Goal: Task Accomplishment & Management: Manage account settings

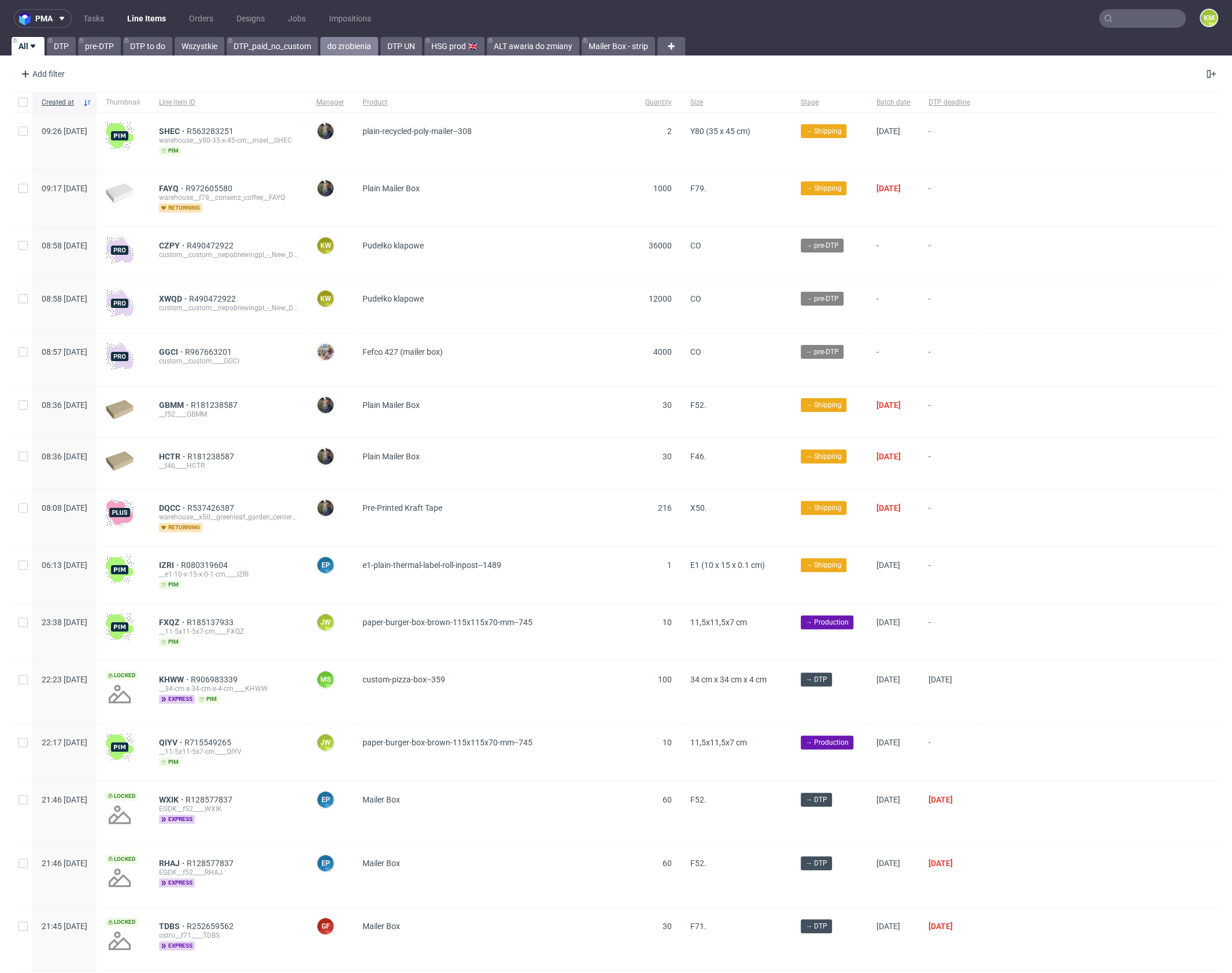
click at [350, 48] on link "do zrobienia" at bounding box center [349, 46] width 57 height 19
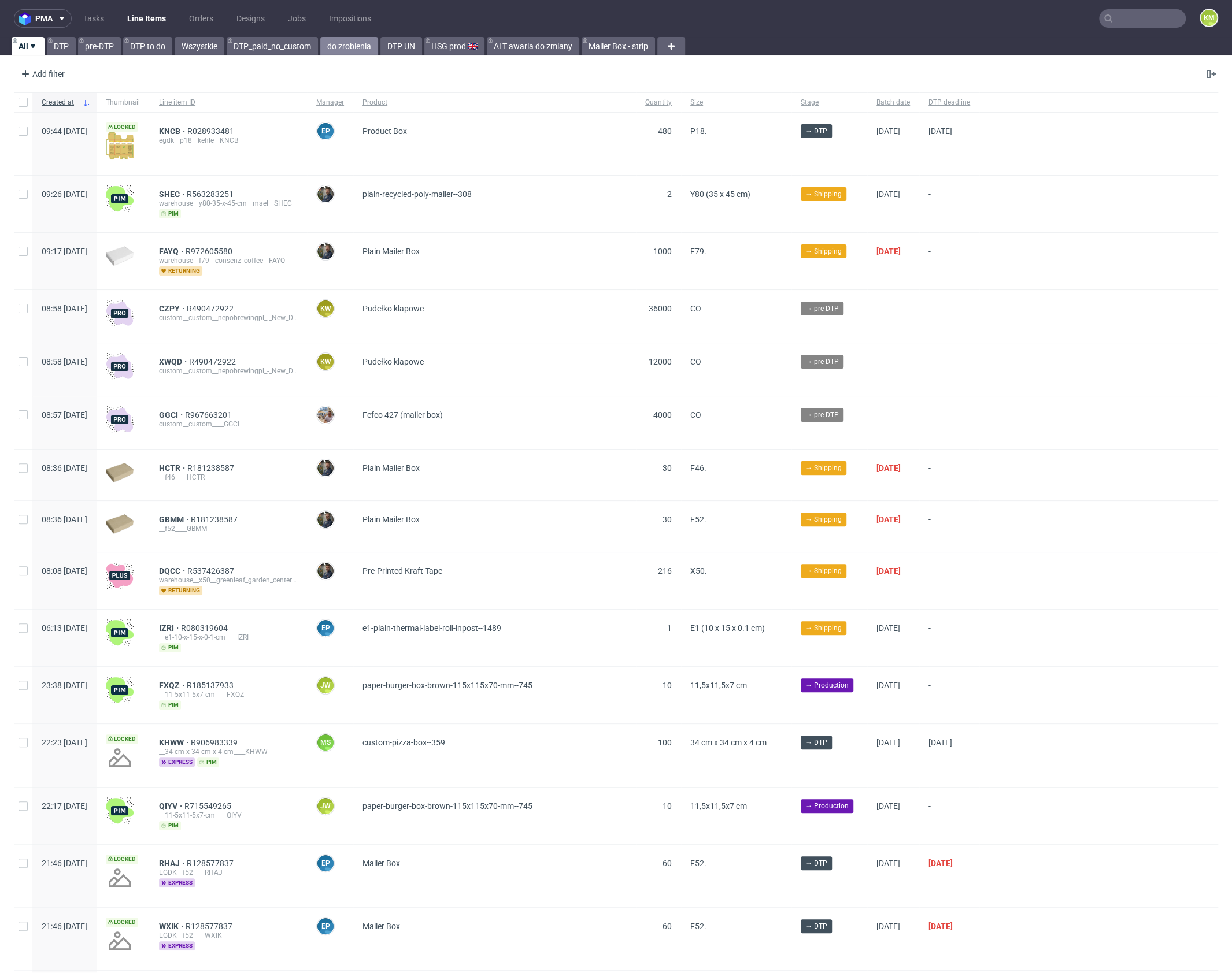
click at [357, 49] on link "do zrobienia" at bounding box center [349, 46] width 57 height 19
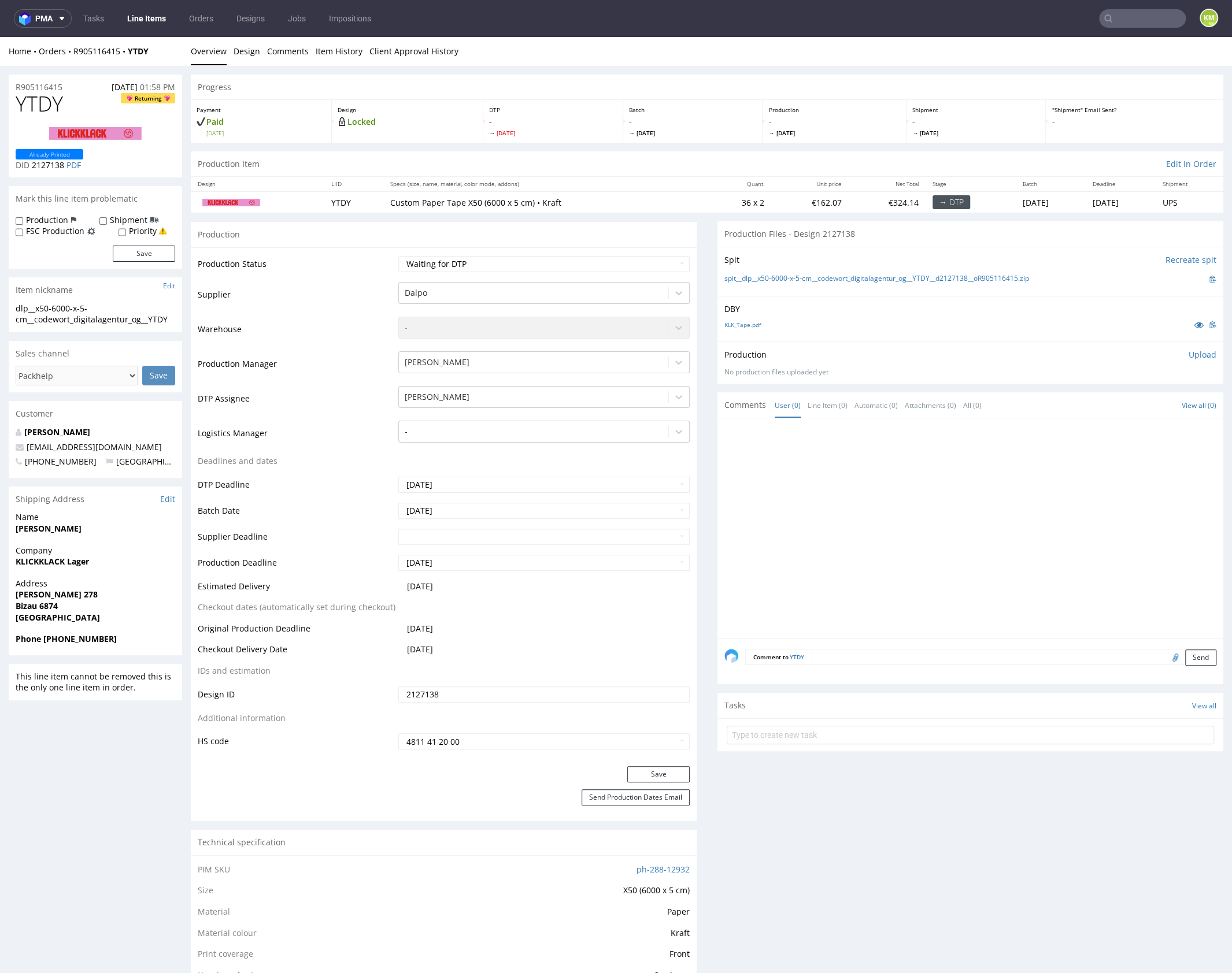
click at [915, 479] on div at bounding box center [974, 532] width 499 height 212
click at [823, 534] on div at bounding box center [974, 532] width 499 height 212
click at [882, 519] on div at bounding box center [974, 532] width 499 height 212
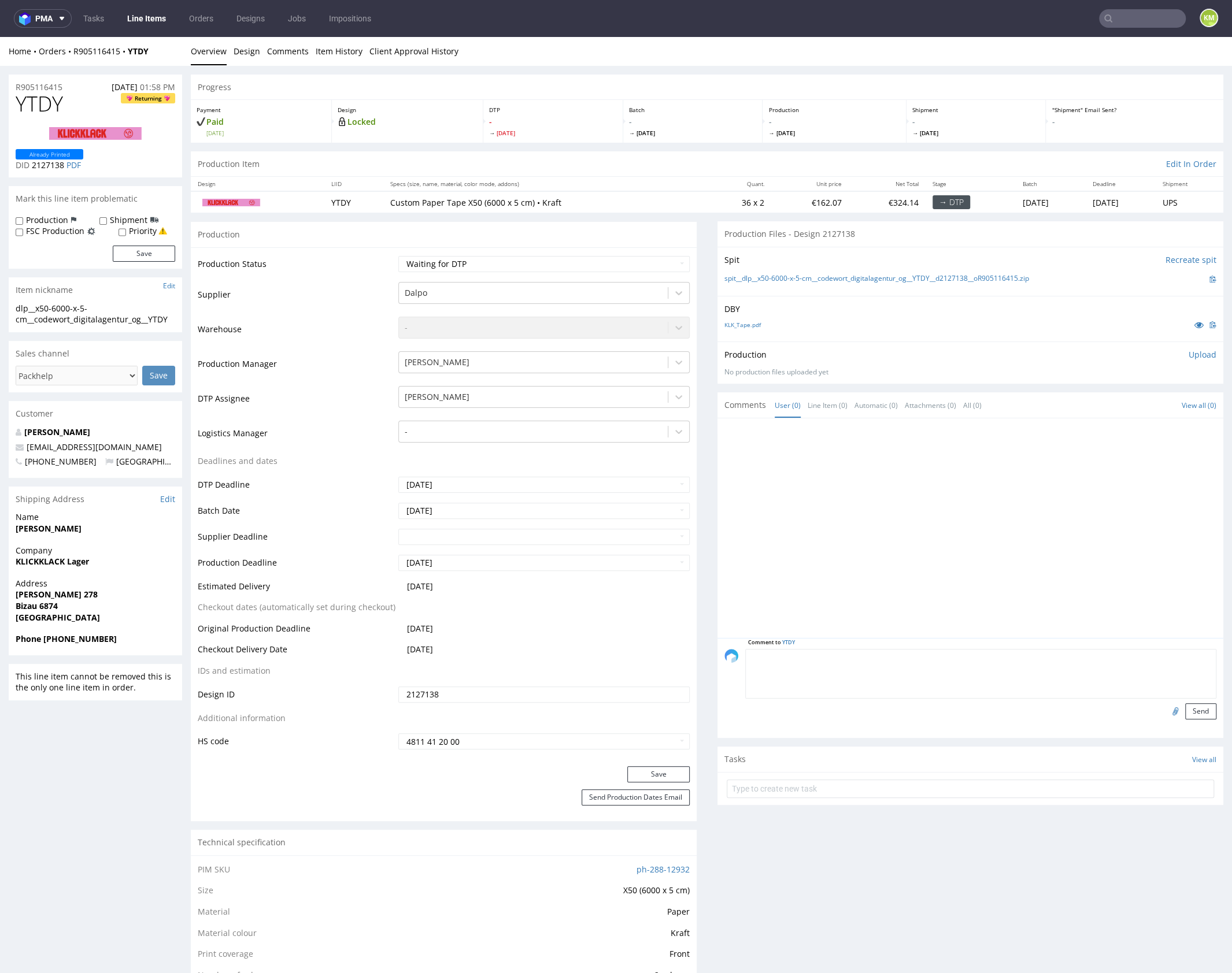
click at [859, 655] on textarea at bounding box center [981, 674] width 471 height 50
type textarea "powtórka: zmiana na tcm"
click at [1187, 711] on button "Send" at bounding box center [1200, 711] width 31 height 16
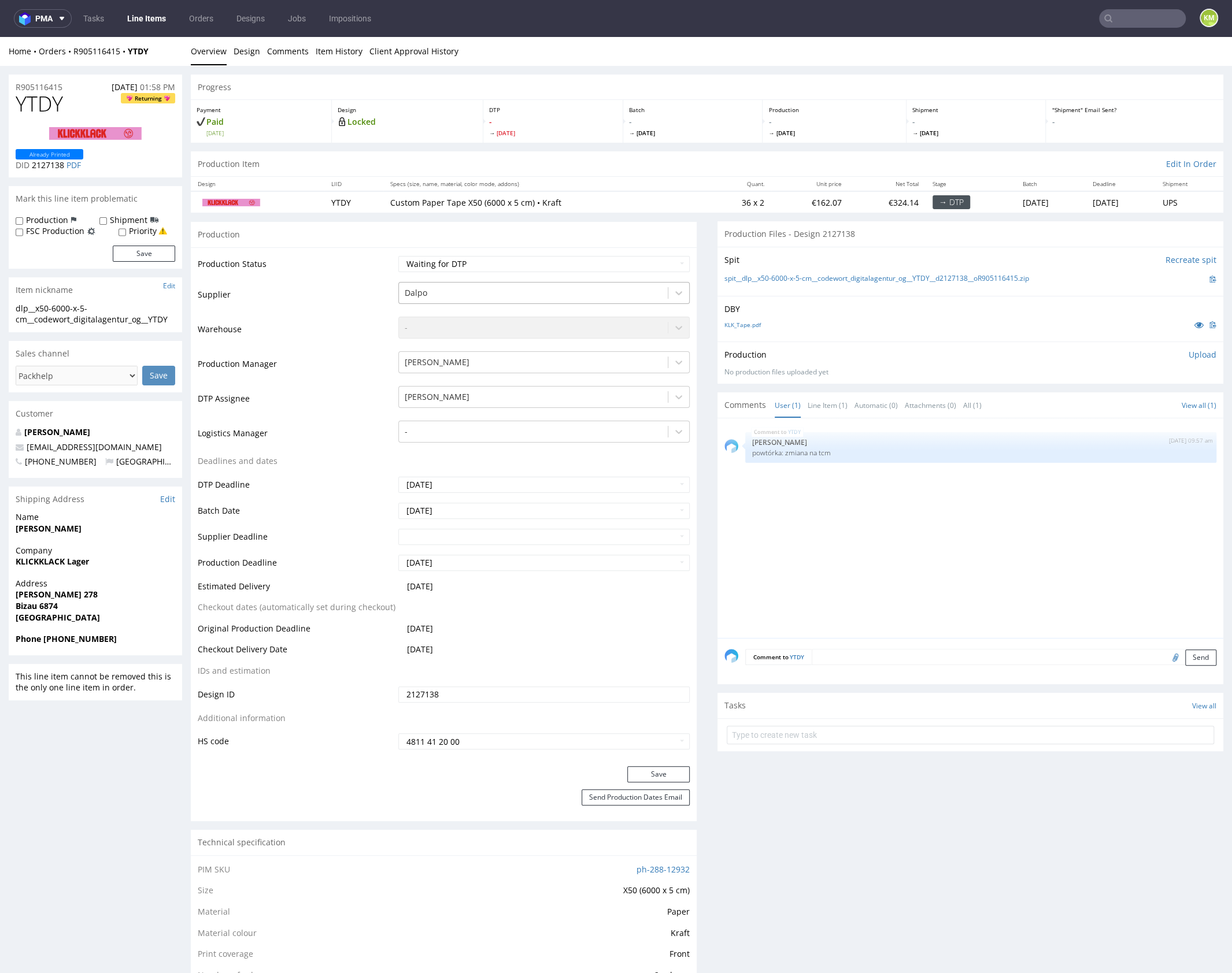
click at [581, 295] on div at bounding box center [533, 293] width 257 height 14
type input "tcm"
click at [525, 313] on div "TCM" at bounding box center [544, 315] width 291 height 21
click at [661, 770] on button "Save" at bounding box center [658, 774] width 63 height 16
click at [21, 218] on input "Production" at bounding box center [19, 221] width 8 height 9
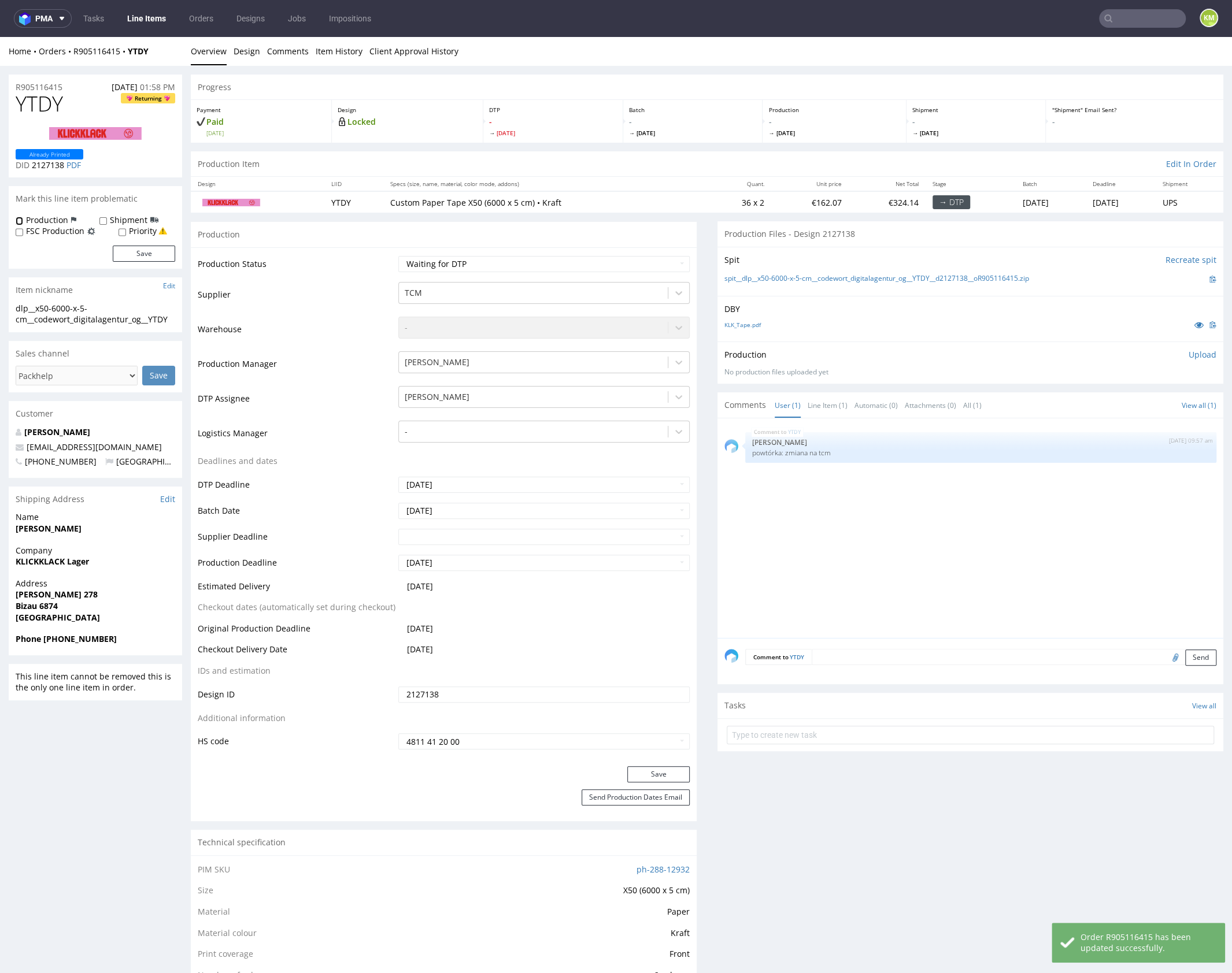
checkbox input "true"
click at [130, 252] on button "Save" at bounding box center [144, 254] width 63 height 16
click at [924, 506] on div "YTDY 2nd Oct 25 | 09:57 am Karol Markowski powtórka: zmiana na tcm" at bounding box center [974, 525] width 499 height 212
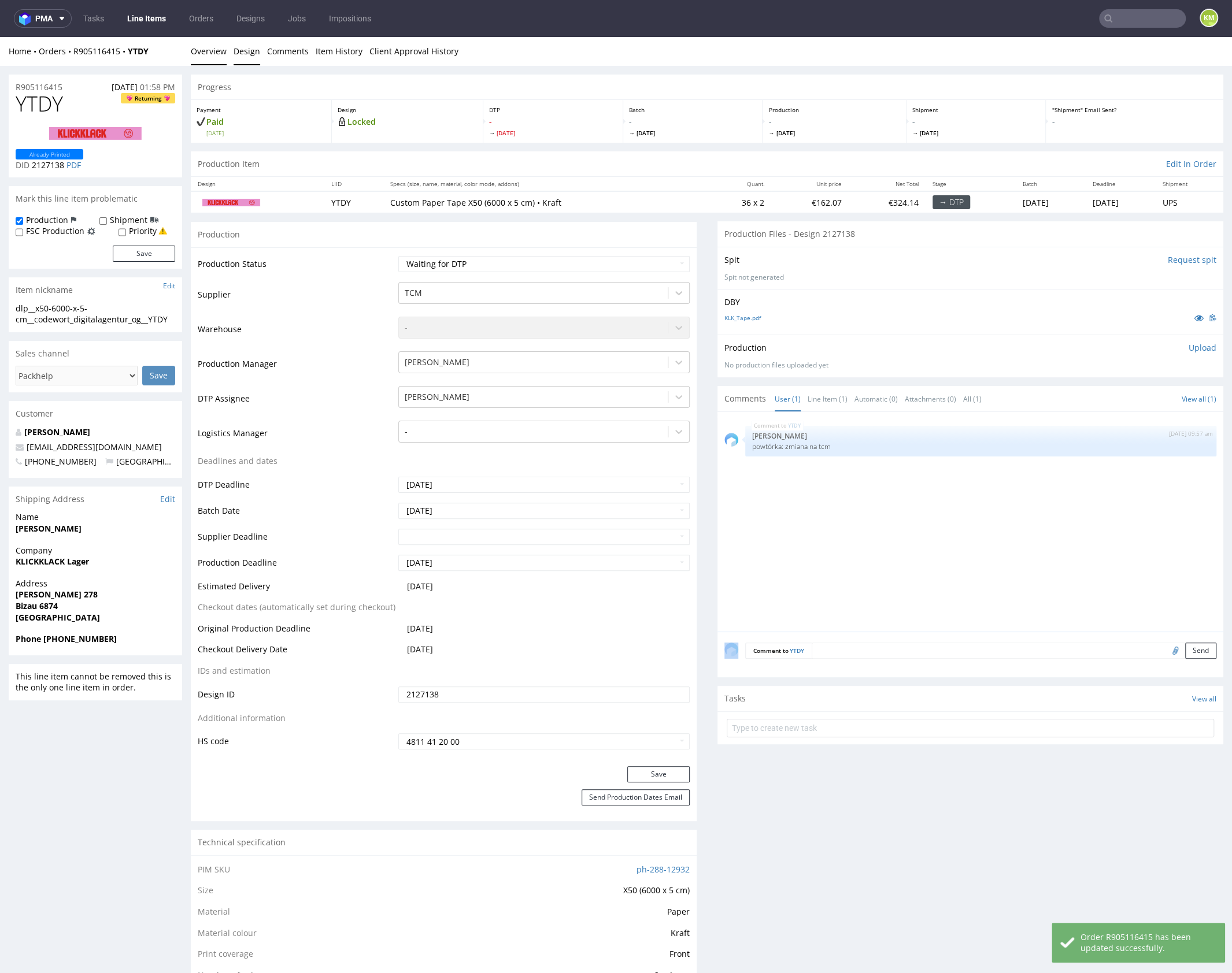
click at [246, 51] on link "Design" at bounding box center [247, 51] width 27 height 28
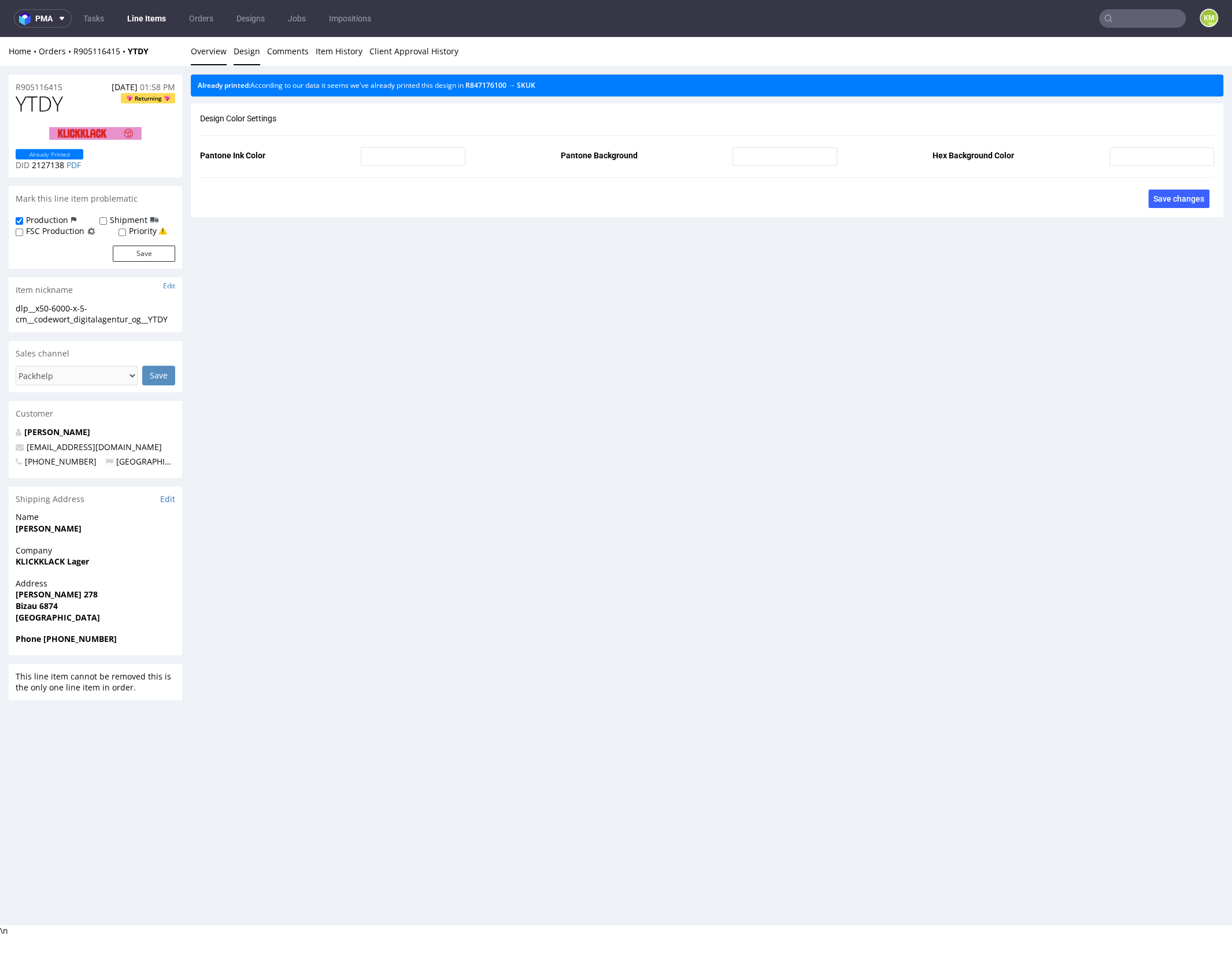
click at [212, 54] on link "Overview" at bounding box center [209, 51] width 36 height 28
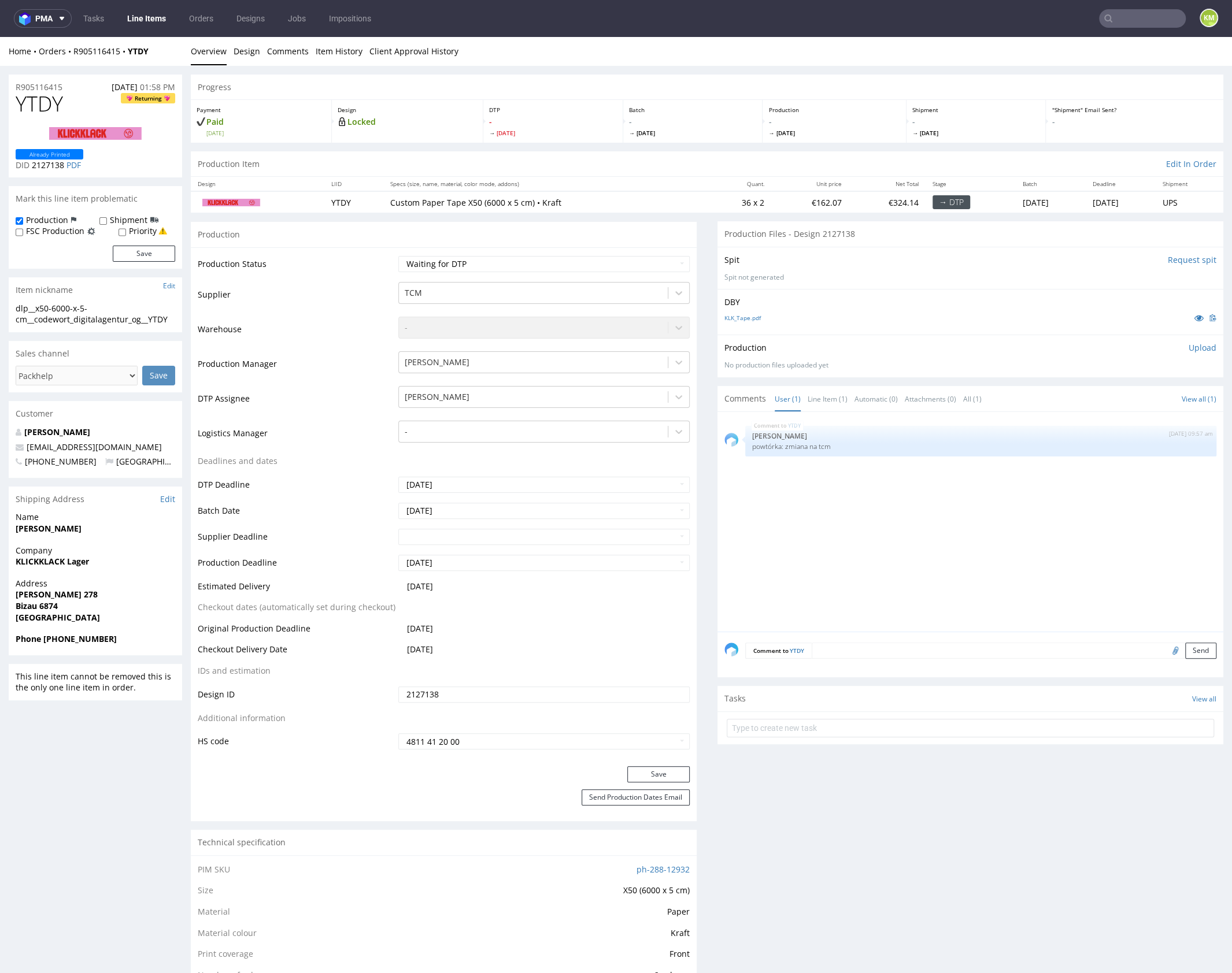
click at [47, 105] on span "YTDY" at bounding box center [39, 104] width 47 height 23
copy span "YTDY"
click at [67, 313] on div "dlp__x50-6000-x-5-cm__codewort_digitalagentur_og__YTDY" at bounding box center [95, 314] width 159 height 22
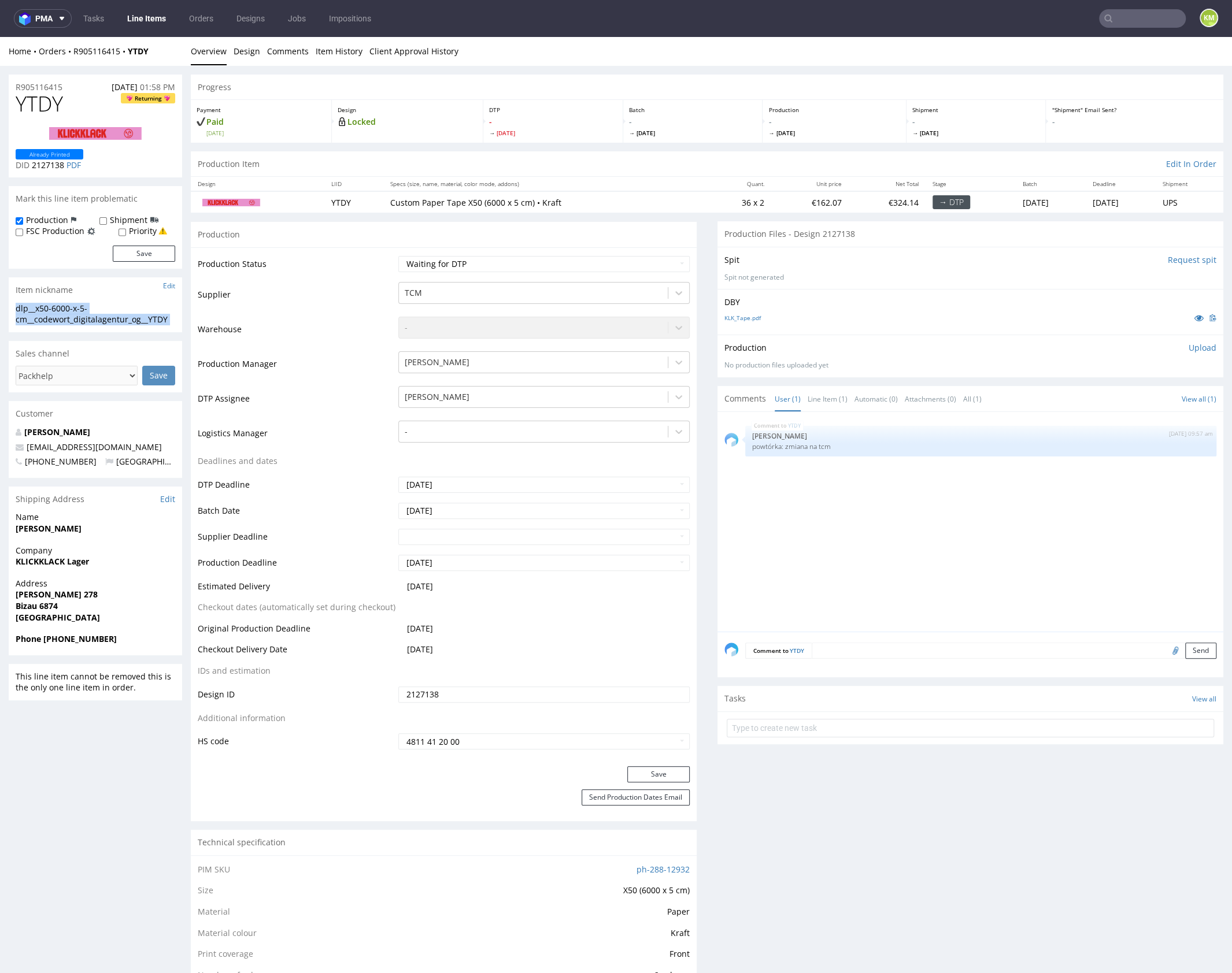
click at [67, 313] on div "dlp__x50-6000-x-5-cm__codewort_digitalagentur_og__YTDY" at bounding box center [95, 314] width 159 height 22
copy div "dlp__x50-6000-x-5-cm__codewort_digitalagentur_og__YTDY Update"
click at [500, 694] on input "2127138" at bounding box center [544, 695] width 291 height 16
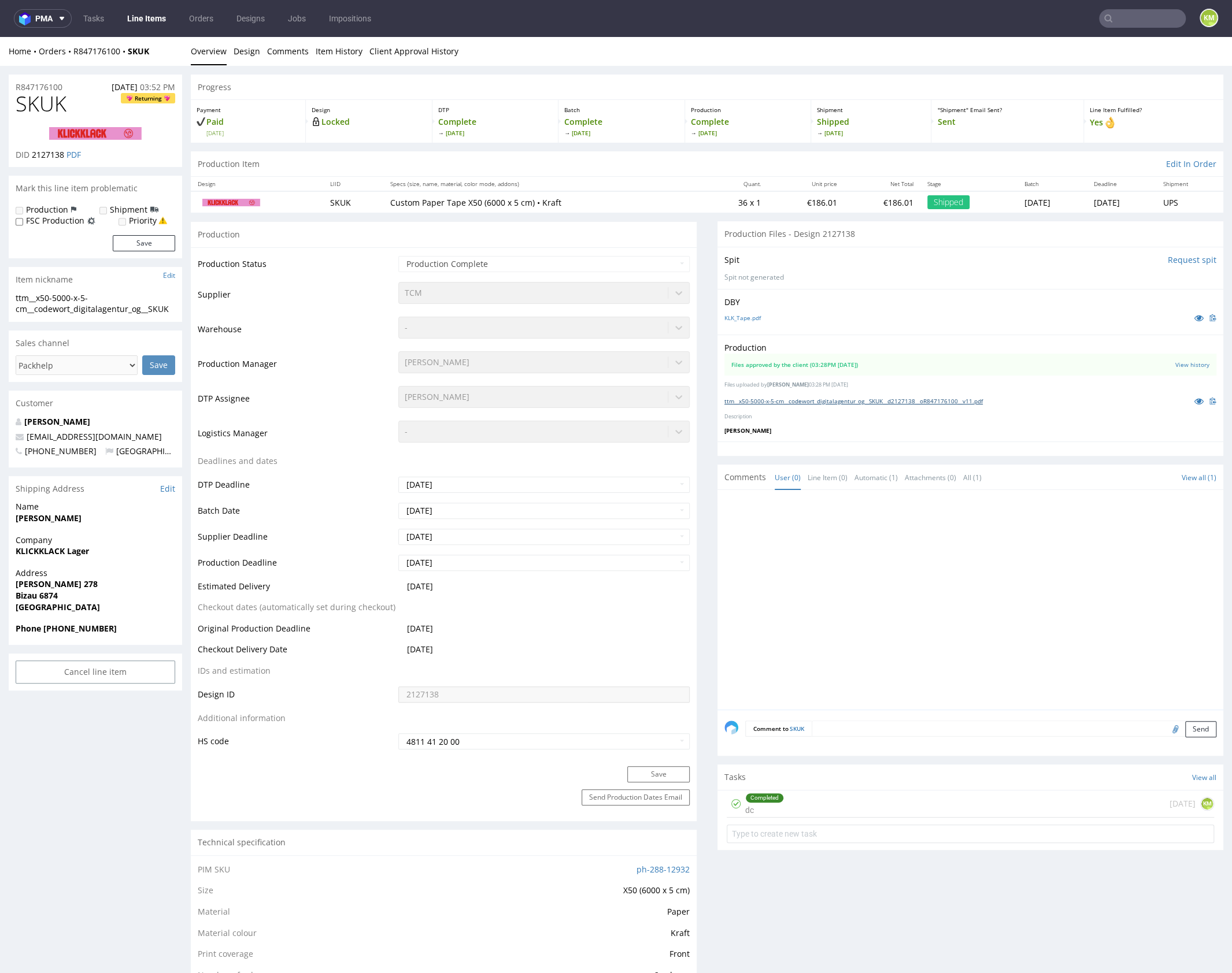
click at [879, 399] on link "ttm__x50-5000-x-5-cm__codewort_digitalagentur_og__SKUK__d2127138__oR847176100__…" at bounding box center [854, 401] width 259 height 8
click at [1007, 801] on div "Completed dc 11 months ago KM" at bounding box center [970, 804] width 487 height 27
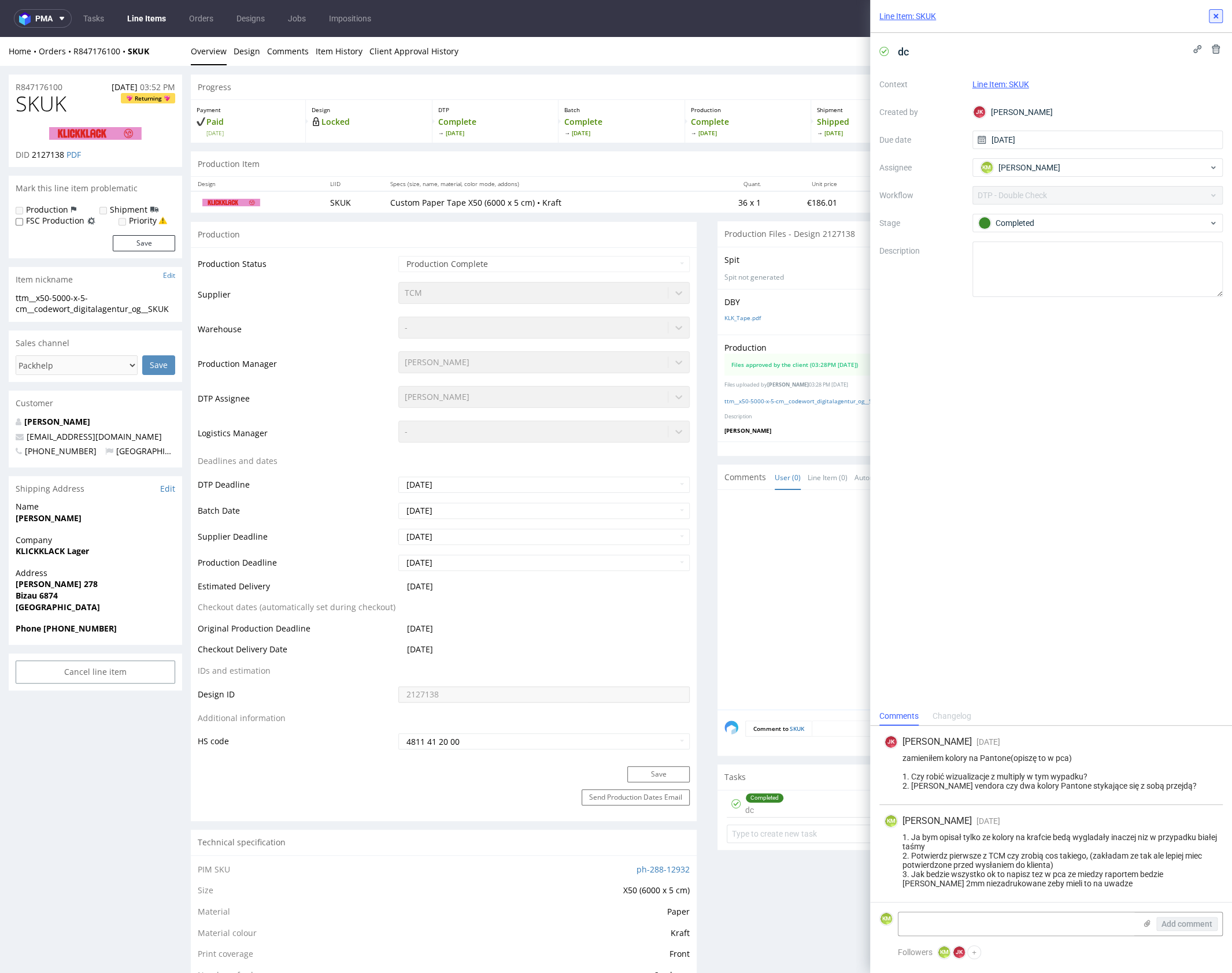
click at [1212, 17] on icon at bounding box center [1216, 15] width 9 height 9
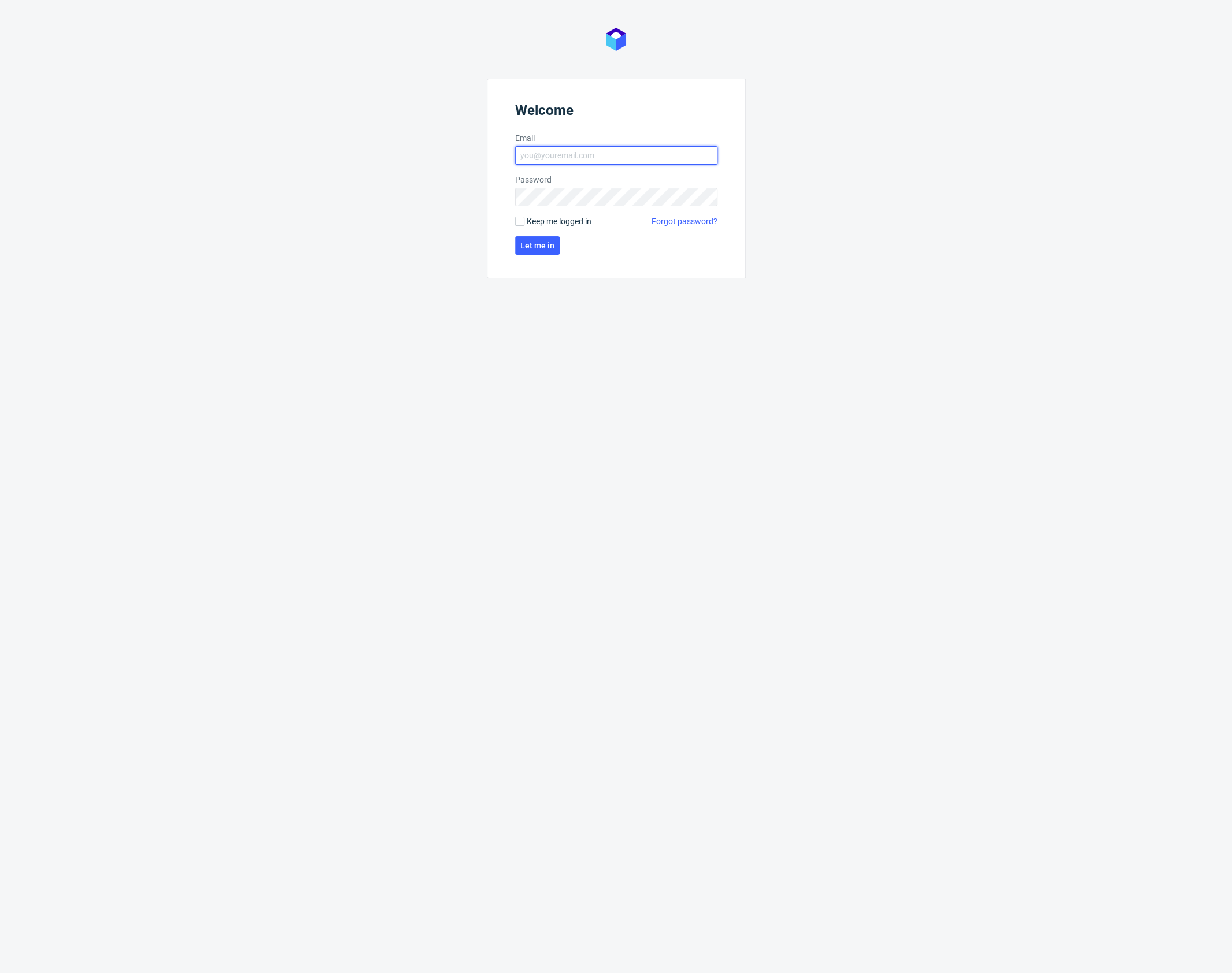
click at [571, 155] on input "Email" at bounding box center [616, 156] width 202 height 19
type input "karol.markowski@packhelp.com"
click at [542, 246] on span "Let me in" at bounding box center [537, 245] width 34 height 8
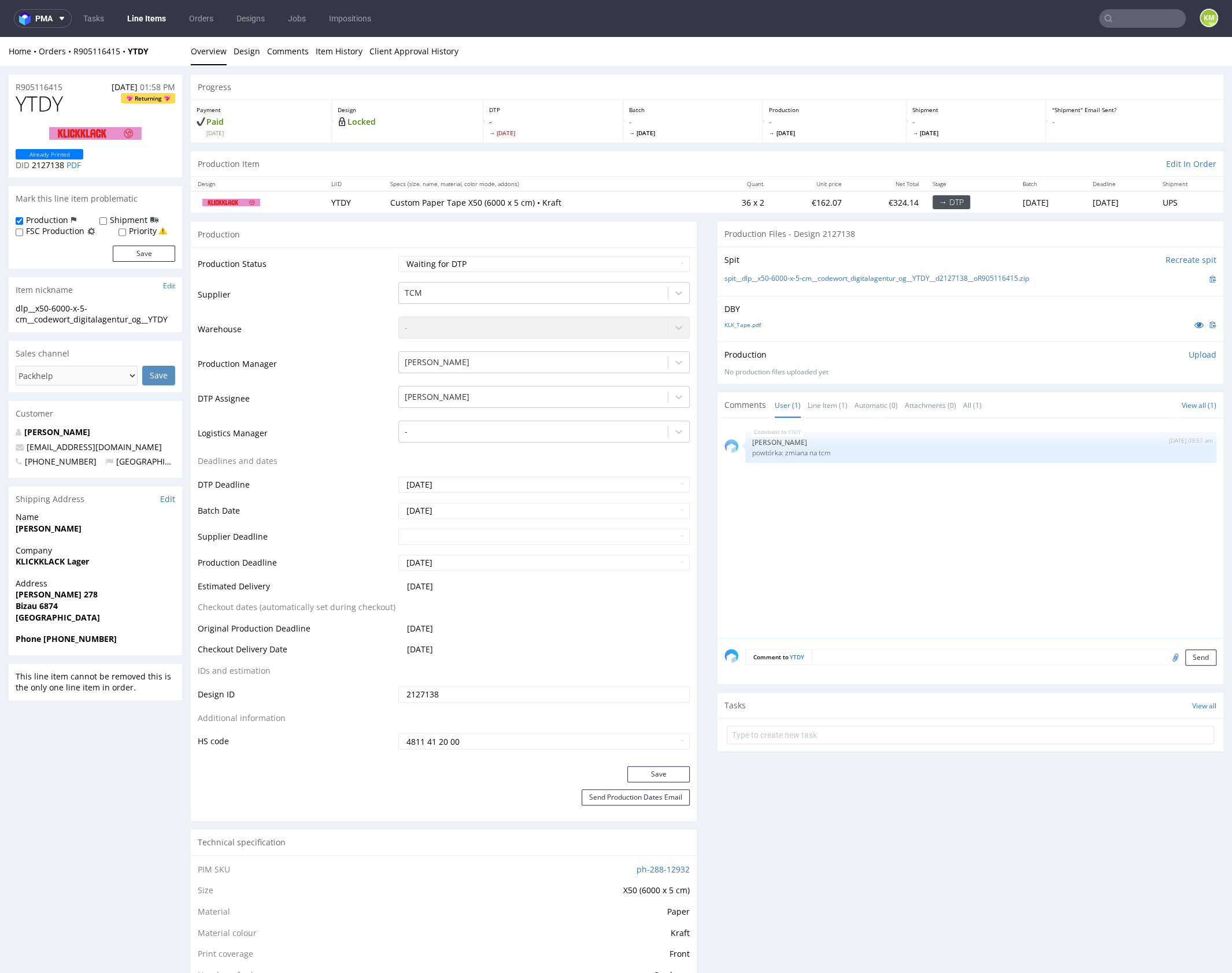
click at [1190, 353] on p "Upload" at bounding box center [1203, 355] width 27 height 11
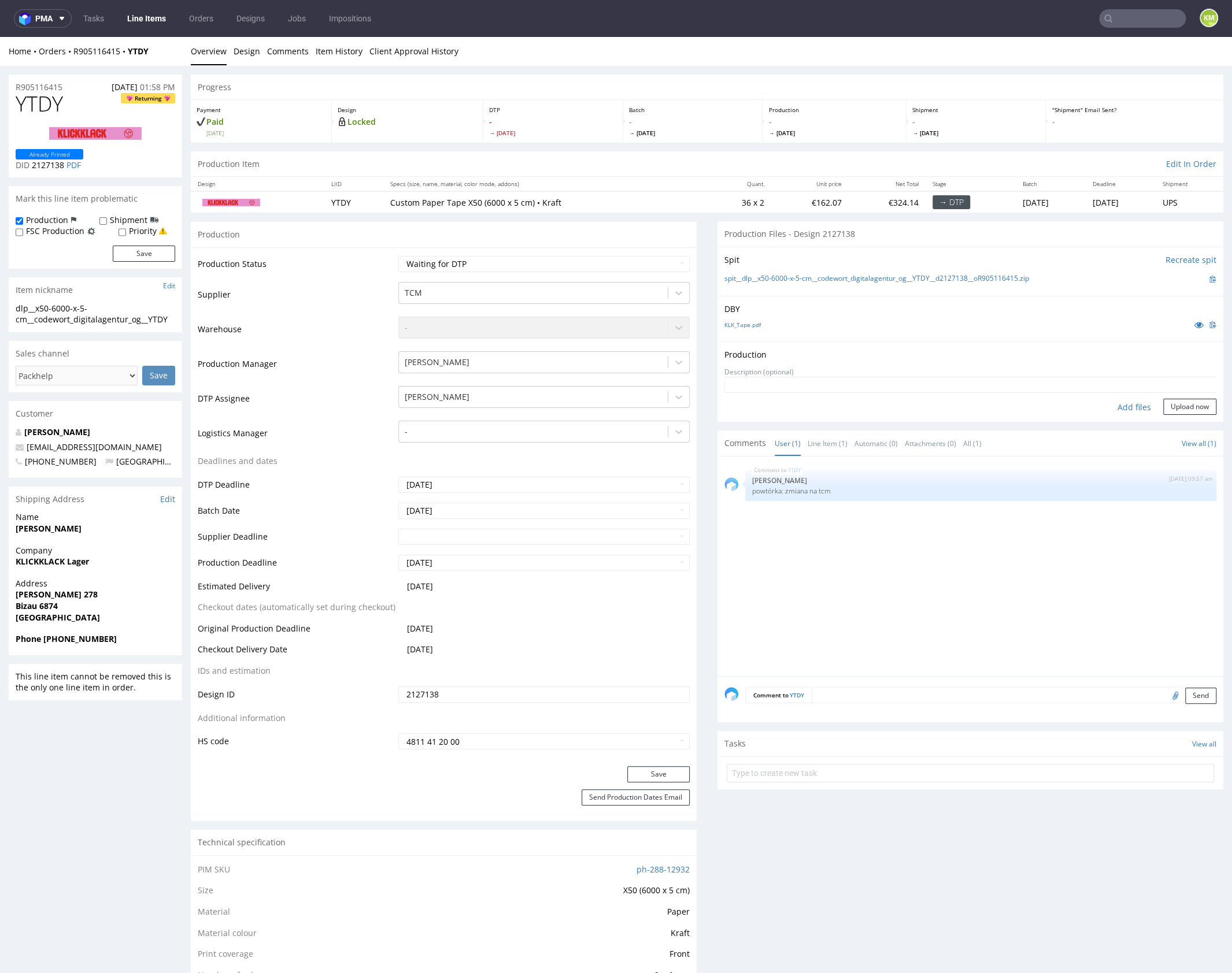
click at [1121, 404] on div "Add files" at bounding box center [1133, 408] width 57 height 17
type input "C:\fakepath\dlp__x50-6000-x-5-cm__codewort_digitalagentur_og__YTDY__d2127138__o…"
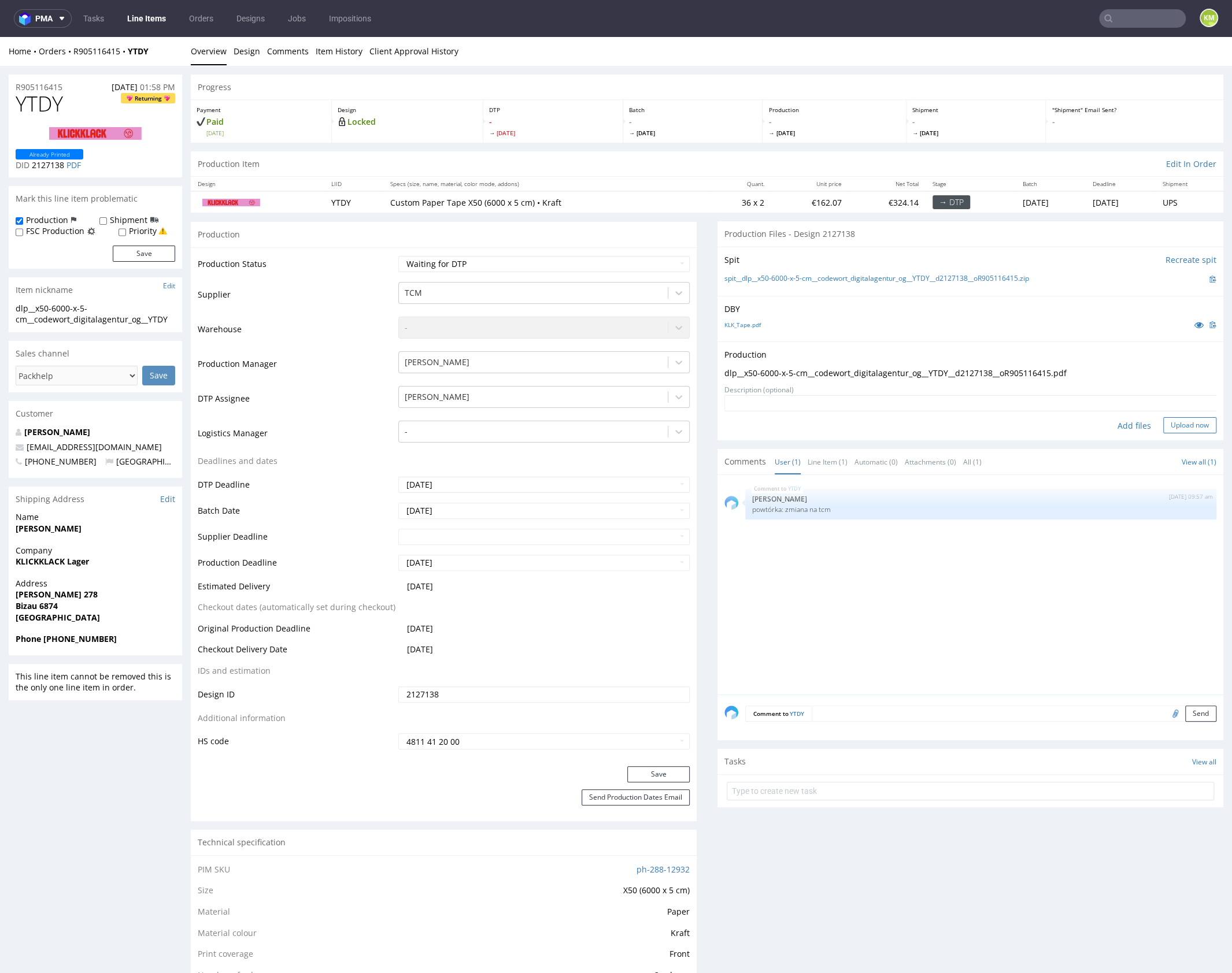
click at [1175, 428] on button "Upload now" at bounding box center [1190, 425] width 53 height 16
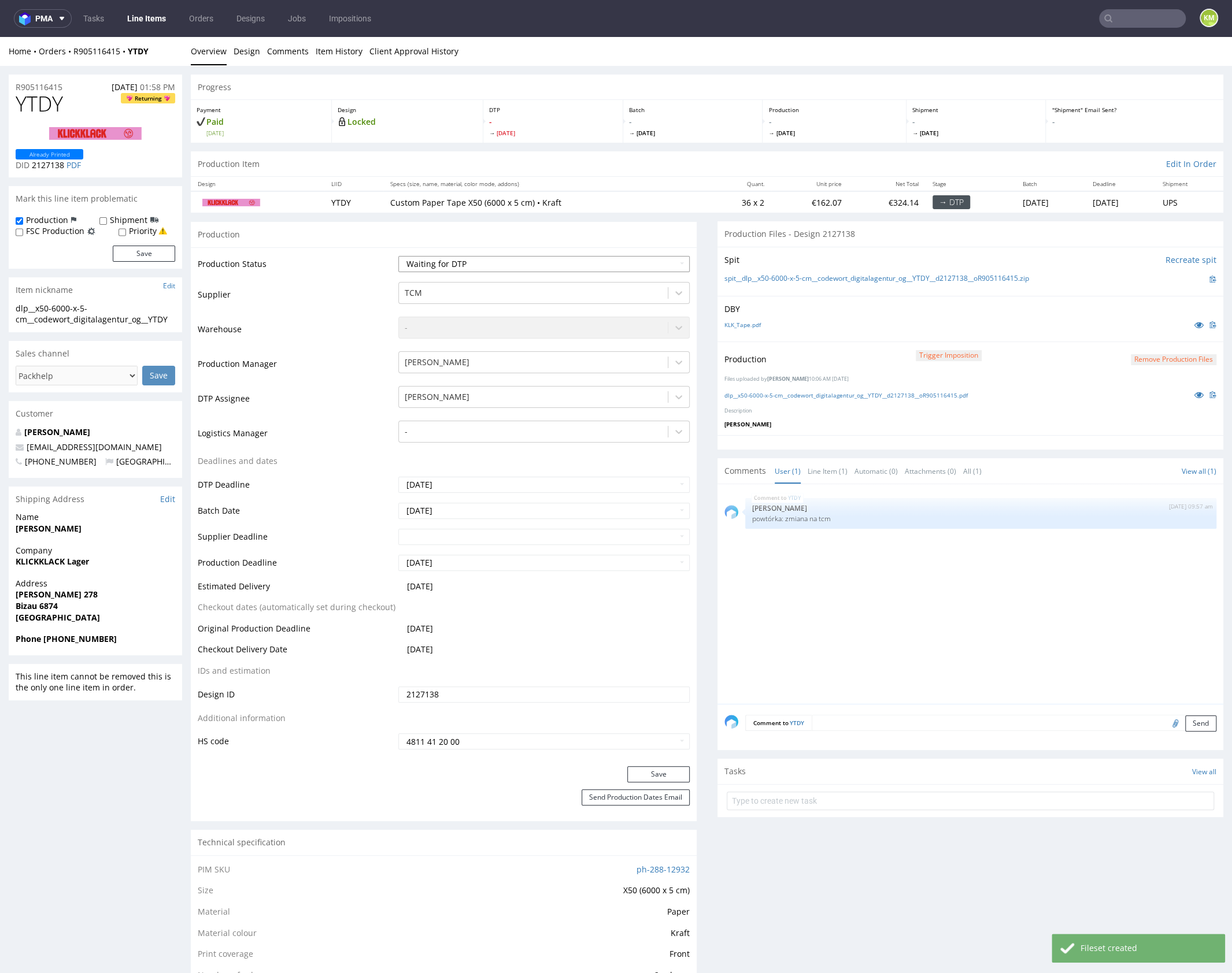
click at [617, 266] on select "Waiting for Artwork Waiting for Diecut Waiting for Mockup Waiting for DTP Waiti…" at bounding box center [544, 264] width 291 height 16
select select "dtp_production_ready"
click at [398, 256] on select "Waiting for Artwork Waiting for Diecut Waiting for Mockup Waiting for DTP Waiti…" at bounding box center [544, 264] width 291 height 16
click at [669, 776] on button "Save" at bounding box center [658, 774] width 63 height 16
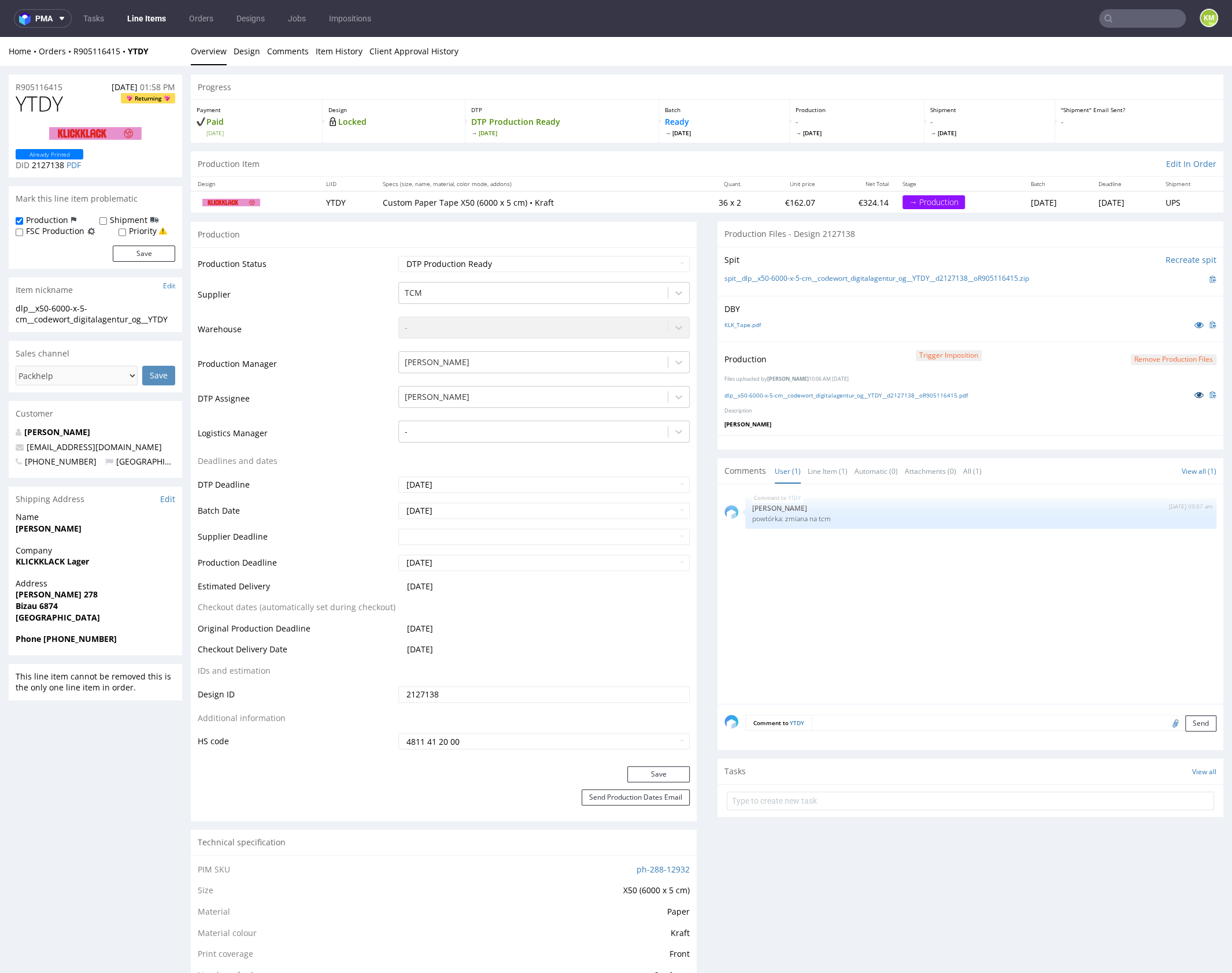
click at [1189, 398] on link at bounding box center [1199, 395] width 21 height 13
click at [970, 629] on div "YTDY 2nd Oct 25 | 09:57 am Karol Markowski powtórka: zmiana na tcm" at bounding box center [974, 598] width 499 height 212
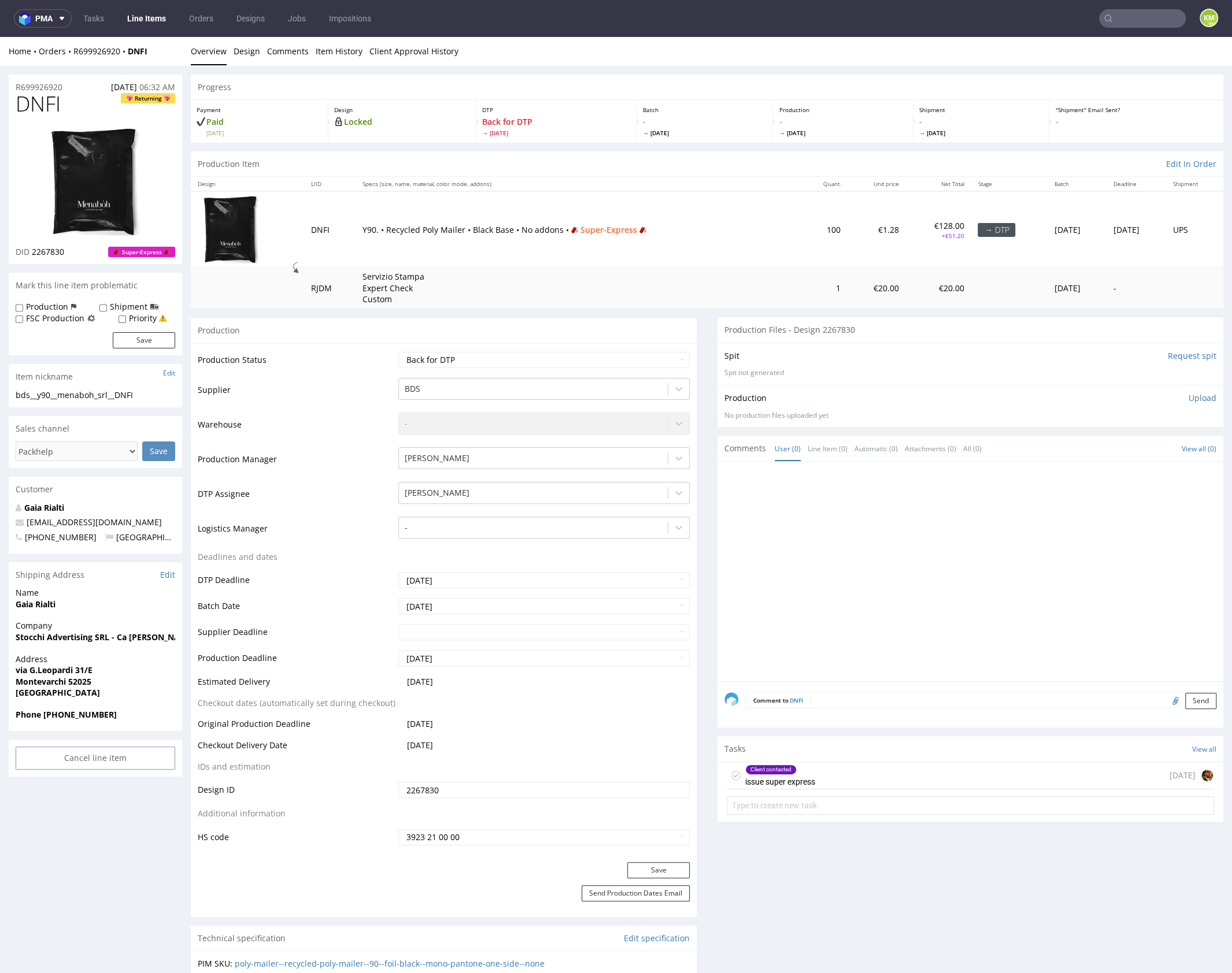
click at [882, 630] on div at bounding box center [974, 575] width 499 height 212
click at [859, 781] on div "Client contacted issue super express [DATE]" at bounding box center [970, 776] width 487 height 27
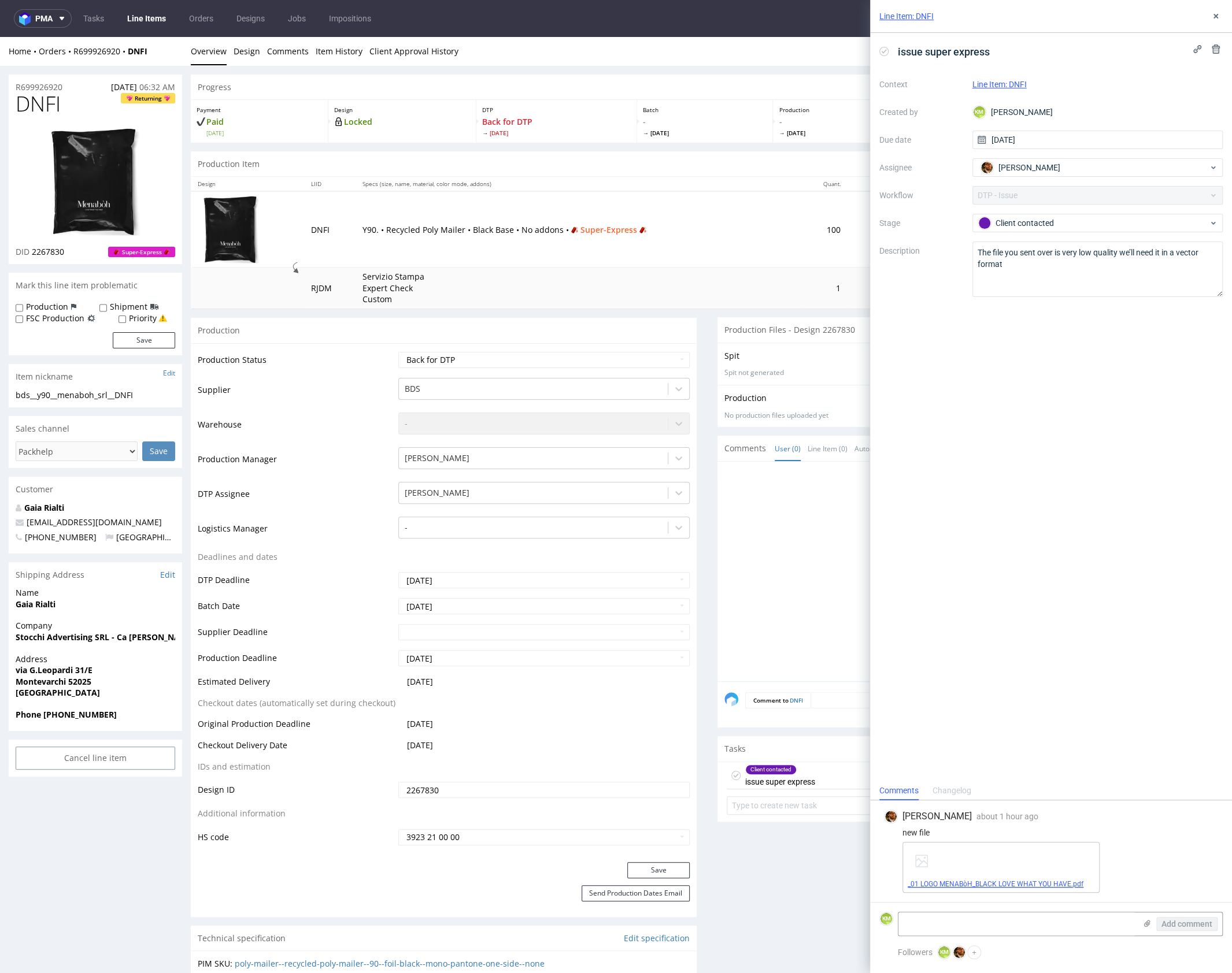
click at [976, 885] on link "_01 LOGO MENABòH_BLACK LOVE WHAT YOU HAVE.pdf" at bounding box center [996, 884] width 176 height 8
click at [1213, 19] on icon at bounding box center [1216, 15] width 9 height 9
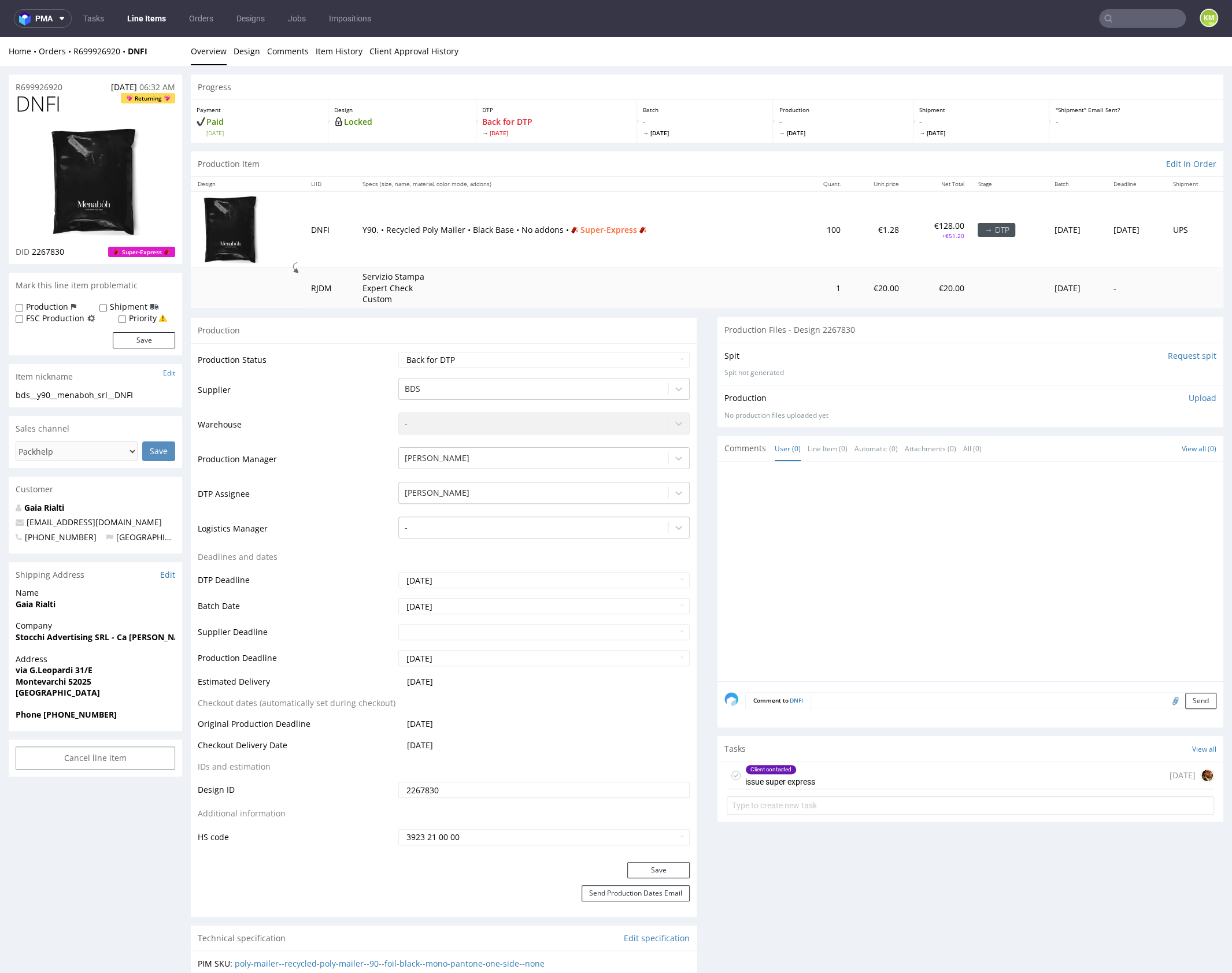
click at [35, 104] on span "DNFI" at bounding box center [38, 104] width 45 height 23
click at [41, 105] on span "DNFI" at bounding box center [38, 104] width 45 height 23
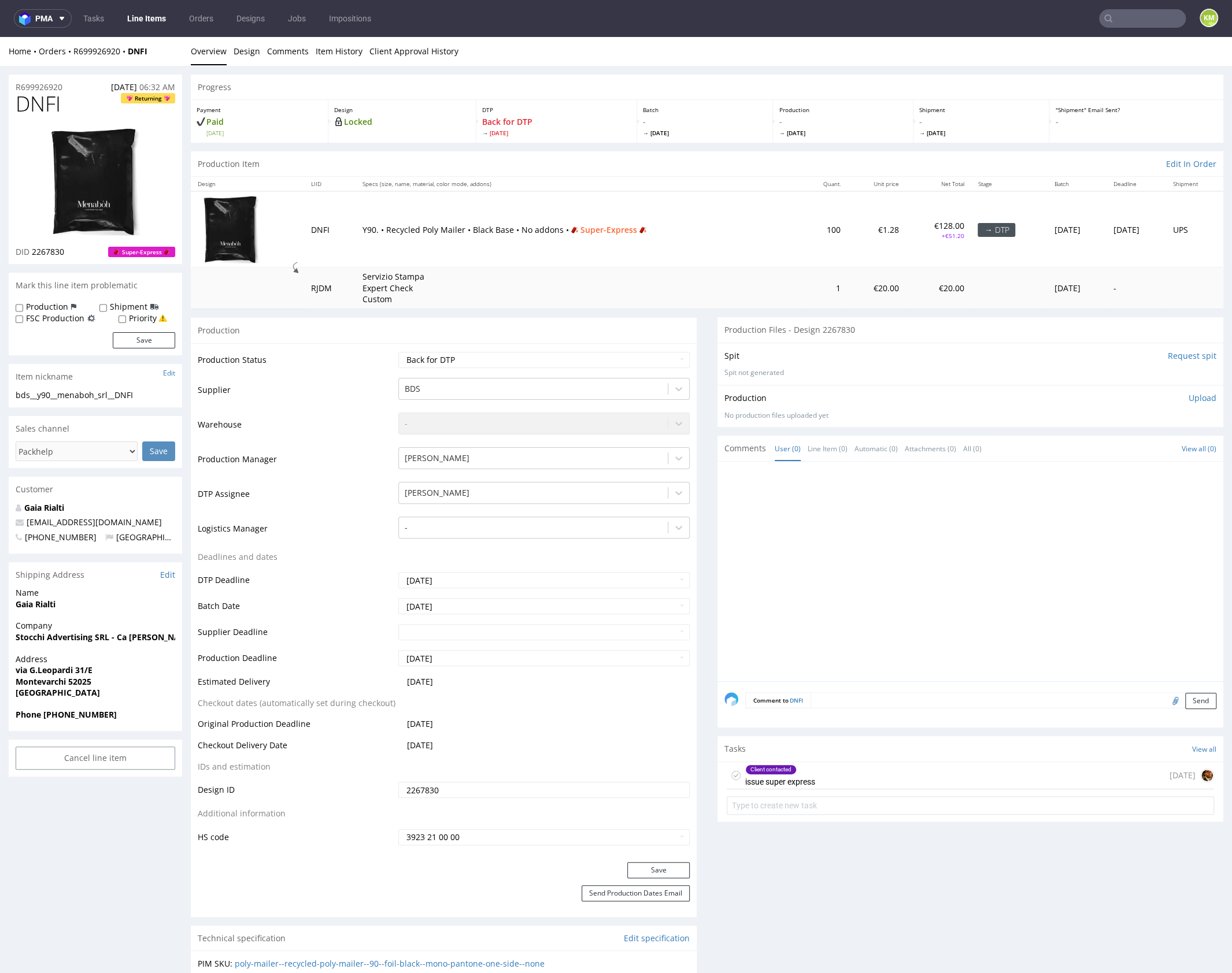
click at [758, 152] on div "Production Item Edit In Order" at bounding box center [707, 164] width 1032 height 26
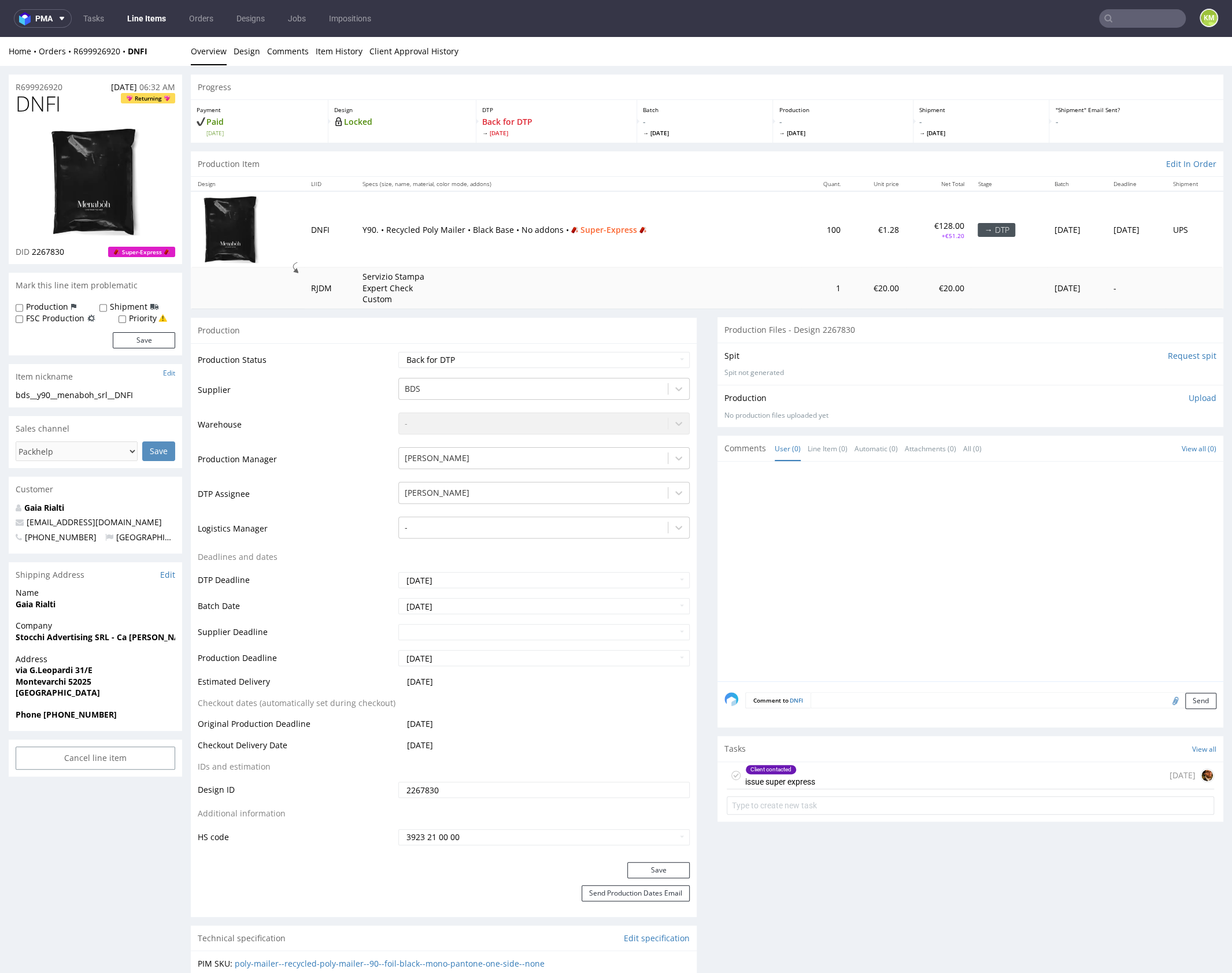
click at [253, 54] on link "Design" at bounding box center [247, 51] width 27 height 28
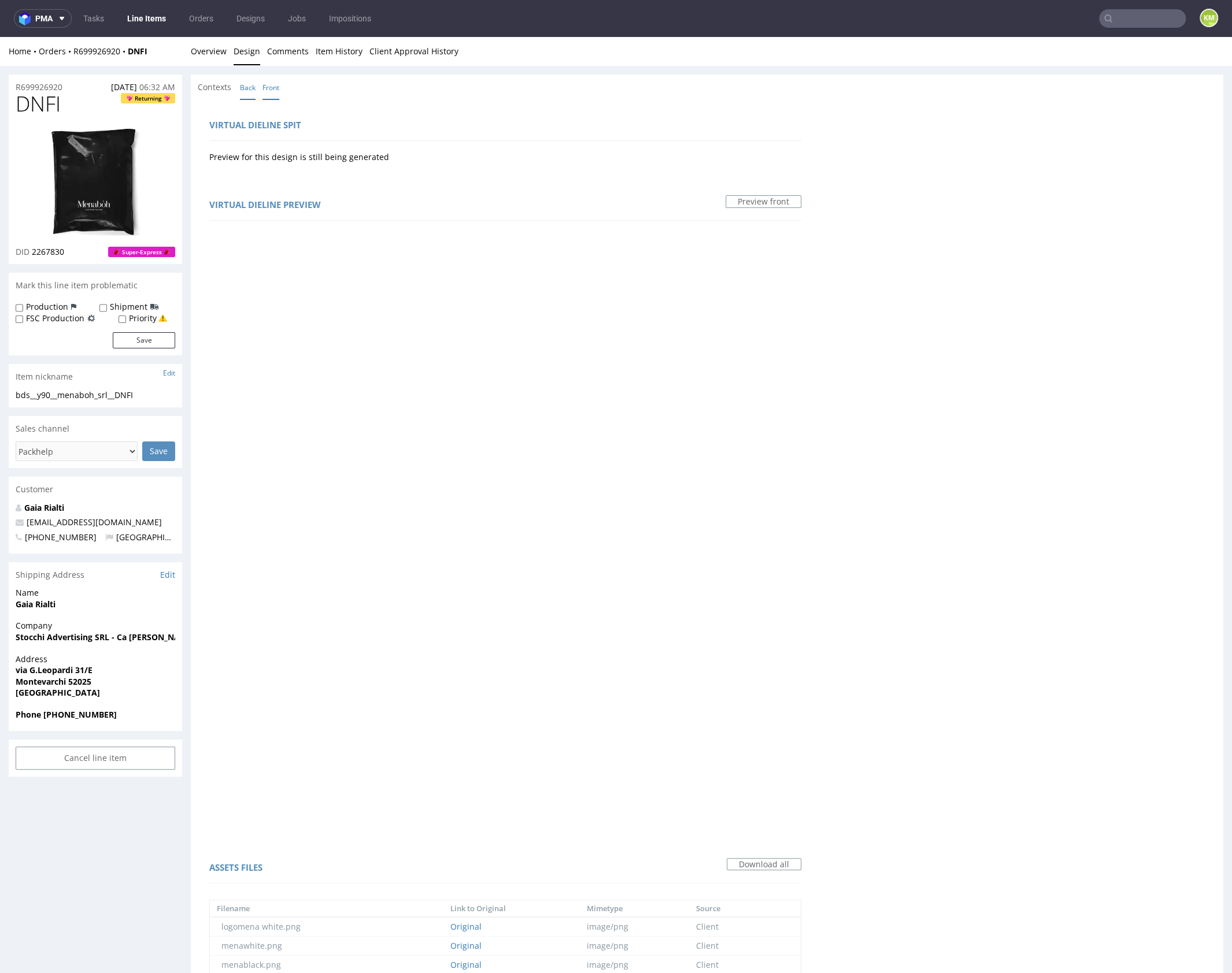
click at [248, 87] on link "Back" at bounding box center [248, 87] width 15 height 25
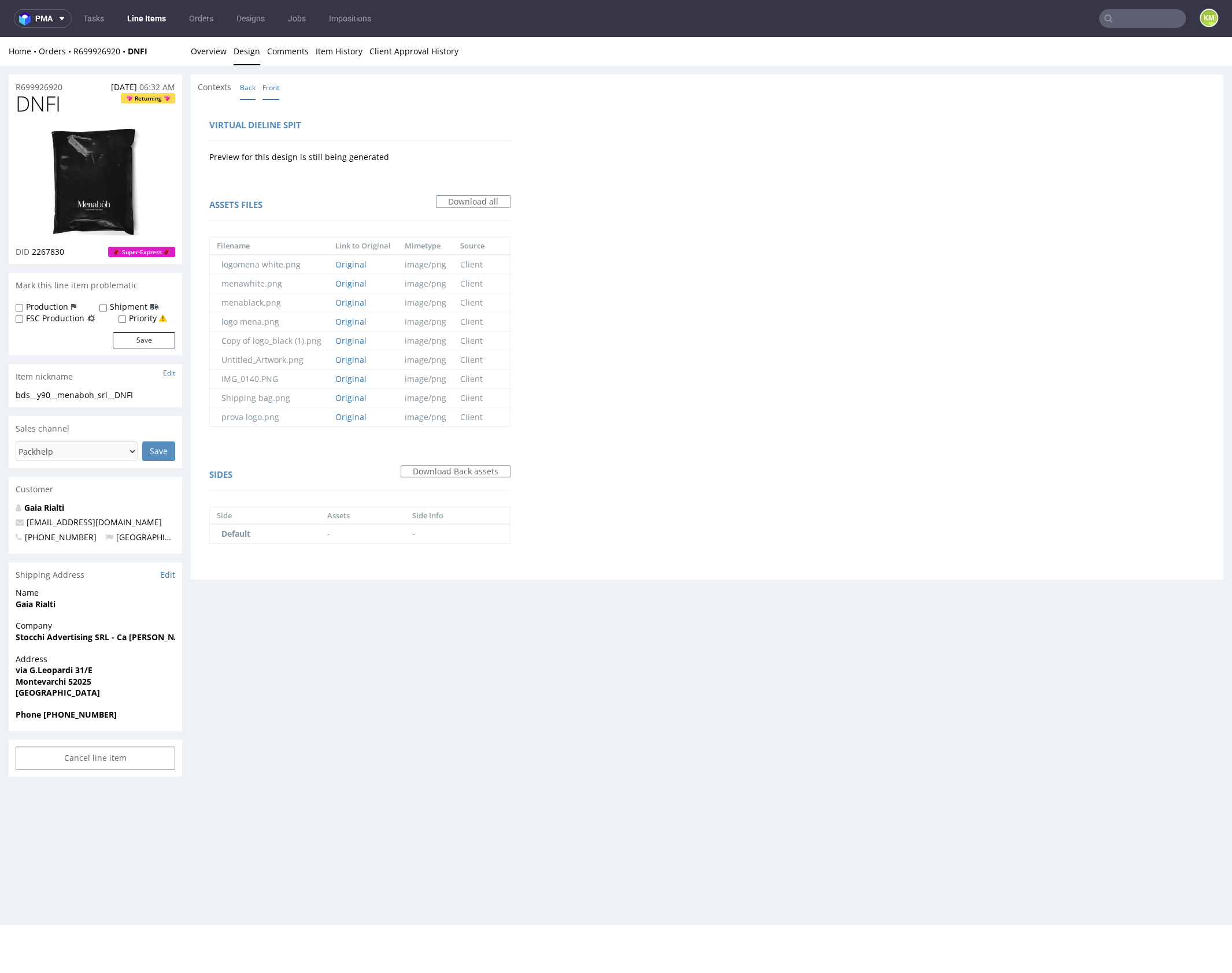
click at [277, 86] on link "Front" at bounding box center [271, 87] width 17 height 25
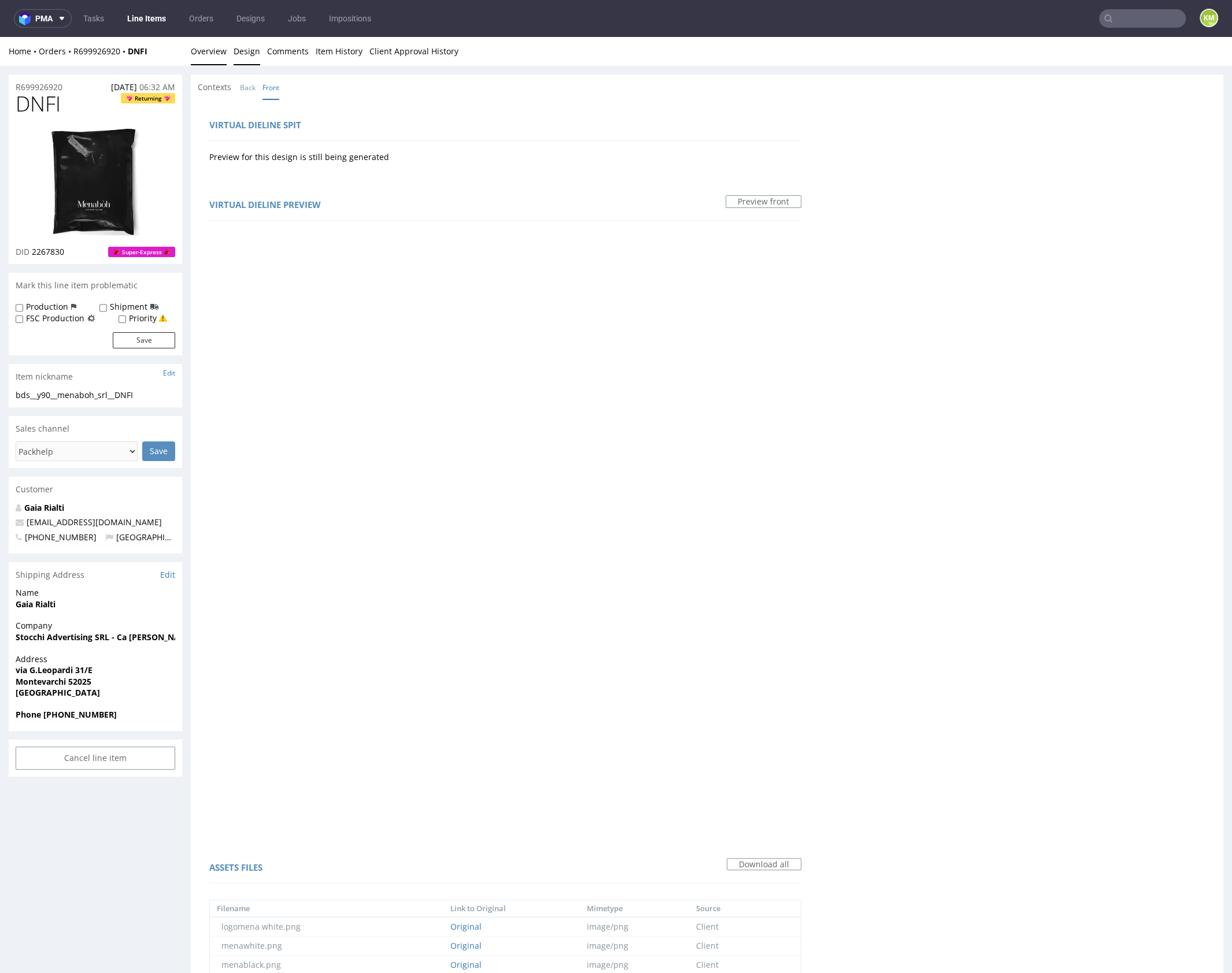
click at [211, 55] on link "Overview" at bounding box center [209, 51] width 36 height 28
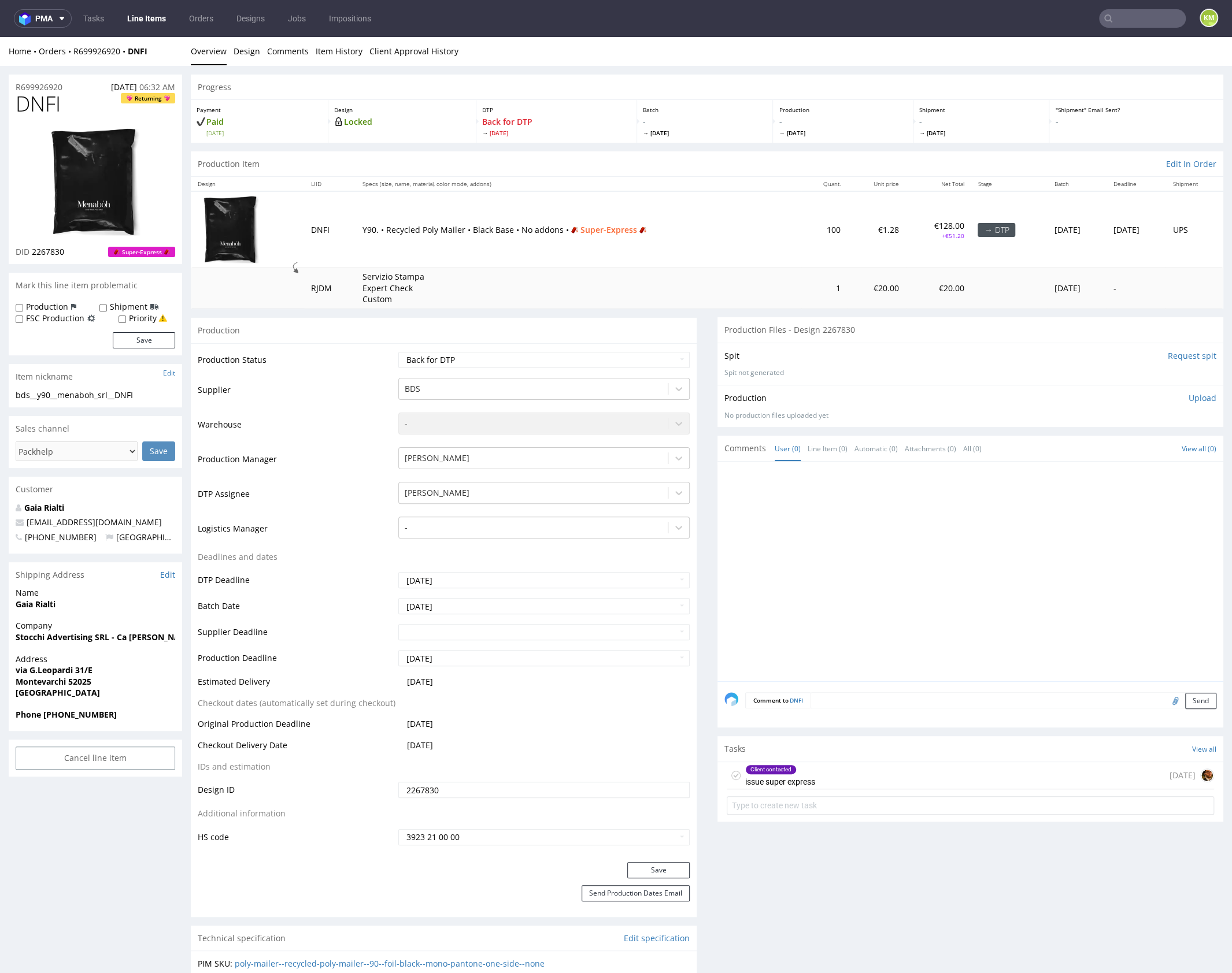
click at [885, 589] on div at bounding box center [974, 575] width 499 height 212
click at [875, 589] on div at bounding box center [974, 575] width 499 height 212
click at [246, 52] on link "Design" at bounding box center [247, 51] width 27 height 28
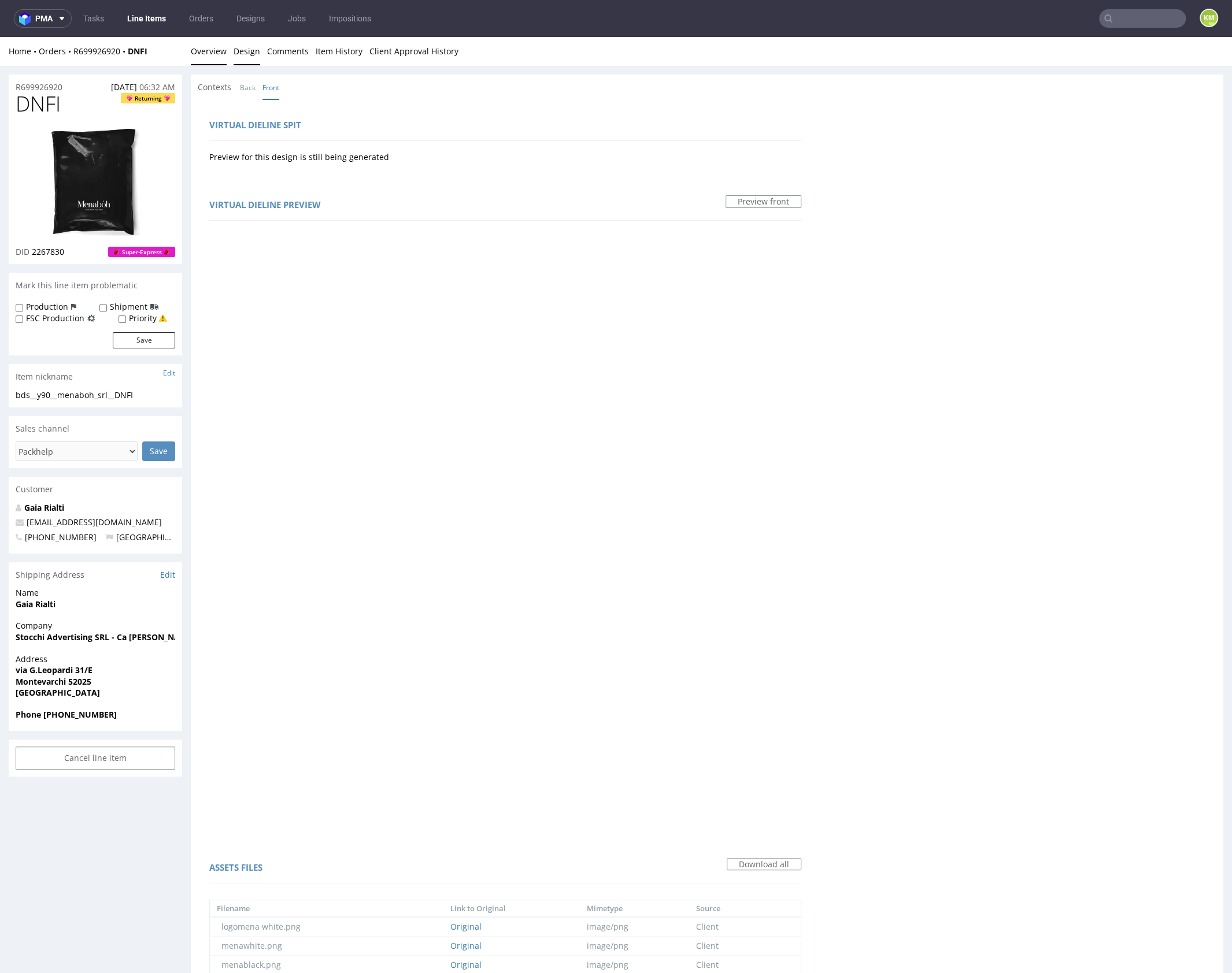
click at [206, 54] on link "Overview" at bounding box center [209, 51] width 36 height 28
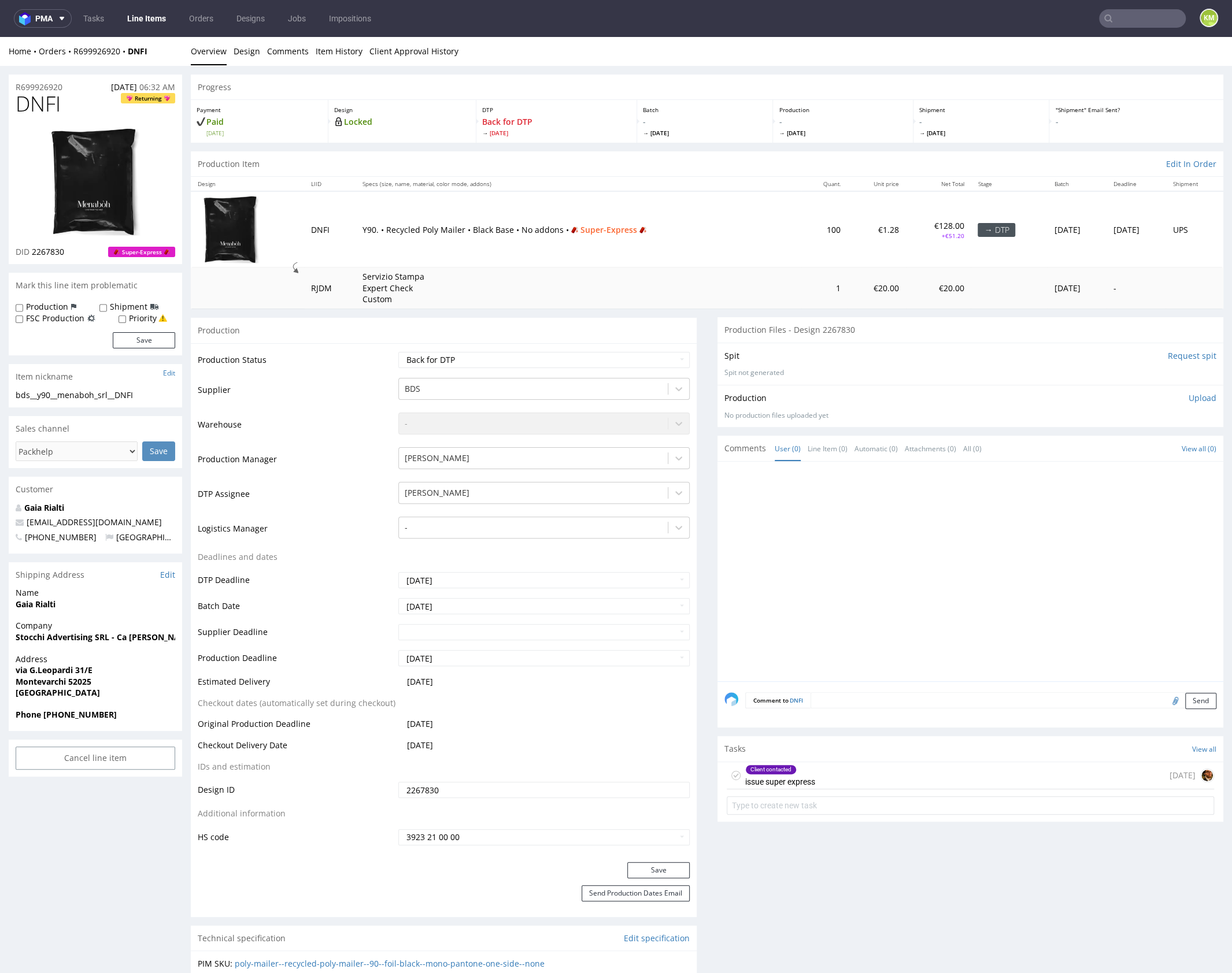
click at [37, 106] on span "DNFI" at bounding box center [38, 104] width 45 height 23
copy span "DNFI"
click at [1189, 401] on p "Upload" at bounding box center [1203, 397] width 27 height 11
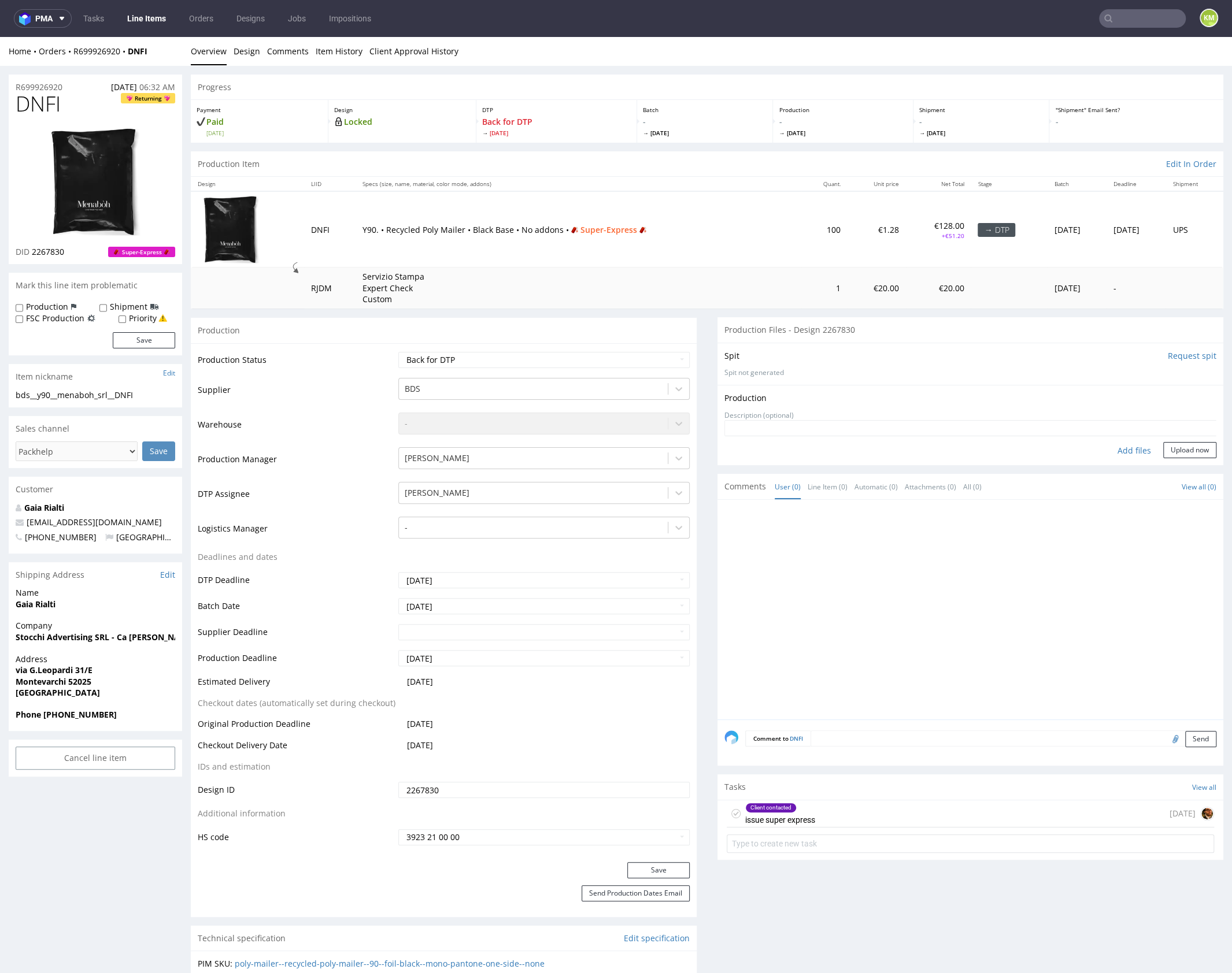
click at [1127, 451] on div "Add files" at bounding box center [1133, 451] width 57 height 17
type input "C:\fakepath\bds__y90__menaboh_srl__DNFI__d2267830__oR699926920__v1.pdf"
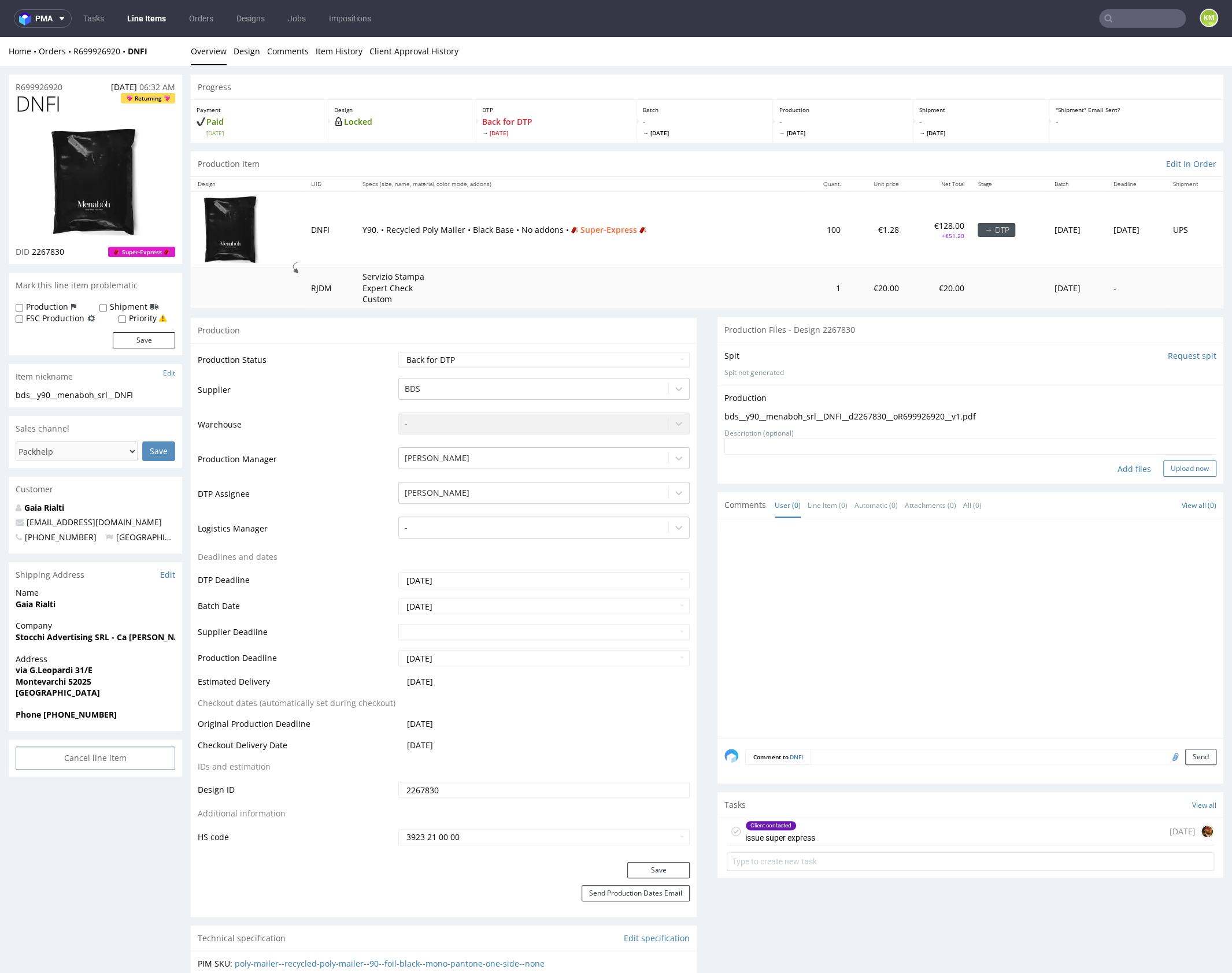
click at [1163, 468] on button "Upload now" at bounding box center [1190, 469] width 53 height 16
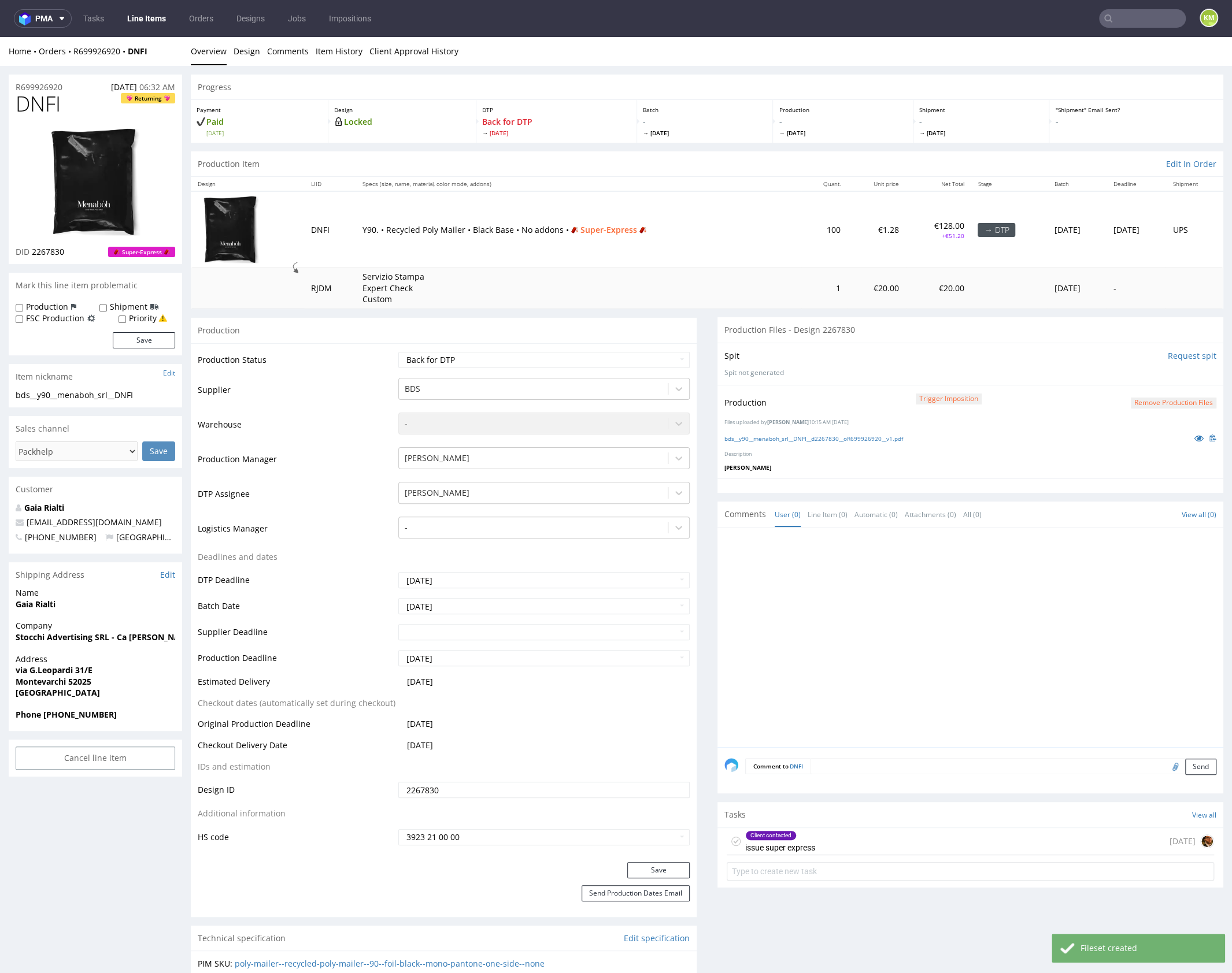
click at [733, 839] on use at bounding box center [736, 841] width 5 height 4
click at [573, 360] on select "Waiting for Artwork Waiting for Diecut Waiting for Mockup Waiting for DTP Waiti…" at bounding box center [544, 360] width 291 height 16
select select "dtp_production_ready"
click at [398, 352] on select "Waiting for Artwork Waiting for Diecut Waiting for Mockup Waiting for DTP Waiti…" at bounding box center [544, 360] width 291 height 16
click at [650, 872] on button "Save" at bounding box center [658, 870] width 63 height 16
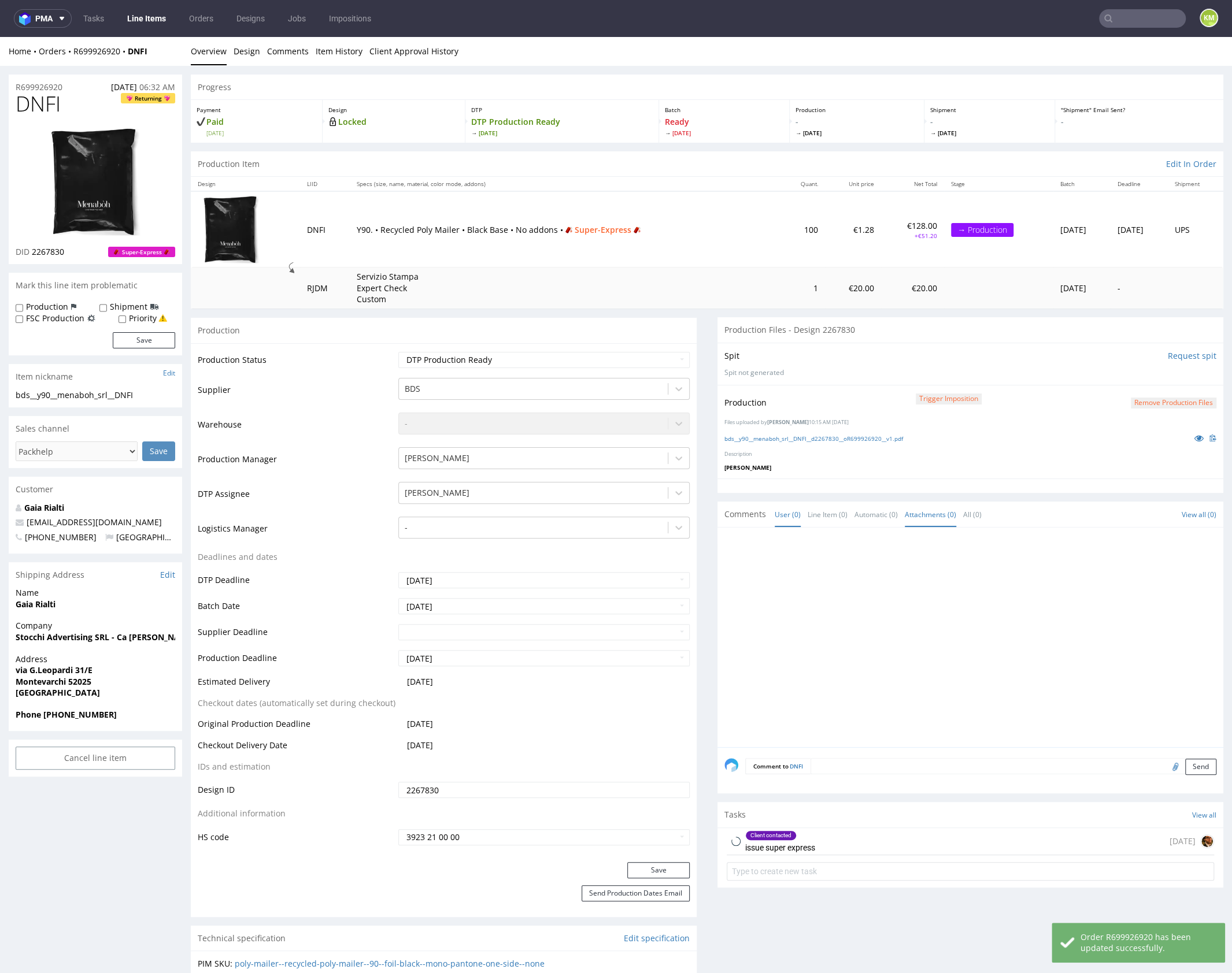
click at [874, 630] on div at bounding box center [974, 641] width 499 height 212
click at [990, 591] on div at bounding box center [974, 641] width 499 height 212
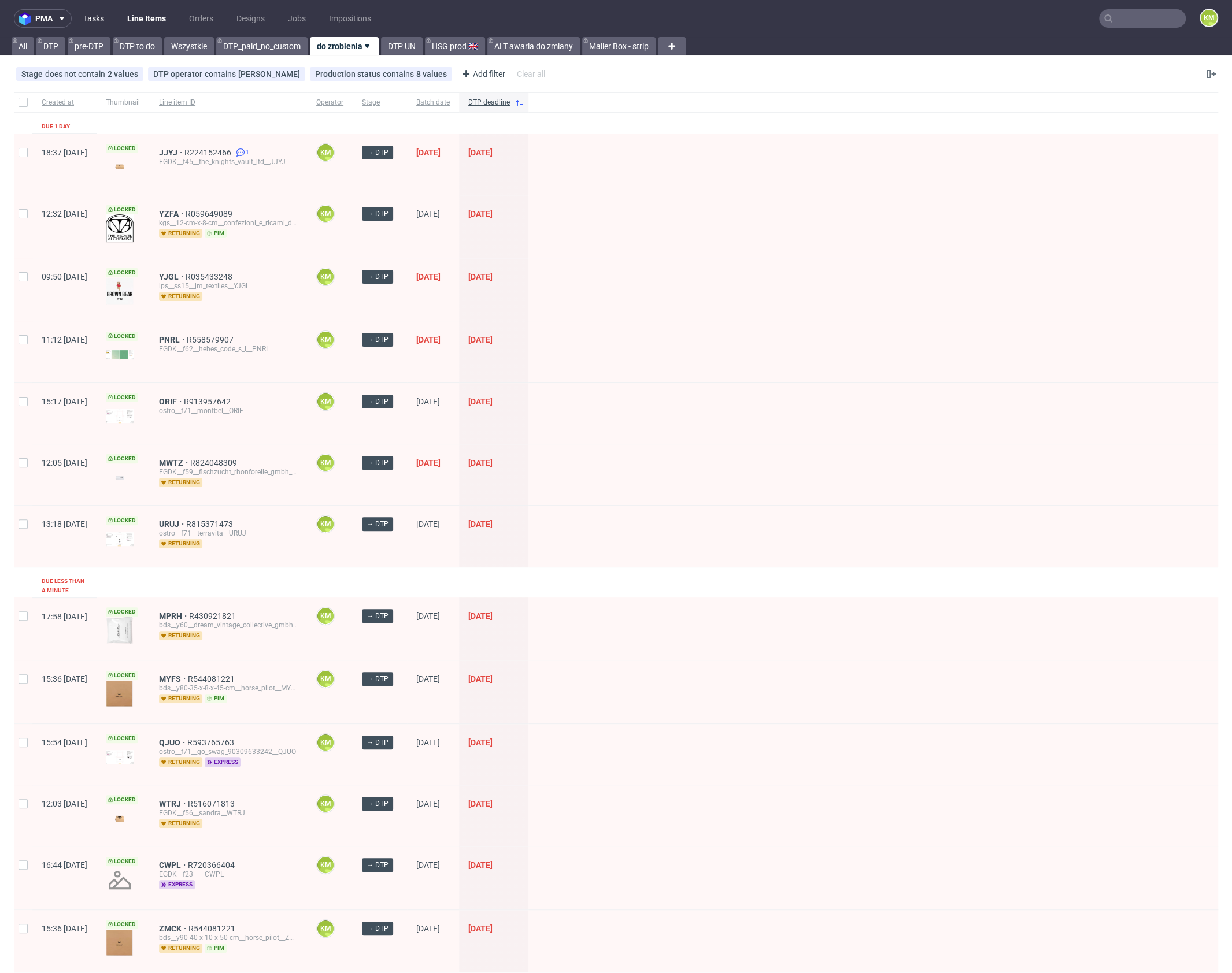
click at [102, 21] on link "Tasks" at bounding box center [93, 19] width 34 height 19
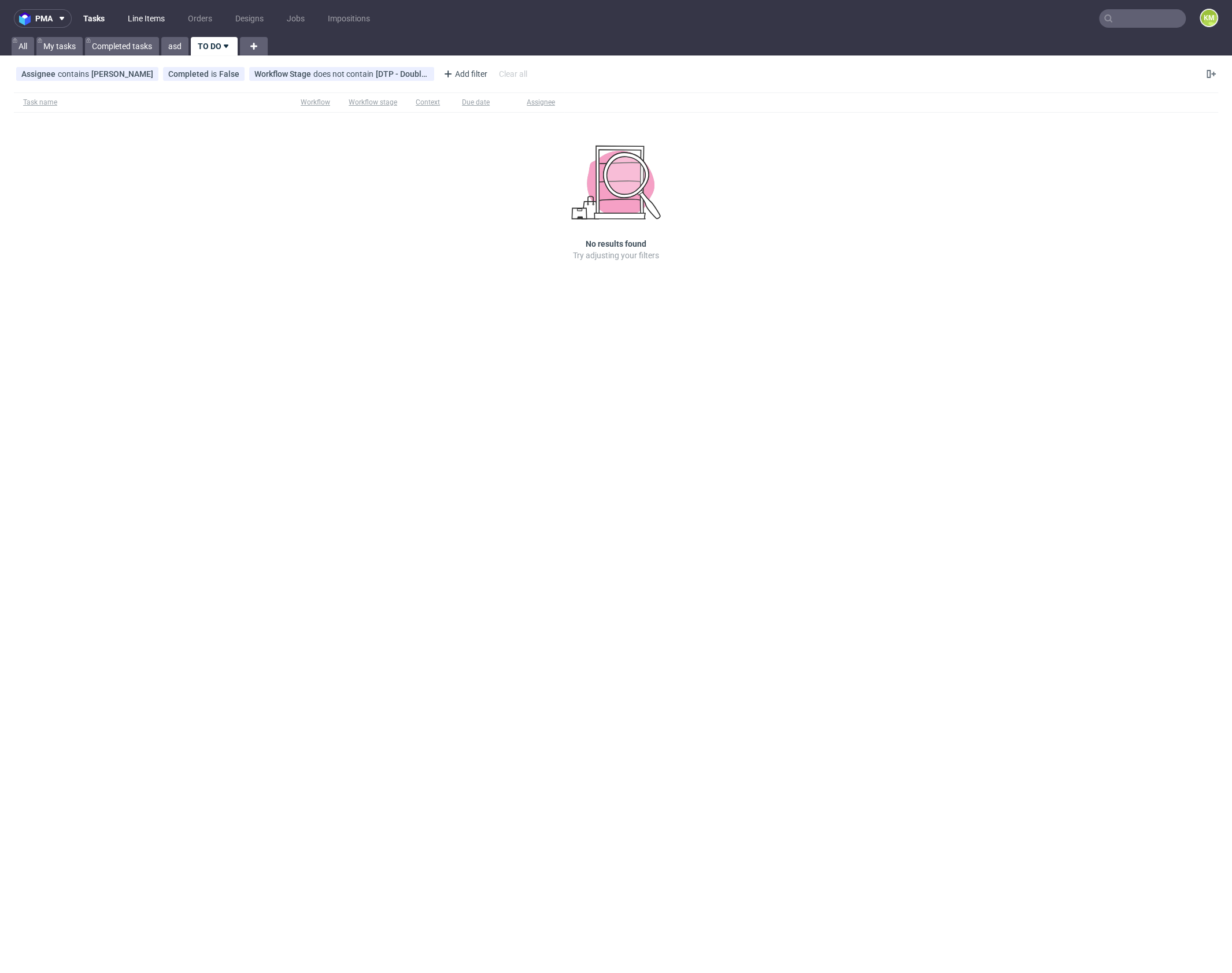
click at [150, 17] on link "Line Items" at bounding box center [146, 19] width 51 height 19
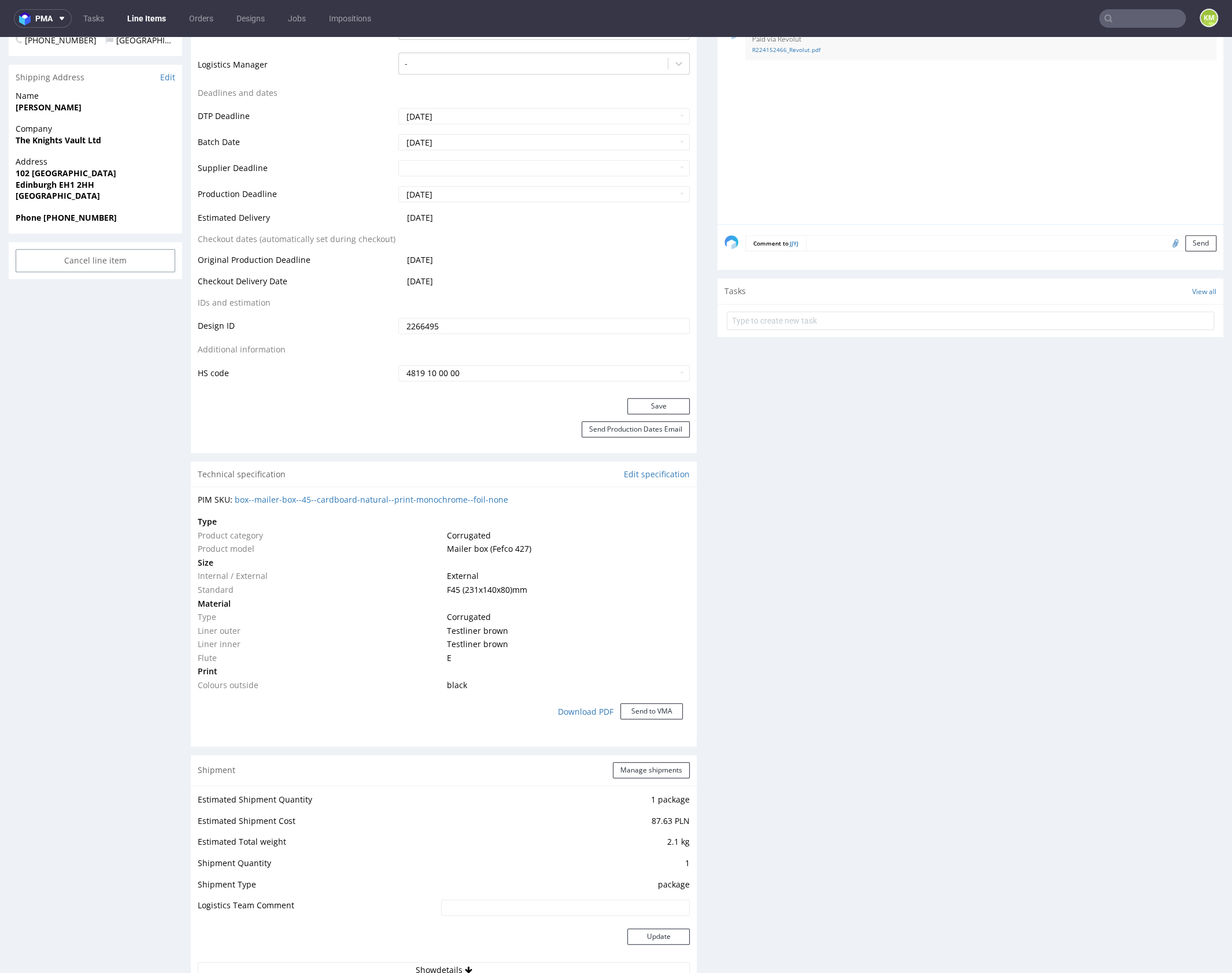
scroll to position [437, 0]
click at [743, 576] on div "Production Files - Design 2266495 Spit Recreate spit spit__EGDK__f45__the_knigh…" at bounding box center [971, 717] width 506 height 1722
click at [819, 697] on div "Production Files - Design 2266495 Spit Recreate spit spit__EGDK__f45__the_knigh…" at bounding box center [971, 717] width 506 height 1722
click at [843, 763] on div "Production Files - Design 2266495 Spit Recreate spit spit__EGDK__f45__the_knigh…" at bounding box center [971, 717] width 506 height 1722
click at [850, 798] on div "Production Files - Design 2266495 Spit Recreate spit spit__EGDK__f45__the_knigh…" at bounding box center [971, 717] width 506 height 1722
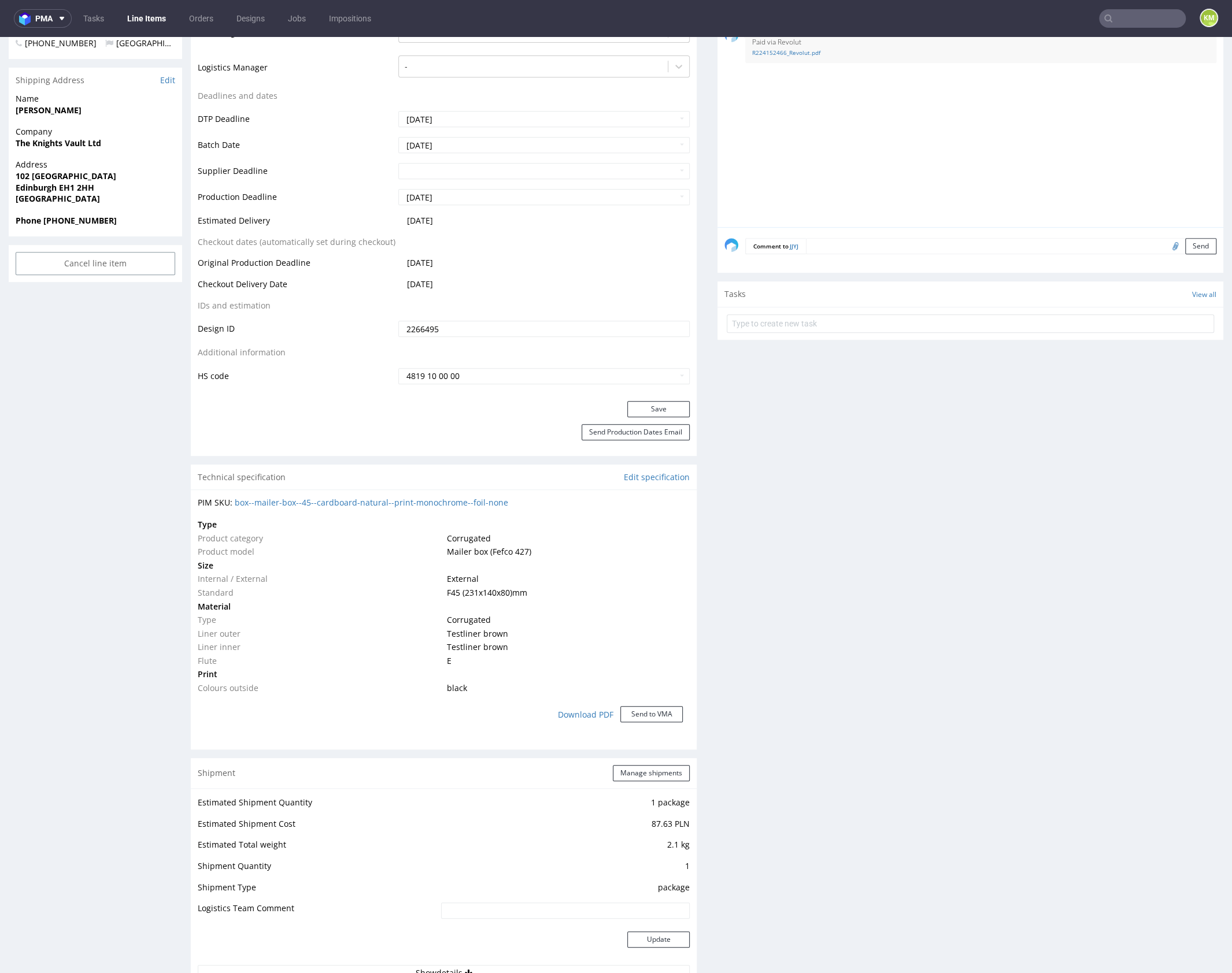
click at [849, 809] on div "Production Files - Design 2266495 Spit Recreate spit spit__EGDK__f45__the_knigh…" at bounding box center [971, 717] width 506 height 1722
click at [909, 809] on div "Production Files - Design 2266495 Spit Recreate spit spit__EGDK__f45__the_knigh…" at bounding box center [971, 717] width 506 height 1722
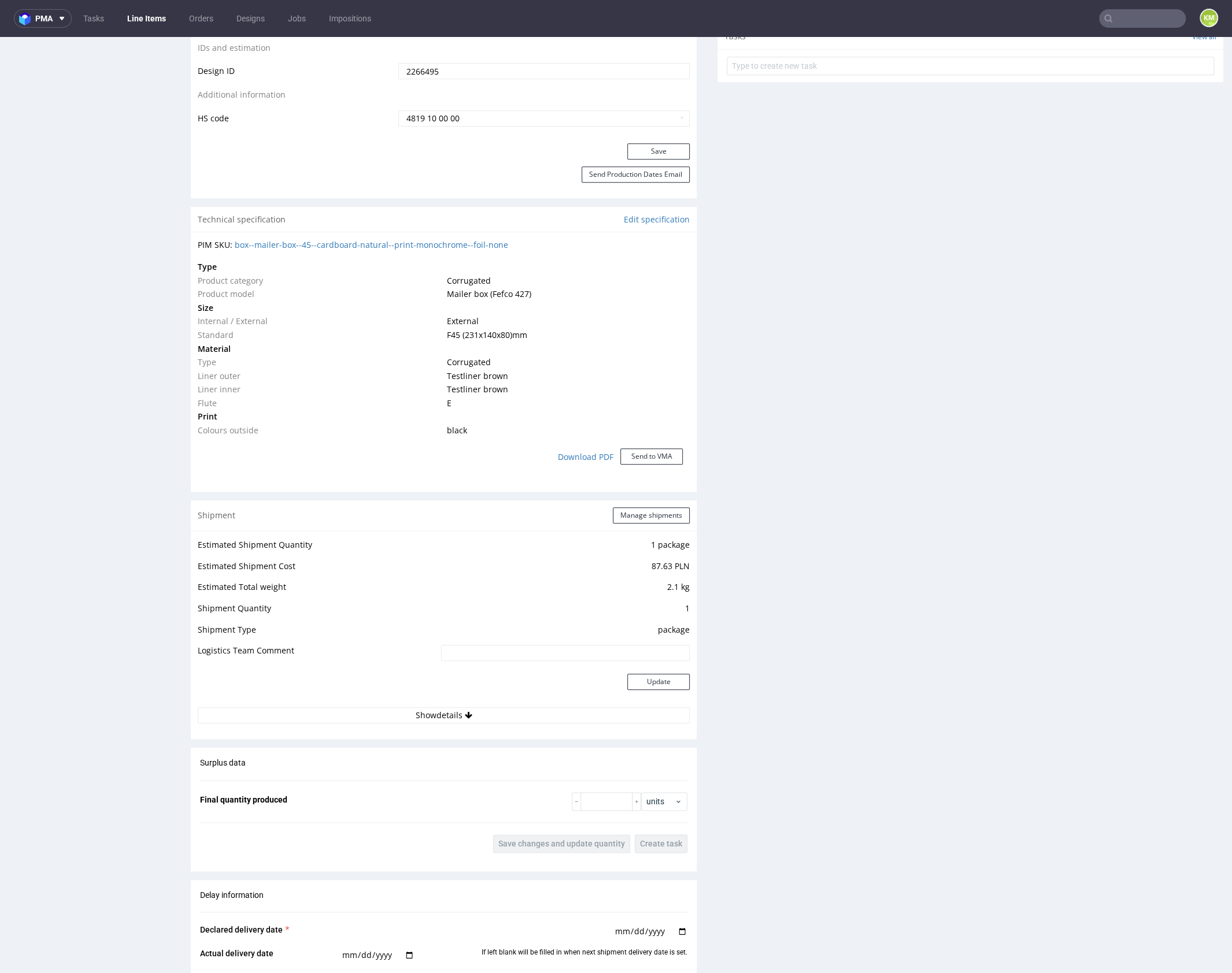
scroll to position [0, 0]
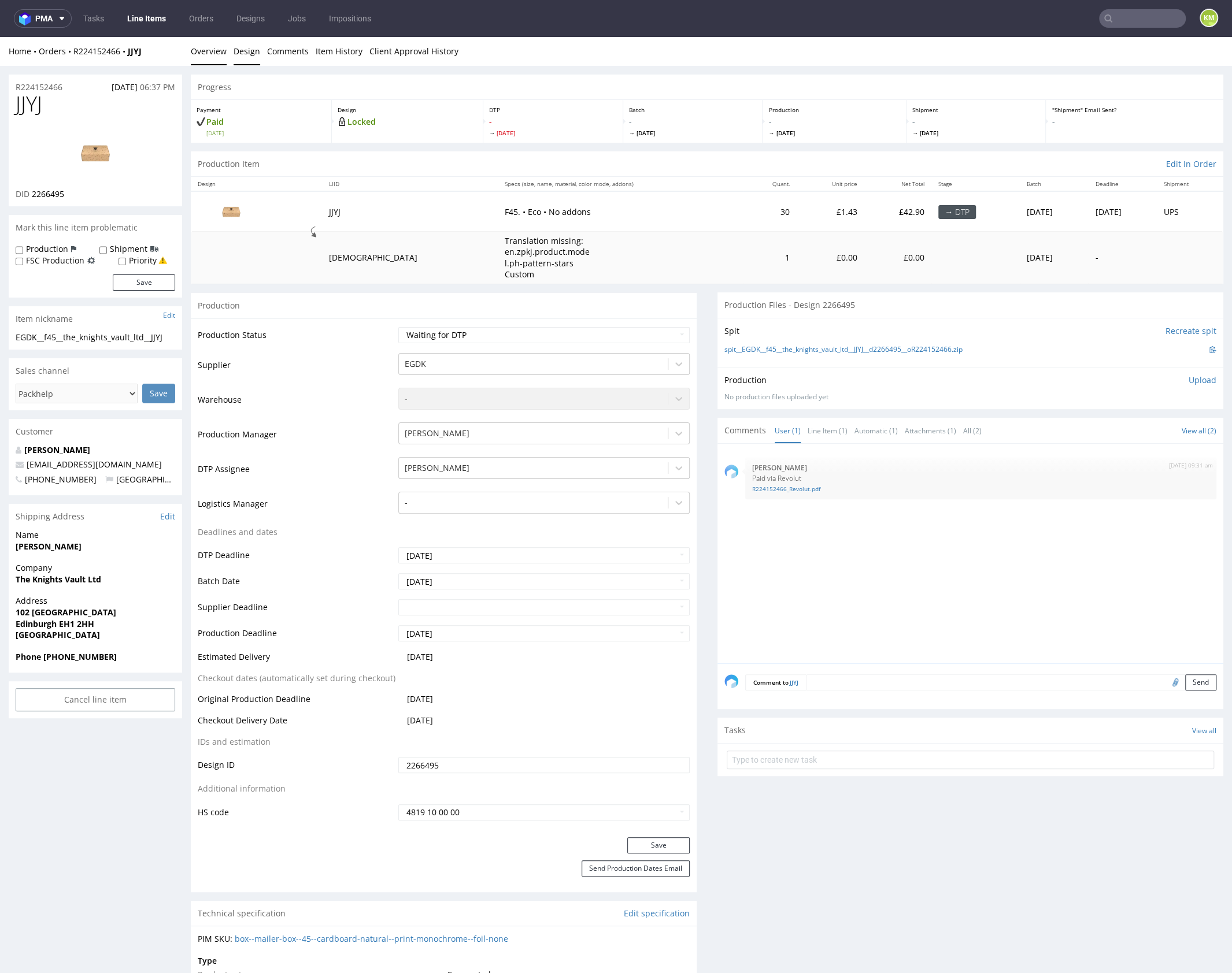
click at [248, 52] on link "Design" at bounding box center [247, 51] width 27 height 28
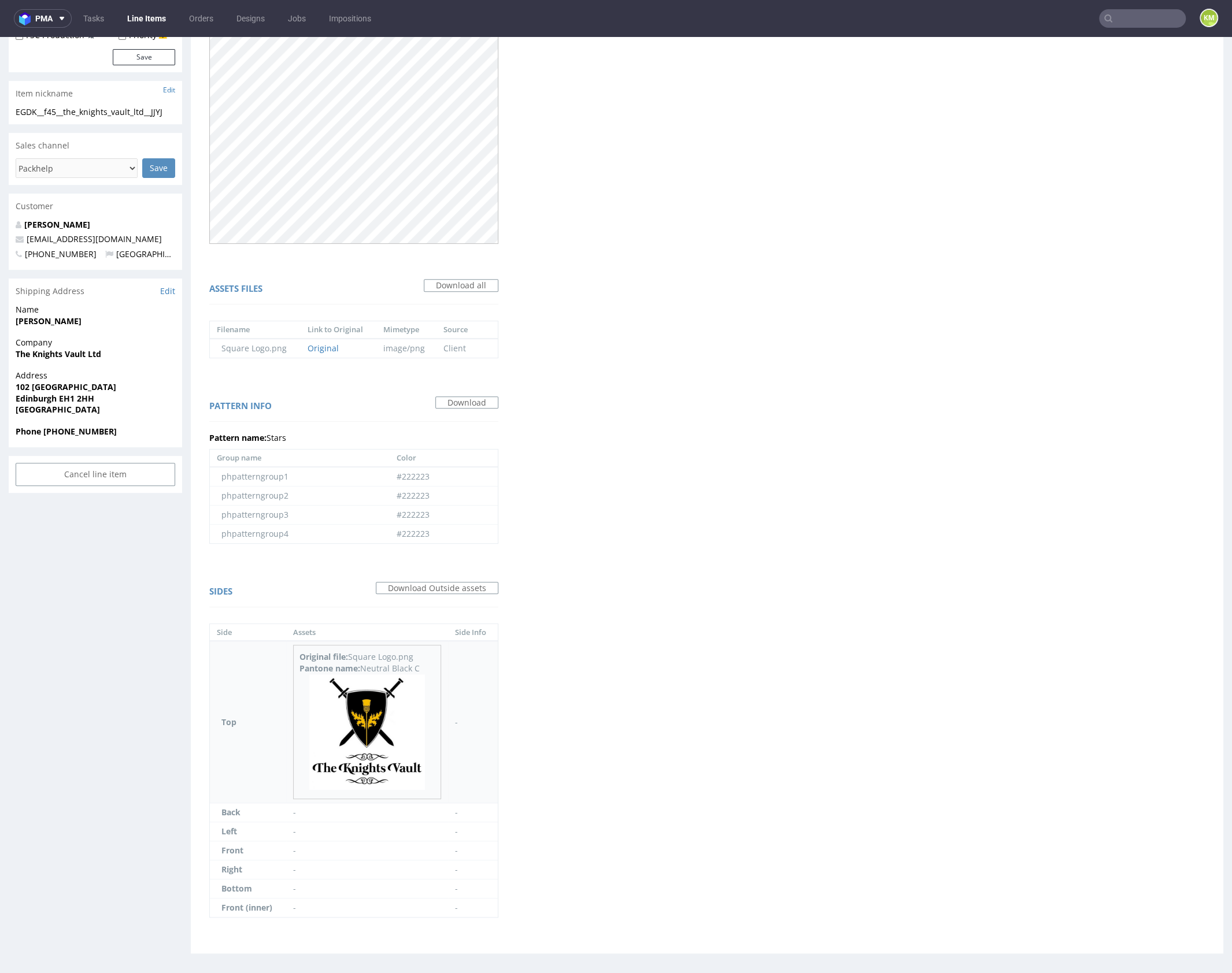
scroll to position [225, 0]
click at [357, 721] on img at bounding box center [367, 732] width 116 height 116
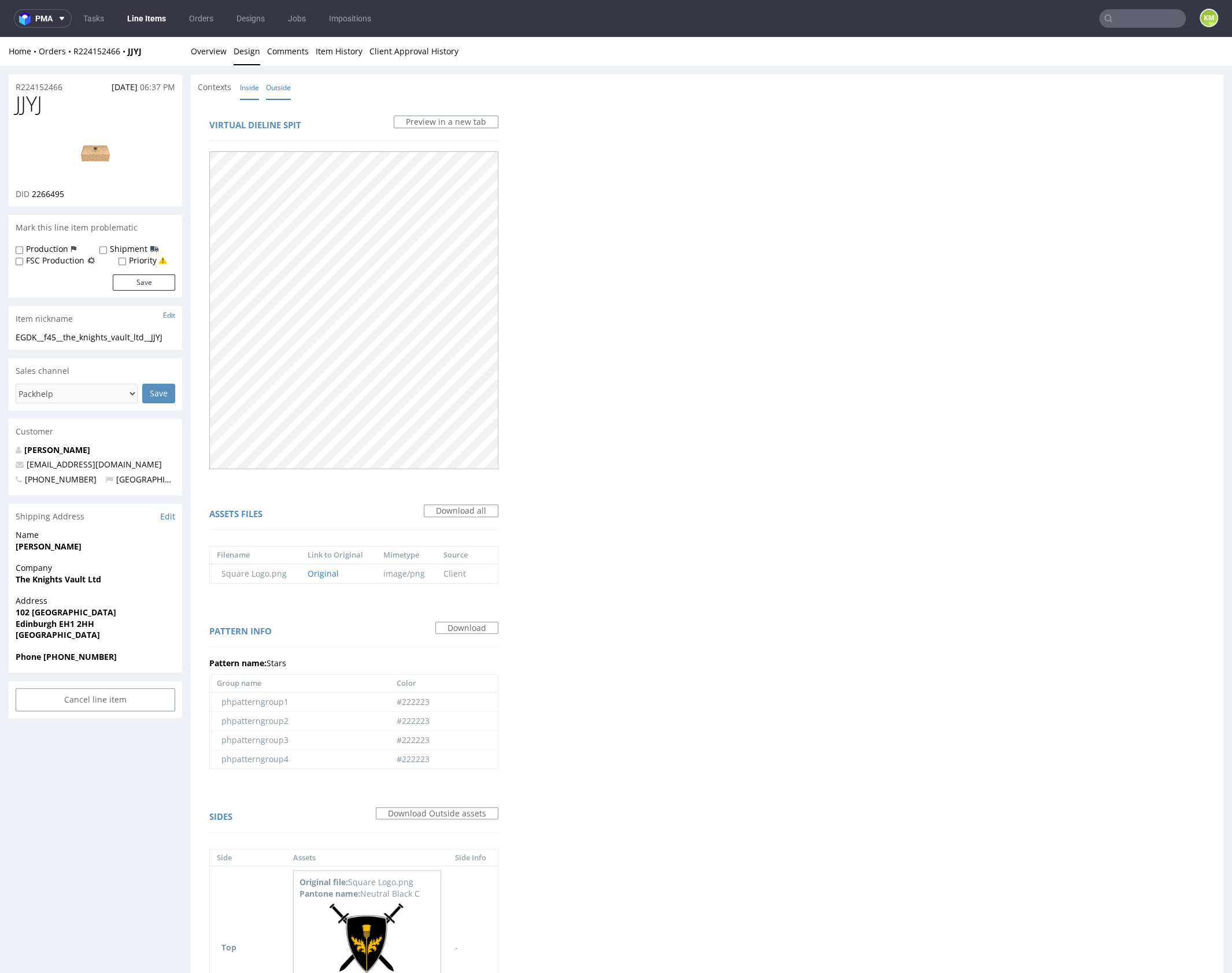
click at [249, 87] on link "Inside" at bounding box center [249, 87] width 19 height 25
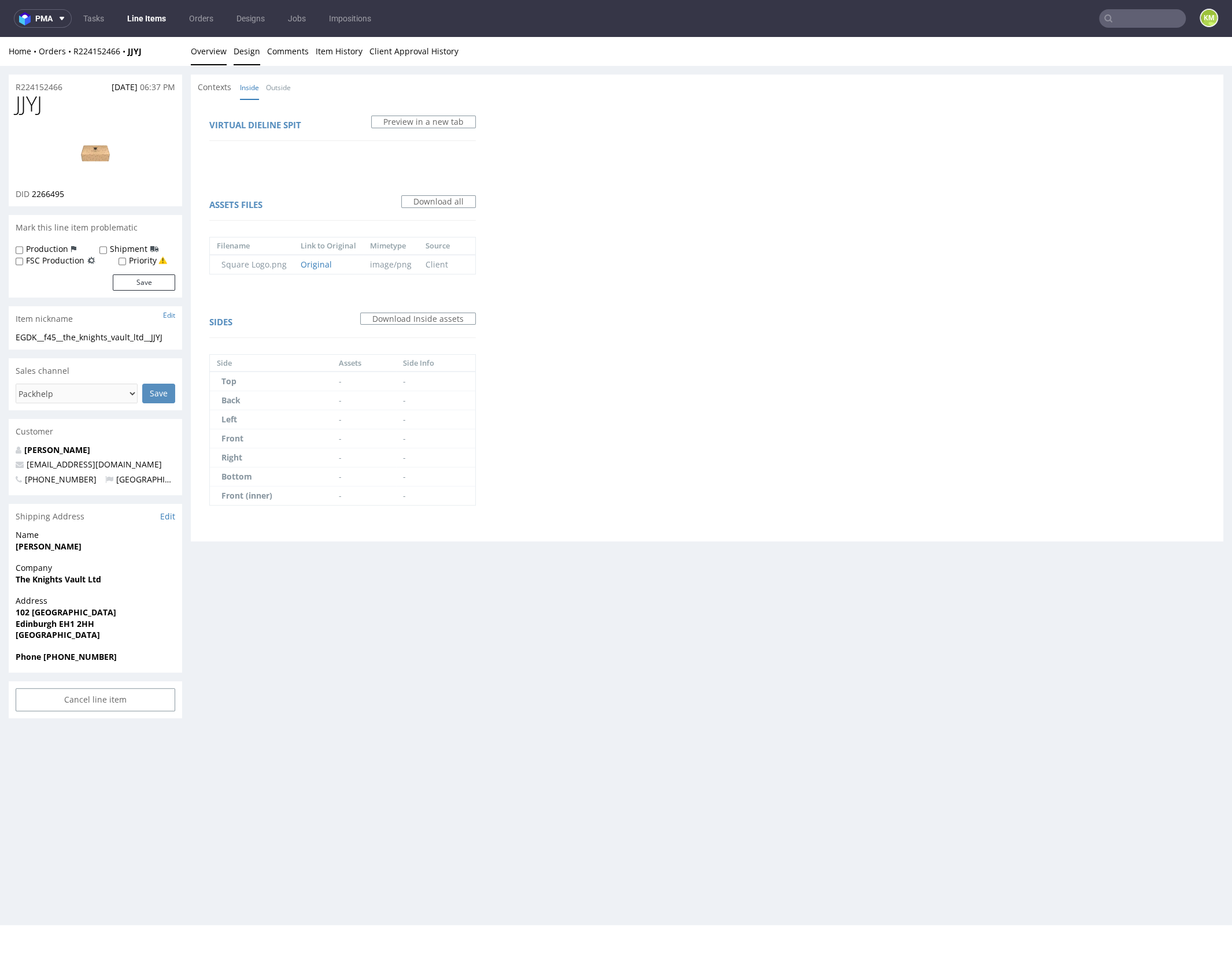
click at [217, 55] on link "Overview" at bounding box center [209, 51] width 36 height 28
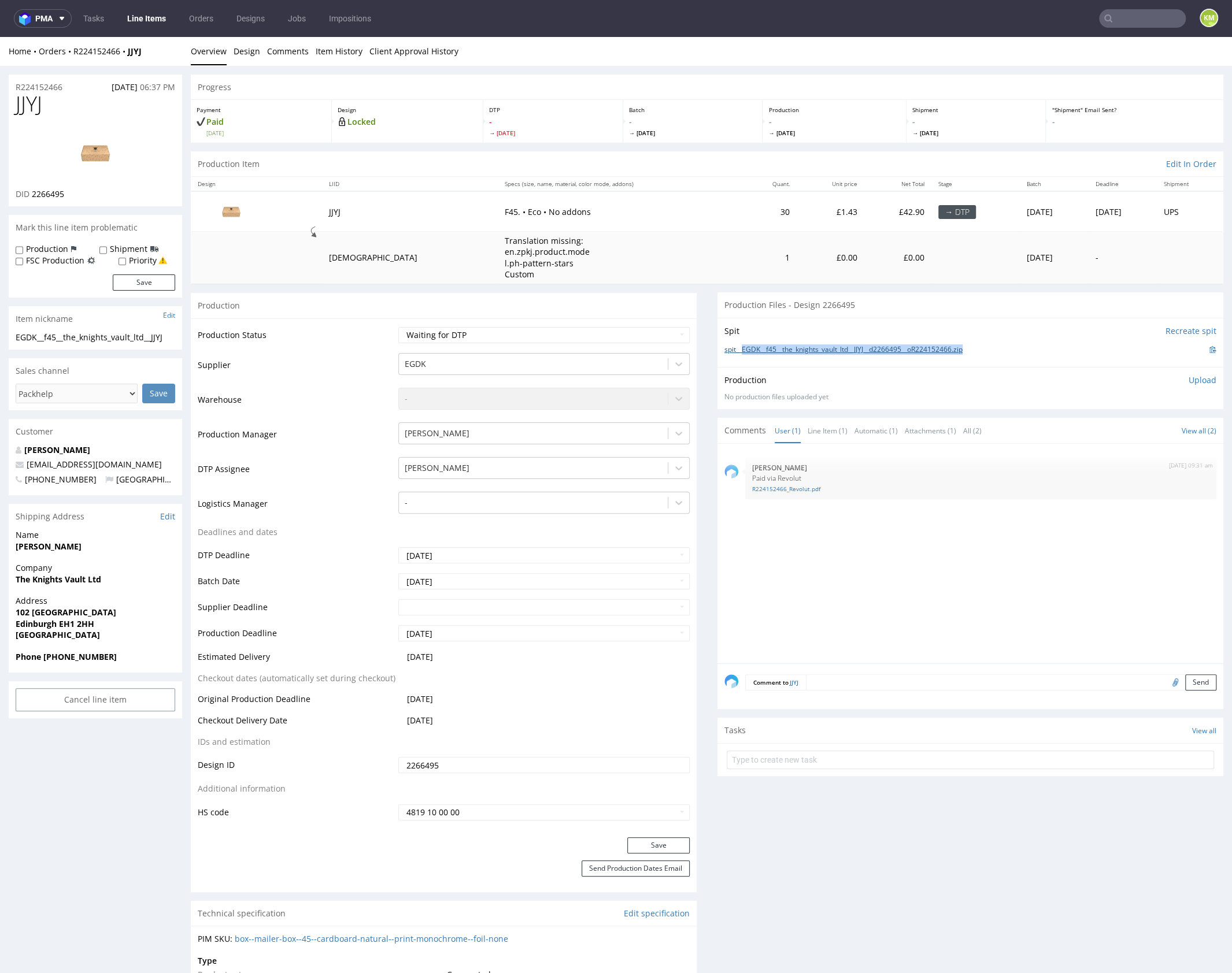
drag, startPoint x: 990, startPoint y: 349, endPoint x: 738, endPoint y: 349, distance: 252.0
click at [738, 349] on div "spit__EGDK__f45__the_knights_vault_ltd__JJYJ__d2266495__oR224152466.zip" at bounding box center [971, 349] width 492 height 13
copy link "EGDK__f45__the_knights_vault_ltd__JJYJ__d2266495__oR224152466.zip"
click at [39, 110] on span "JJYJ" at bounding box center [28, 104] width 27 height 23
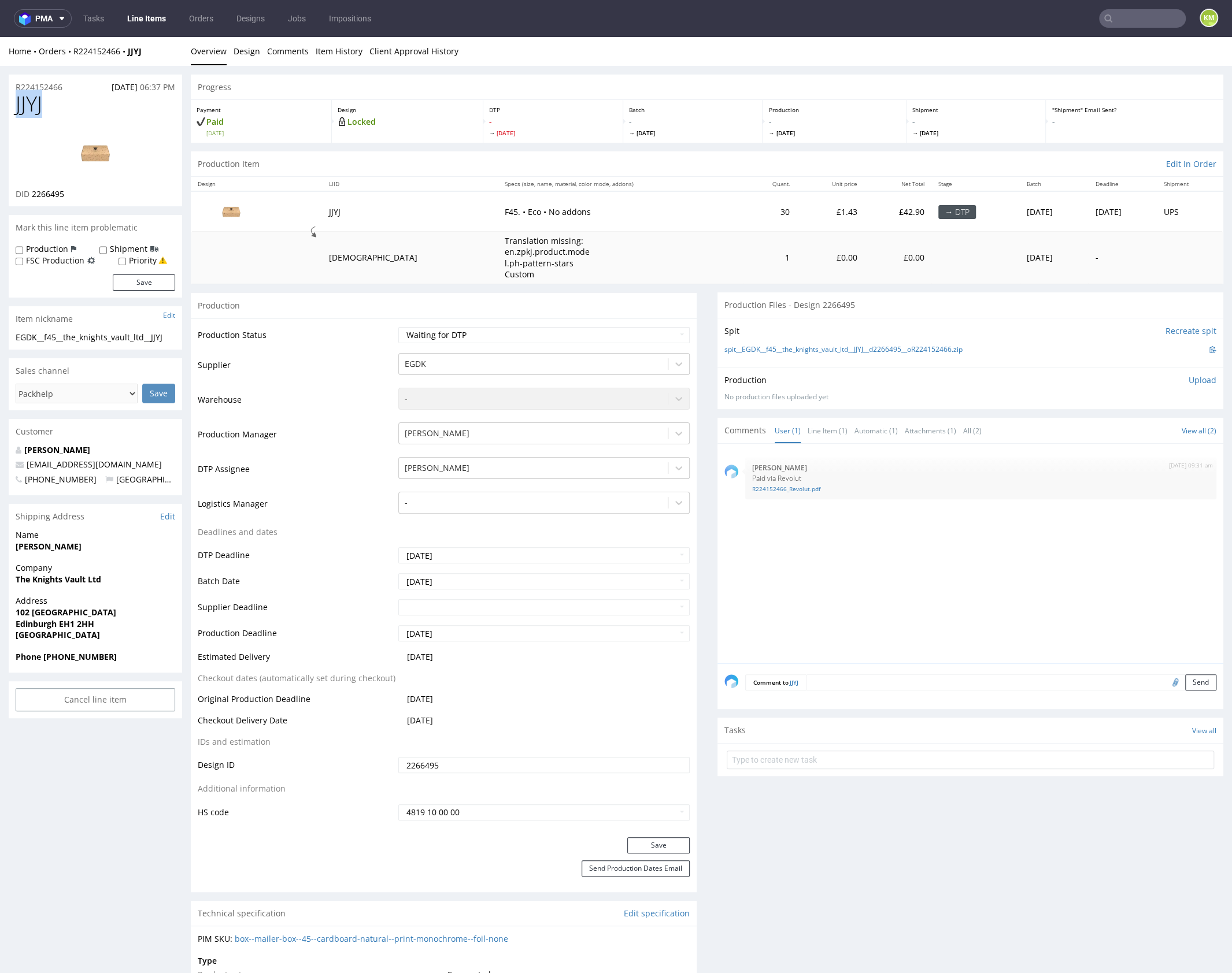
copy span "JJYJ"
click at [511, 758] on input "2266495" at bounding box center [544, 765] width 291 height 16
click at [42, 104] on span "JJYJ" at bounding box center [28, 104] width 27 height 23
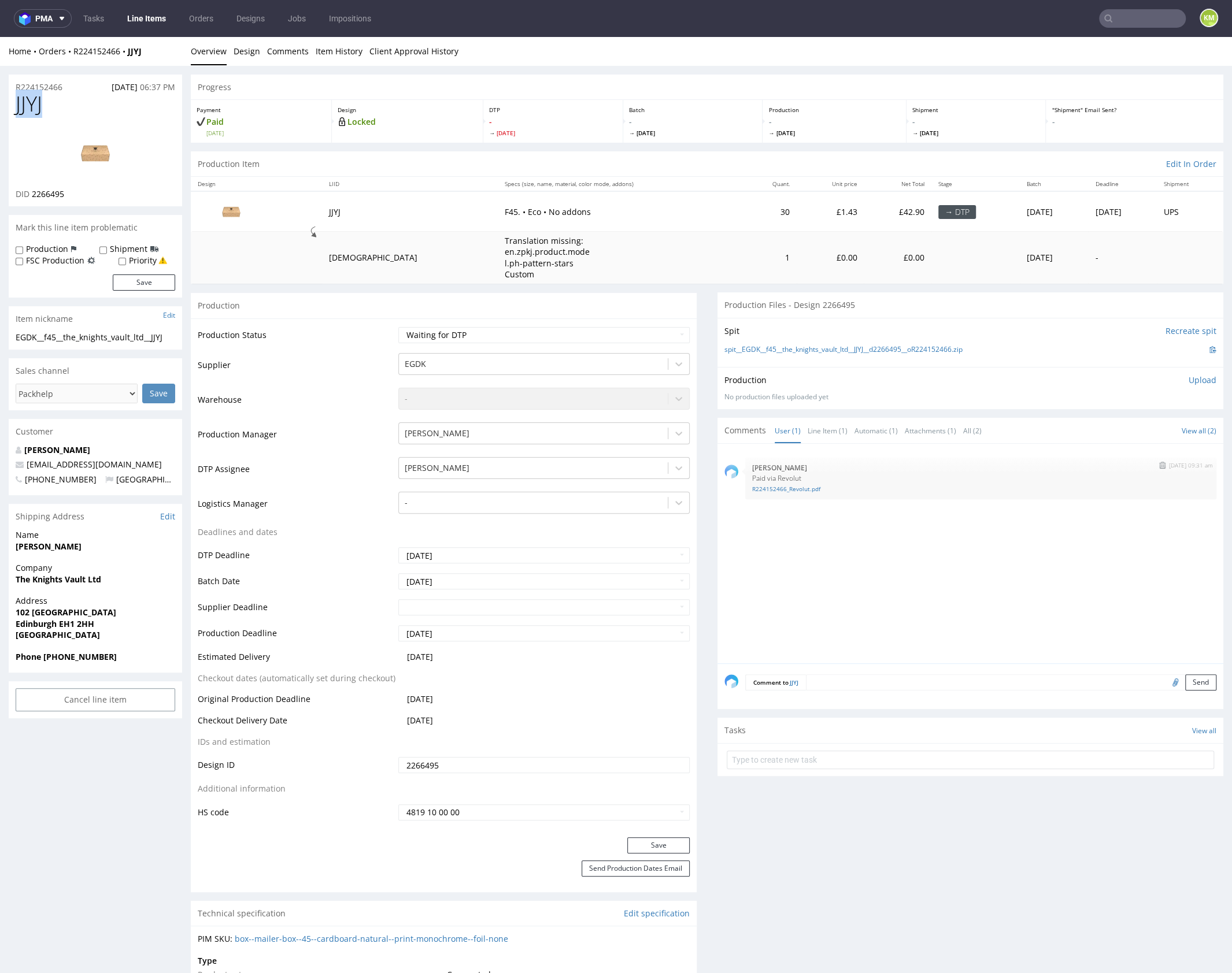
copy span "JJYJ"
drag, startPoint x: 822, startPoint y: 592, endPoint x: 819, endPoint y: 604, distance: 12.4
click at [823, 592] on div "26th Sep 25 | 09:31 am Natalia Kaczorowska Paid via Revolut R224152466_Revolut.…" at bounding box center [974, 557] width 499 height 212
click at [1193, 379] on p "Upload" at bounding box center [1203, 379] width 27 height 11
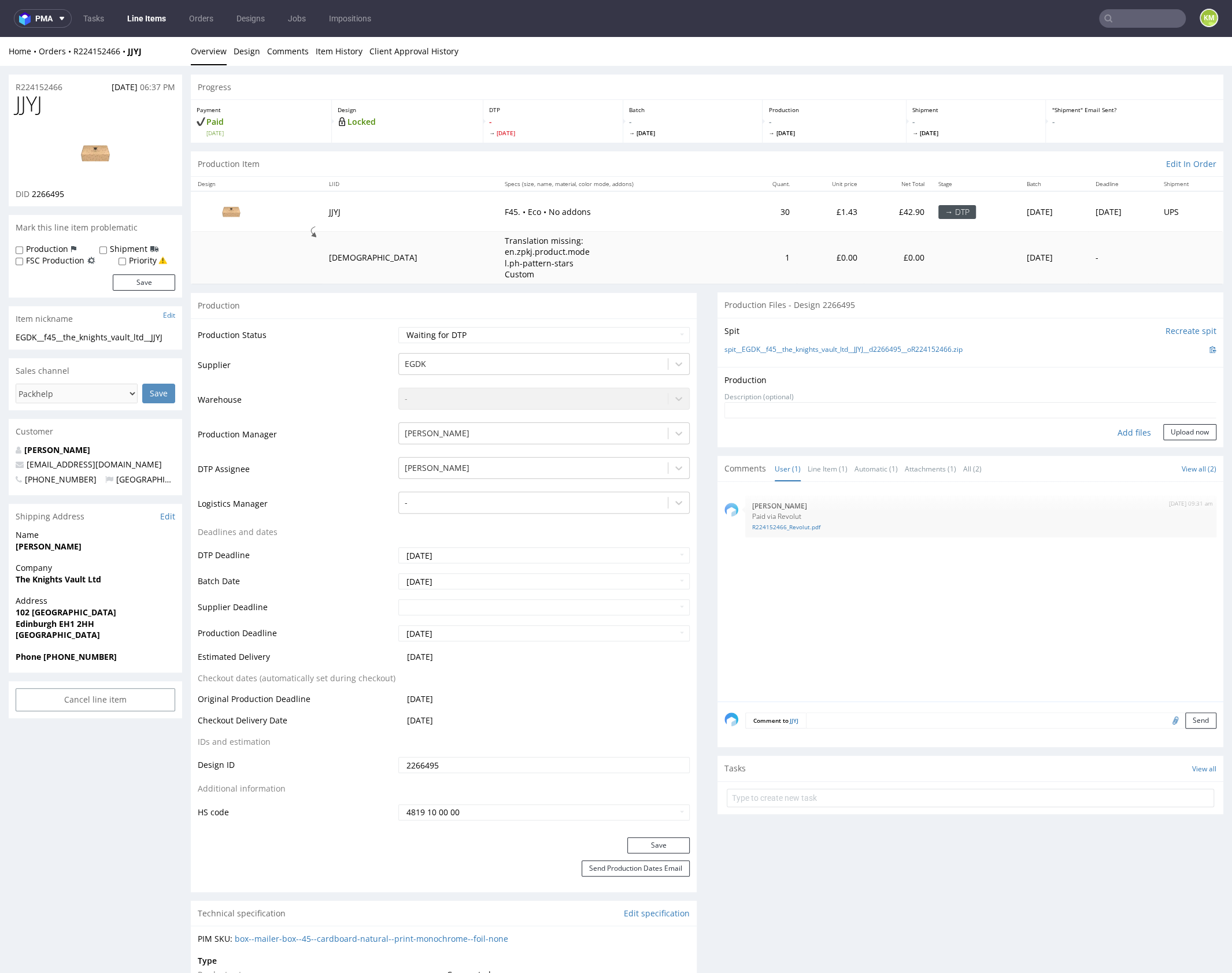
click at [1133, 432] on div "Add files" at bounding box center [1133, 433] width 57 height 17
type input "C:\fakepath\EGDK__f45__the_knights_vault_ltd__JJYJ__d2266495__oR224152466__outs…"
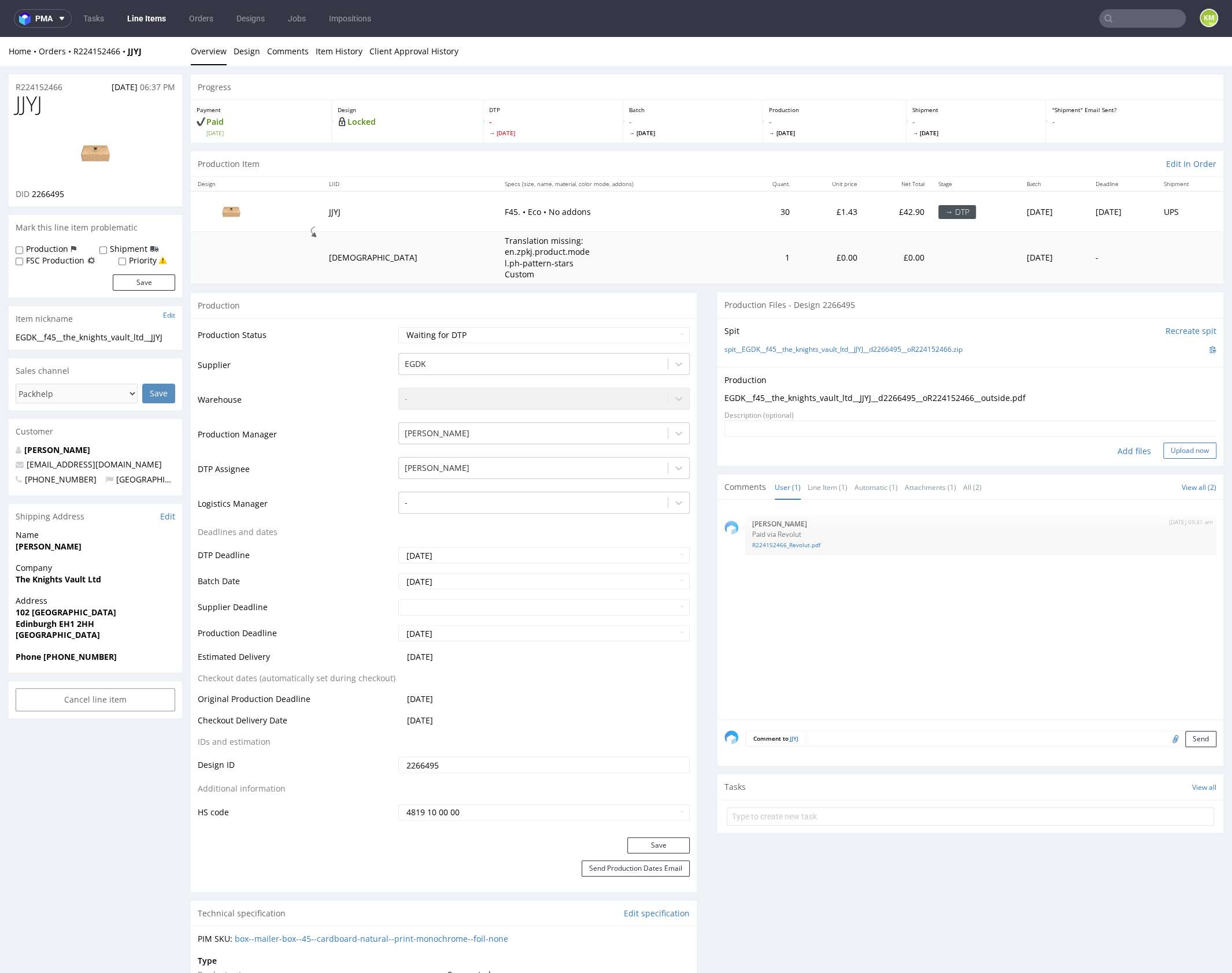
click at [1176, 447] on button "Upload now" at bounding box center [1190, 451] width 53 height 16
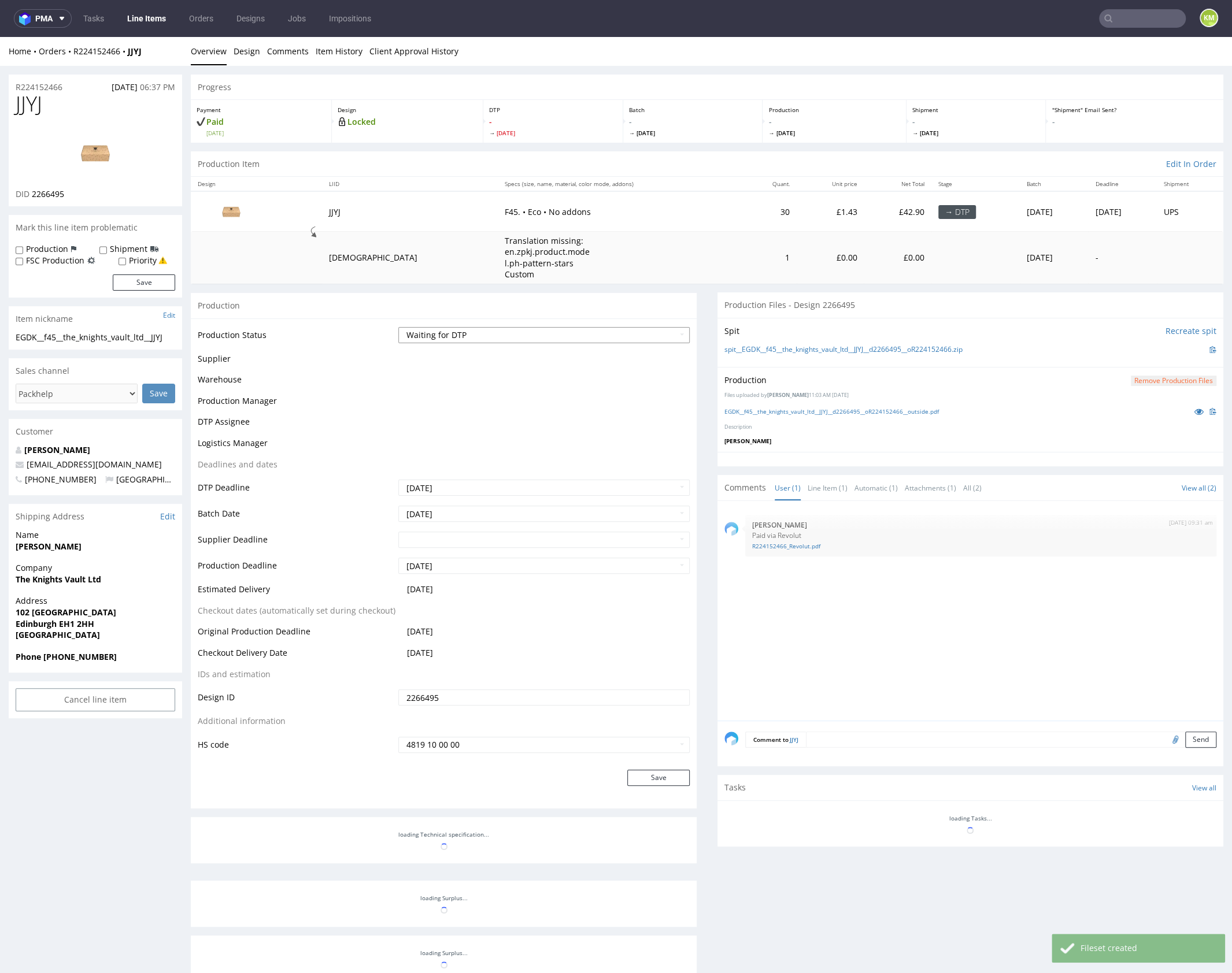
click at [602, 339] on select "Waiting for Artwork Waiting for Diecut Waiting for Mockup Waiting for DTP Waiti…" at bounding box center [544, 335] width 291 height 16
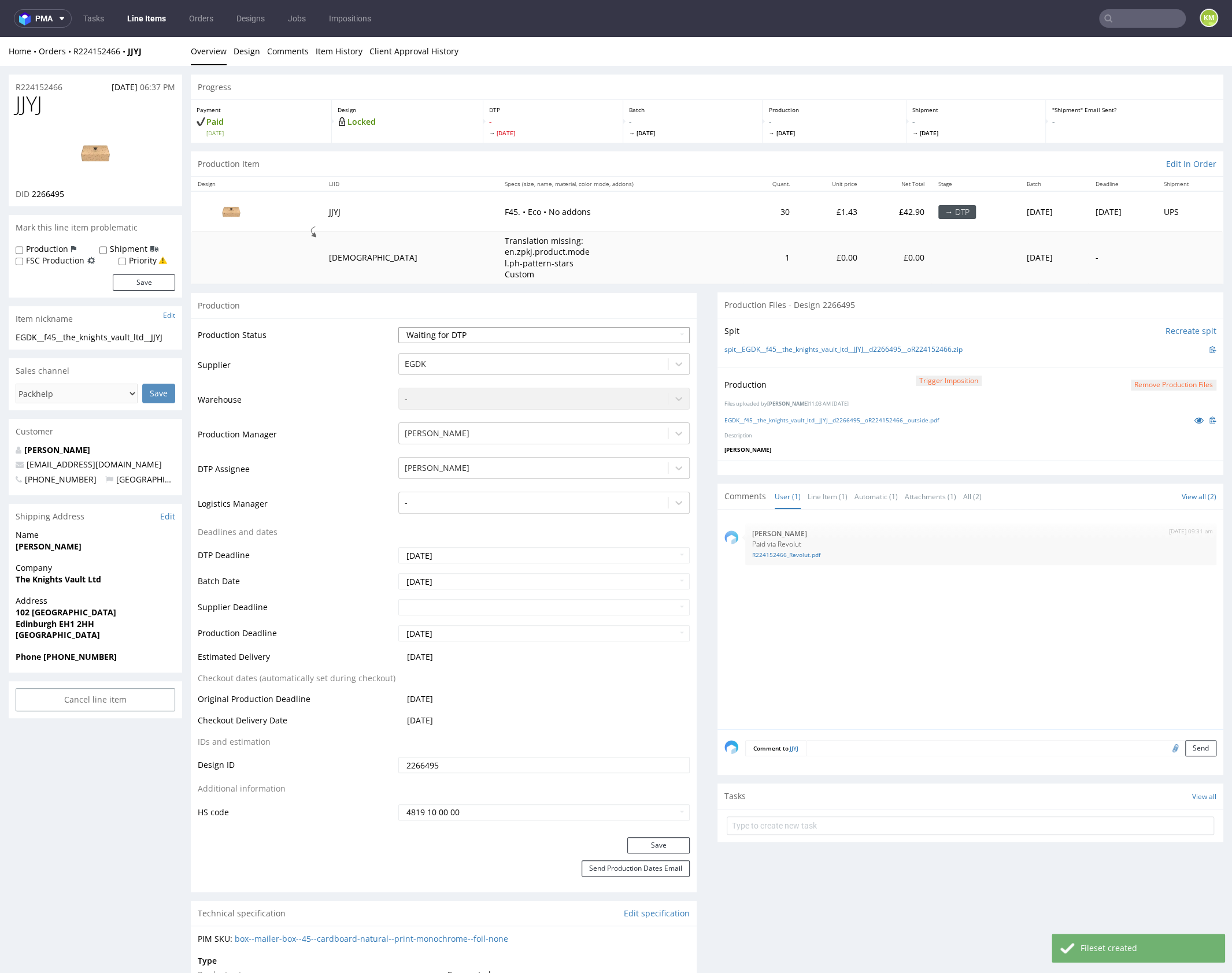
select select "dtp_production_ready"
click at [398, 327] on select "Waiting for Artwork Waiting for Diecut Waiting for Mockup Waiting for DTP Waiti…" at bounding box center [544, 335] width 291 height 16
click at [666, 841] on button "Save" at bounding box center [658, 845] width 63 height 16
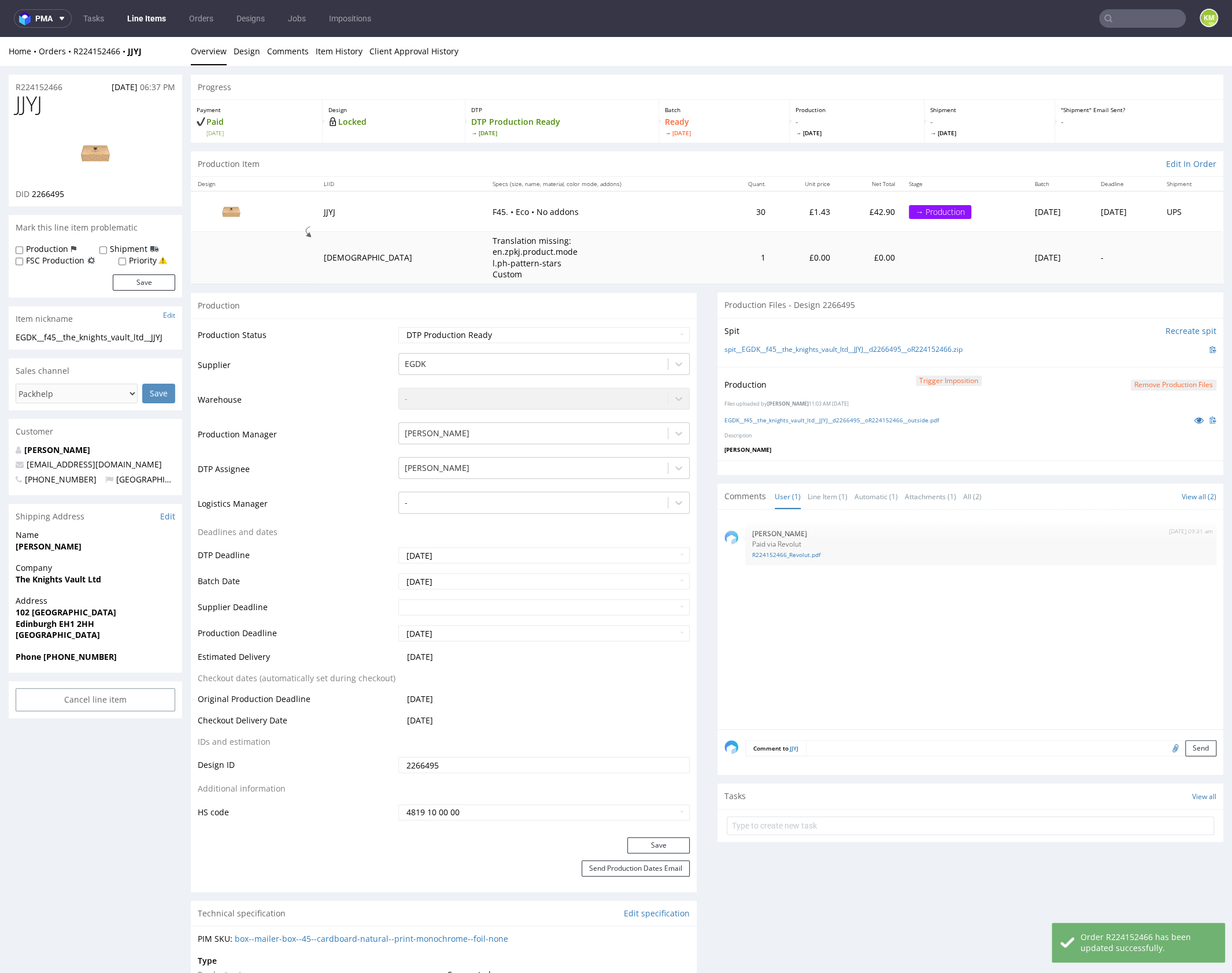
click at [842, 664] on div "26th Sep 25 | 09:31 am Natalia Kaczorowska Paid via Revolut R224152466_Revolut.…" at bounding box center [974, 623] width 499 height 212
click at [839, 626] on div "26th Sep 25 | 09:31 am Natalia Kaczorowska Paid via Revolut R224152466_Revolut.…" at bounding box center [974, 623] width 499 height 212
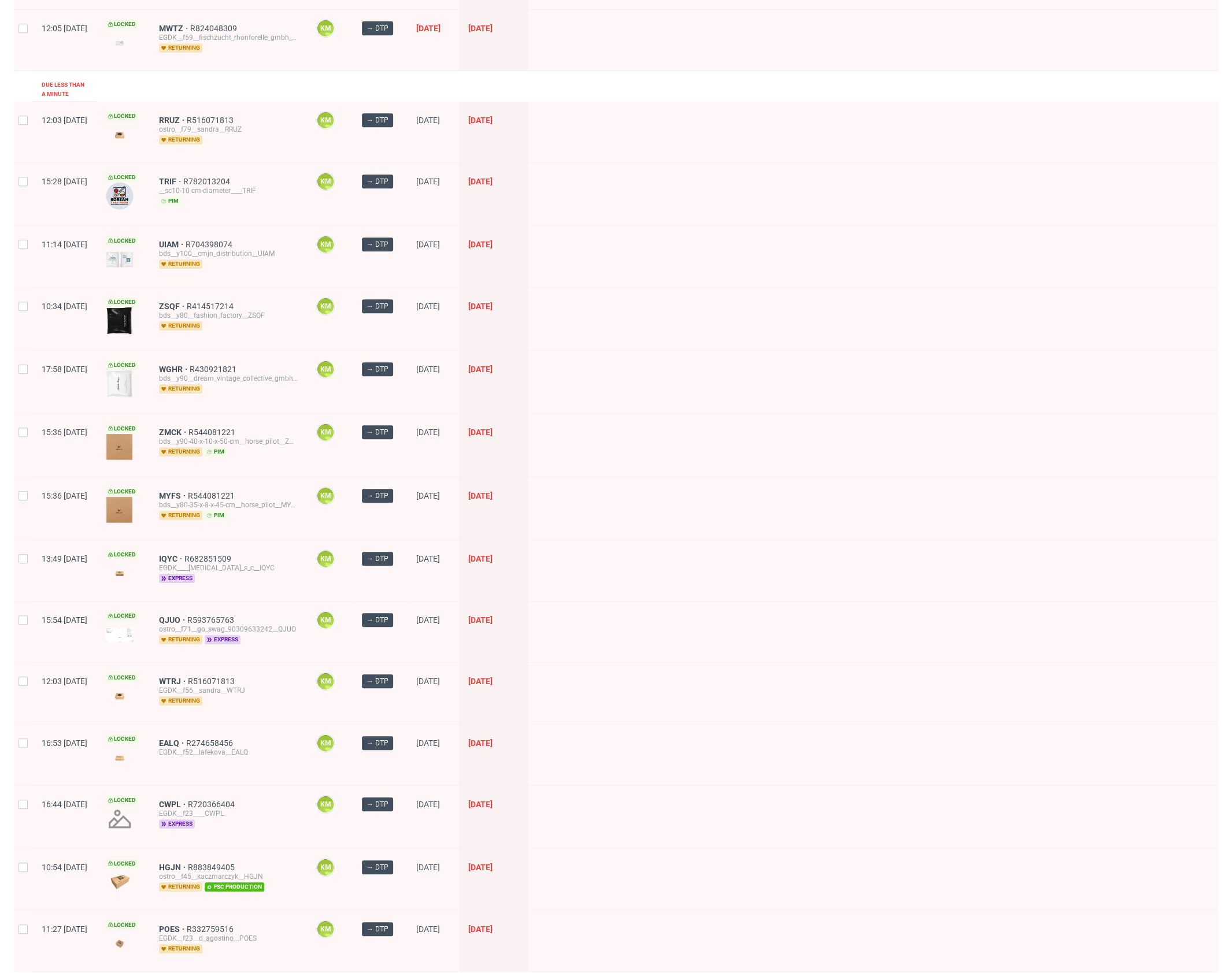
scroll to position [1095, 0]
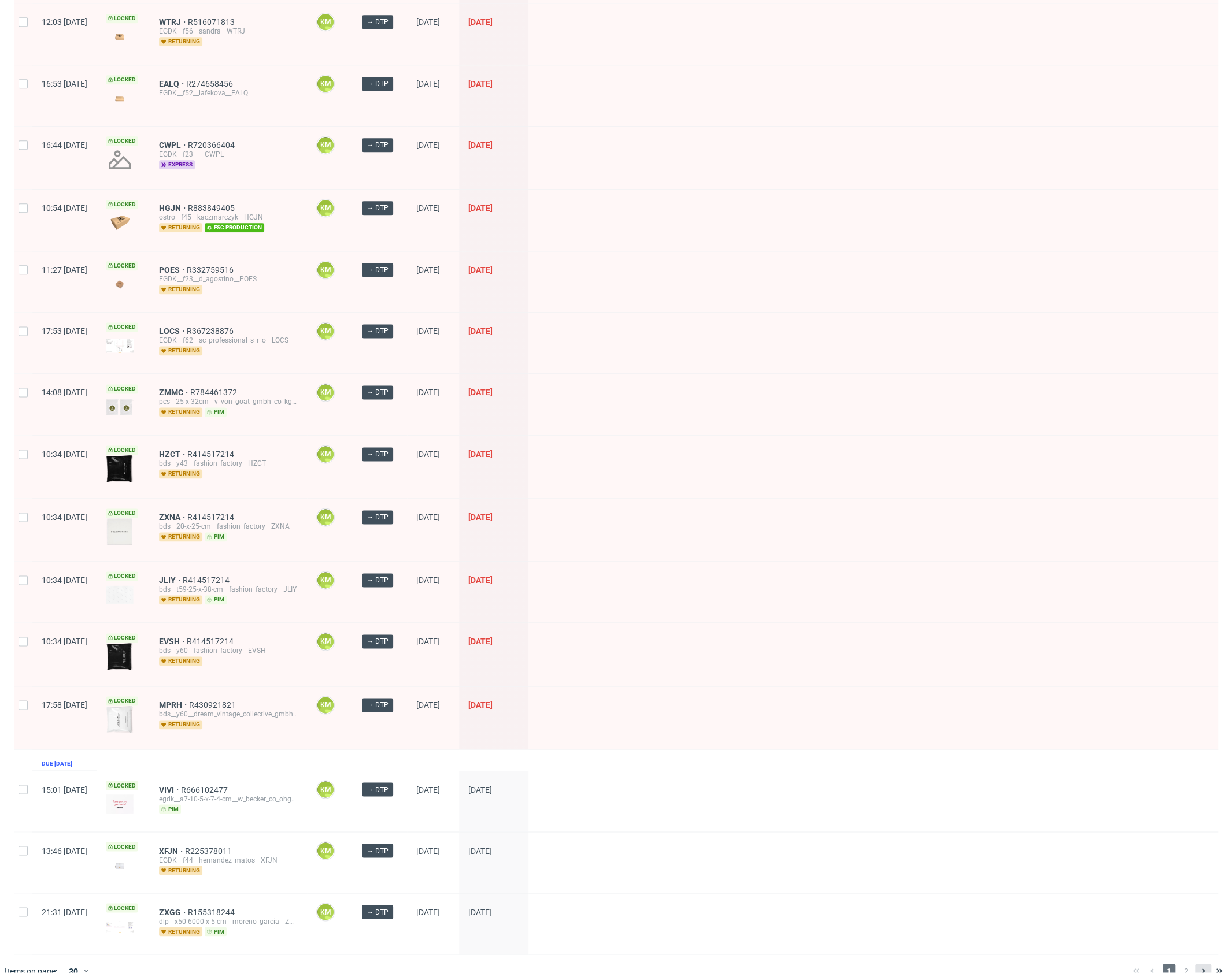
click at [1199, 966] on icon at bounding box center [1203, 970] width 9 height 9
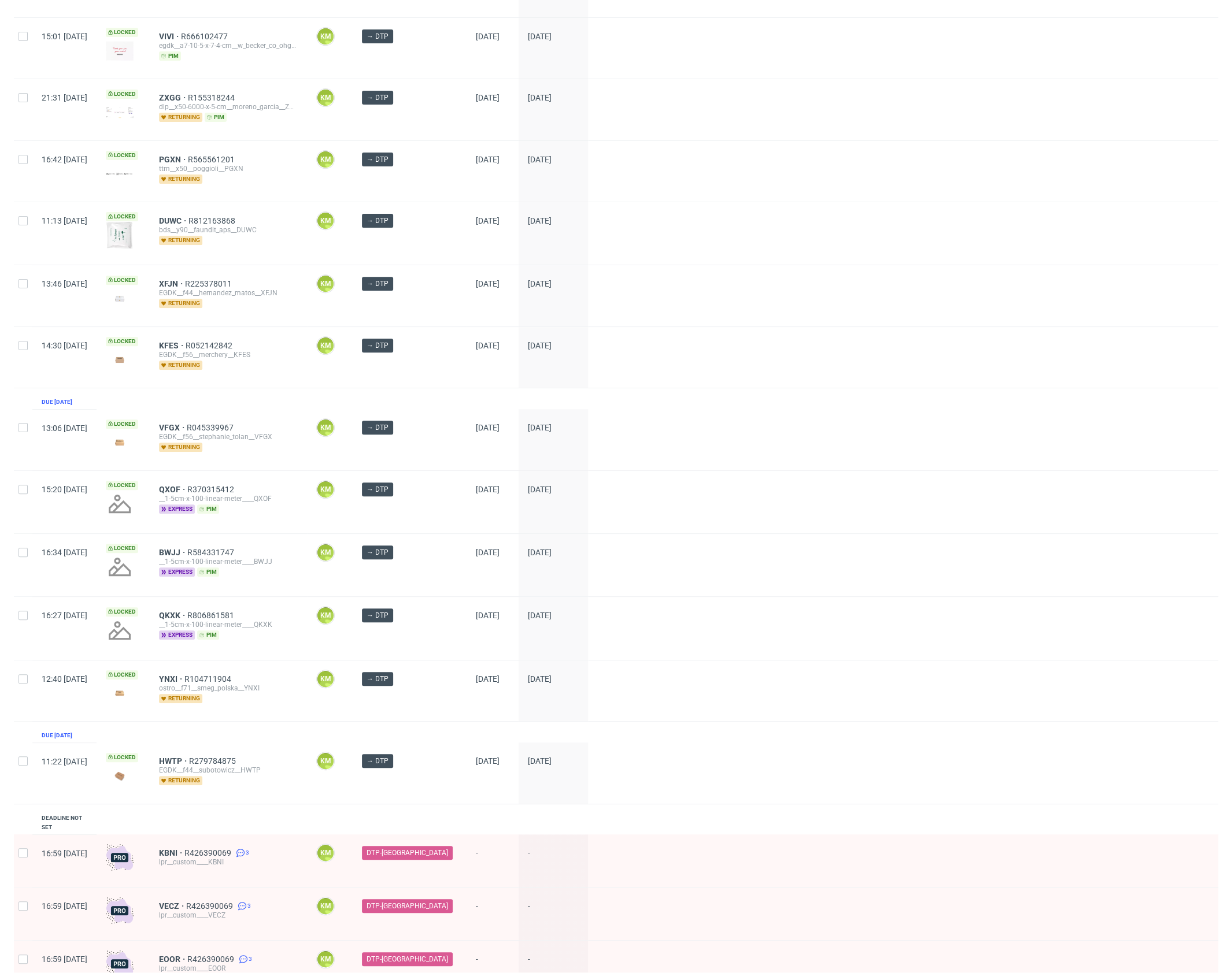
scroll to position [337, 0]
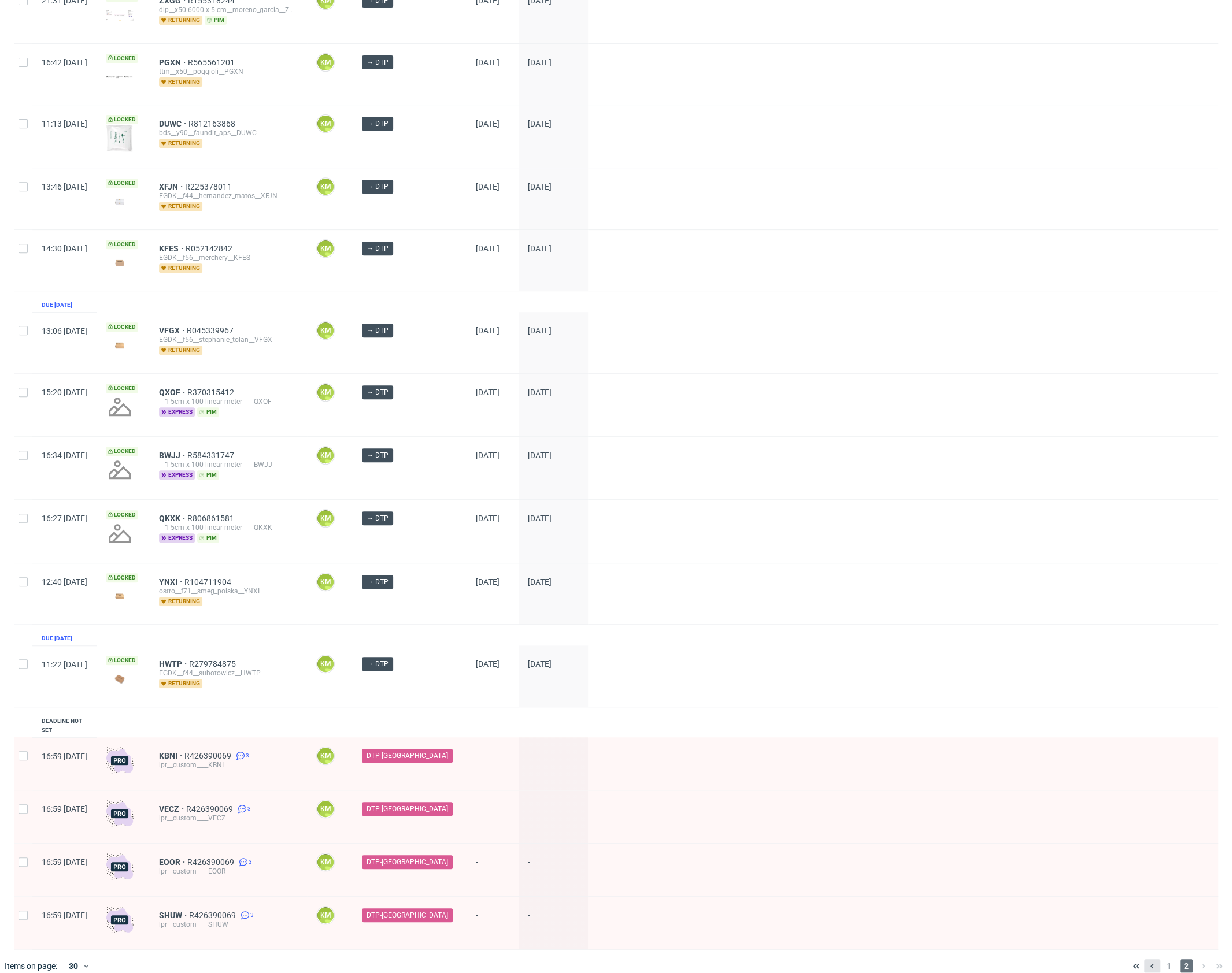
click at [1148, 962] on icon at bounding box center [1152, 966] width 9 height 9
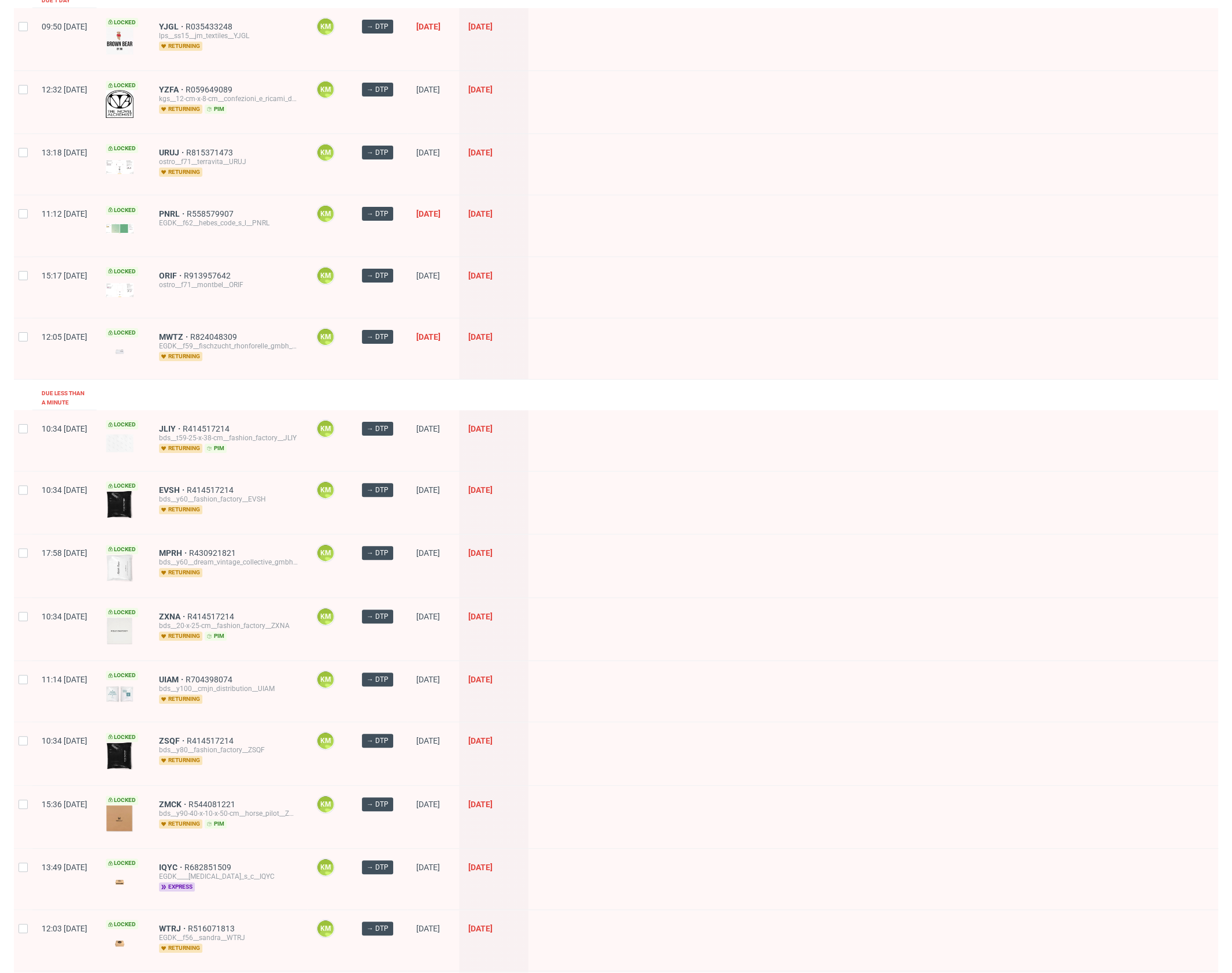
scroll to position [127, 0]
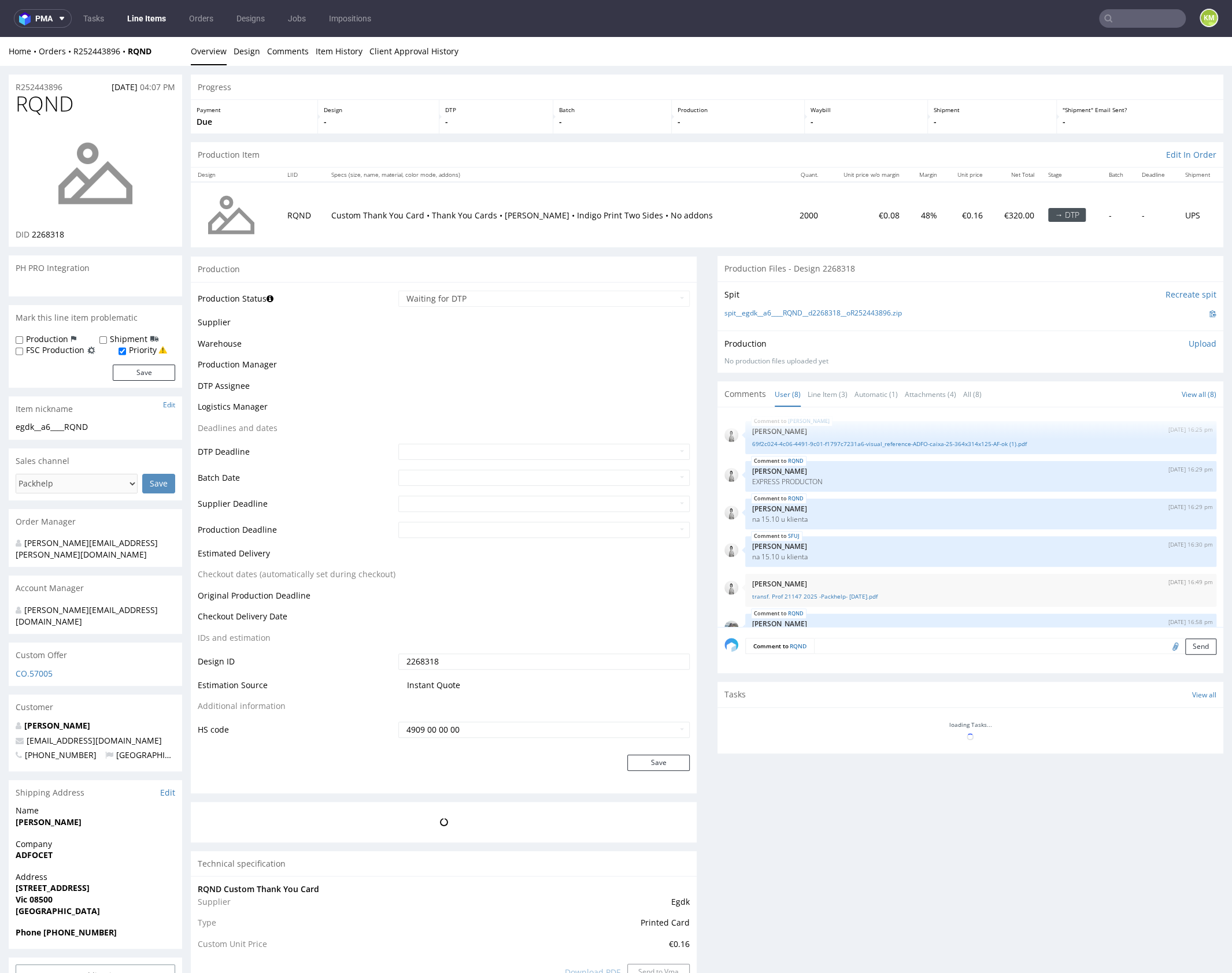
scroll to position [130, 0]
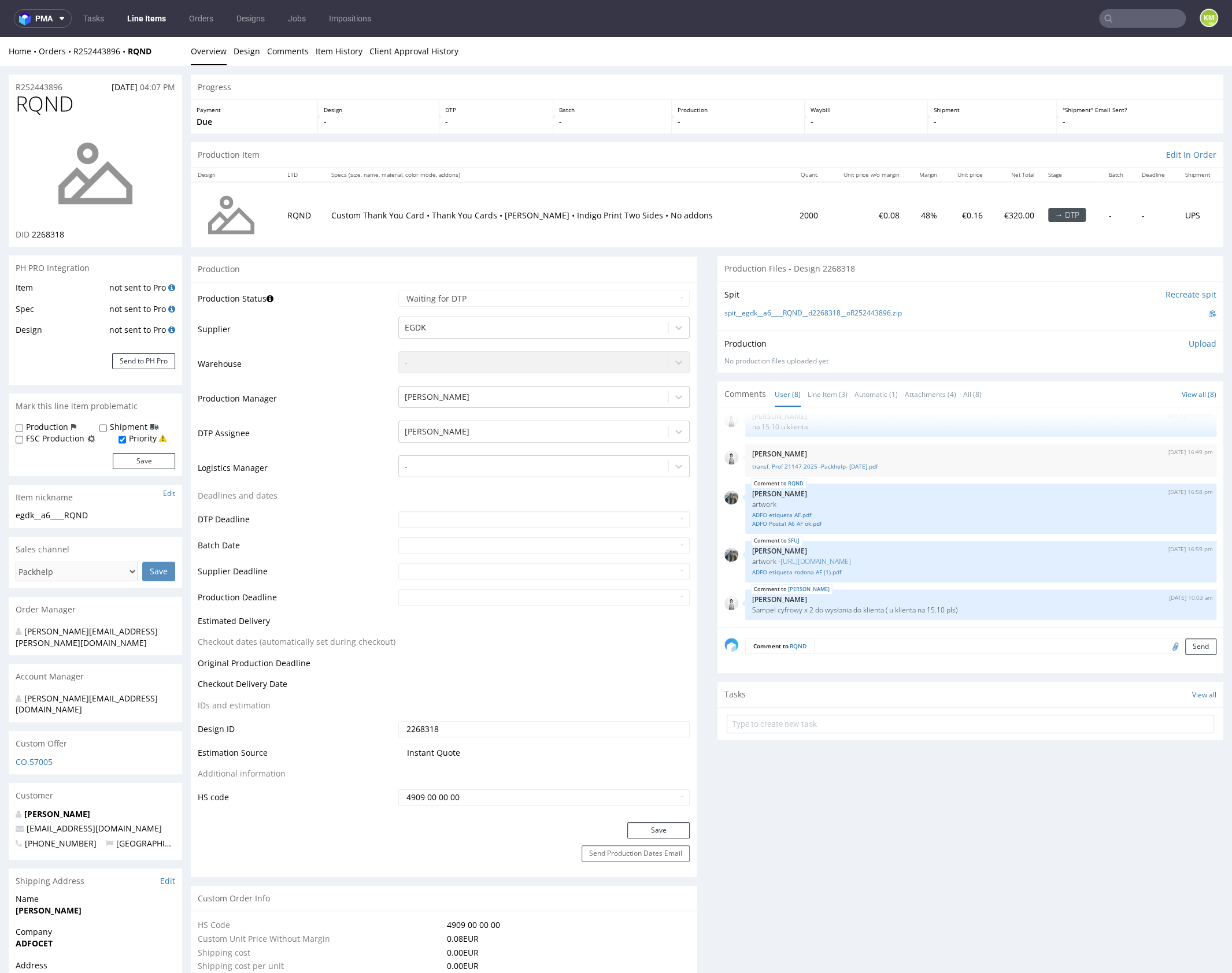
click at [417, 236] on td "Custom Thank You Card • Thank You Cards • White matt • Indigo Print Two Sides •…" at bounding box center [556, 215] width 463 height 65
click at [248, 55] on link "Design" at bounding box center [247, 51] width 27 height 28
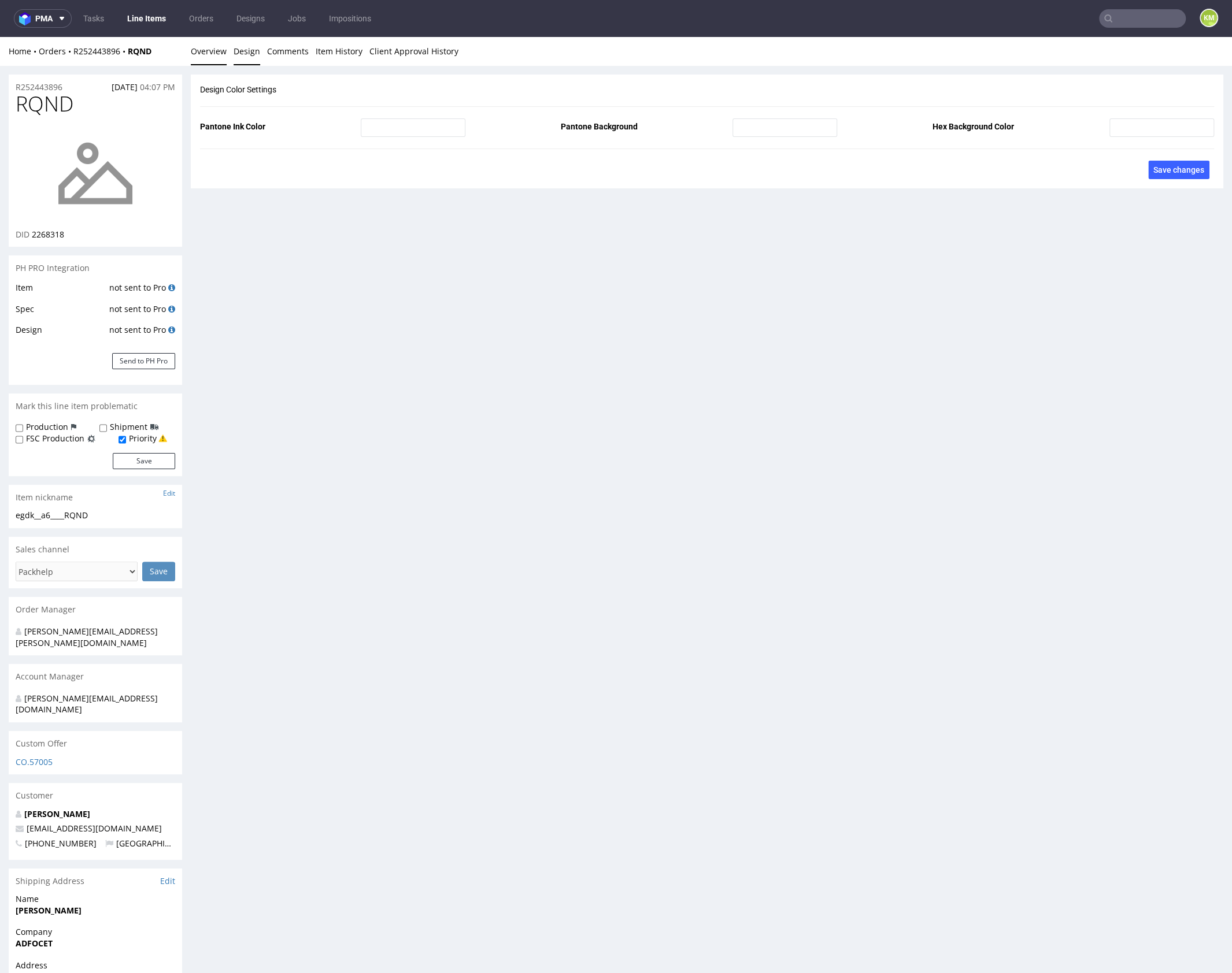
click at [203, 57] on link "Overview" at bounding box center [209, 51] width 36 height 28
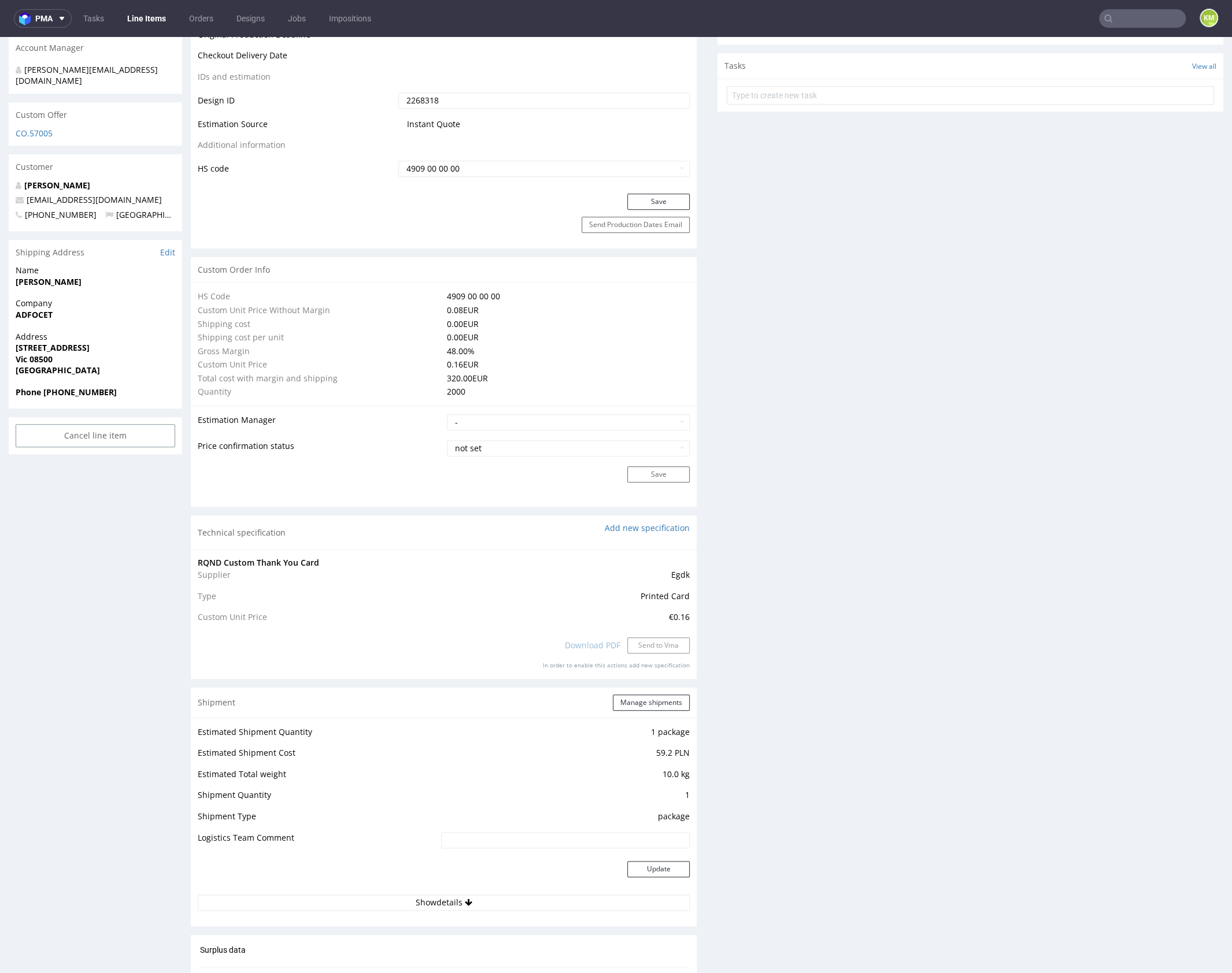
scroll to position [0, 0]
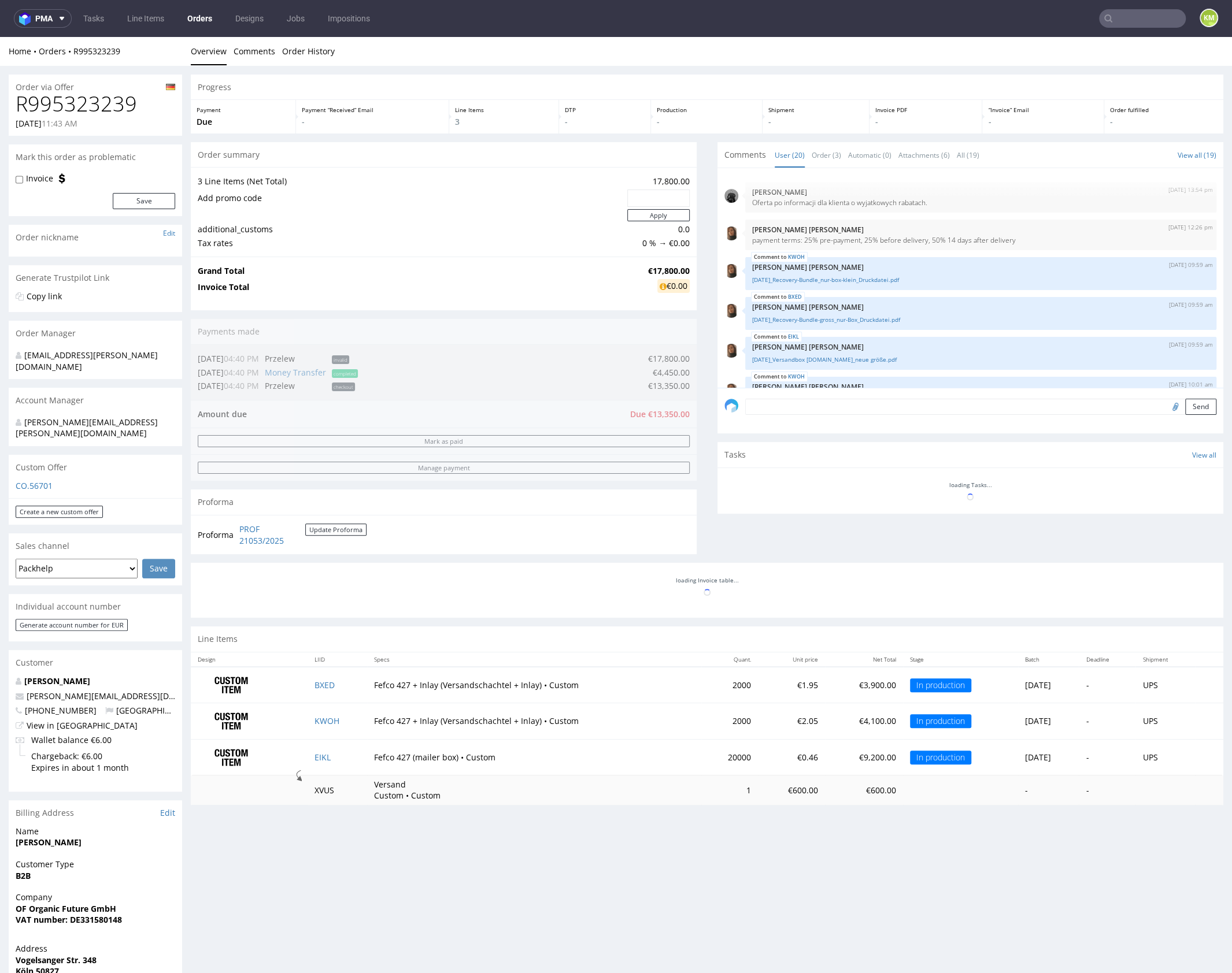
scroll to position [637, 0]
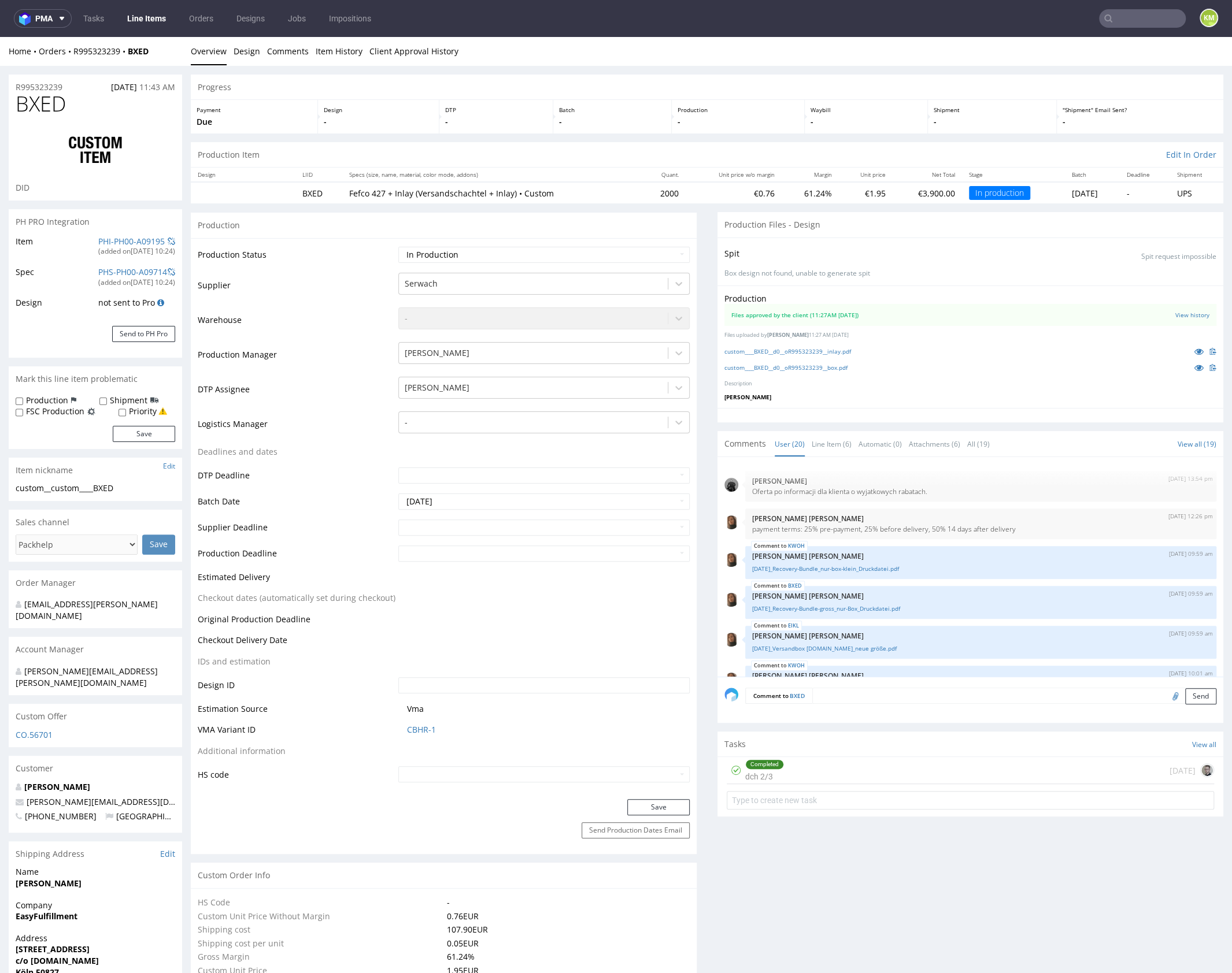
scroll to position [637, 0]
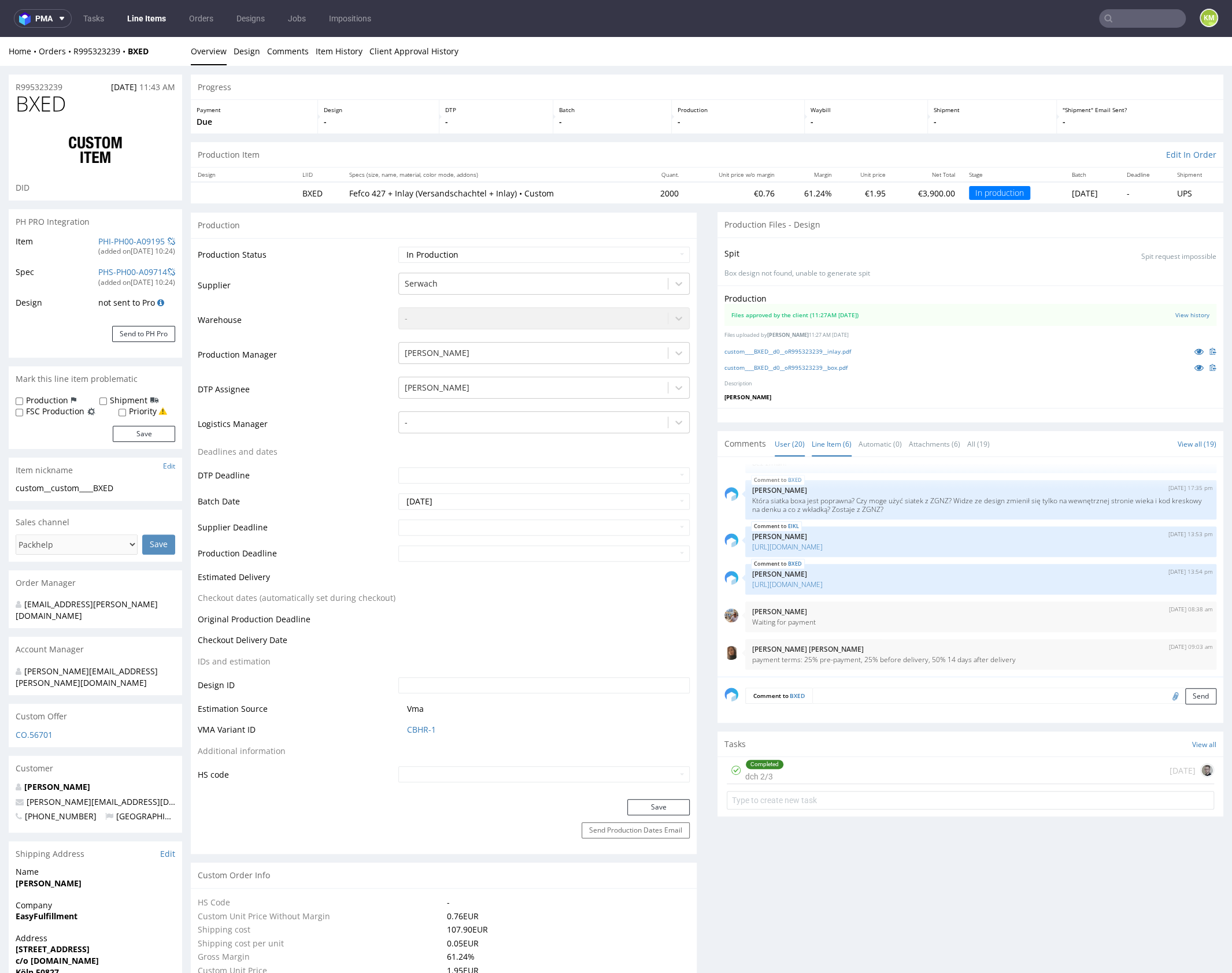
click at [837, 440] on link "Line Item (6)" at bounding box center [832, 444] width 40 height 25
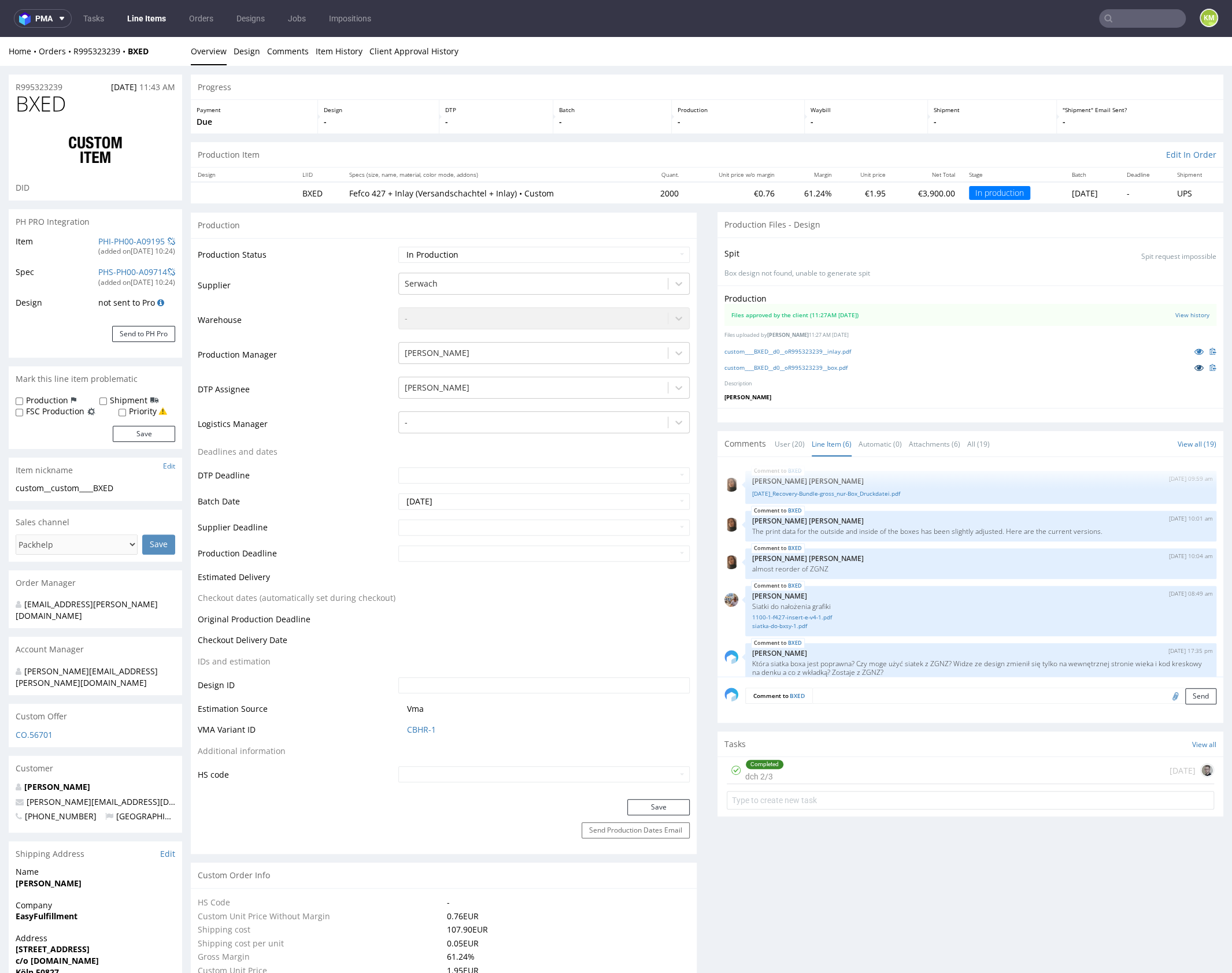
click at [1194, 367] on icon at bounding box center [1199, 367] width 9 height 8
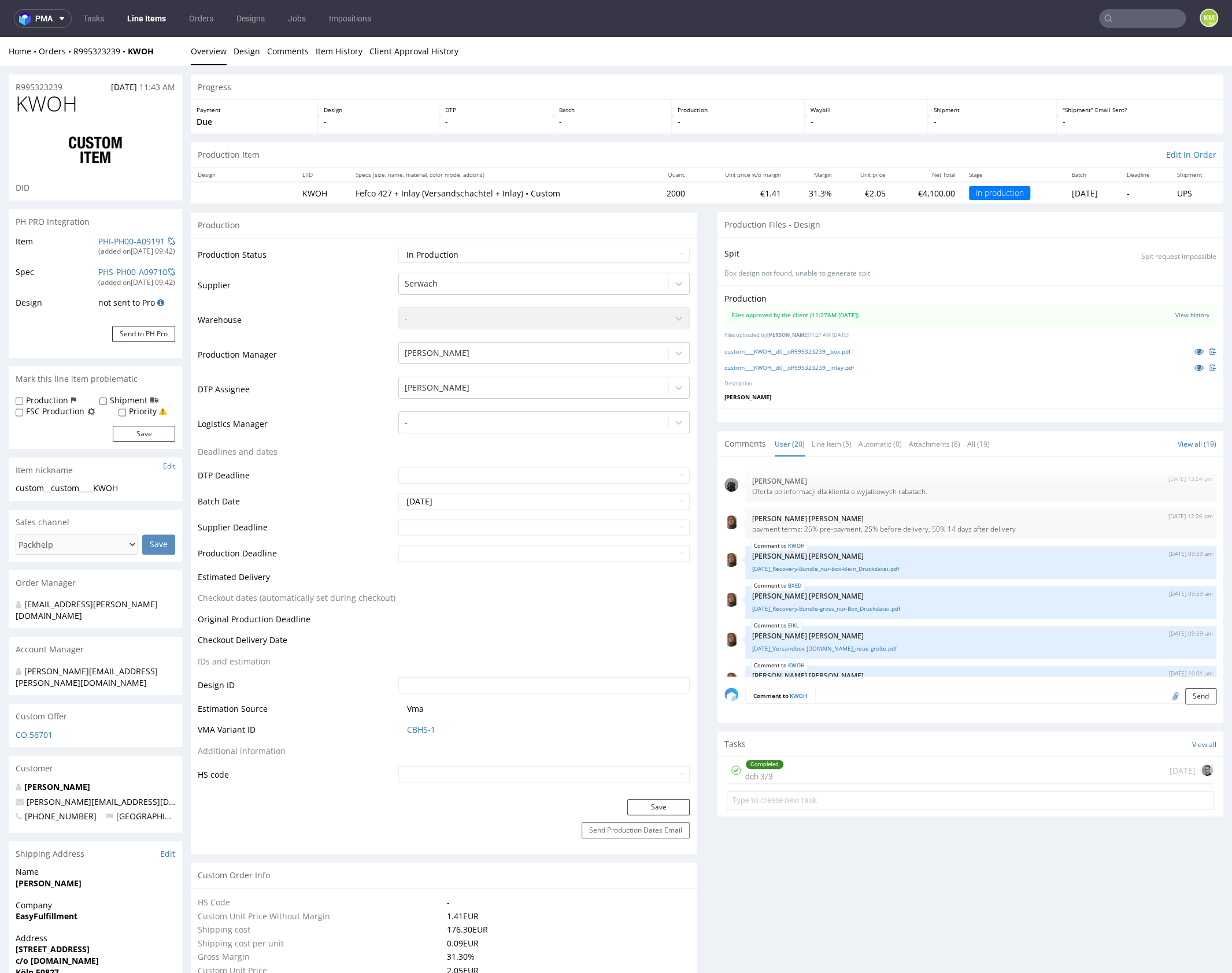
scroll to position [637, 0]
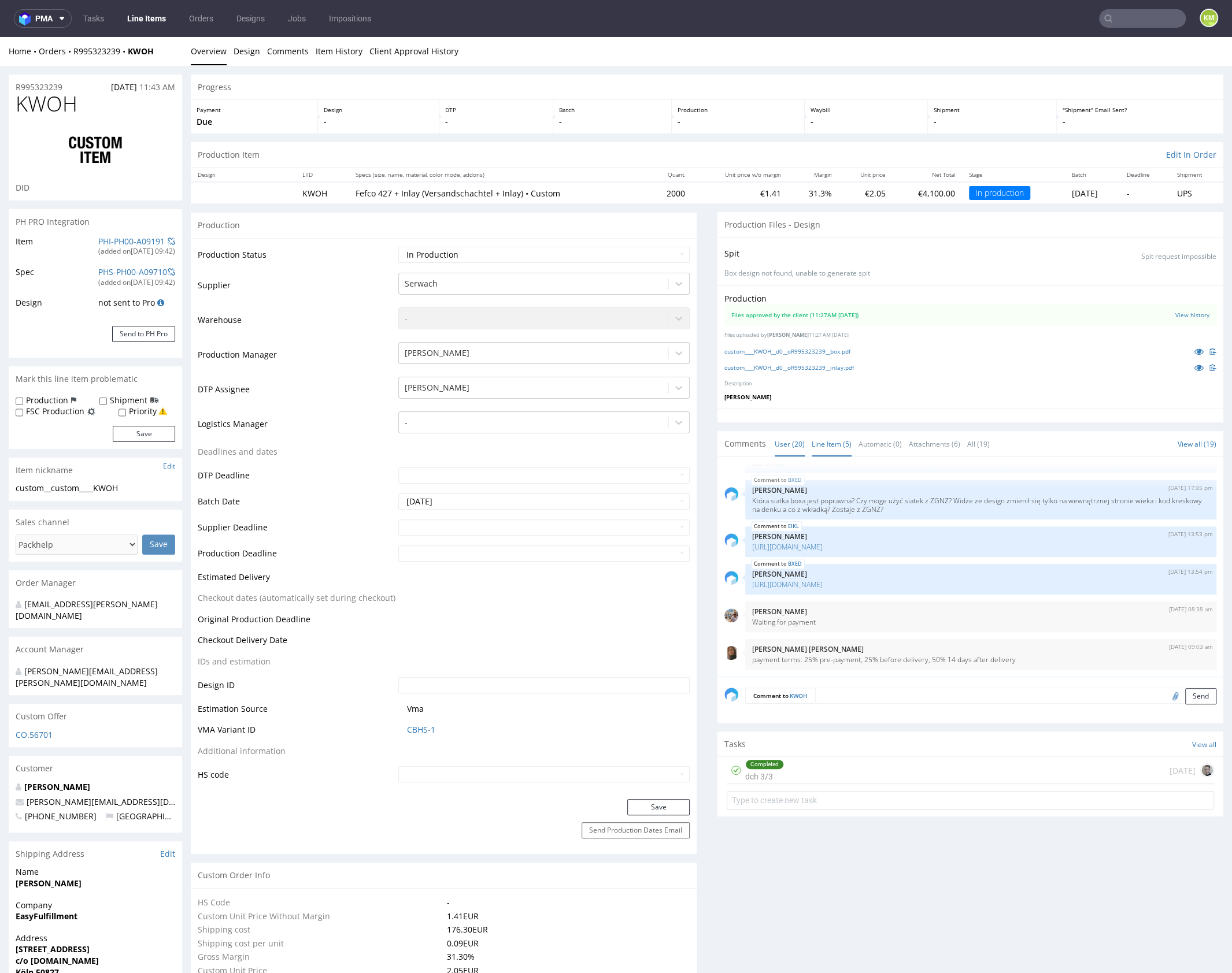
drag, startPoint x: 895, startPoint y: 409, endPoint x: 846, endPoint y: 435, distance: 55.5
click at [894, 409] on div at bounding box center [971, 415] width 506 height 15
click at [832, 442] on link "Line Item (5)" at bounding box center [832, 444] width 40 height 25
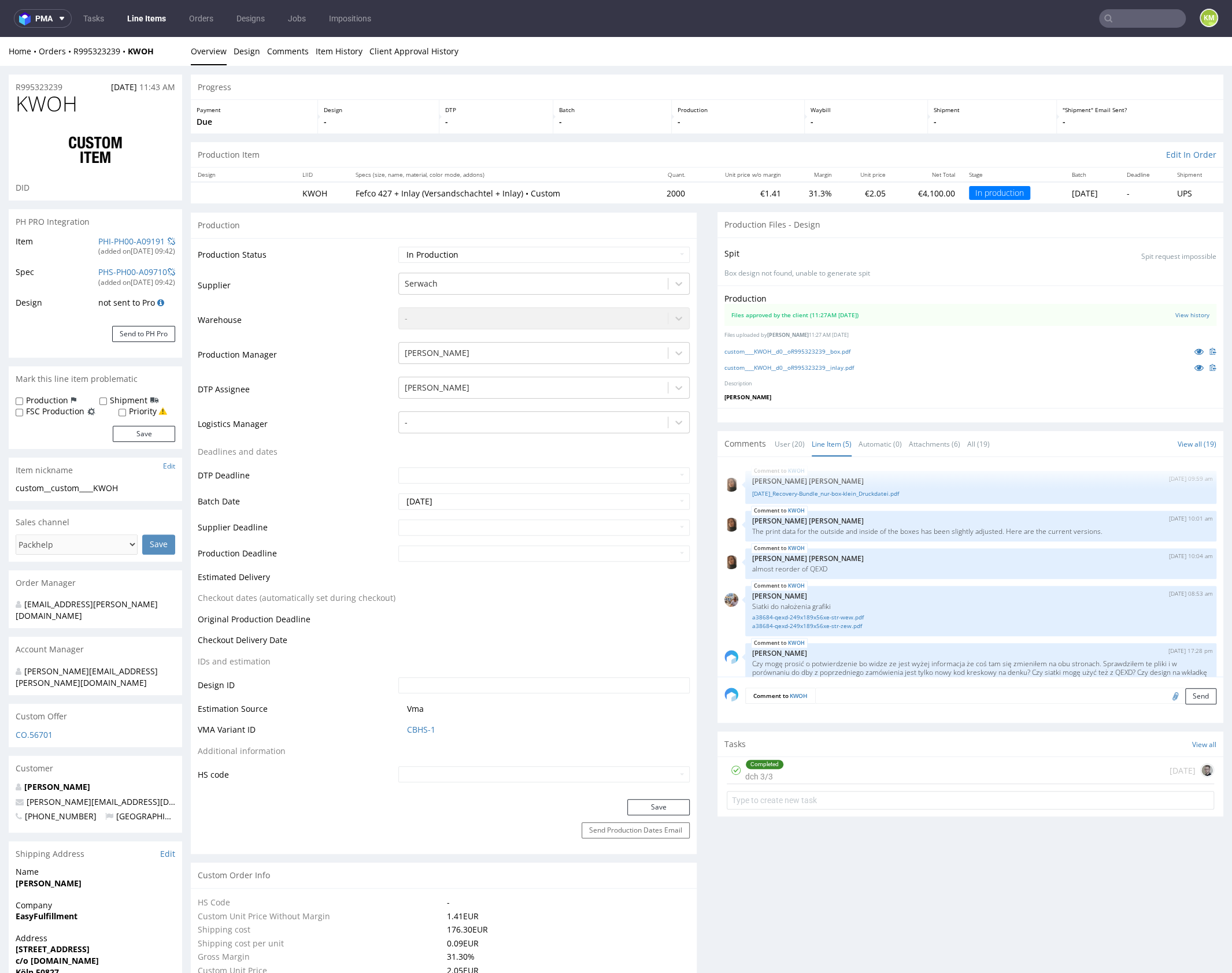
click at [840, 418] on div at bounding box center [971, 415] width 506 height 15
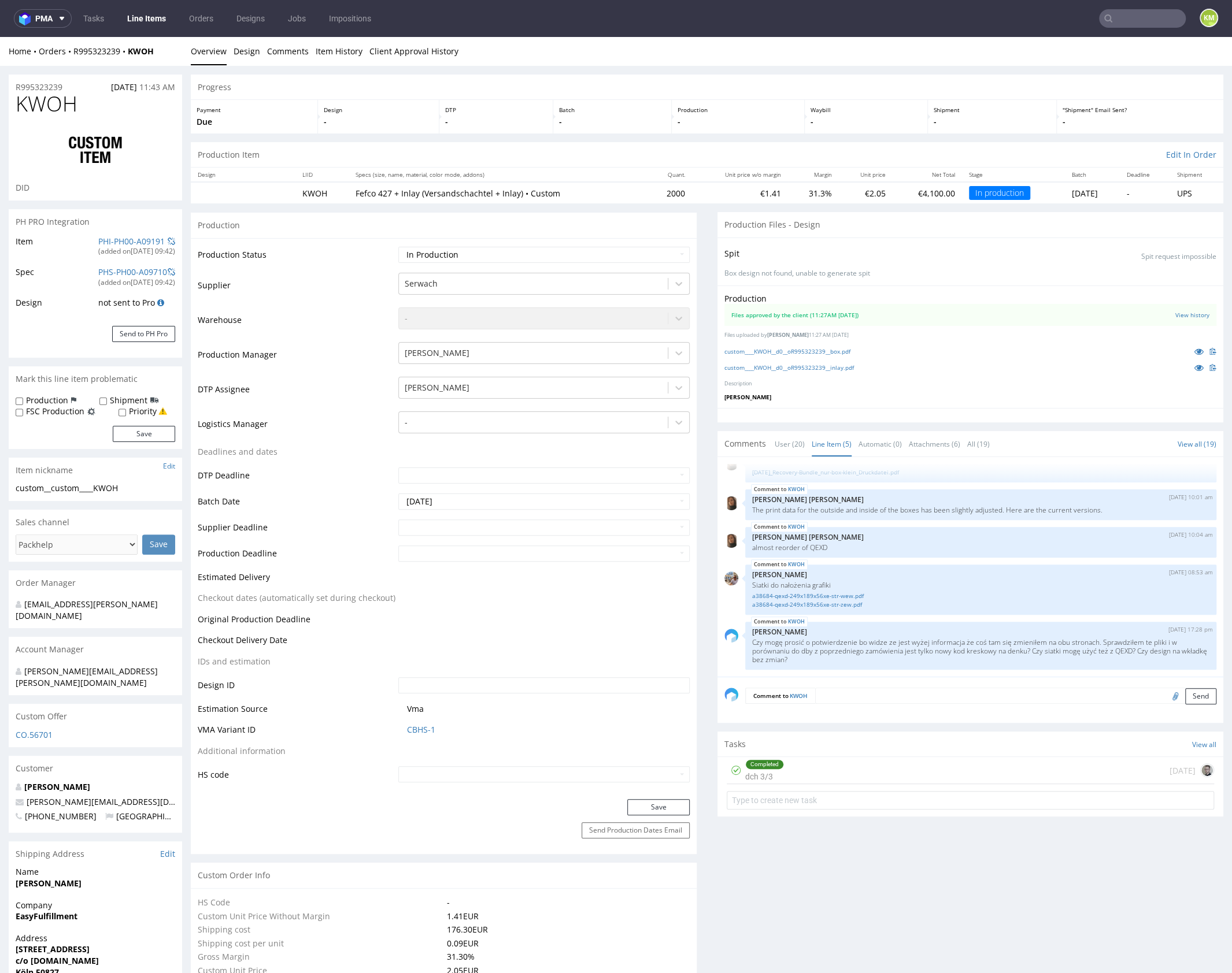
click at [840, 397] on p "[PERSON_NAME]" at bounding box center [971, 397] width 492 height 8
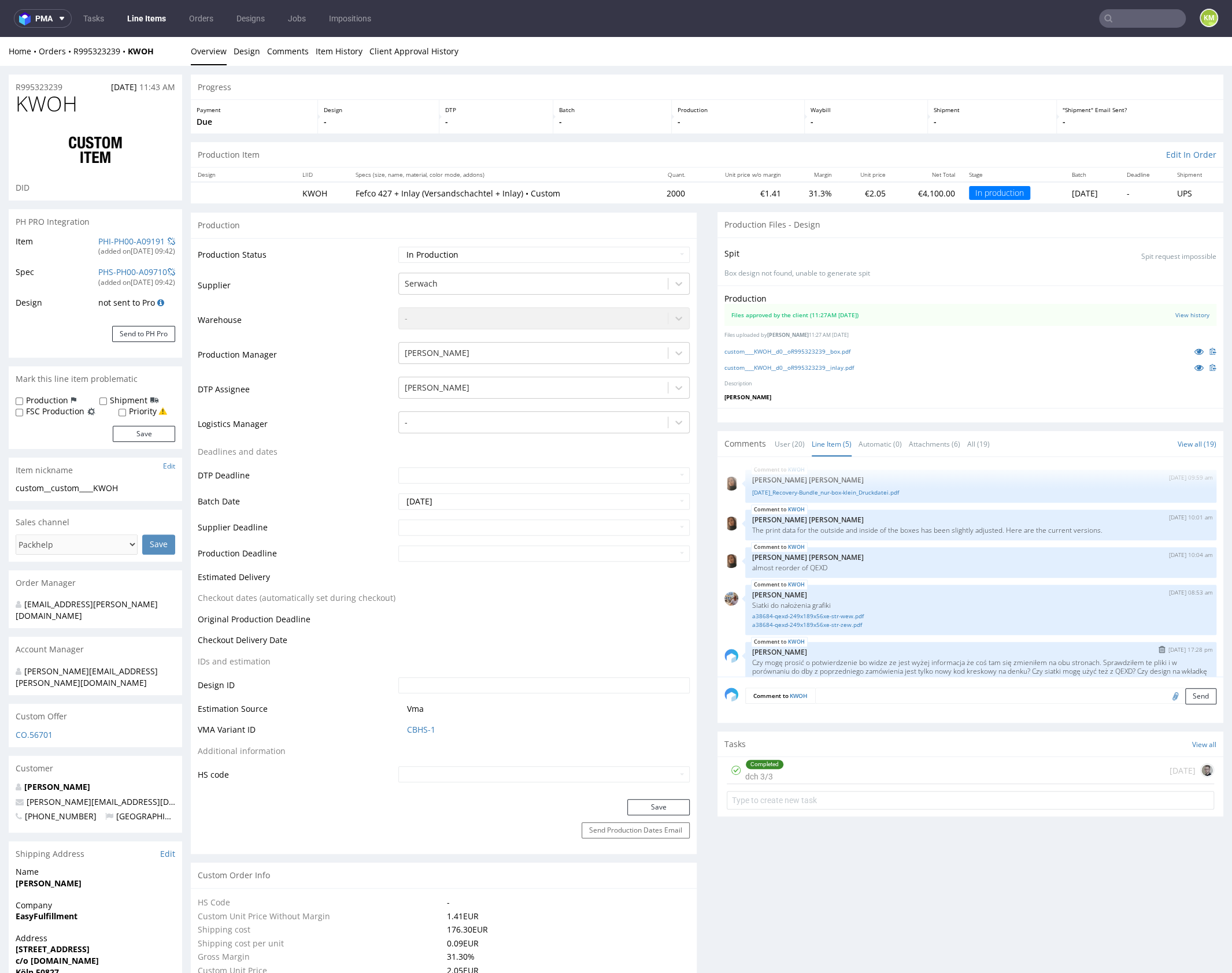
scroll to position [0, 0]
click at [1175, 313] on link "View history" at bounding box center [1193, 314] width 34 height 8
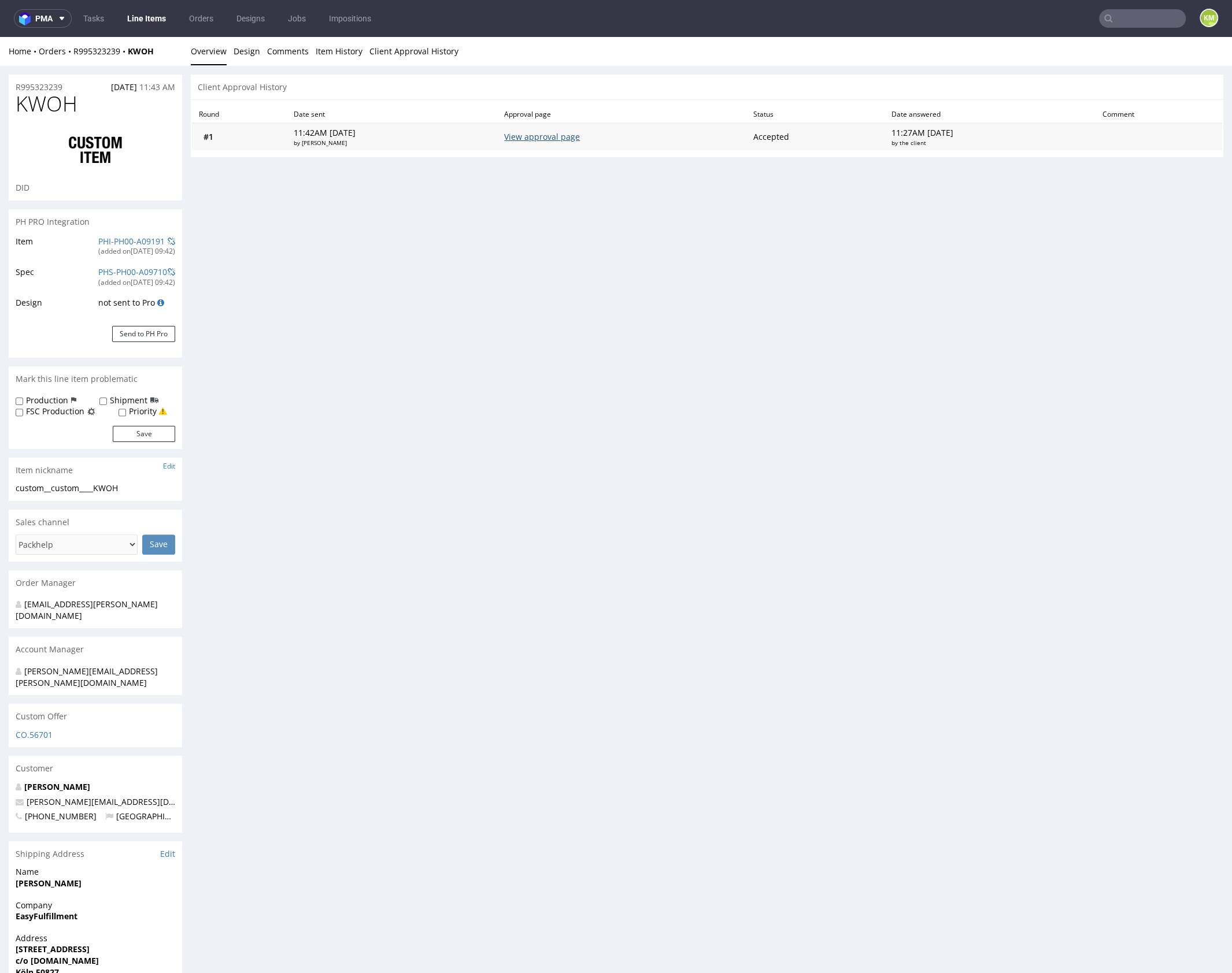
click at [577, 132] on link "View approval page" at bounding box center [541, 136] width 75 height 11
click at [245, 51] on link "Design" at bounding box center [247, 51] width 27 height 28
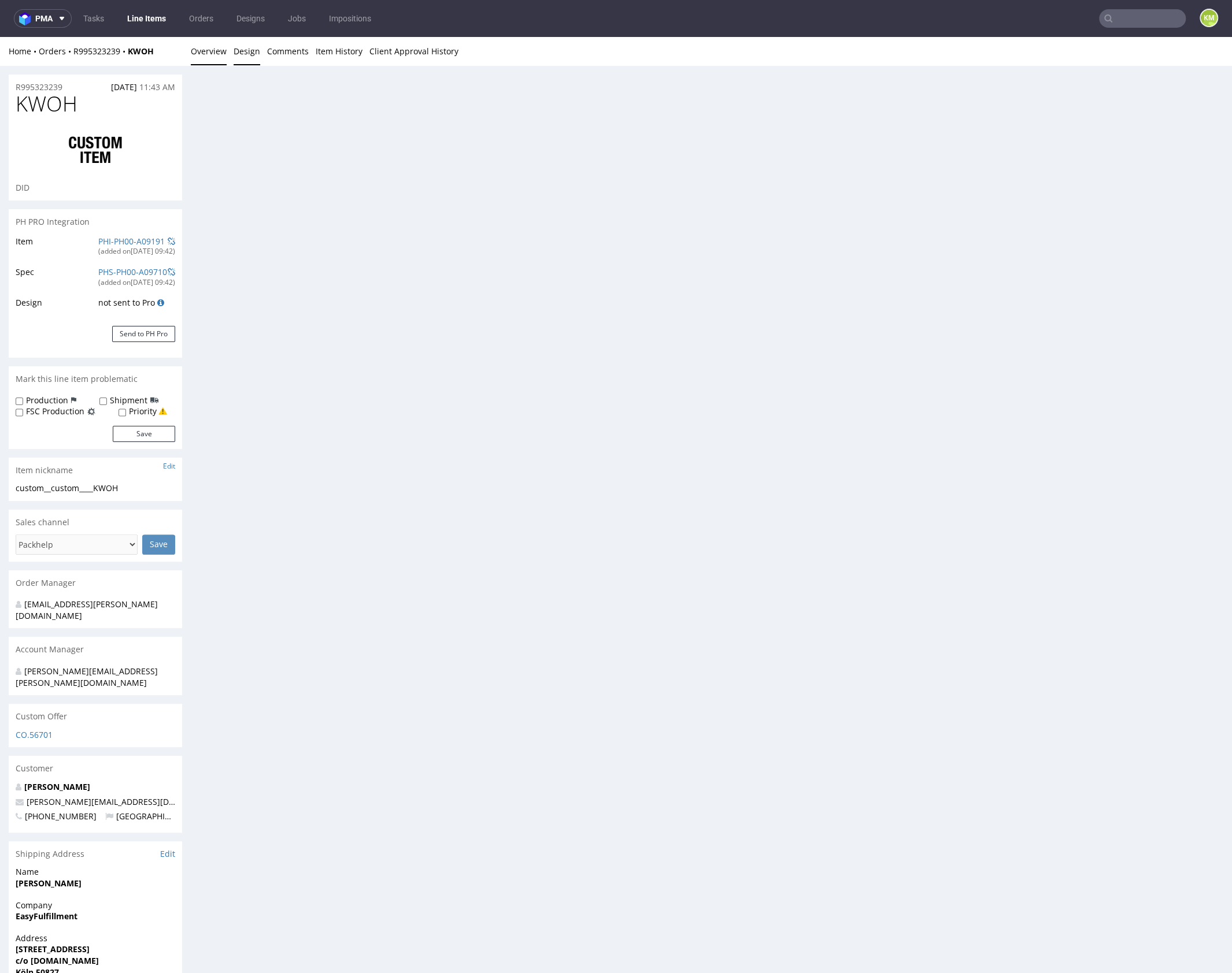
click at [219, 52] on link "Overview" at bounding box center [209, 51] width 36 height 28
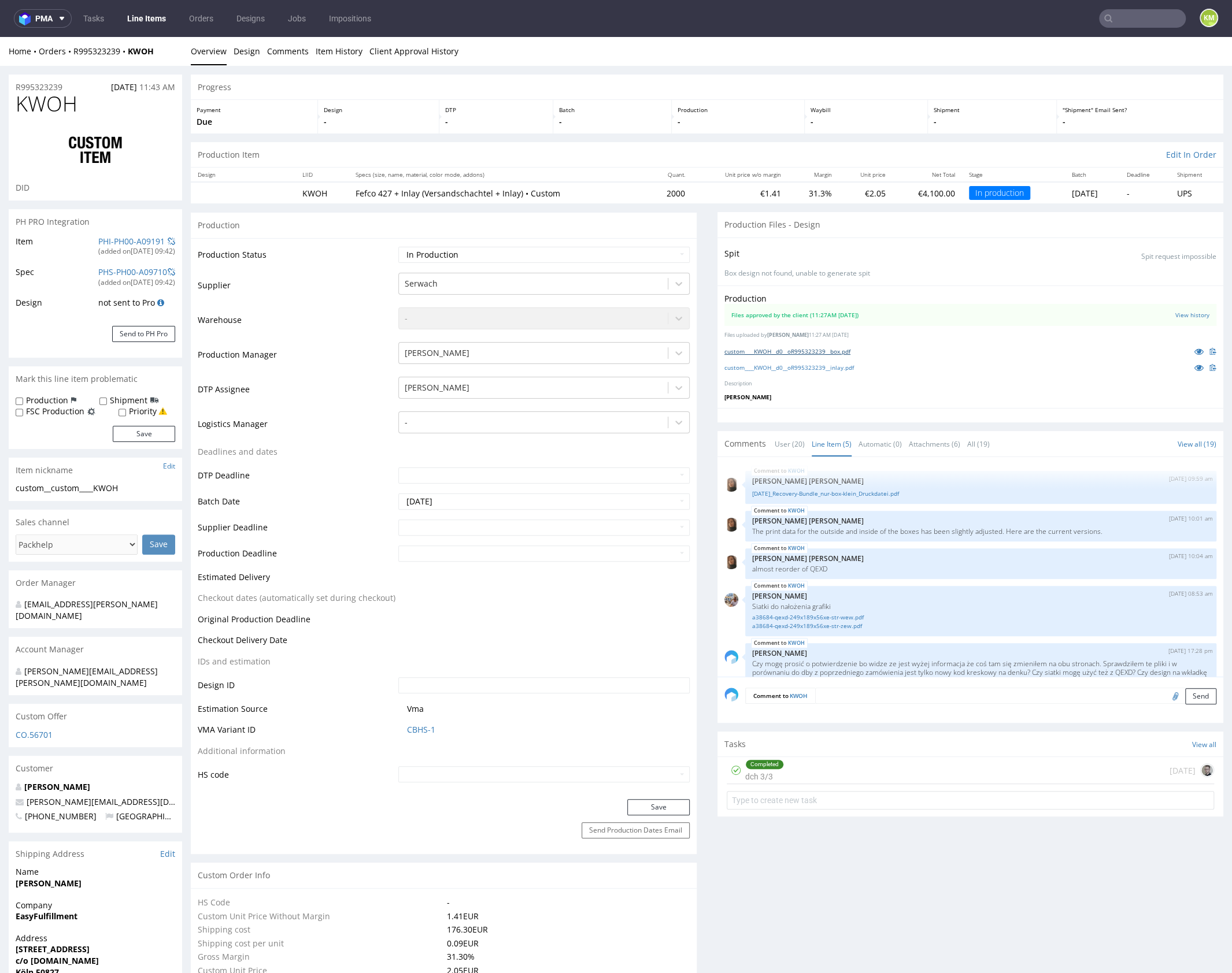
click at [801, 352] on link "custom____KWOH__d0__oR995323239__box.pdf" at bounding box center [787, 351] width 126 height 8
click at [817, 367] on link "custom____KWOH__d0__oR995323239__inlay.pdf" at bounding box center [789, 367] width 129 height 8
click at [879, 494] on link "25.09.15_Recovery-Bundle_nur-box-klein_Druckdatei.pdf" at bounding box center [981, 494] width 458 height 9
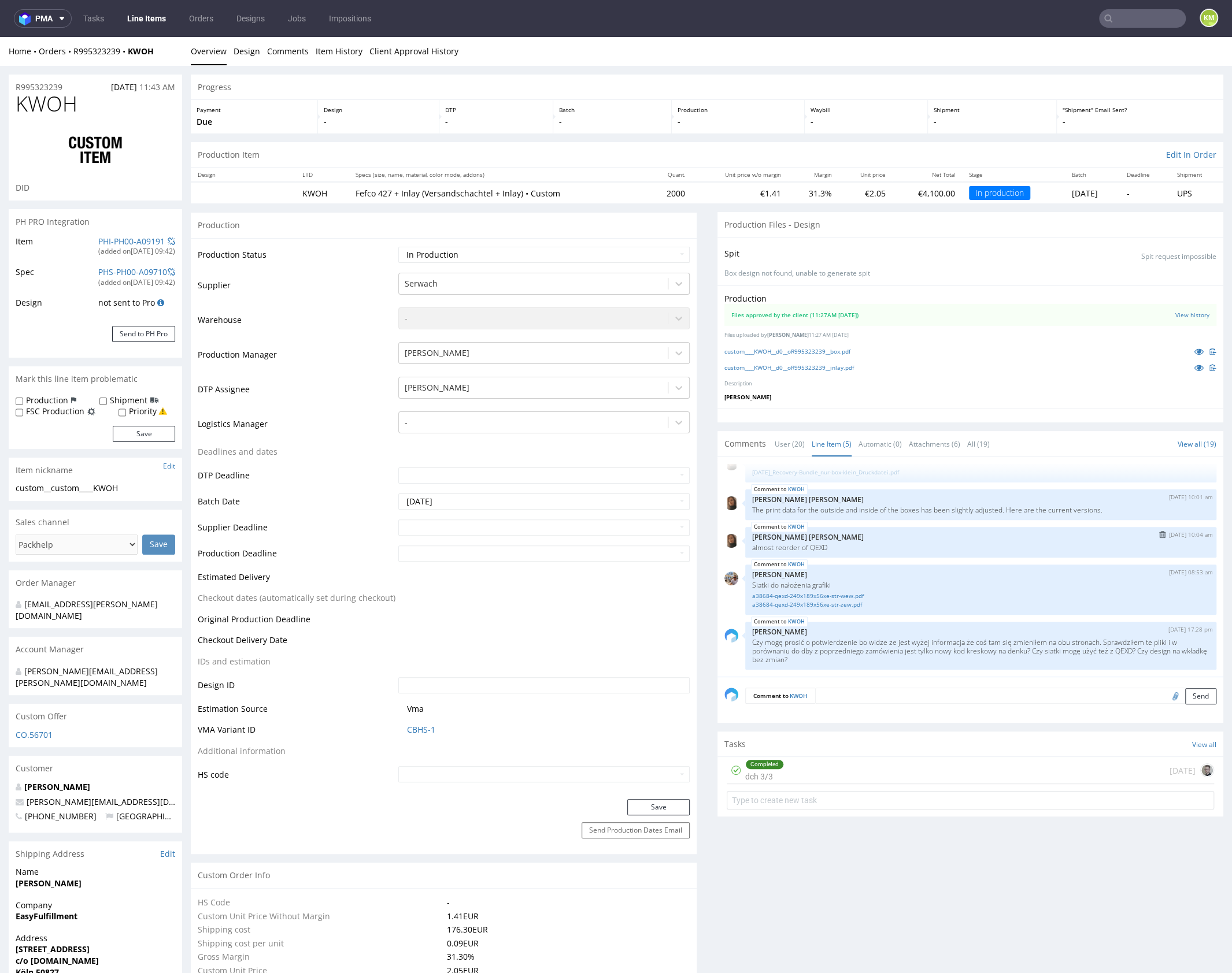
click at [813, 546] on p "almost reorder of QEXD" at bounding box center [981, 547] width 458 height 9
copy p "QEXD"
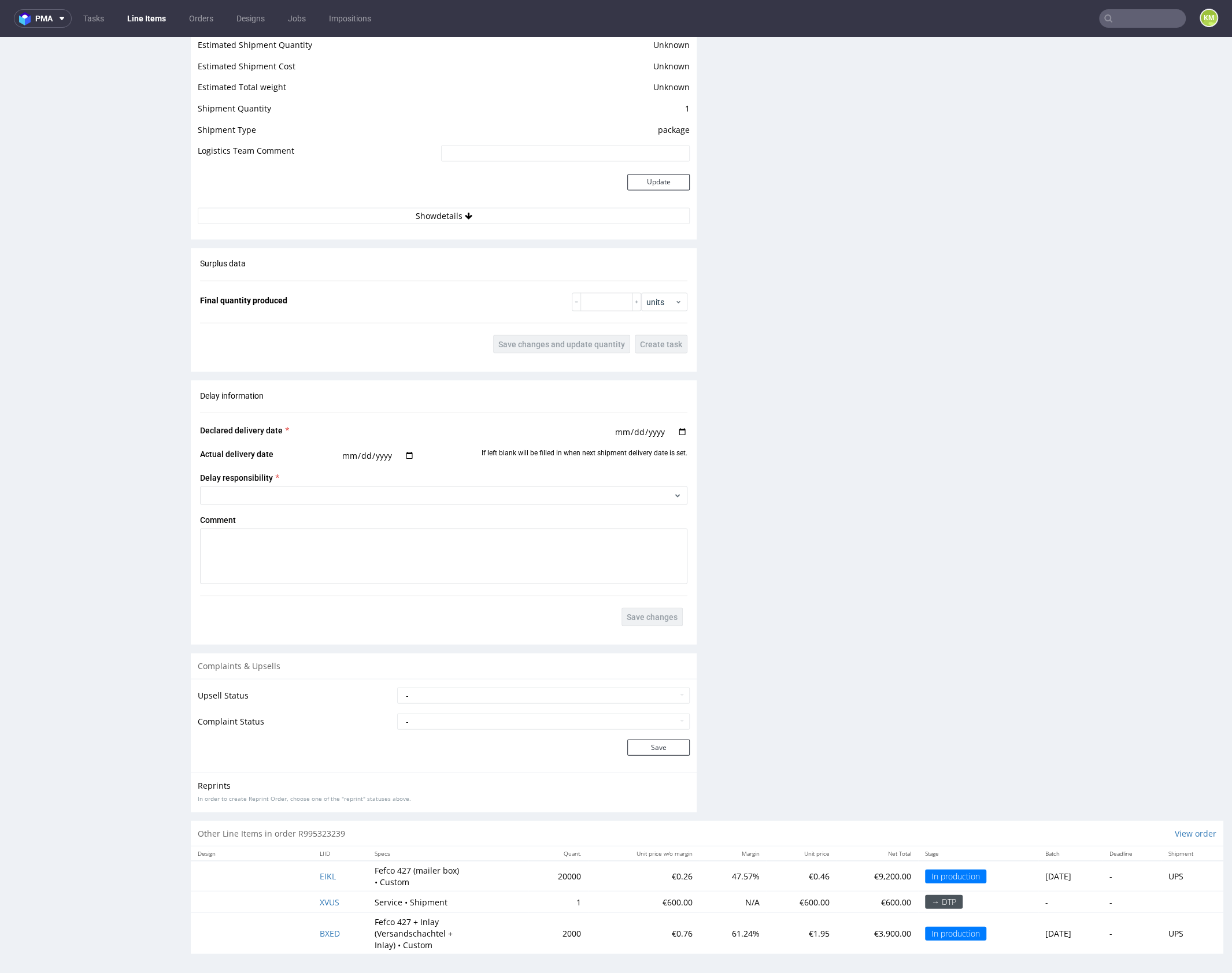
scroll to position [3, 0]
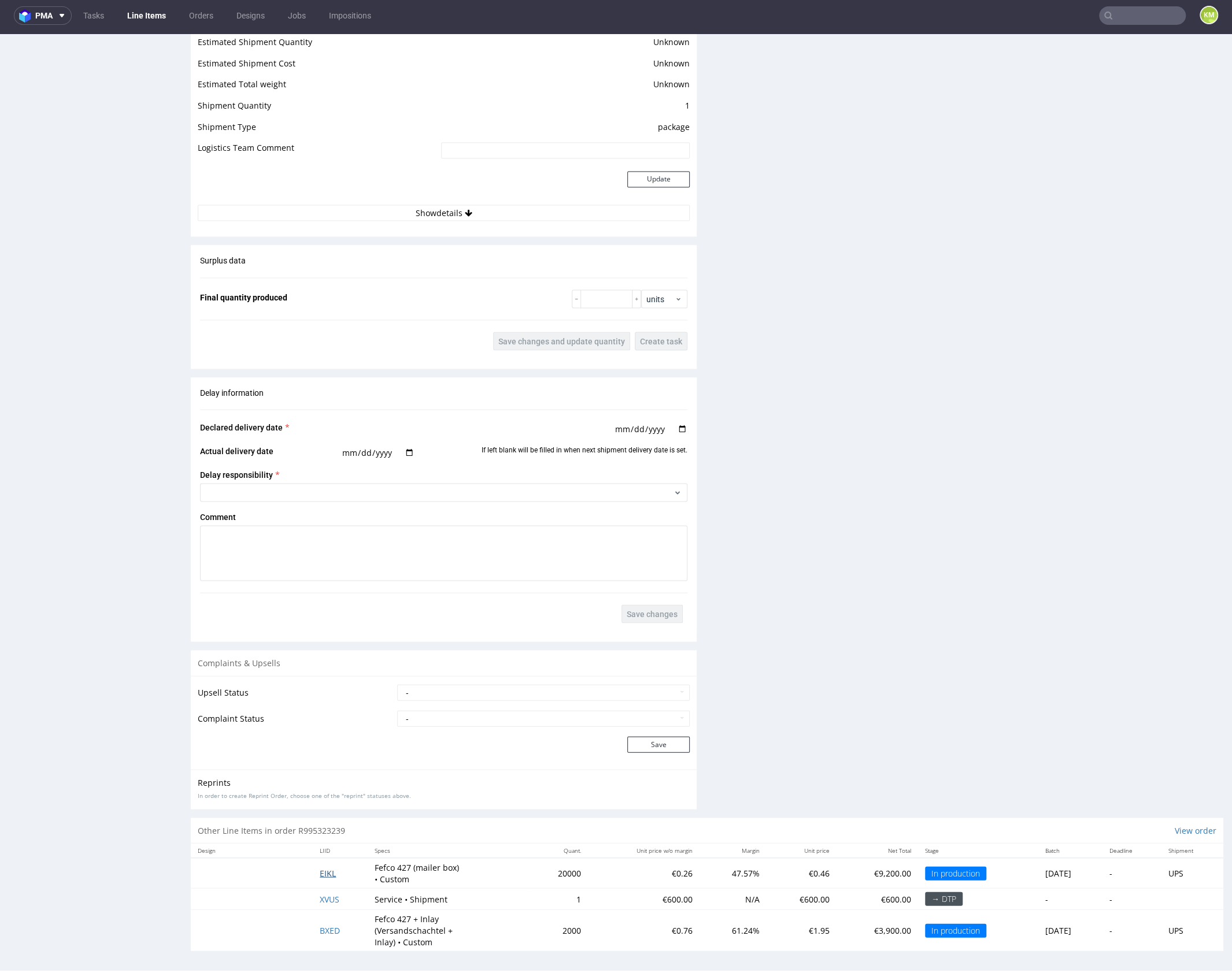
click at [320, 871] on span "EIKL" at bounding box center [327, 873] width 16 height 11
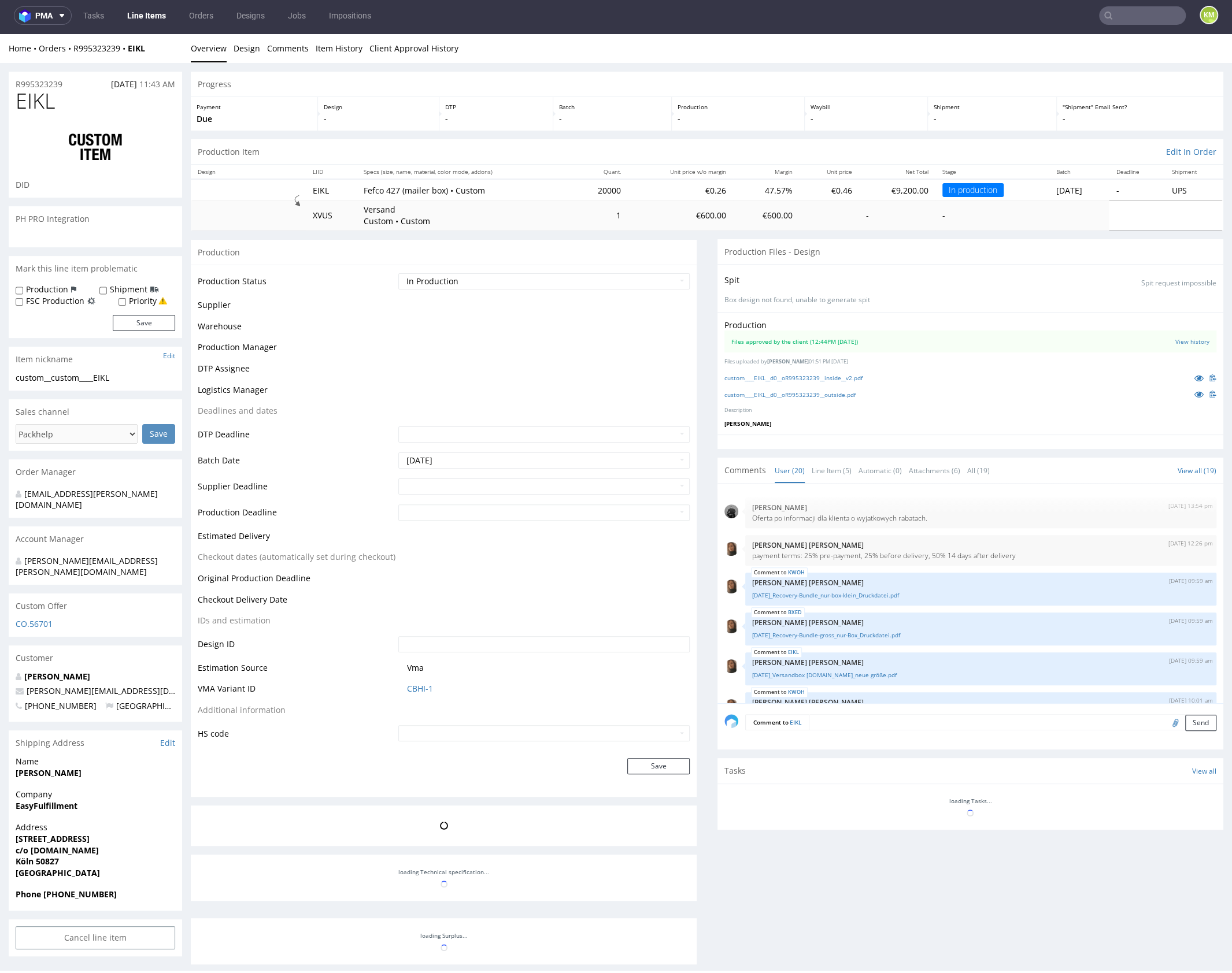
scroll to position [637, 0]
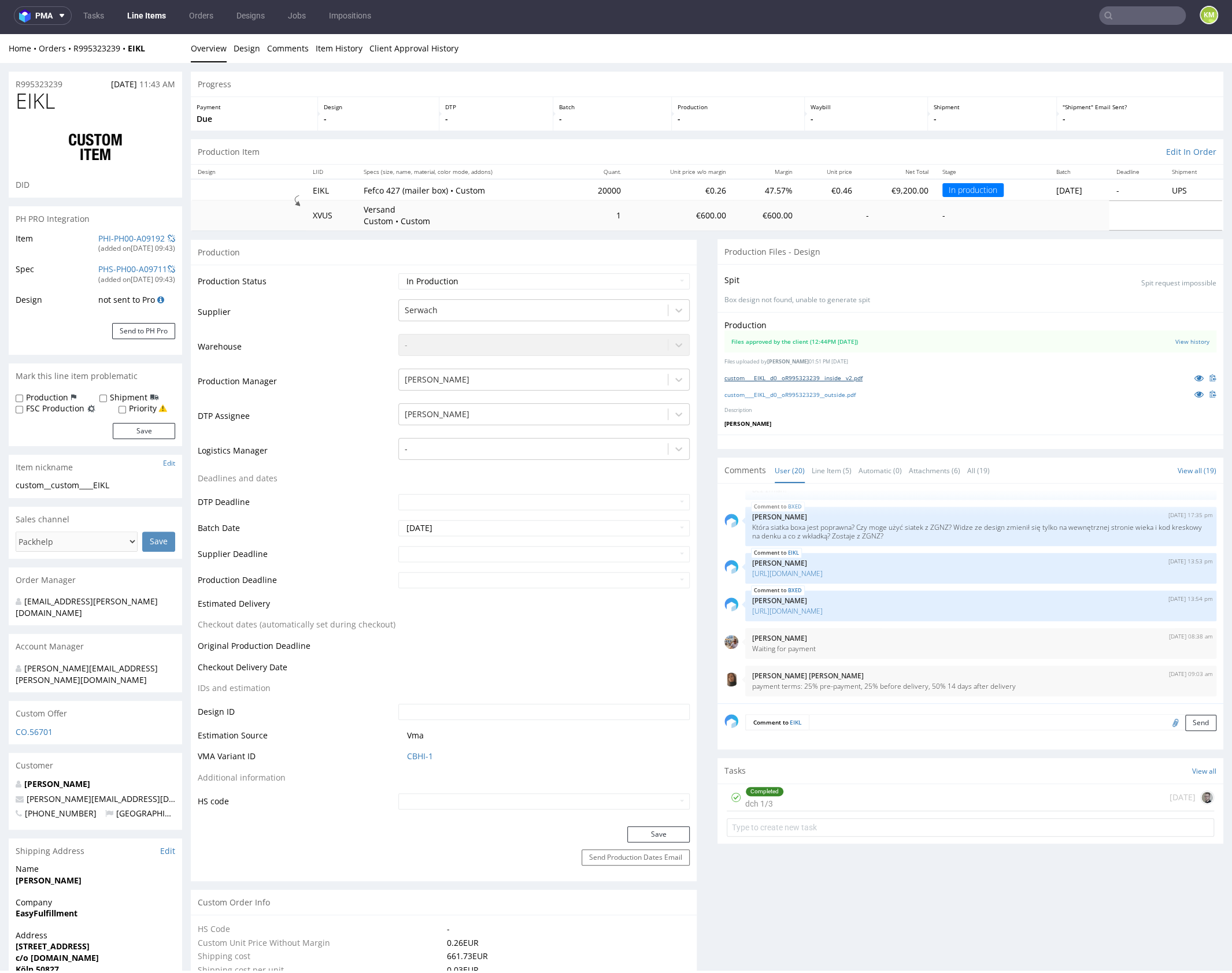
click at [856, 379] on link "custom____EIKL__d0__oR995323239__inside__v2.pdf" at bounding box center [793, 378] width 138 height 8
click at [852, 397] on link "custom____EIKL__d0__oR995323239__outside.pdf" at bounding box center [790, 394] width 131 height 8
click at [838, 469] on link "Line Item (5)" at bounding box center [832, 470] width 40 height 25
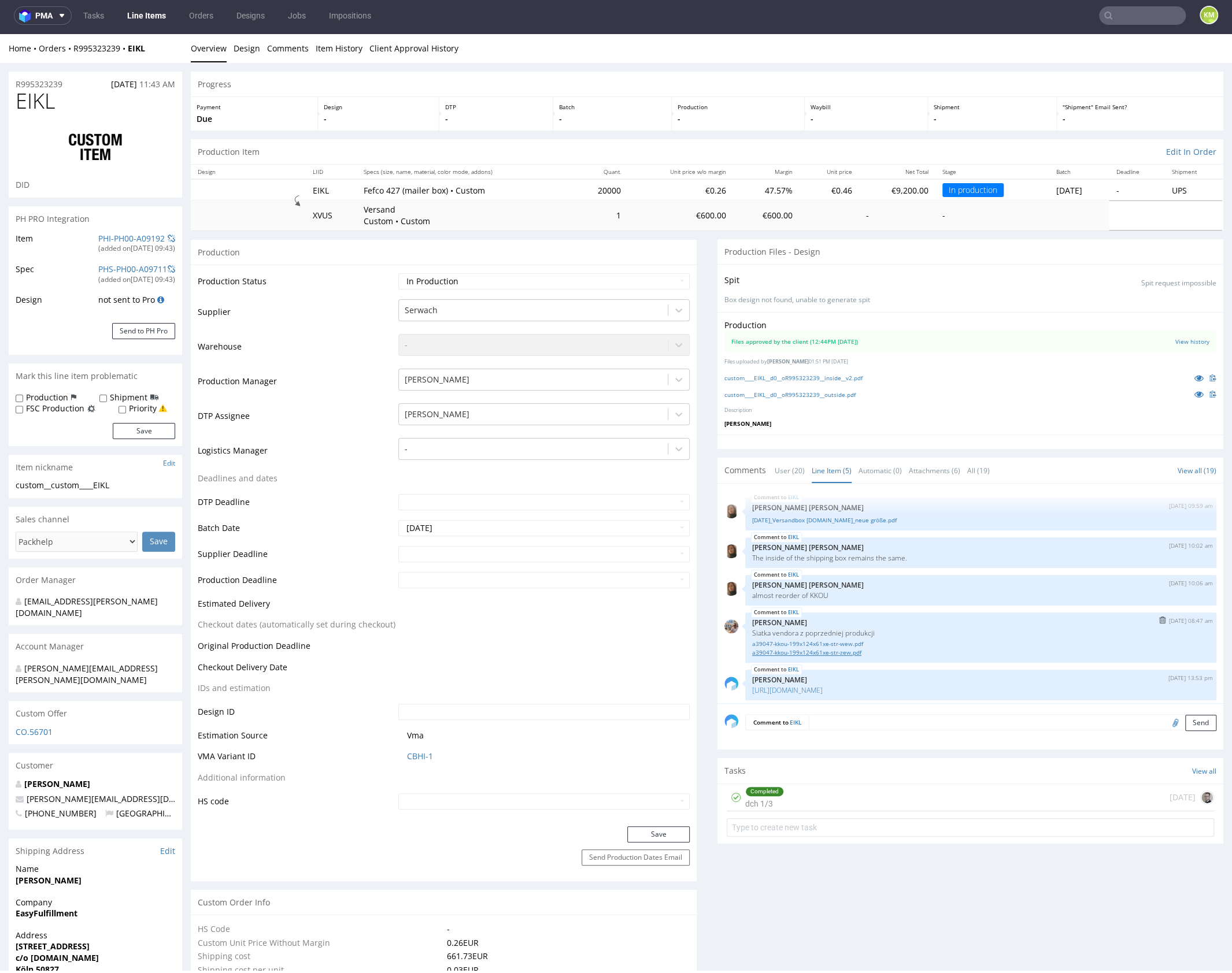
scroll to position [3, 0]
click at [811, 590] on p "almost reorder of KKOU" at bounding box center [981, 592] width 458 height 9
copy p "KKOU"
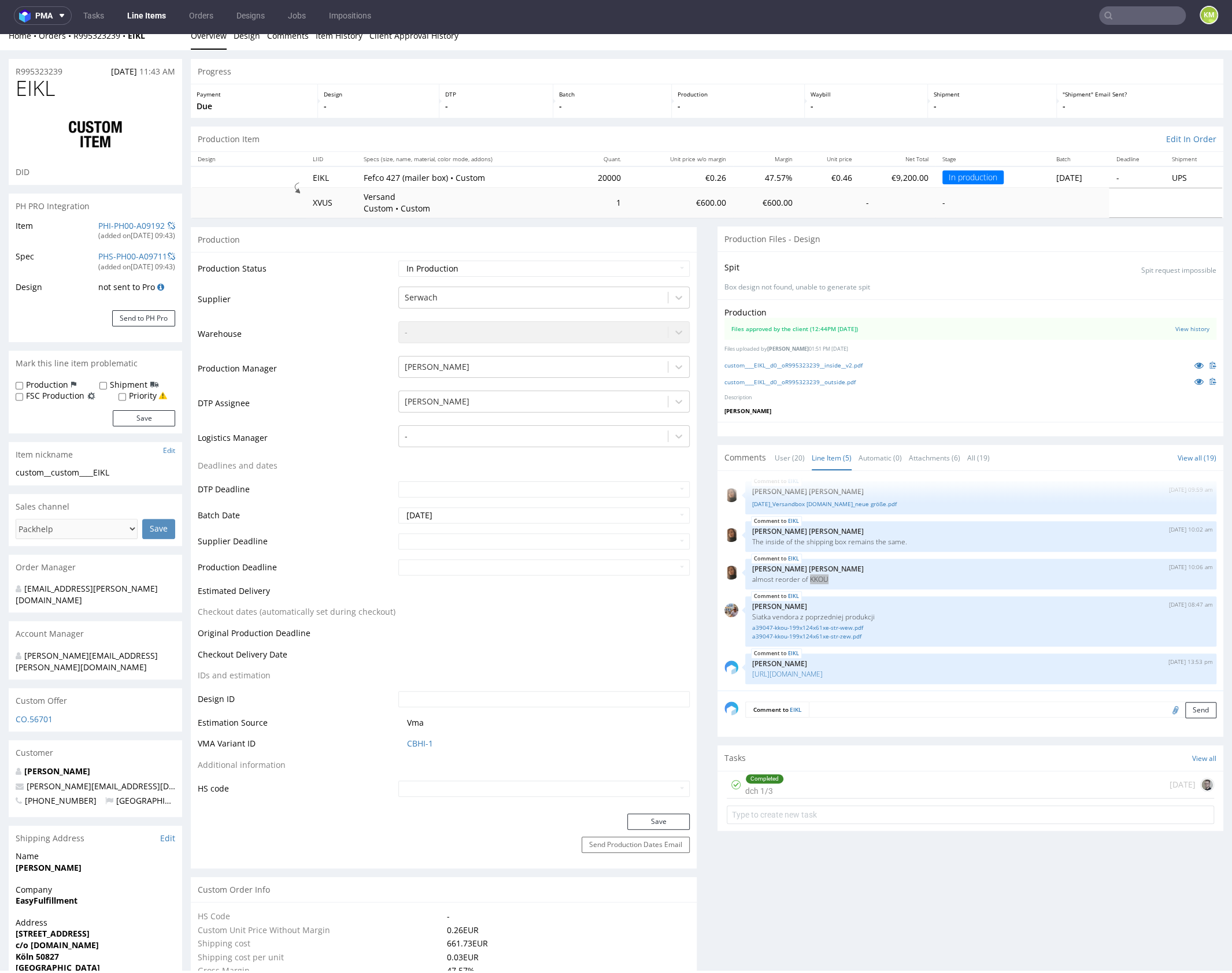
scroll to position [31, 0]
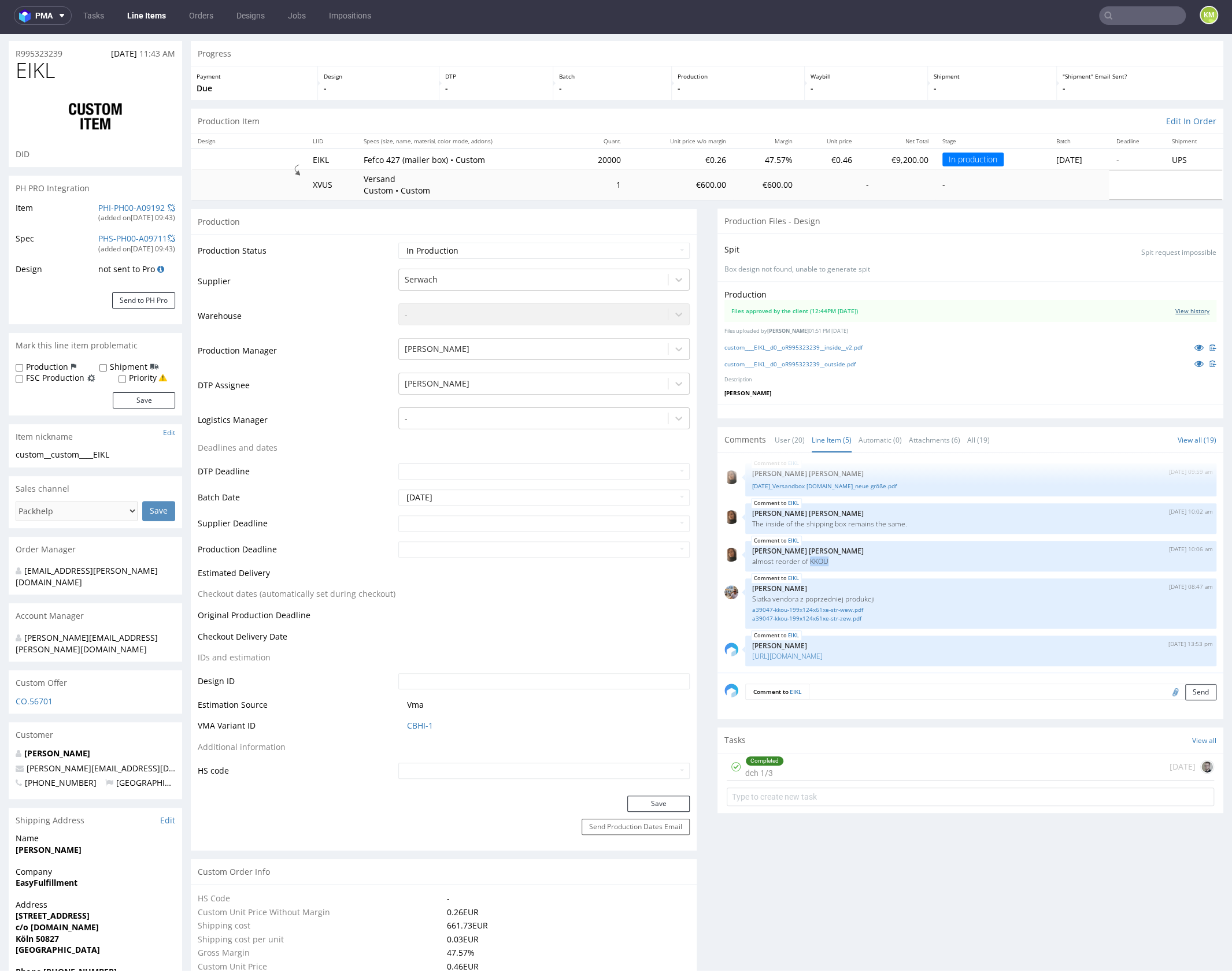
click at [1185, 311] on link "View history" at bounding box center [1193, 310] width 34 height 8
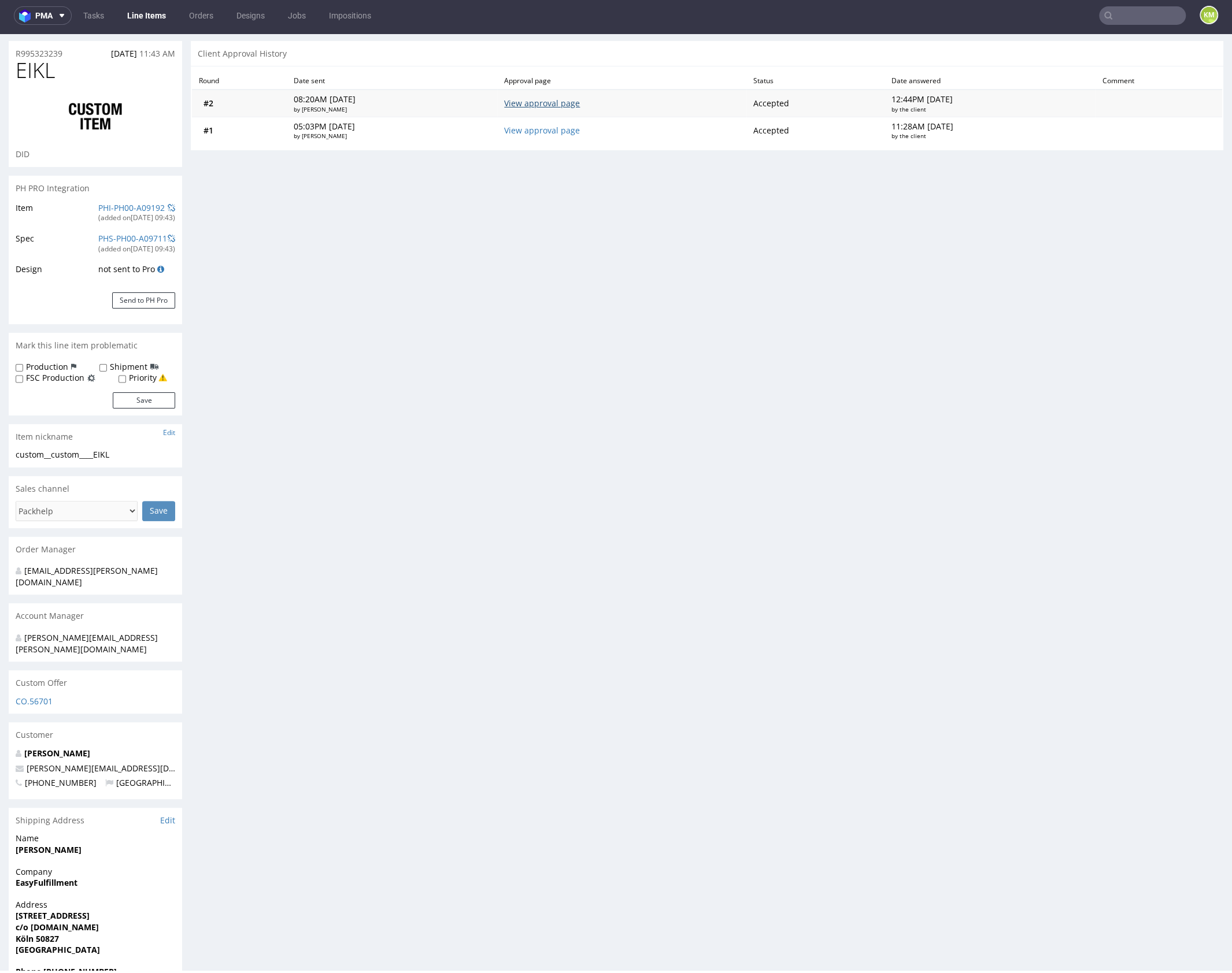
click at [580, 102] on link "View approval page" at bounding box center [541, 103] width 75 height 11
click at [541, 130] on link "View approval page" at bounding box center [541, 130] width 75 height 11
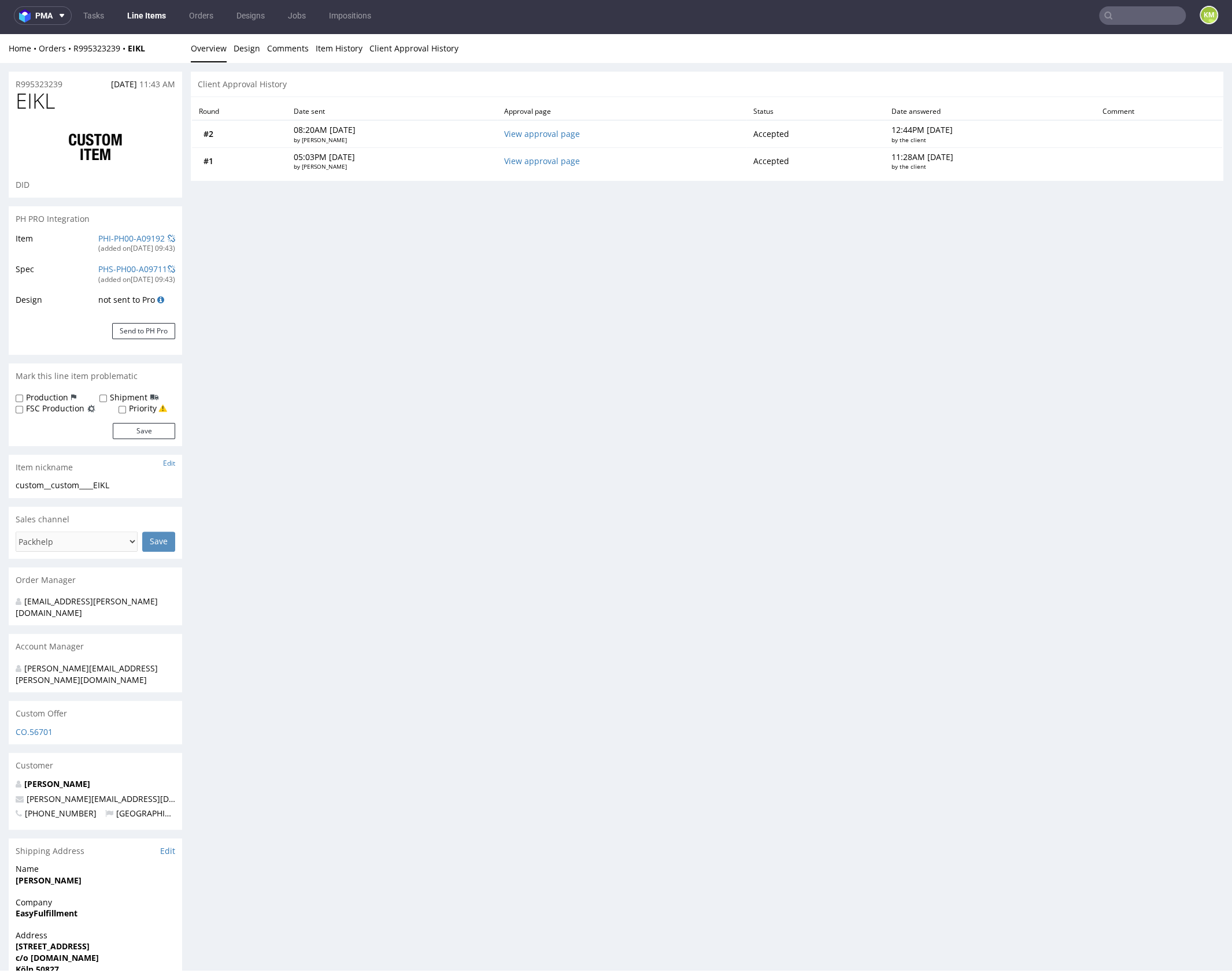
click at [260, 57] on div "Home Orders R995323239 EIKL Overview Design Comments Item History Client Approv…" at bounding box center [616, 49] width 1232 height 29
click at [253, 52] on link "Design" at bounding box center [247, 48] width 27 height 28
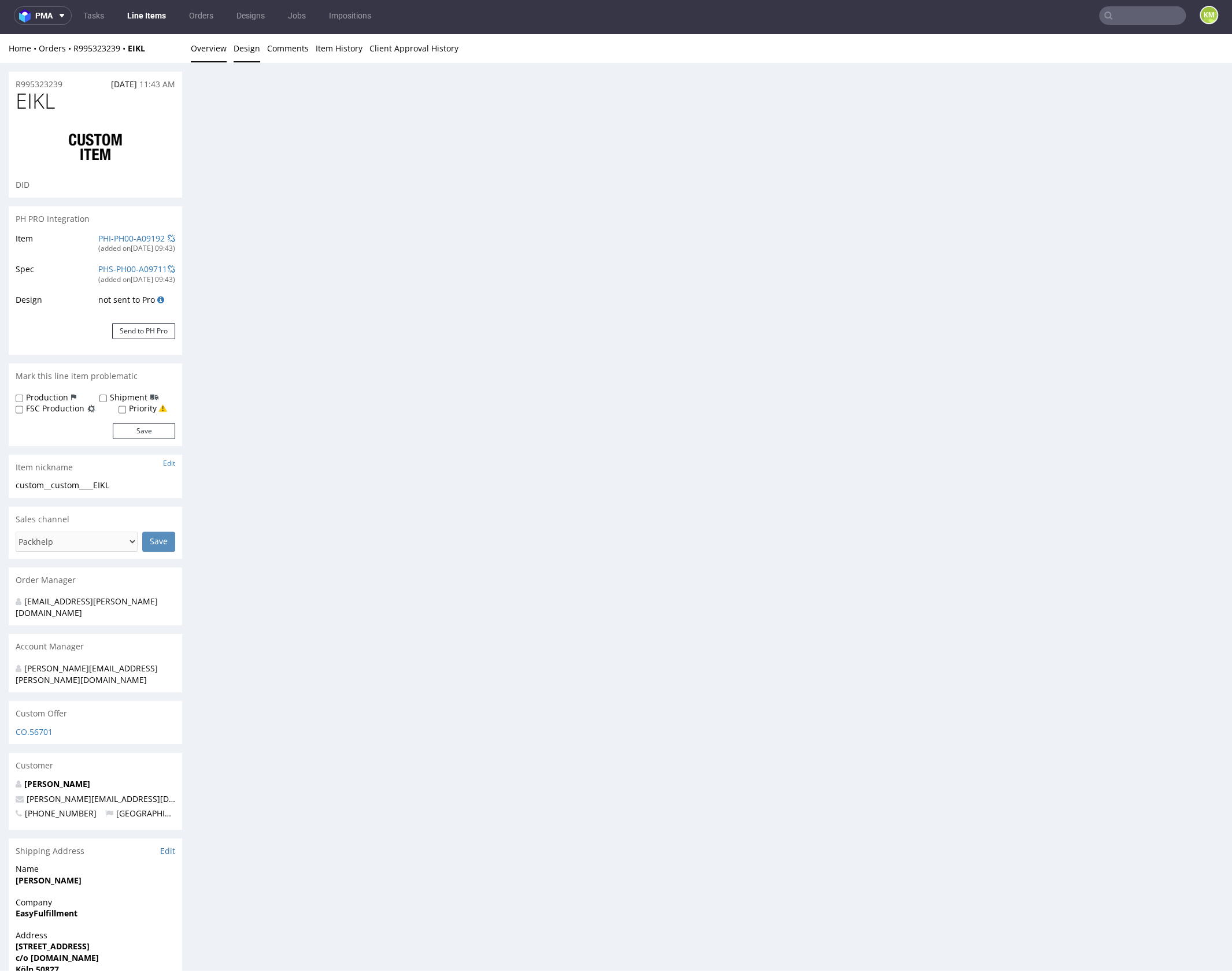
click at [212, 47] on link "Overview" at bounding box center [209, 48] width 36 height 28
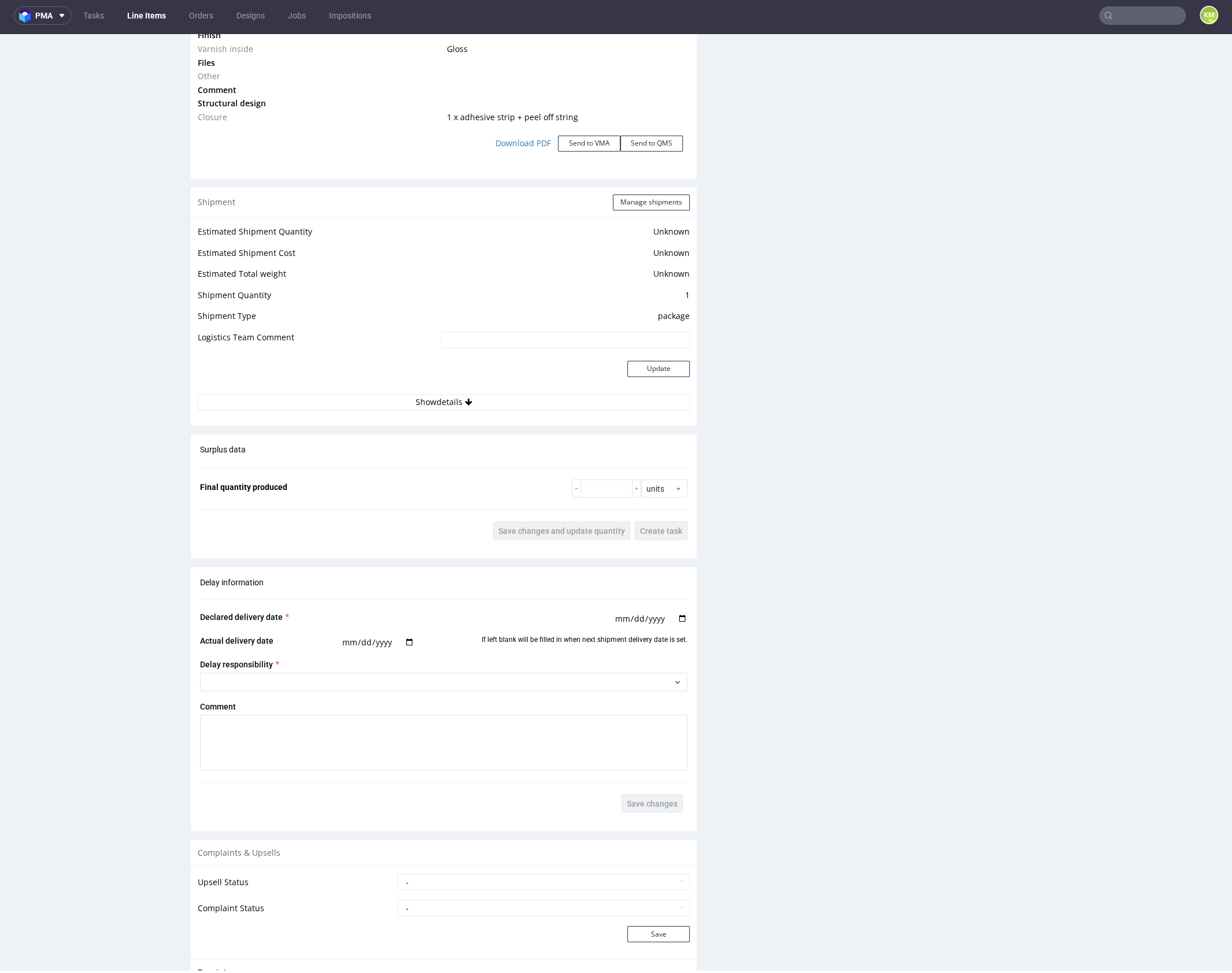
scroll to position [1627, 0]
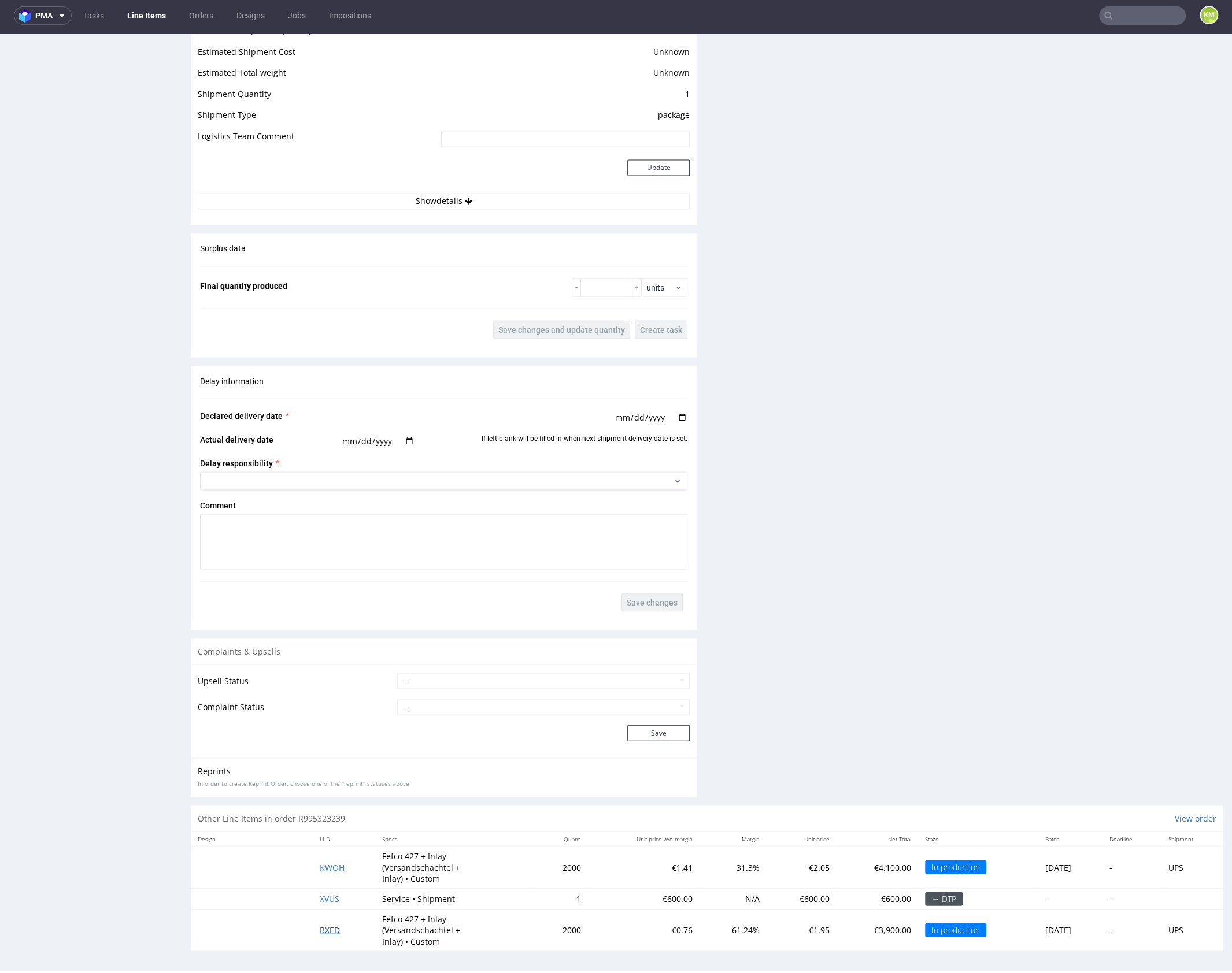
click at [328, 925] on span "BXED" at bounding box center [330, 929] width 21 height 11
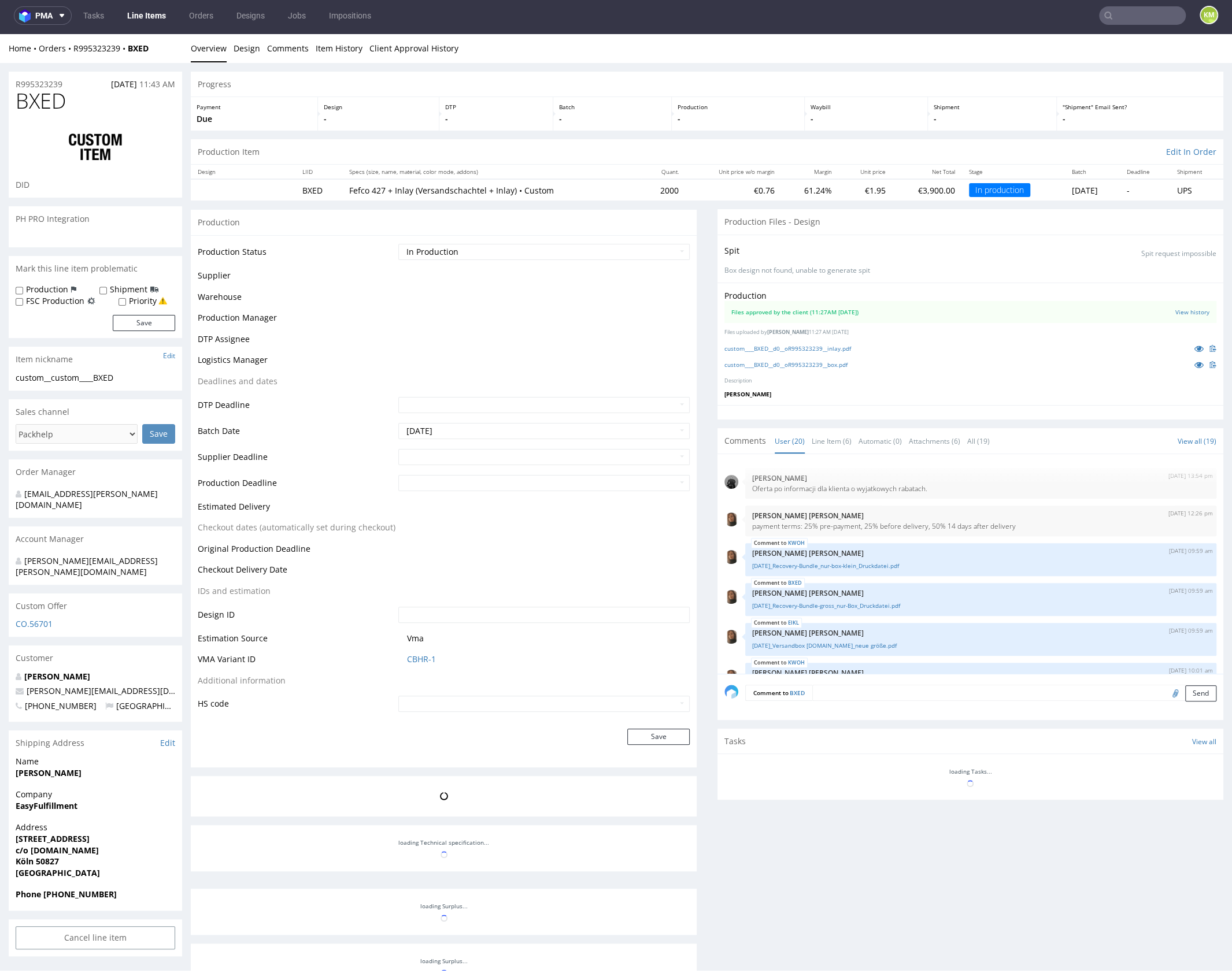
scroll to position [637, 0]
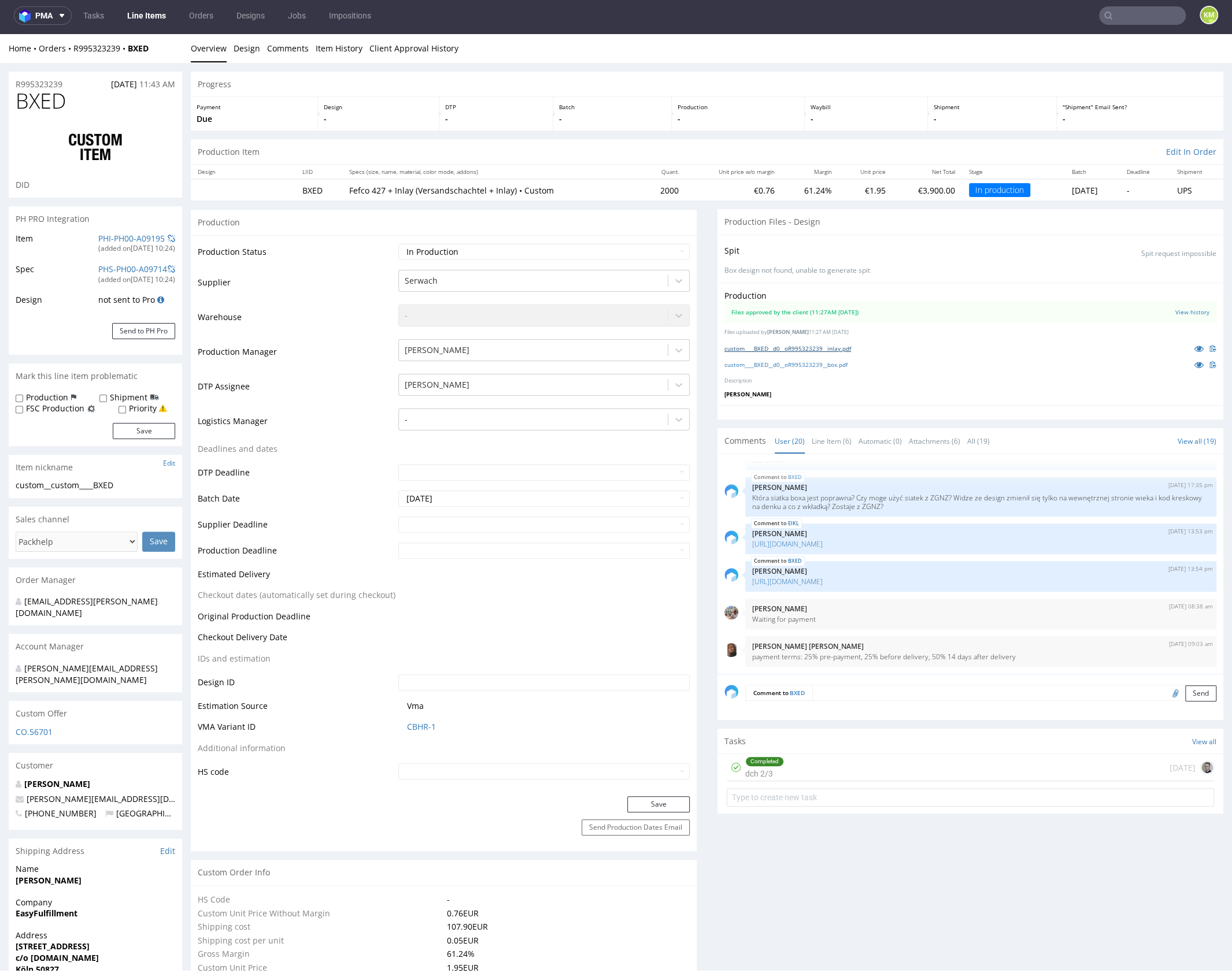
click at [845, 348] on link "custom____BXED__d0__oR995323239__inlay.pdf" at bounding box center [788, 348] width 127 height 8
click at [841, 362] on link "custom____BXED__d0__oR995323239__box.pdf" at bounding box center [786, 364] width 123 height 8
drag, startPoint x: 830, startPoint y: 437, endPoint x: 829, endPoint y: 445, distance: 8.1
click at [831, 437] on link "Line Item (6)" at bounding box center [832, 441] width 40 height 25
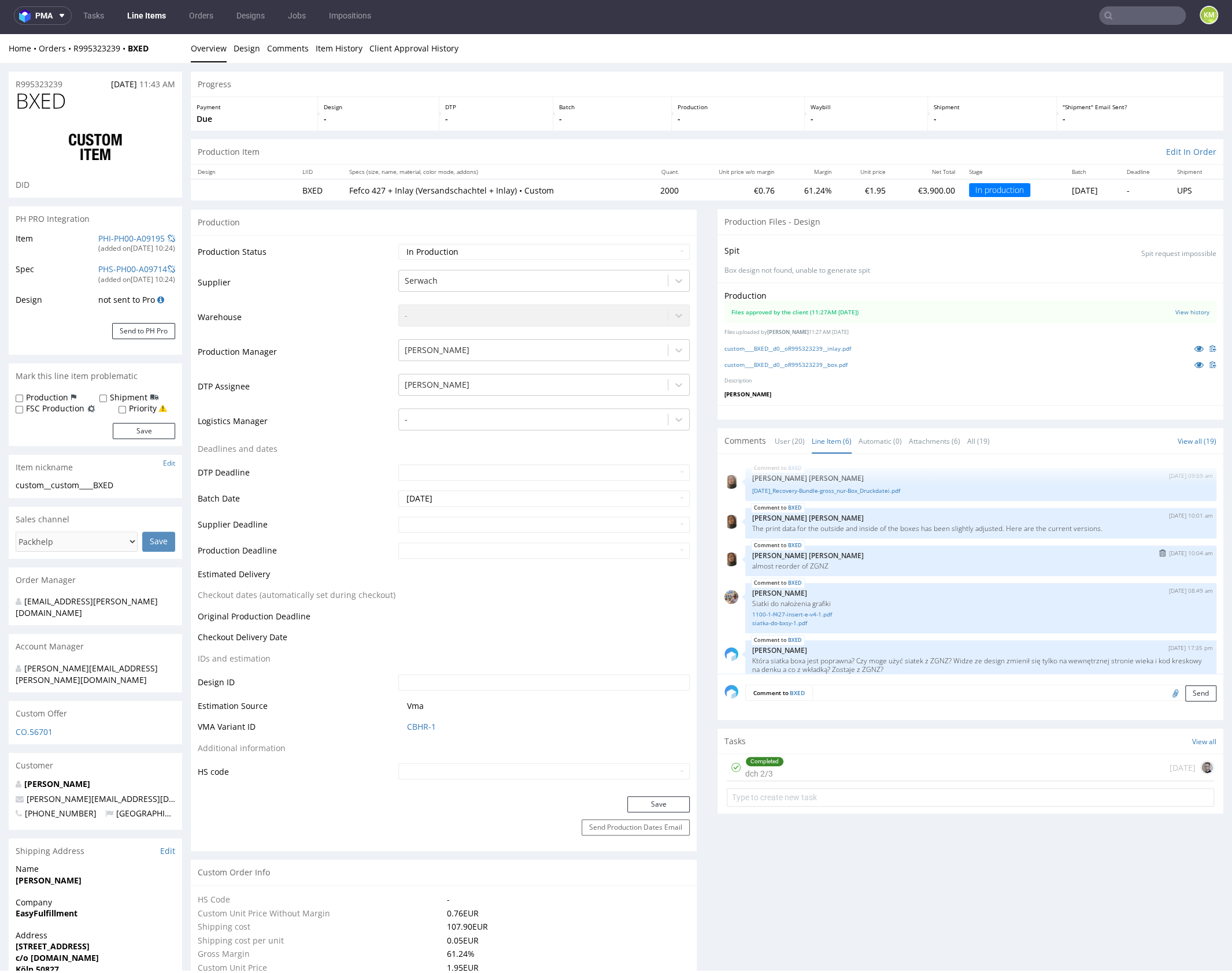
scroll to position [51, 0]
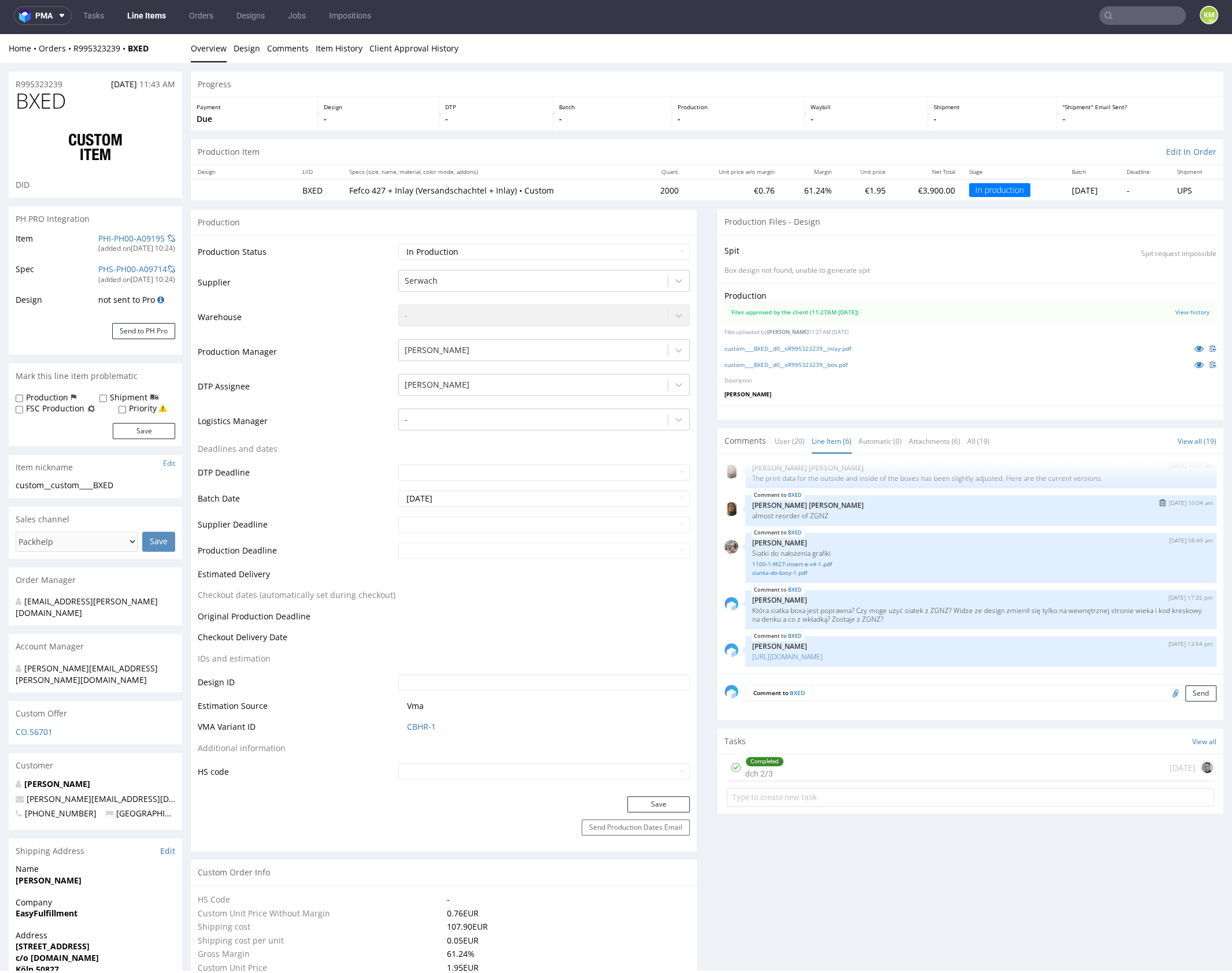
click at [813, 512] on p "almost reorder of ZGNZ" at bounding box center [981, 516] width 458 height 9
copy p "ZGNZ"
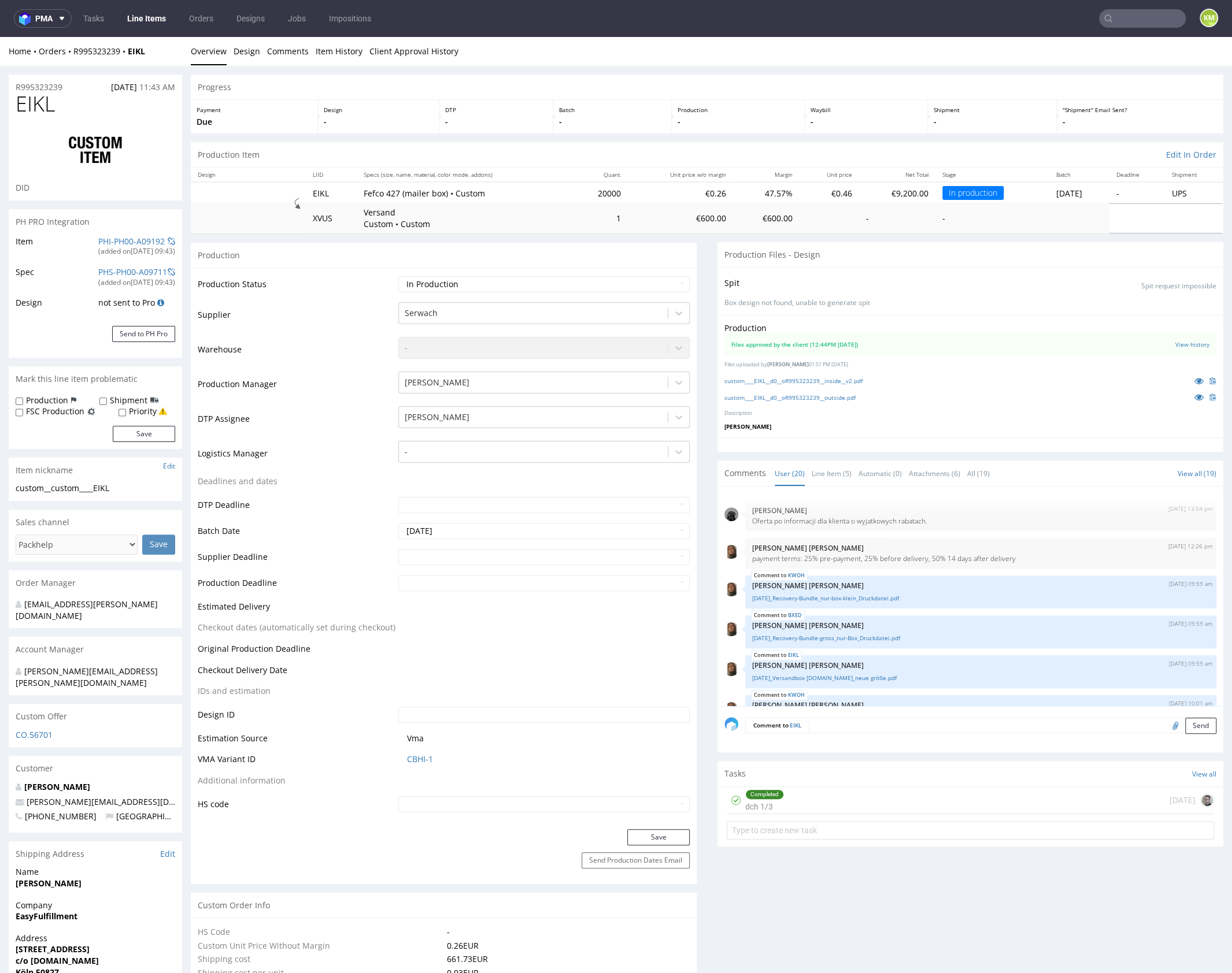
scroll to position [637, 0]
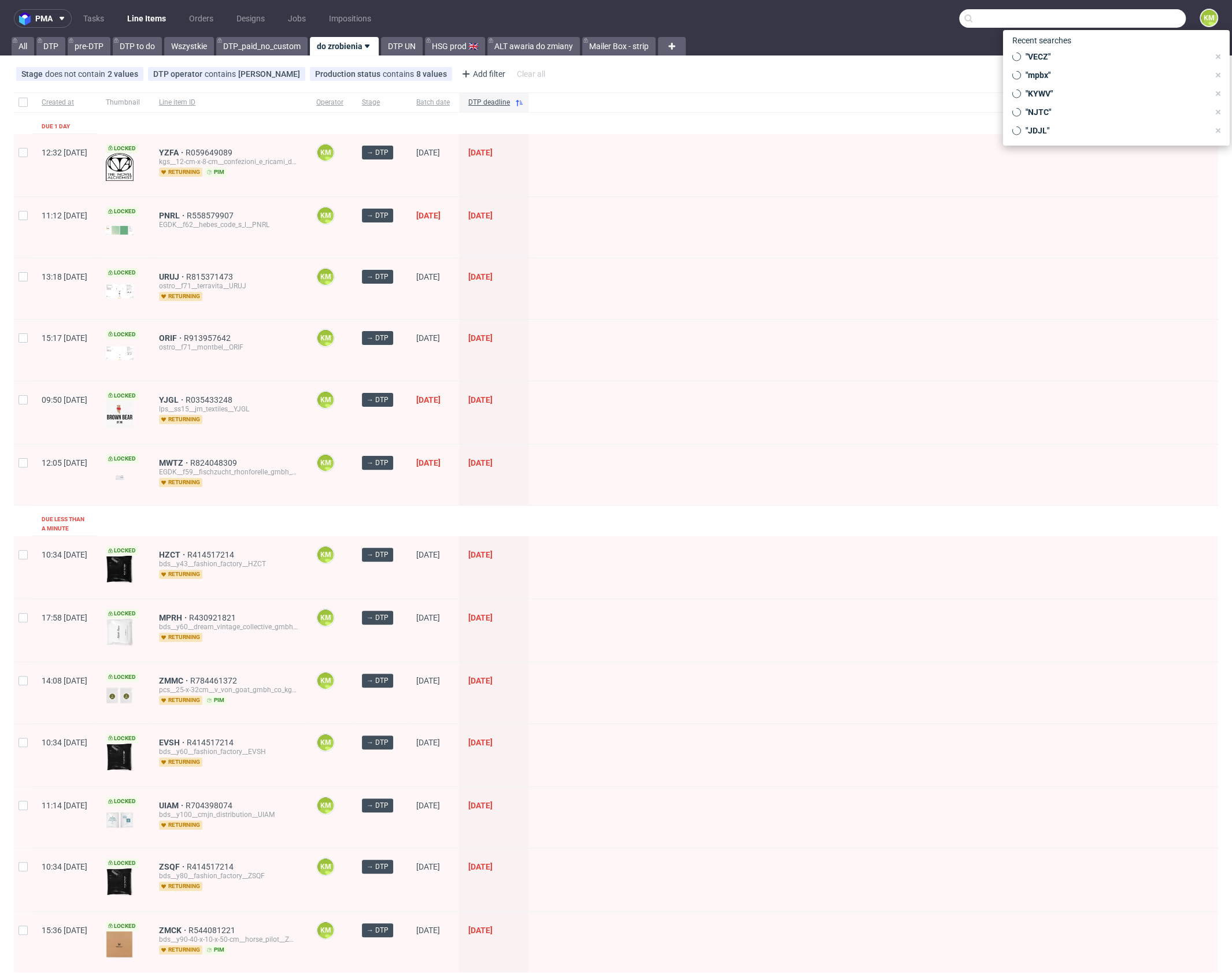
click at [1118, 21] on input "text" at bounding box center [1073, 19] width 227 height 19
paste input "QEXD"
type input "QEXD"
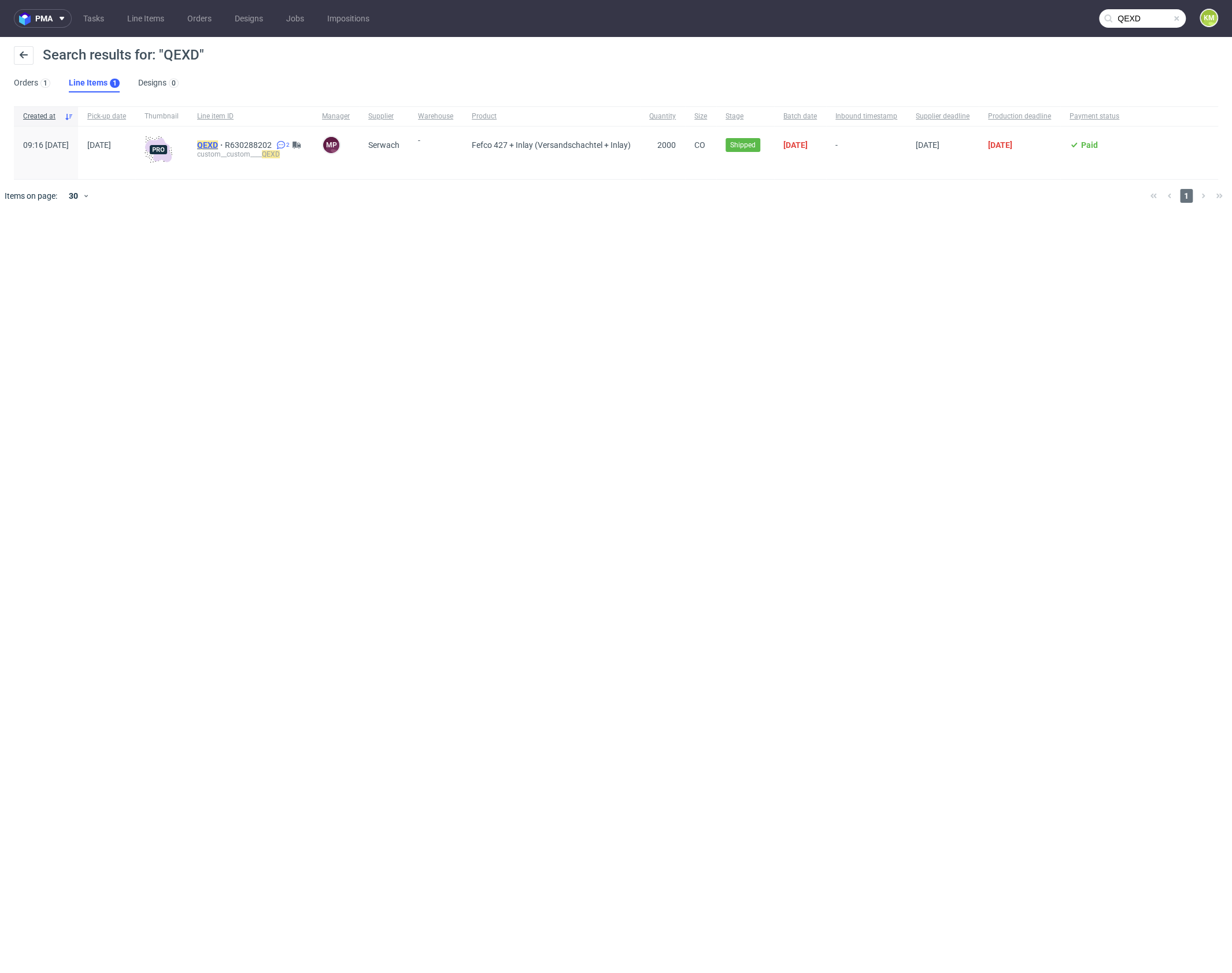
click at [218, 147] on mark "QEXD" at bounding box center [207, 145] width 21 height 9
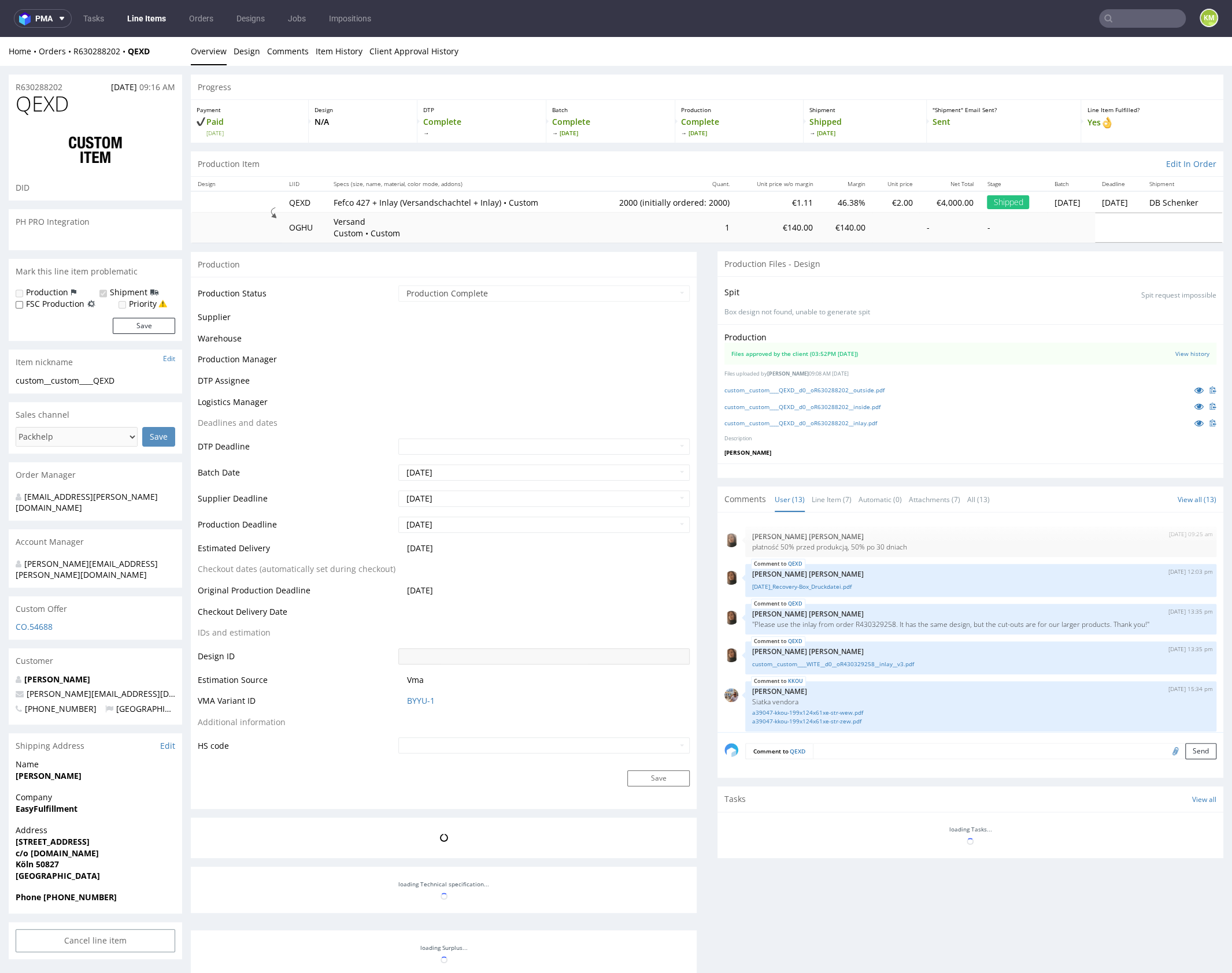
scroll to position [429, 0]
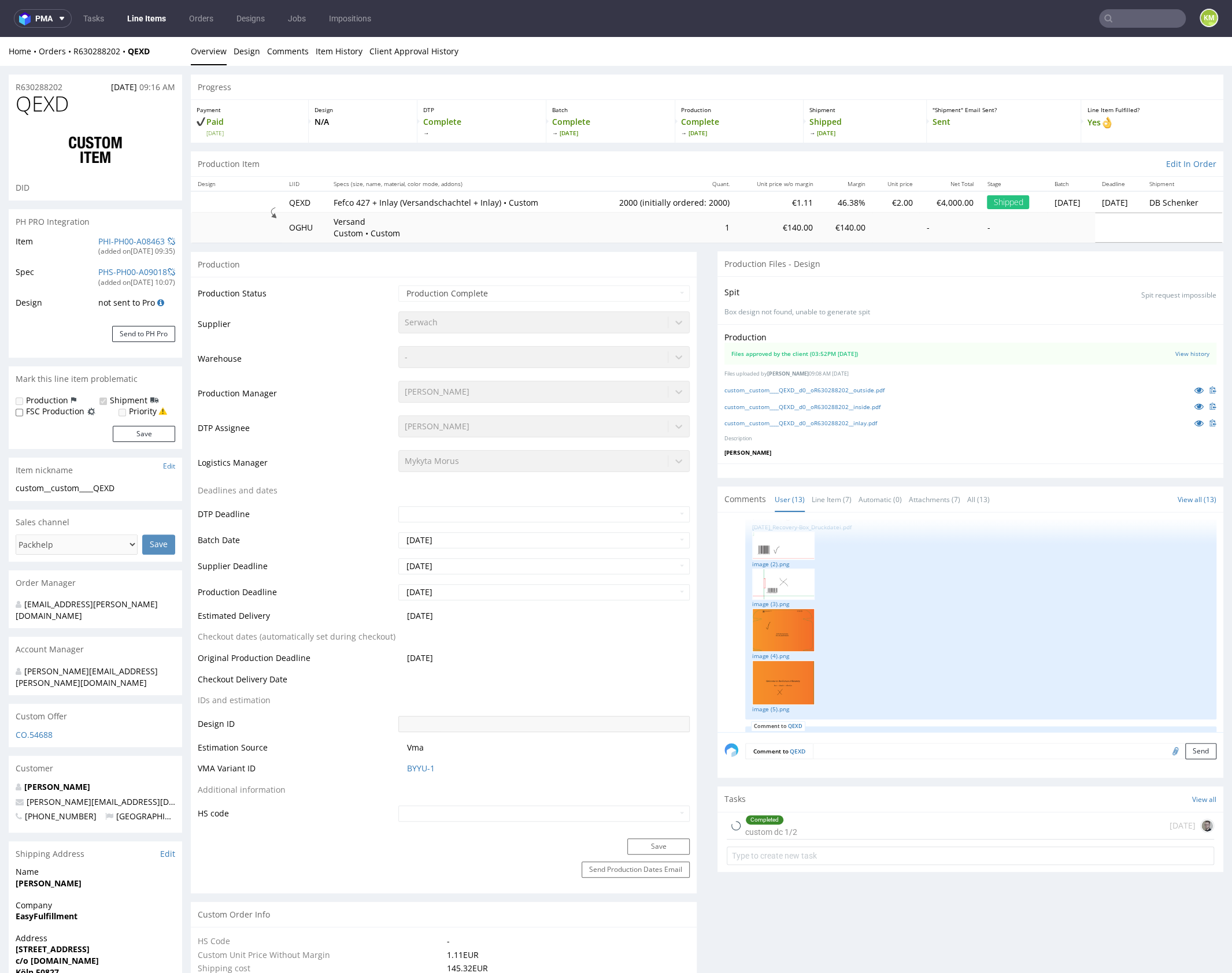
select select "in_progress"
click at [879, 391] on link "custom__custom____QEXD__d0__oR630288202__outside.pdf" at bounding box center [804, 390] width 160 height 8
click at [876, 406] on link "custom__custom____QEXD__d0__oR630288202__inside.pdf" at bounding box center [803, 406] width 156 height 8
click at [923, 452] on p "[PERSON_NAME]" at bounding box center [971, 452] width 492 height 8
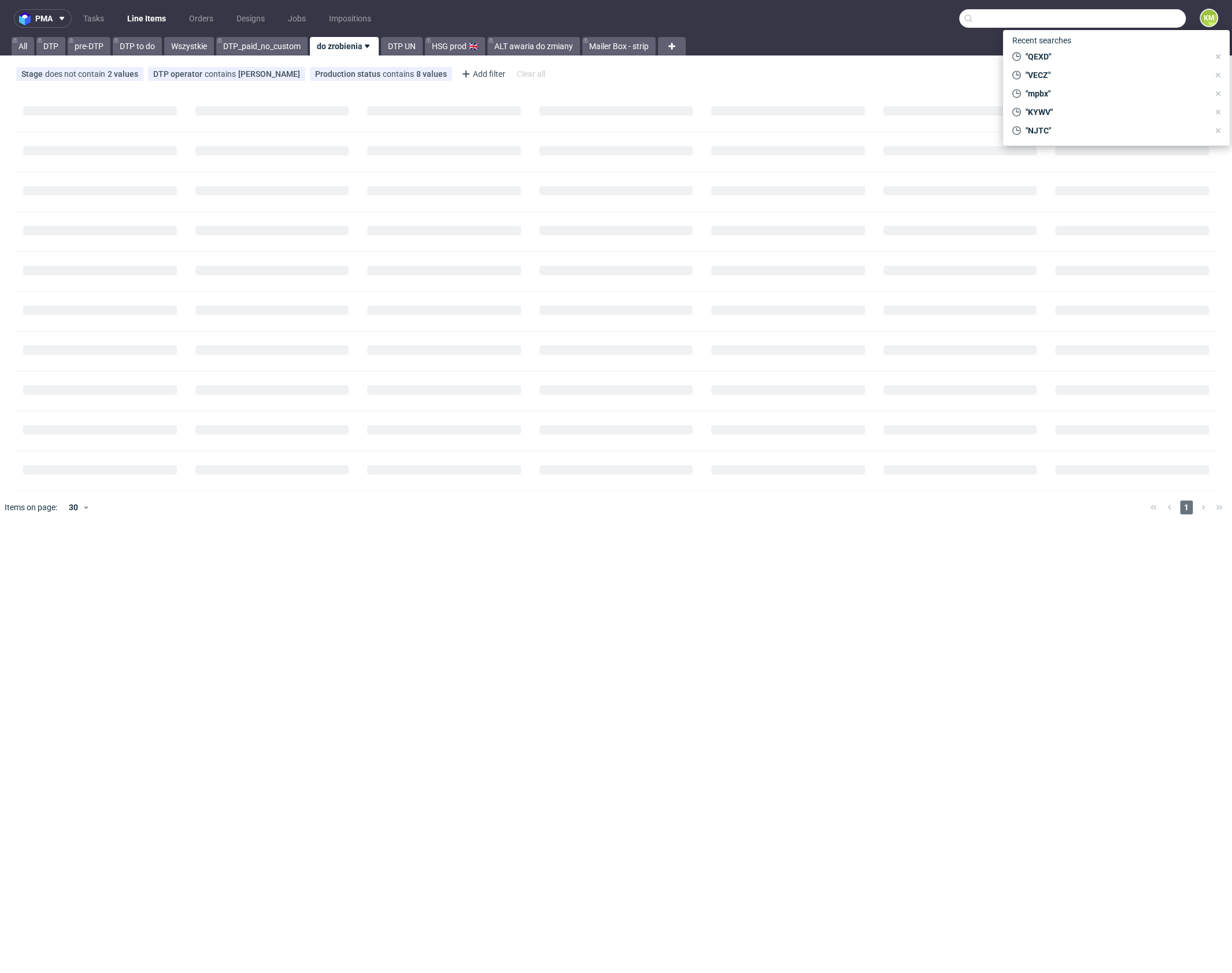
click at [1134, 27] on input "text" at bounding box center [1073, 19] width 227 height 19
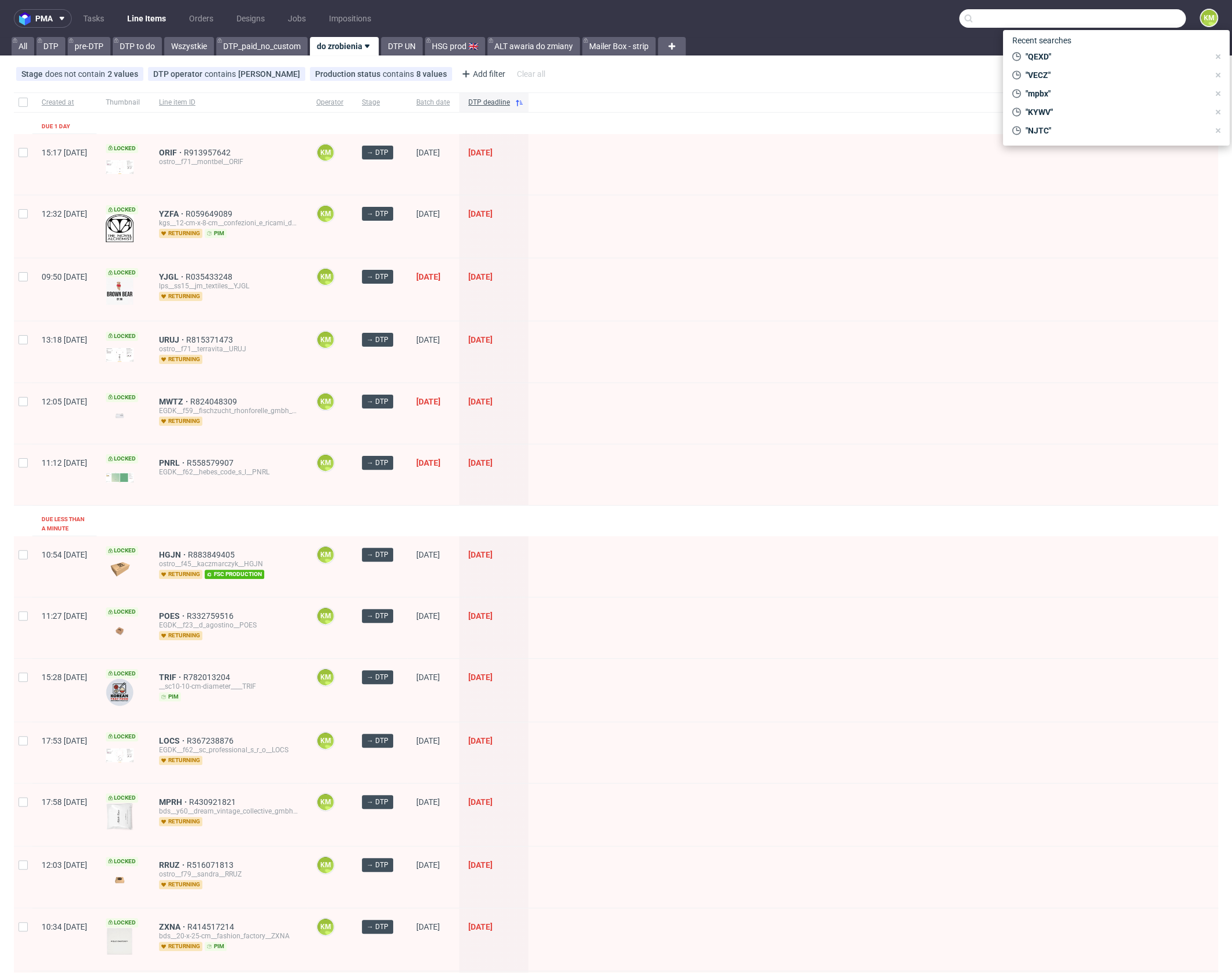
paste input "KKOU"
type input "KKOU"
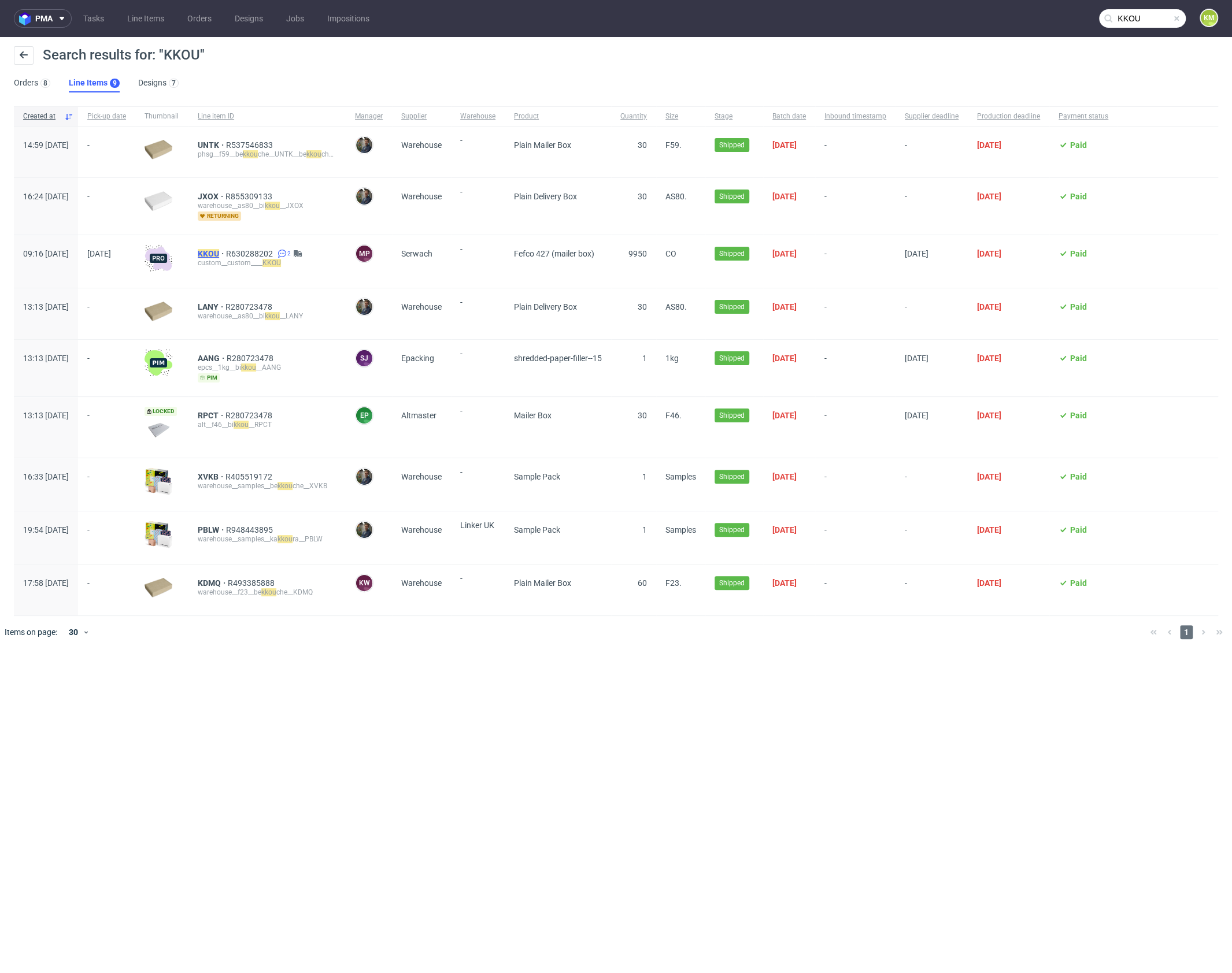
click at [219, 254] on mark "KKOU" at bounding box center [208, 254] width 21 height 9
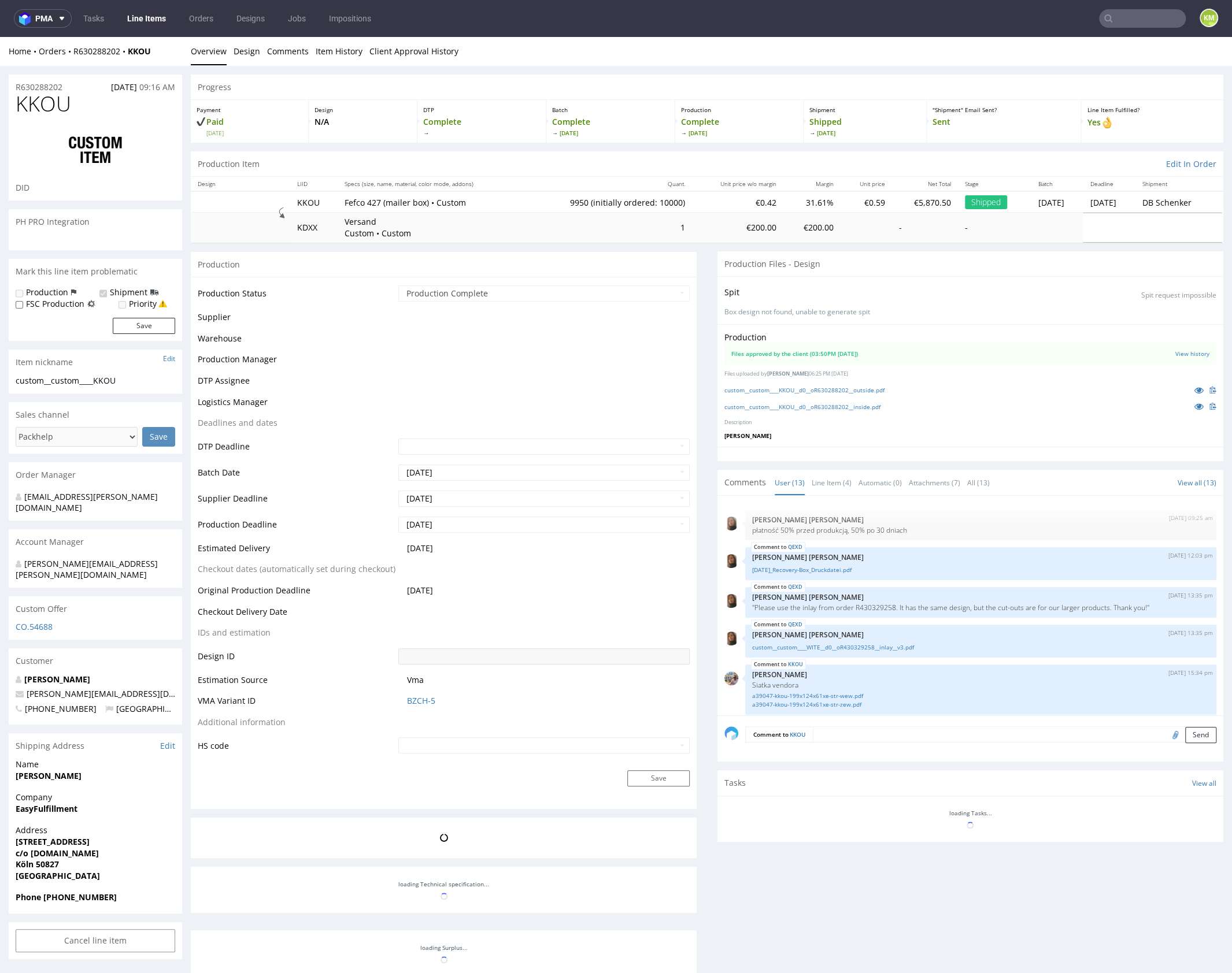
scroll to position [573, 0]
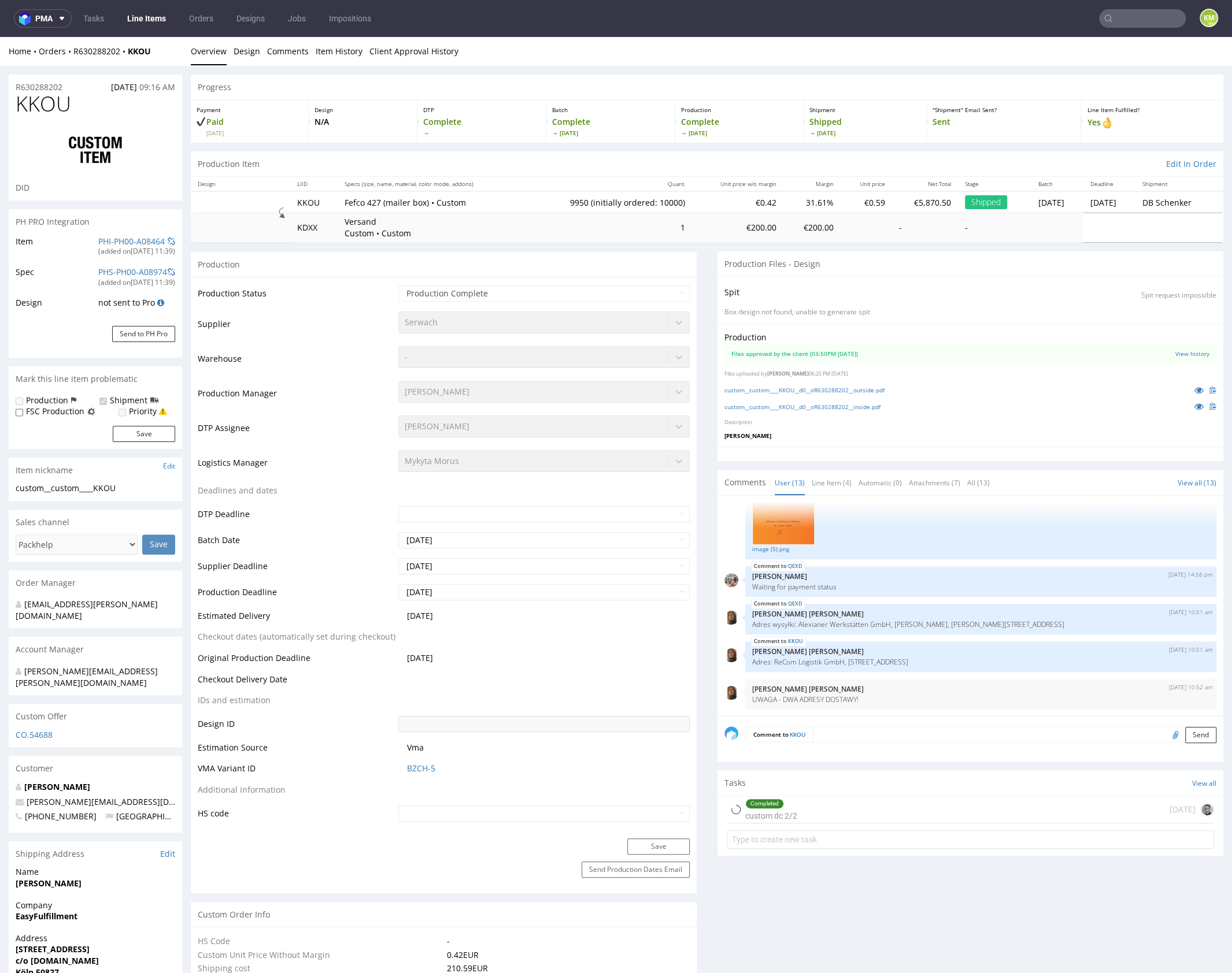
select select "in_progress"
click at [876, 389] on link "custom__custom____KKOU__d0__oR630288202__outside.pdf" at bounding box center [804, 390] width 160 height 8
click at [876, 407] on link "custom__custom____KKOU__d0__oR630288202__inside.pdf" at bounding box center [803, 406] width 156 height 8
click at [1141, 15] on input "text" at bounding box center [1142, 19] width 87 height 19
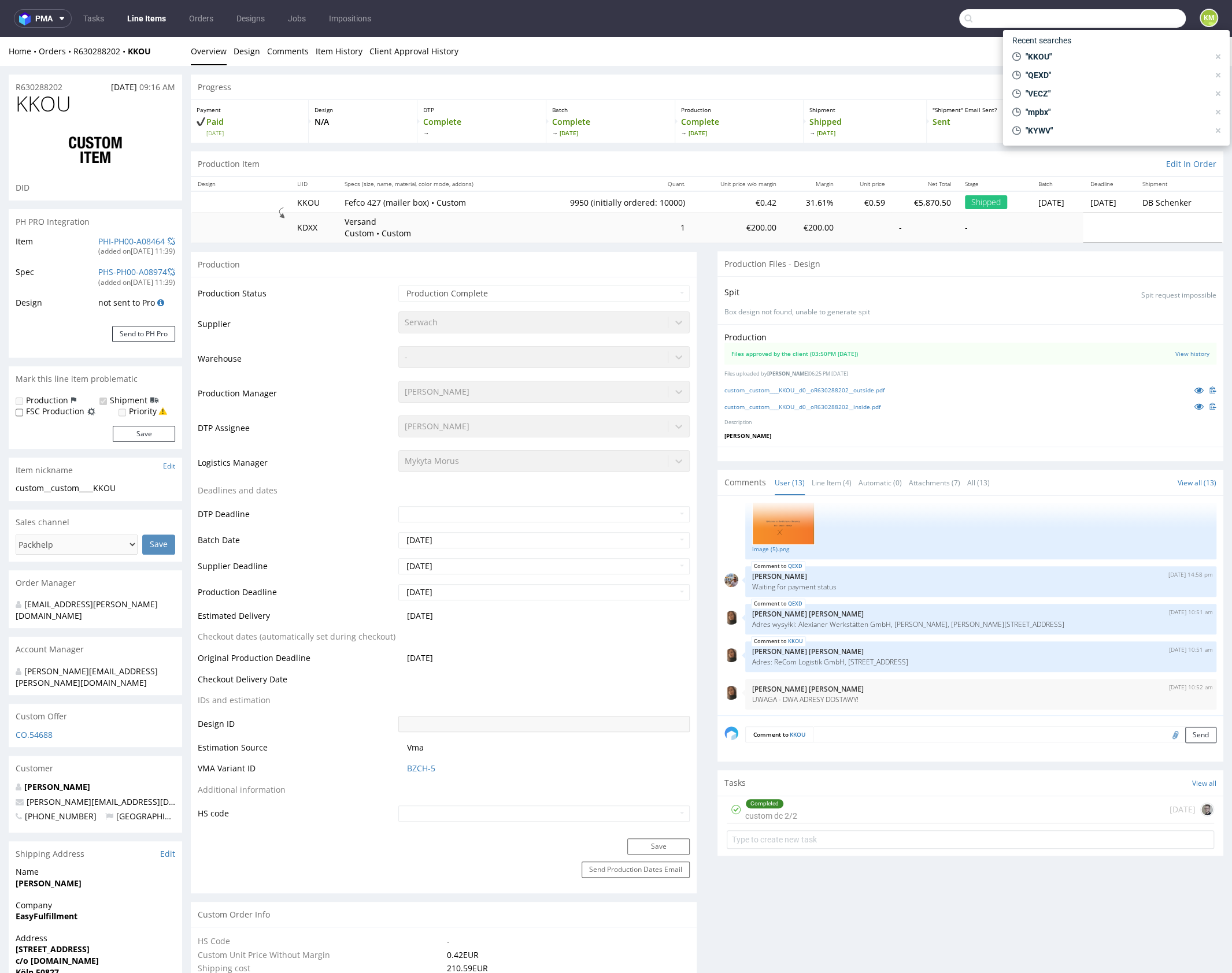
paste input "KDUQ"
type input "KDUQ"
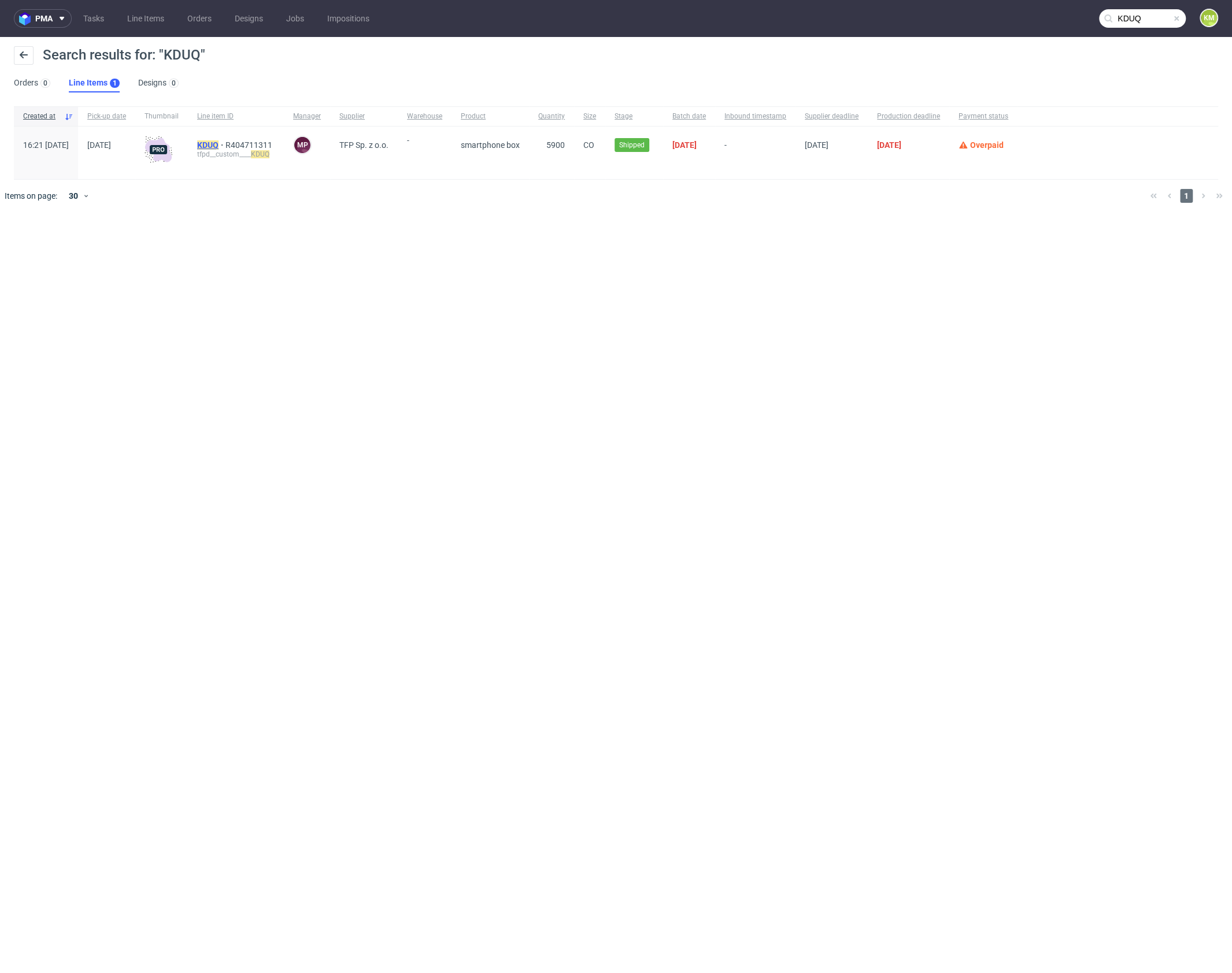
click at [218, 143] on mark "KDUQ" at bounding box center [207, 145] width 21 height 9
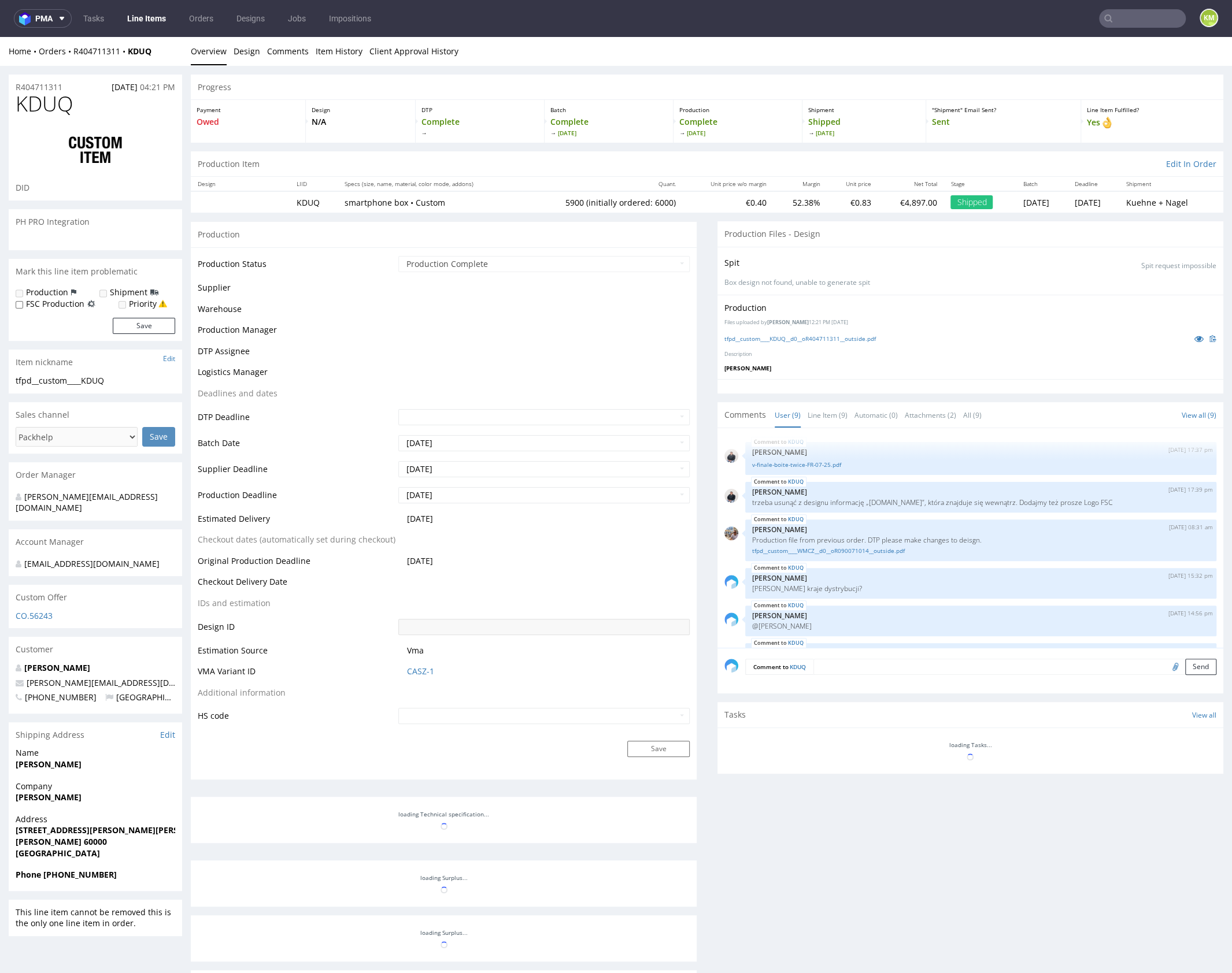
scroll to position [154, 0]
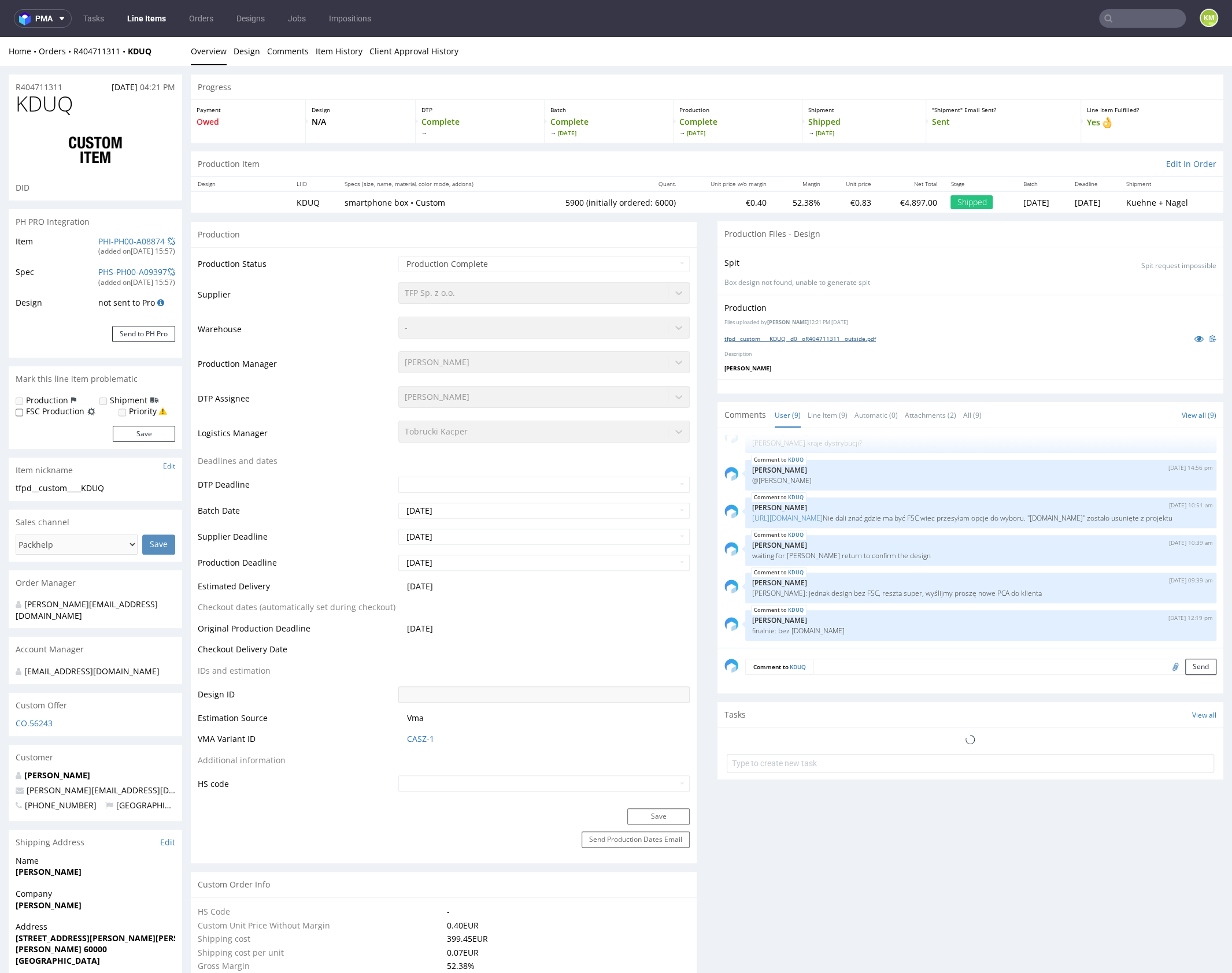
select select "in_progress"
click at [847, 341] on link "tfpd__custom____KDUQ__d0__oR404711311__outside.pdf" at bounding box center [800, 338] width 152 height 8
click at [821, 419] on link "Line Item (9)" at bounding box center [828, 415] width 40 height 25
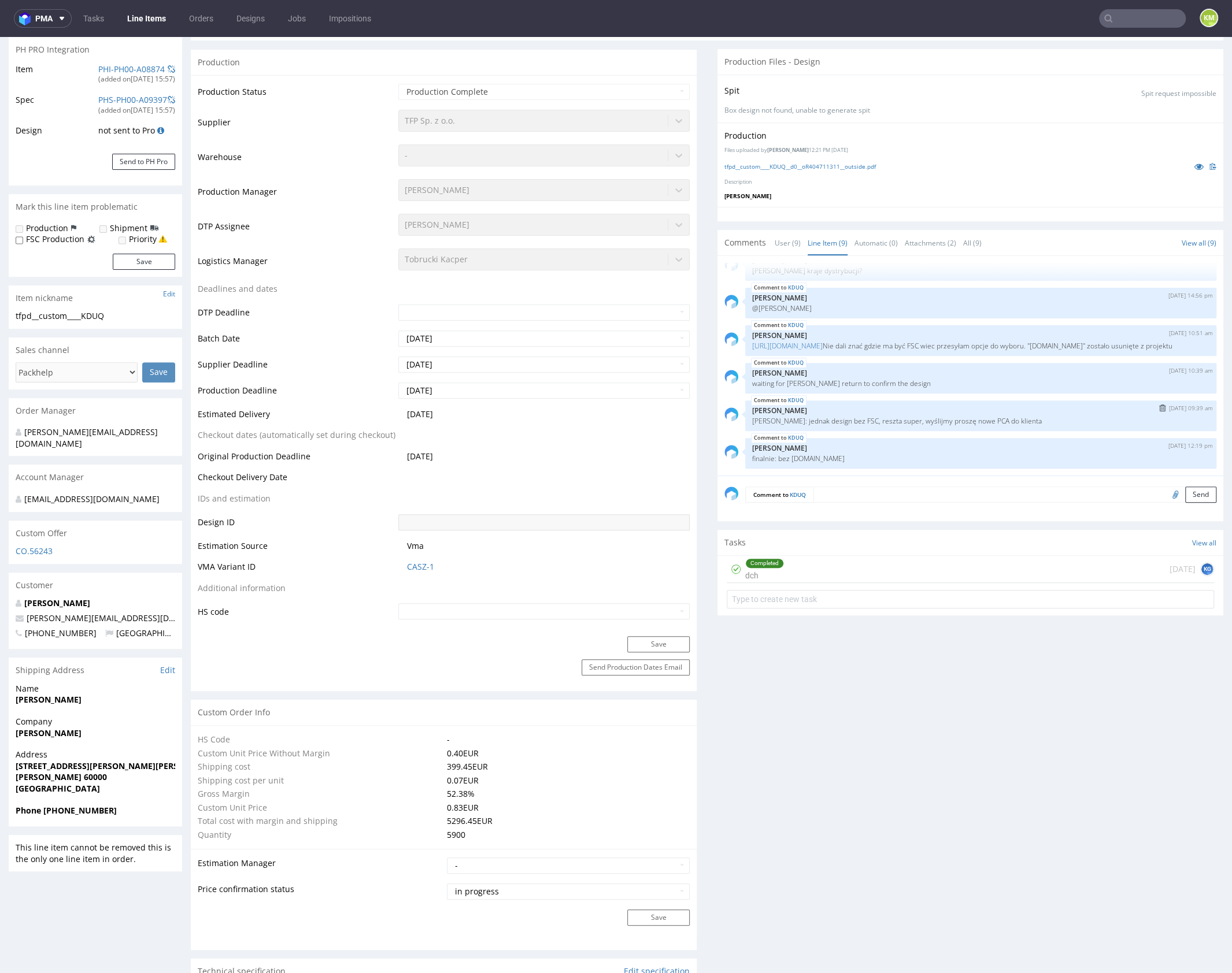
scroll to position [0, 0]
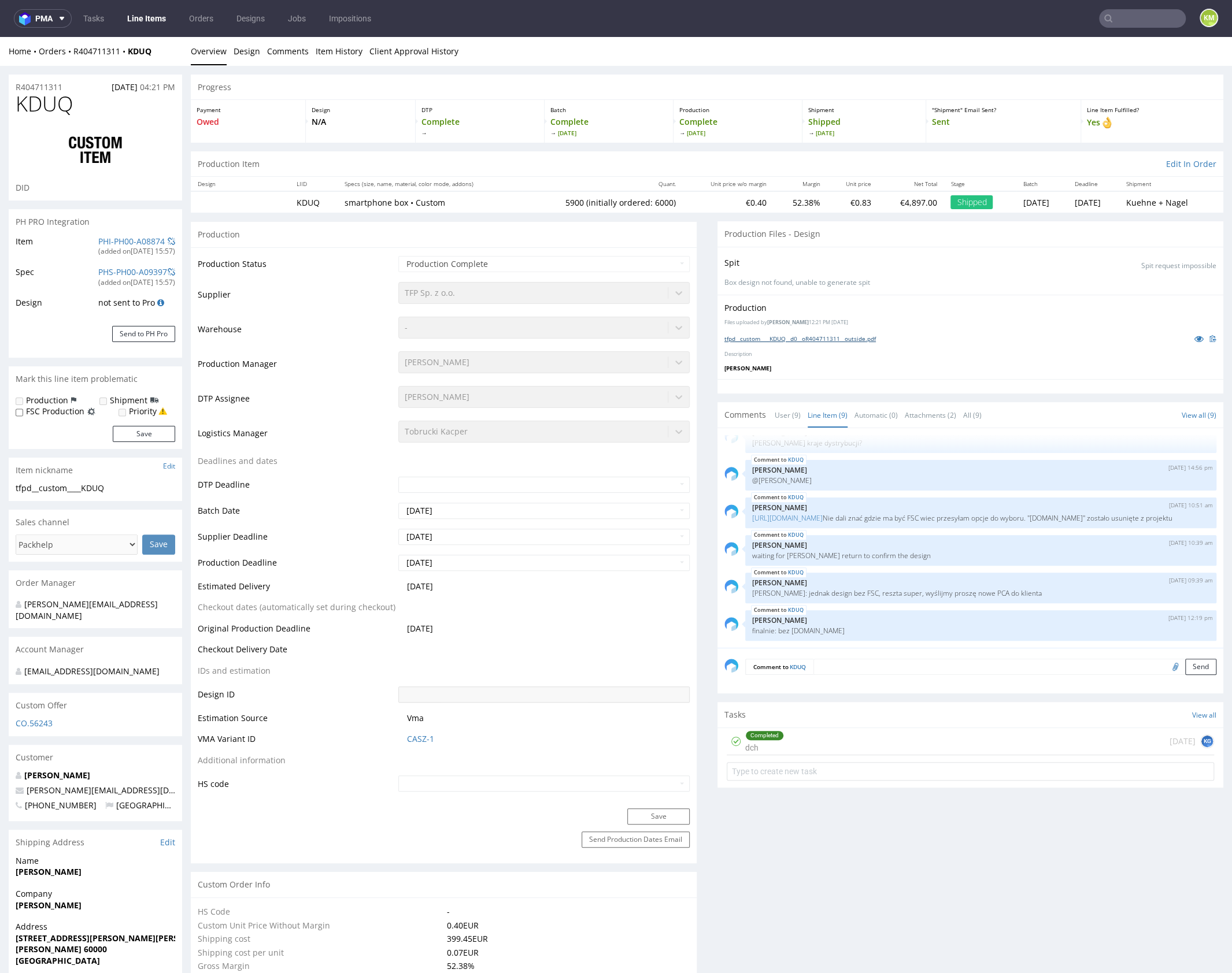
click at [835, 338] on link "tfpd__custom____KDUQ__d0__oR404711311__outside.pdf" at bounding box center [800, 338] width 152 height 8
click at [874, 373] on div "Production Files uploaded by Karol Markowski 12:21 PM July 31st, 2025 tfpd__cus…" at bounding box center [971, 337] width 506 height 85
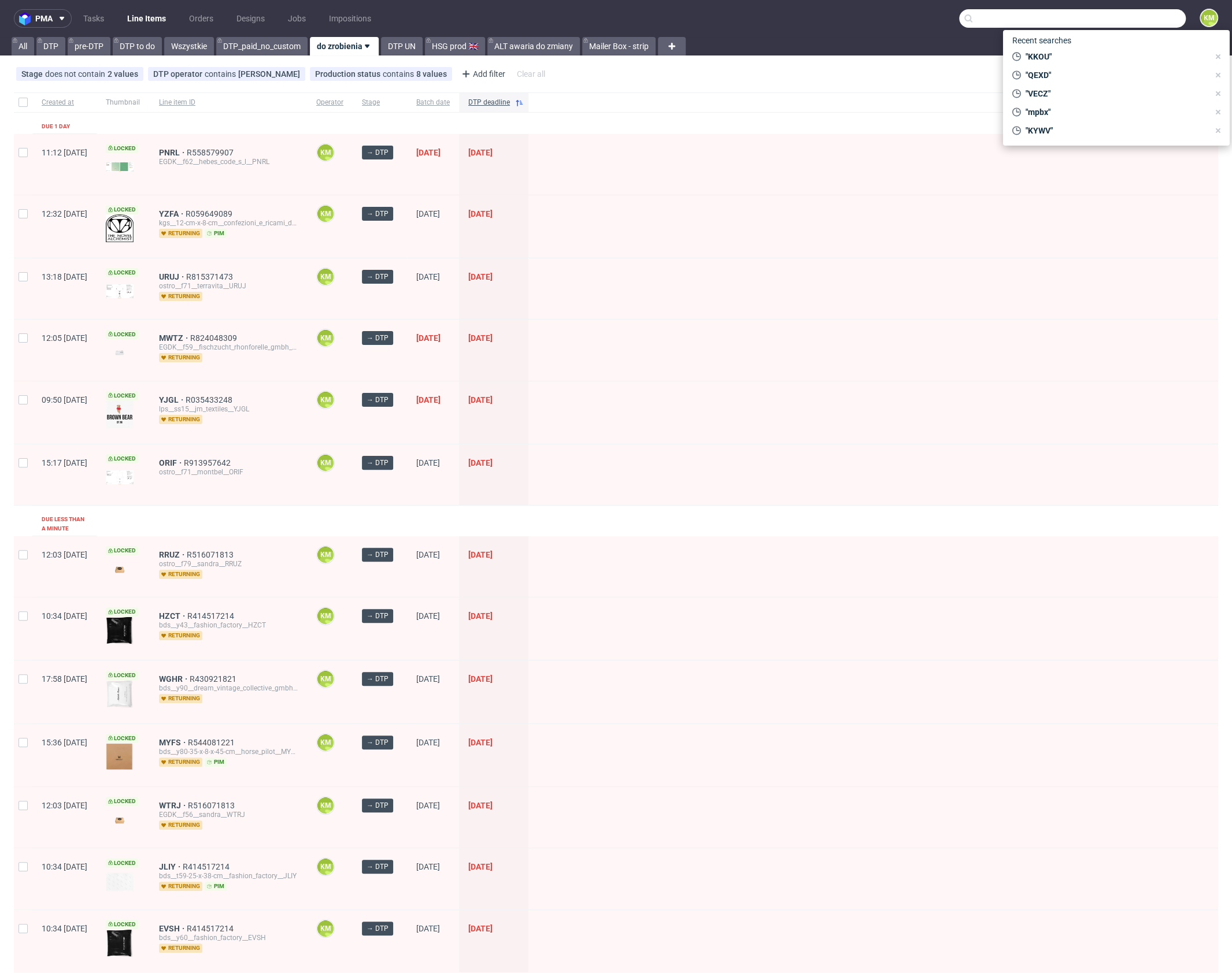
click at [1132, 21] on input "text" at bounding box center [1073, 19] width 227 height 19
paste input "ZGNZ"
type input "ZGNZ"
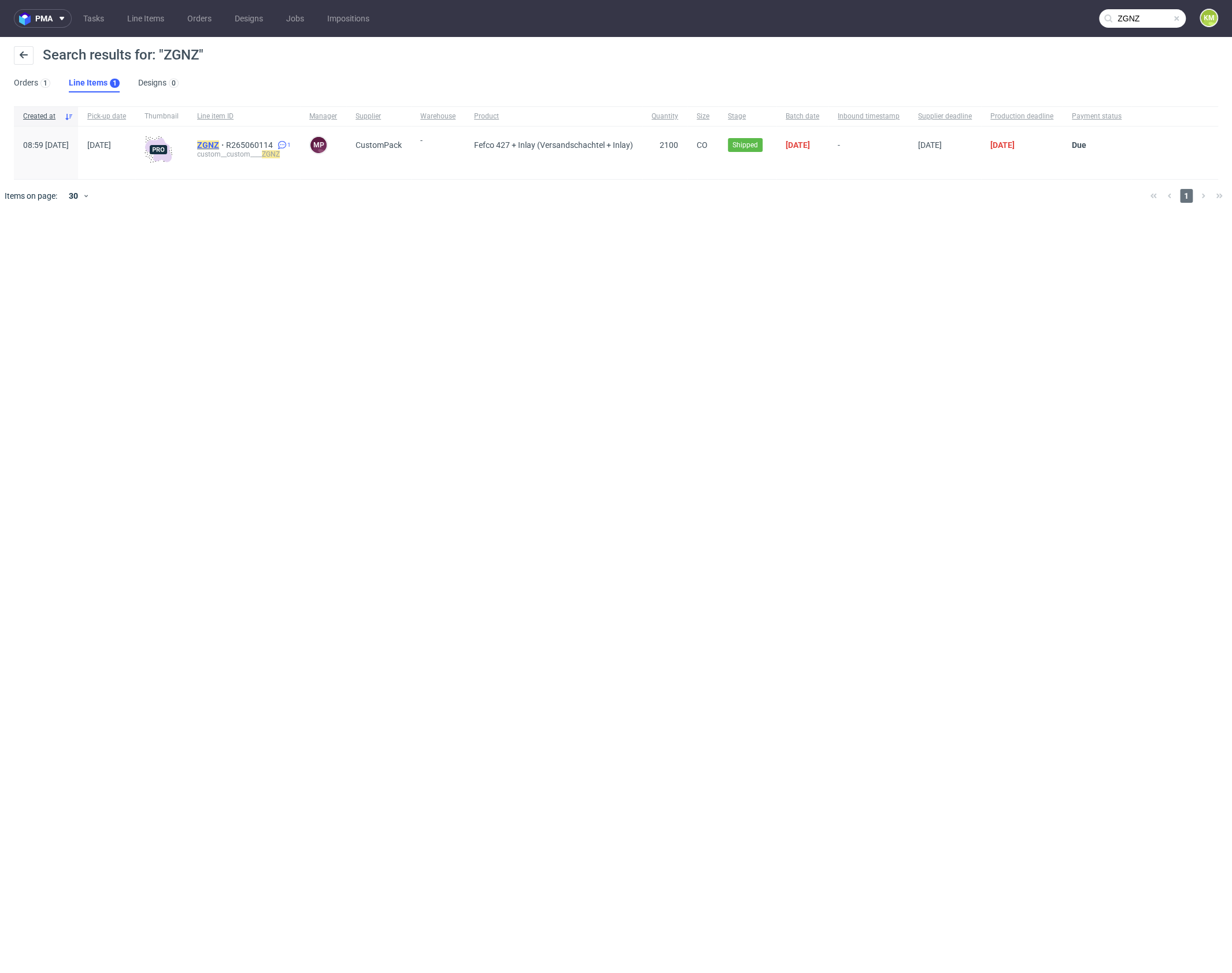
click at [219, 142] on mark "ZGNZ" at bounding box center [208, 145] width 22 height 9
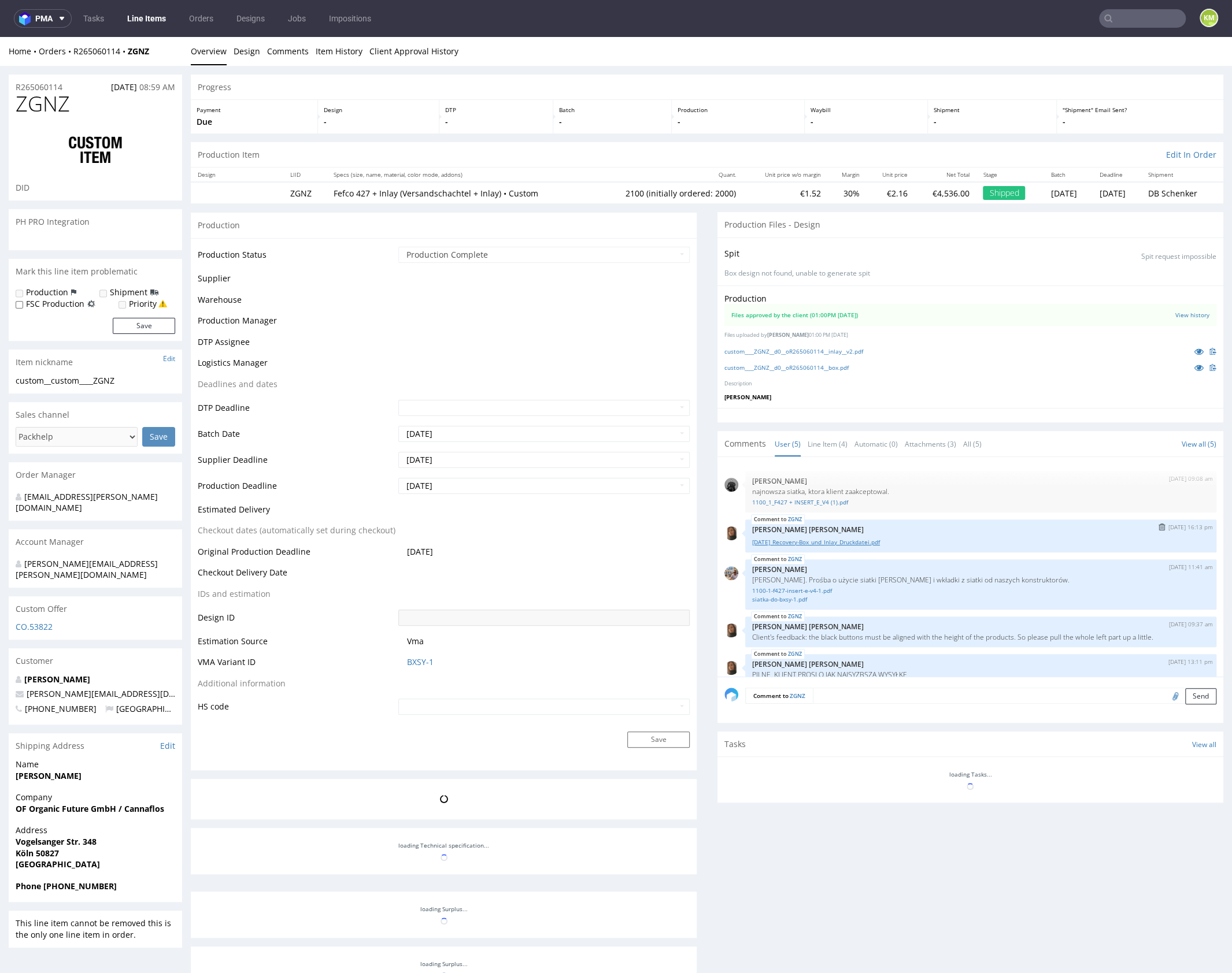
scroll to position [15, 0]
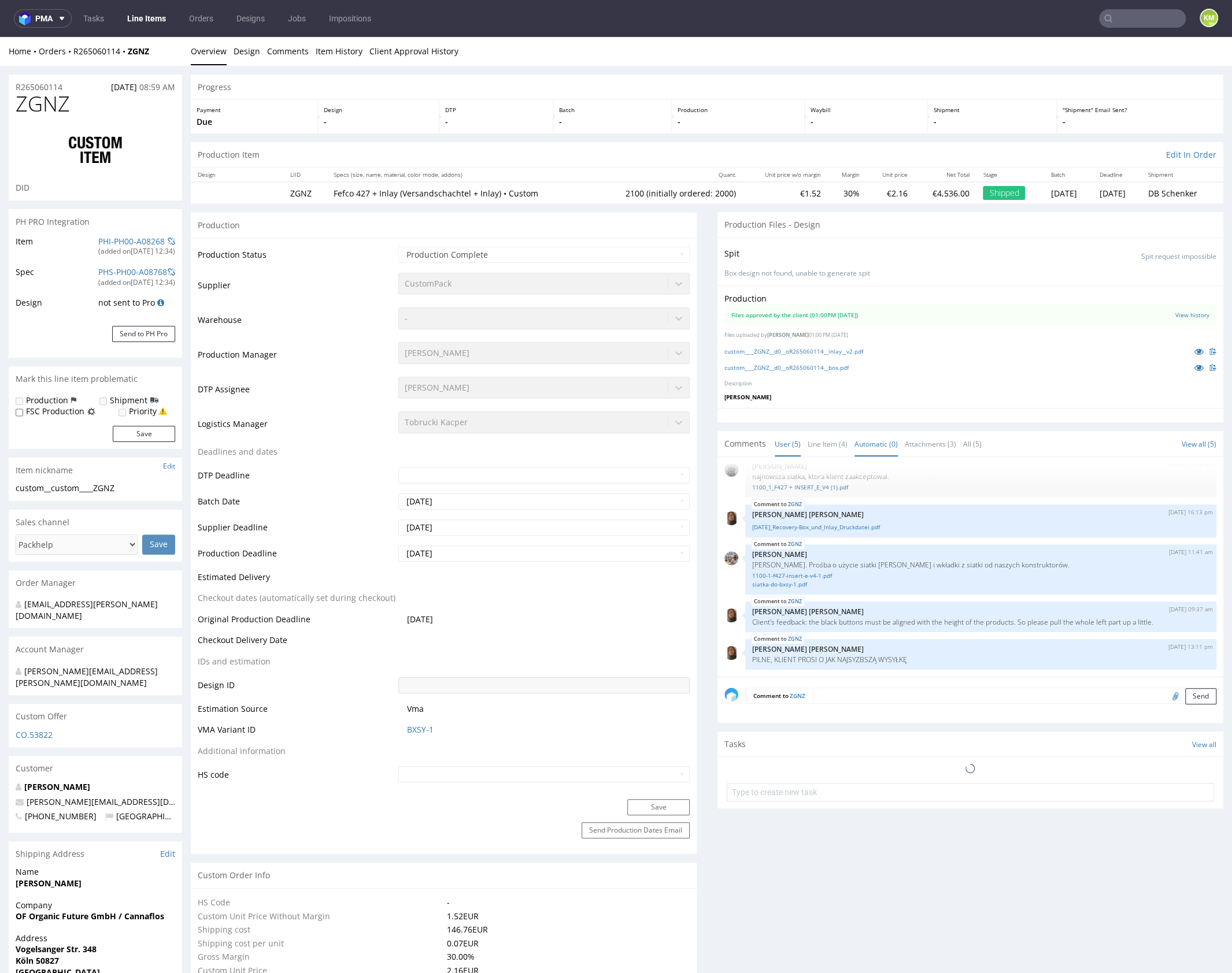
select select "in_progress"
click at [840, 349] on link "custom____ZGNZ__d0__oR265060114__inlay__v2.pdf" at bounding box center [794, 351] width 139 height 8
click at [844, 367] on link "custom____ZGNZ__d0__oR265060114__box.pdf" at bounding box center [786, 367] width 124 height 8
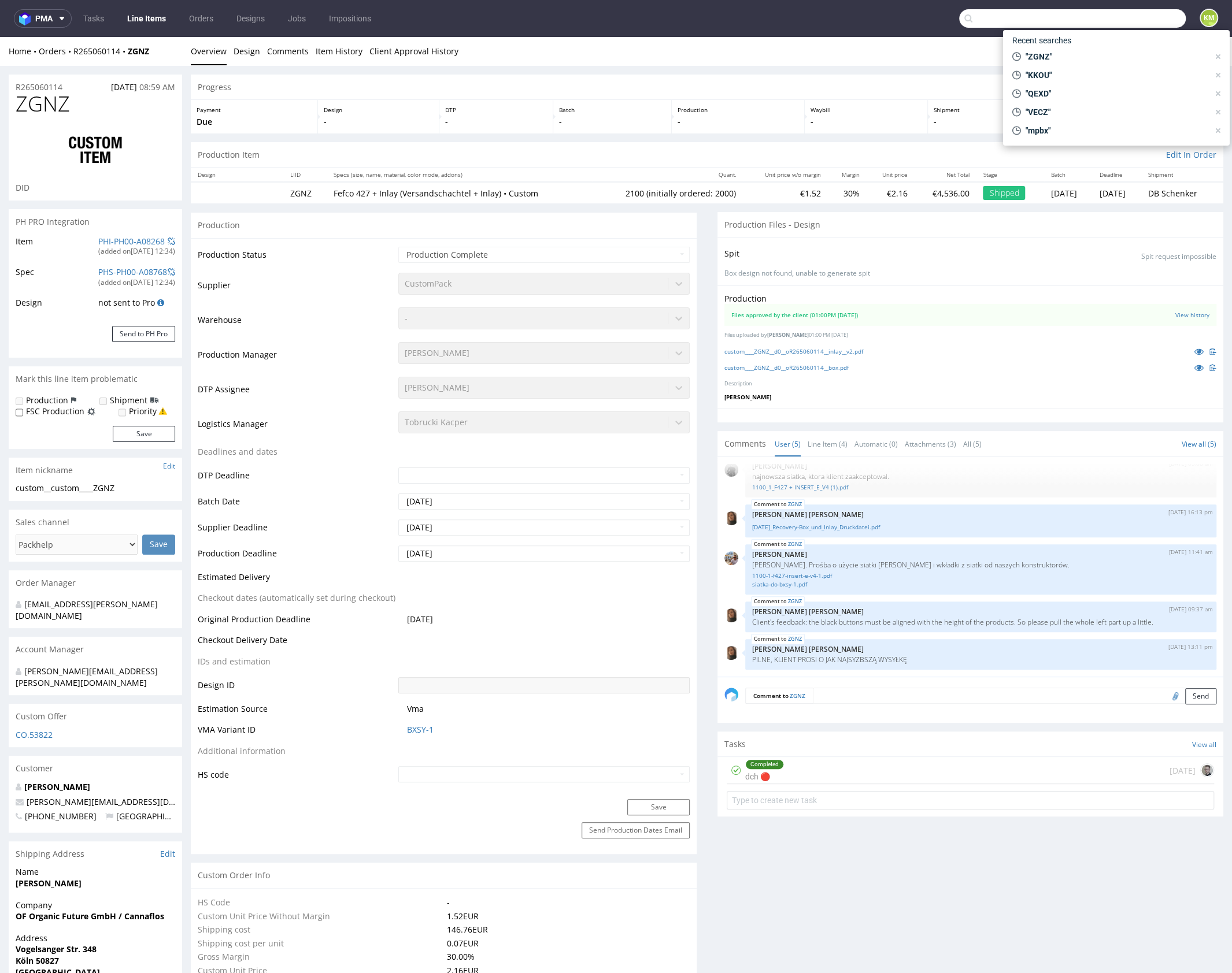
click at [1133, 19] on input "text" at bounding box center [1073, 19] width 227 height 19
type input "KDUQ"
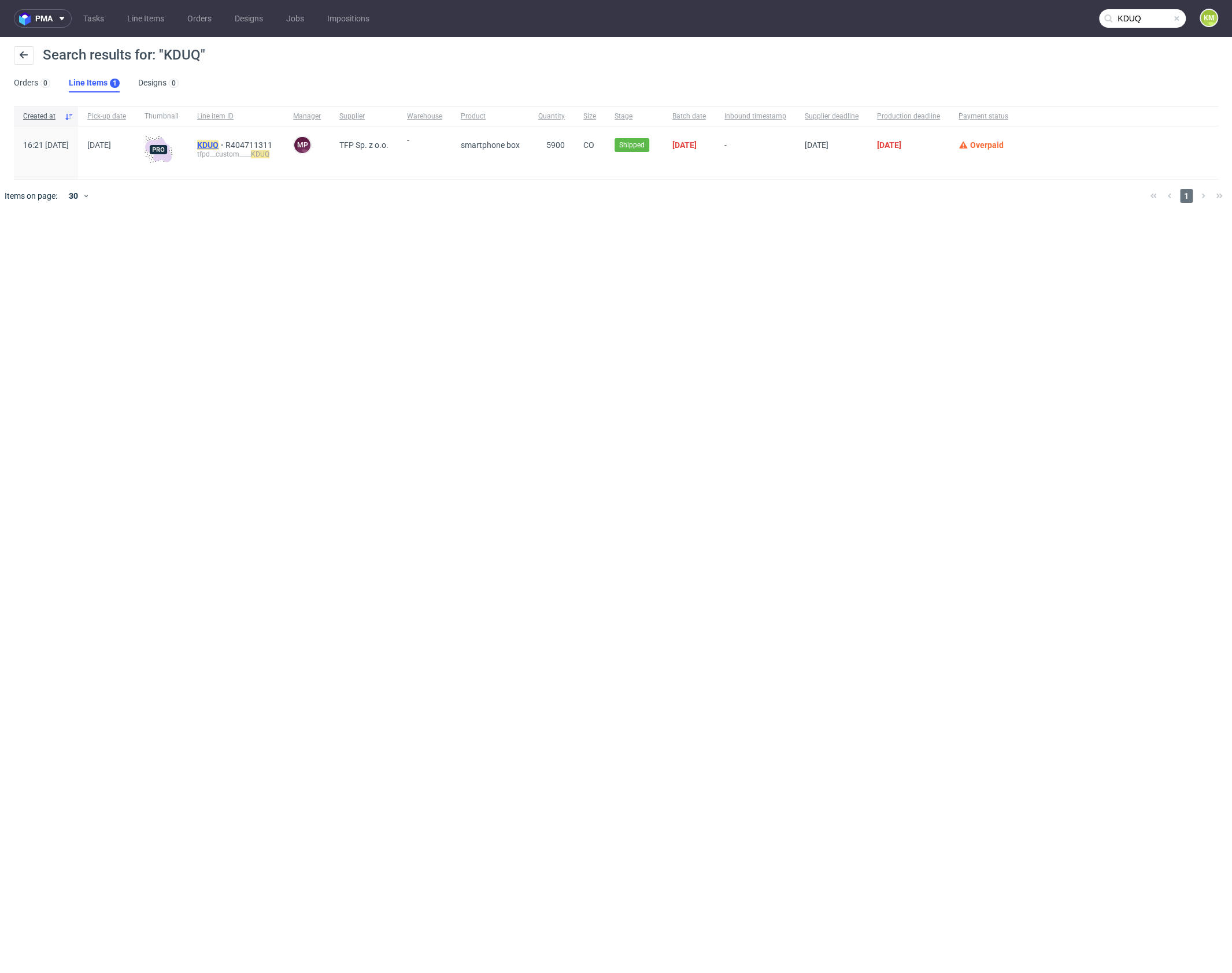
click at [218, 146] on mark "KDUQ" at bounding box center [207, 145] width 21 height 9
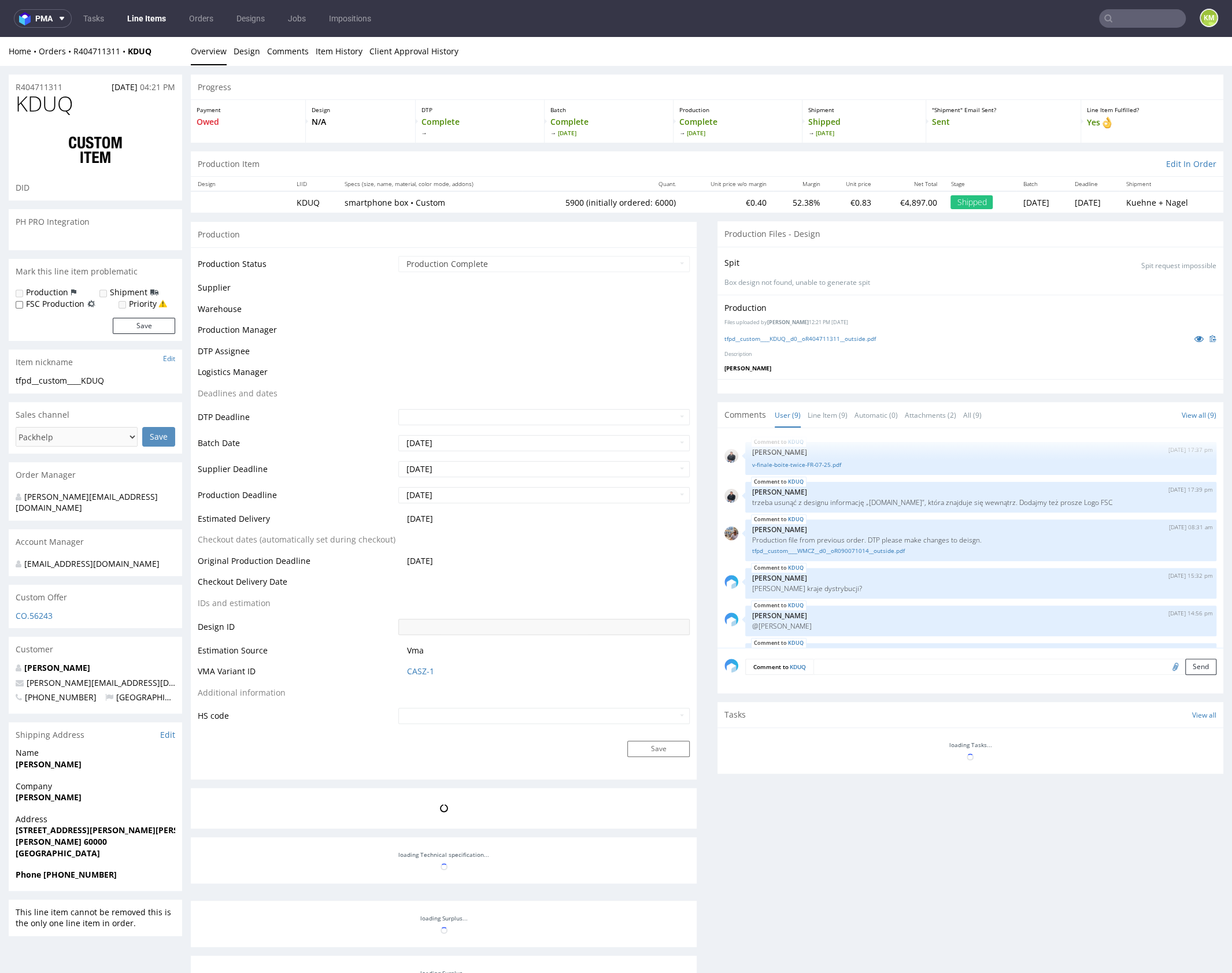
scroll to position [154, 0]
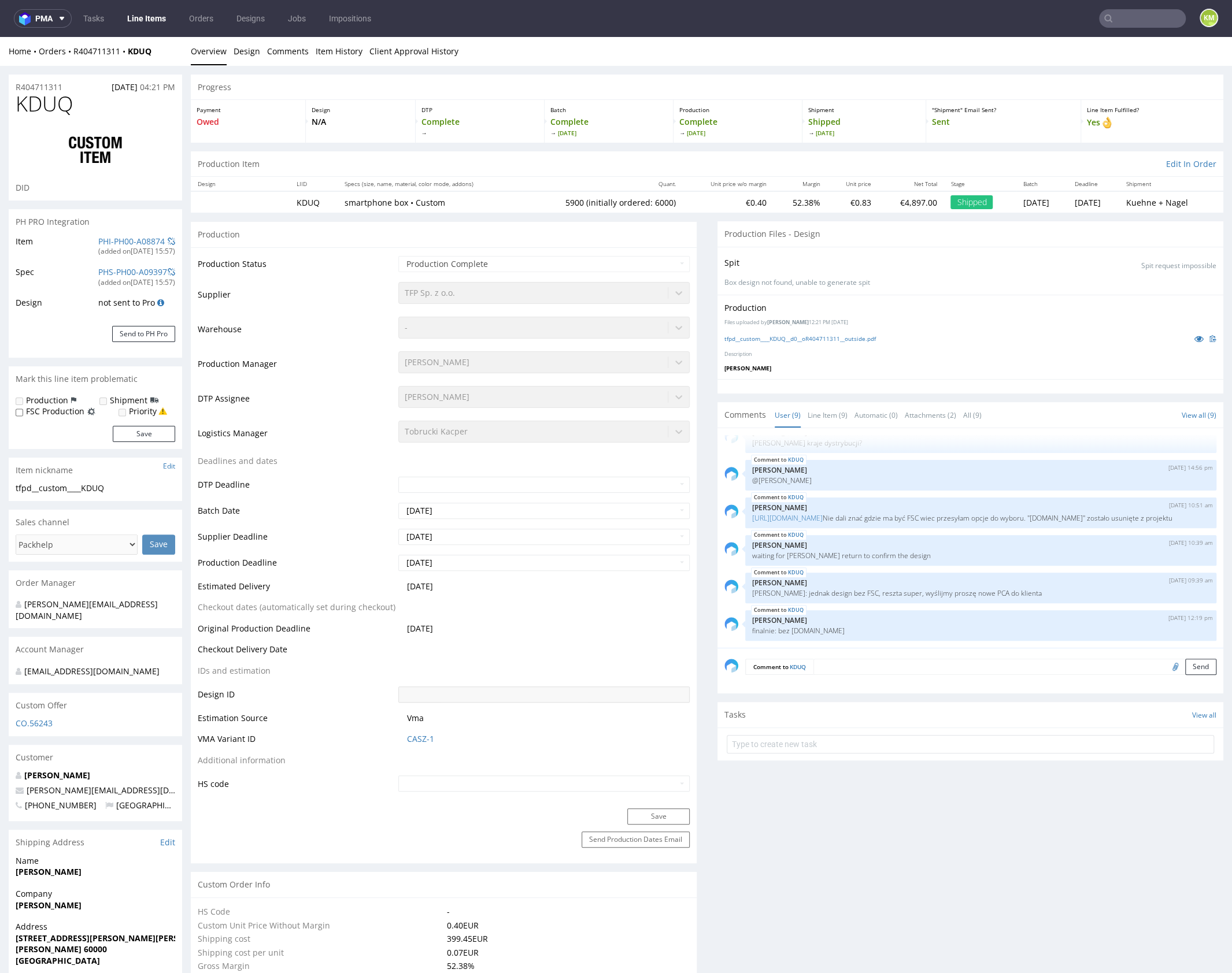
select select "in_progress"
type input "5900"
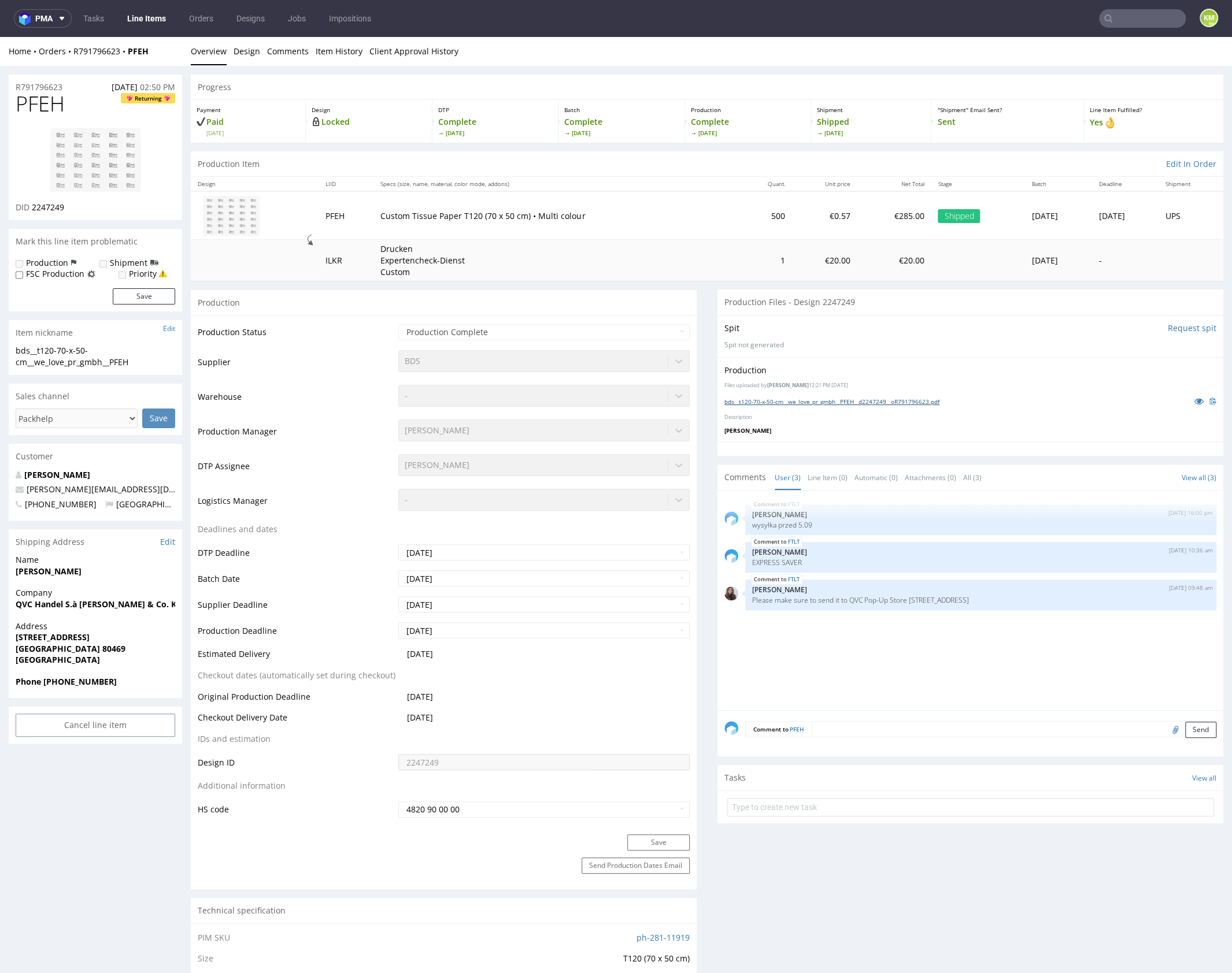
click at [908, 403] on link "bds__t120-70-x-50-cm__we_love_pr_gmbh__PFEH__d2247249__oR791796623.pdf" at bounding box center [832, 401] width 215 height 8
click at [242, 57] on link "Design" at bounding box center [247, 51] width 27 height 28
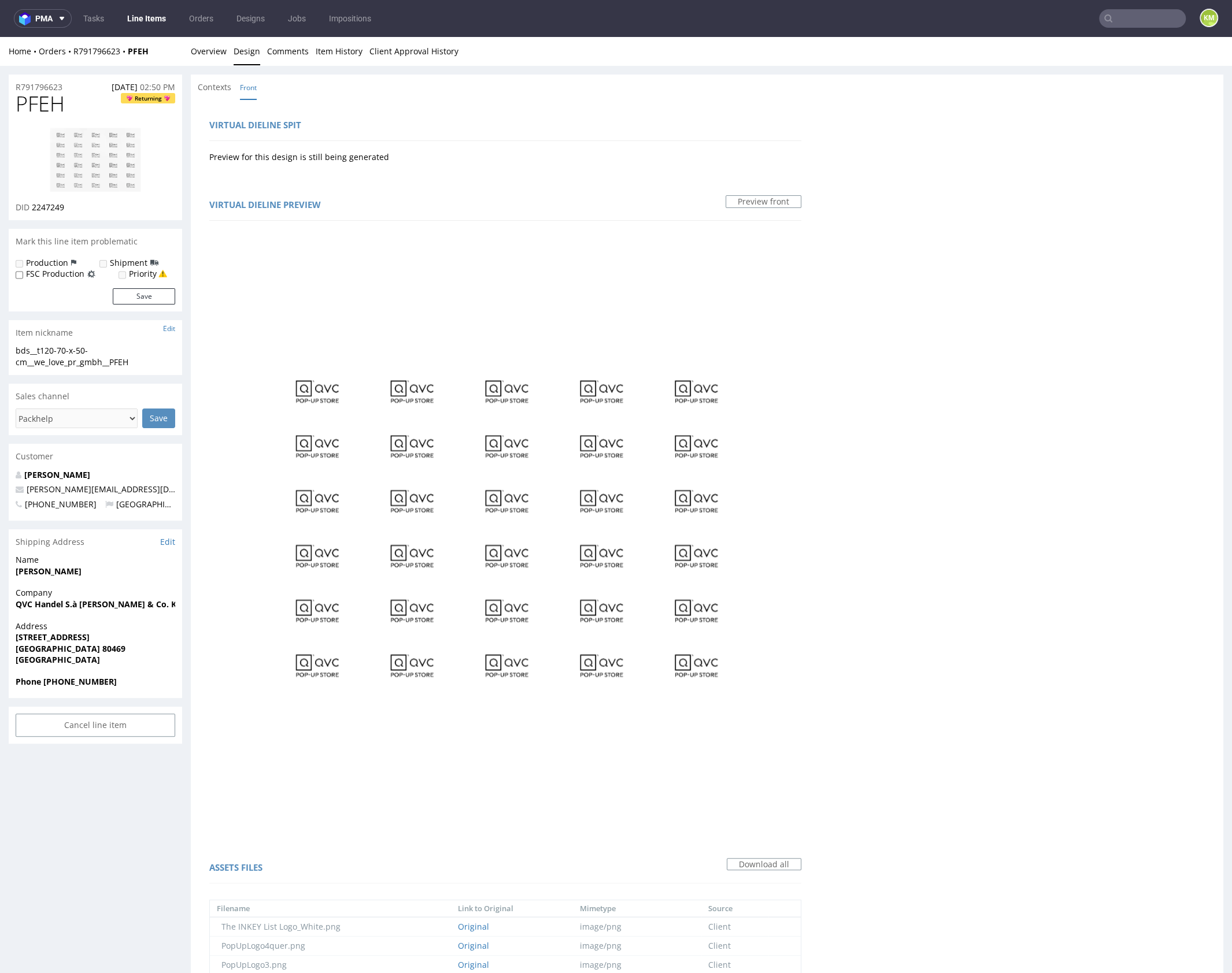
click at [764, 618] on div "Virtual dieline spit Preview for this design is still being generated Virtual d…" at bounding box center [707, 776] width 1032 height 1353
click at [220, 49] on link "Overview" at bounding box center [209, 51] width 36 height 28
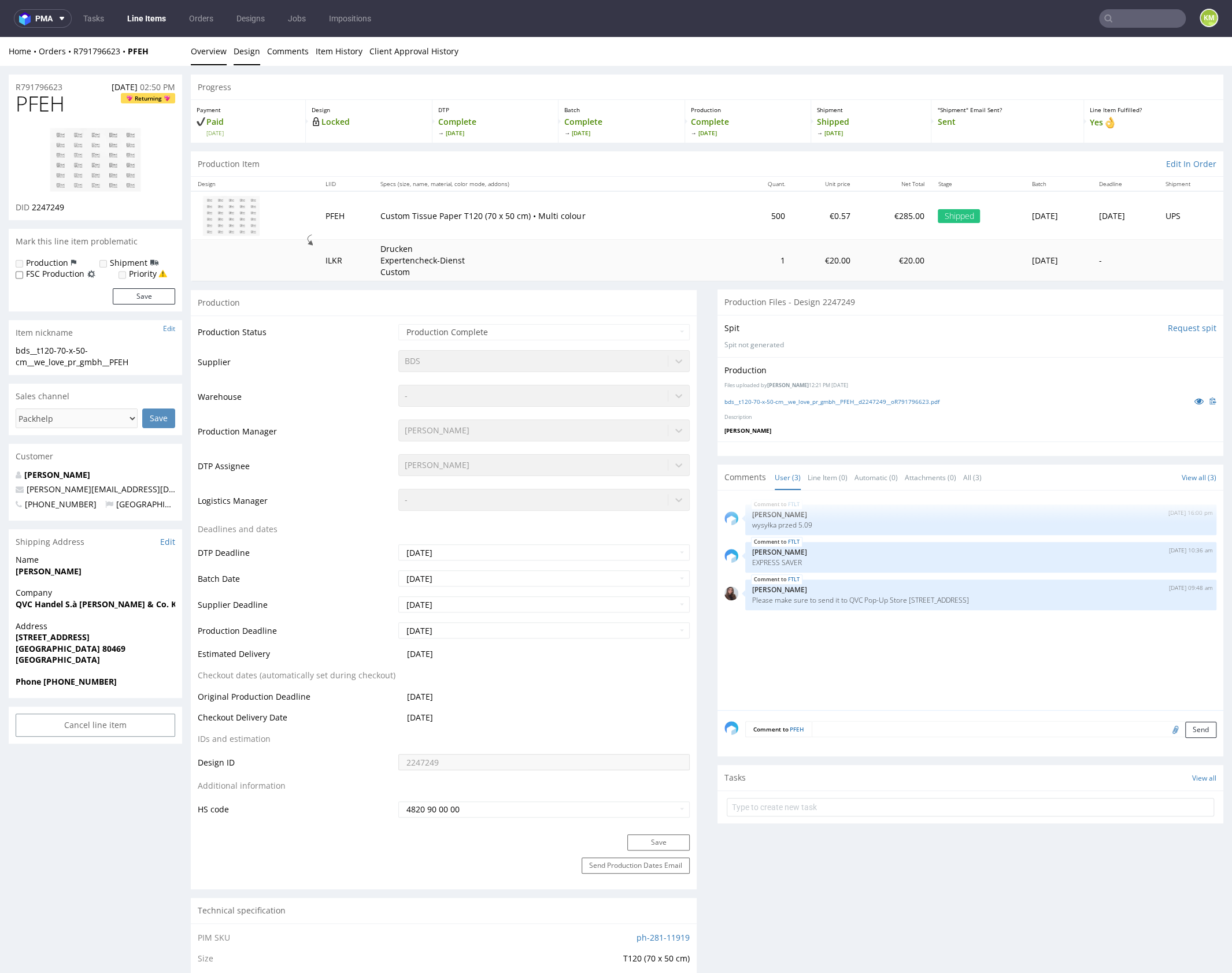
click at [242, 48] on link "Design" at bounding box center [247, 51] width 27 height 28
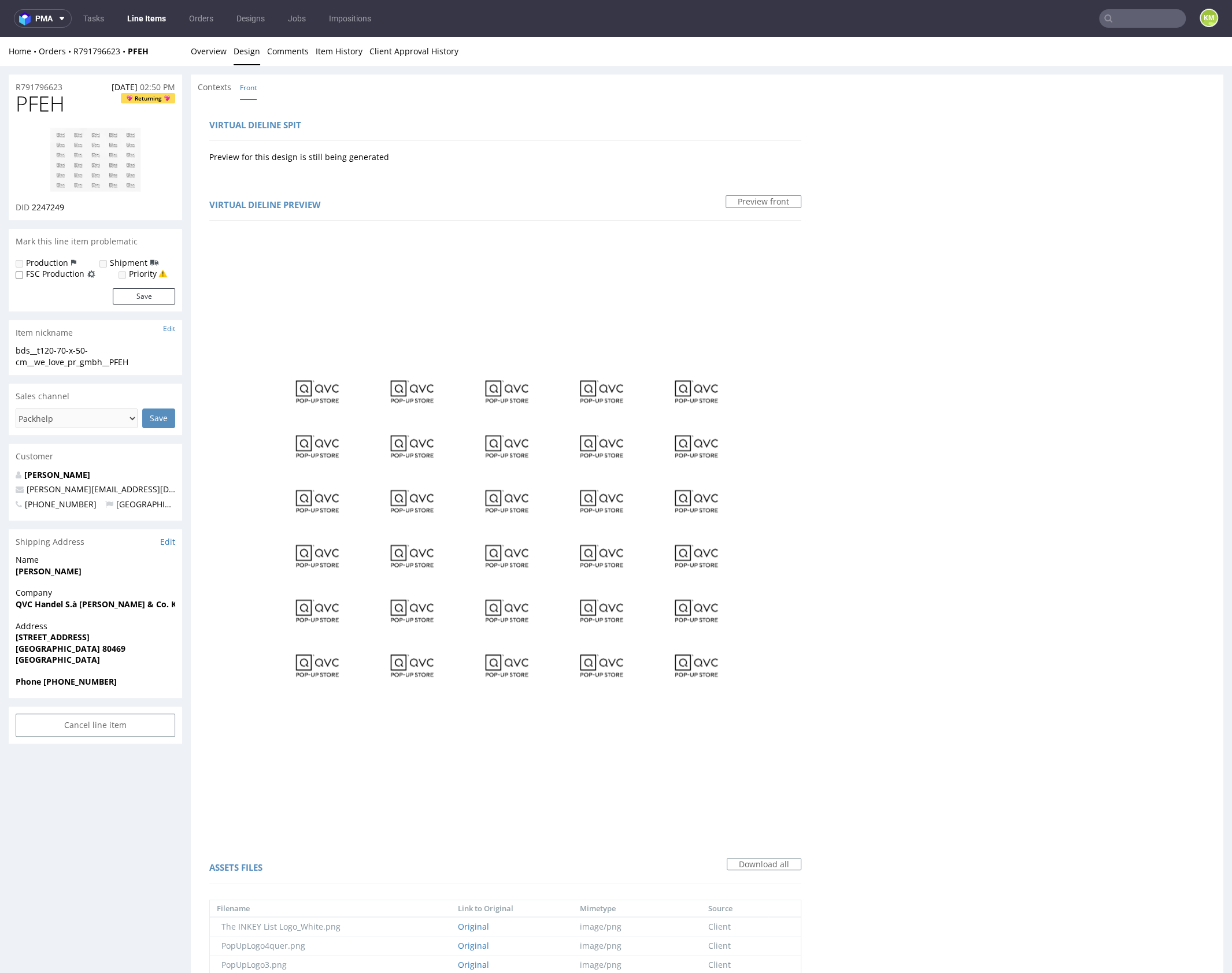
scroll to position [3, 0]
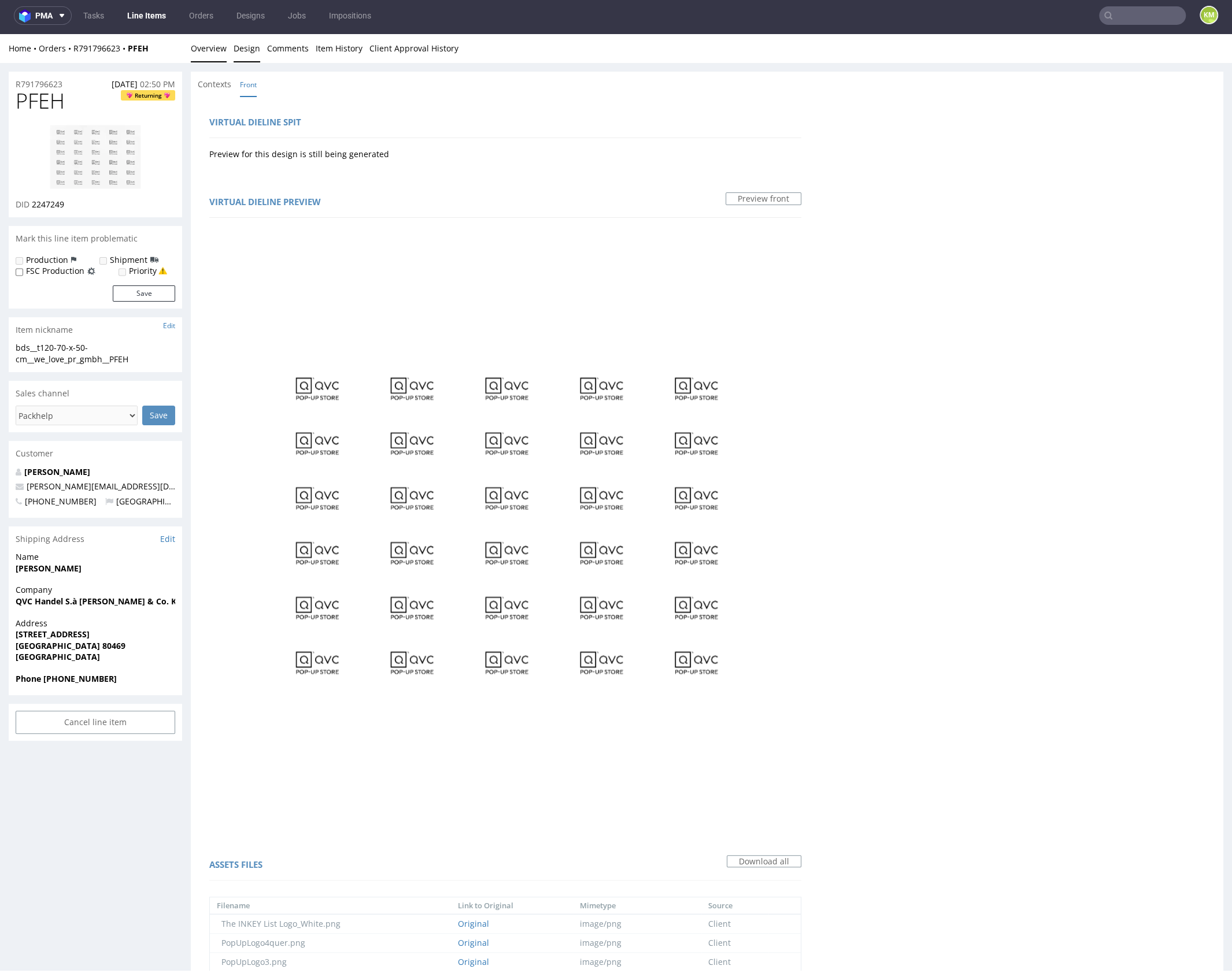
click at [217, 54] on link "Overview" at bounding box center [209, 48] width 36 height 28
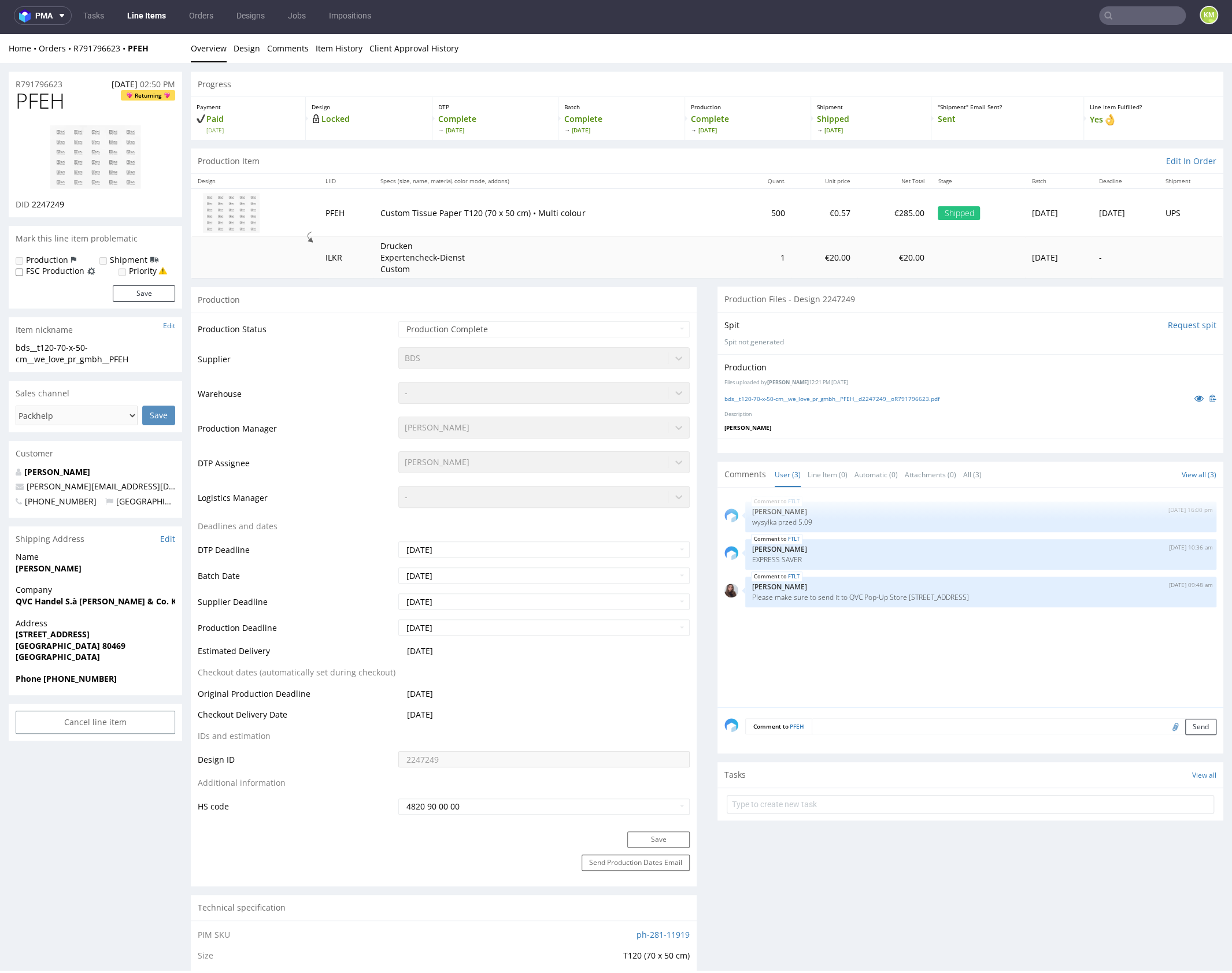
click at [84, 205] on div "DID 2247249" at bounding box center [95, 204] width 159 height 11
click at [100, 163] on img at bounding box center [95, 157] width 93 height 66
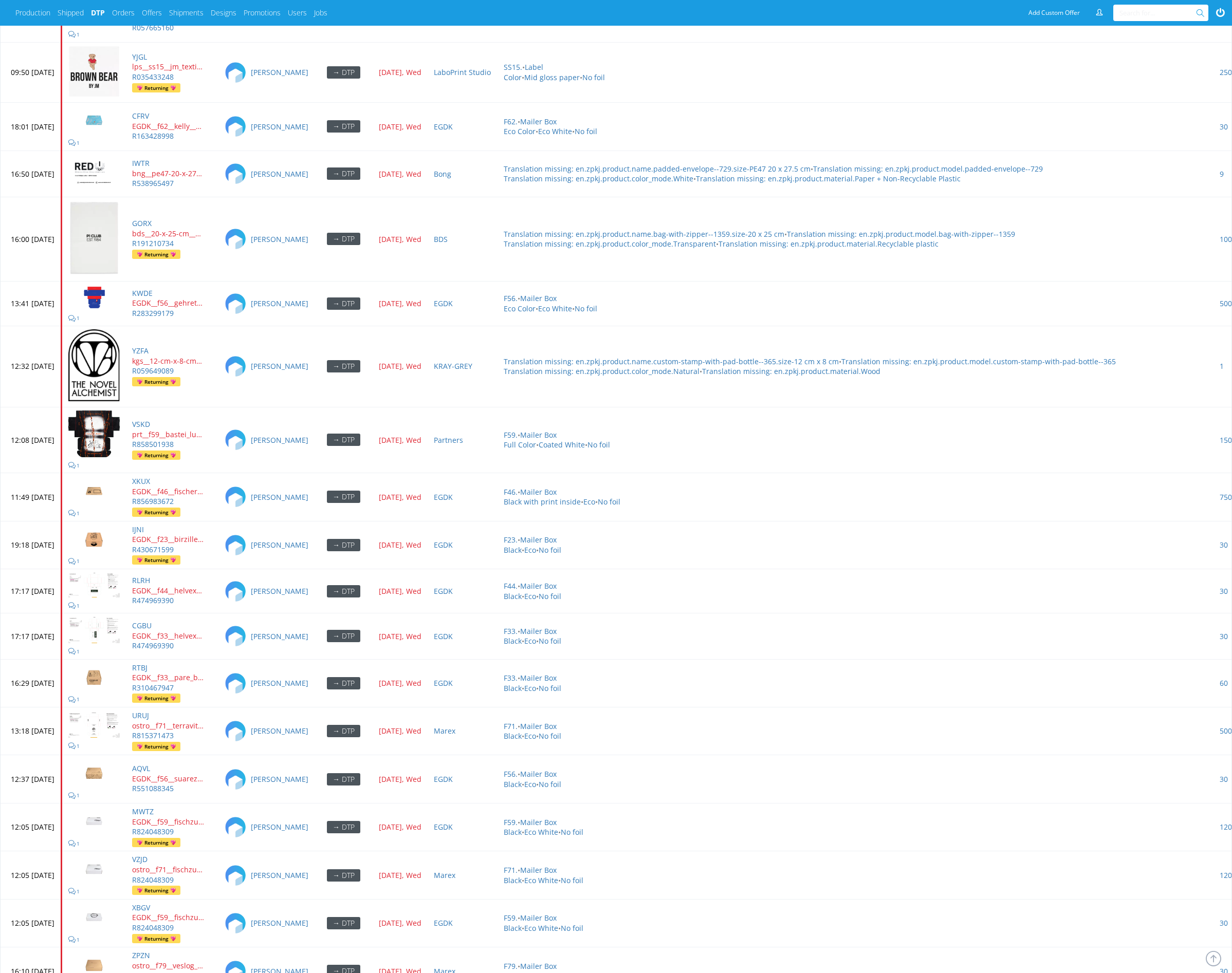
scroll to position [4105, 0]
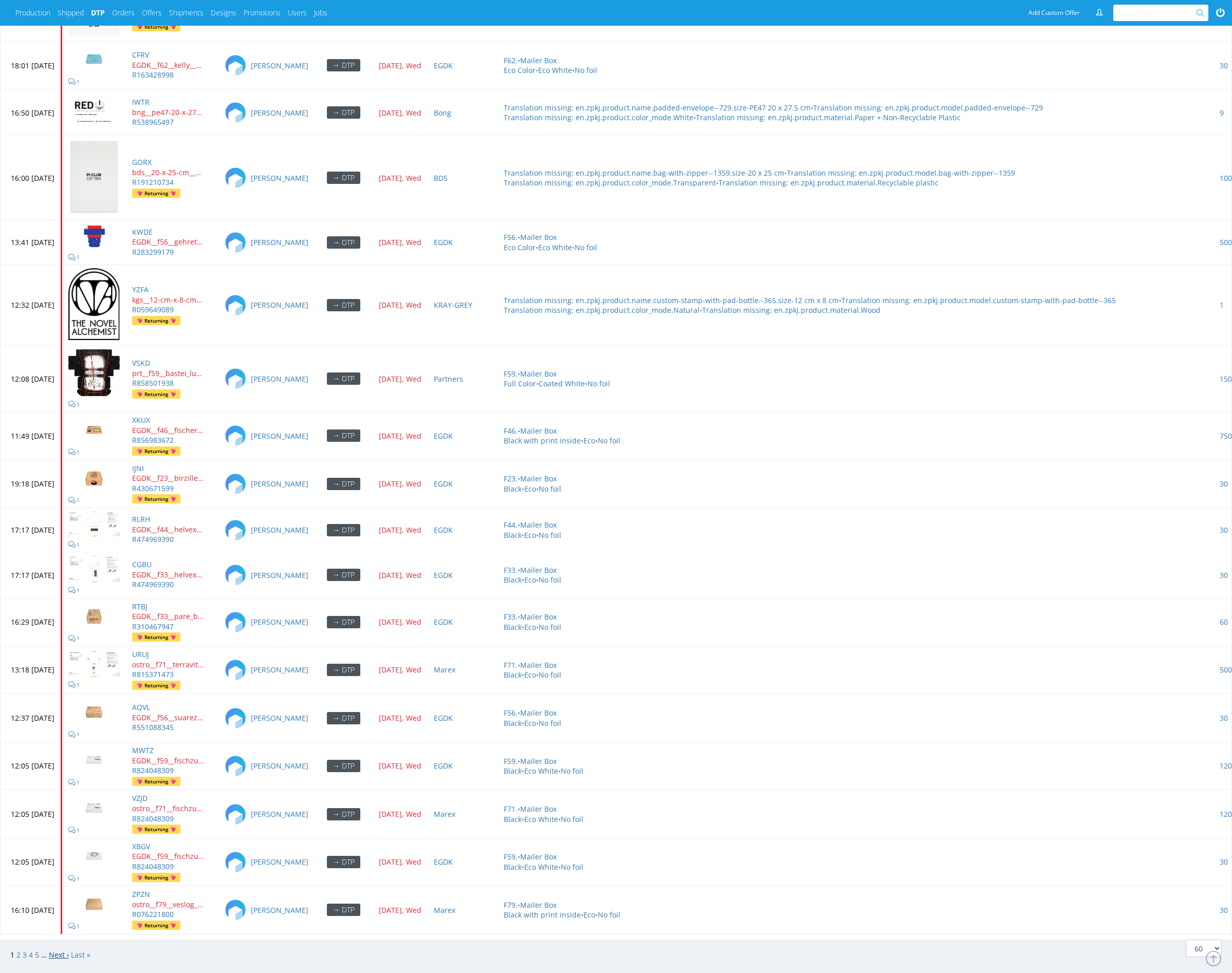
click at [58, 950] on link "Next ›" at bounding box center [59, 955] width 20 height 10
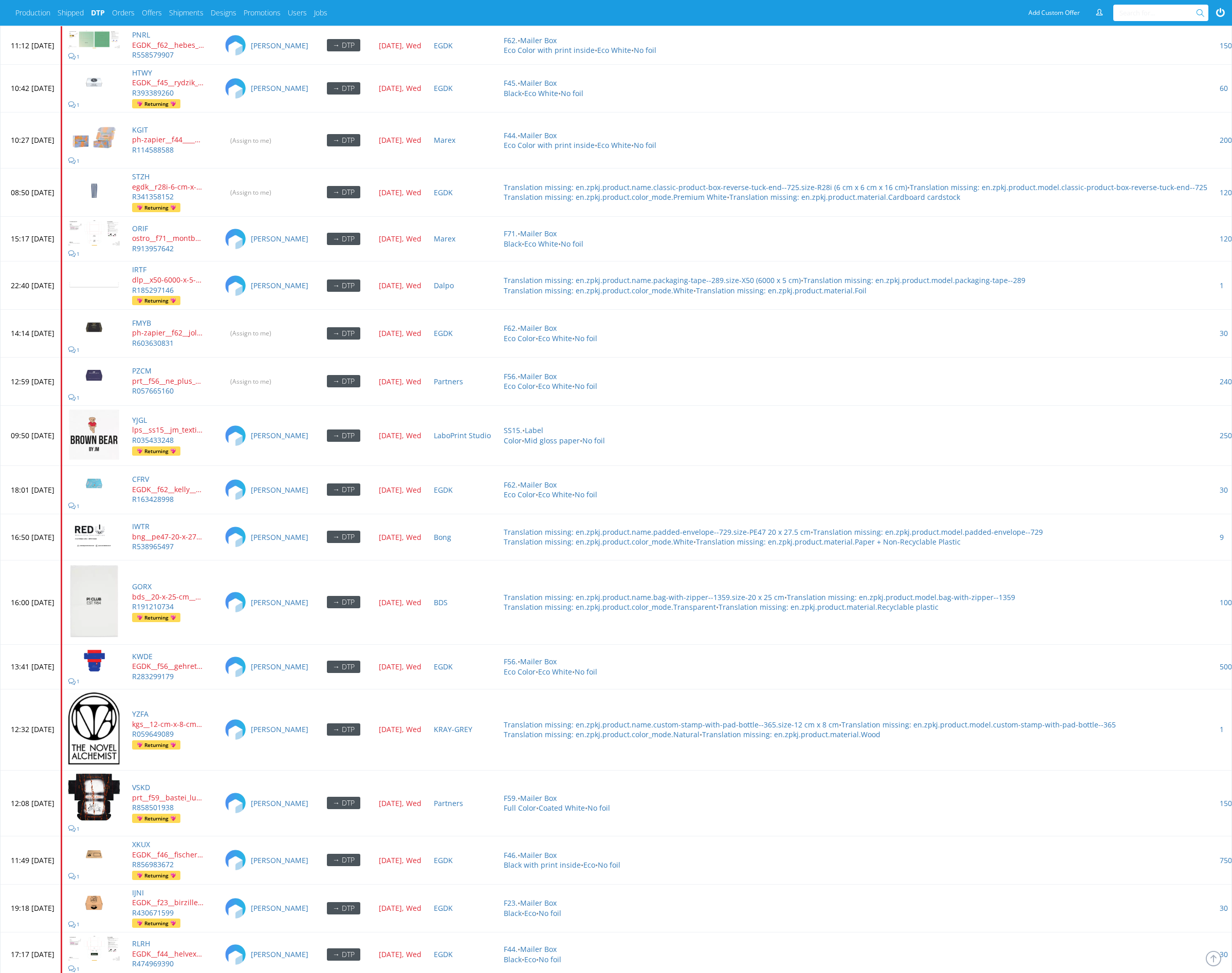
scroll to position [3262, 0]
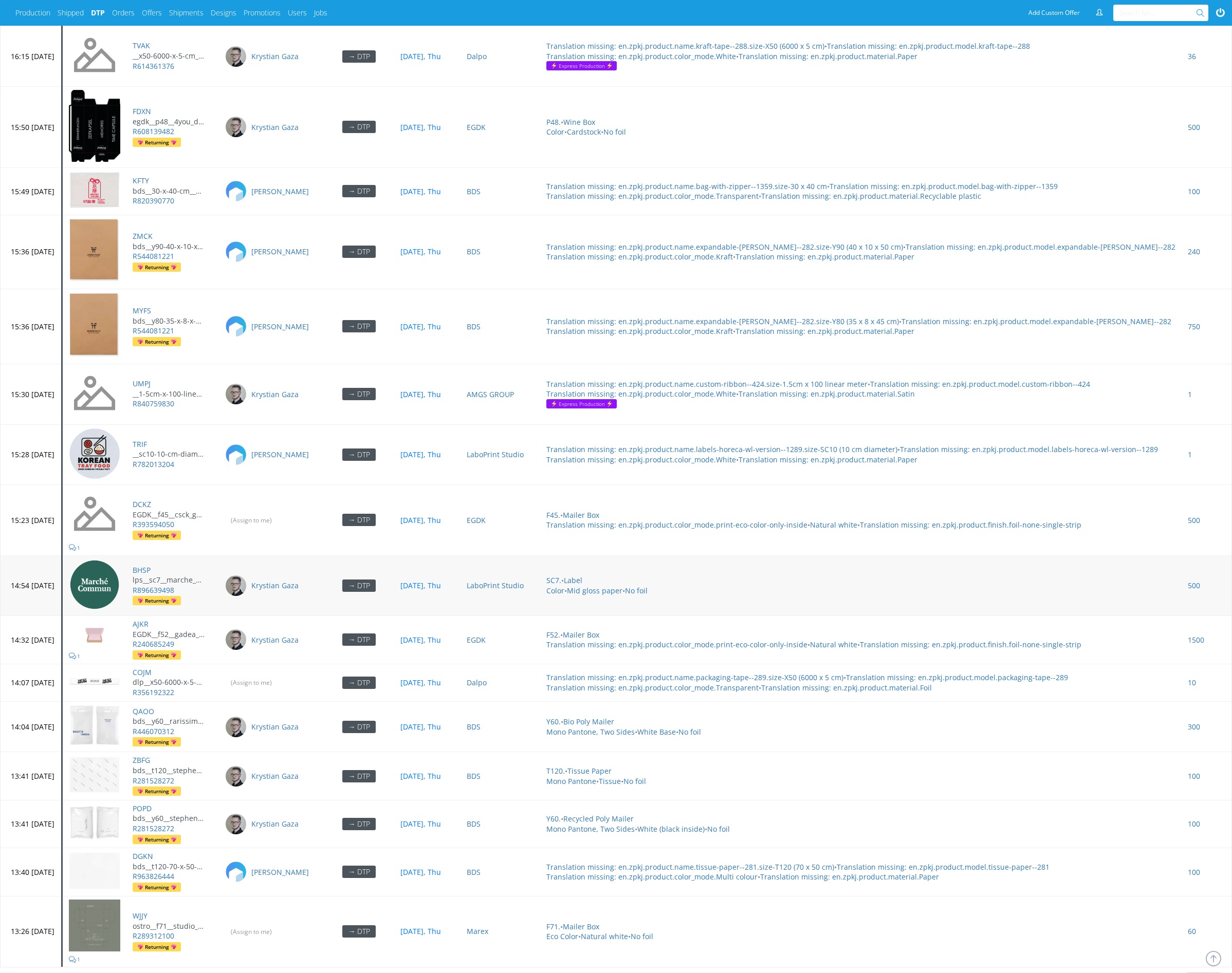
scroll to position [3507, 0]
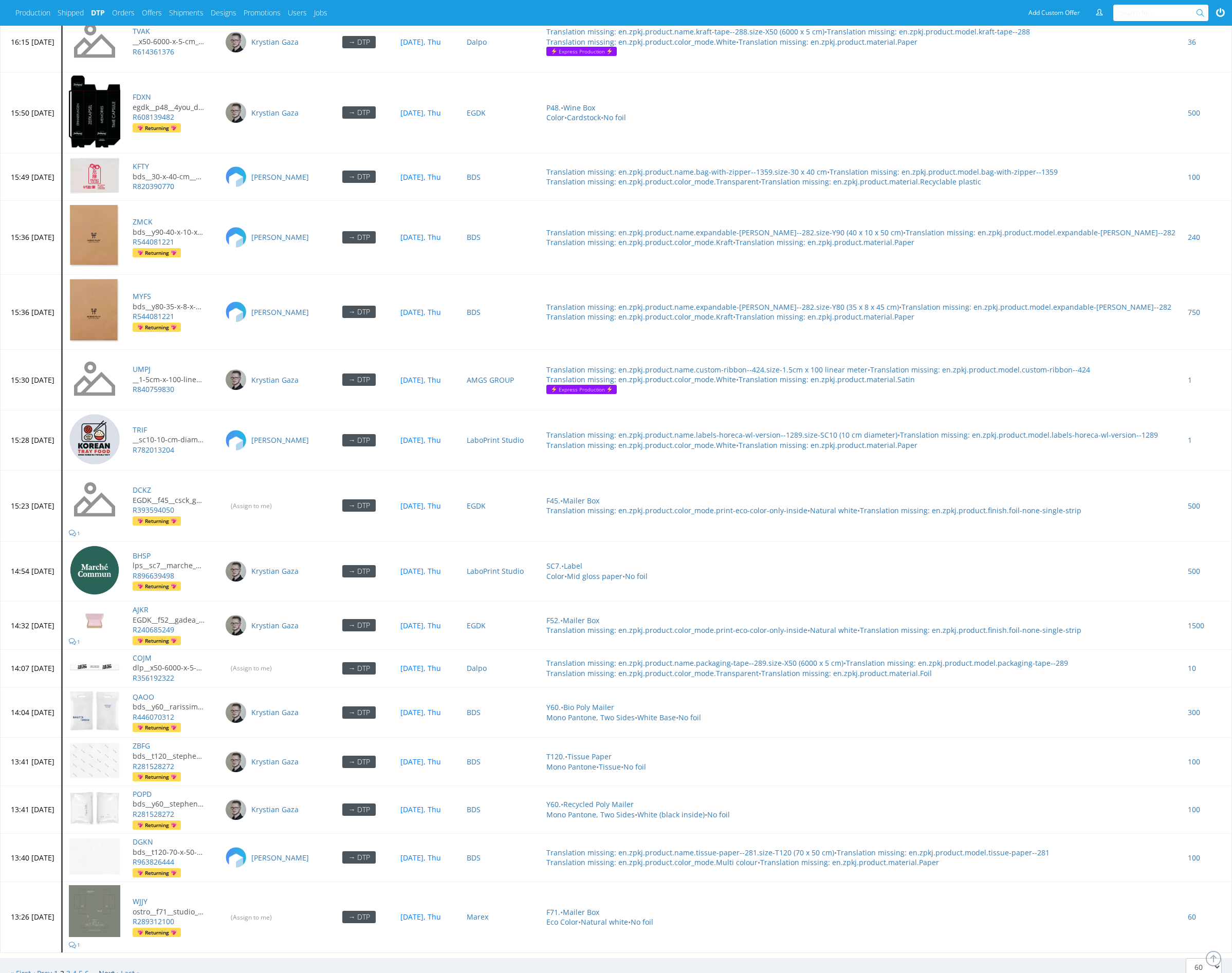
click at [107, 968] on link "Next ›" at bounding box center [109, 973] width 20 height 10
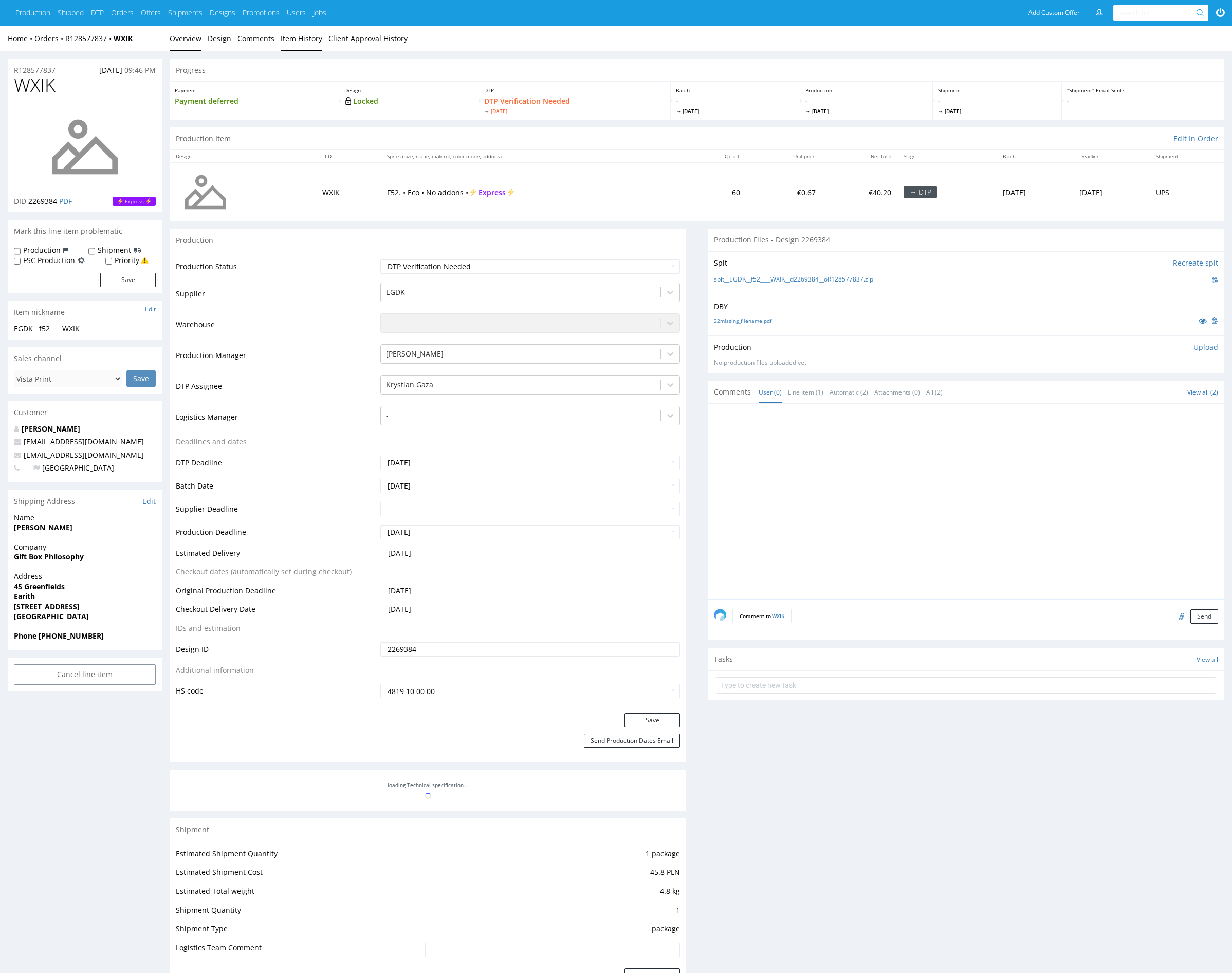
click at [311, 43] on link "Item History" at bounding box center [301, 38] width 42 height 25
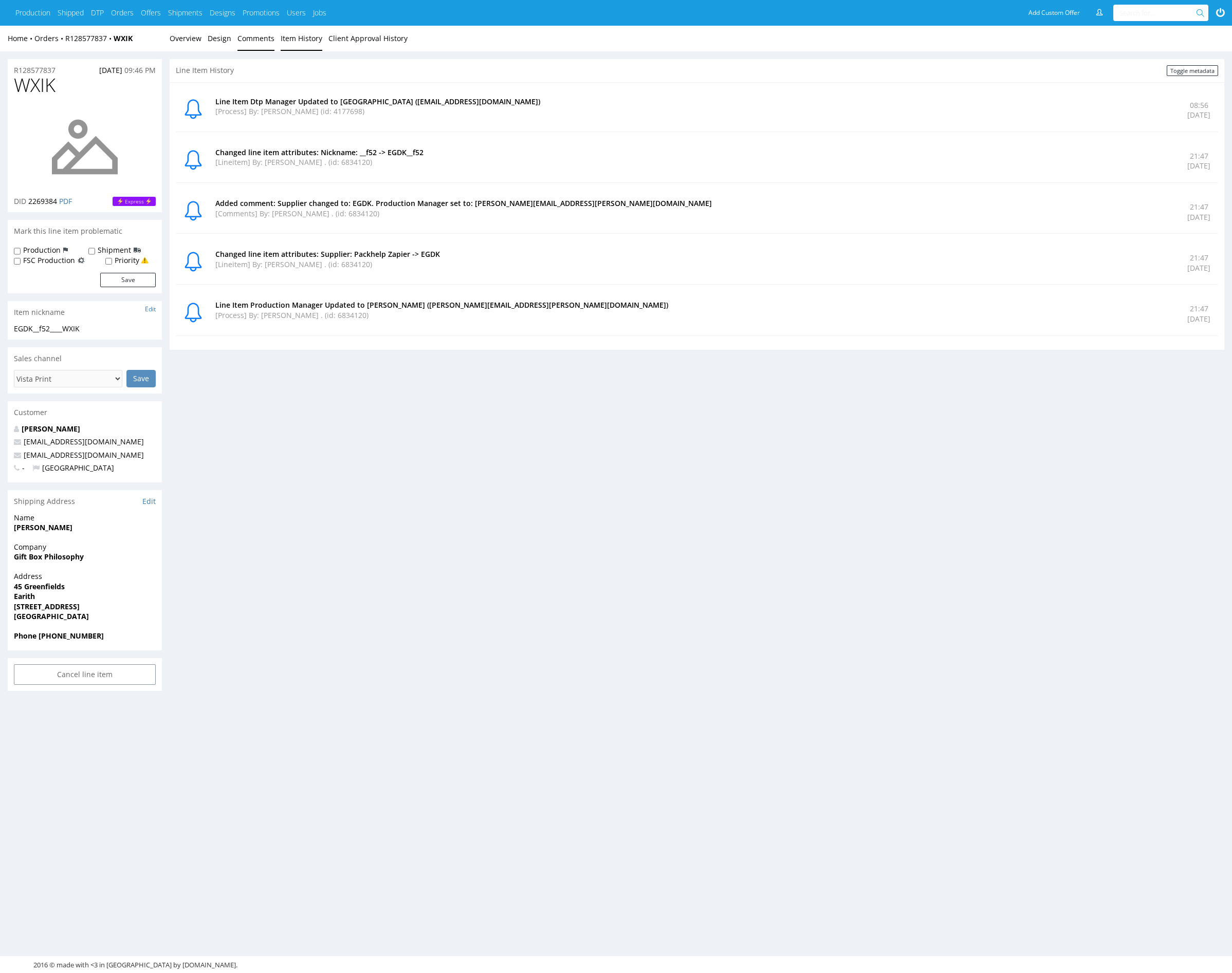
click at [242, 43] on link "Comments" at bounding box center [256, 38] width 37 height 25
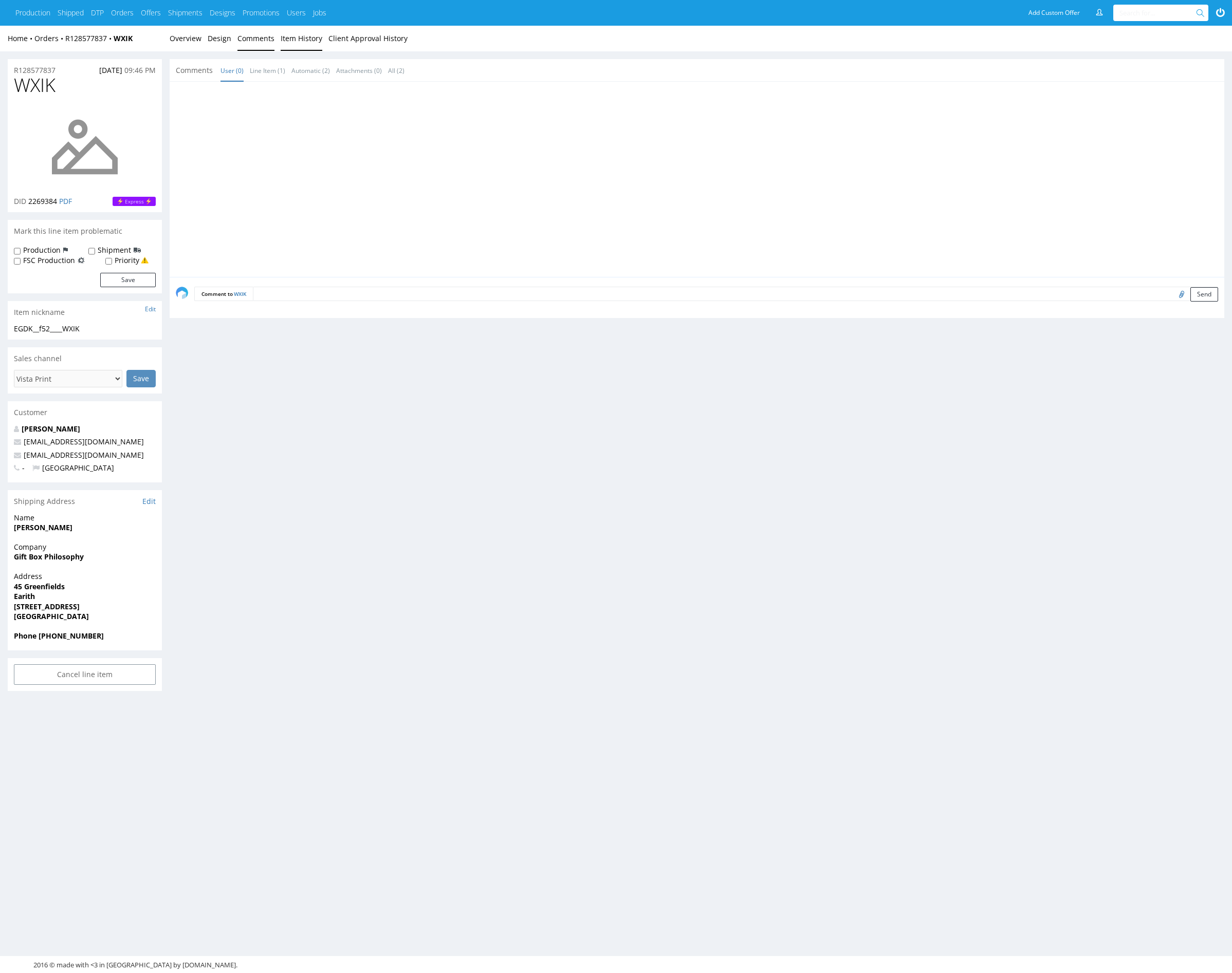
click at [311, 44] on link "Item History" at bounding box center [301, 38] width 42 height 25
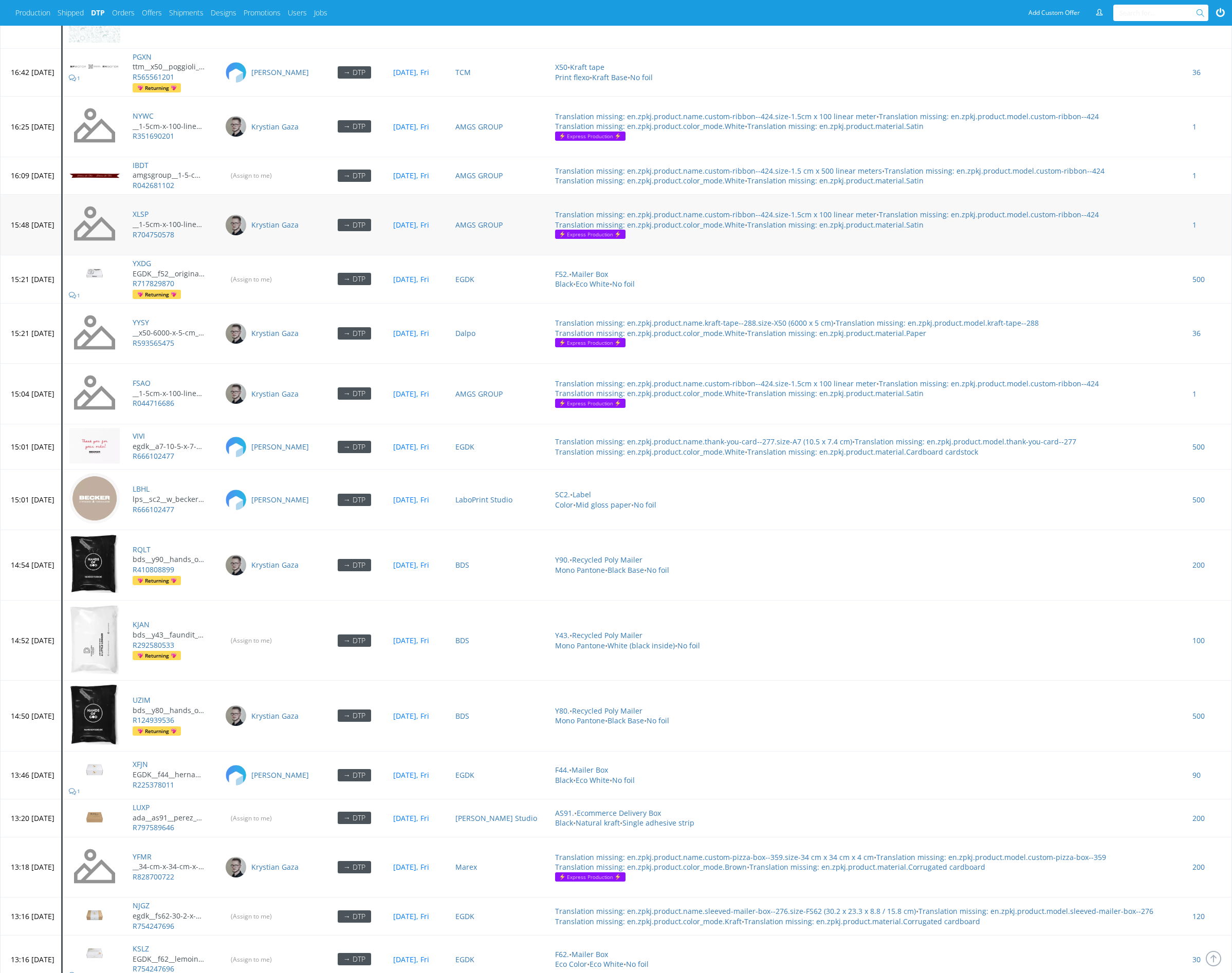
scroll to position [3246, 0]
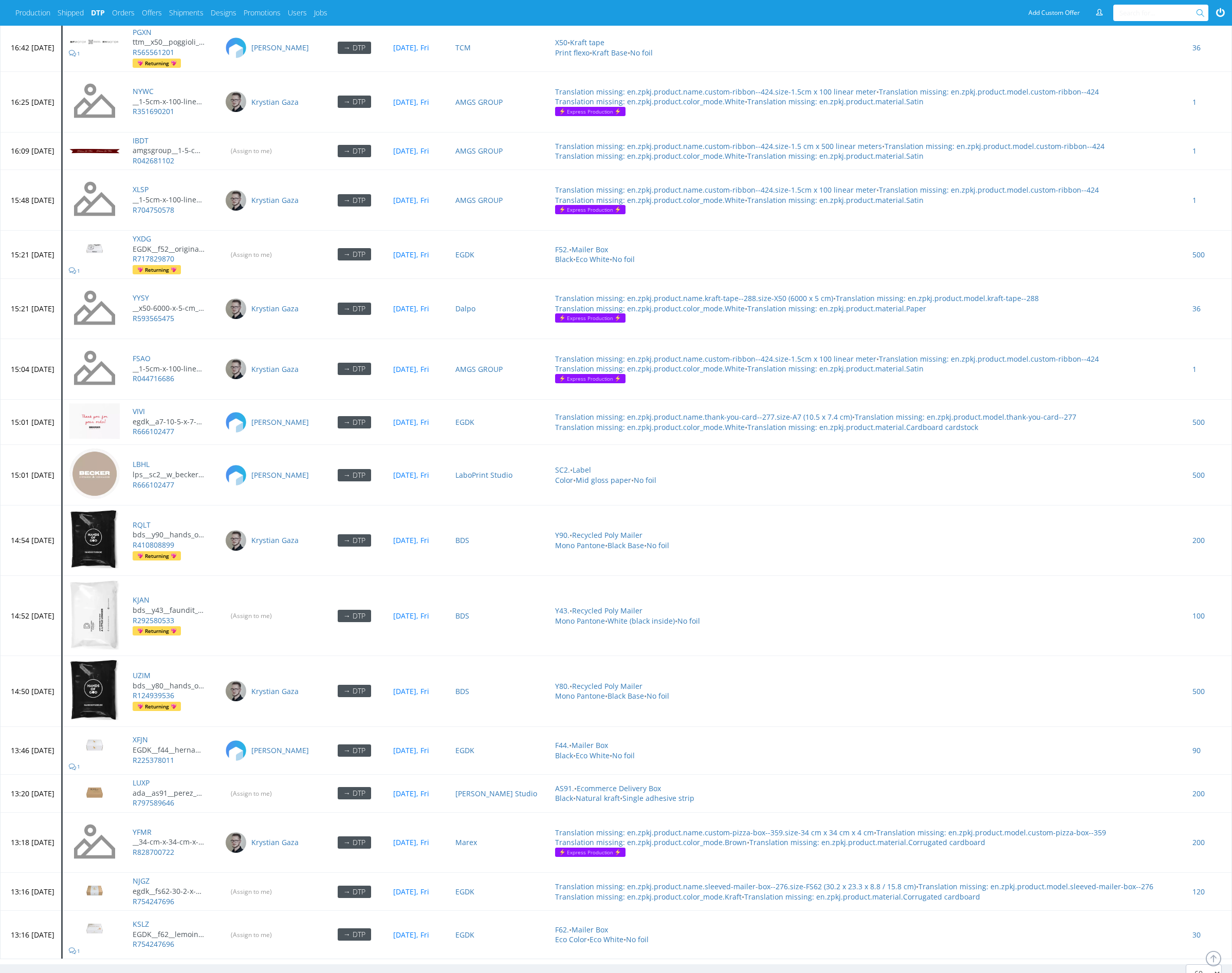
click at [113, 973] on link "Next ›" at bounding box center [115, 979] width 20 height 10
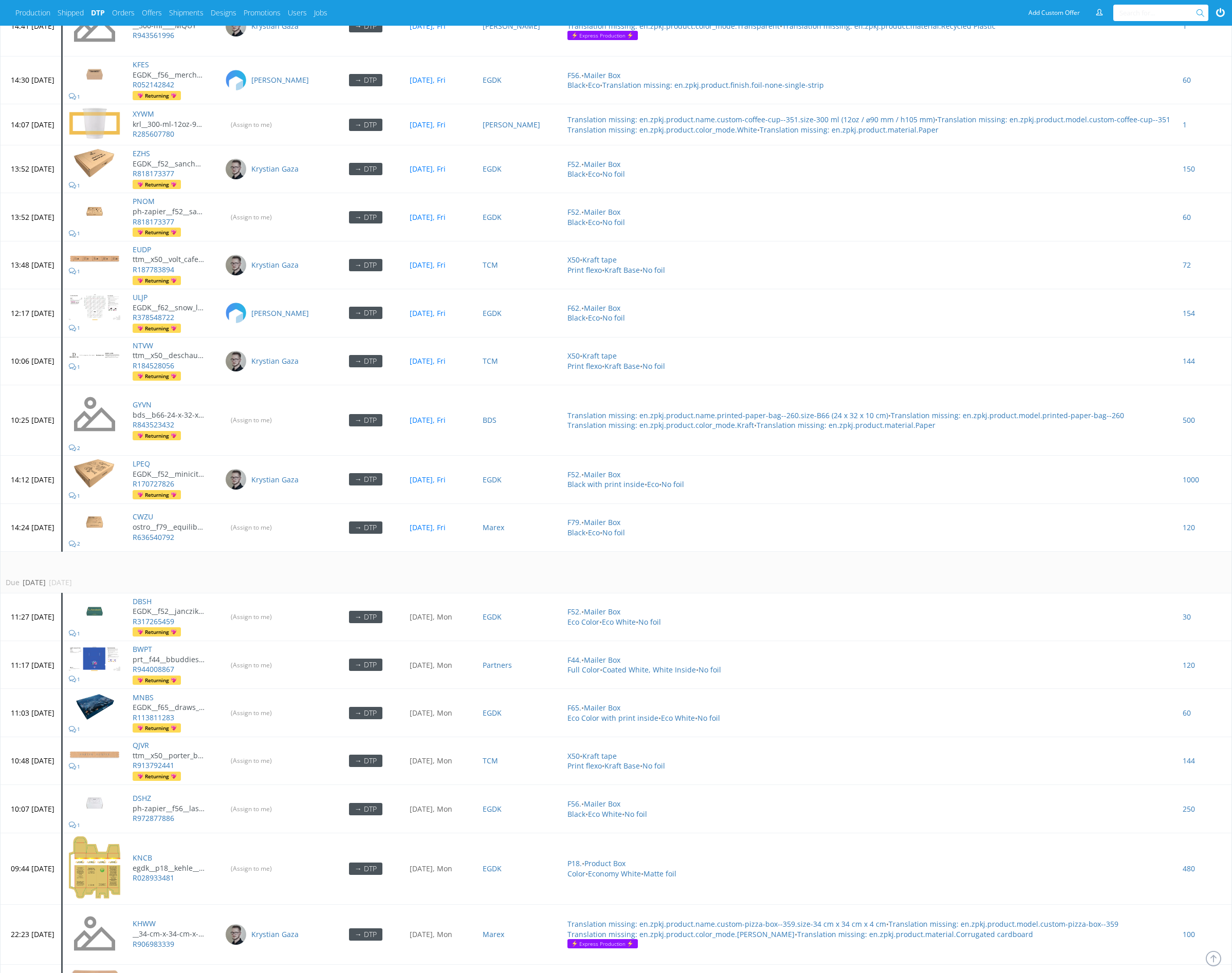
scroll to position [1050, 0]
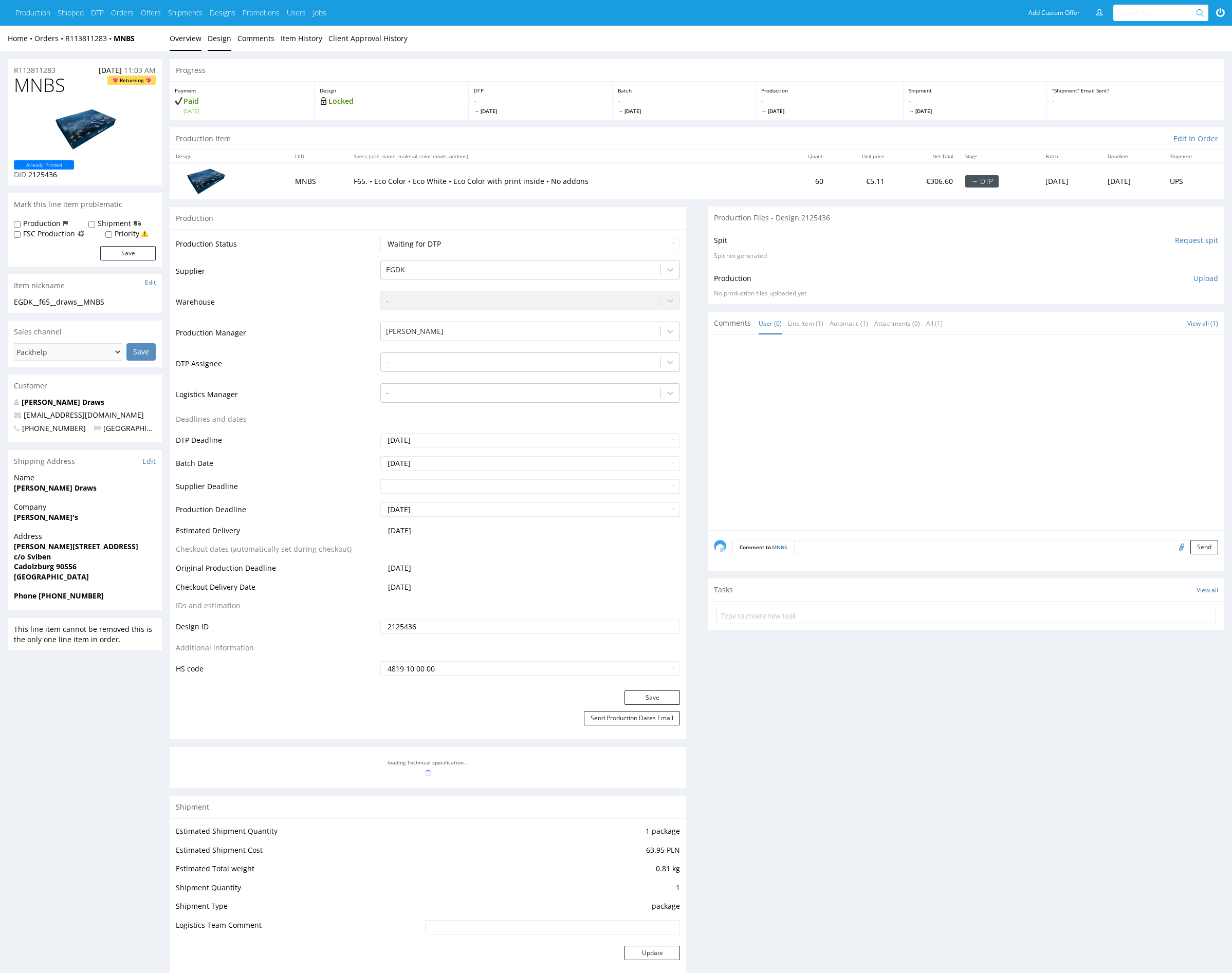
click at [214, 40] on link "Design" at bounding box center [219, 38] width 24 height 25
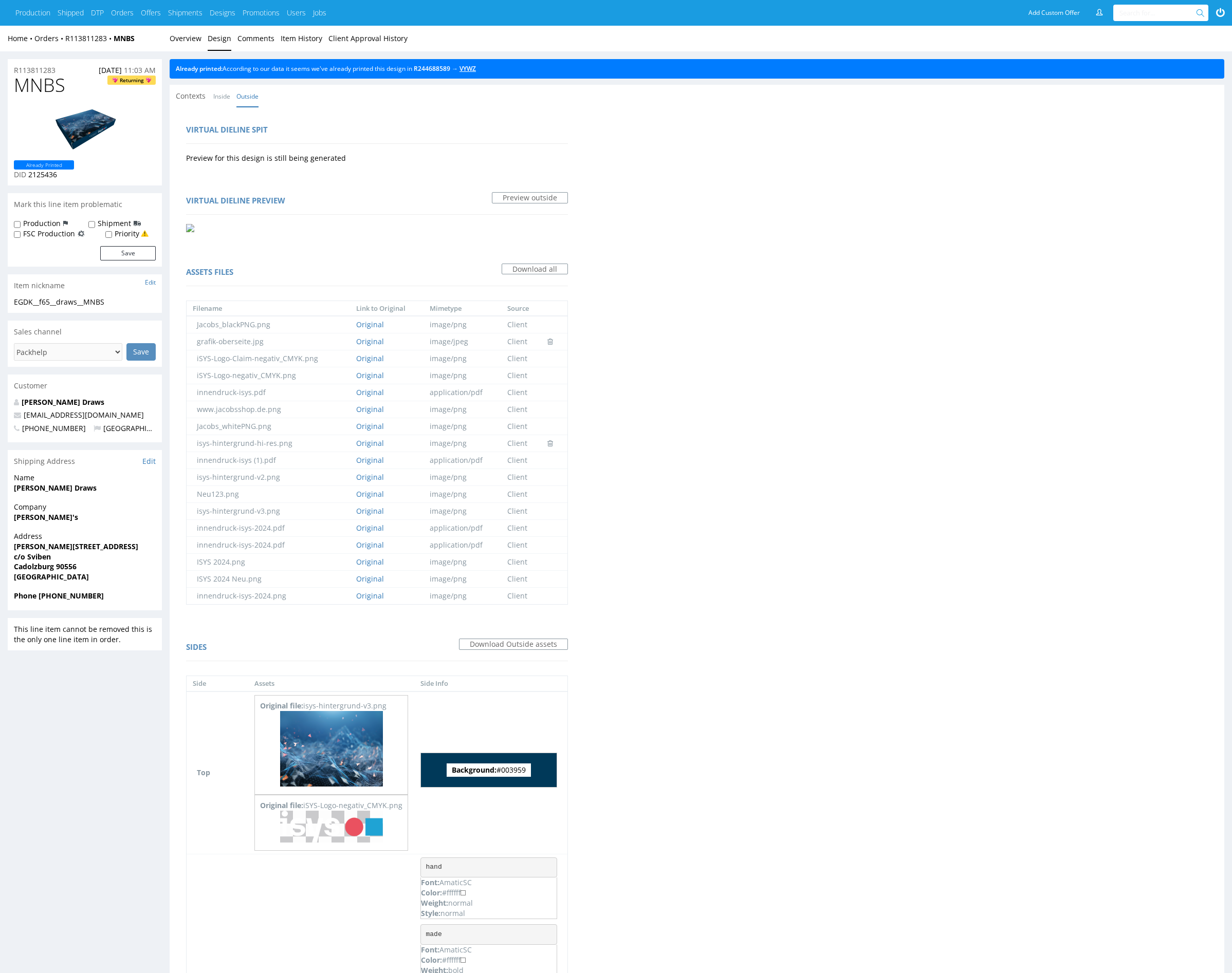
click at [476, 67] on link "VYWZ" at bounding box center [468, 68] width 17 height 8
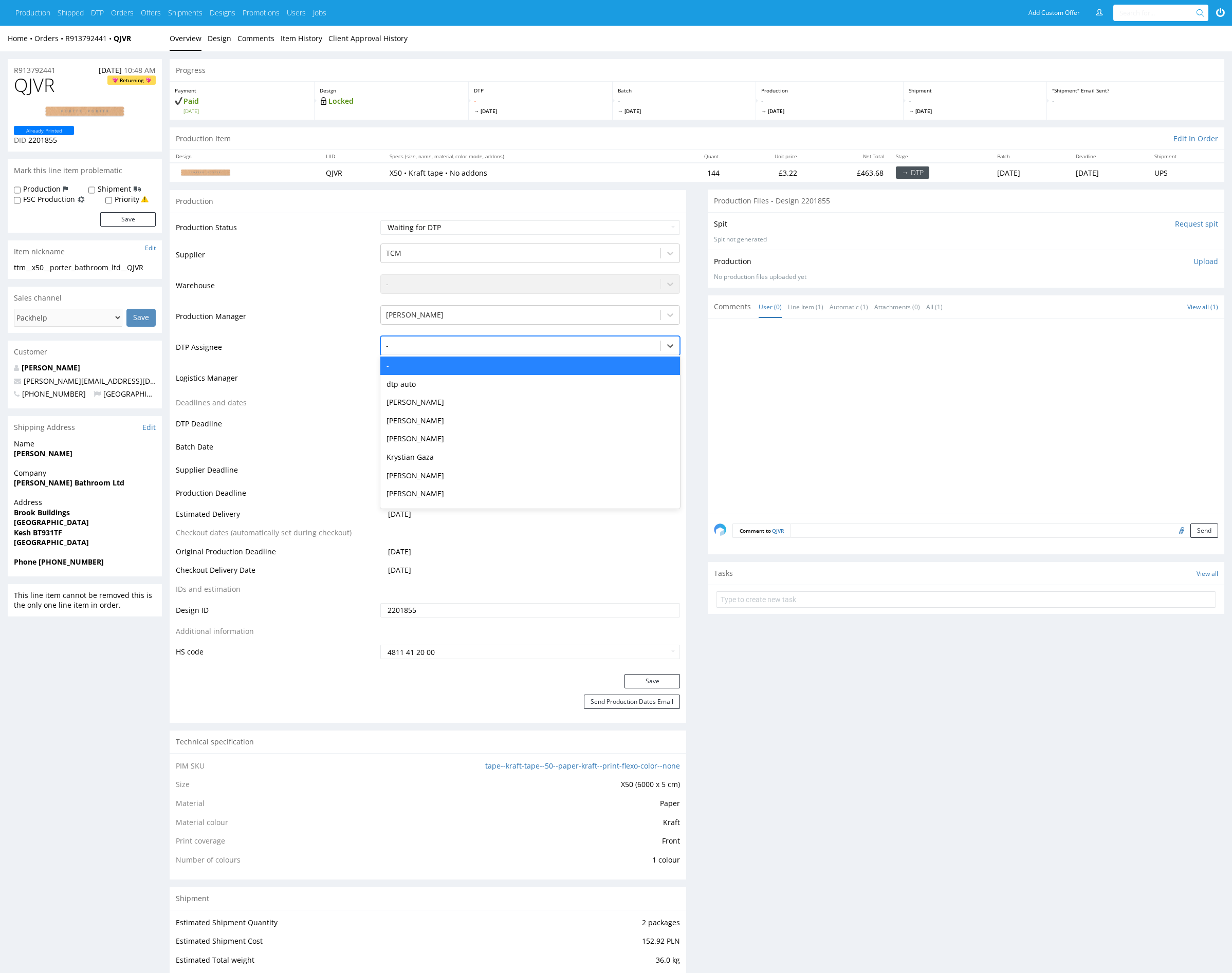
click at [434, 337] on div "-" at bounding box center [521, 346] width 280 height 17
type input "mark"
click at [446, 362] on div "[PERSON_NAME]" at bounding box center [530, 365] width 300 height 18
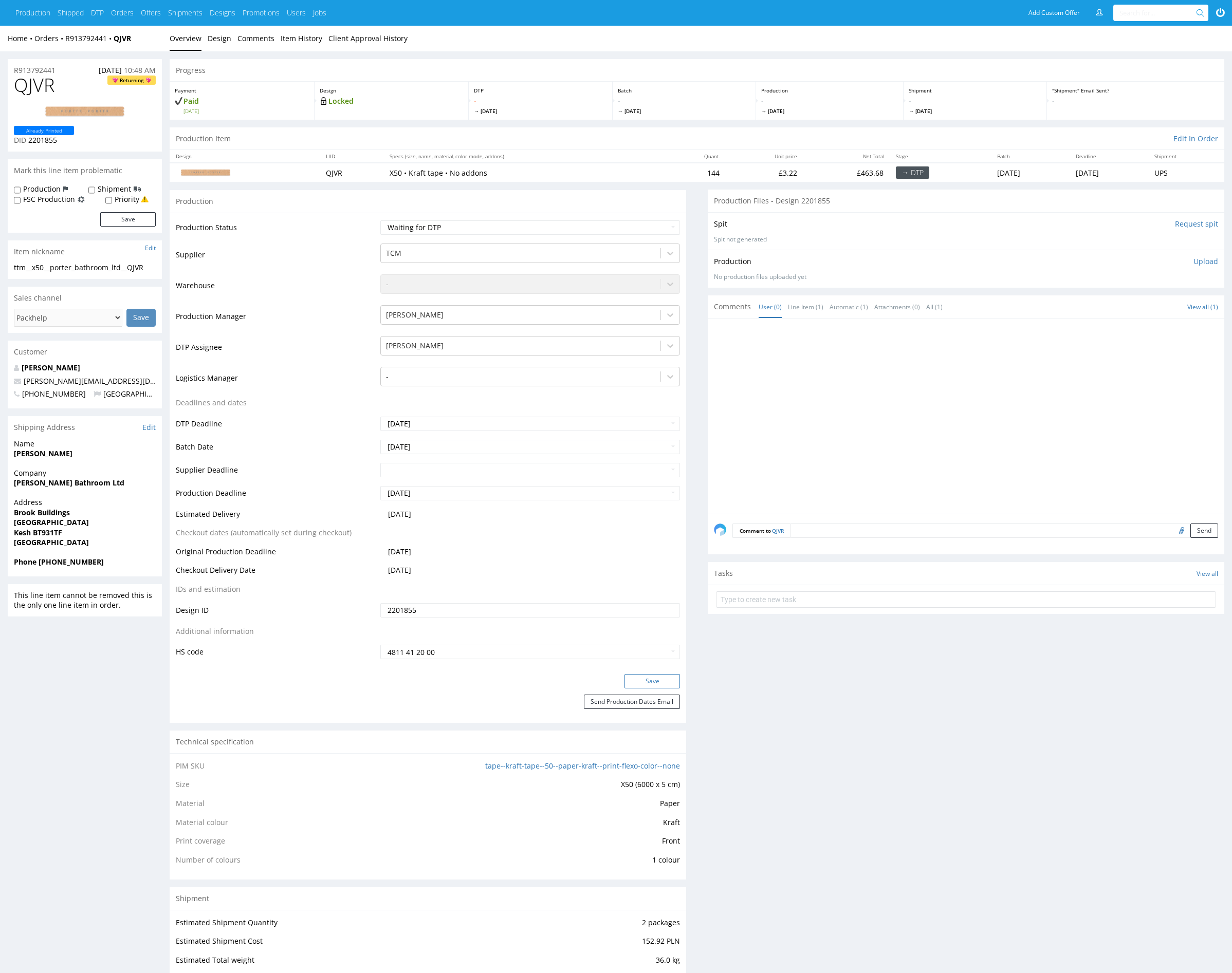
click at [662, 681] on button "Save" at bounding box center [652, 681] width 56 height 14
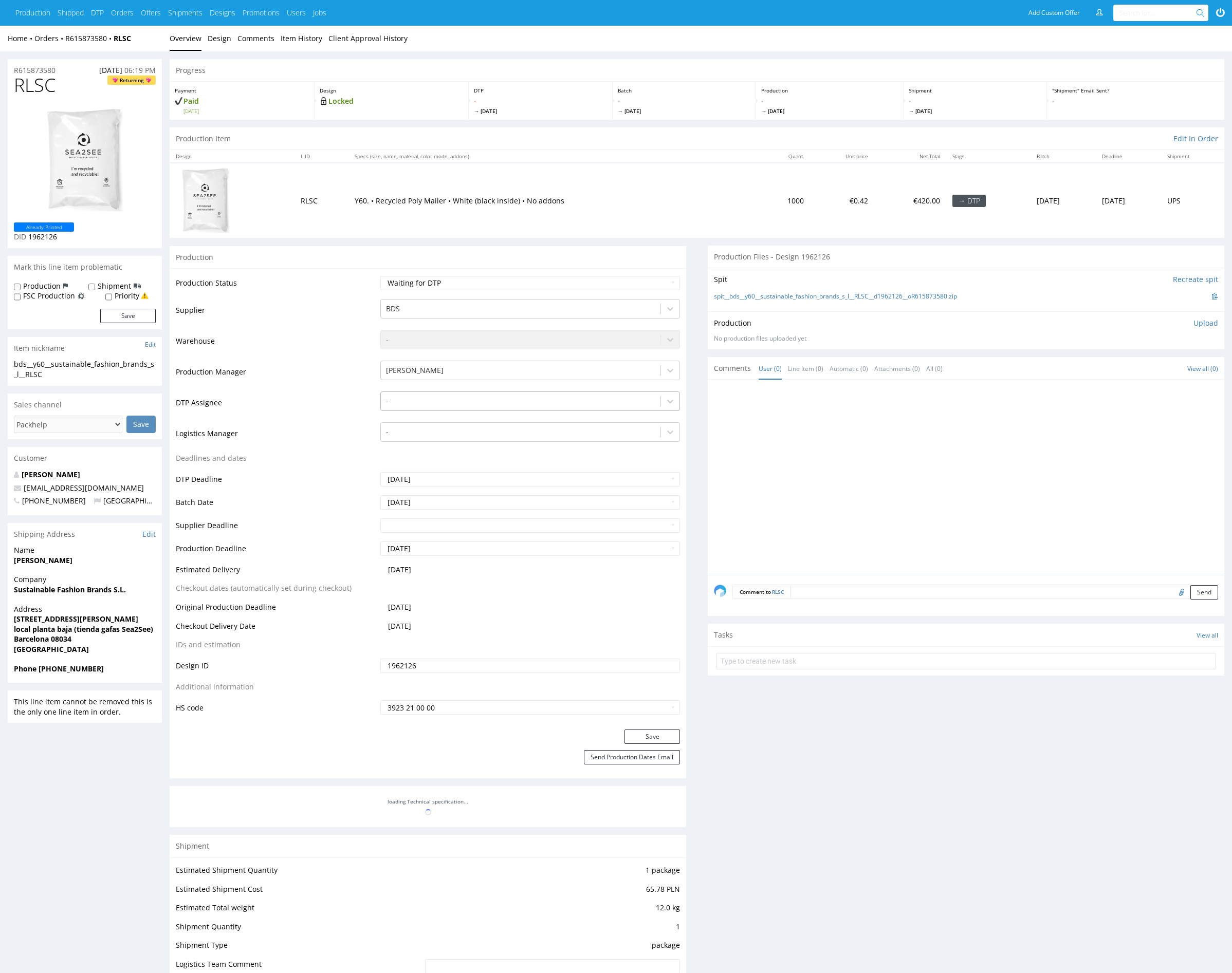
click at [452, 401] on div at bounding box center [521, 401] width 270 height 12
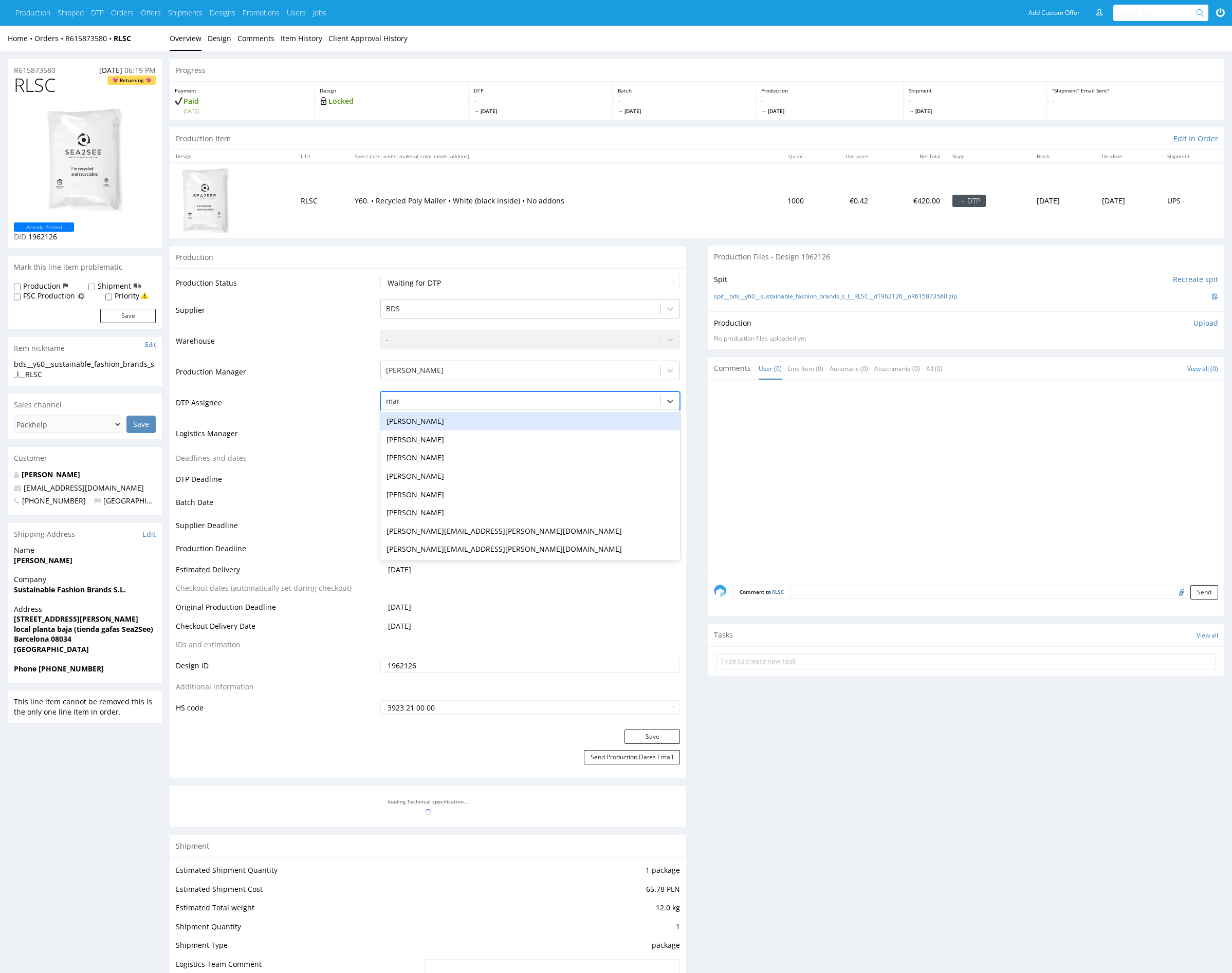
type input "mark"
drag, startPoint x: 458, startPoint y: 419, endPoint x: 471, endPoint y: 434, distance: 19.8
click at [458, 419] on div "[PERSON_NAME]" at bounding box center [530, 421] width 300 height 18
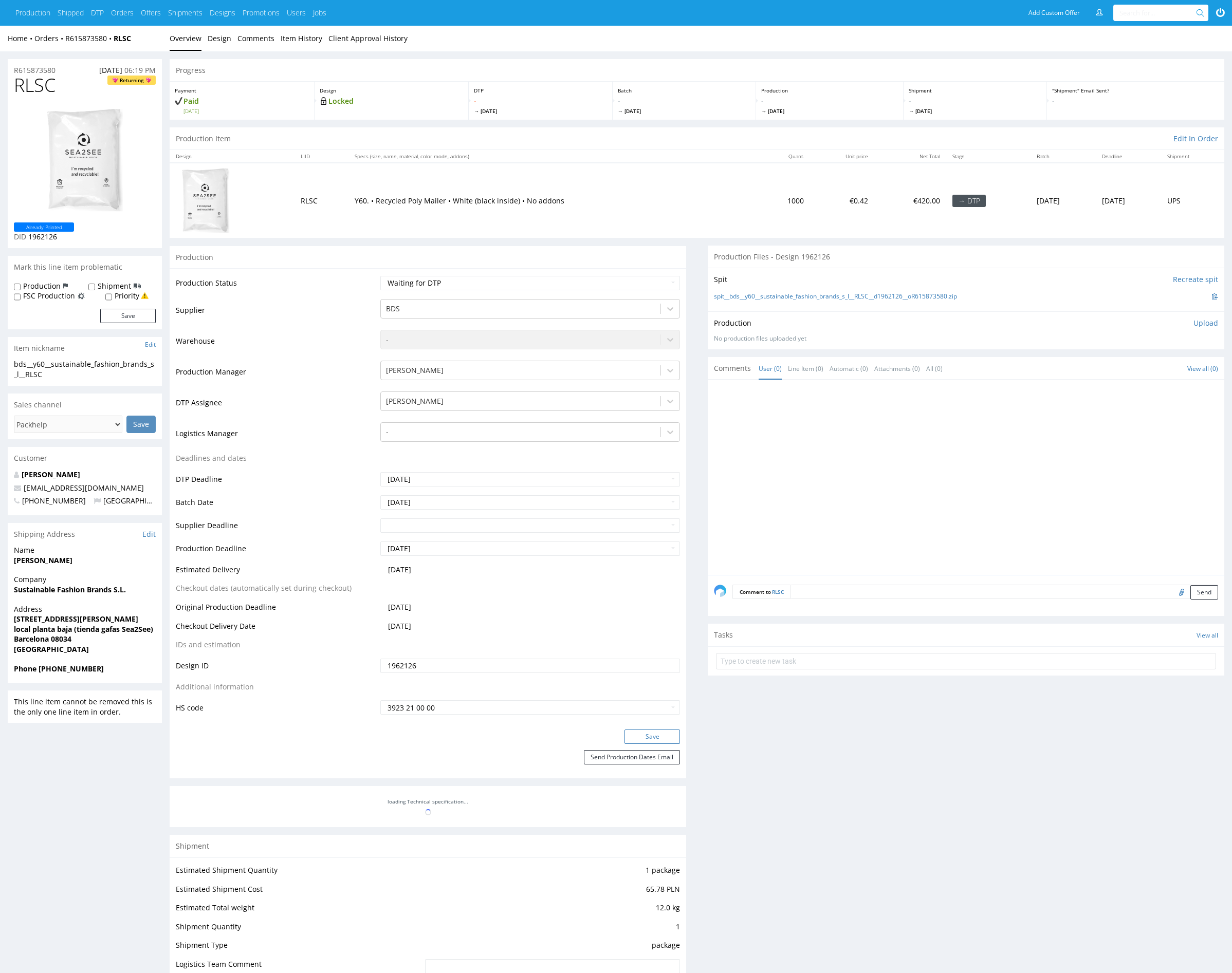
click at [646, 729] on button "Save" at bounding box center [652, 736] width 56 height 14
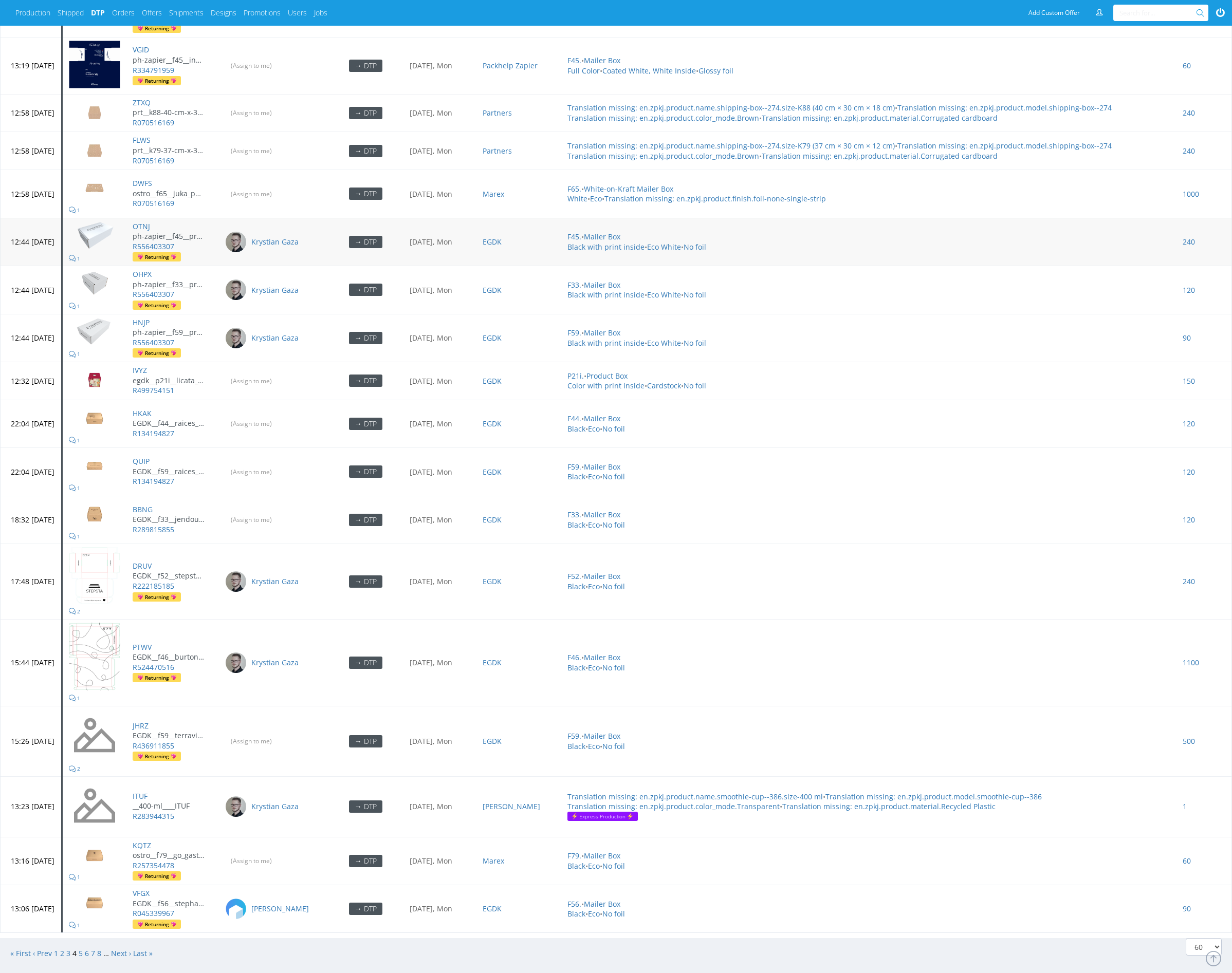
scroll to position [2974, 0]
click at [123, 948] on link "Next ›" at bounding box center [121, 952] width 20 height 10
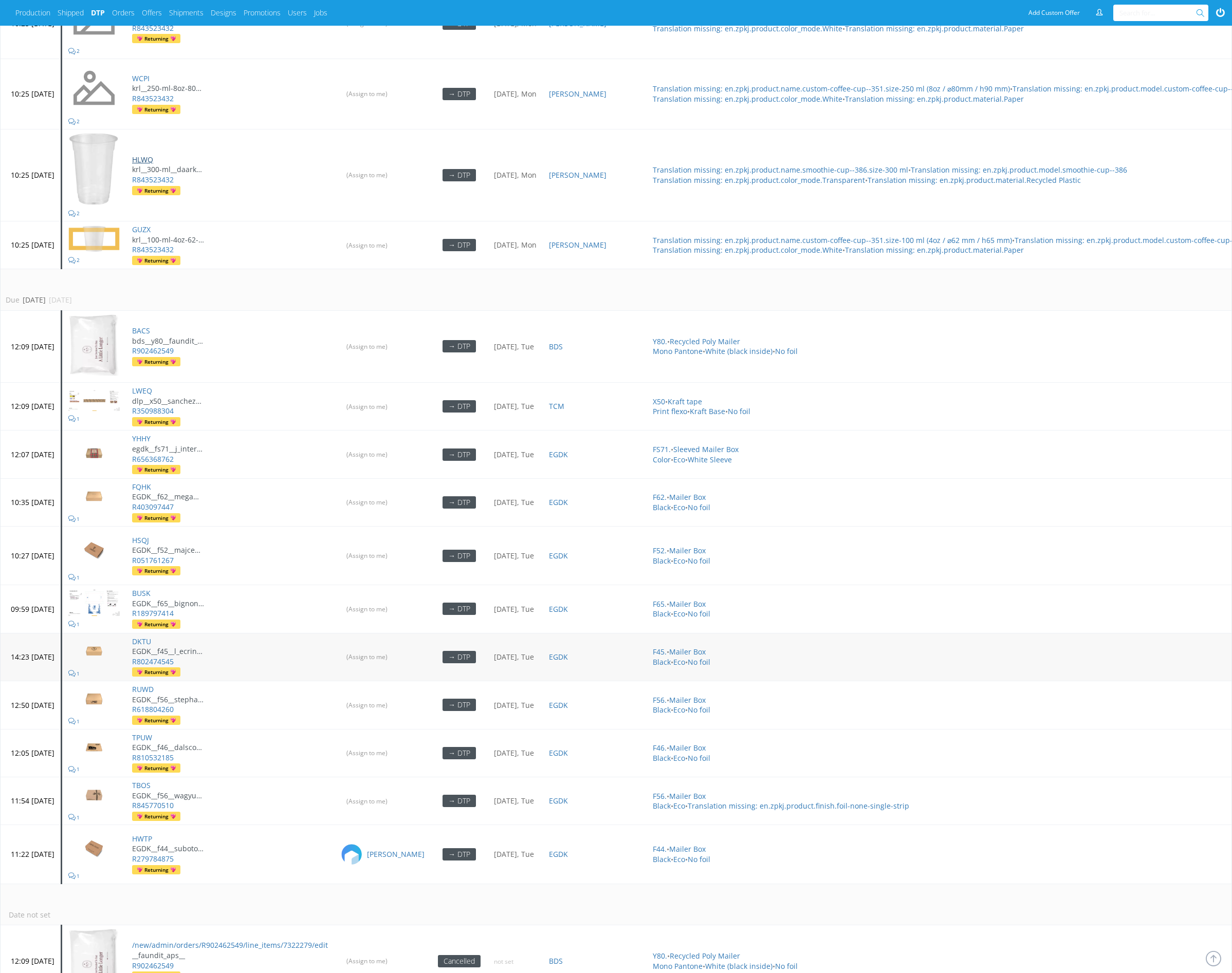
scroll to position [1112, 0]
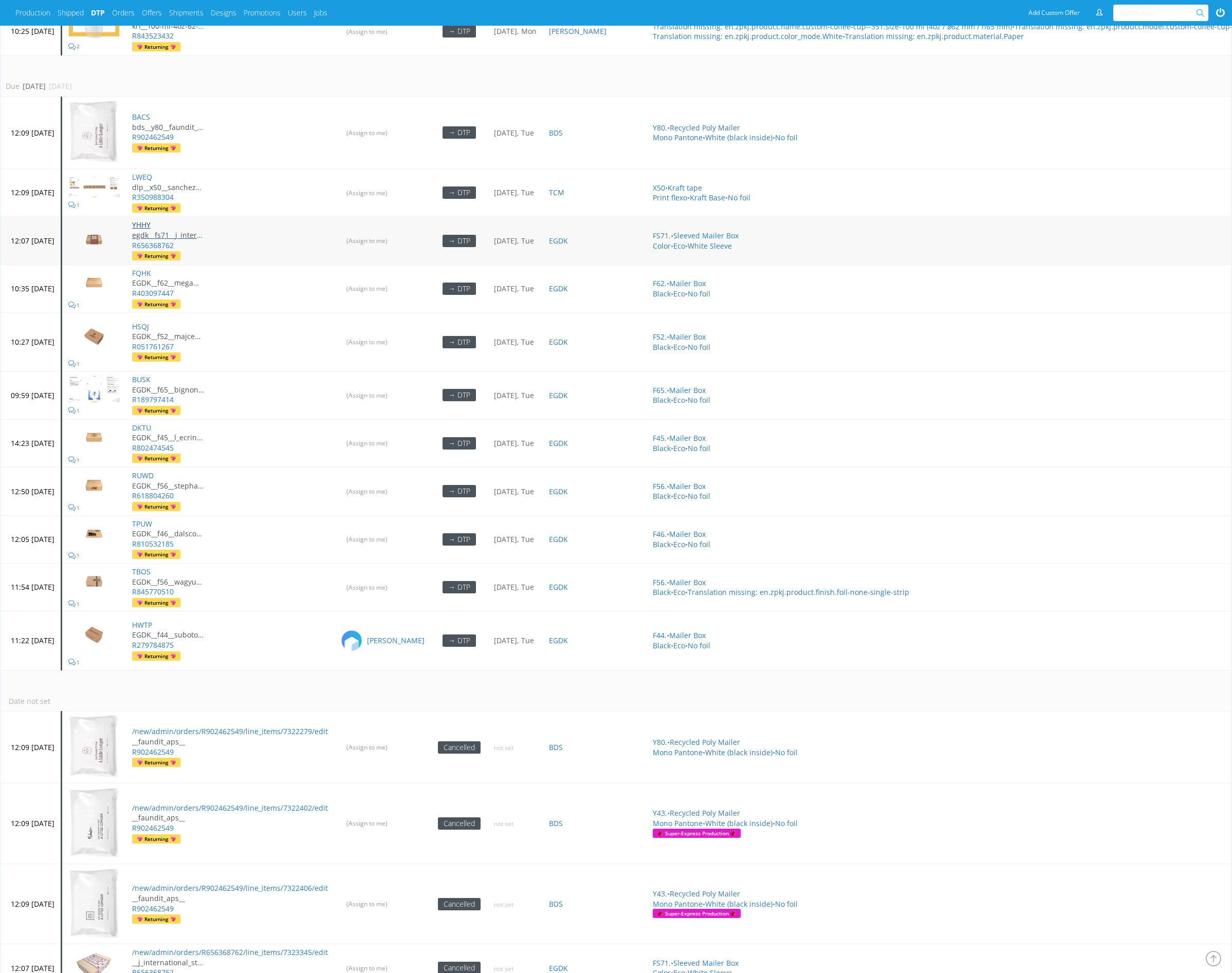
drag, startPoint x: 177, startPoint y: 214, endPoint x: 177, endPoint y: 221, distance: 7.0
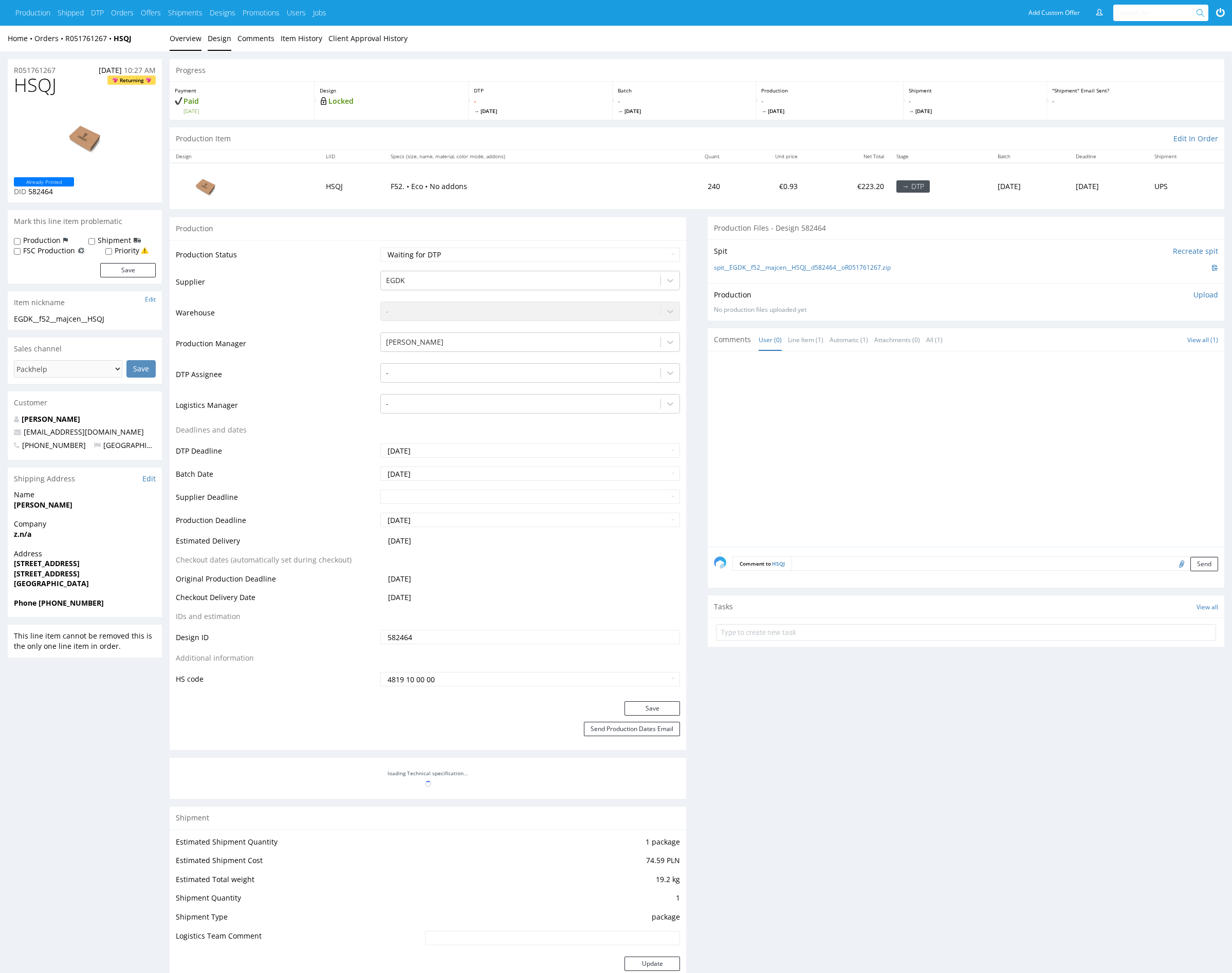
click at [224, 42] on link "Design" at bounding box center [219, 38] width 24 height 25
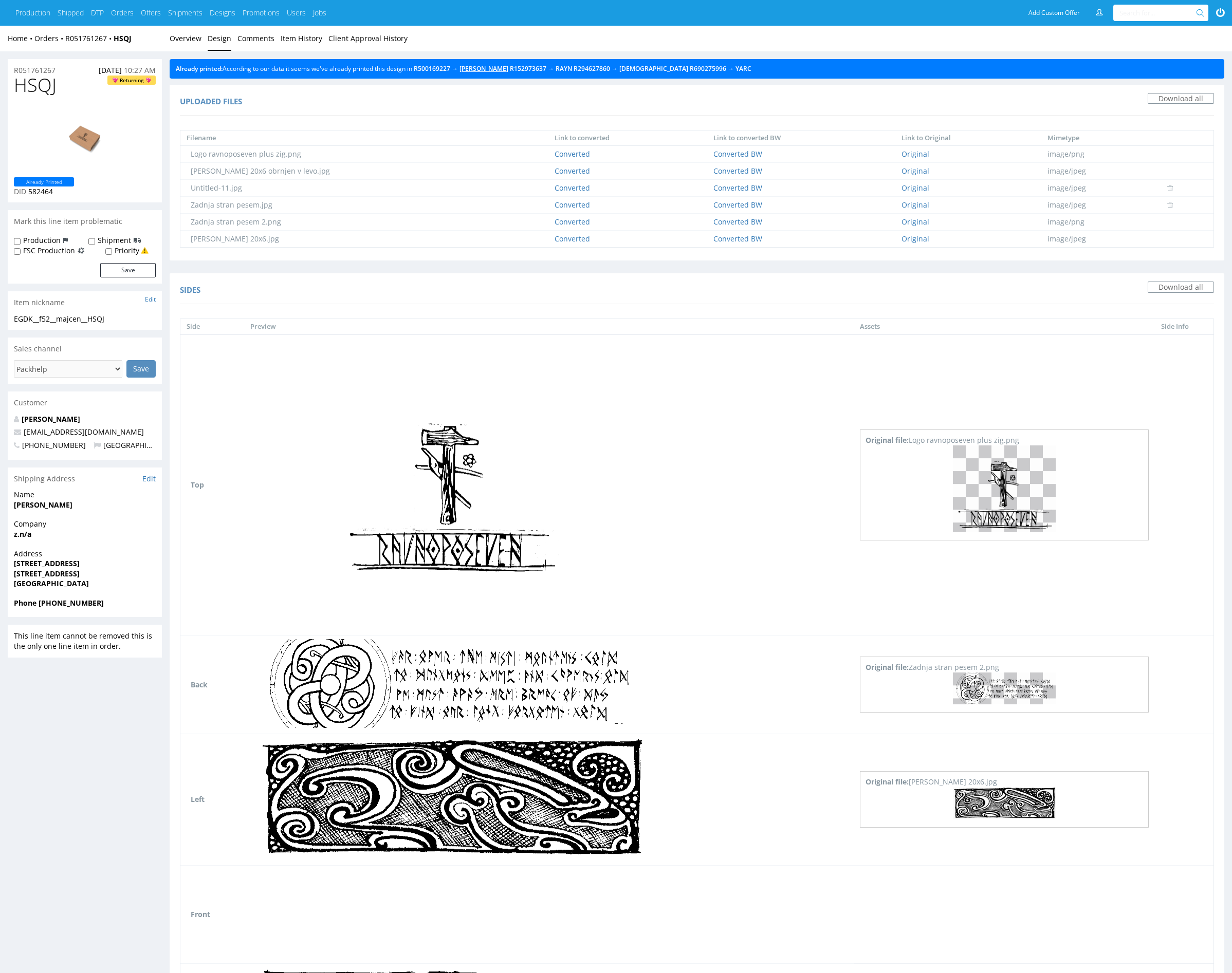
click at [478, 70] on link "MIJZ" at bounding box center [484, 68] width 49 height 8
click at [190, 40] on link "Overview" at bounding box center [186, 38] width 32 height 25
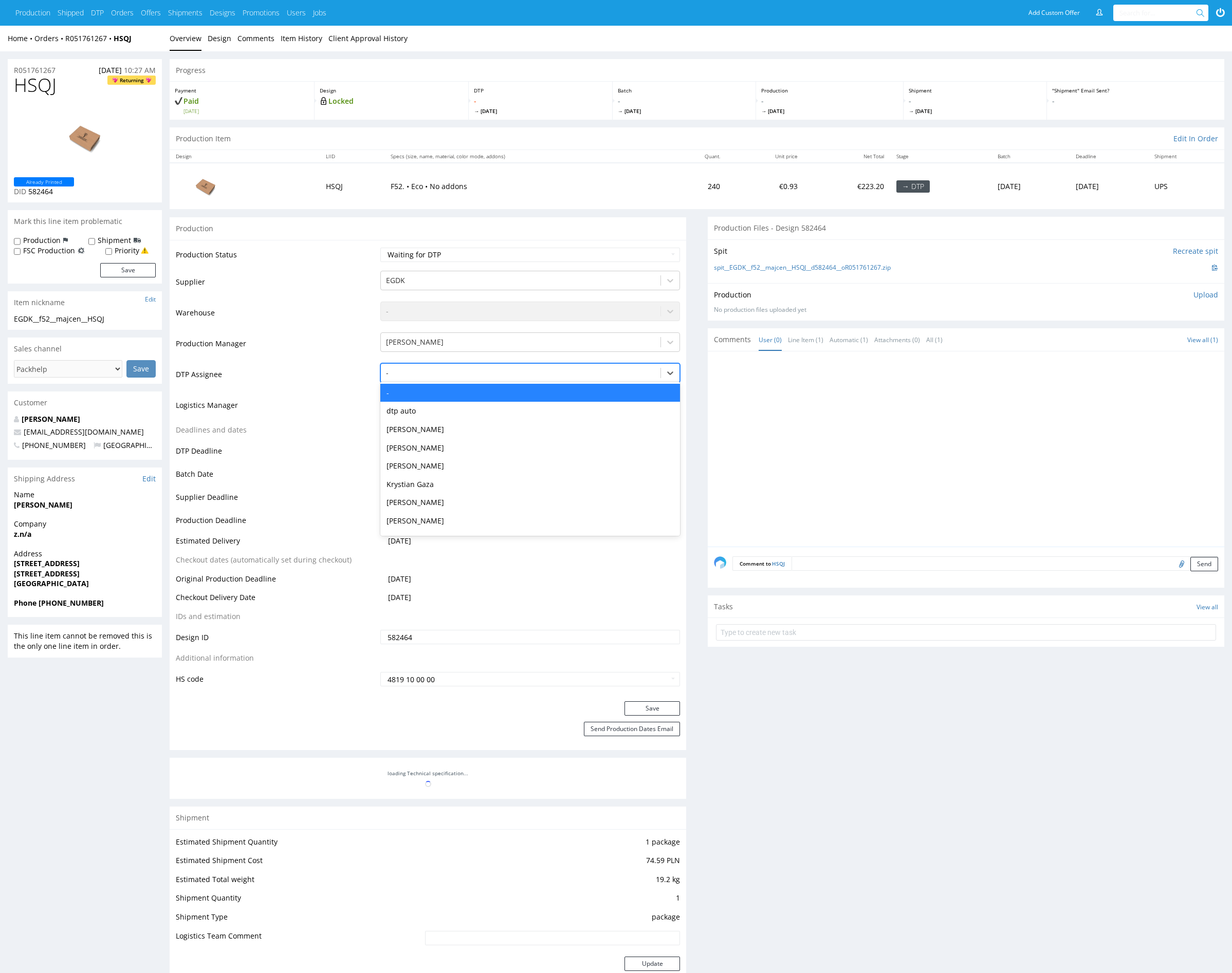
click at [450, 375] on div at bounding box center [521, 373] width 270 height 12
type input "mark"
click at [448, 384] on div "Karol Markowski" at bounding box center [530, 393] width 300 height 18
click at [647, 710] on button "Save" at bounding box center [652, 708] width 56 height 14
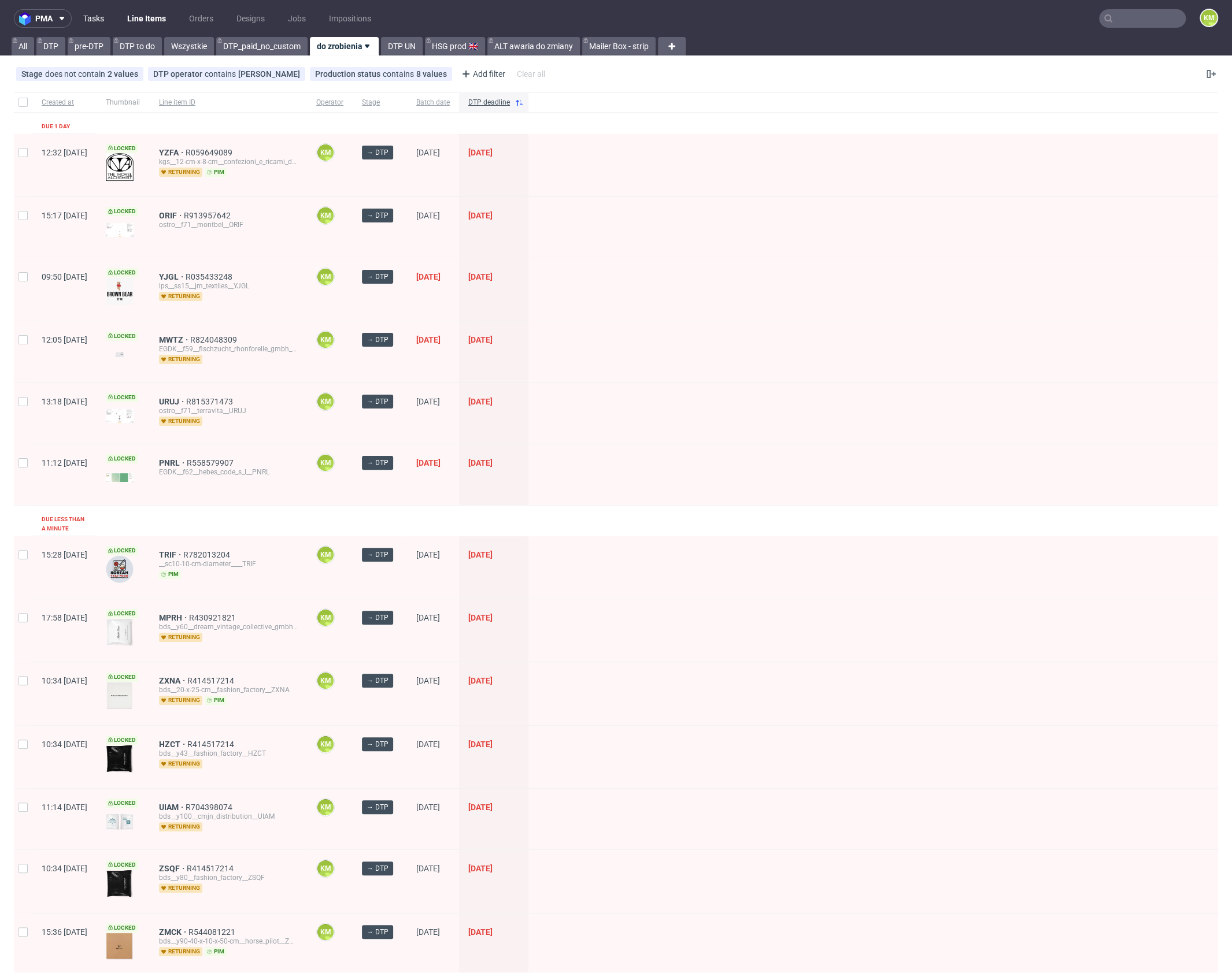
click at [92, 15] on link "Tasks" at bounding box center [93, 19] width 34 height 19
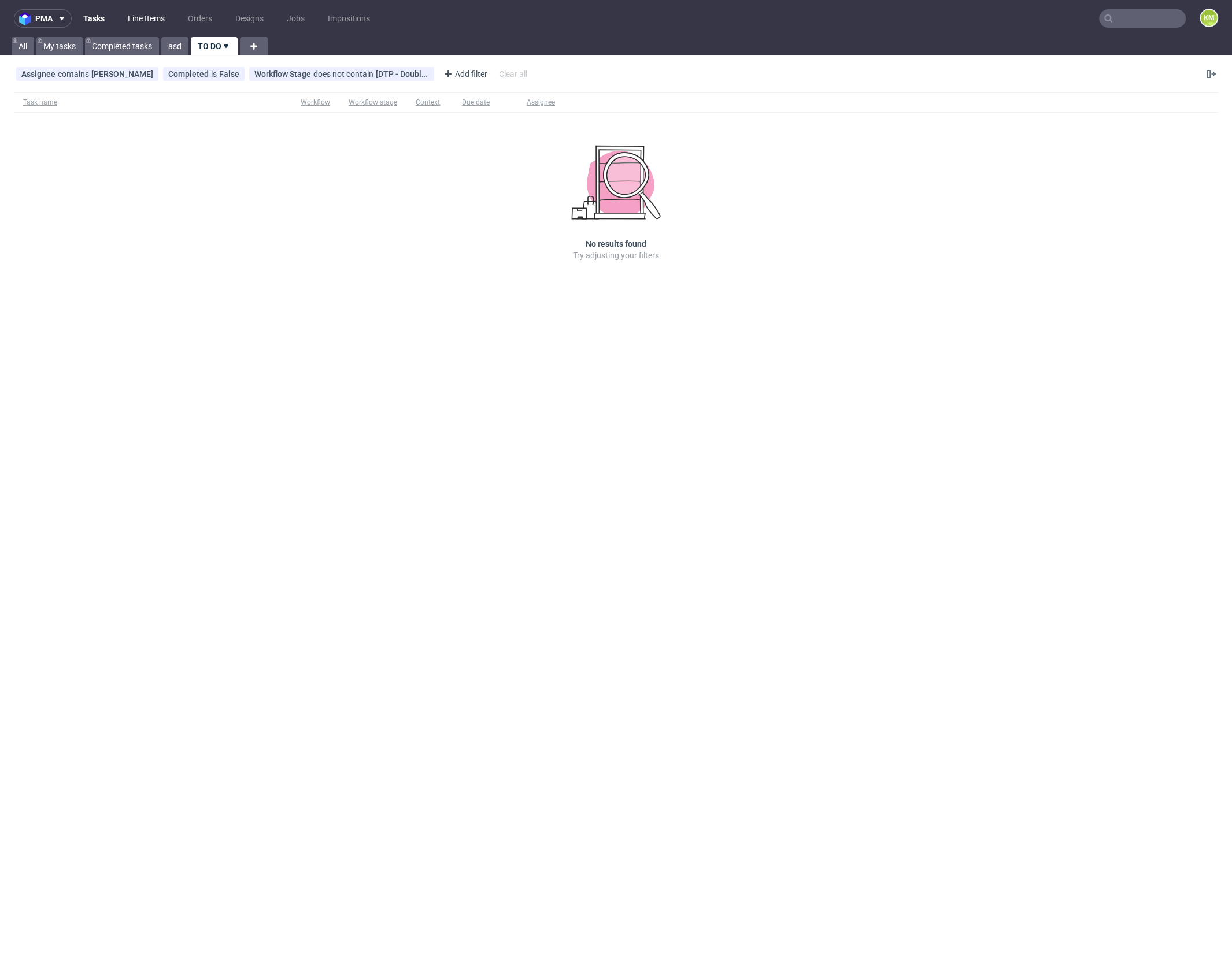
click at [147, 19] on link "Line Items" at bounding box center [146, 19] width 51 height 19
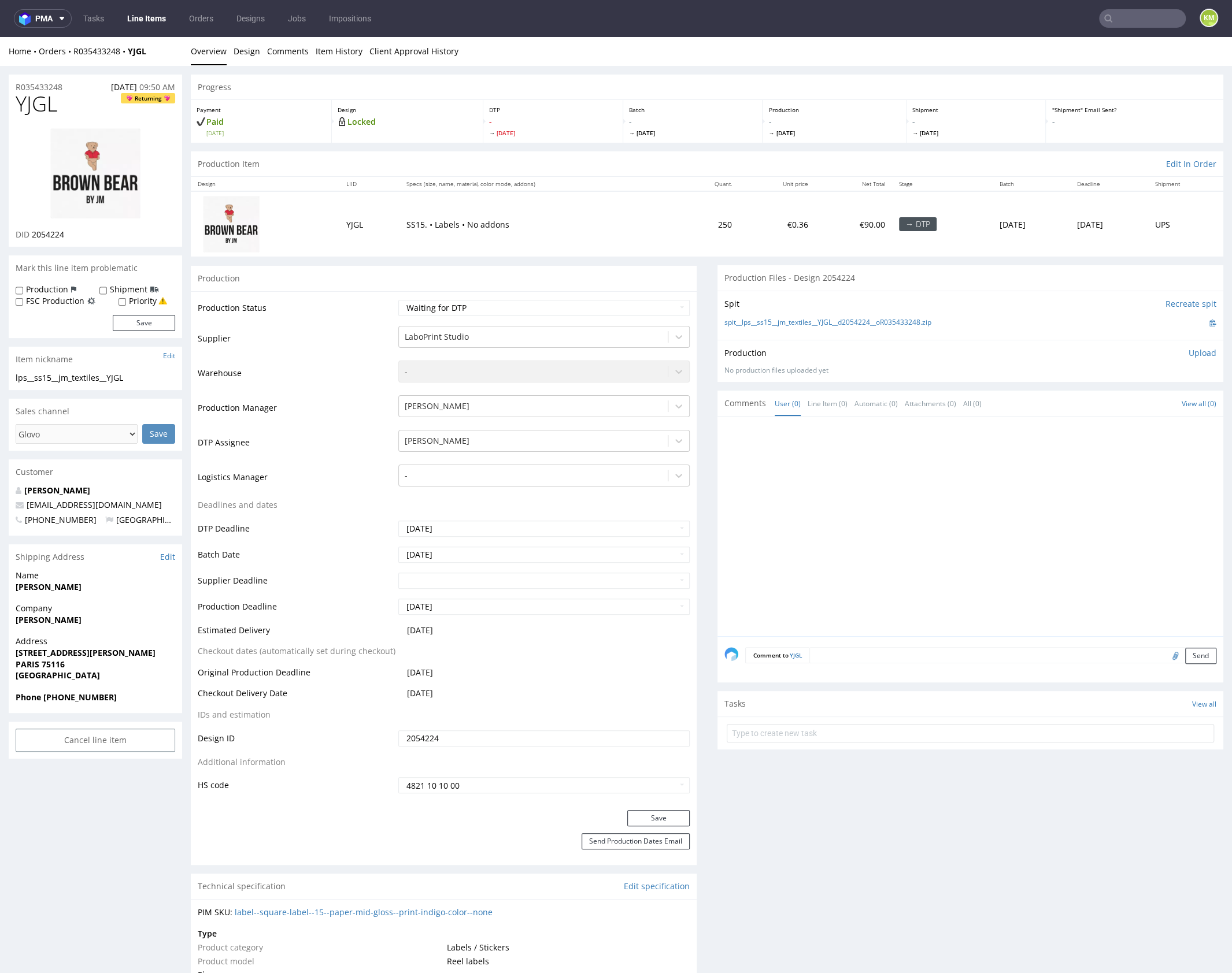
drag, startPoint x: 882, startPoint y: 490, endPoint x: 547, endPoint y: 284, distance: 393.3
click at [882, 488] on div at bounding box center [974, 530] width 499 height 212
click at [461, 738] on input "2054224" at bounding box center [544, 738] width 291 height 16
click at [248, 52] on link "Design" at bounding box center [247, 51] width 27 height 28
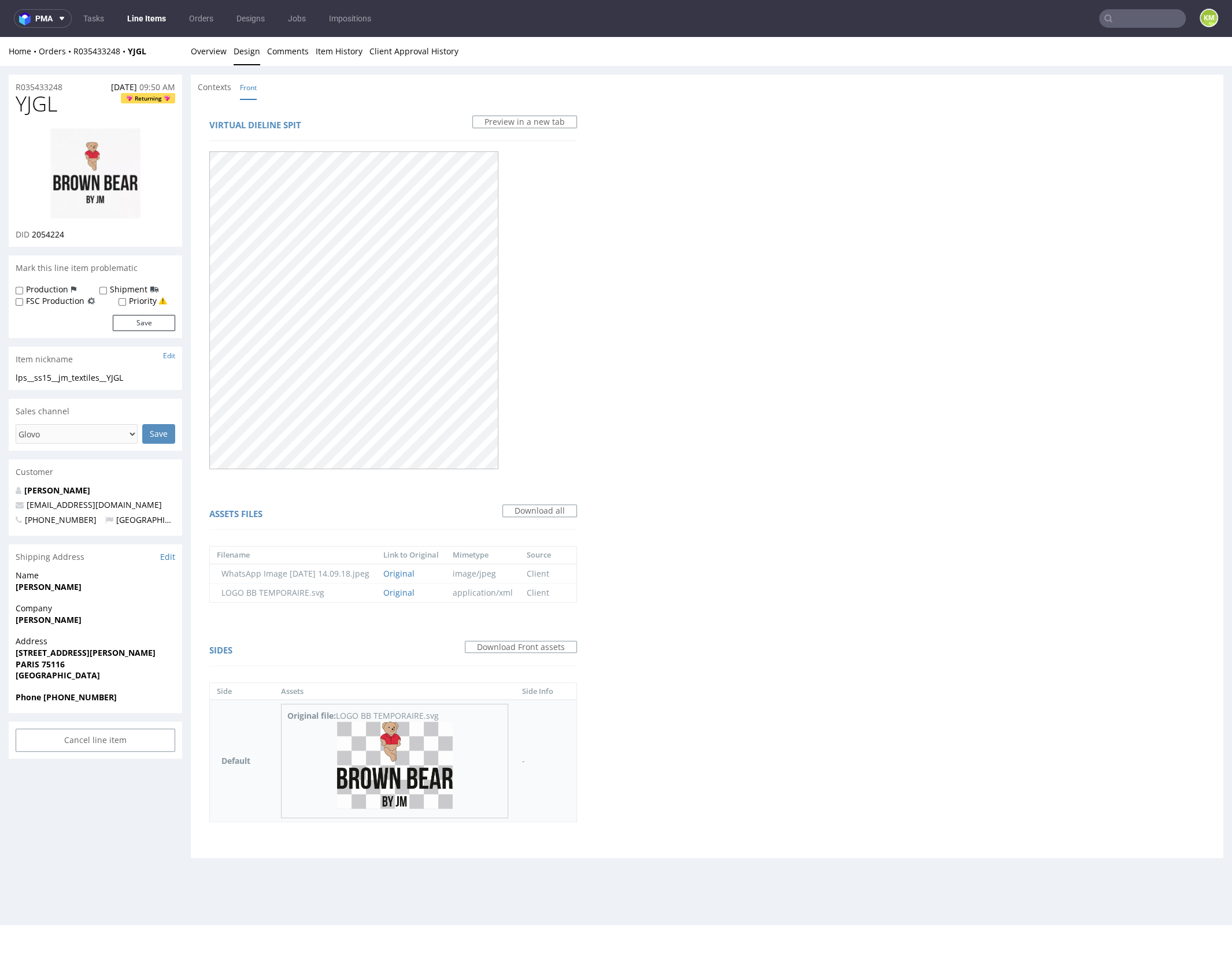
click at [444, 750] on img at bounding box center [394, 765] width 116 height 87
click at [216, 52] on link "Overview" at bounding box center [209, 51] width 36 height 28
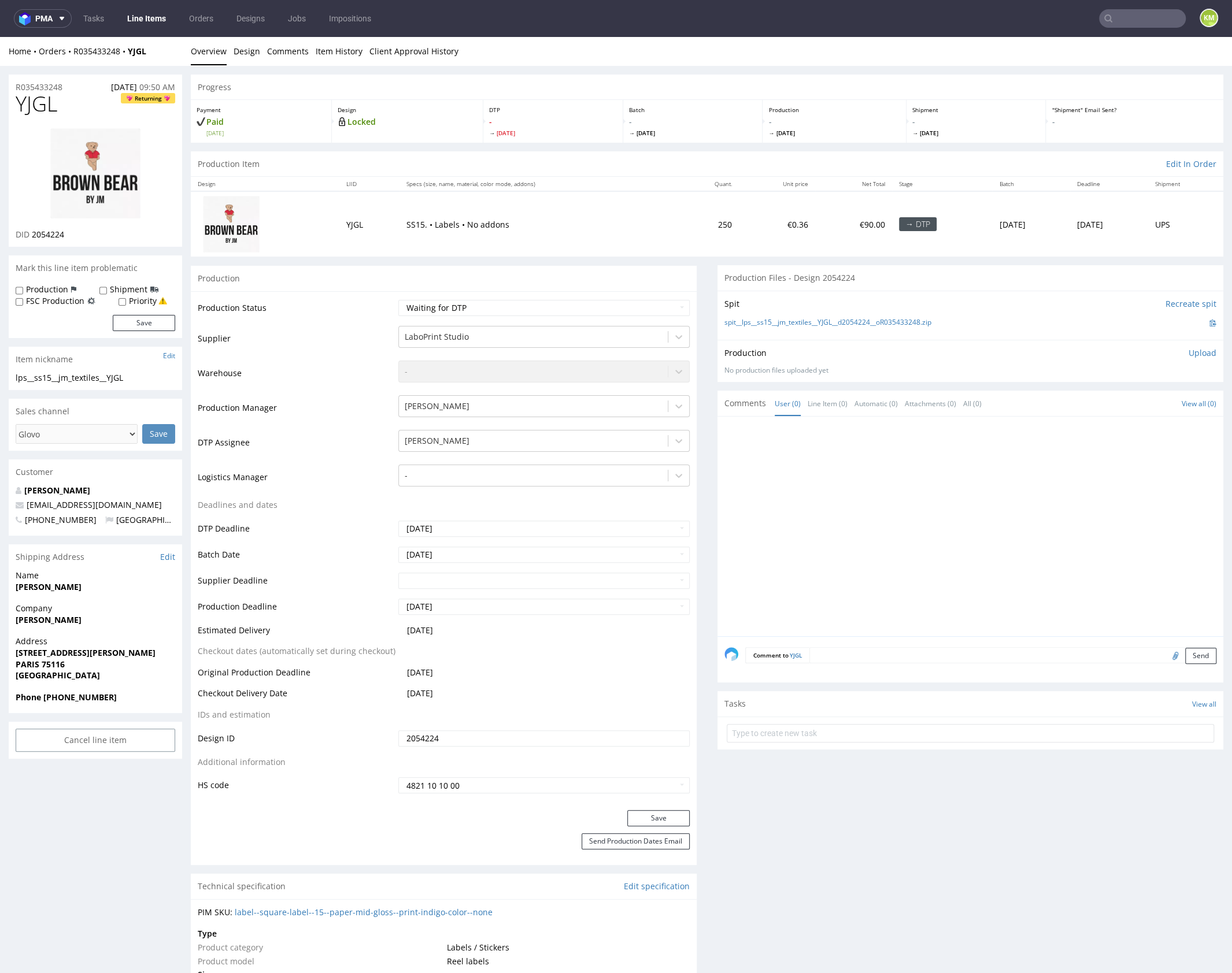
click at [837, 500] on div at bounding box center [974, 530] width 499 height 212
drag, startPoint x: 950, startPoint y: 324, endPoint x: 783, endPoint y: 328, distance: 167.0
click at [738, 323] on div "spit__lps__ss15__jm_textiles__YJGL__d2054224__oR035433248.zip" at bounding box center [971, 323] width 492 height 13
copy link "lps__ss15__jm_textiles__YJGL__d2054224__oR035433248.zip"
click at [1200, 350] on p "Upload" at bounding box center [1203, 353] width 27 height 11
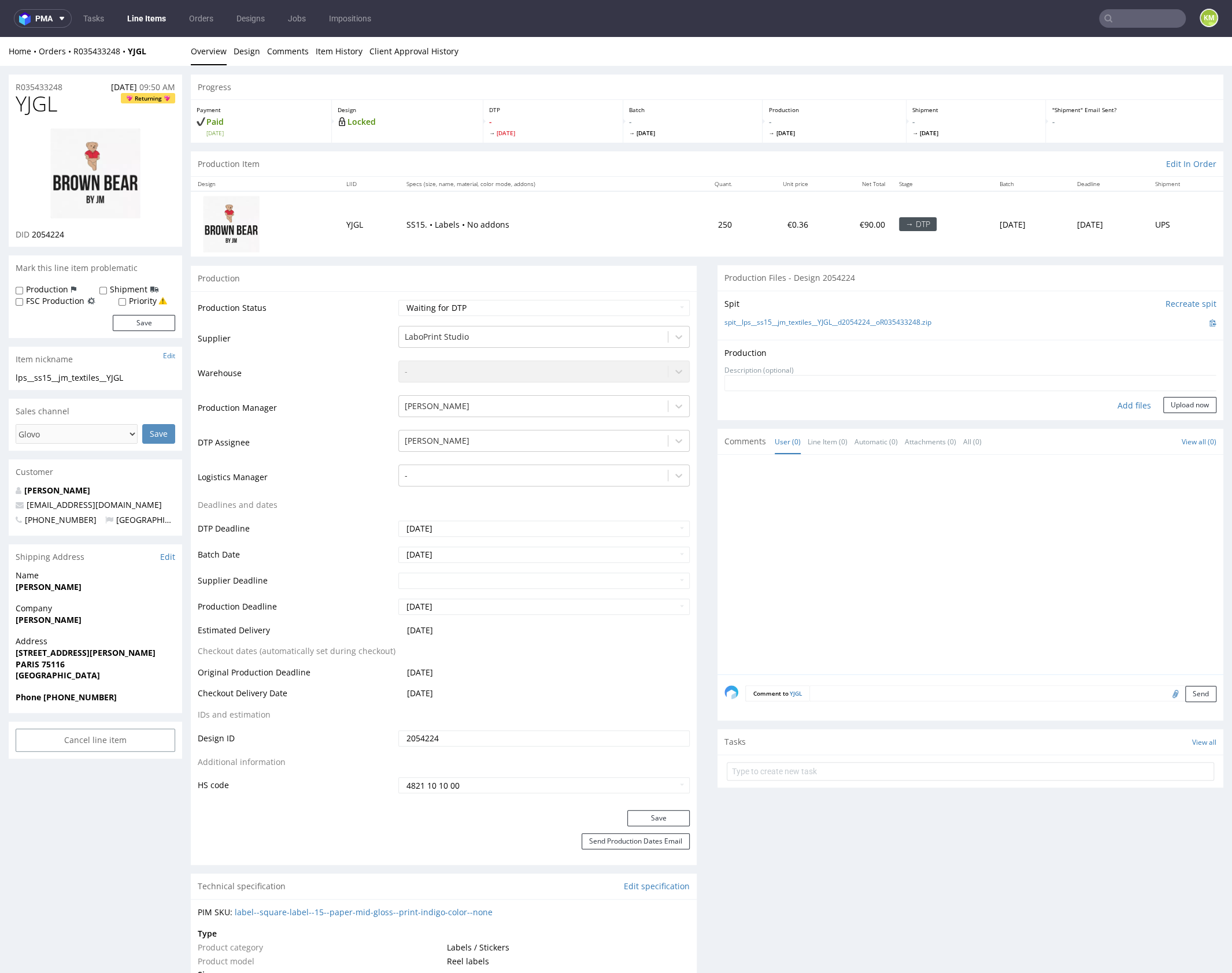
click at [1127, 406] on div "Add files" at bounding box center [1133, 406] width 57 height 17
type input "C:\fakepath\lps__ss15__jm_textiles__YJGL__d2054224__oR035433248.pdf"
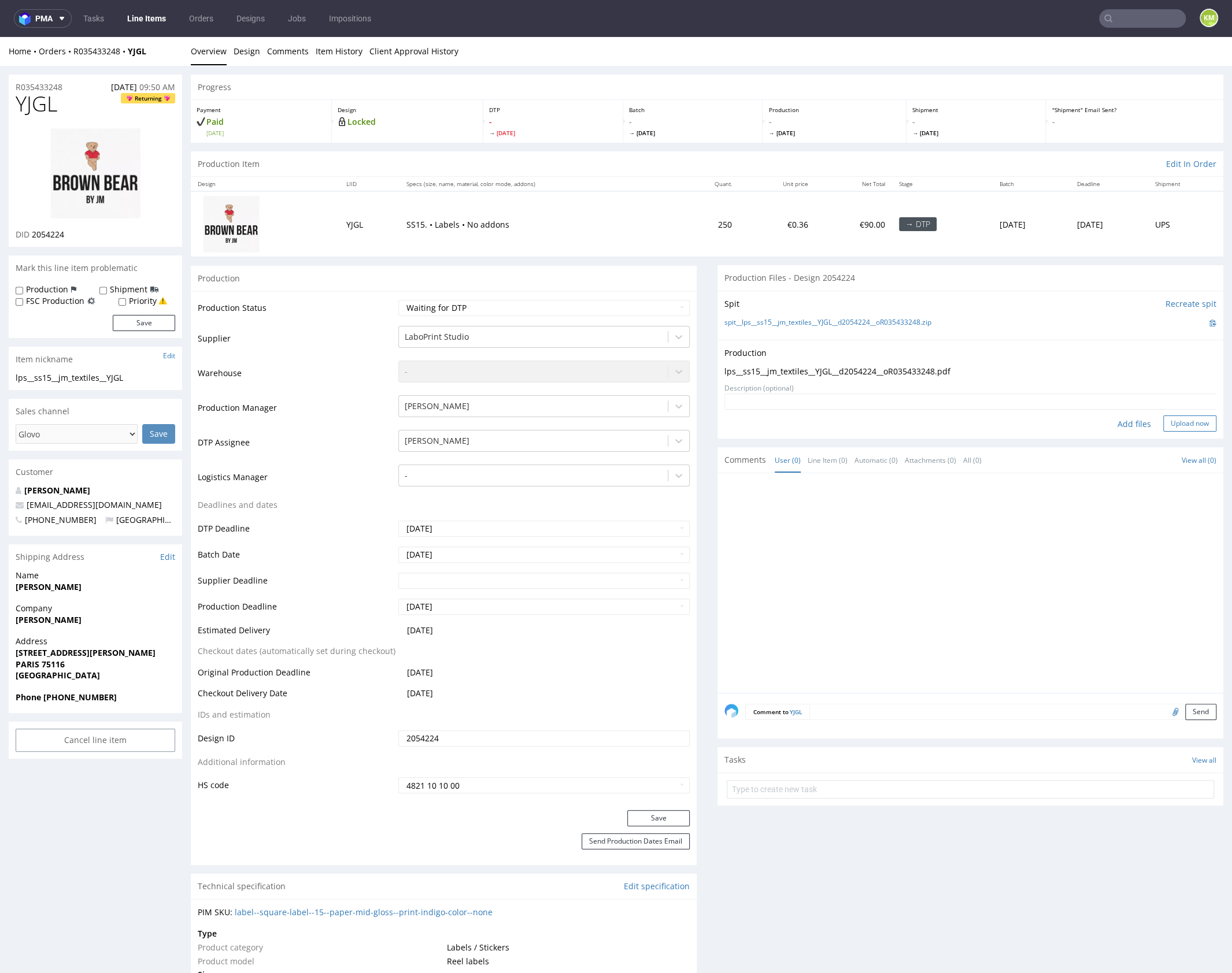
click at [1180, 418] on button "Upload now" at bounding box center [1190, 423] width 53 height 16
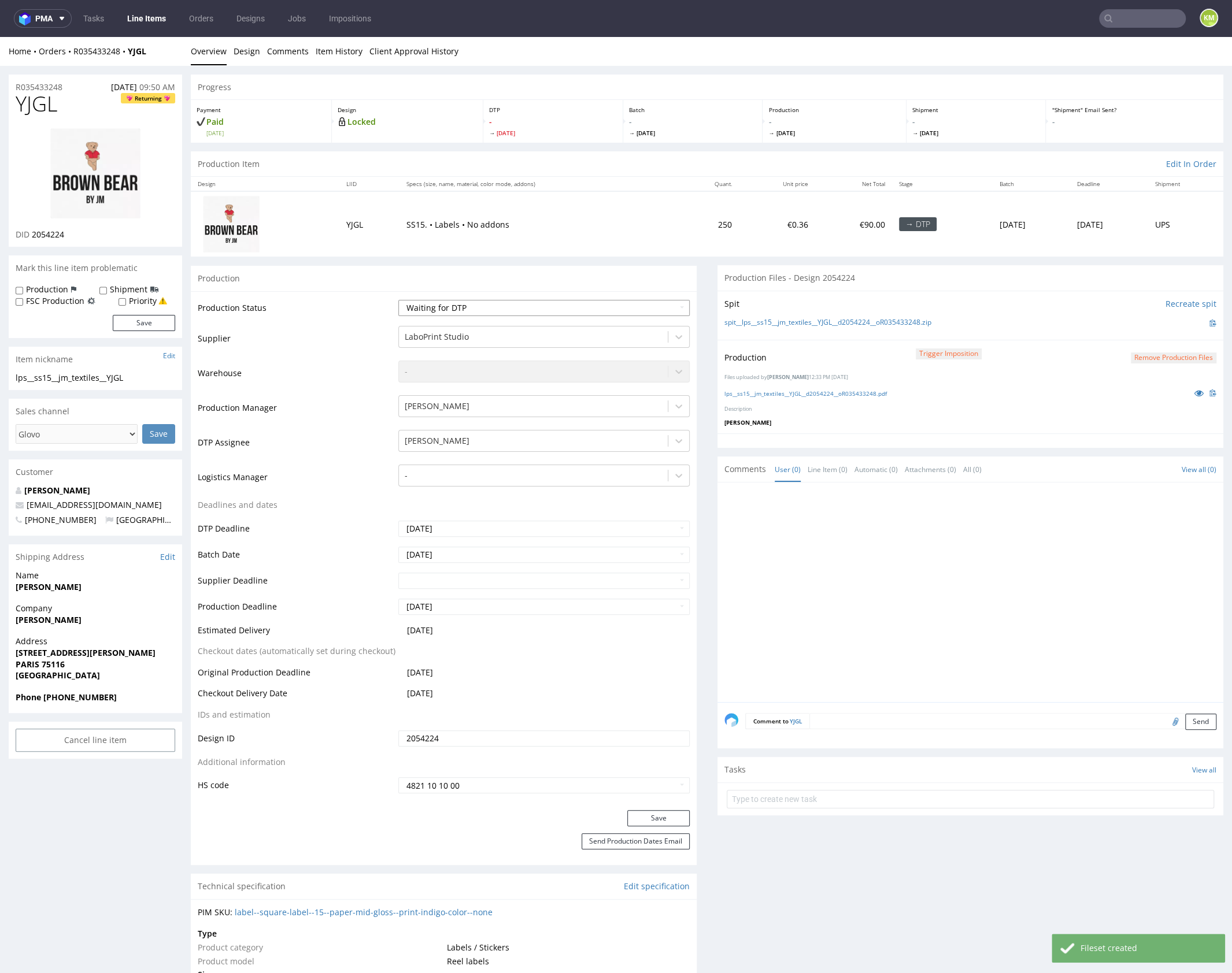
click at [614, 306] on select "Waiting for Artwork Waiting for Diecut Waiting for Mockup Waiting for DTP Waiti…" at bounding box center [544, 307] width 291 height 16
select select "dtp_production_ready"
click at [398, 300] on select "Waiting for Artwork Waiting for Diecut Waiting for Mockup Waiting for DTP Waiti…" at bounding box center [544, 307] width 291 height 16
click at [664, 812] on button "Save" at bounding box center [658, 818] width 63 height 16
click at [841, 572] on div at bounding box center [974, 596] width 499 height 212
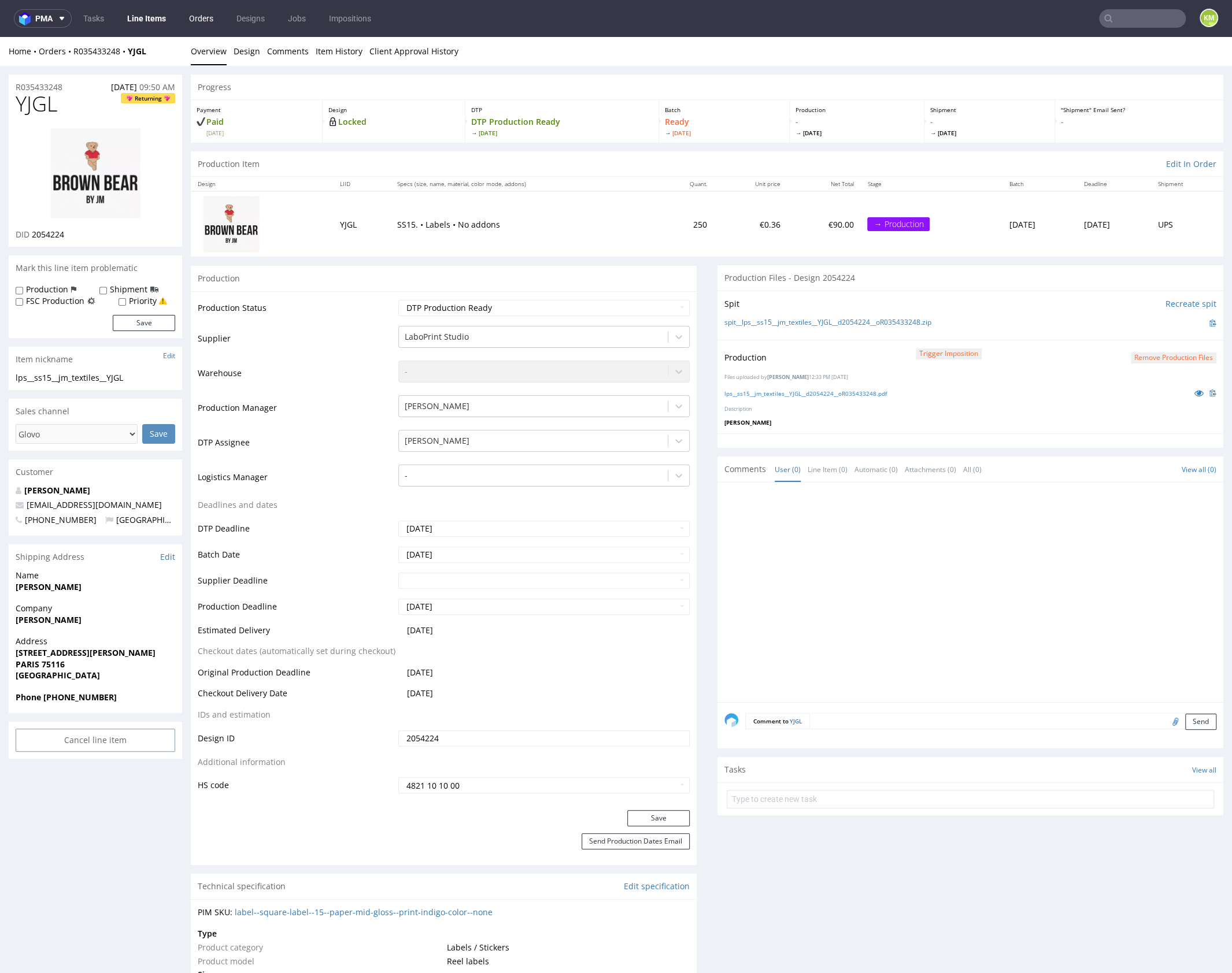
drag, startPoint x: 153, startPoint y: 21, endPoint x: 188, endPoint y: 10, distance: 36.7
click at [960, 552] on div at bounding box center [974, 596] width 499 height 212
click at [899, 422] on p "Karol Markowski" at bounding box center [971, 422] width 492 height 8
click at [1160, 356] on button "Remove production files" at bounding box center [1174, 358] width 86 height 11
click at [1141, 325] on link "Yes" at bounding box center [1142, 331] width 33 height 17
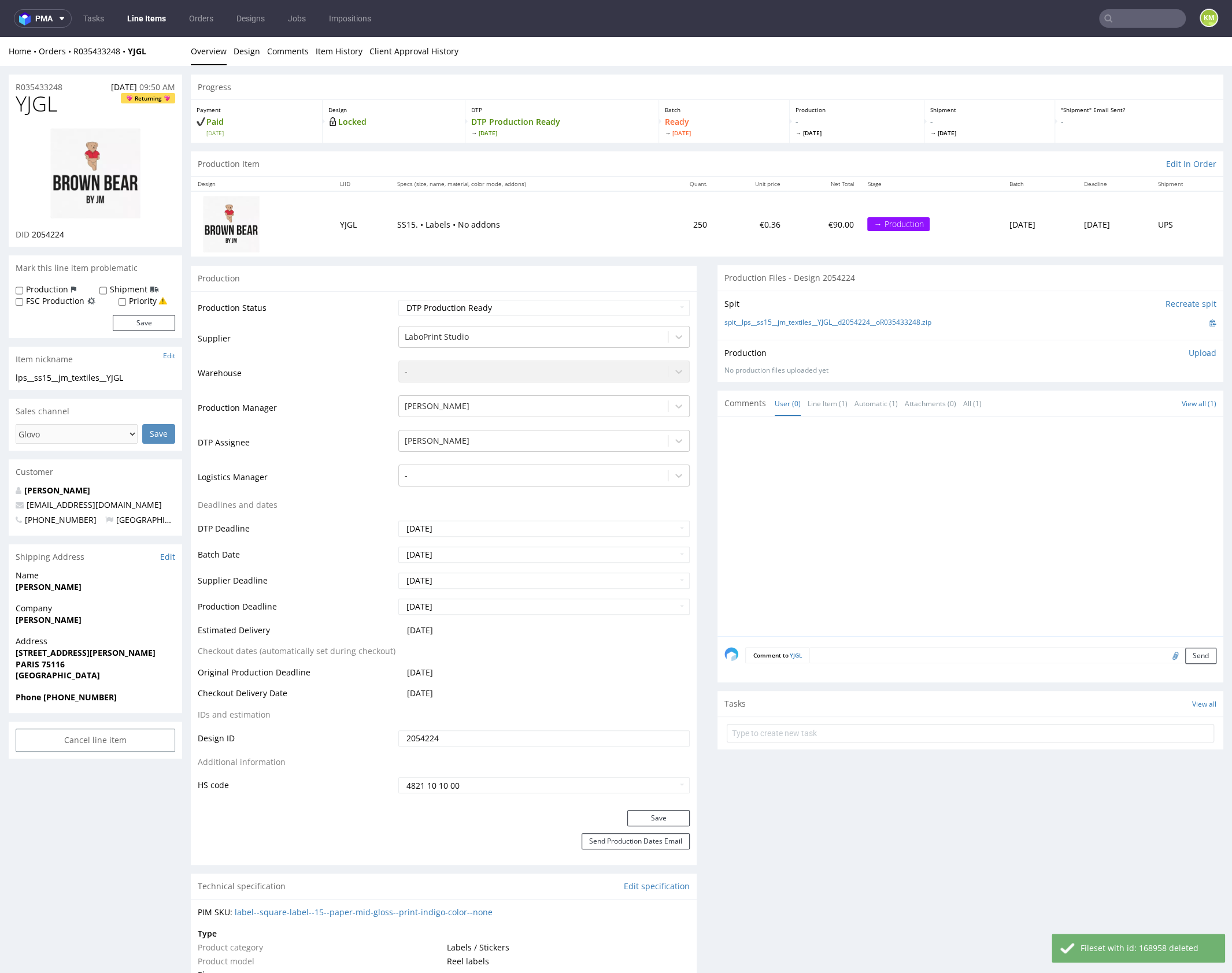
click at [1189, 354] on p "Upload" at bounding box center [1203, 353] width 27 height 11
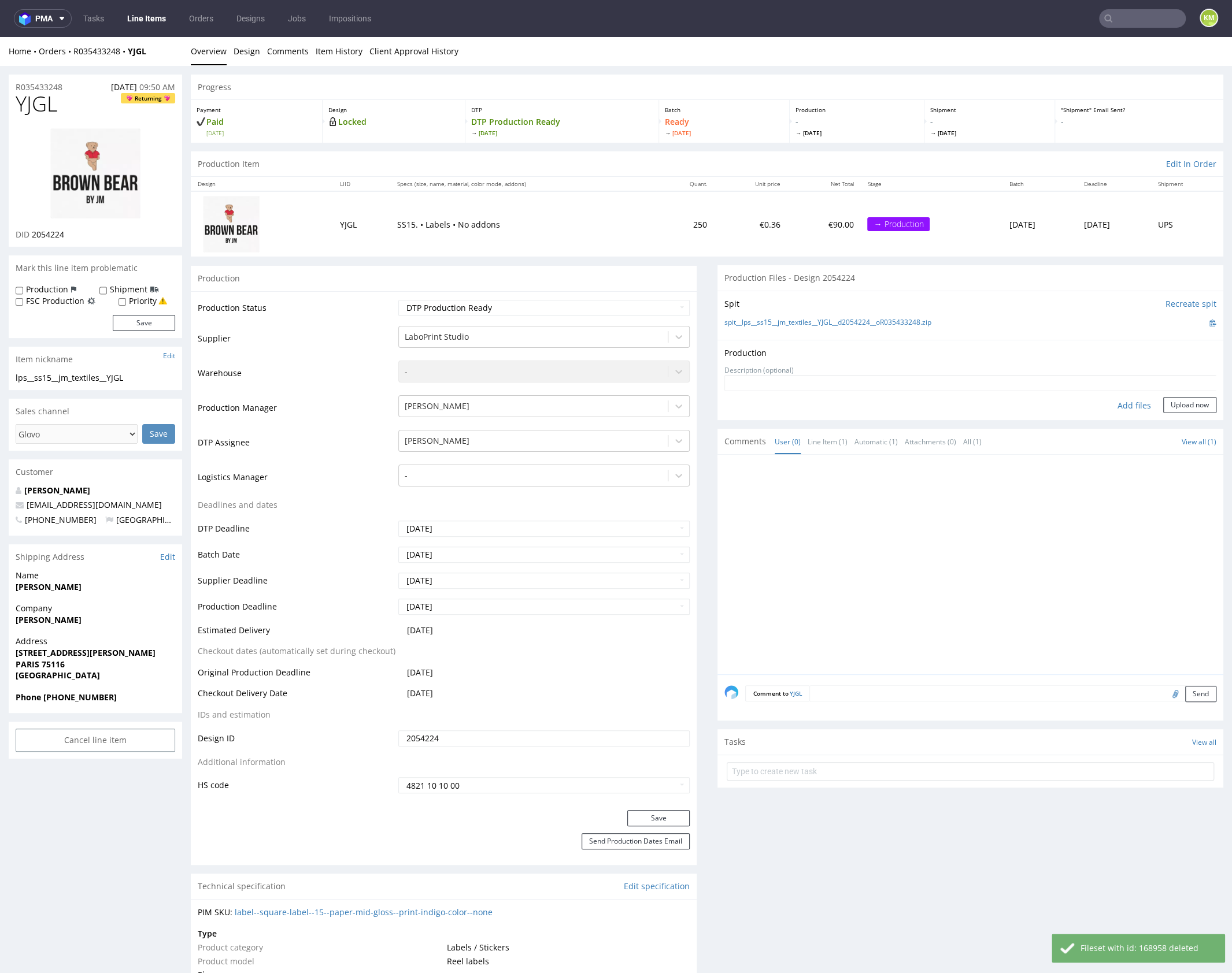
click at [1130, 404] on div "Add files" at bounding box center [1133, 406] width 57 height 17
type input "C:\fakepath\lps__ss15__jm_textiles__YJGL__d2054224__oR035433248.pdf"
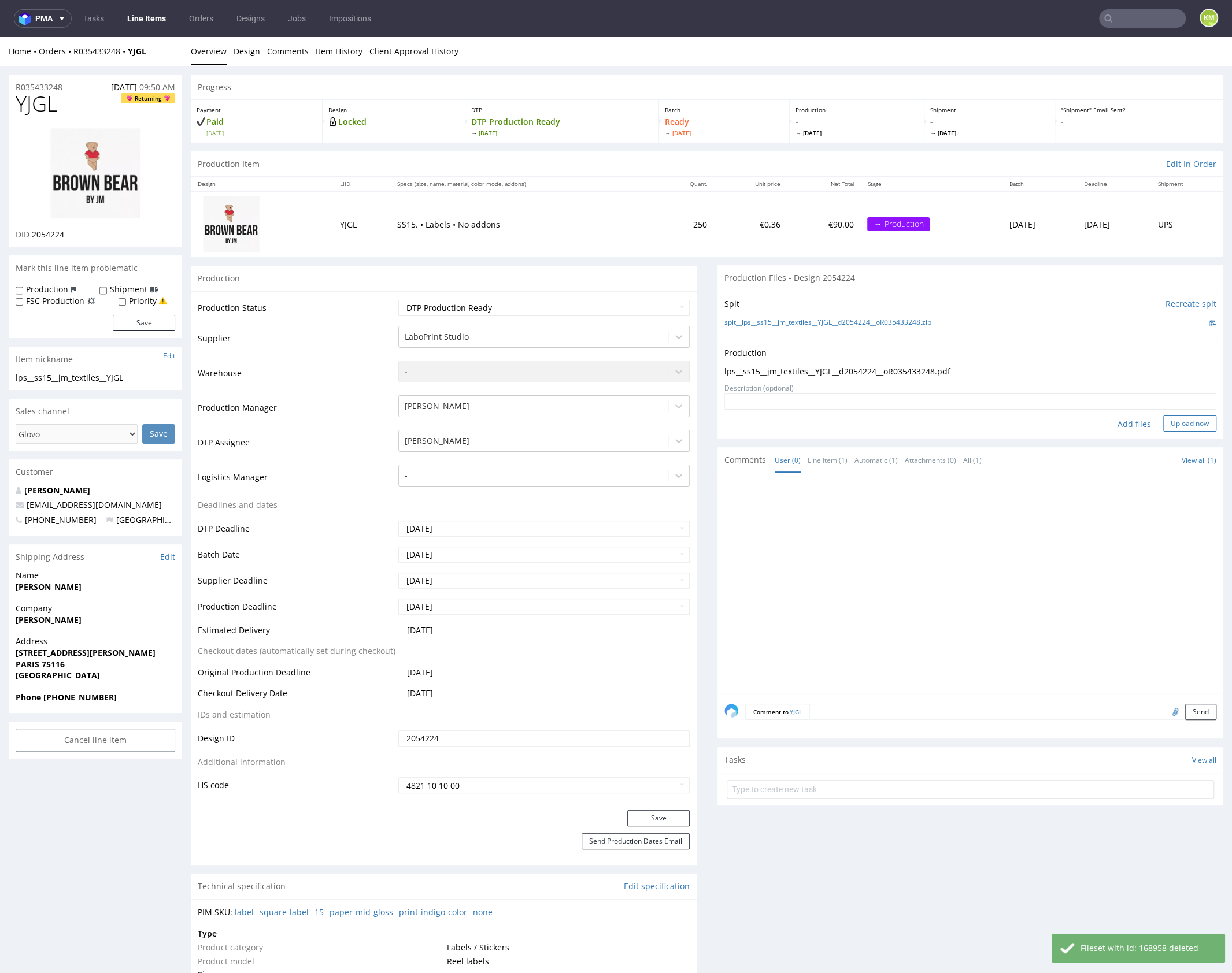
click at [1175, 419] on button "Upload now" at bounding box center [1190, 423] width 53 height 16
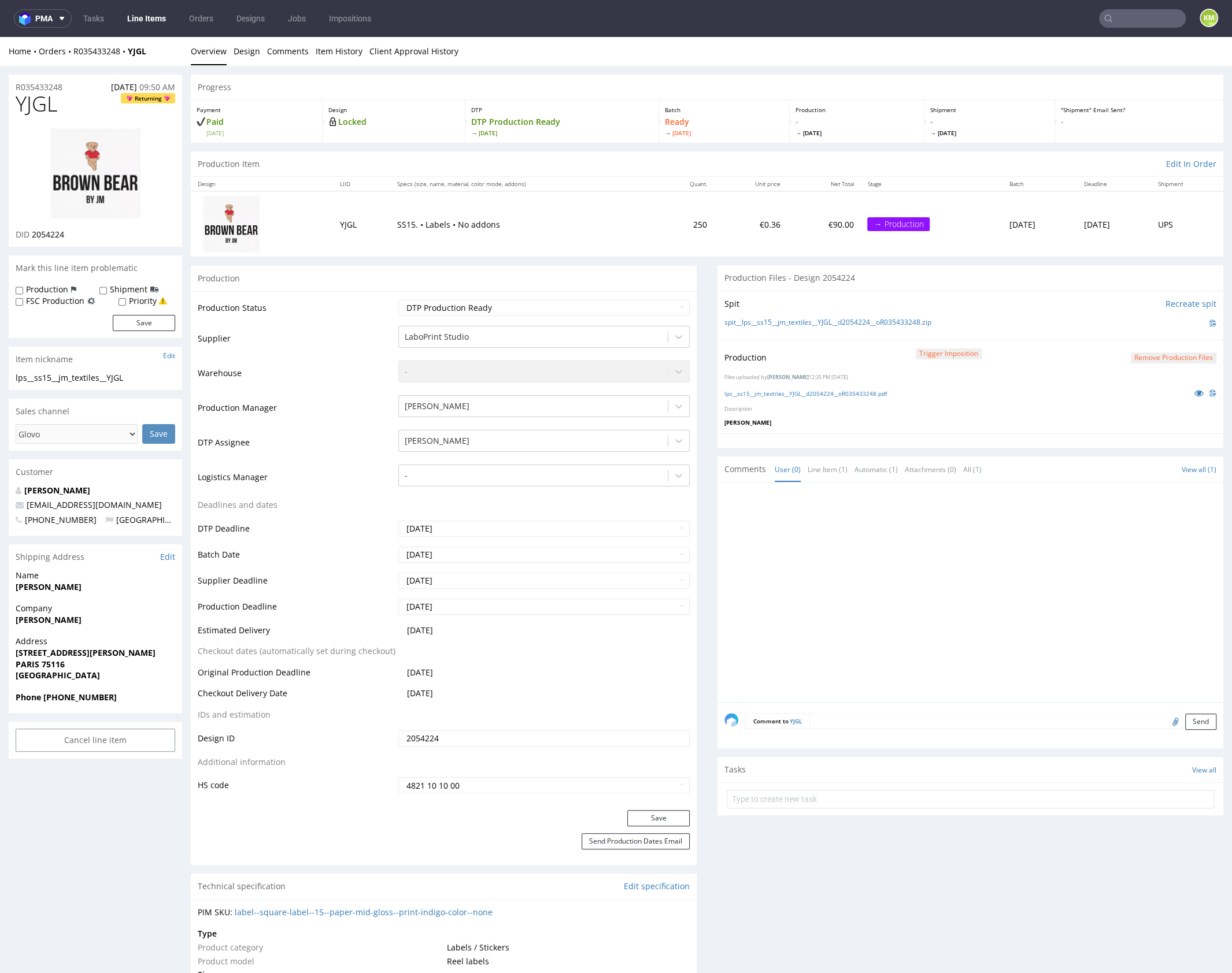
click at [880, 528] on div at bounding box center [974, 596] width 499 height 212
click at [877, 527] on div at bounding box center [974, 596] width 499 height 212
drag, startPoint x: 874, startPoint y: 535, endPoint x: 826, endPoint y: 429, distance: 116.4
click at [874, 529] on div at bounding box center [974, 596] width 499 height 212
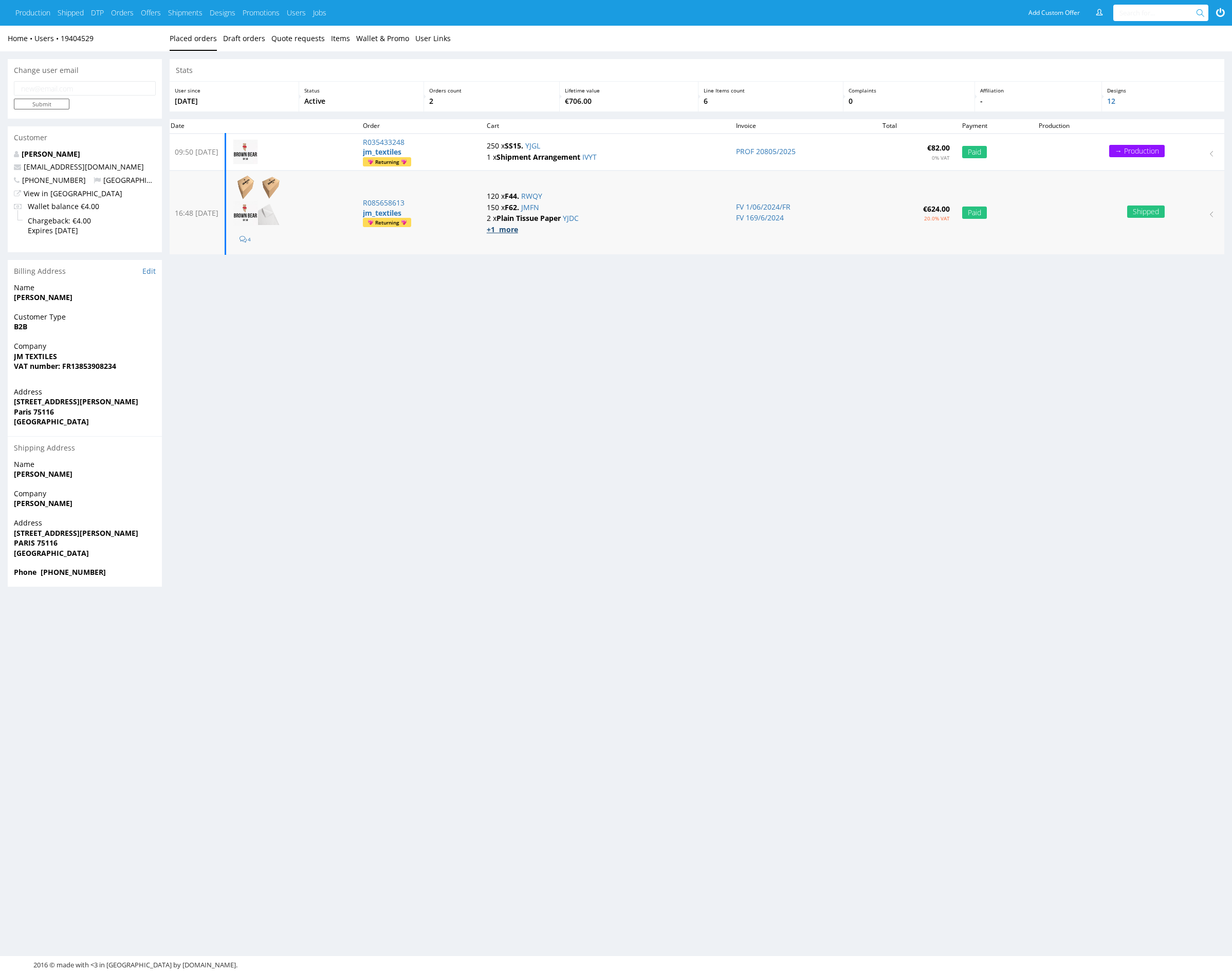
click at [518, 230] on strong "+1 more" at bounding box center [502, 229] width 31 height 10
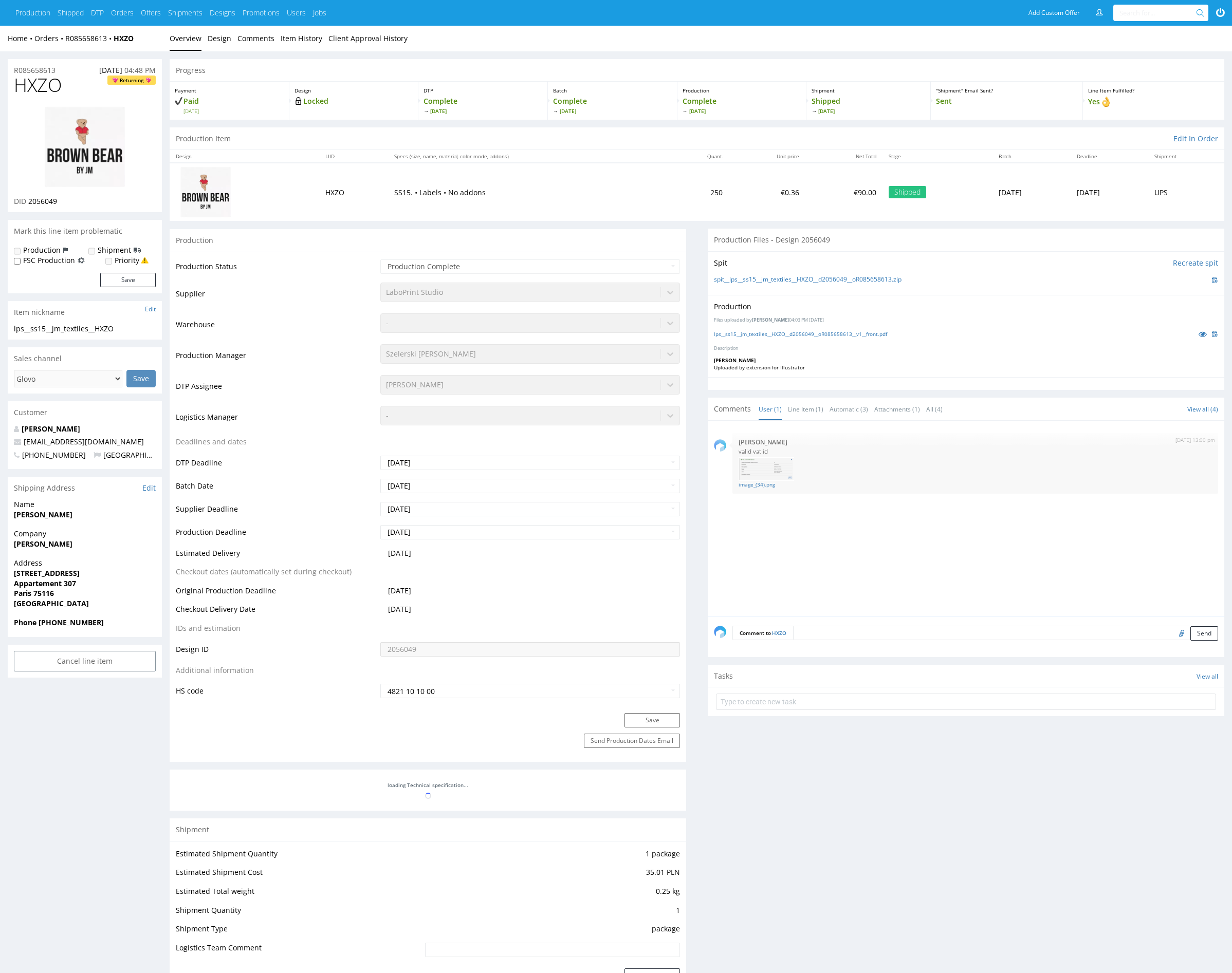
click at [40, 89] on span "HXZO" at bounding box center [37, 85] width 48 height 21
copy span "HXZO"
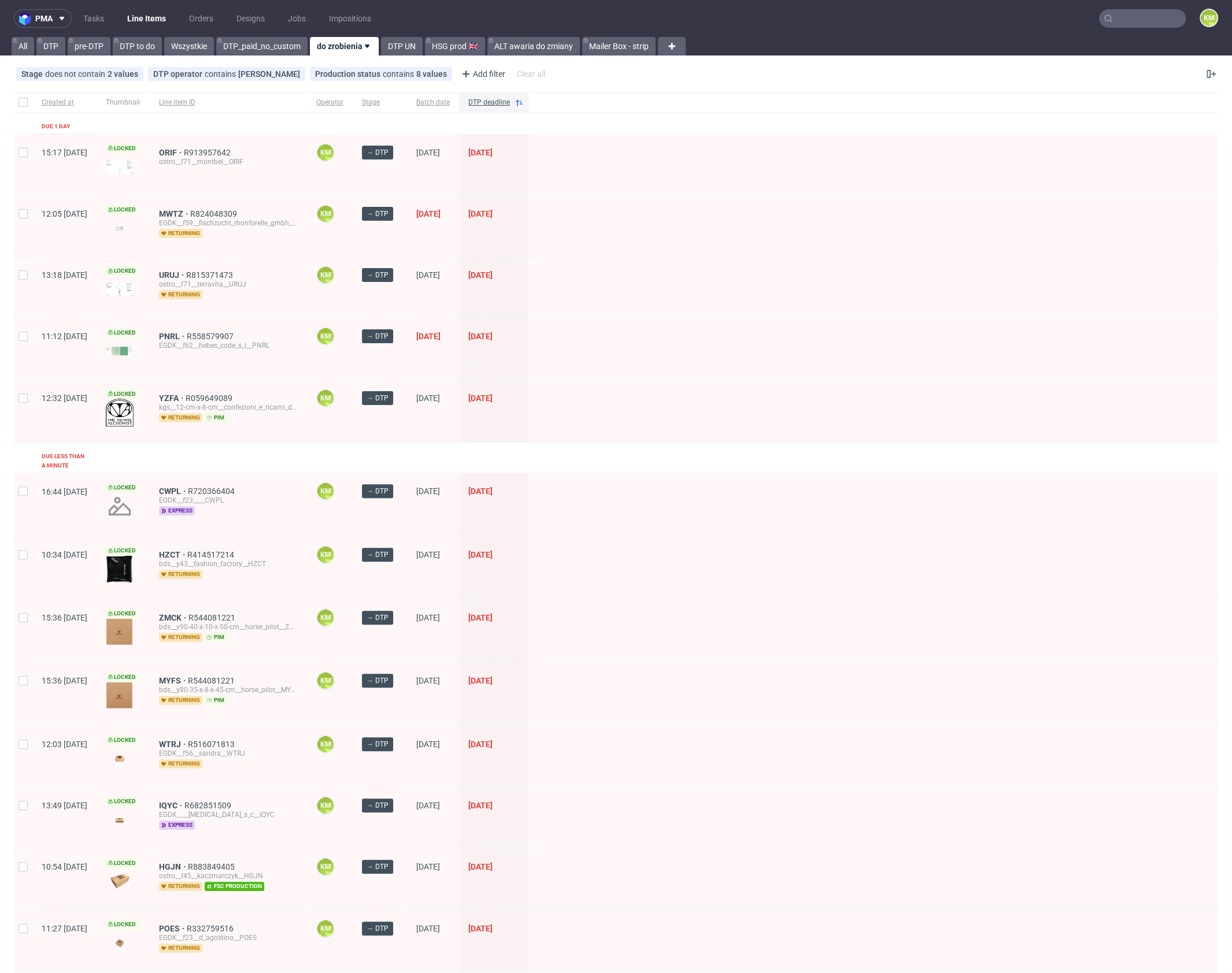
click at [1127, 22] on input "text" at bounding box center [1142, 19] width 87 height 19
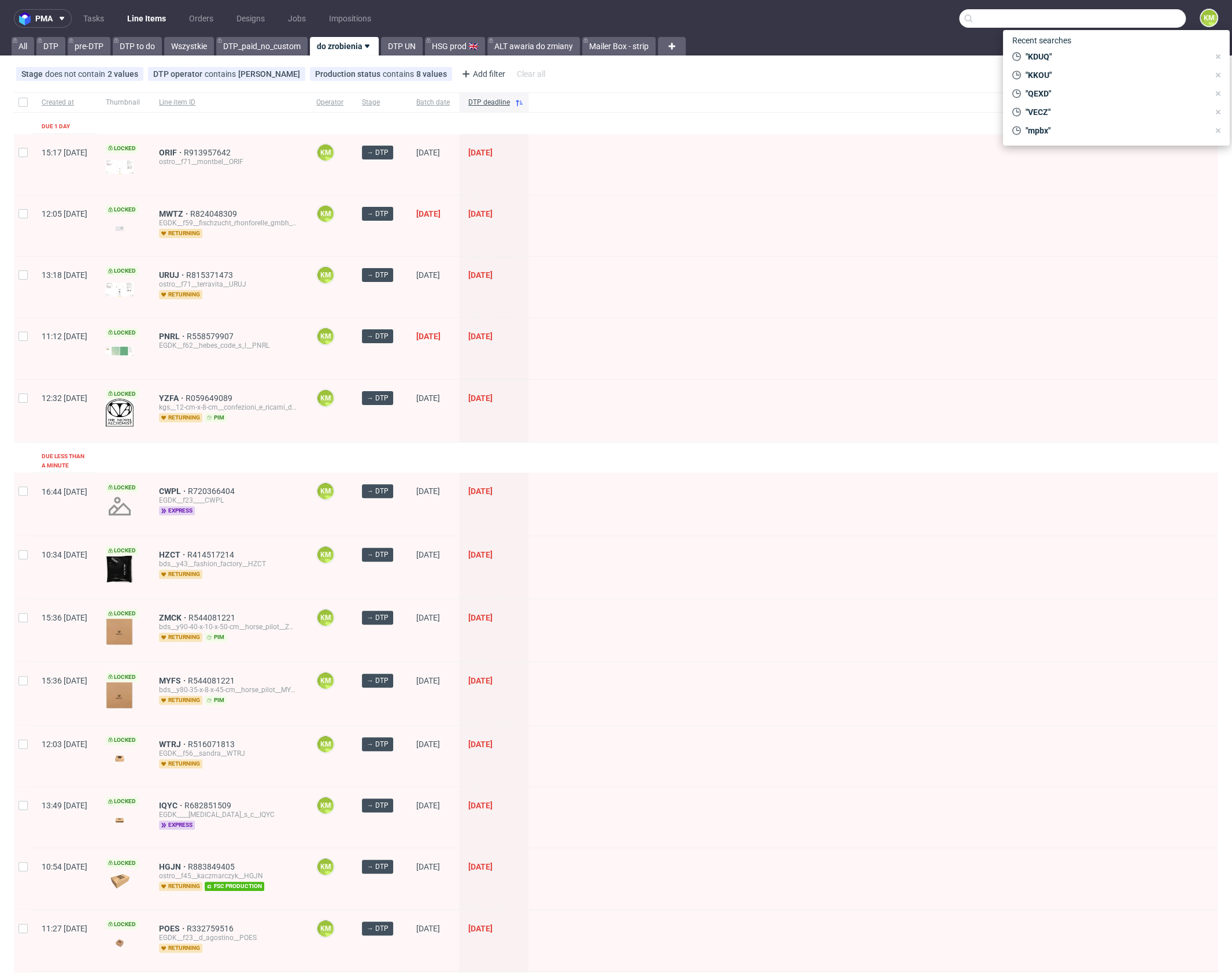
paste input "HXZO"
type input "HXZO"
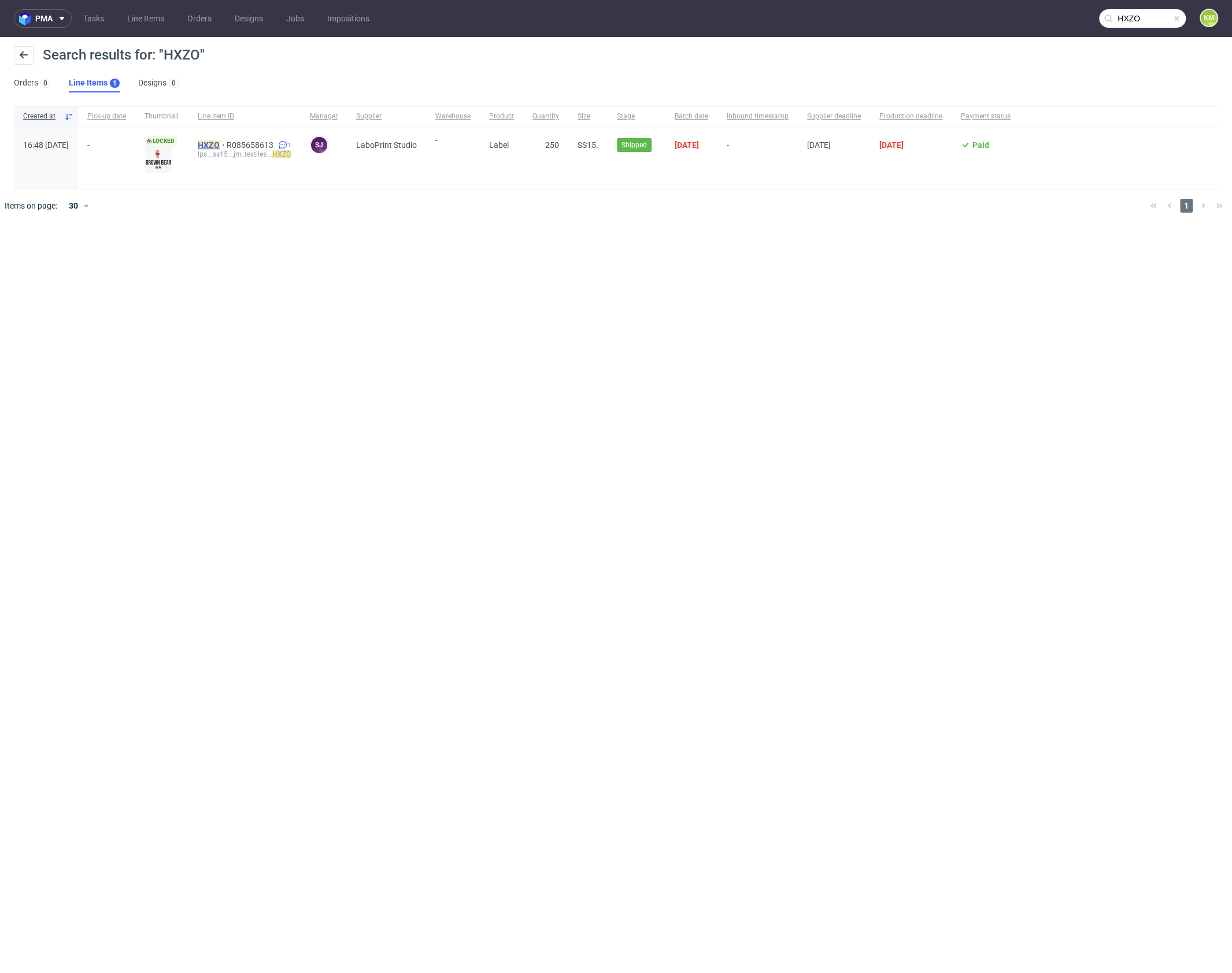
click at [219, 145] on mark "HXZO" at bounding box center [209, 145] width 22 height 9
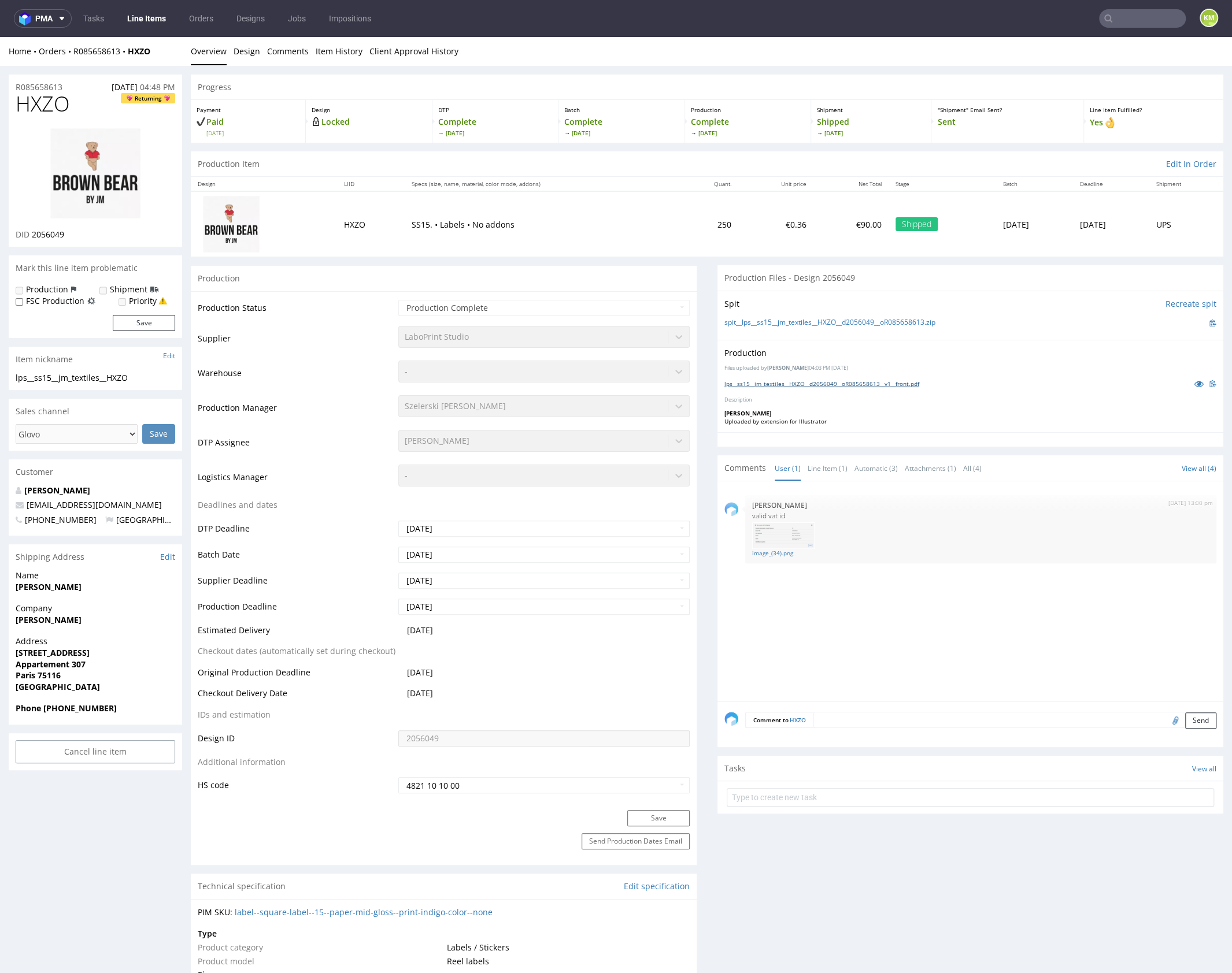
click at [840, 385] on link "lps__ss15__jm_textiles__HXZO__d2056049__oR085658613__v1__front.pdf" at bounding box center [822, 383] width 194 height 8
click at [847, 395] on div "Production Files uploaded by Monika Pająk 04:03 PM May 17th, 2024 lps__ss15__jm…" at bounding box center [971, 386] width 506 height 93
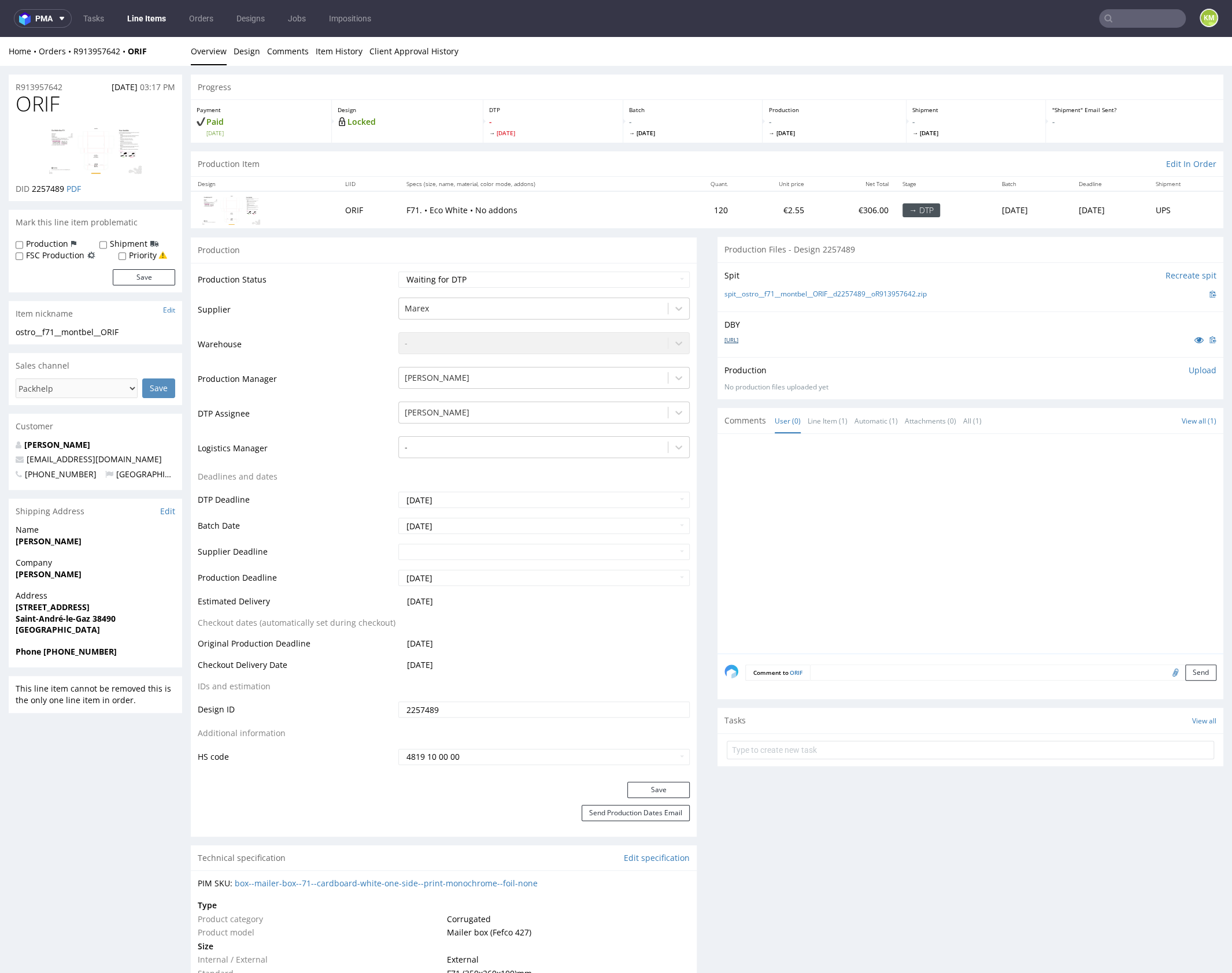
click at [739, 338] on link "[URL]" at bounding box center [732, 339] width 14 height 8
drag, startPoint x: 948, startPoint y: 333, endPoint x: 936, endPoint y: 310, distance: 25.9
click at [947, 333] on div "[URL]" at bounding box center [971, 339] width 492 height 13
drag, startPoint x: 943, startPoint y: 292, endPoint x: 739, endPoint y: 296, distance: 204.0
click at [739, 296] on div "spit__ostro__f71__montbel__ORIF__d2257489__oR913957642.zip" at bounding box center [971, 294] width 492 height 13
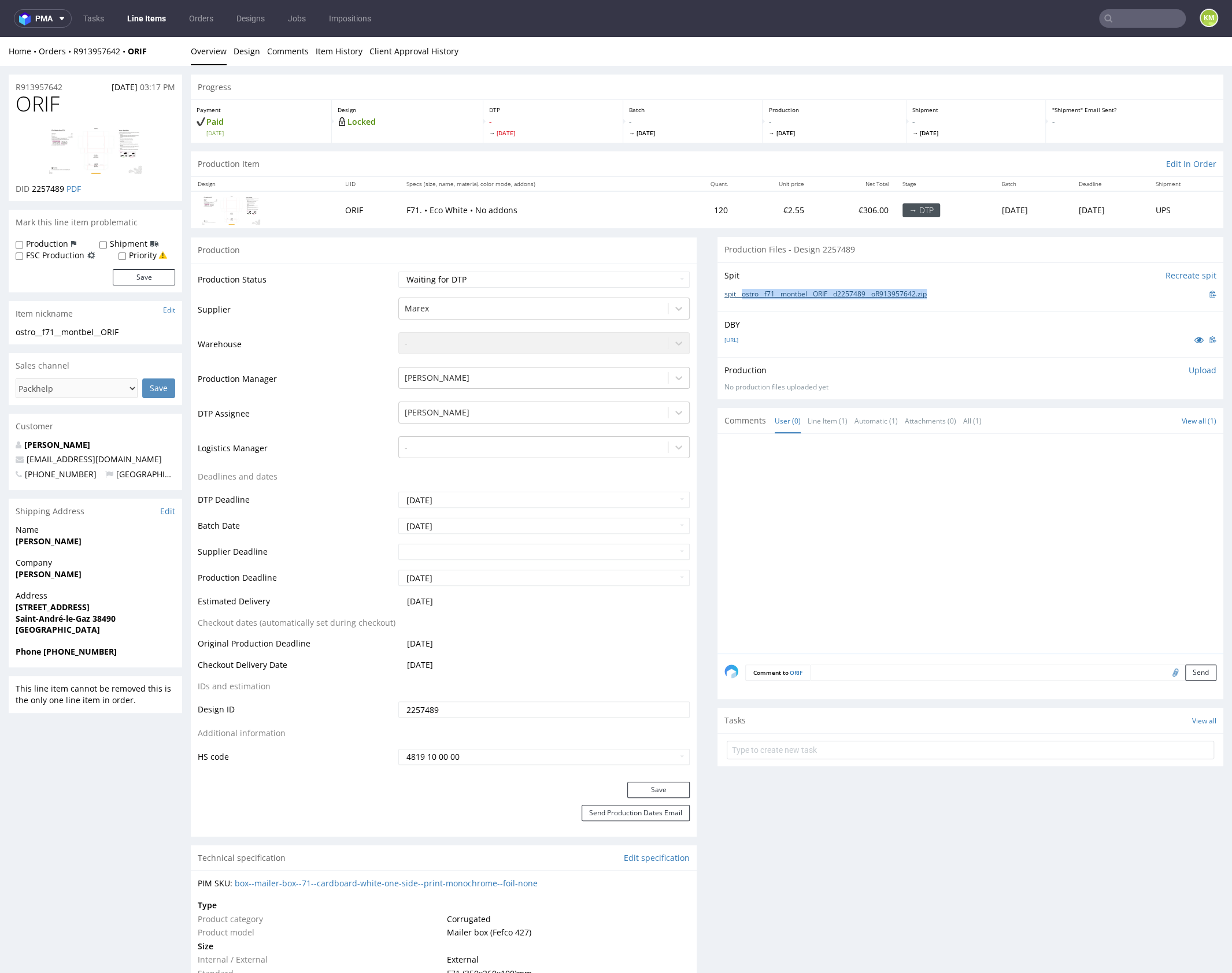
copy link "ostro__f71__montbel__ORIF__d2257489__oR913957642.zip"
click at [825, 537] on div at bounding box center [974, 547] width 499 height 212
click at [825, 536] on div at bounding box center [974, 547] width 499 height 212
click at [37, 108] on span "ORIF" at bounding box center [37, 104] width 44 height 23
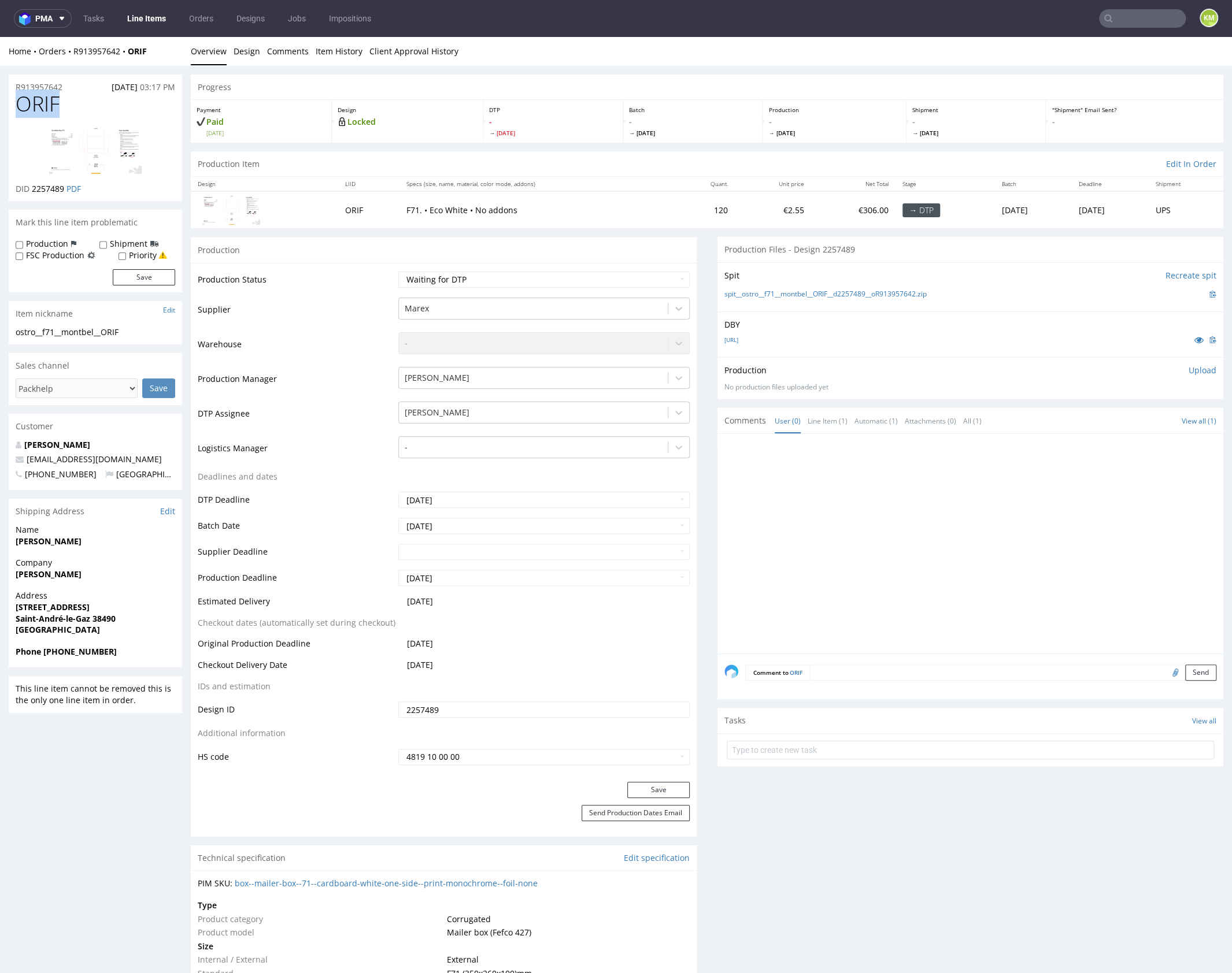
copy span "ORIF"
click at [840, 468] on div at bounding box center [974, 547] width 499 height 212
click at [1189, 373] on p "Upload" at bounding box center [1203, 370] width 27 height 11
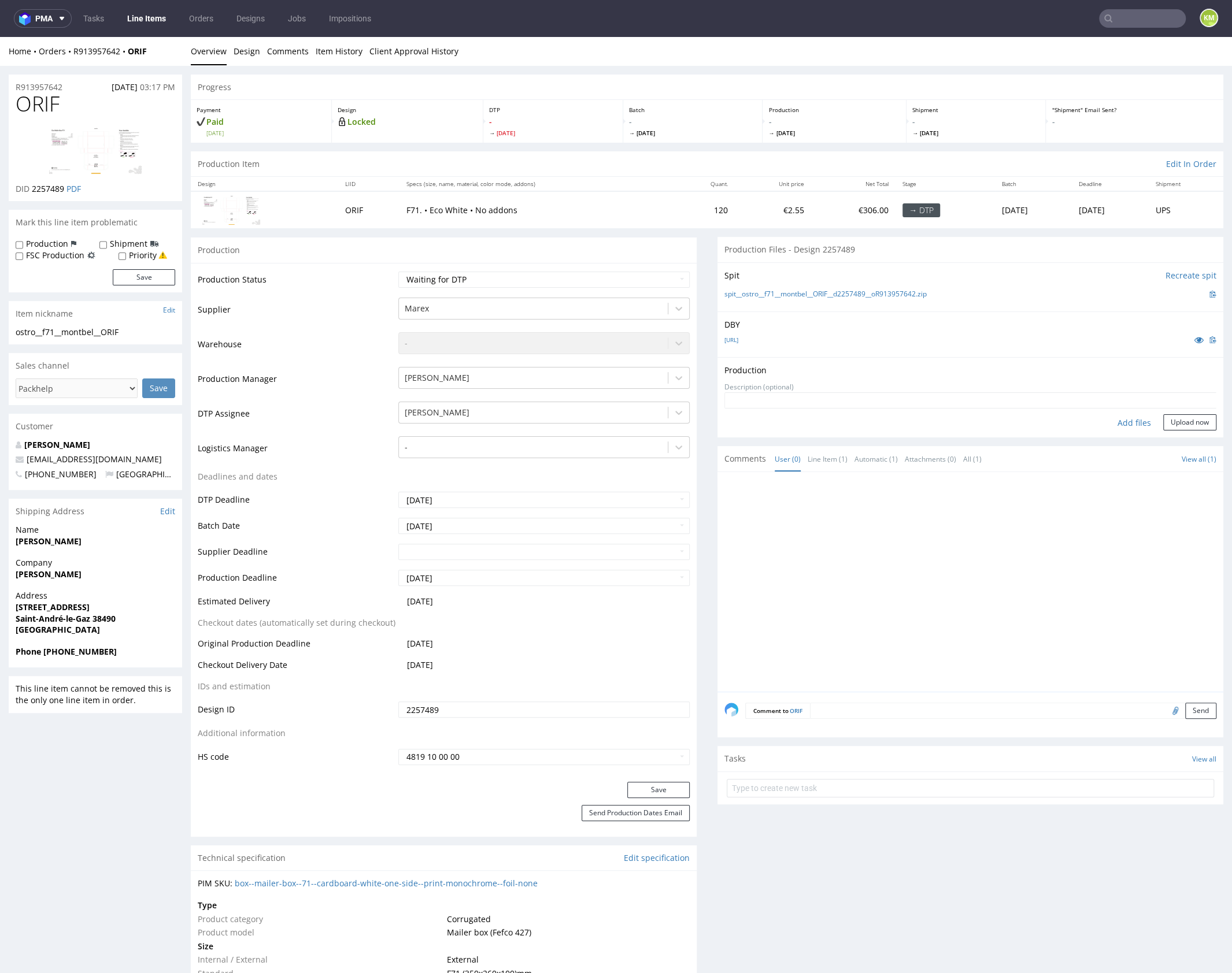
click at [1121, 424] on div "Add files" at bounding box center [1133, 423] width 57 height 17
type input "C:\fakepath\ostro__f71__montbel__ORIF__d2257489__oR913957642__outside.pdf"
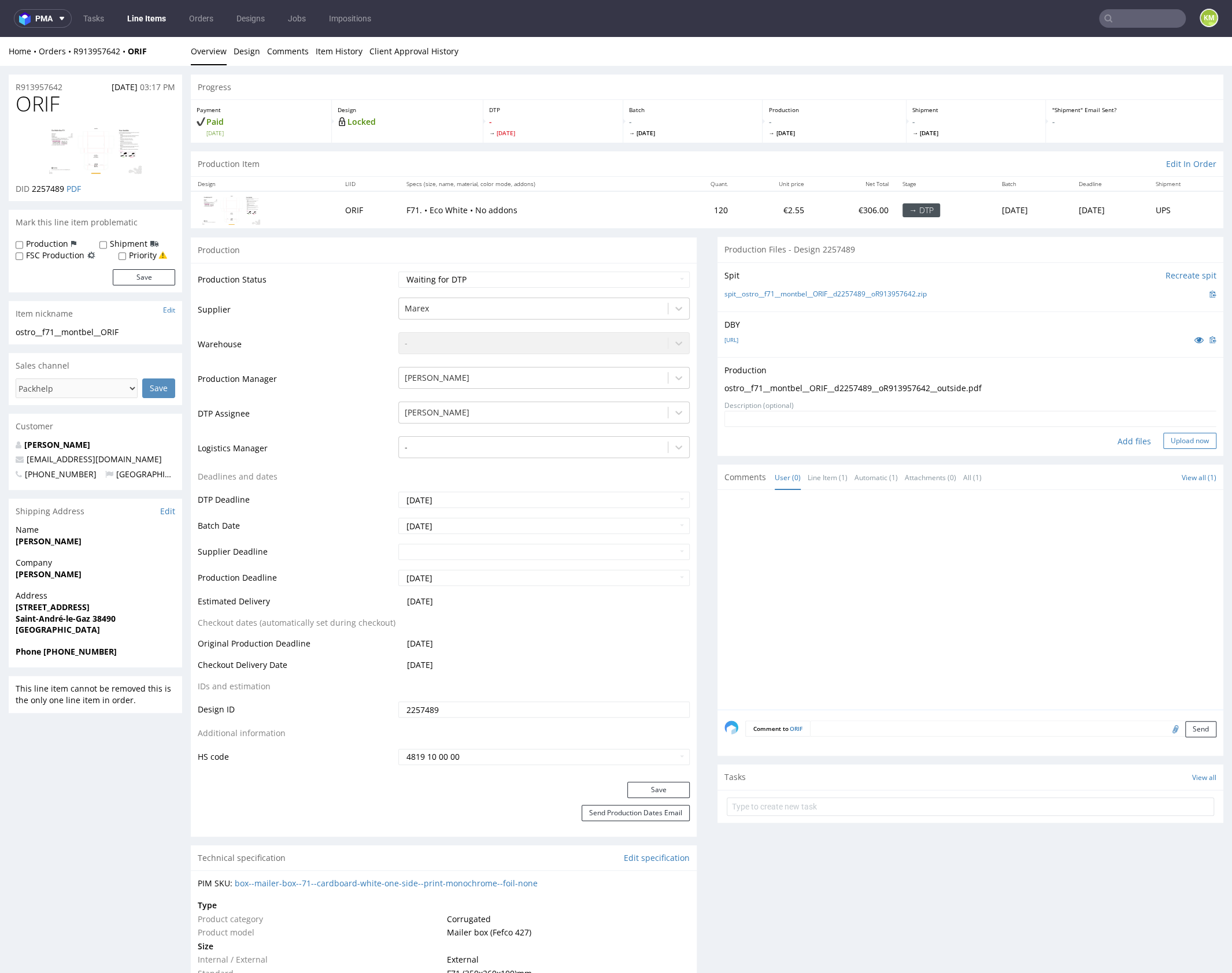
click at [1167, 443] on button "Upload now" at bounding box center [1190, 440] width 53 height 16
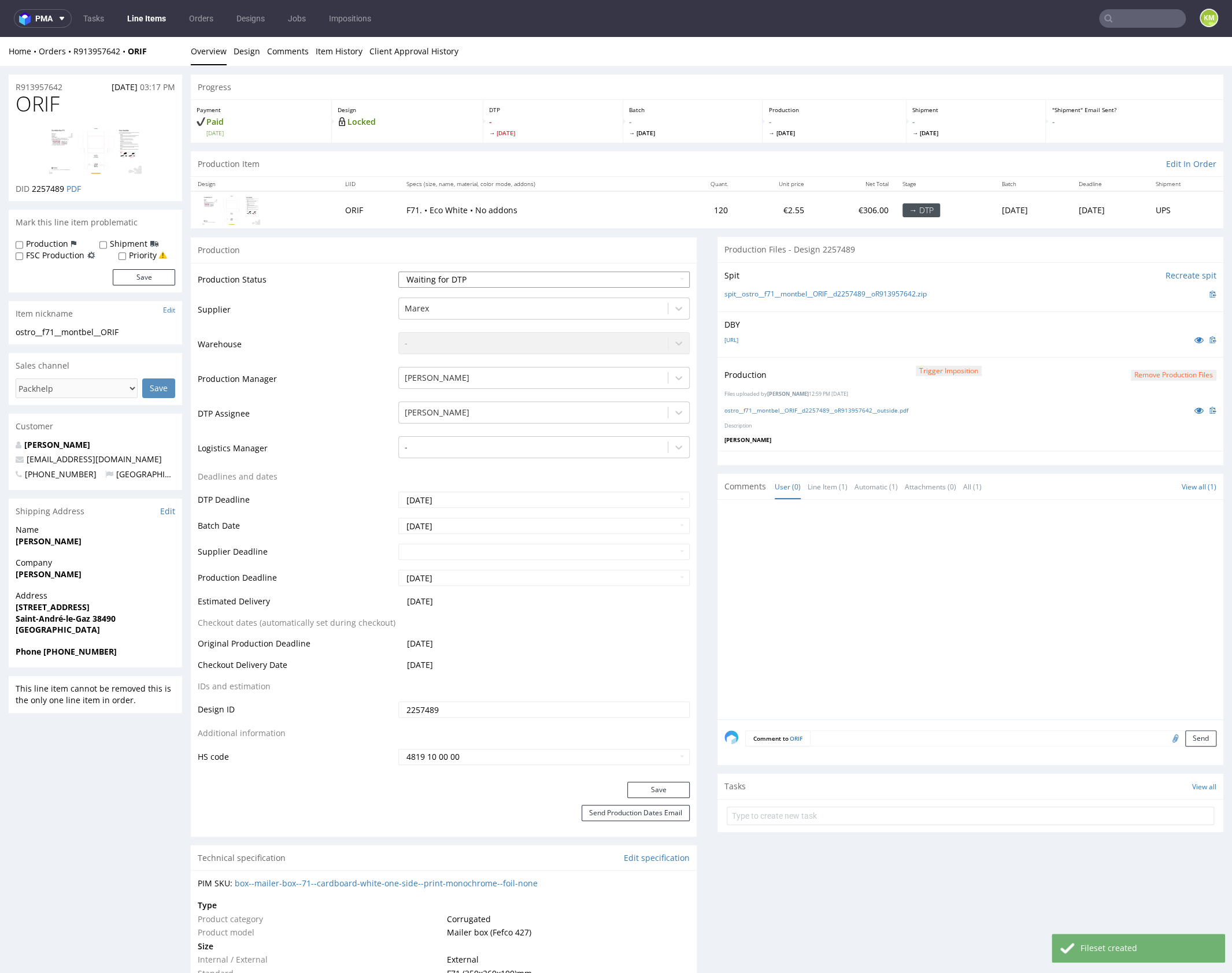
click at [592, 283] on select "Waiting for Artwork Waiting for Diecut Waiting for Mockup Waiting for DTP Waiti…" at bounding box center [544, 279] width 291 height 16
select select "dtp_production_ready"
click at [398, 272] on select "Waiting for Artwork Waiting for Diecut Waiting for Mockup Waiting for DTP Waiti…" at bounding box center [544, 279] width 291 height 16
click at [670, 790] on button "Save" at bounding box center [658, 790] width 63 height 16
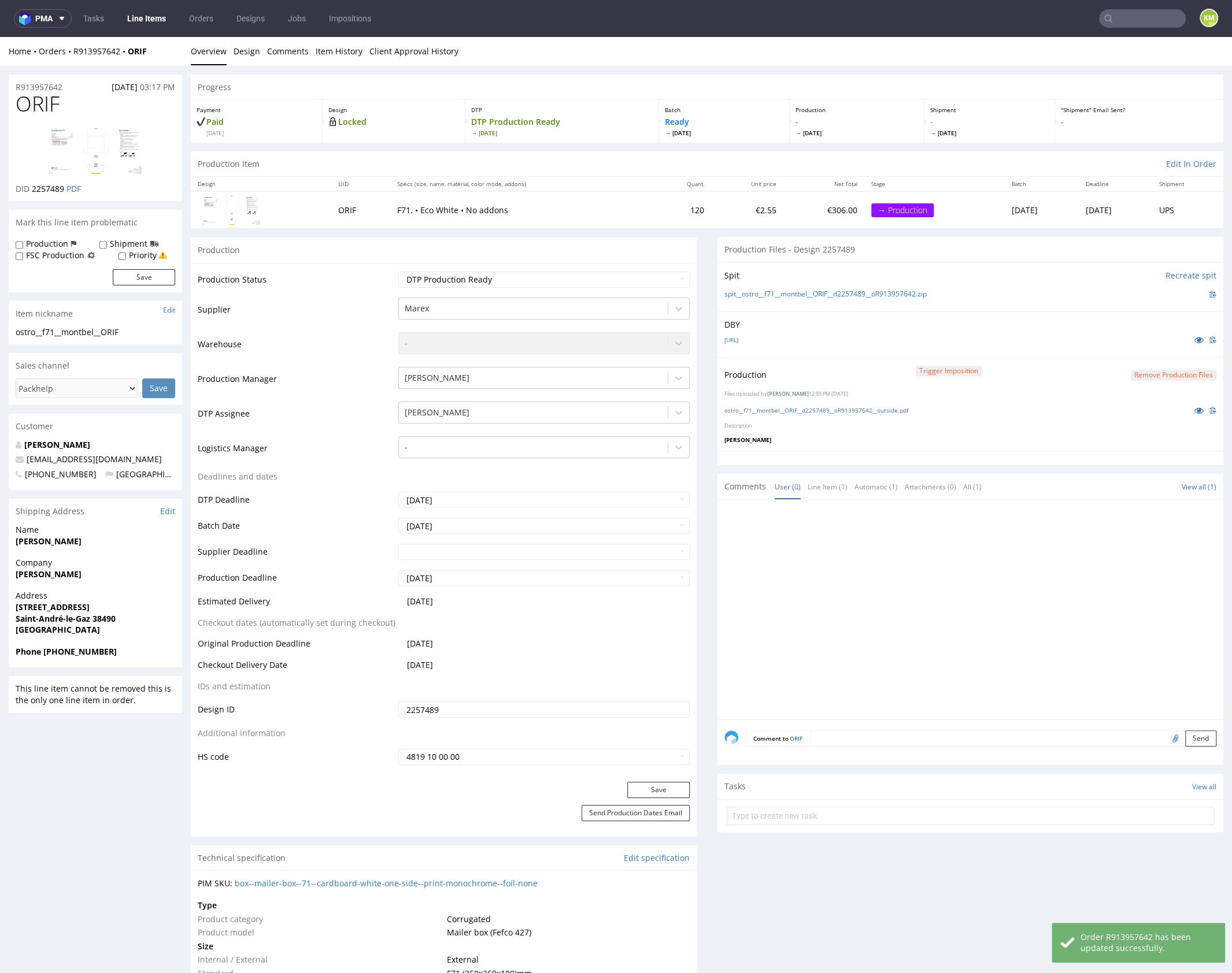
click at [942, 614] on div at bounding box center [974, 613] width 499 height 212
click at [867, 576] on div at bounding box center [974, 613] width 499 height 212
click at [848, 531] on div at bounding box center [974, 613] width 499 height 212
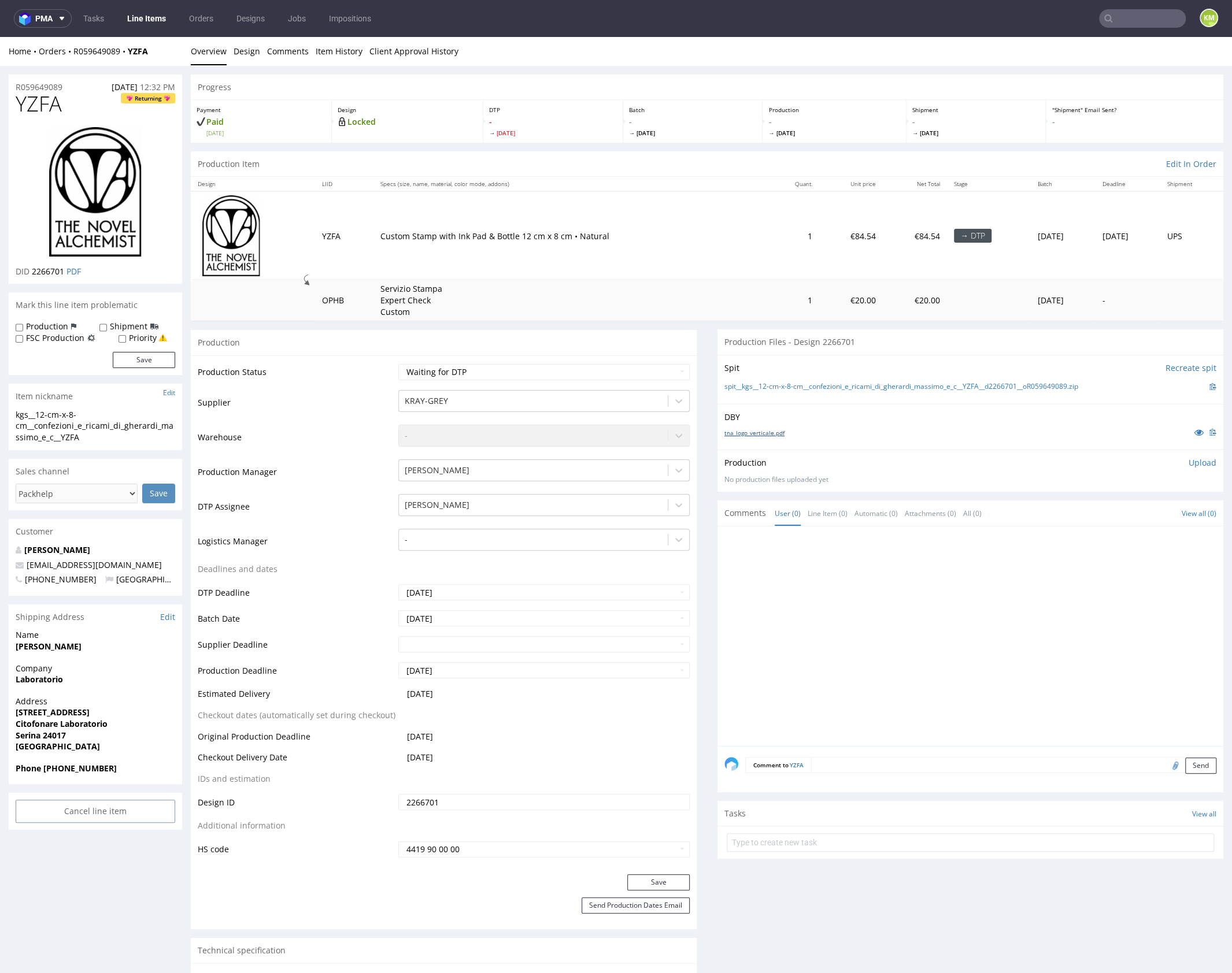
click at [762, 431] on link "tna_logo_verticale.pdf" at bounding box center [755, 433] width 60 height 8
drag, startPoint x: 115, startPoint y: 168, endPoint x: 314, endPoint y: 45, distance: 233.9
click at [812, 600] on div at bounding box center [974, 640] width 499 height 212
click at [844, 604] on div at bounding box center [974, 640] width 499 height 212
click at [769, 433] on link "tna_logo_verticale.pdf" at bounding box center [755, 433] width 60 height 8
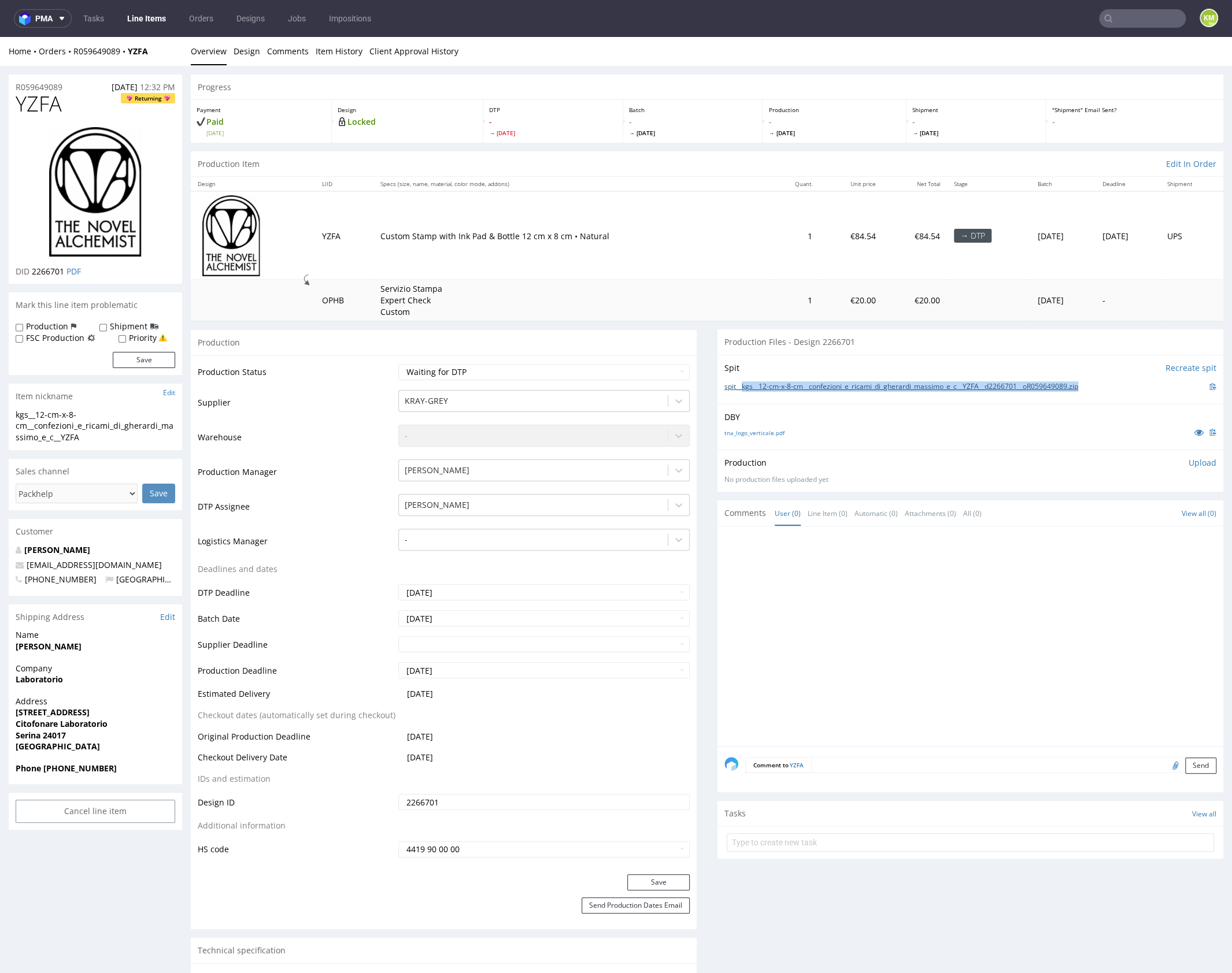
drag, startPoint x: 1103, startPoint y: 384, endPoint x: 738, endPoint y: 385, distance: 365.0
click at [738, 385] on div "spit__kgs__12-cm-x-8-cm__confezioni_e_ricami_di_gherardi_massimo_e_c__YZFA__d22…" at bounding box center [971, 386] width 492 height 13
copy link "kgs__12-cm-x-8-cm__confezioni_e_ricami_di_gherardi_massimo_e_c__YZFA__d2266701_…"
click at [846, 657] on div at bounding box center [974, 640] width 499 height 212
click at [604, 374] on select "Waiting for Artwork Waiting for Diecut Waiting for Mockup Waiting for DTP Waiti…" at bounding box center [544, 372] width 291 height 16
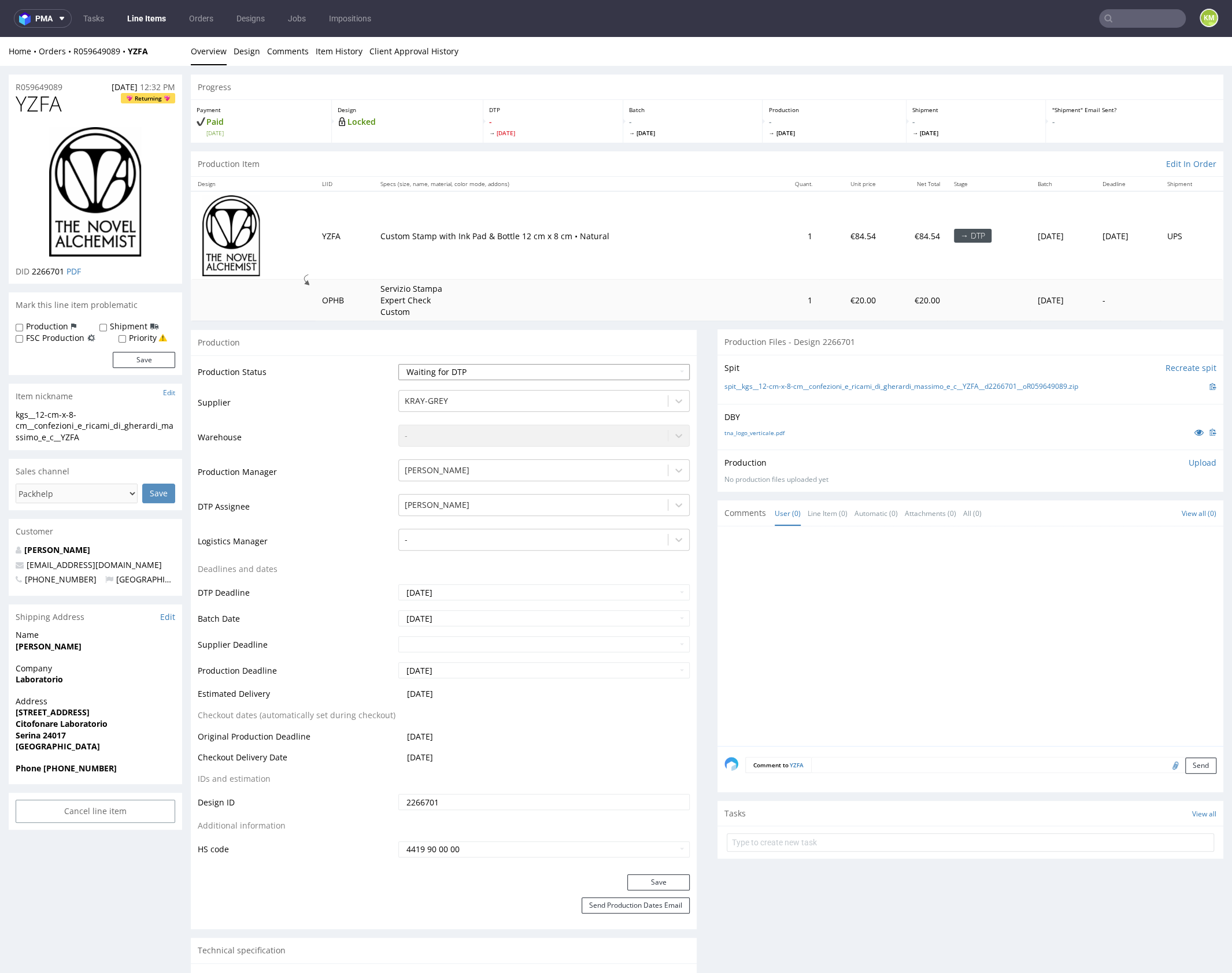
select select "dtp_ca_needed"
click at [398, 364] on select "Waiting for Artwork Waiting for Diecut Waiting for Mockup Waiting for DTP Waiti…" at bounding box center [544, 372] width 291 height 16
click at [654, 885] on button "Save" at bounding box center [658, 882] width 63 height 16
click at [876, 703] on div at bounding box center [974, 640] width 499 height 212
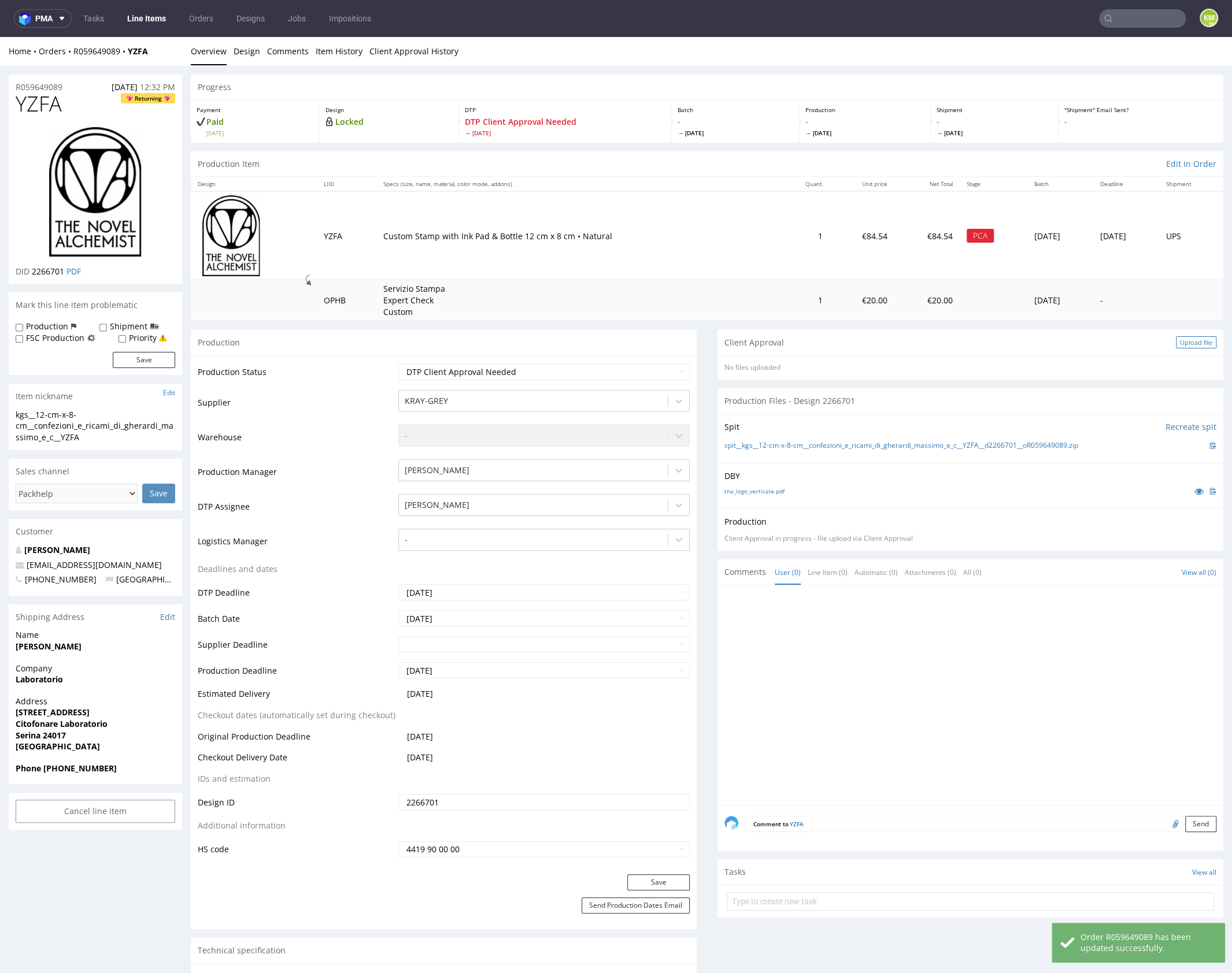
click at [1186, 341] on div "Upload file" at bounding box center [1196, 343] width 40 height 12
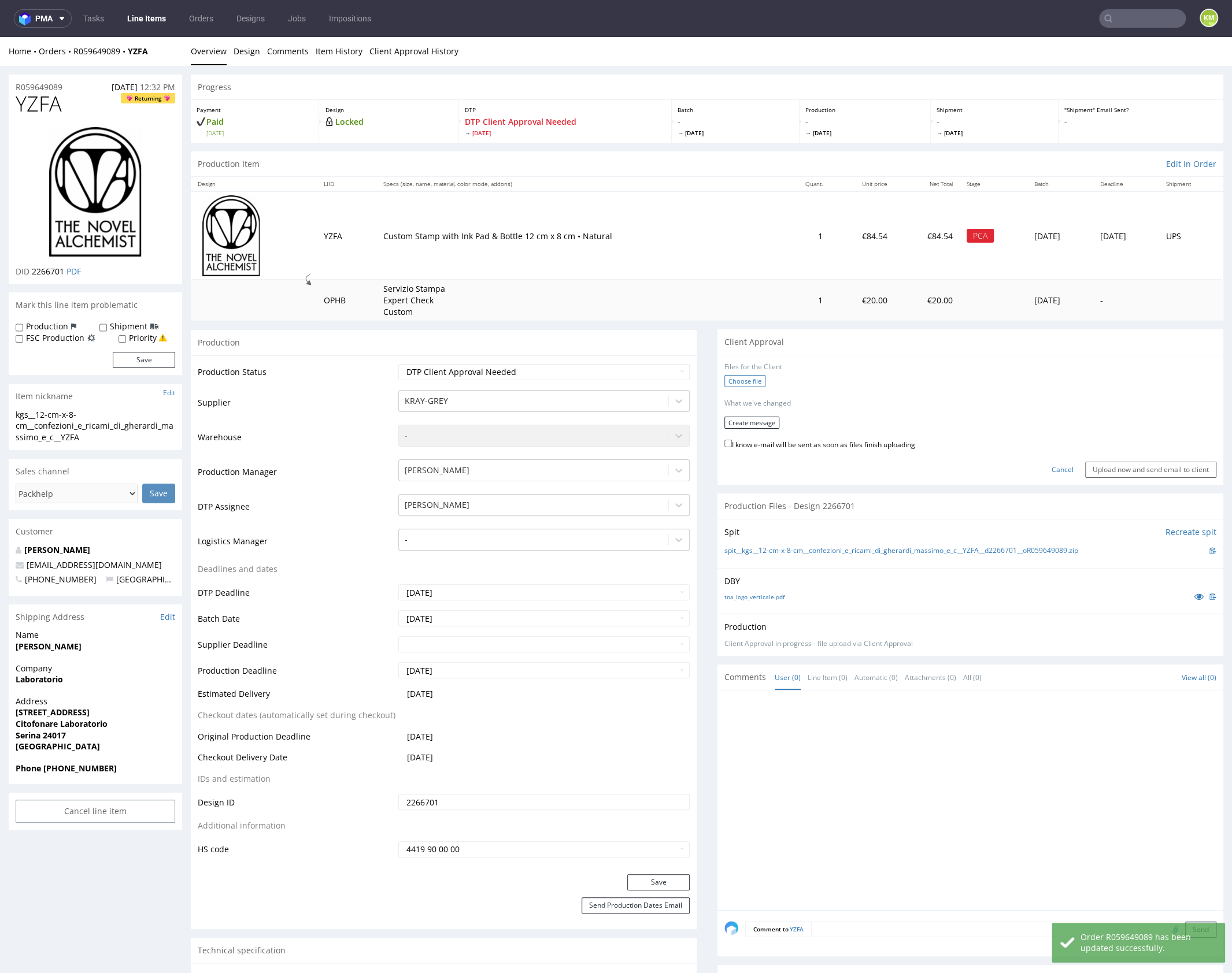
click at [751, 383] on label "Choose file" at bounding box center [745, 381] width 41 height 12
click at [0, 37] on input "Choose file" at bounding box center [0, 37] width 0 height 0
click at [766, 422] on button "Create message" at bounding box center [752, 420] width 55 height 12
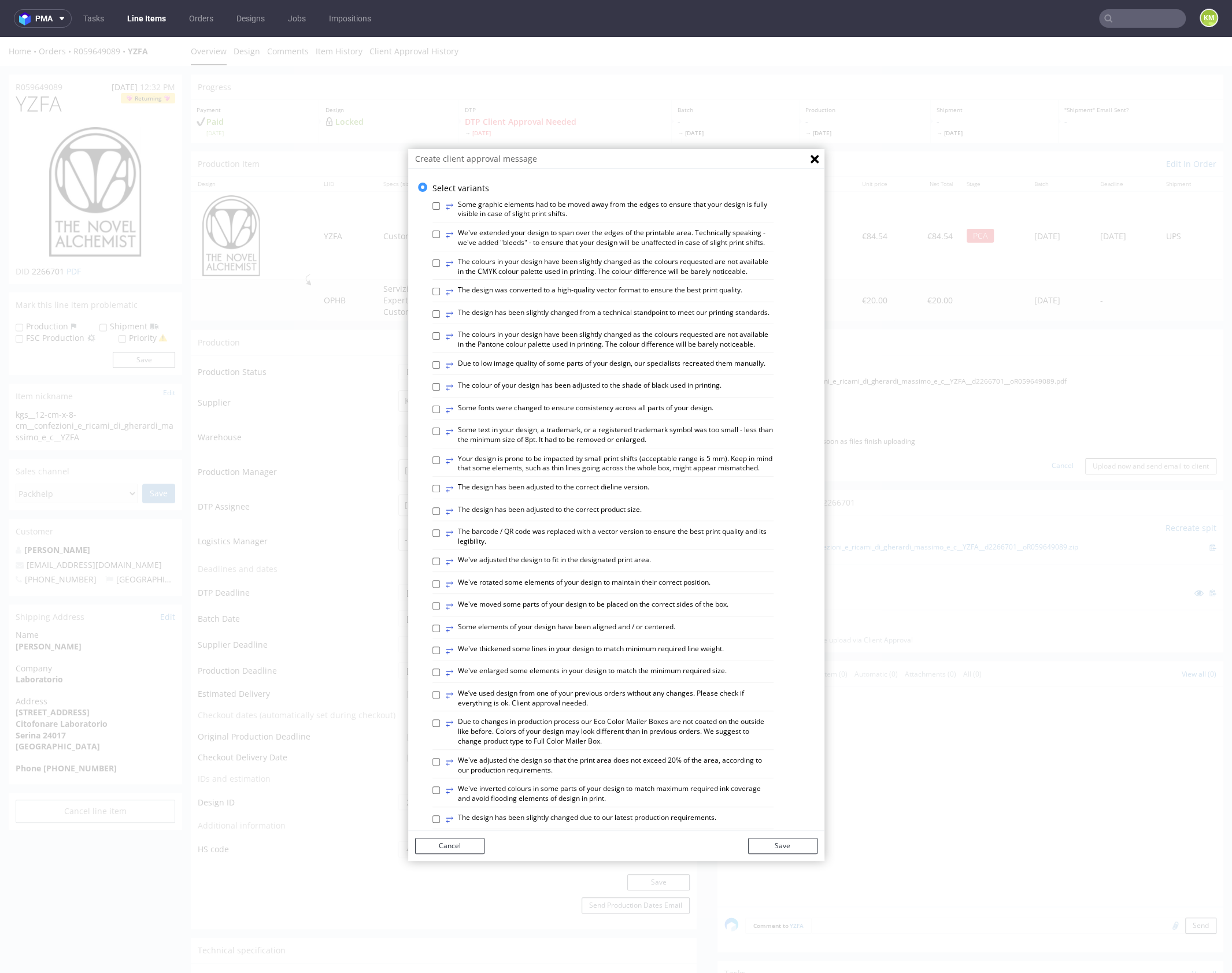
click at [546, 298] on label "⥂ The design was converted to a high-quality vector format to ensure the best p…" at bounding box center [594, 291] width 296 height 13
click at [440, 295] on input "⥂ The design was converted to a high-quality vector format to ensure the best p…" at bounding box center [436, 291] width 8 height 8
checkbox input "true"
click at [810, 161] on icon "Close" at bounding box center [814, 158] width 8 height 8
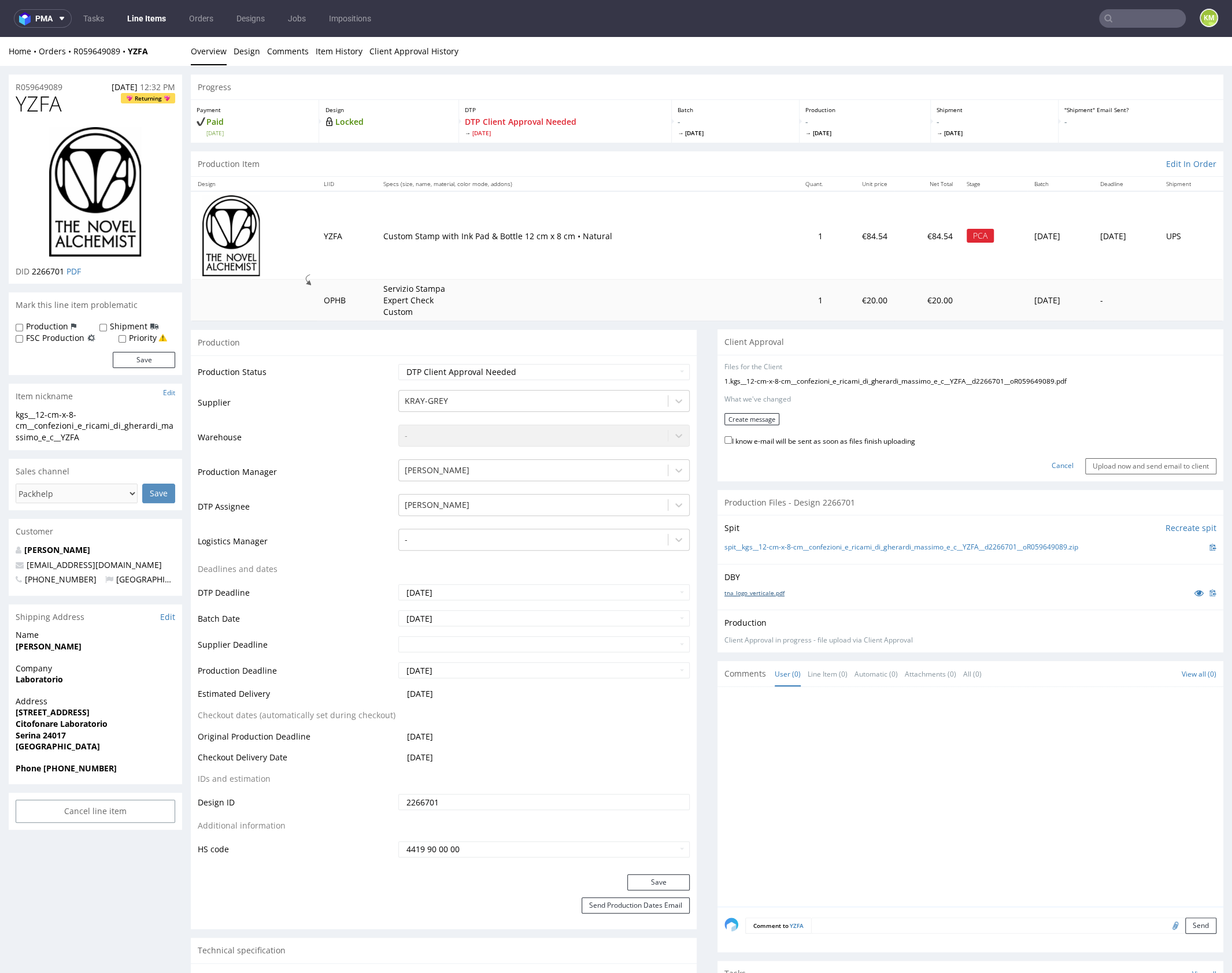
click at [767, 591] on link "tna_logo_verticale.pdf" at bounding box center [755, 593] width 60 height 8
click at [1054, 469] on link "Cancel" at bounding box center [1063, 466] width 22 height 9
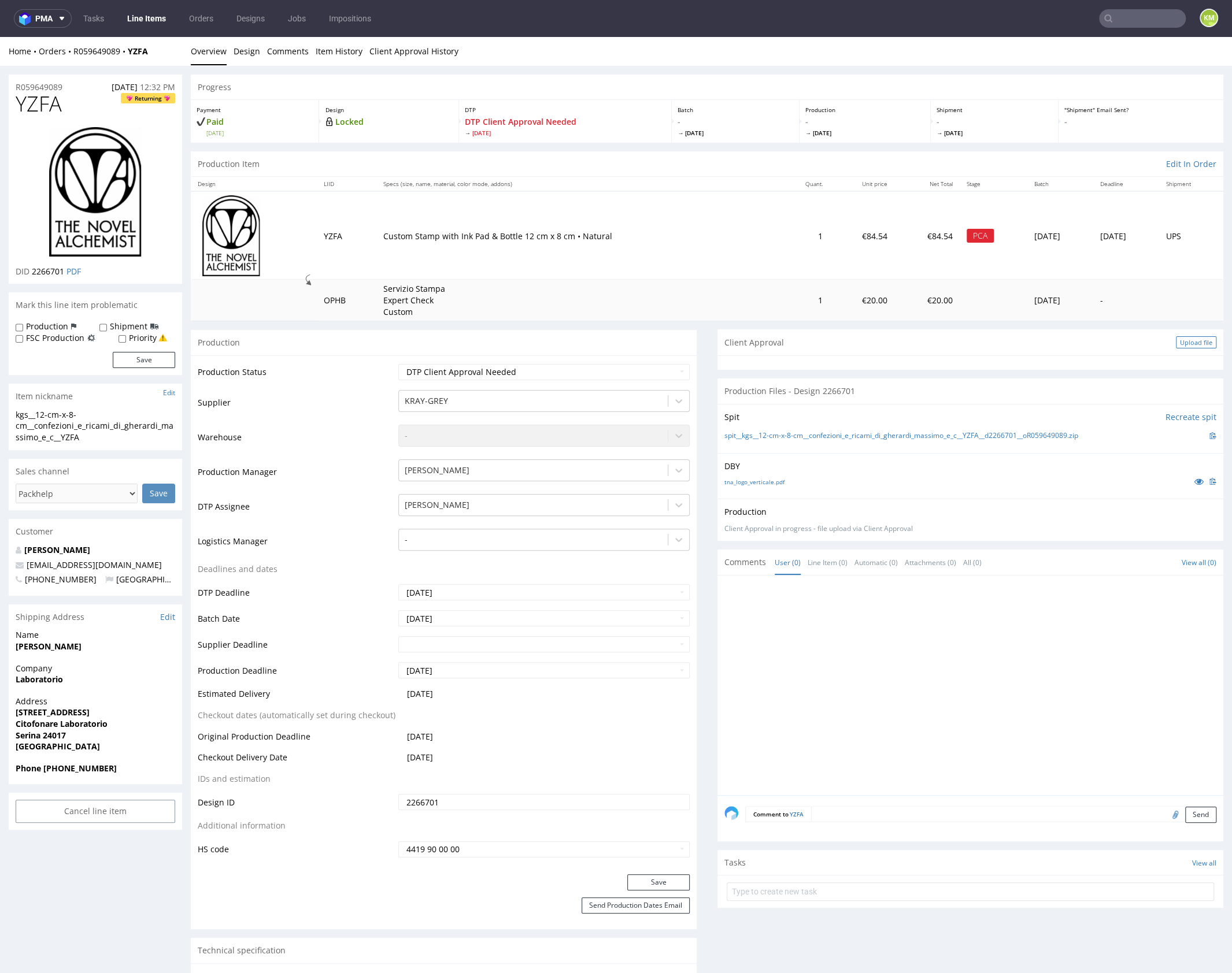
click at [1178, 343] on div "Upload file" at bounding box center [1196, 343] width 40 height 12
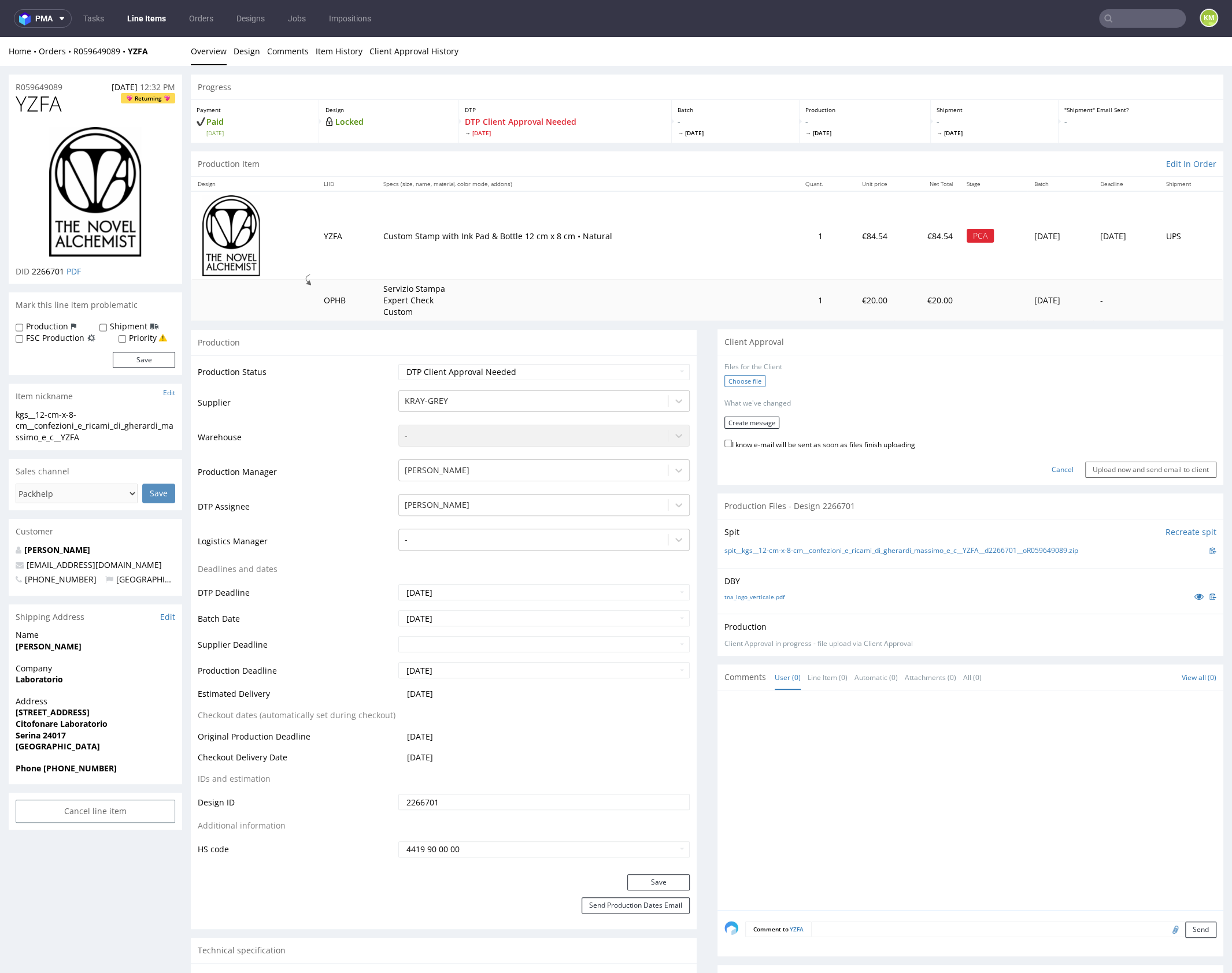
click at [746, 384] on label "Choose file" at bounding box center [745, 381] width 41 height 12
click at [0, 37] on input "Choose file" at bounding box center [0, 37] width 0 height 0
click at [748, 419] on button "Create message" at bounding box center [752, 420] width 55 height 12
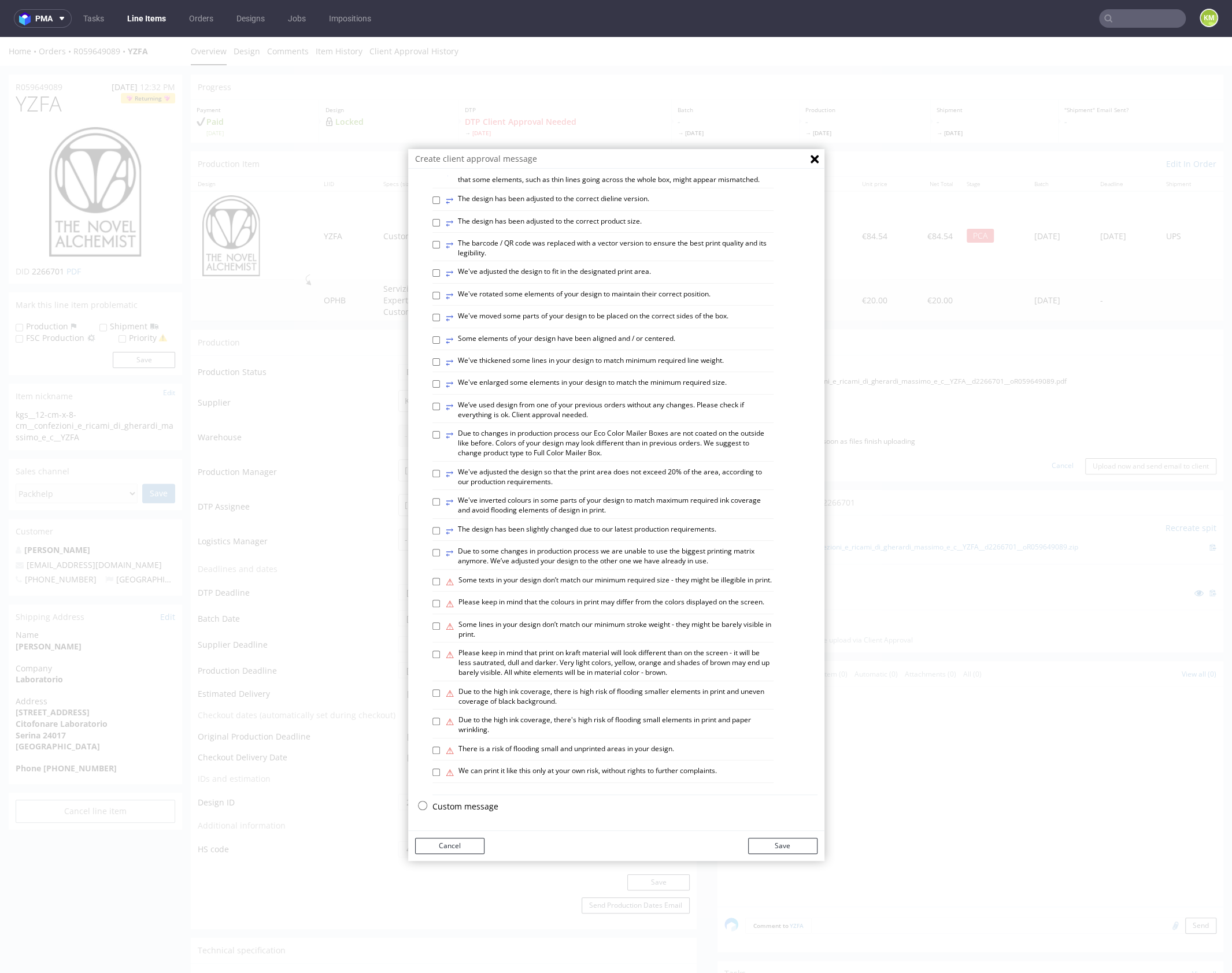
scroll to position [320, 0]
click at [458, 806] on p "Custom message" at bounding box center [625, 806] width 385 height 11
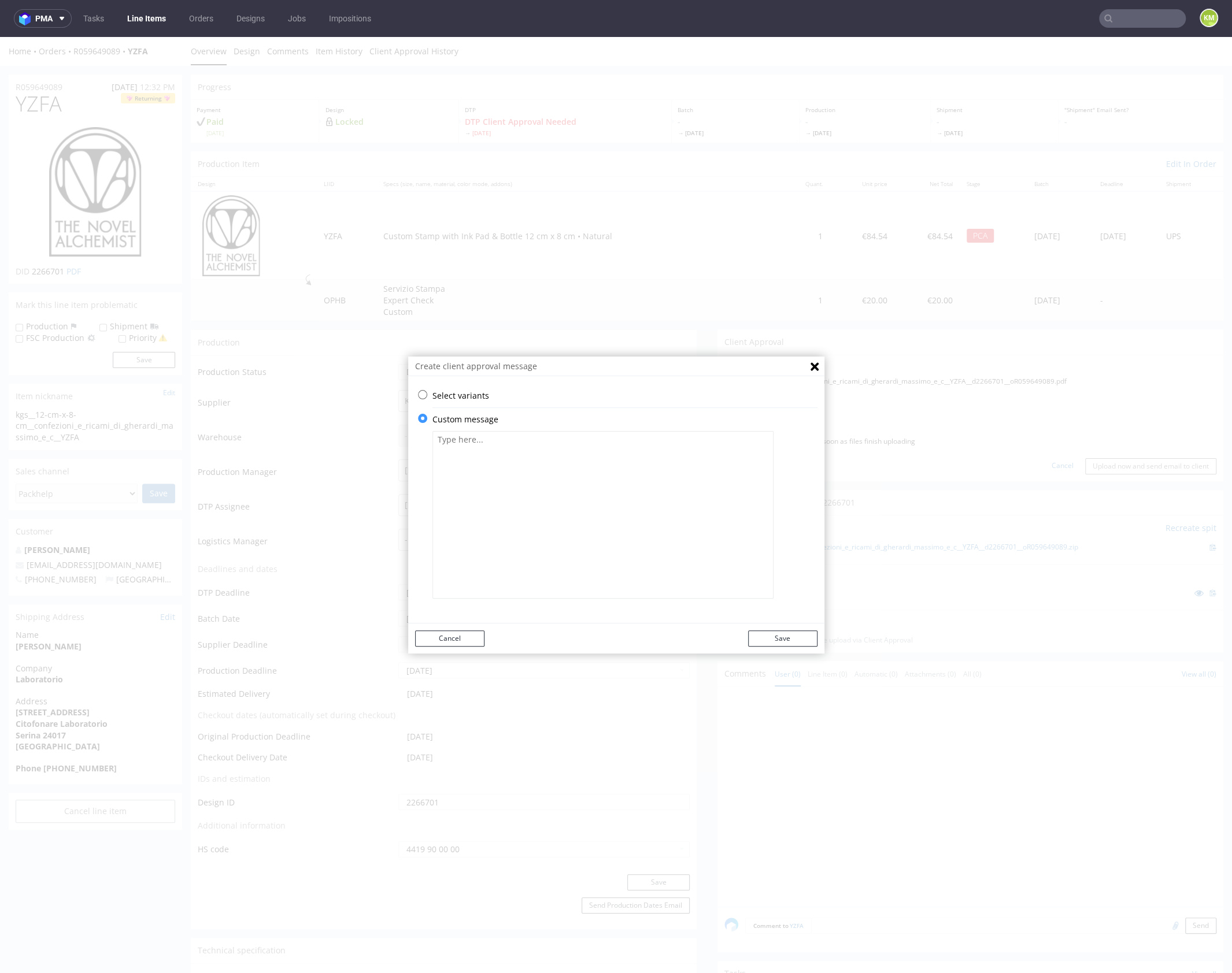
click at [493, 498] on textarea at bounding box center [603, 515] width 341 height 168
paste textarea "The logo has been converted to vector format and placed on the template at a 1:…"
type textarea "The logo has been converted to vector format and placed on the template at a 1:…"
click at [795, 642] on button "Save" at bounding box center [782, 638] width 69 height 16
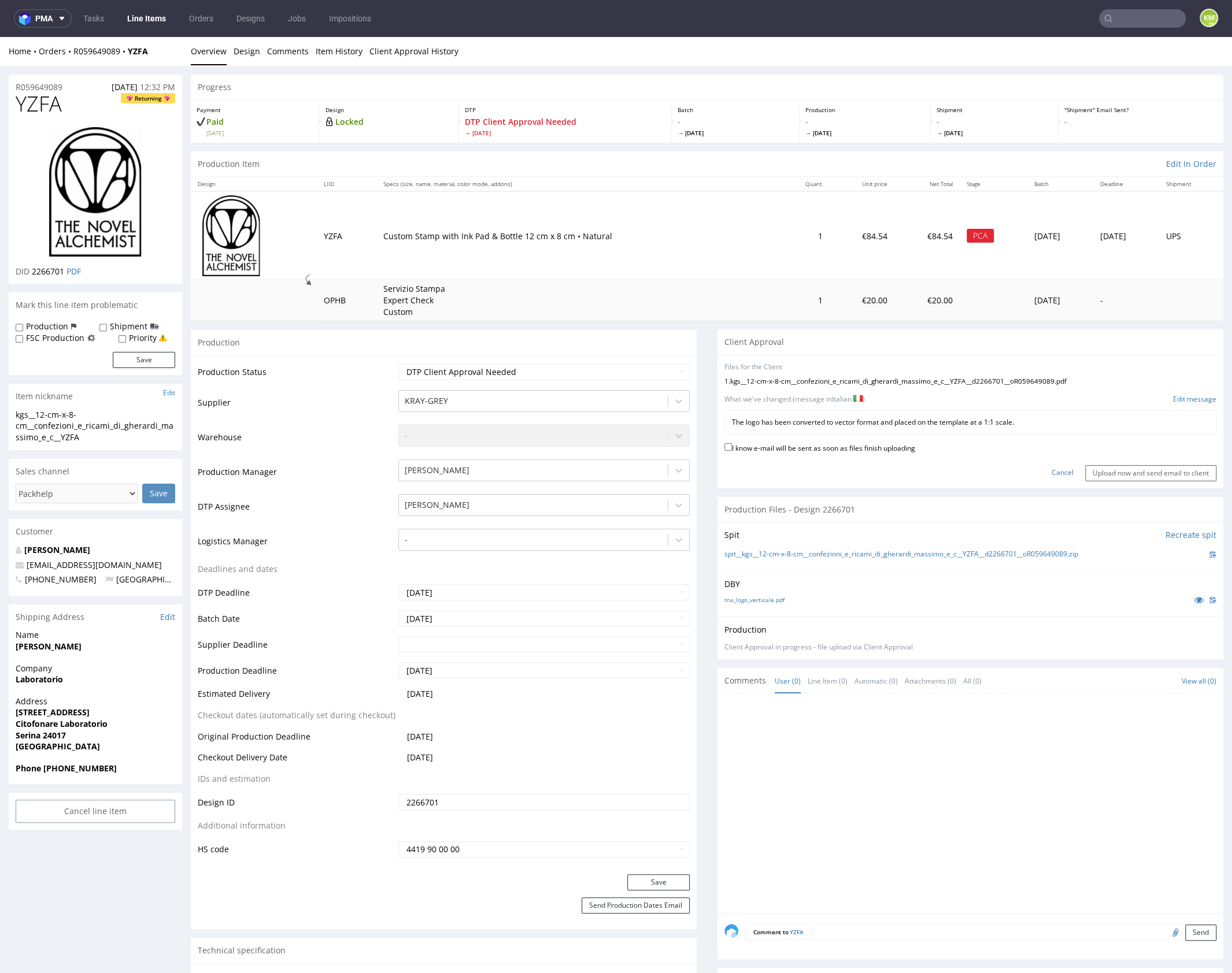
click at [856, 449] on label "I know e-mail will be sent as soon as files finish uploading" at bounding box center [820, 447] width 191 height 13
click at [732, 449] on input "I know e-mail will be sent as soon as files finish uploading" at bounding box center [728, 447] width 8 height 8
checkbox input "true"
click at [1120, 472] on input "Upload now and send email to client" at bounding box center [1151, 473] width 131 height 16
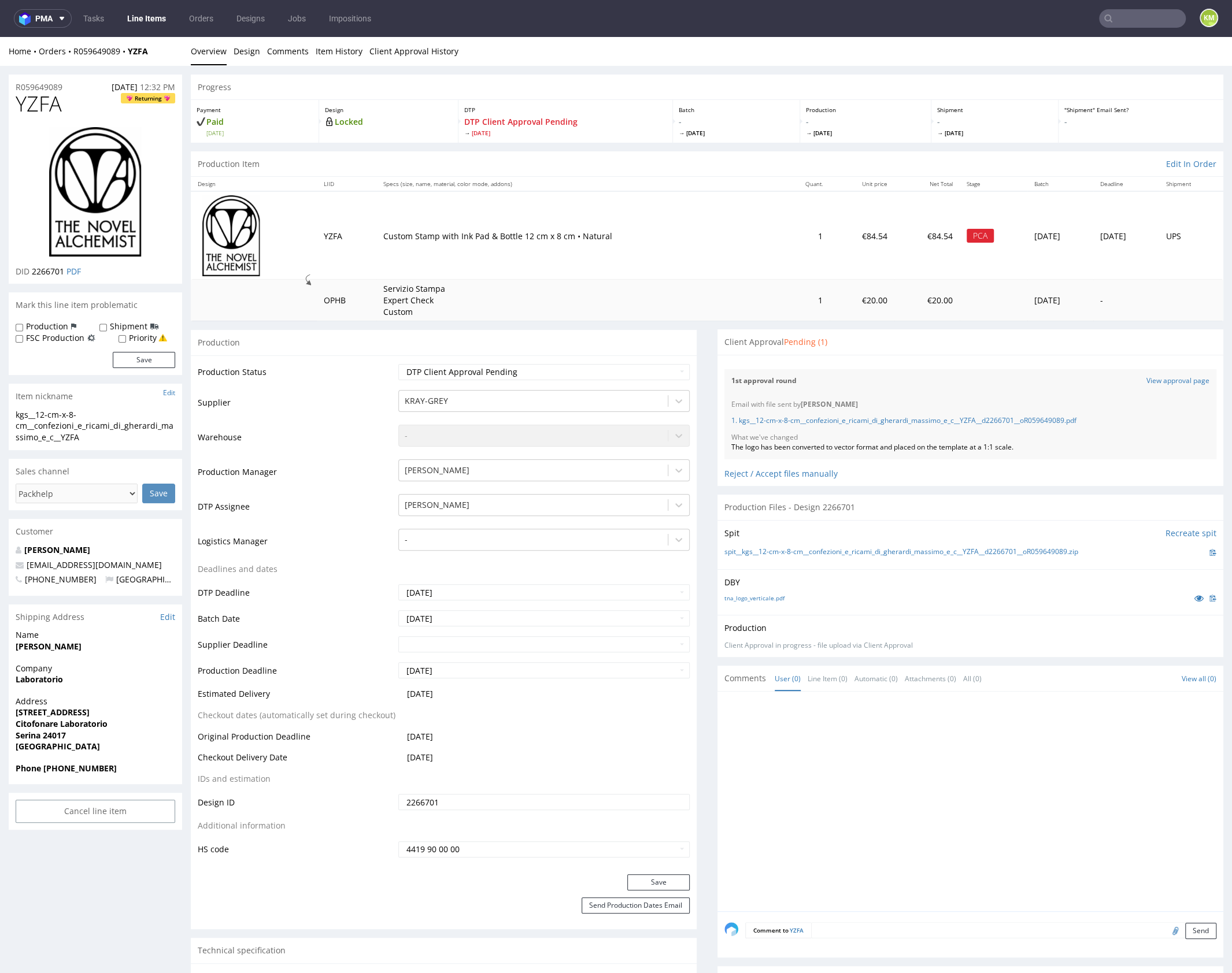
click at [1042, 338] on div "Client Approval Pending (1)" at bounding box center [971, 343] width 506 height 26
click at [1043, 335] on div "Client Approval Pending (1)" at bounding box center [971, 343] width 506 height 26
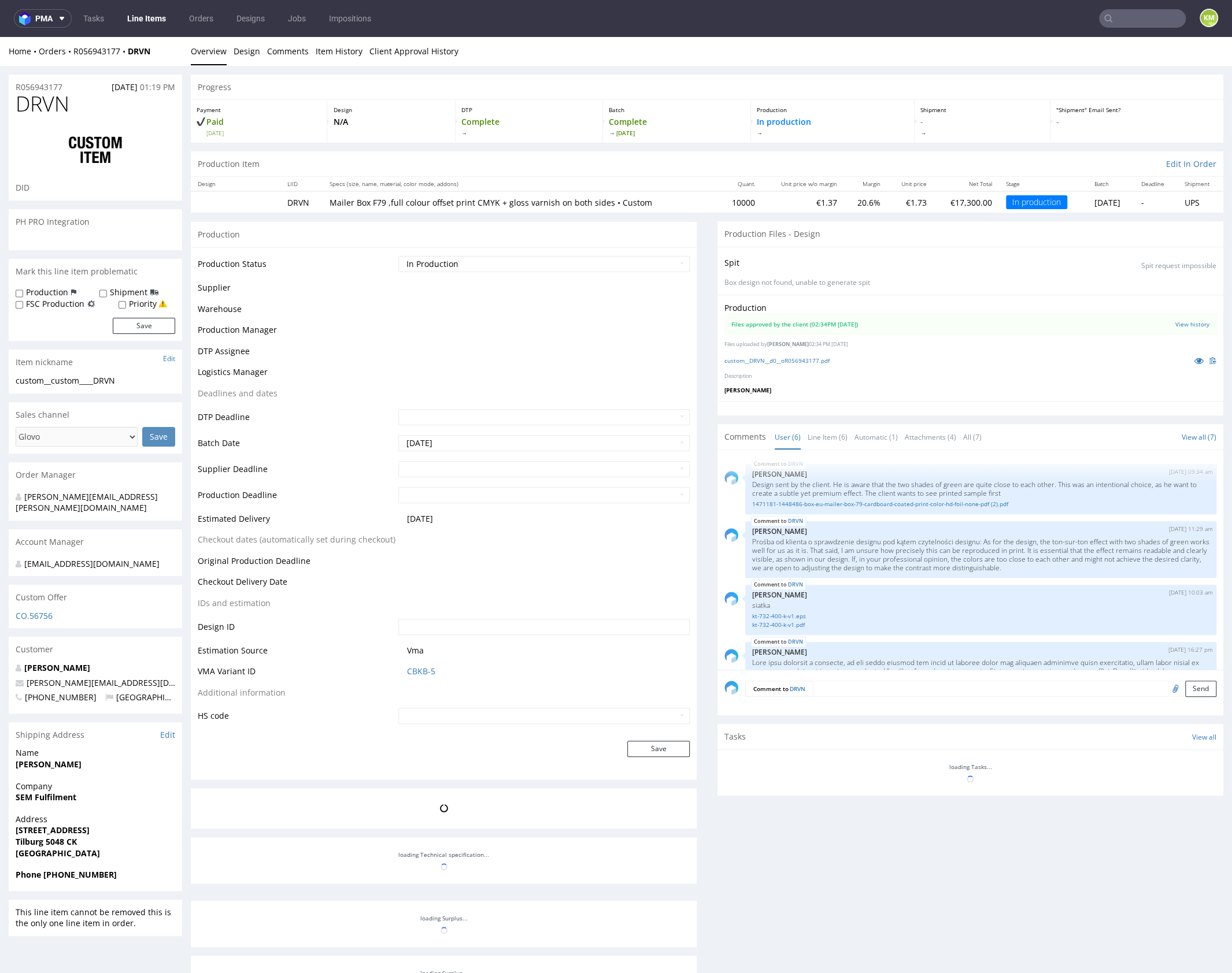
scroll to position [186, 0]
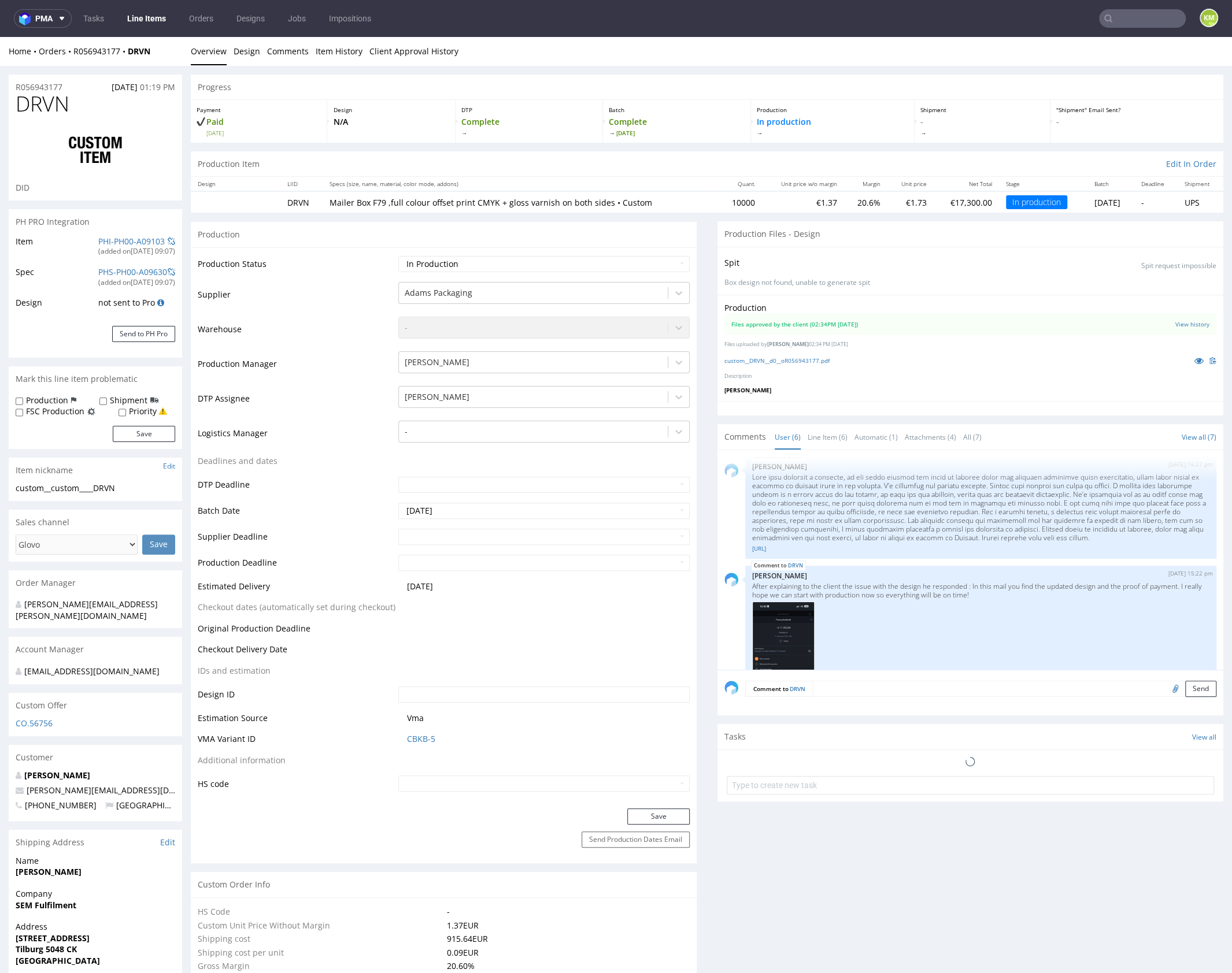
select select "in_progress"
click at [806, 363] on link "custom__DRVN__d0__oR056943177.pdf" at bounding box center [777, 360] width 105 height 8
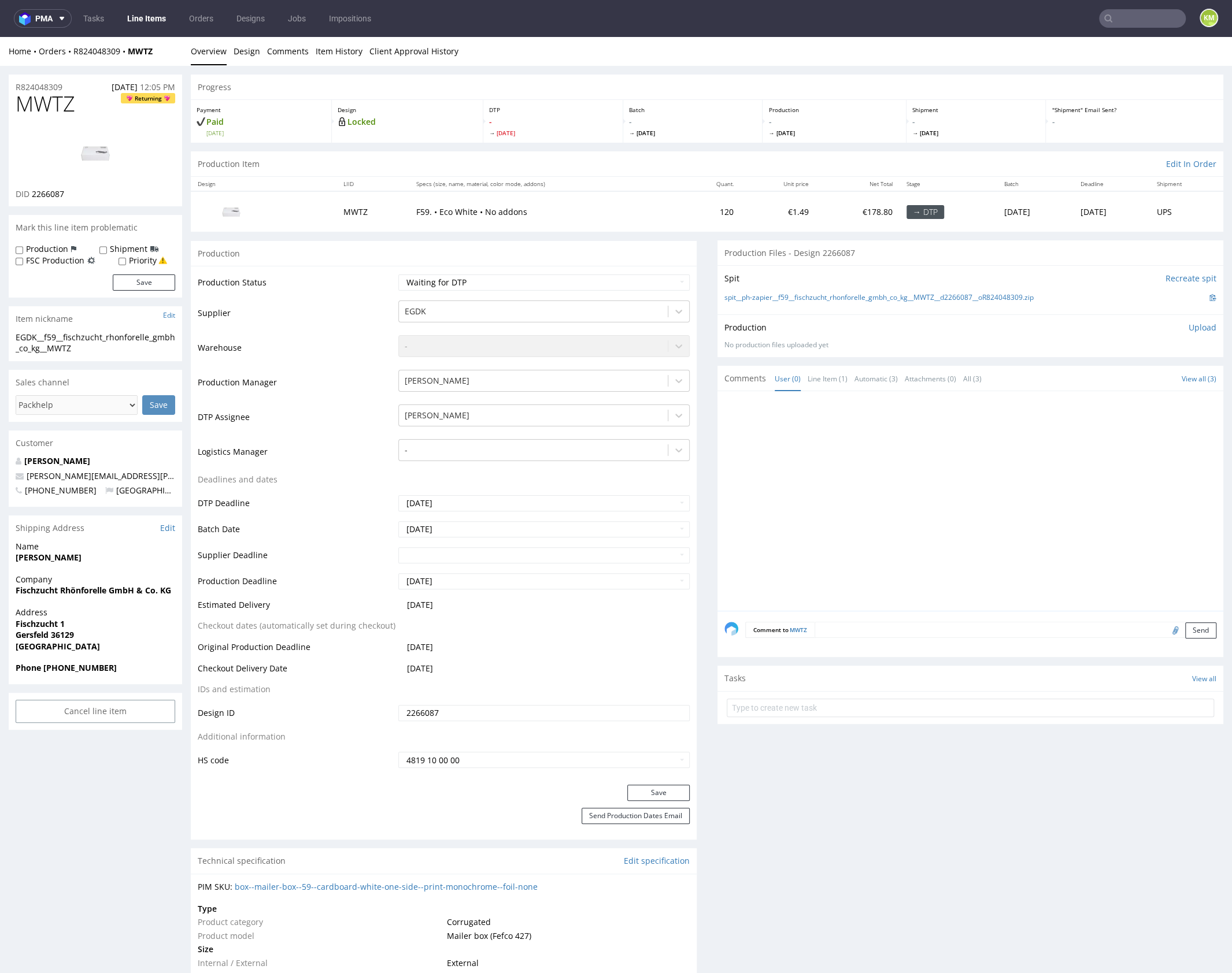
click at [853, 472] on div at bounding box center [974, 504] width 499 height 212
click at [242, 55] on link "Design" at bounding box center [247, 51] width 27 height 28
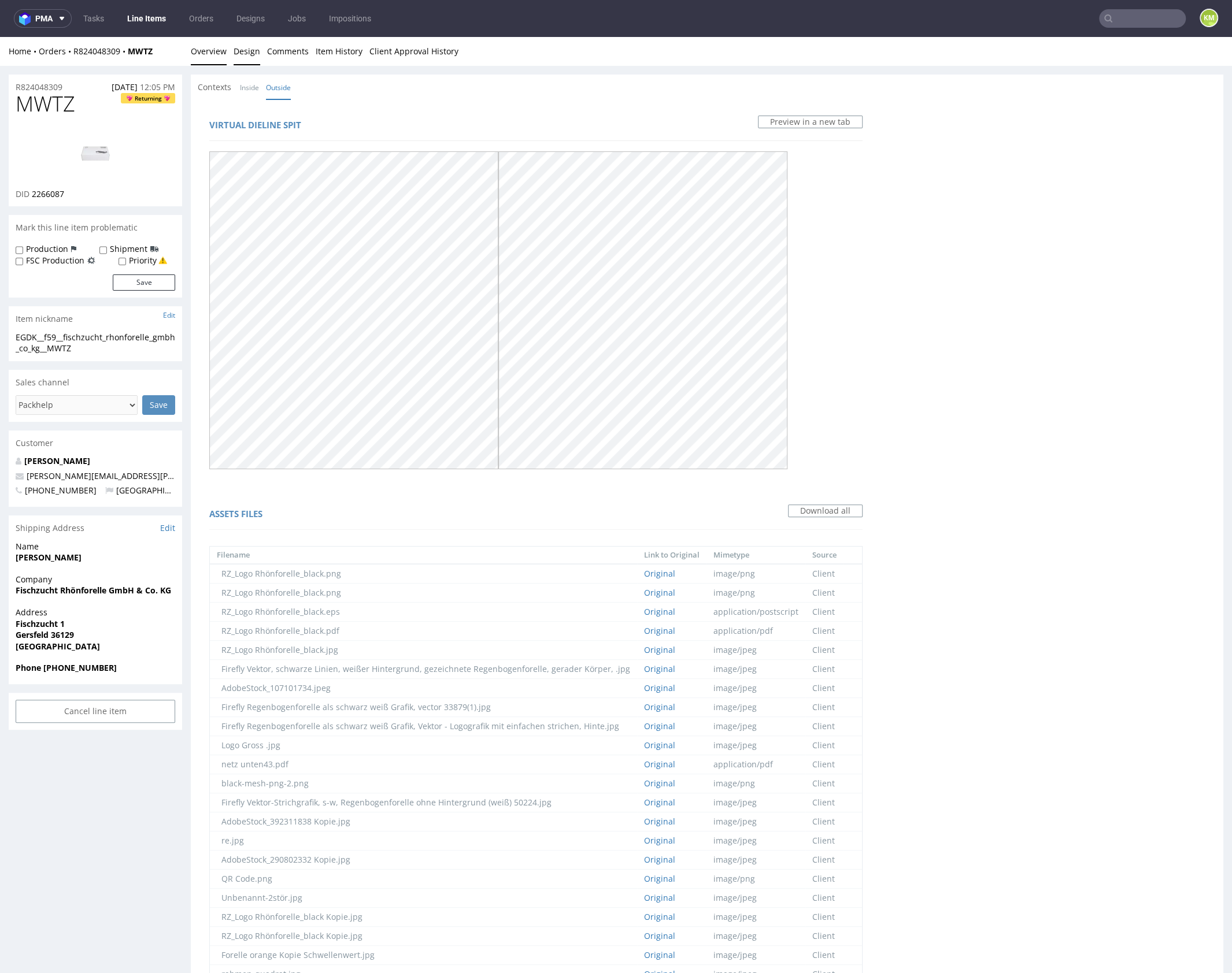
click at [219, 50] on link "Overview" at bounding box center [209, 51] width 36 height 28
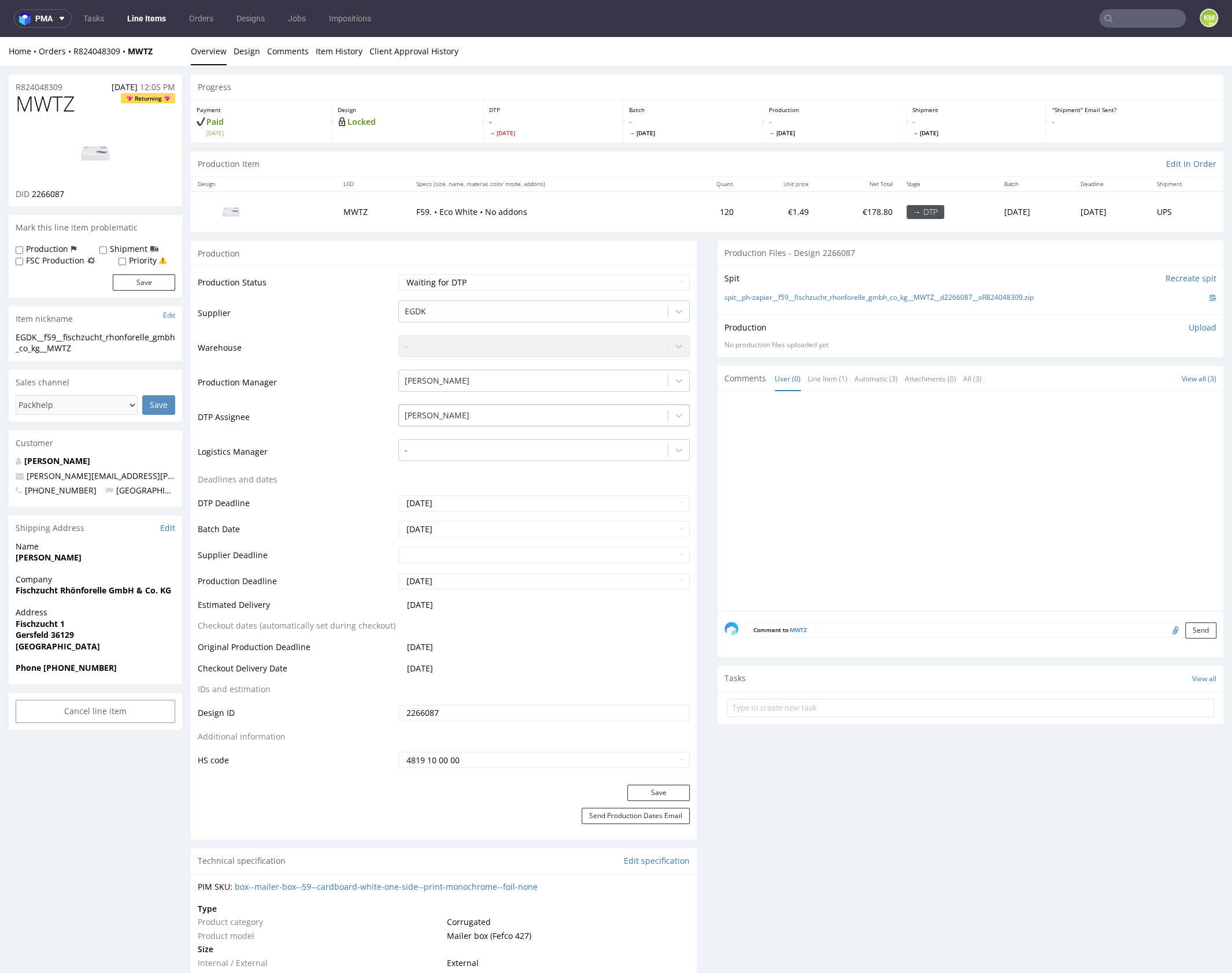
click at [561, 412] on div at bounding box center [533, 415] width 257 height 14
type input "hap"
click at [559, 431] on div "[PERSON_NAME]" at bounding box center [544, 438] width 291 height 21
click at [657, 789] on button "Save" at bounding box center [658, 792] width 63 height 16
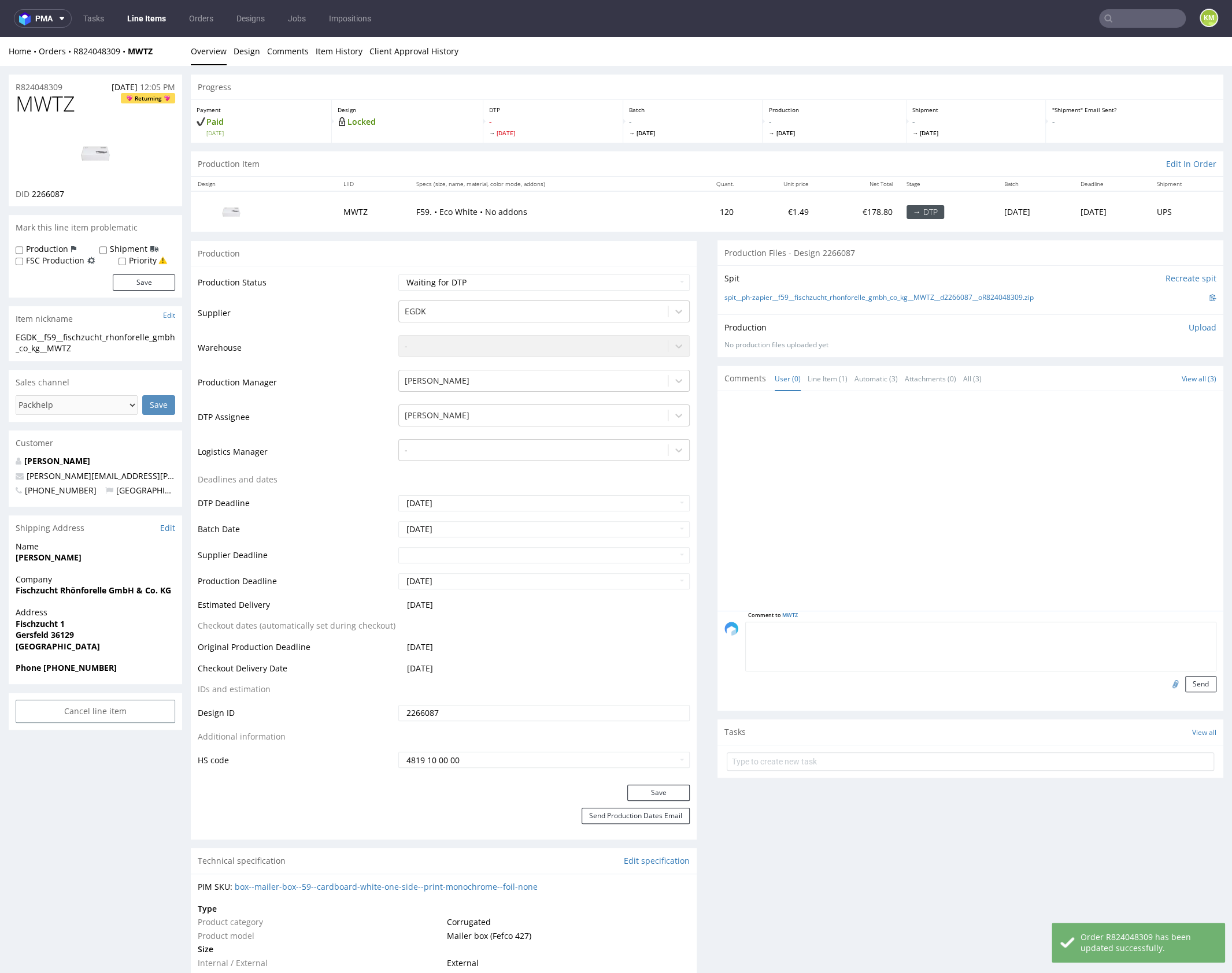
click at [888, 630] on textarea at bounding box center [981, 647] width 471 height 50
type textarea "podrzuciłem ci ostatniego z"
drag, startPoint x: 894, startPoint y: 492, endPoint x: 752, endPoint y: 169, distance: 352.8
click at [885, 463] on div at bounding box center [974, 504] width 499 height 212
click at [896, 485] on div at bounding box center [974, 504] width 499 height 212
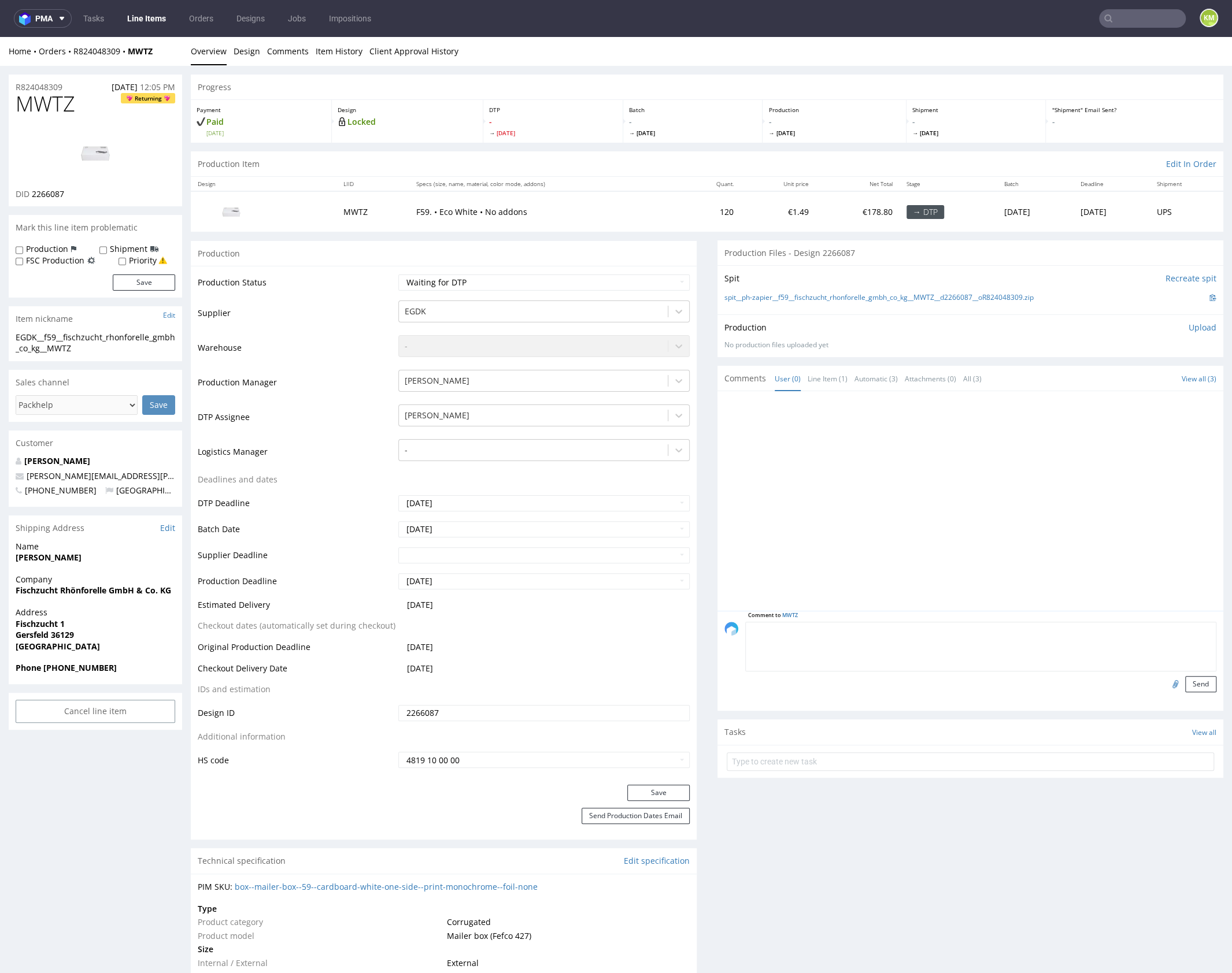
click at [821, 467] on div at bounding box center [974, 504] width 499 height 212
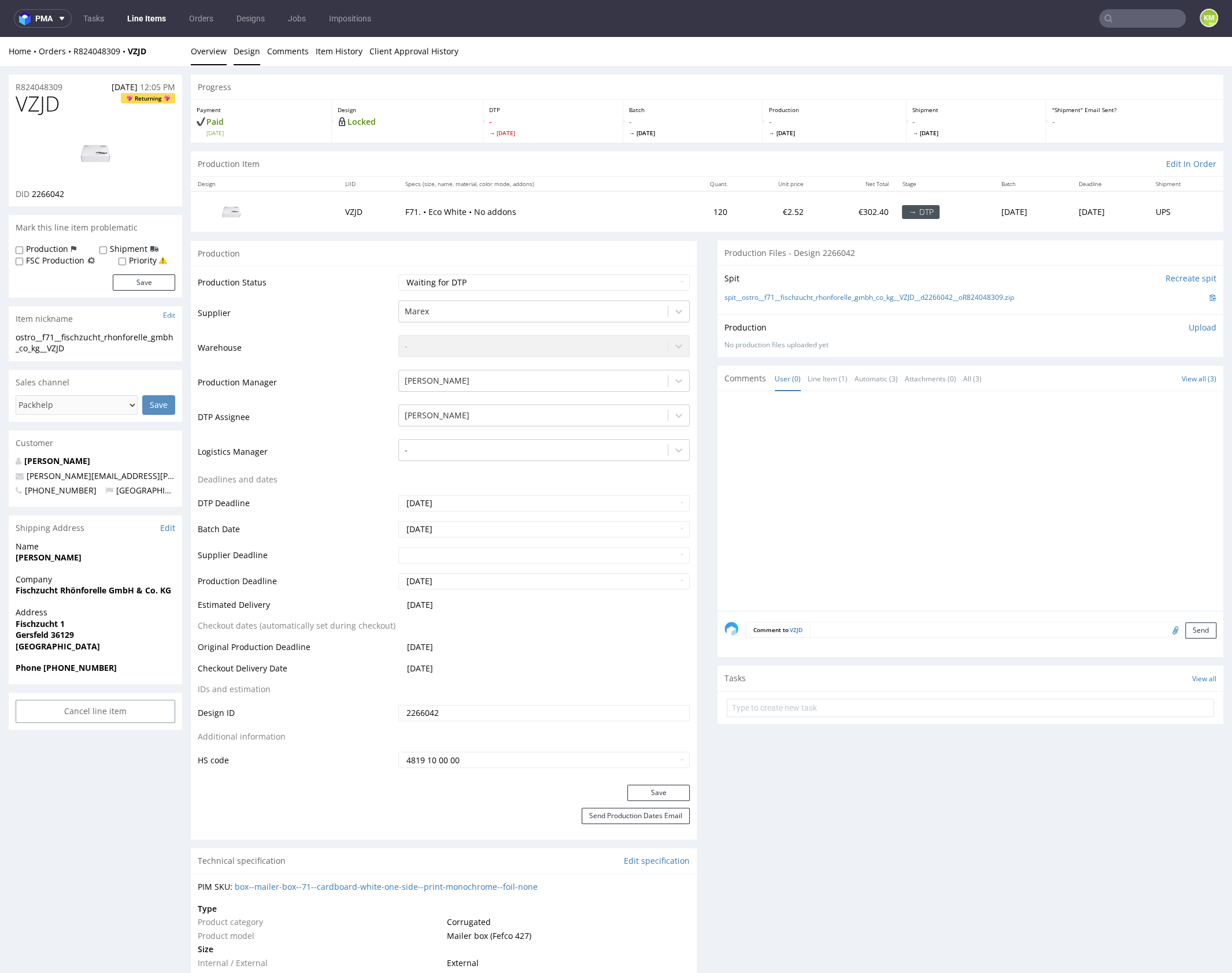
click at [238, 51] on link "Design" at bounding box center [247, 51] width 27 height 28
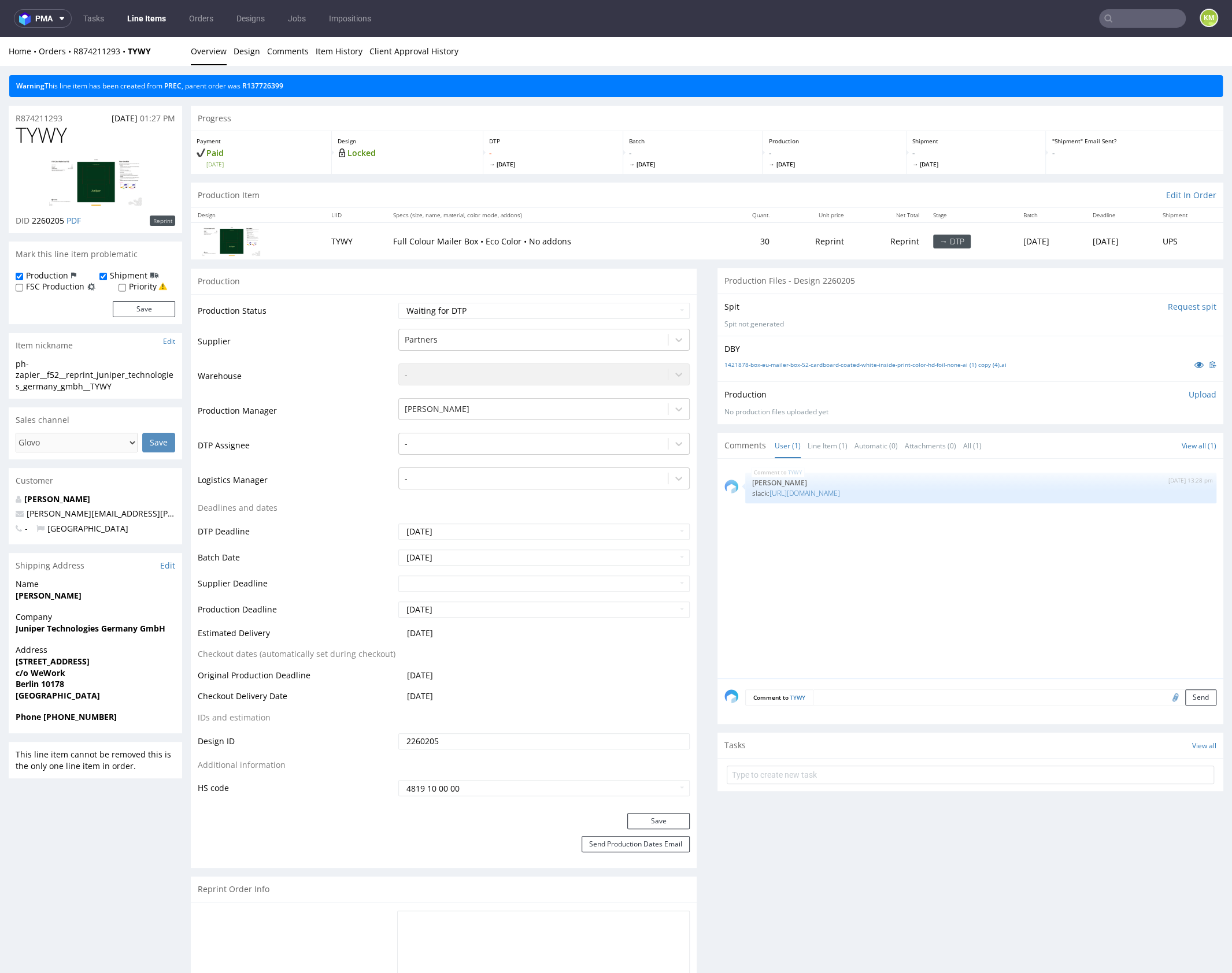
click at [907, 584] on div "TYWY 2nd Oct 25 | 13:28 pm Ewa Prus slack: https://packhelp.slack.com/archives/…" at bounding box center [974, 572] width 499 height 212
click at [941, 563] on div "TYWY 2nd Oct 25 | 13:28 pm Ewa Prus slack: https://packhelp.slack.com/archives/…" at bounding box center [974, 572] width 499 height 212
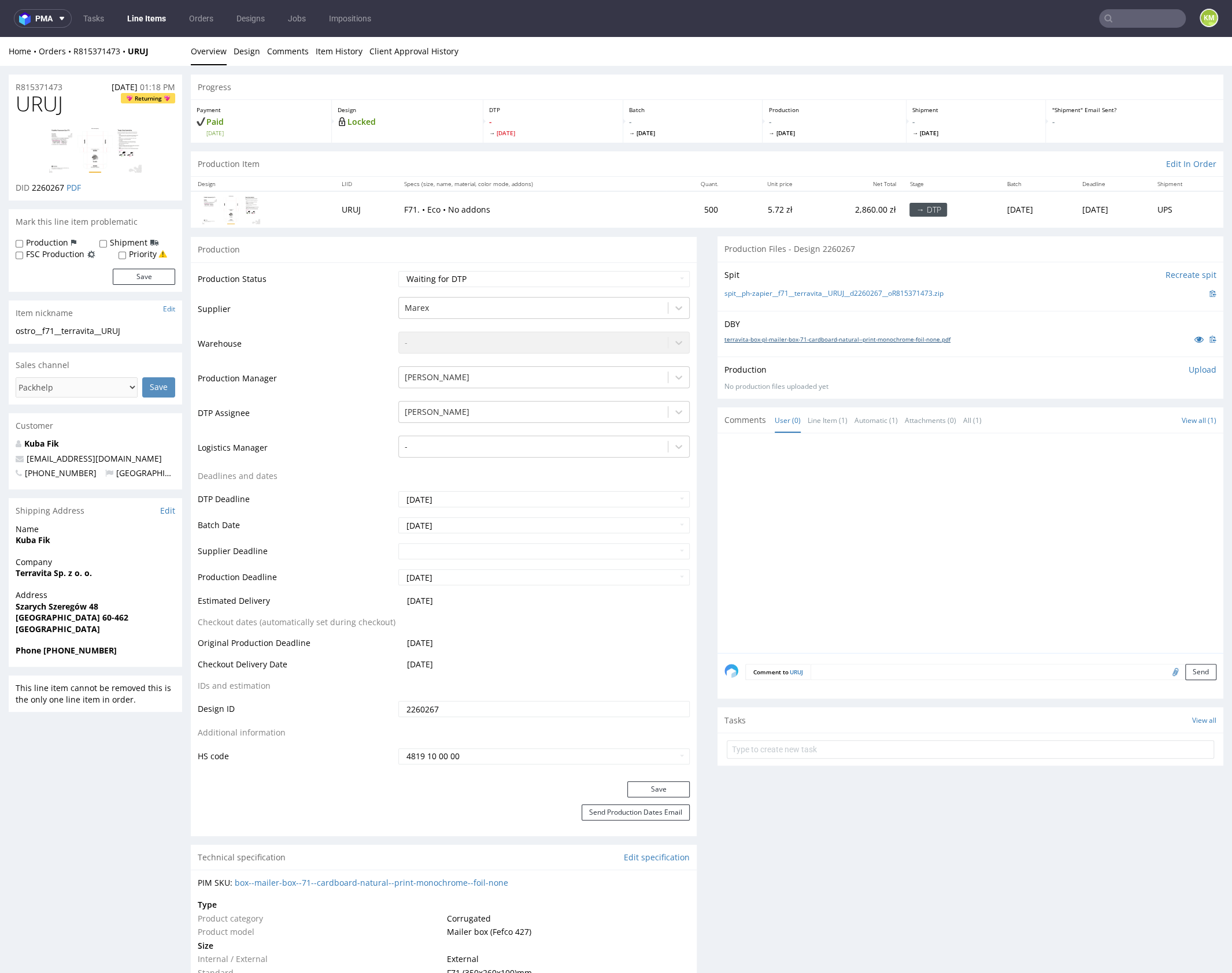
click at [774, 338] on link "terravita-box-pl-mailer-box-71-cardboard-natural--print-monochrome-foil-none.pdf" at bounding box center [838, 338] width 226 height 8
click at [877, 339] on link "terravita-box-pl-mailer-box-71-cardboard-natural--print-monochrome-foil-none.pdf" at bounding box center [838, 338] width 226 height 8
click at [912, 513] on div at bounding box center [974, 546] width 499 height 212
drag, startPoint x: 957, startPoint y: 291, endPoint x: 778, endPoint y: 291, distance: 179.0
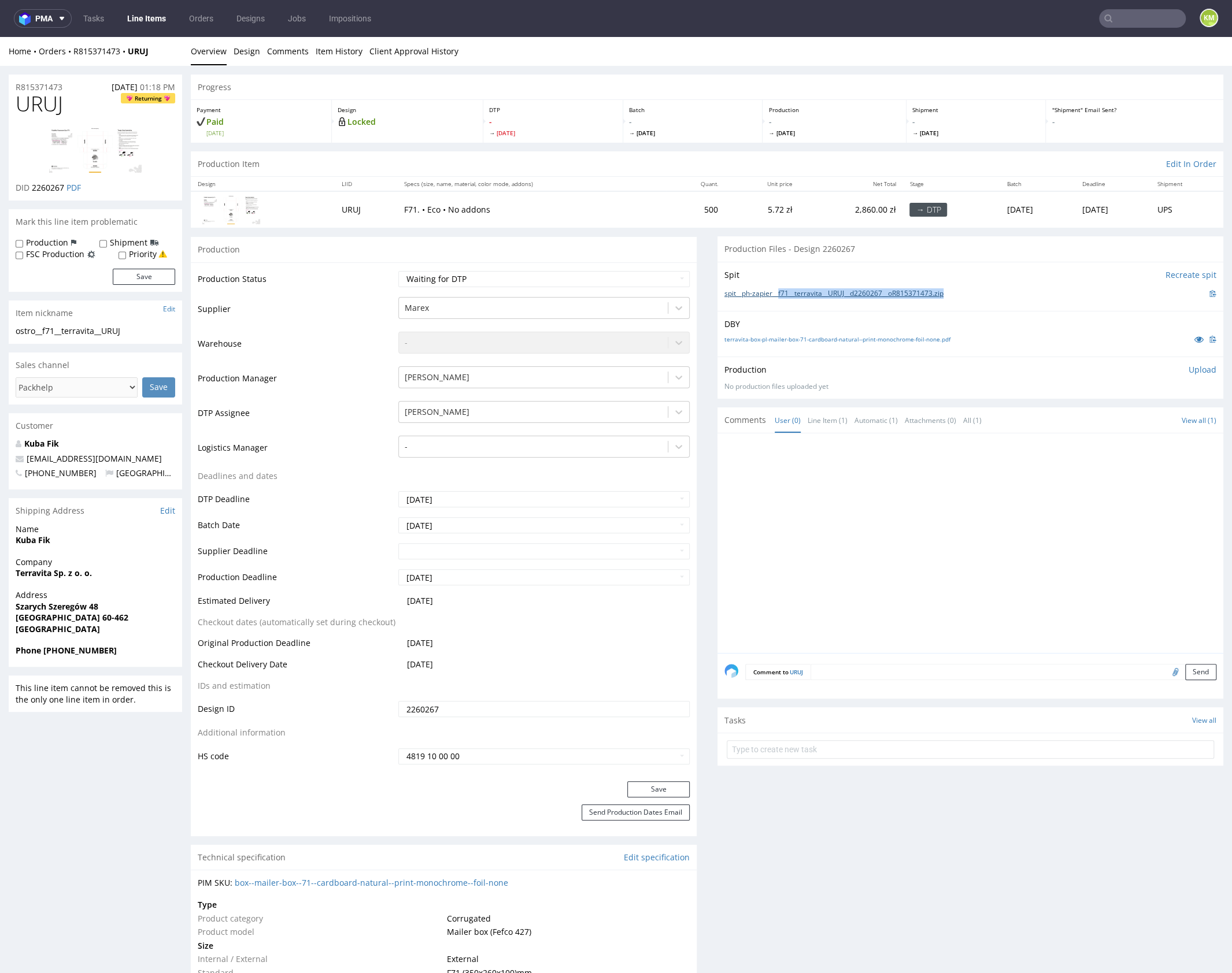
click at [778, 291] on div "spit__ph-zapier__f71__terravita__URUJ__d2260267__oR815371473.zip" at bounding box center [971, 293] width 492 height 13
copy link "f71__terravita__URUJ__d2260267__oR815371473.zip"
click at [941, 506] on div at bounding box center [974, 546] width 499 height 212
click at [37, 109] on span "URUJ" at bounding box center [39, 104] width 47 height 23
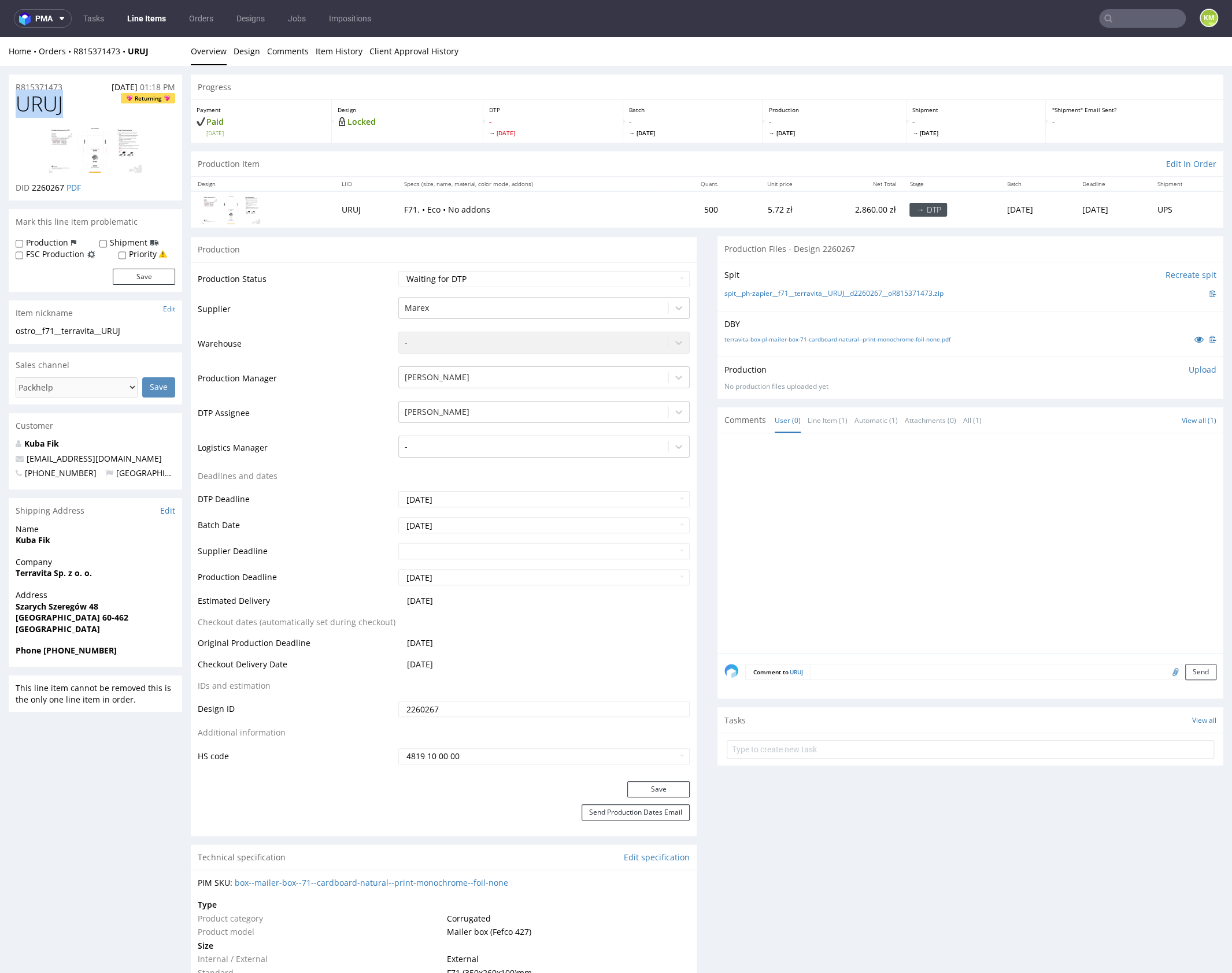
copy span "URUJ"
click at [1079, 499] on div at bounding box center [974, 546] width 499 height 212
click at [1189, 369] on p "Upload" at bounding box center [1203, 369] width 27 height 11
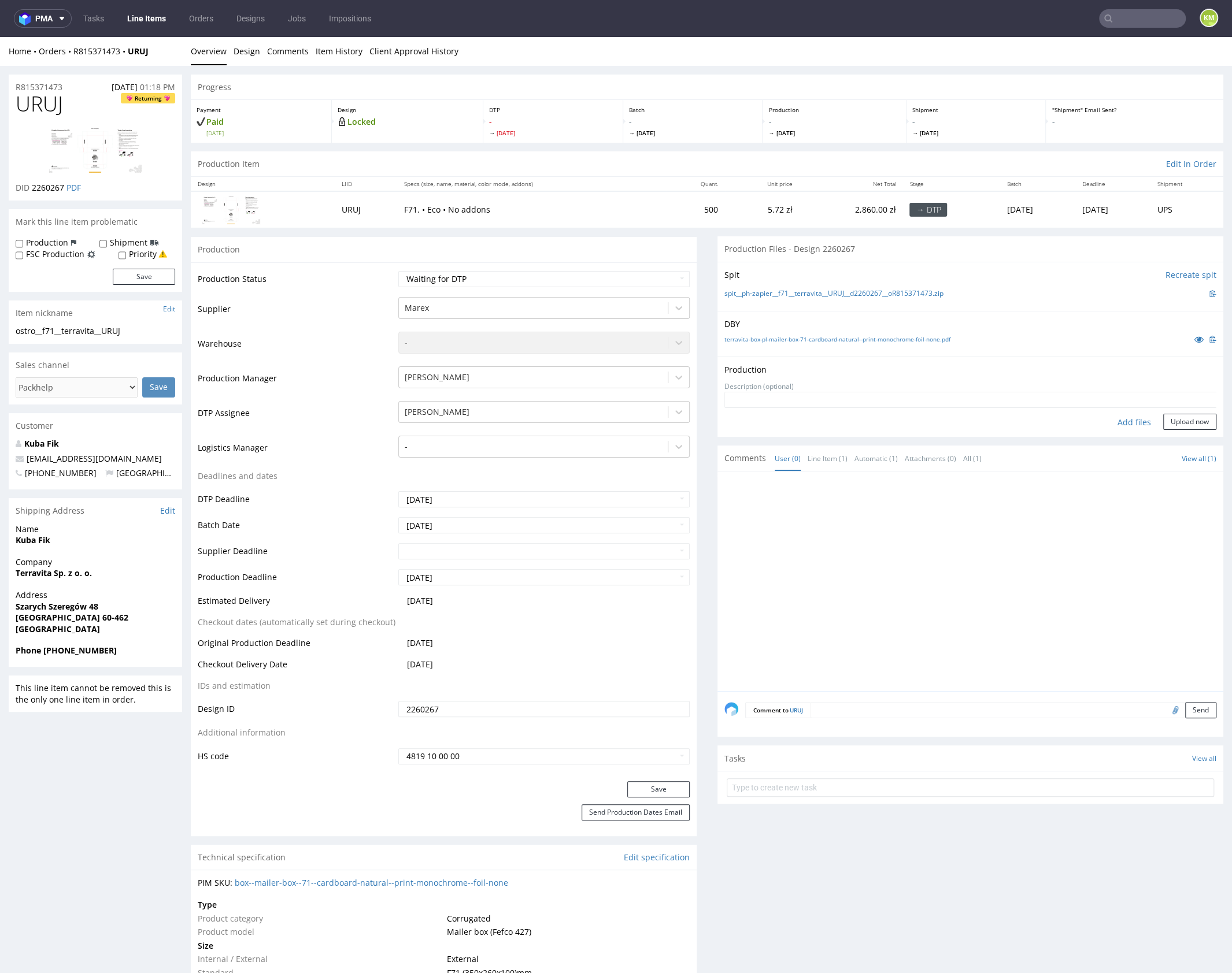
click at [1123, 424] on div "Add files" at bounding box center [1133, 422] width 57 height 17
type input "C:\fakepath\f71__terravita__URUJ__d2260267__oR815371473__outside.pdf"
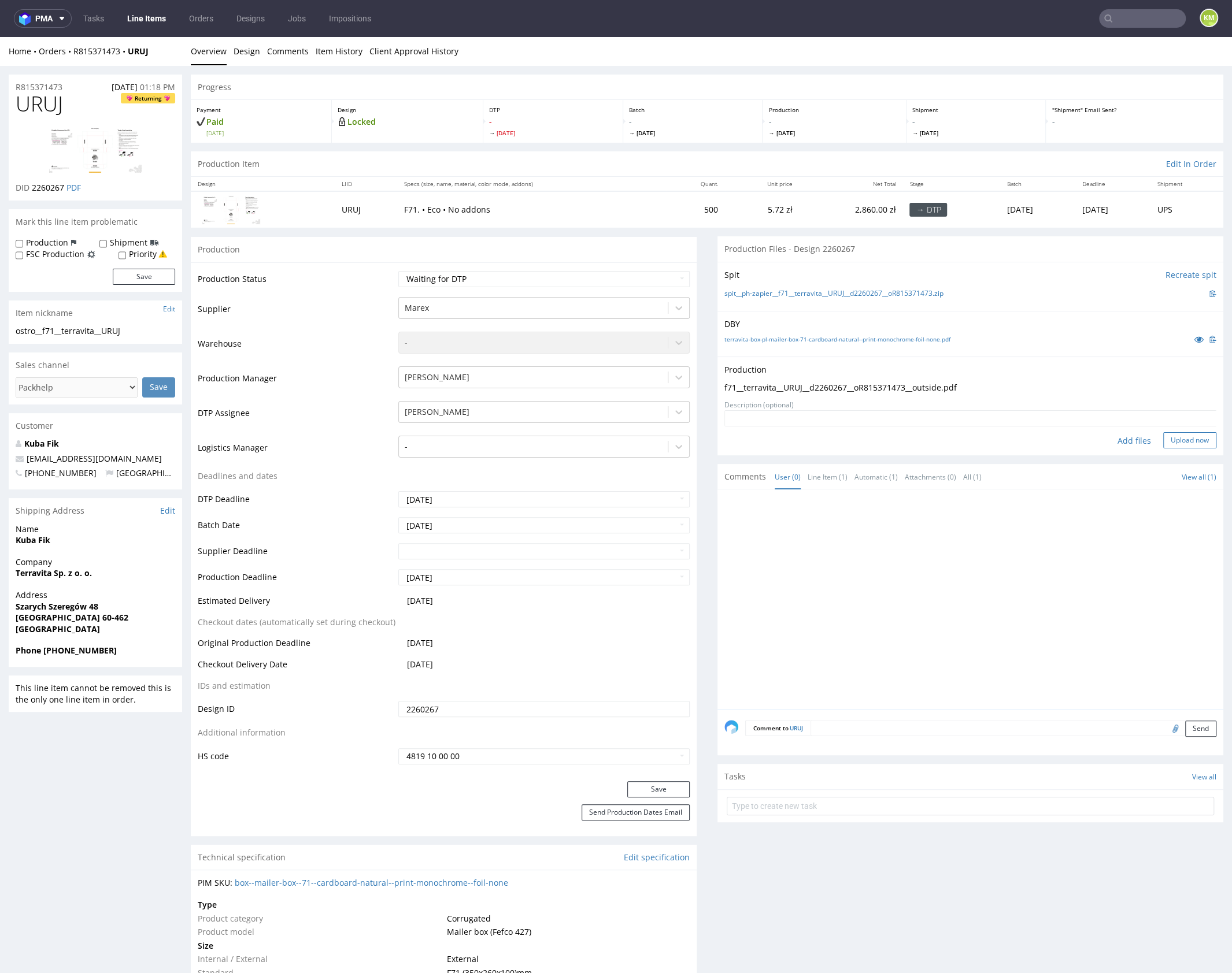
click at [1180, 445] on button "Upload now" at bounding box center [1190, 440] width 53 height 16
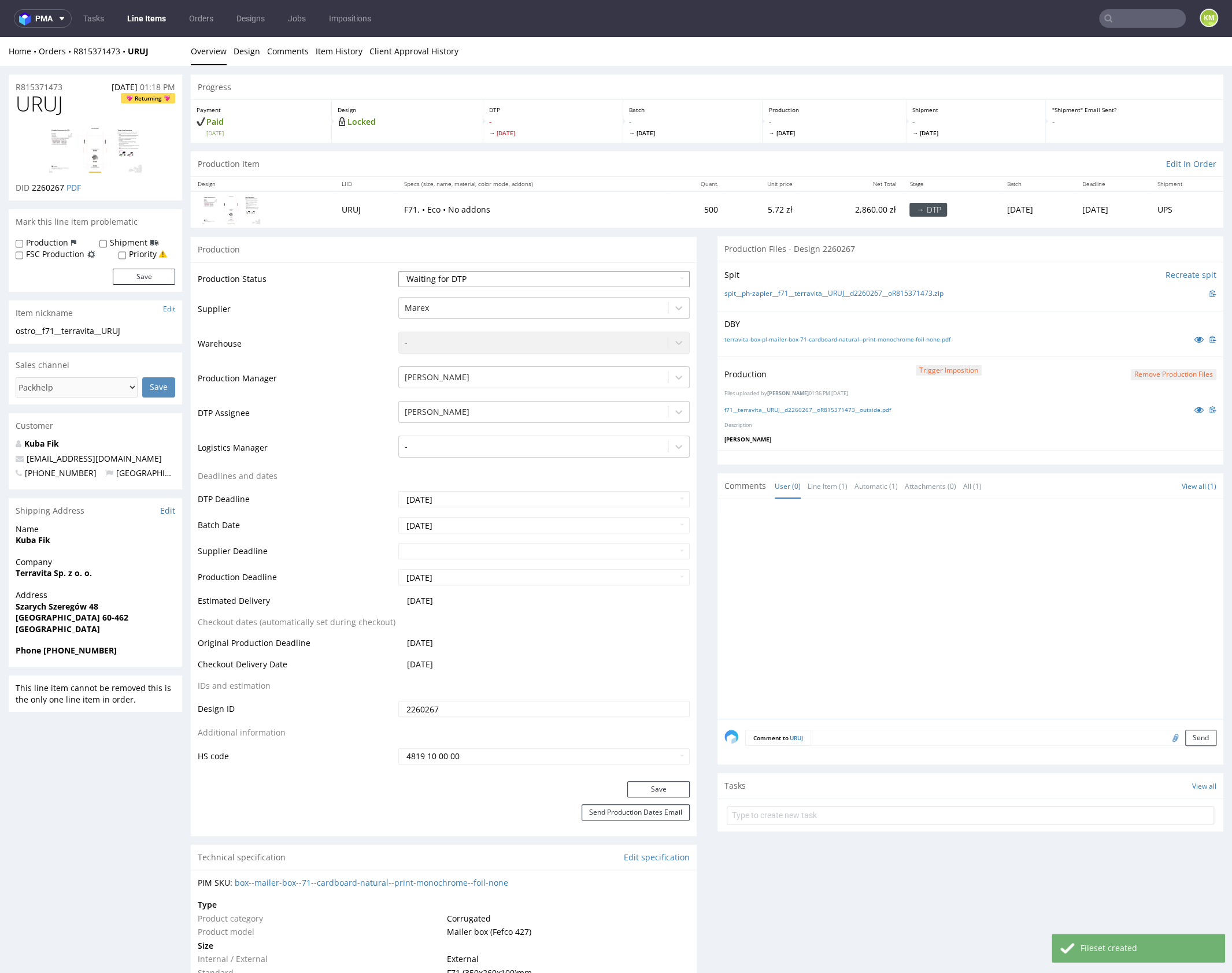
click at [625, 275] on select "Waiting for Artwork Waiting for Diecut Waiting for Mockup Waiting for DTP Waiti…" at bounding box center [544, 279] width 291 height 16
select select "dtp_production_ready"
click at [398, 272] on select "Waiting for Artwork Waiting for Diecut Waiting for Mockup Waiting for DTP Waiti…" at bounding box center [544, 279] width 291 height 16
click at [662, 791] on button "Save" at bounding box center [658, 789] width 63 height 16
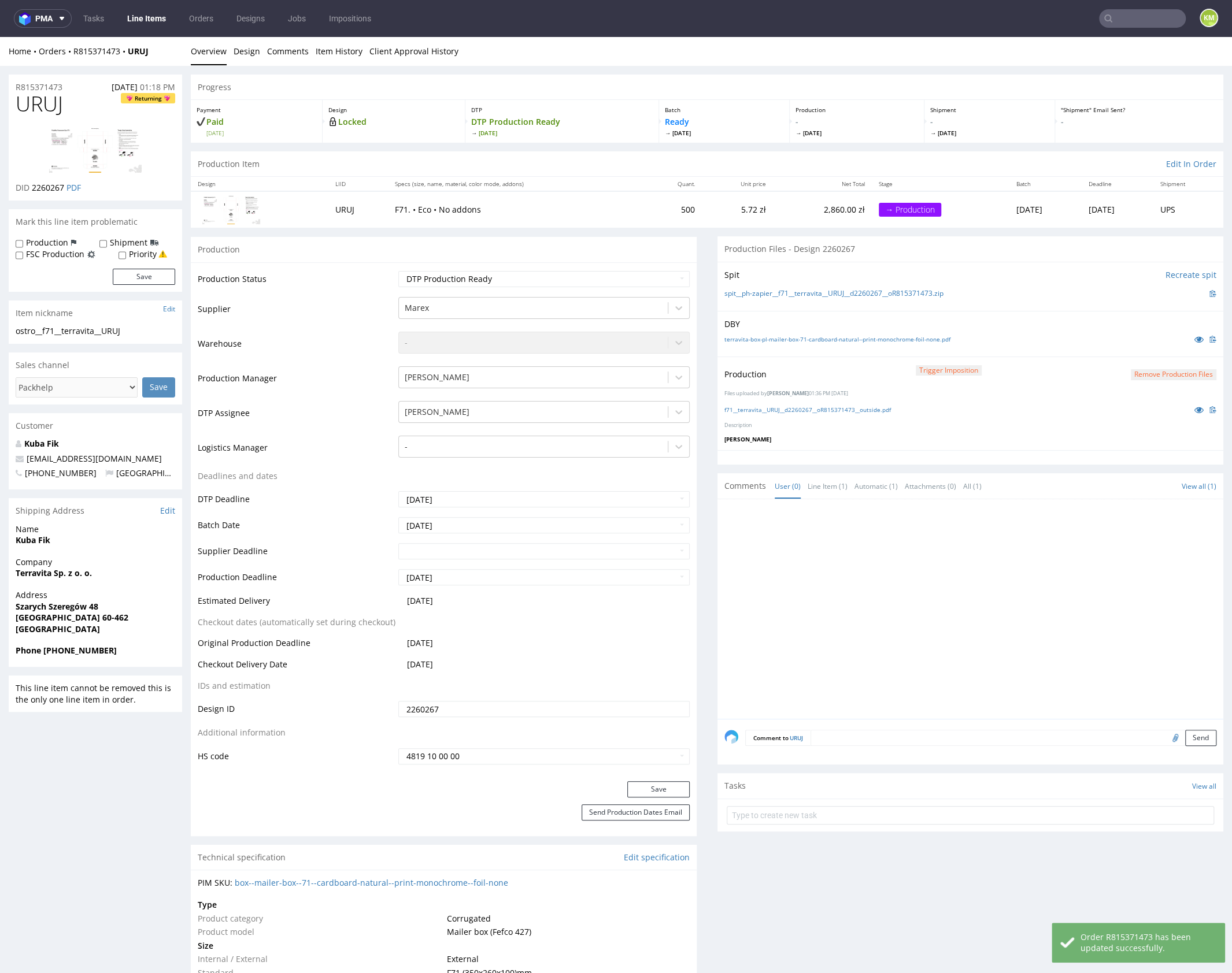
click at [874, 575] on div at bounding box center [974, 612] width 499 height 212
click at [893, 564] on div at bounding box center [974, 612] width 499 height 212
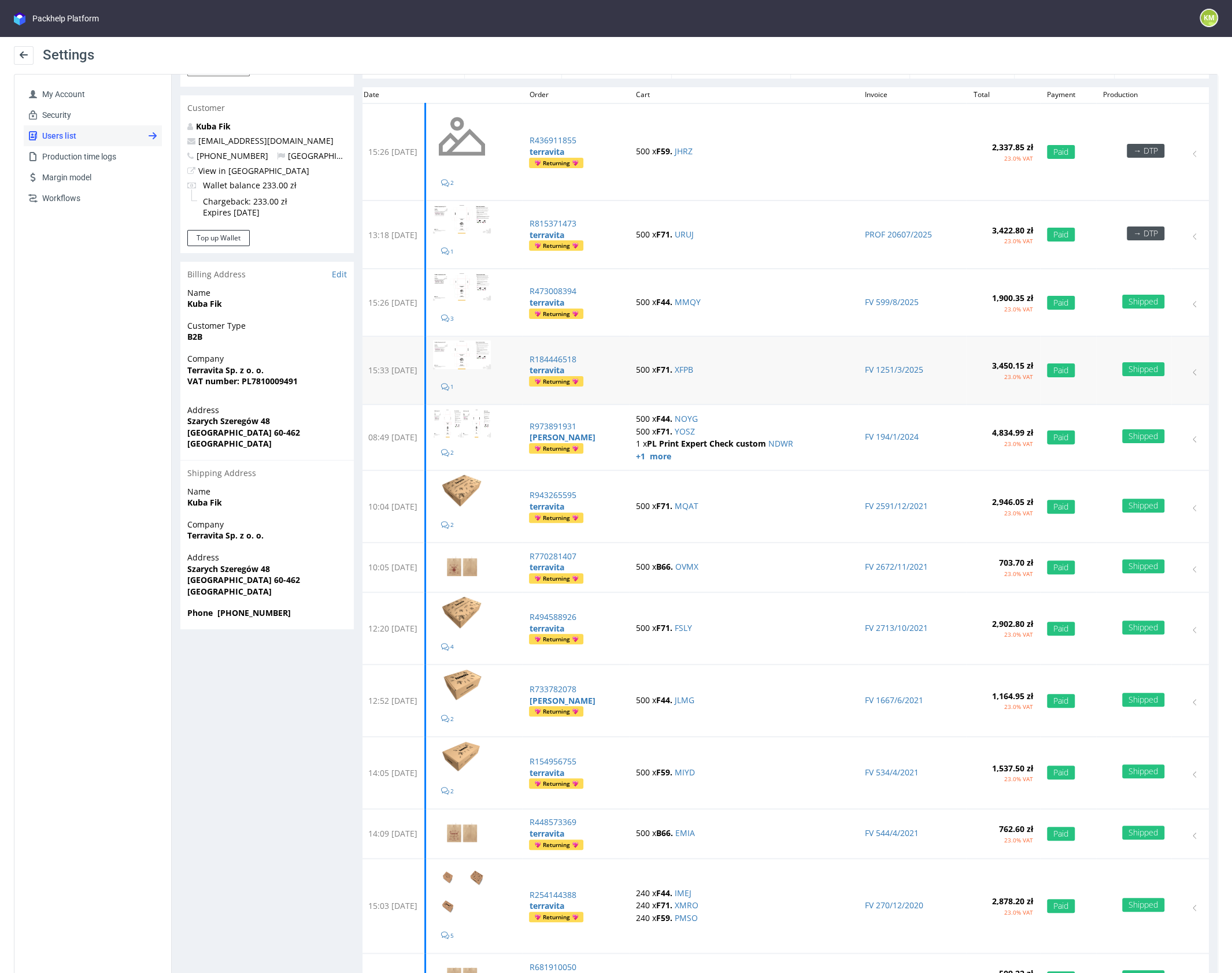
scroll to position [114, 0]
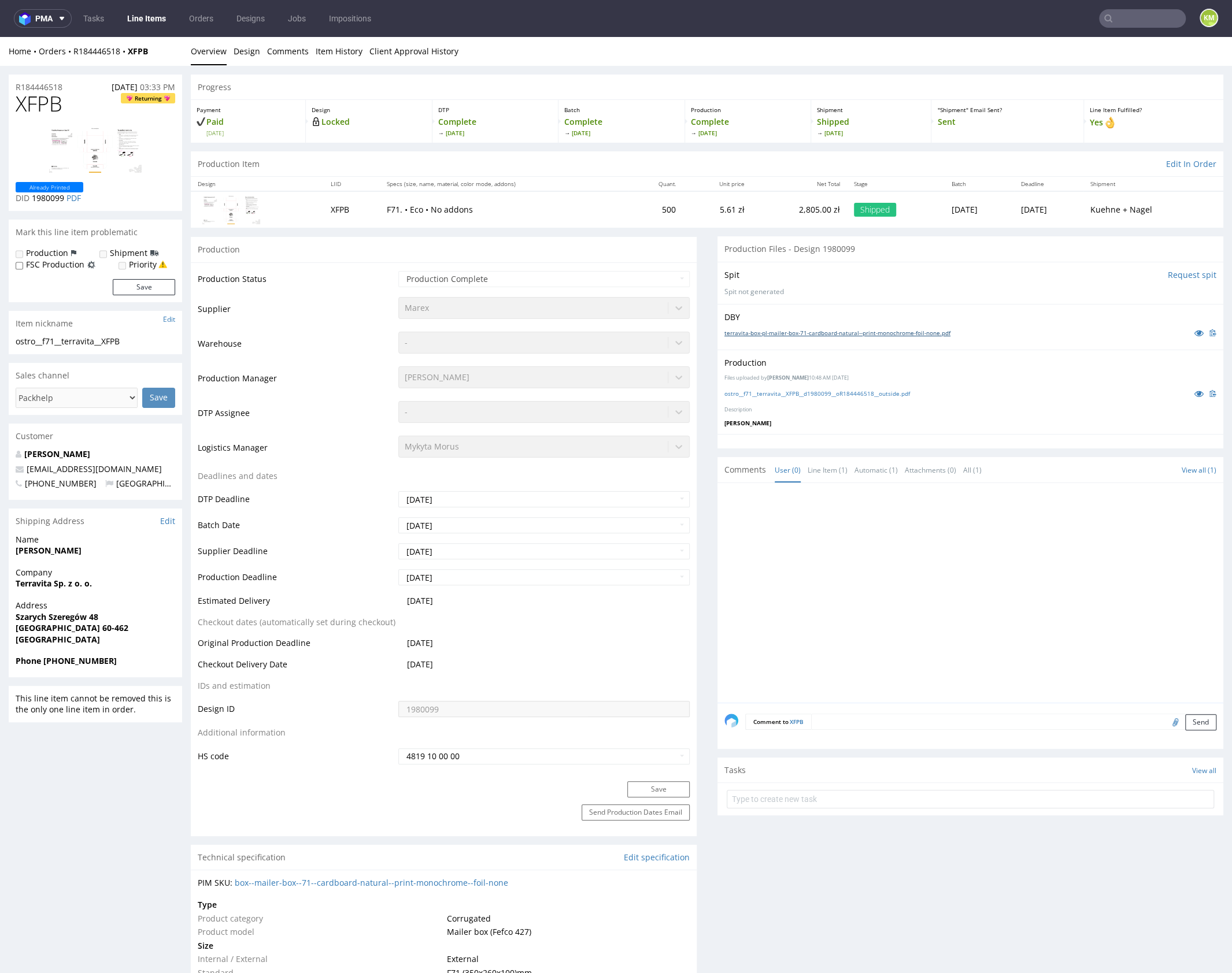
click at [882, 333] on link "terravita-box-pl-mailer-box-71-cardboard-natural--print-monochrome-foil-none.pdf" at bounding box center [838, 332] width 226 height 8
click at [858, 333] on link "terravita-box-pl-mailer-box-71-cardboard-natural--print-monochrome-foil-none.pdf" at bounding box center [838, 332] width 226 height 8
click at [864, 394] on link "ostro__f71__terravita__XFPB__d1980099__oR184446518__outside.pdf" at bounding box center [817, 393] width 186 height 8
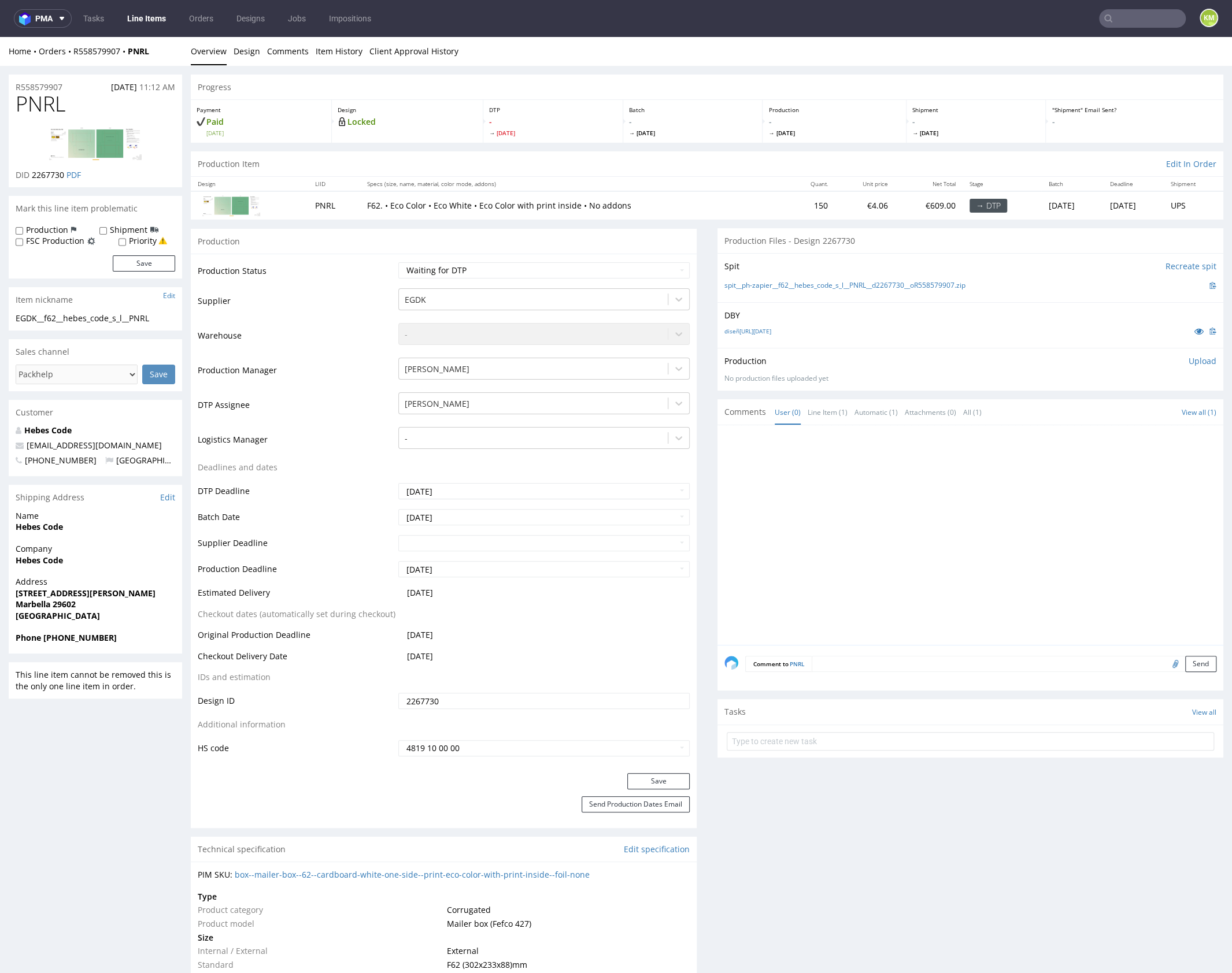
click at [846, 335] on div "diseño_cajas_navidad.ai" at bounding box center [971, 331] width 492 height 13
click at [800, 349] on div "Production Upload No production files uploaded yet Description (optional) Add f…" at bounding box center [971, 368] width 506 height 42
click at [769, 331] on link "diseño_cajas_navidad.ai" at bounding box center [748, 331] width 47 height 8
click at [951, 465] on div at bounding box center [974, 539] width 499 height 212
click at [902, 463] on div at bounding box center [974, 539] width 499 height 212
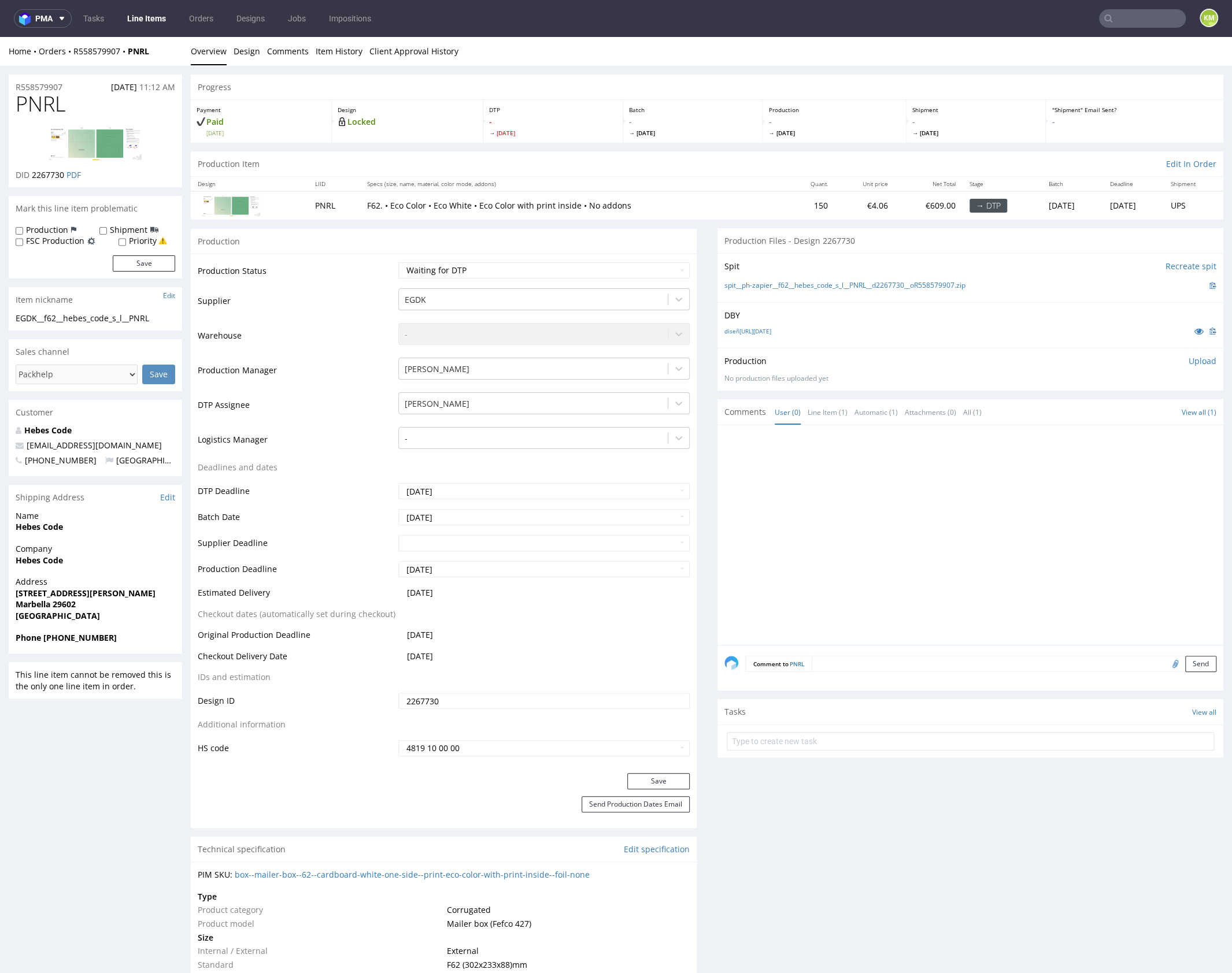
click at [895, 534] on div at bounding box center [974, 539] width 499 height 212
click at [902, 533] on div at bounding box center [974, 539] width 499 height 212
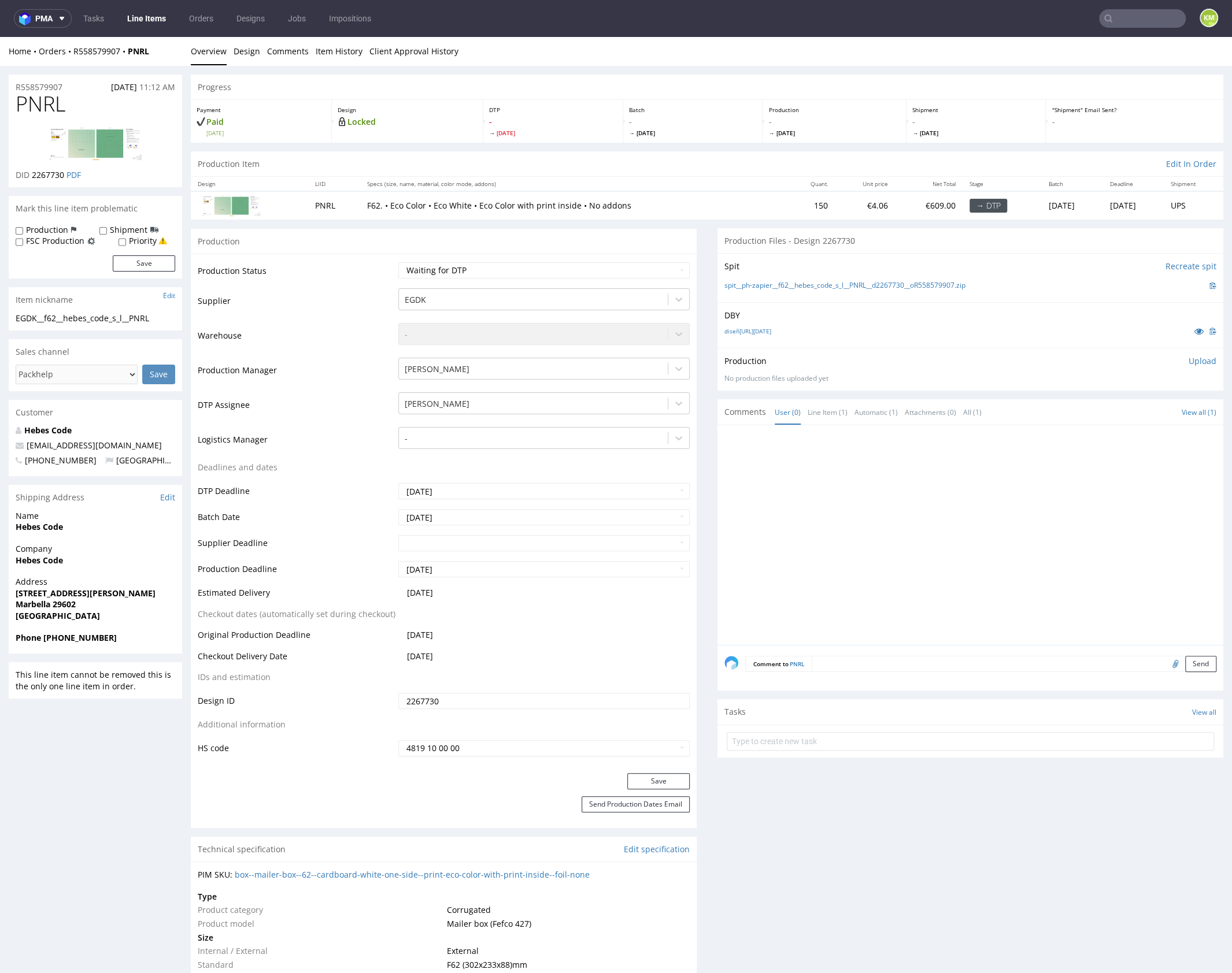
click at [895, 525] on div at bounding box center [974, 539] width 499 height 212
click at [47, 107] on span "PNRL" at bounding box center [40, 104] width 50 height 23
click at [46, 107] on span "PNRL" at bounding box center [40, 104] width 50 height 23
copy span "PNRL"
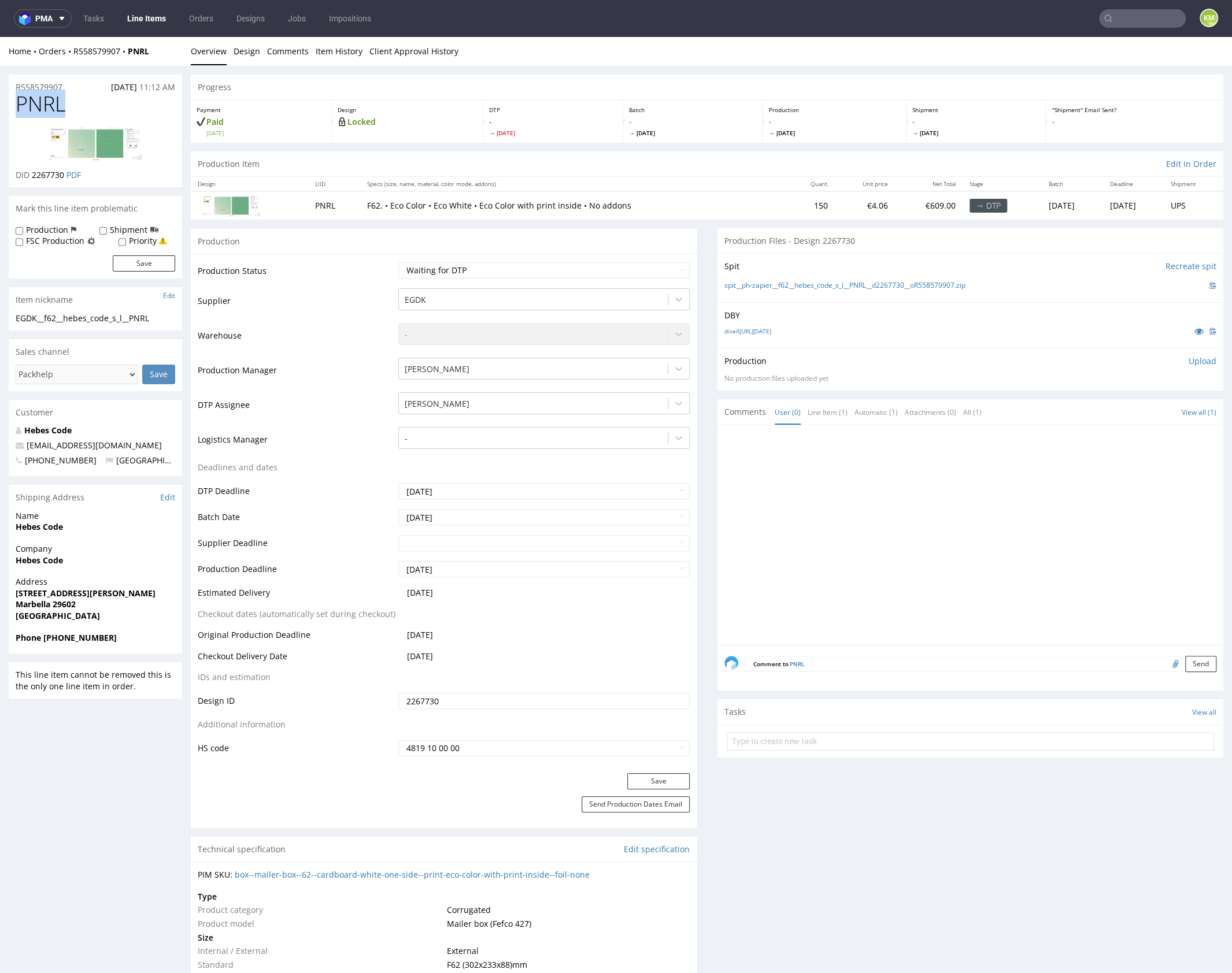
click at [32, 98] on span "PNRL" at bounding box center [40, 104] width 50 height 23
copy span "PNRL"
drag, startPoint x: 988, startPoint y: 285, endPoint x: 776, endPoint y: 287, distance: 212.0
click at [776, 287] on div "spit__ph-zapier__f62__hebes_code_s_l__PNRL__d2267730__oR558579907.zip" at bounding box center [971, 285] width 492 height 13
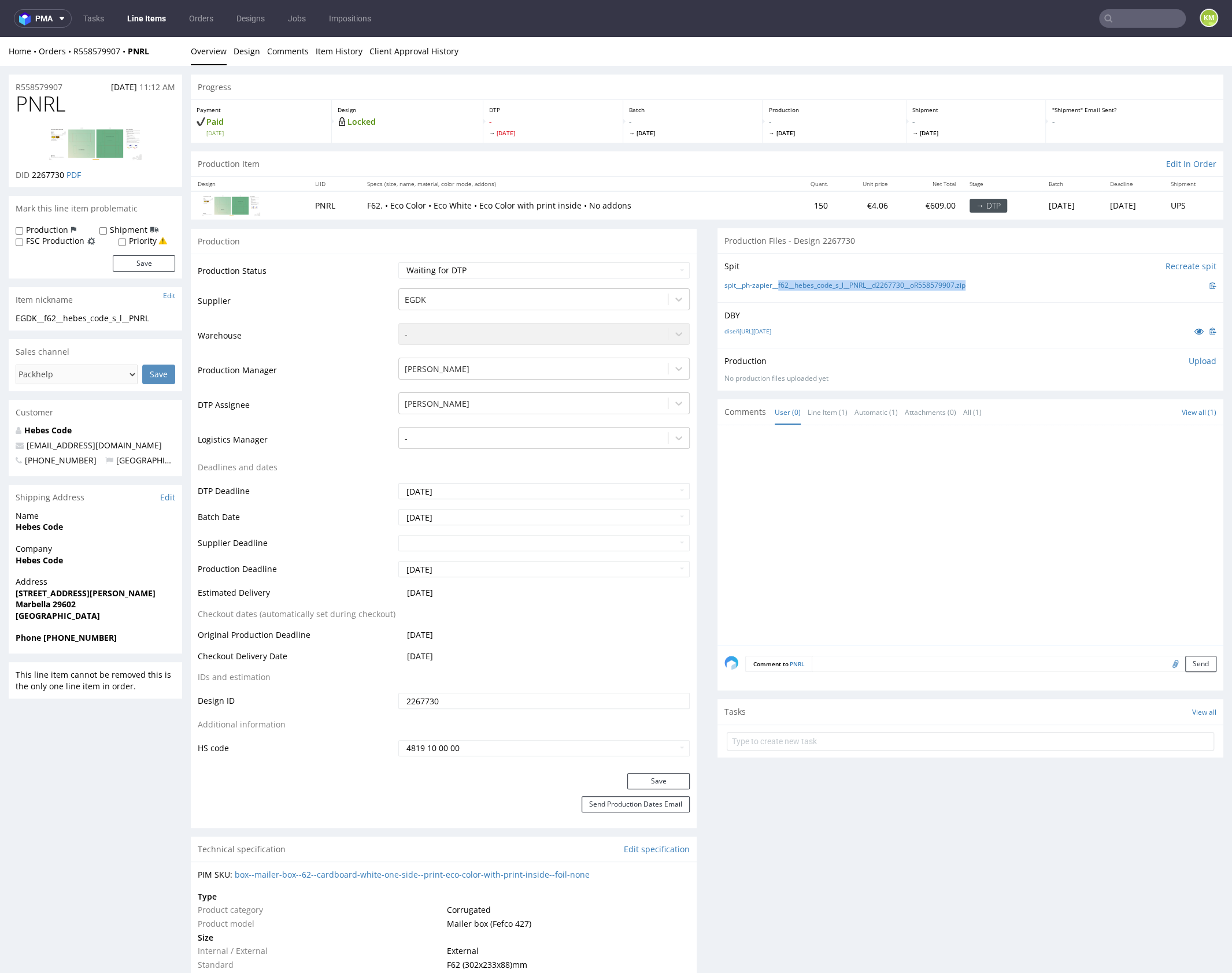
copy link "f62__hebes_code_s_l__PNRL__d2267730__oR558579907.zip"
click at [816, 507] on div at bounding box center [974, 539] width 499 height 212
click at [954, 514] on div at bounding box center [974, 539] width 499 height 212
click at [584, 270] on select "Waiting for Artwork Waiting for Diecut Waiting for Mockup Waiting for DTP Waiti…" at bounding box center [544, 270] width 291 height 16
select select "dtp_ca_needed"
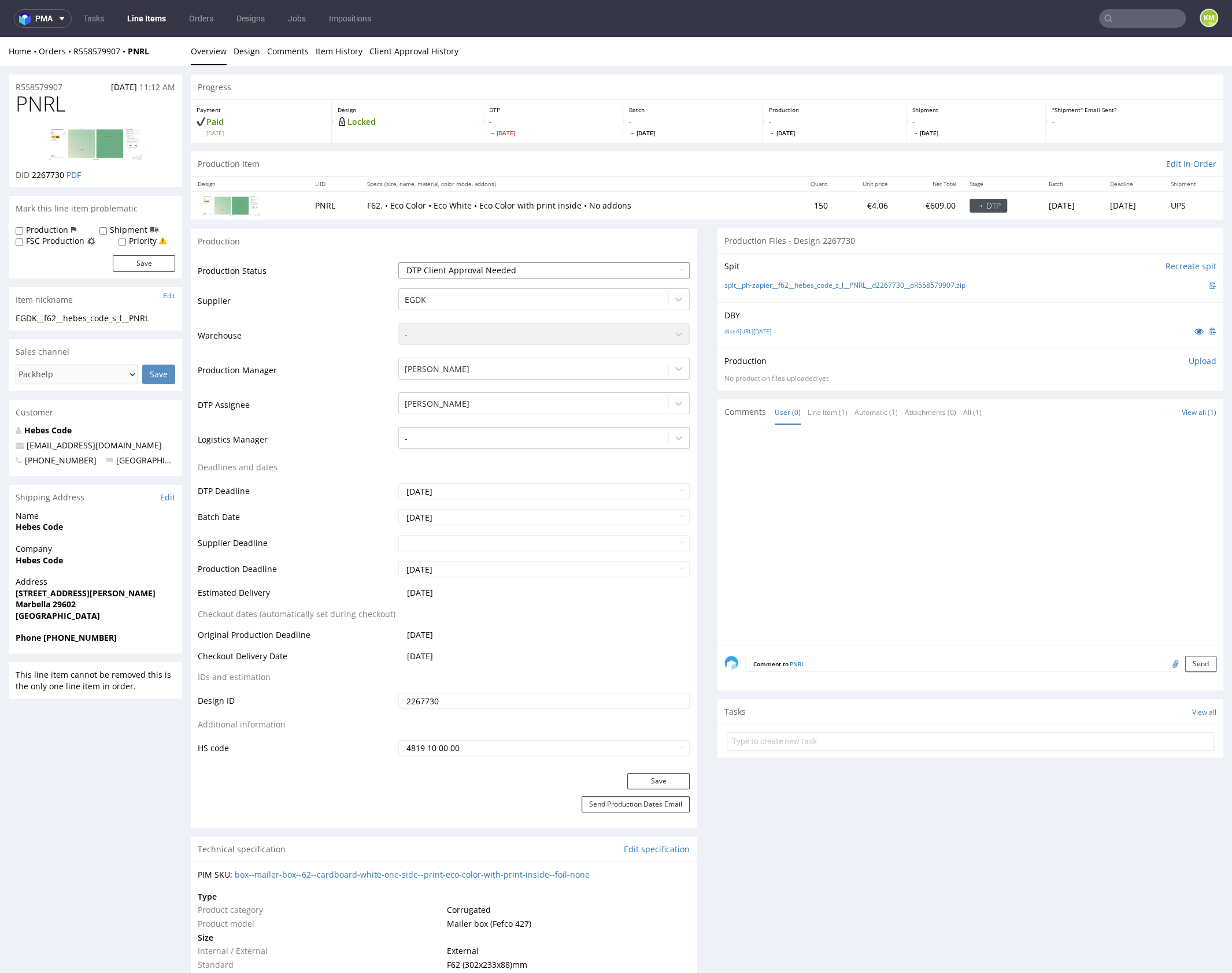
click at [398, 262] on select "Waiting for Artwork Waiting for Diecut Waiting for Mockup Waiting for DTP Waiti…" at bounding box center [544, 270] width 291 height 16
click at [675, 776] on button "Save" at bounding box center [658, 781] width 63 height 16
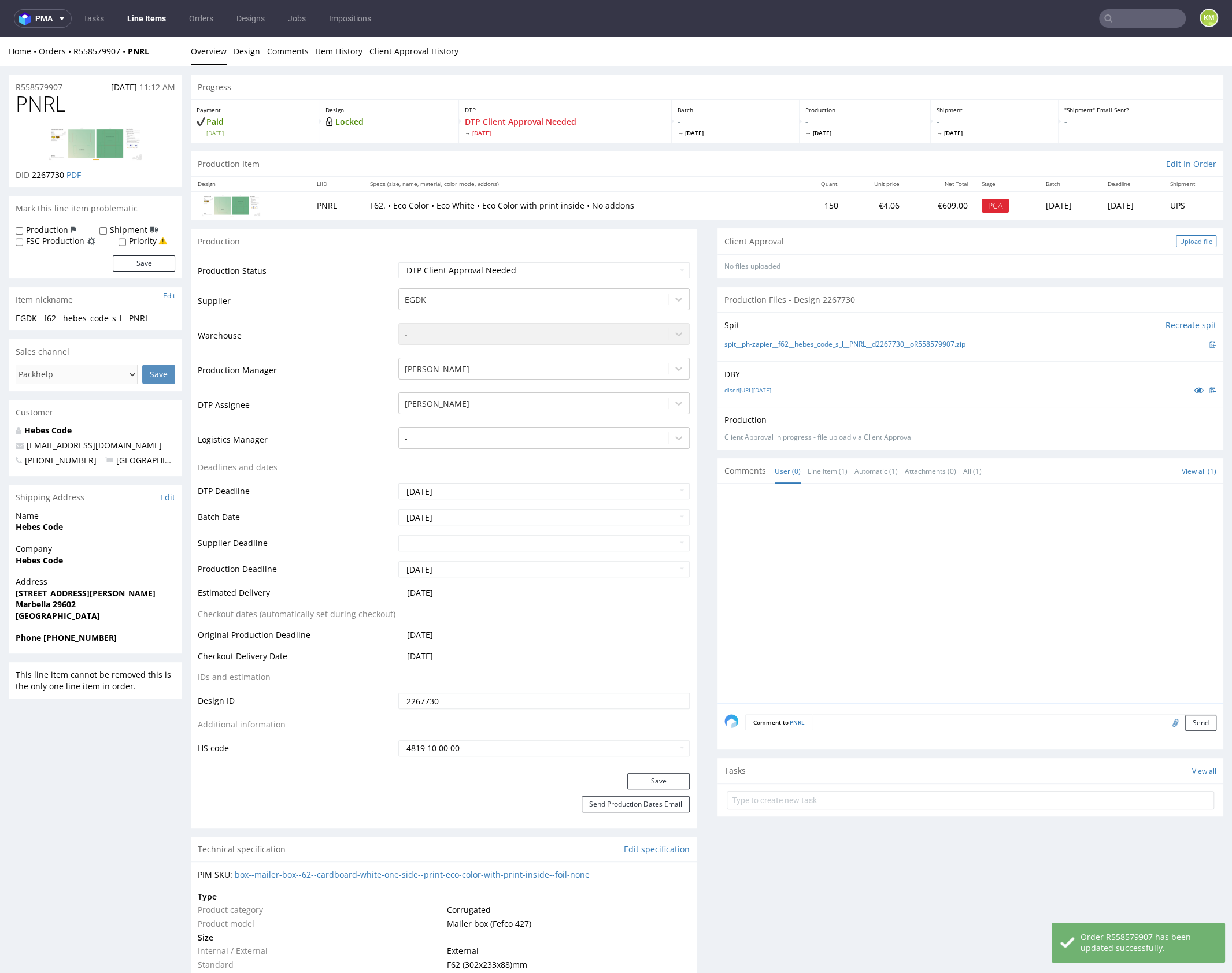
click at [1185, 243] on div "Upload file" at bounding box center [1196, 242] width 40 height 12
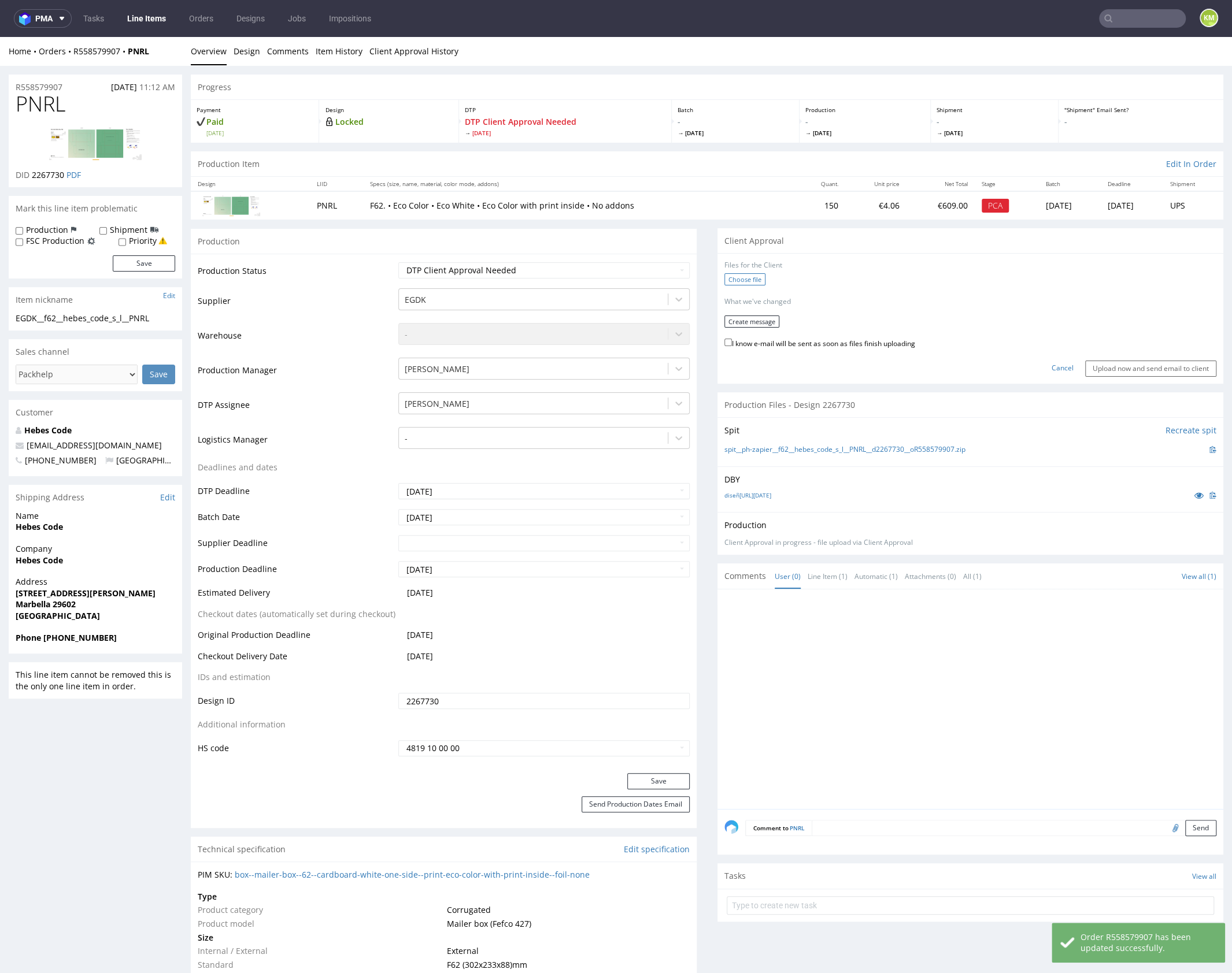
click at [747, 281] on label "Choose file" at bounding box center [745, 279] width 41 height 12
click at [0, 37] on input "Choose file" at bounding box center [0, 37] width 0 height 0
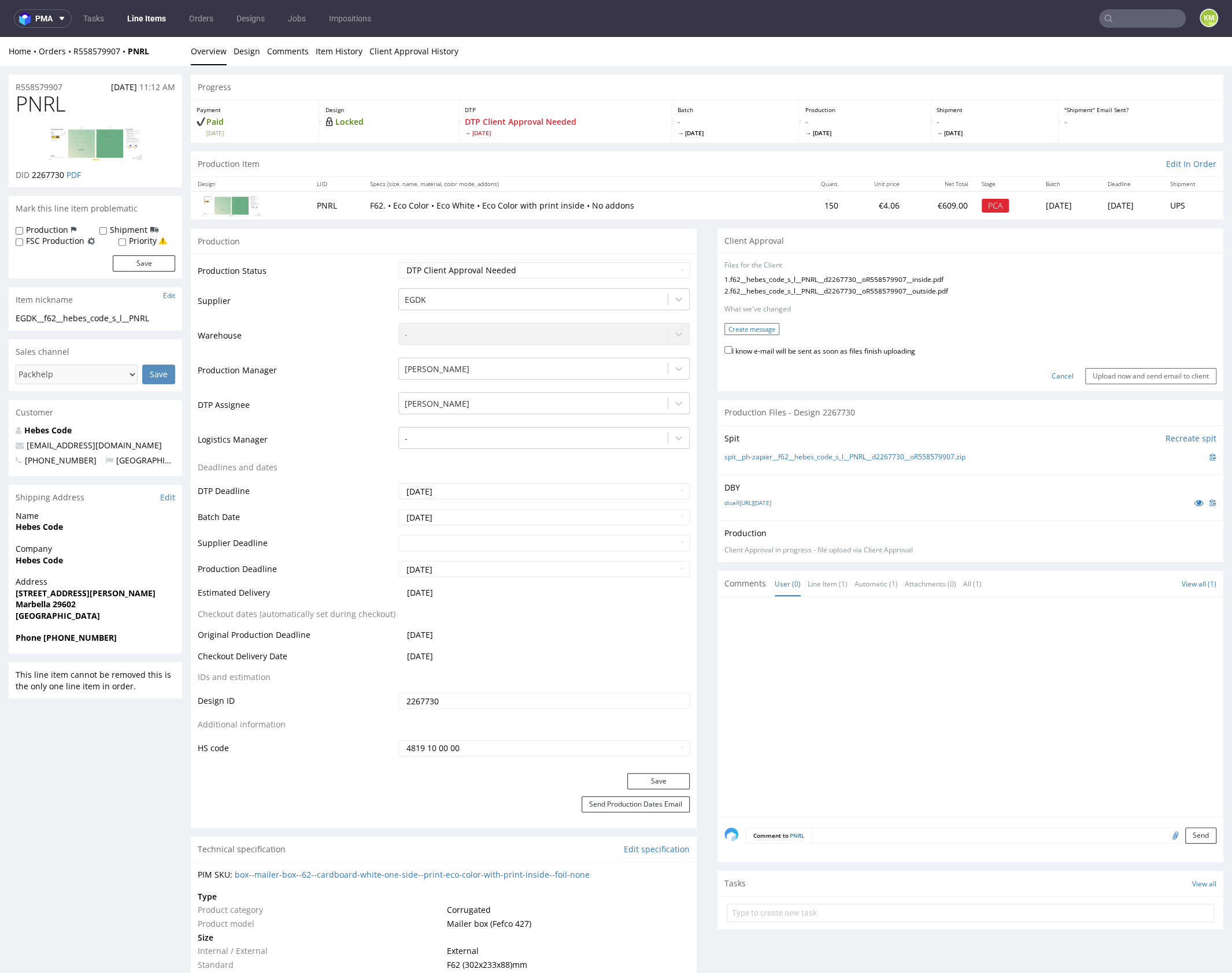
click at [743, 331] on button "Create message" at bounding box center [752, 329] width 55 height 12
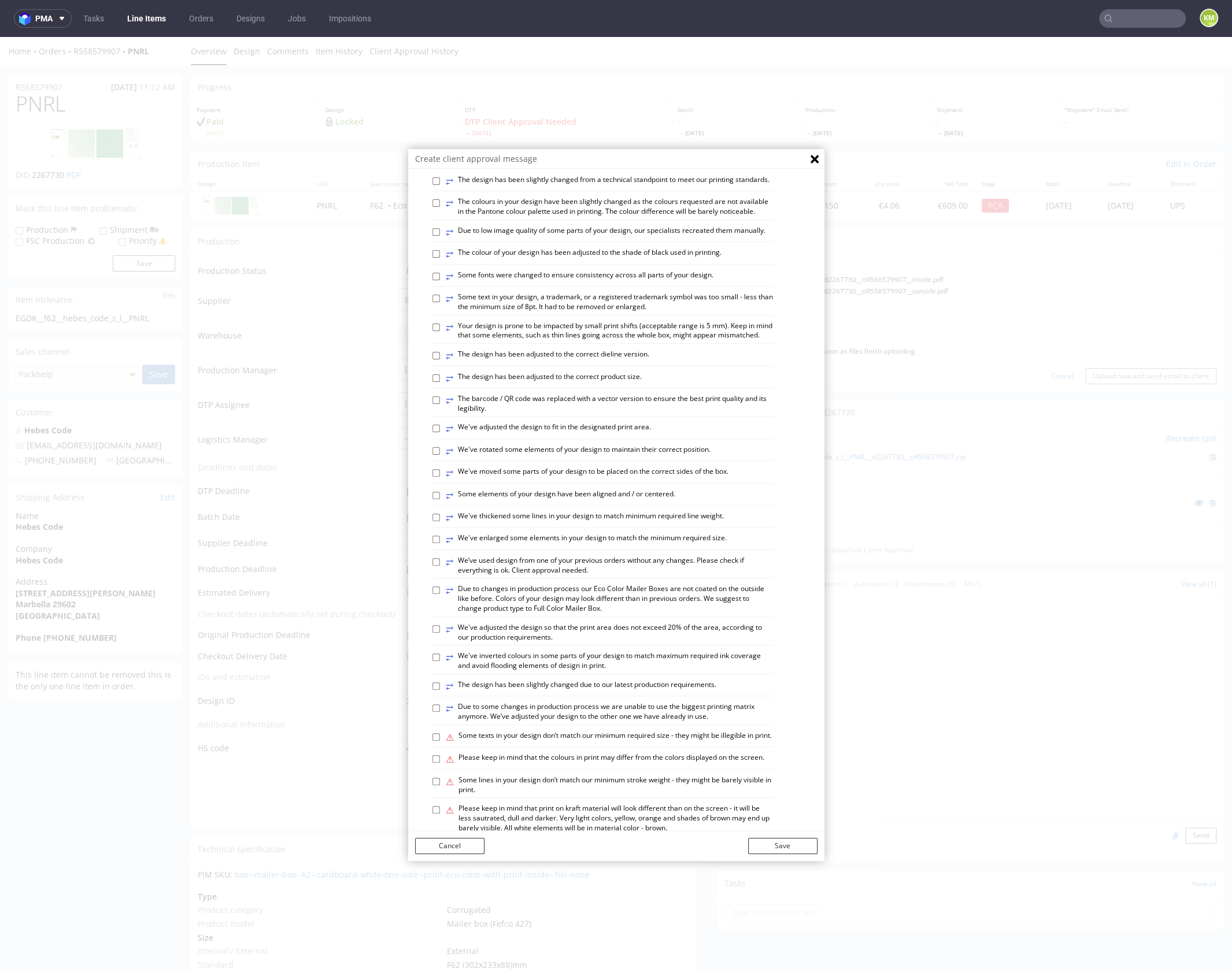
scroll to position [320, 0]
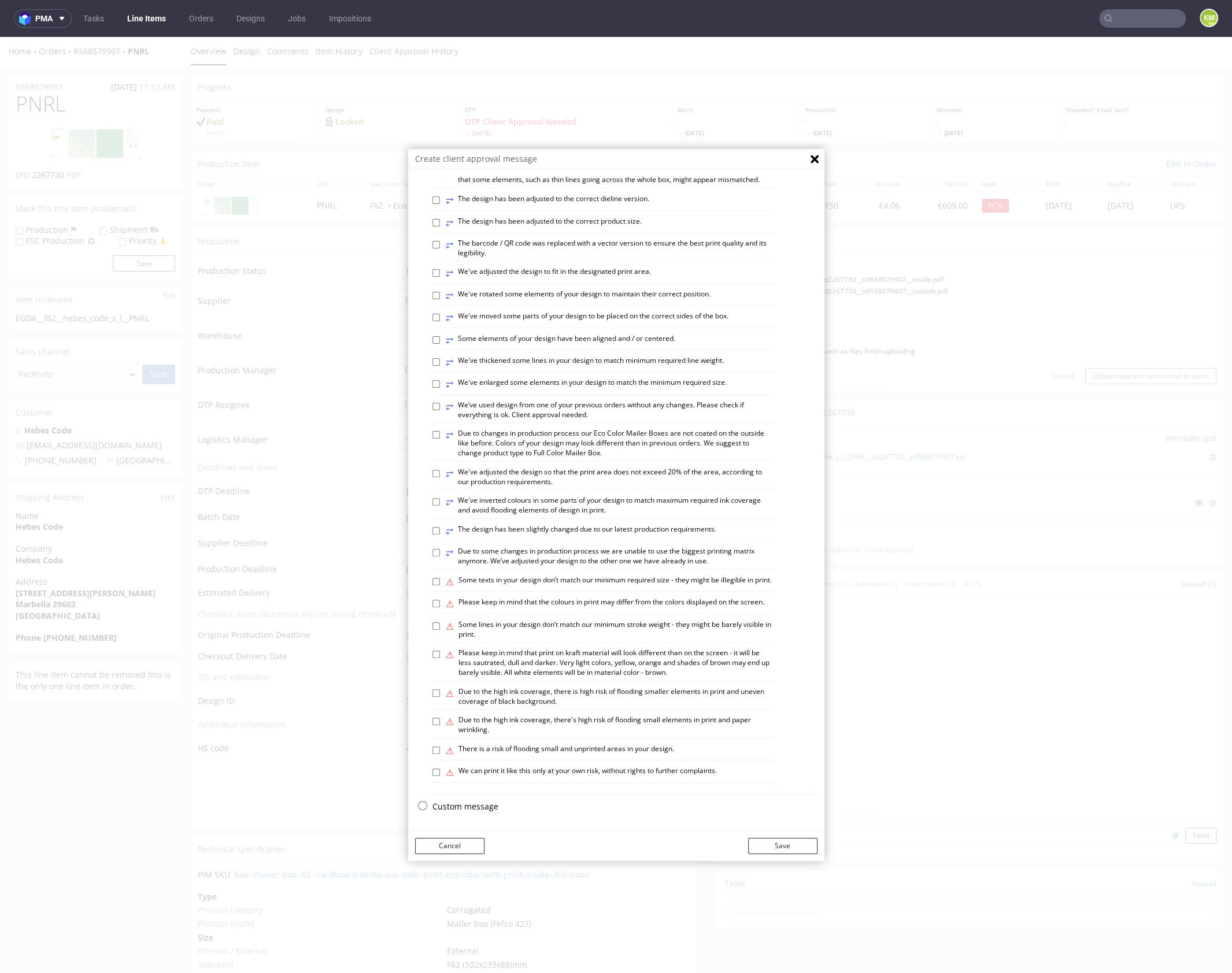
click at [465, 807] on p "Custom message" at bounding box center [625, 806] width 385 height 11
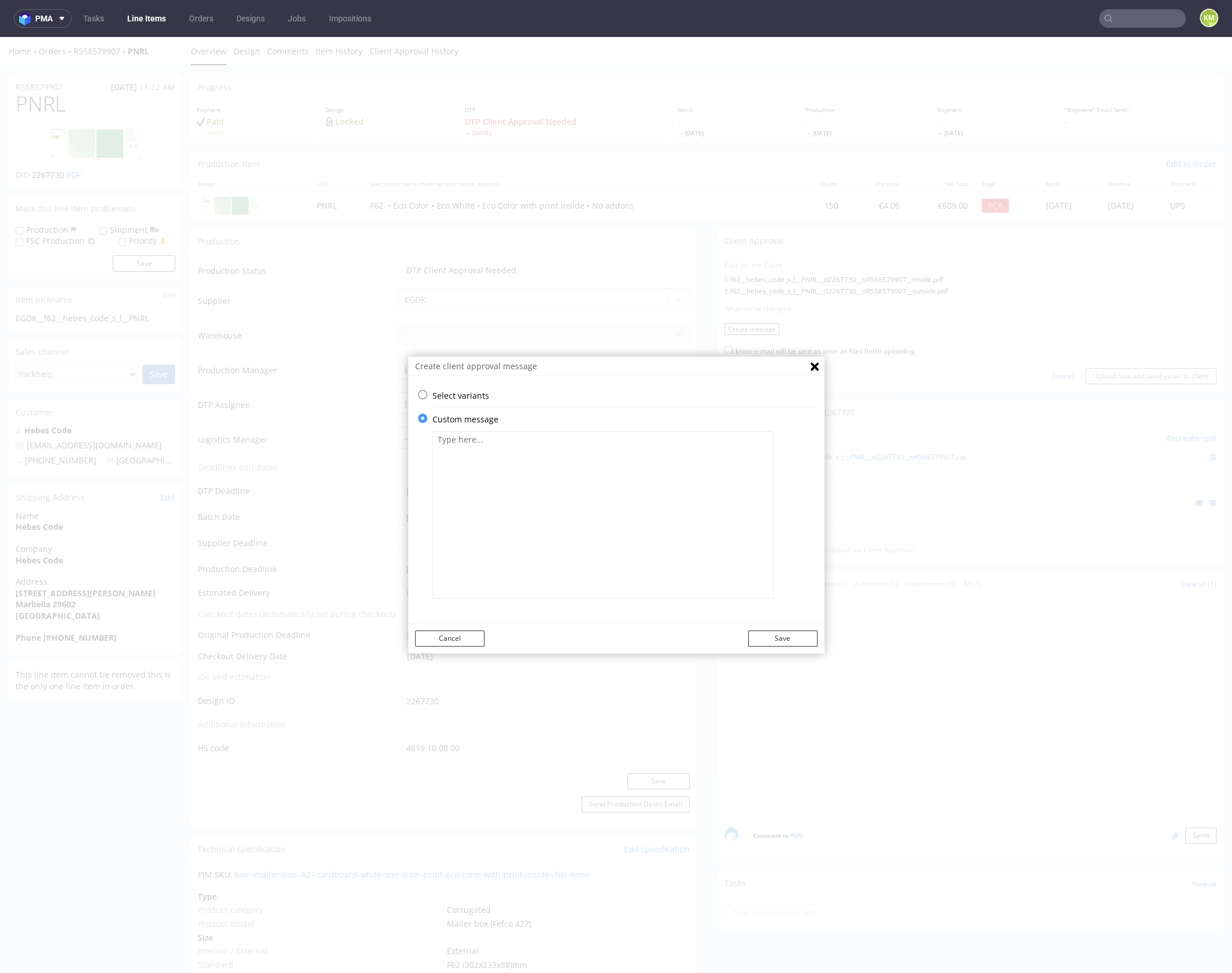
scroll to position [0, 0]
click at [527, 530] on textarea at bounding box center [603, 515] width 341 height 168
paste textarea "The design has been adjusted to the current die-cut and changed from a technica…"
type textarea "The design has been adjusted to the current die-cut and changed from a technica…"
click at [796, 636] on button "Save" at bounding box center [782, 638] width 69 height 16
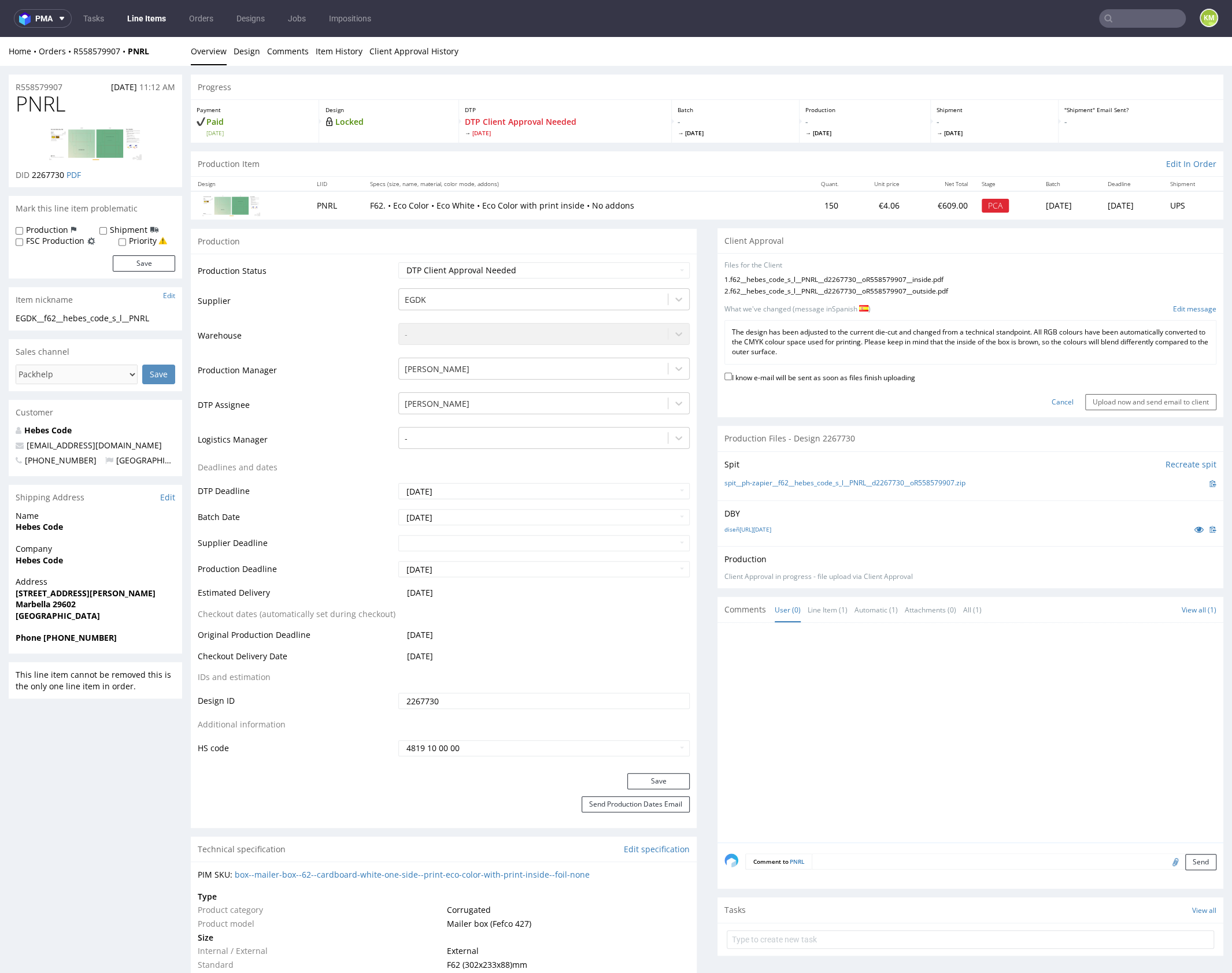
click at [899, 376] on label "I know e-mail will be sent as soon as files finish uploading" at bounding box center [820, 377] width 191 height 13
click at [732, 376] on input "I know e-mail will be sent as soon as files finish uploading" at bounding box center [728, 376] width 8 height 8
checkbox input "true"
click at [1098, 403] on input "Upload now and send email to client" at bounding box center [1151, 402] width 131 height 16
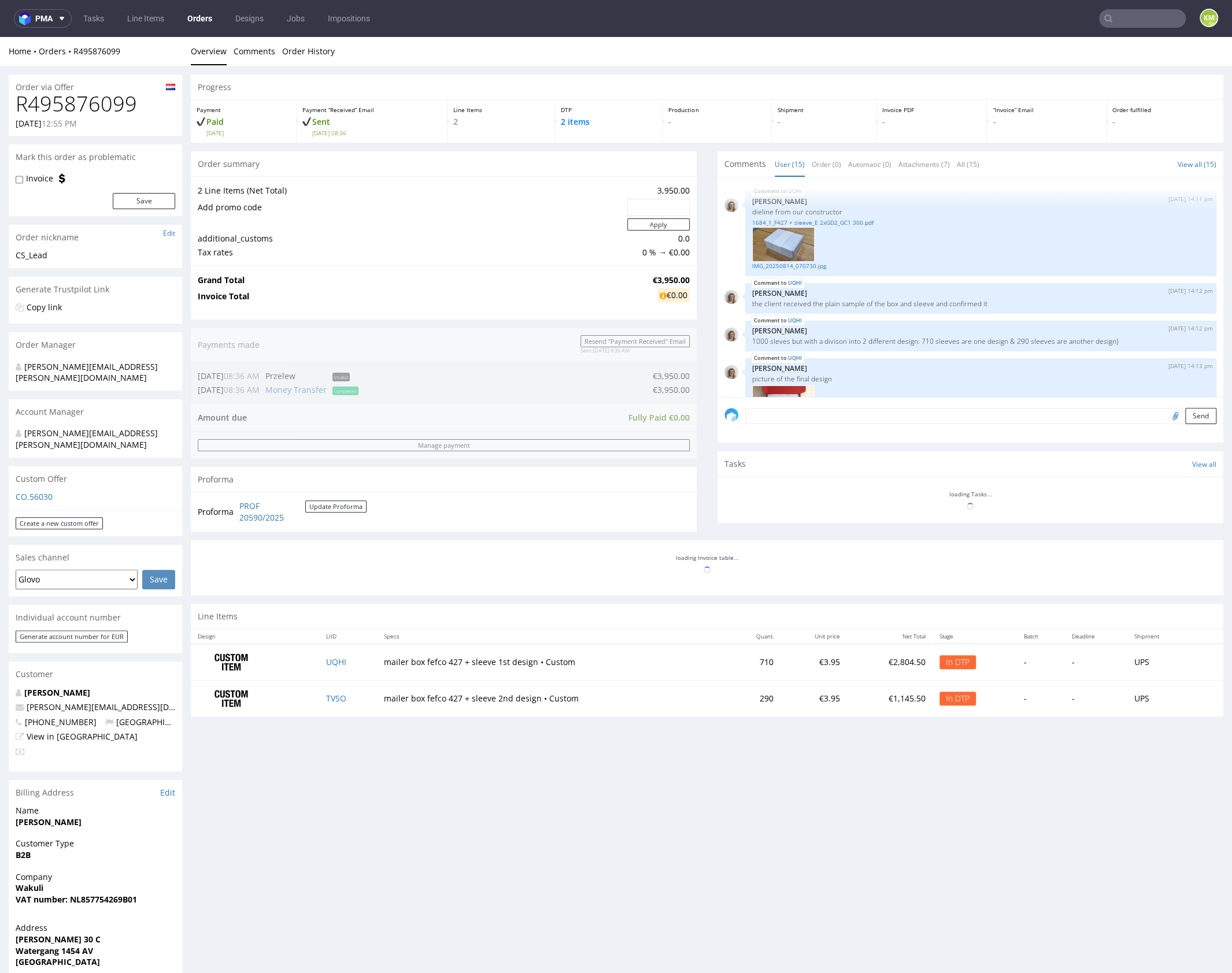
scroll to position [705, 0]
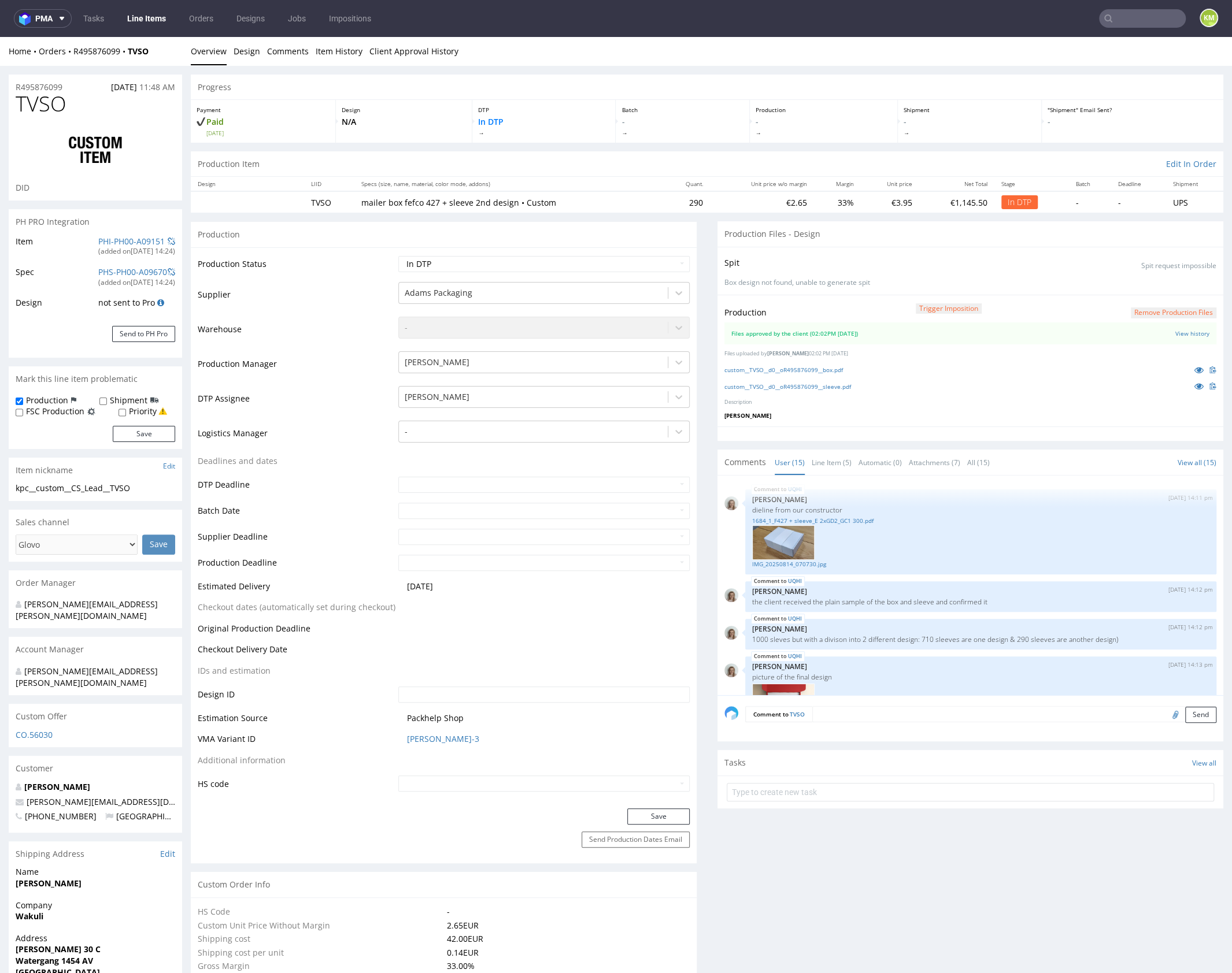
scroll to position [705, 0]
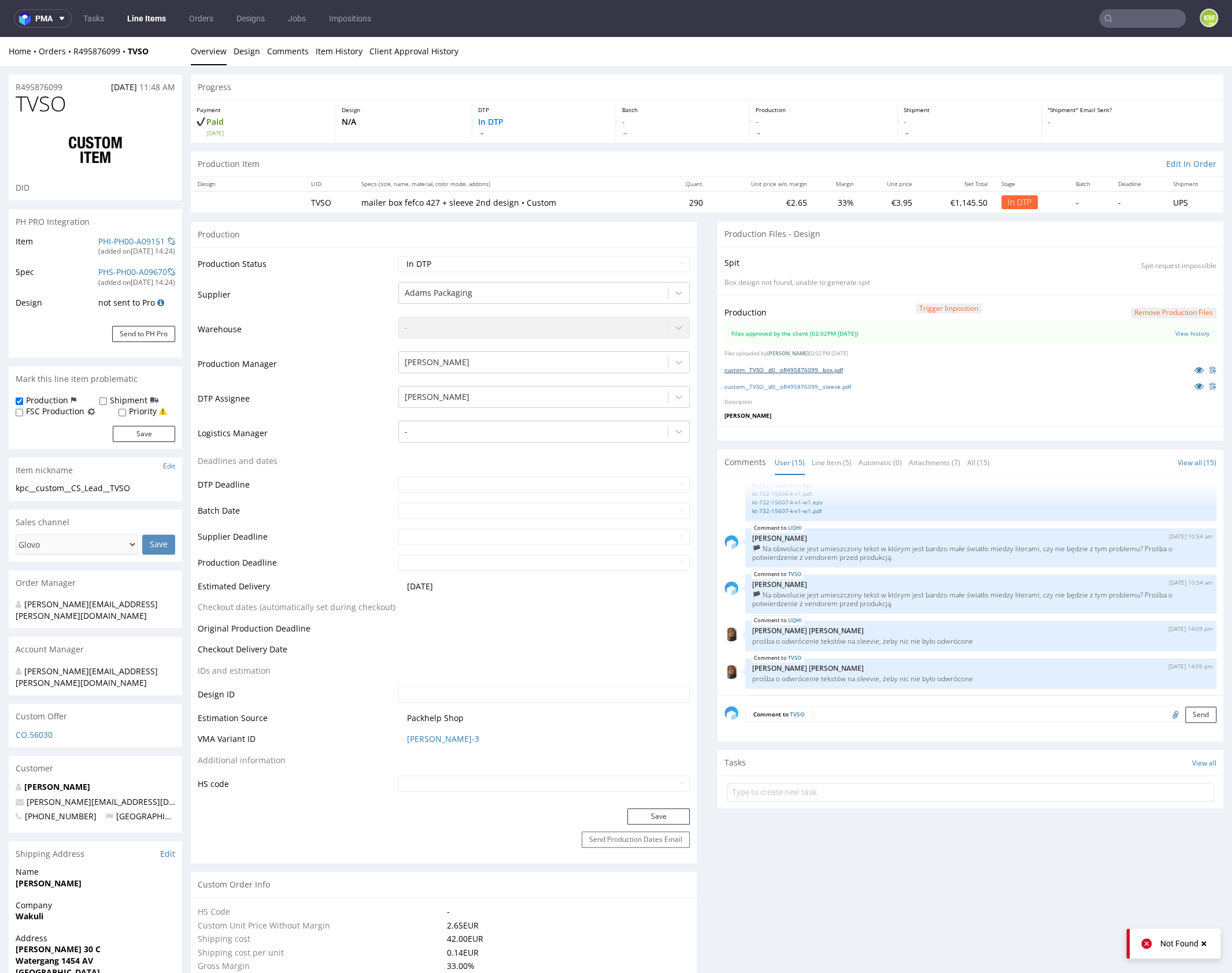
click at [838, 369] on link "custom__TVSO__d0__oR495876099__box.pdf" at bounding box center [784, 369] width 118 height 8
click at [841, 383] on link "custom__TVSO__d0__oR495876099__sleeve.pdf" at bounding box center [788, 386] width 127 height 8
click at [624, 262] on select "Waiting for Artwork Waiting for Diecut Waiting for Mockup Waiting for DTP Waiti…" at bounding box center [544, 264] width 291 height 16
select select "dtp_ca_needed"
click at [398, 256] on select "Waiting for Artwork Waiting for Diecut Waiting for Mockup Waiting for DTP Waiti…" at bounding box center [544, 264] width 291 height 16
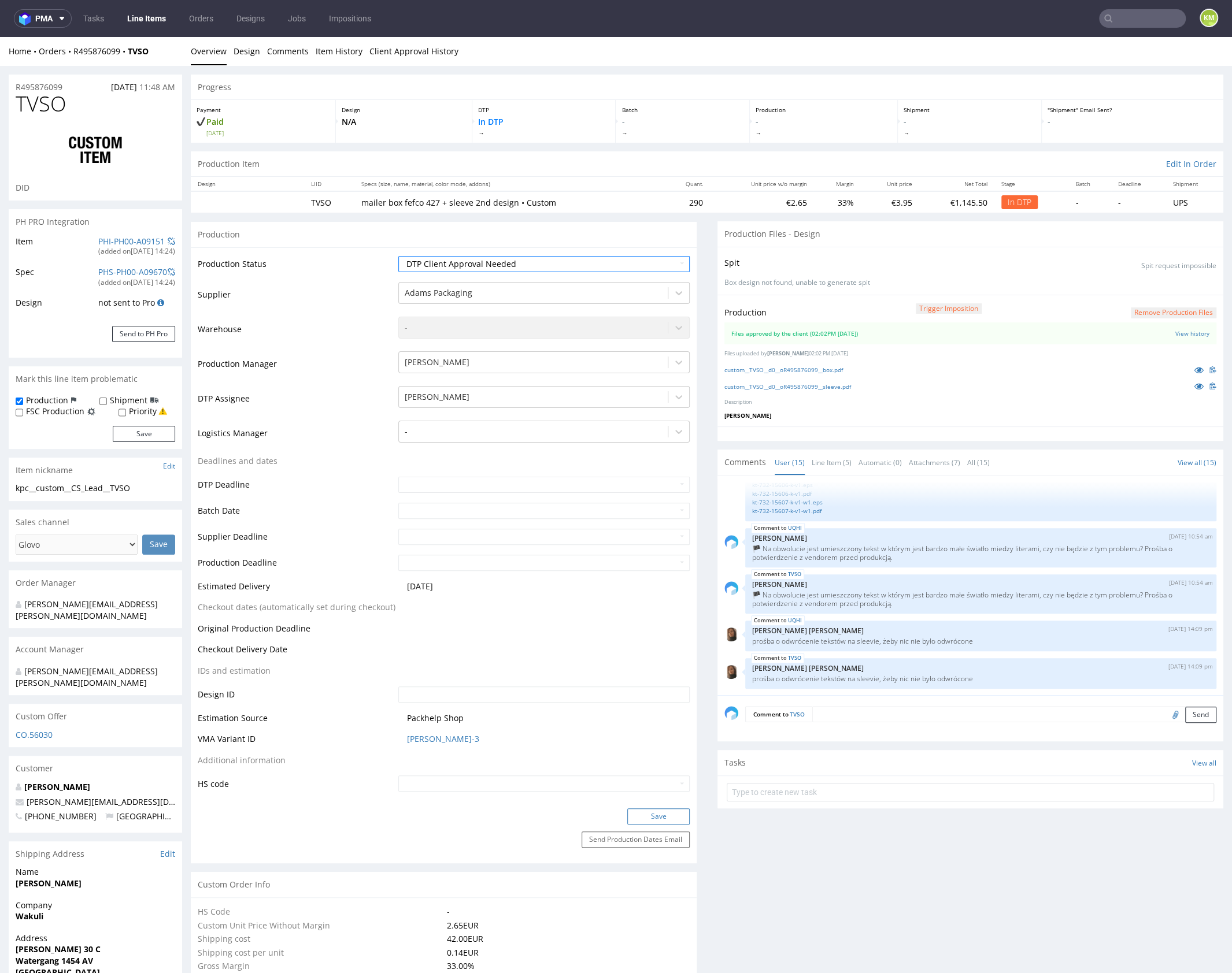
click at [664, 814] on button "Save" at bounding box center [658, 816] width 63 height 16
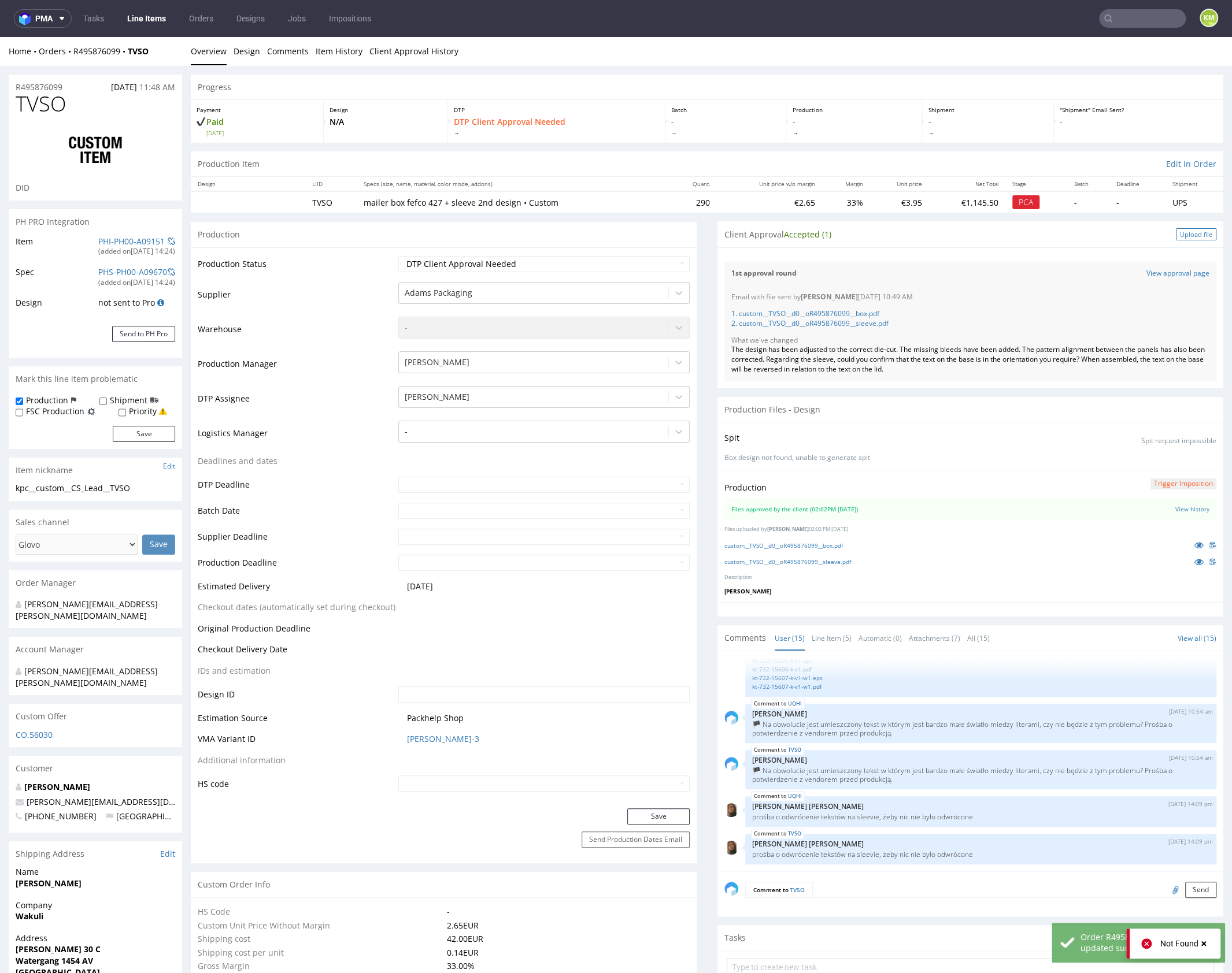
click at [1180, 234] on div "Upload file" at bounding box center [1196, 235] width 40 height 12
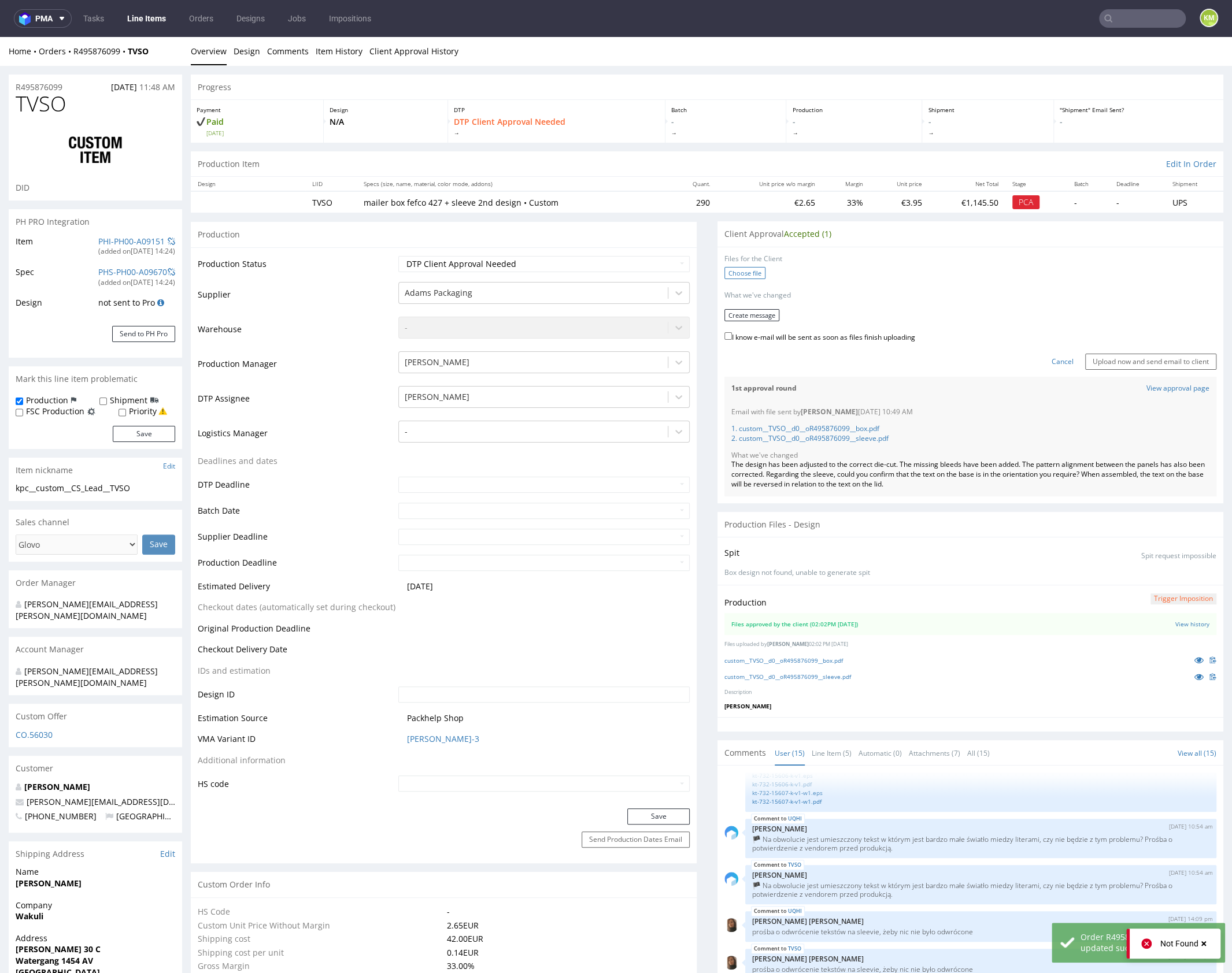
click at [750, 273] on label "Choose file" at bounding box center [745, 273] width 41 height 12
click at [0, 37] on input "Choose file" at bounding box center [0, 37] width 0 height 0
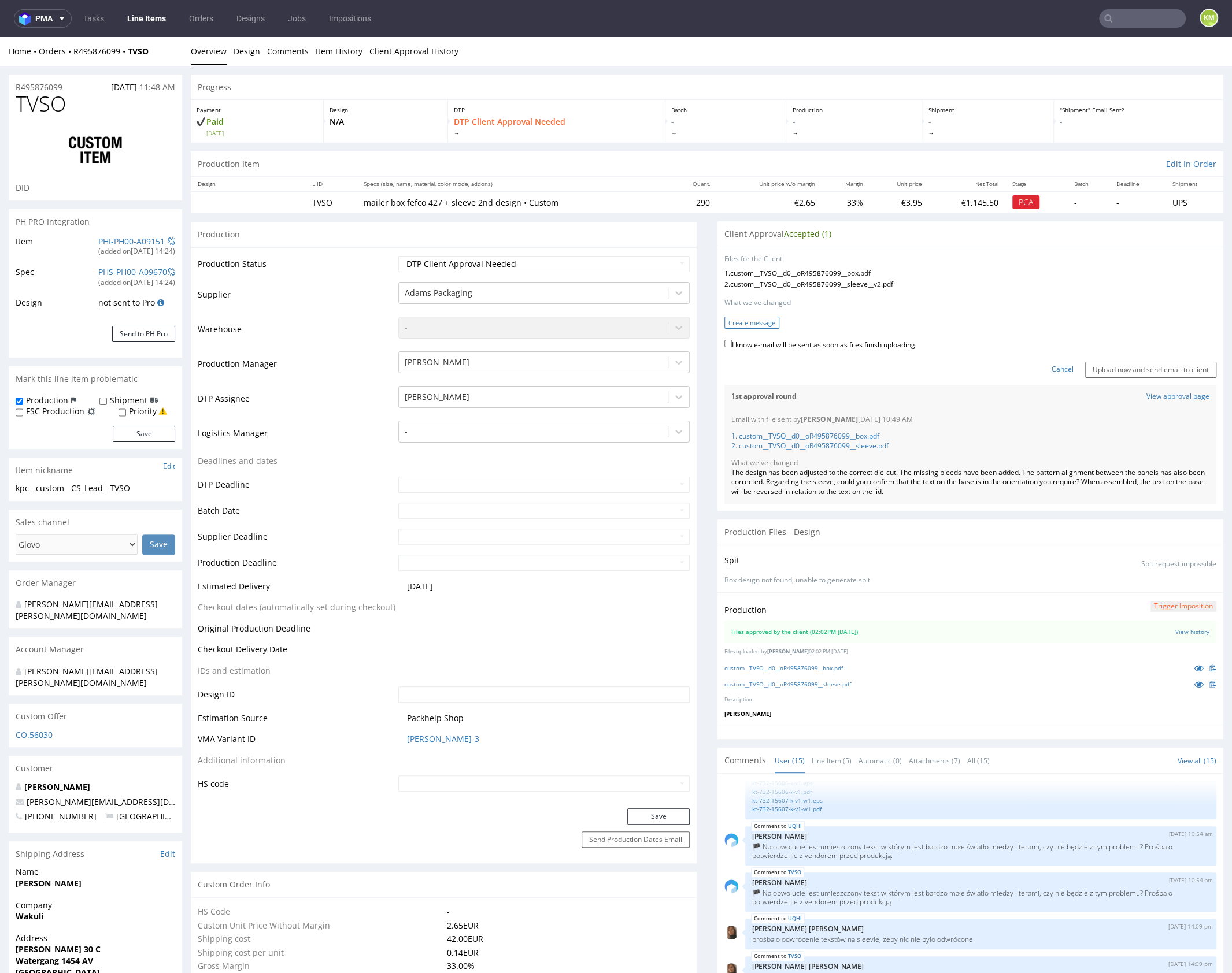
click at [742, 323] on button "Create message" at bounding box center [752, 323] width 55 height 12
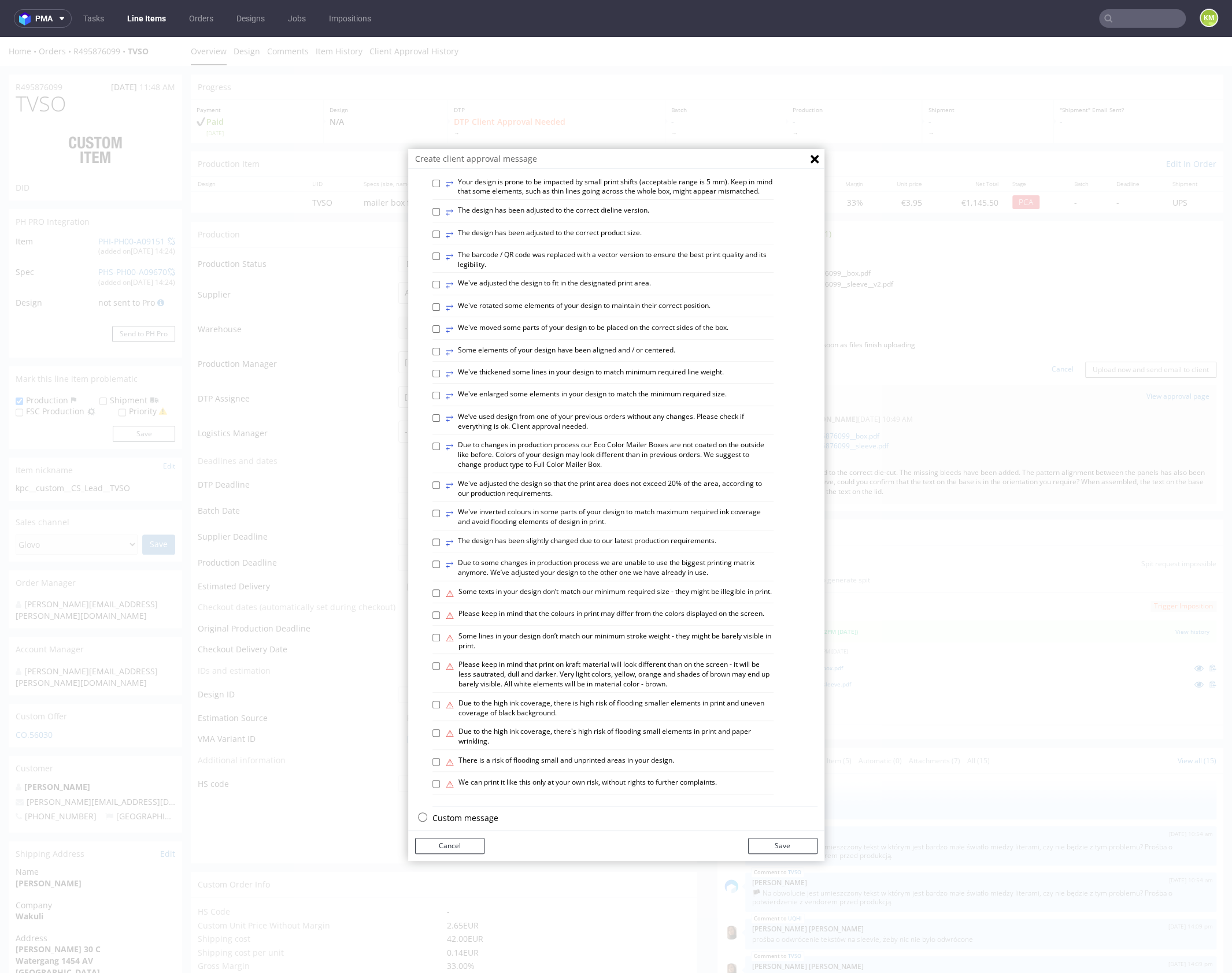
scroll to position [320, 0]
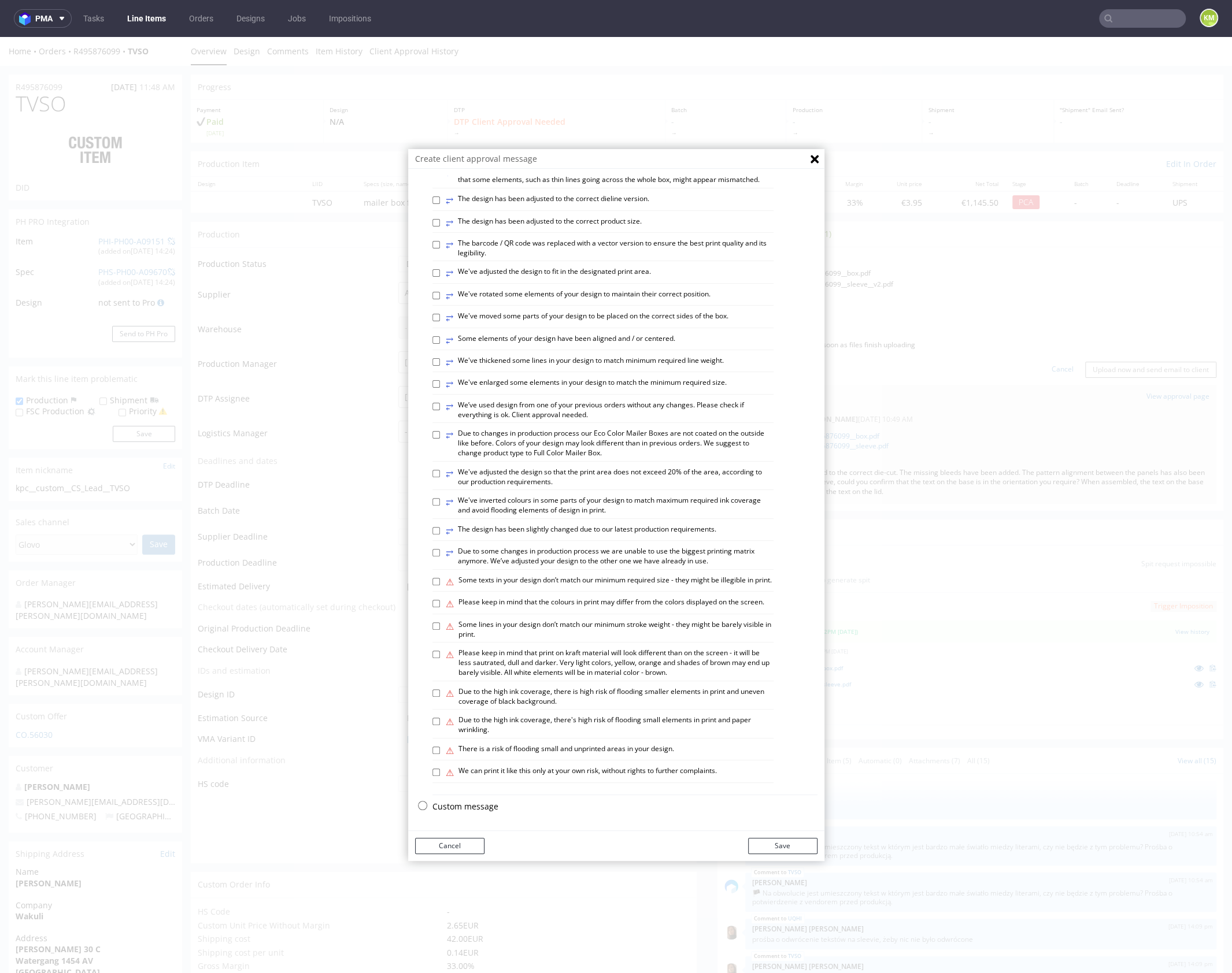
click at [458, 806] on p "Custom message" at bounding box center [625, 806] width 385 height 11
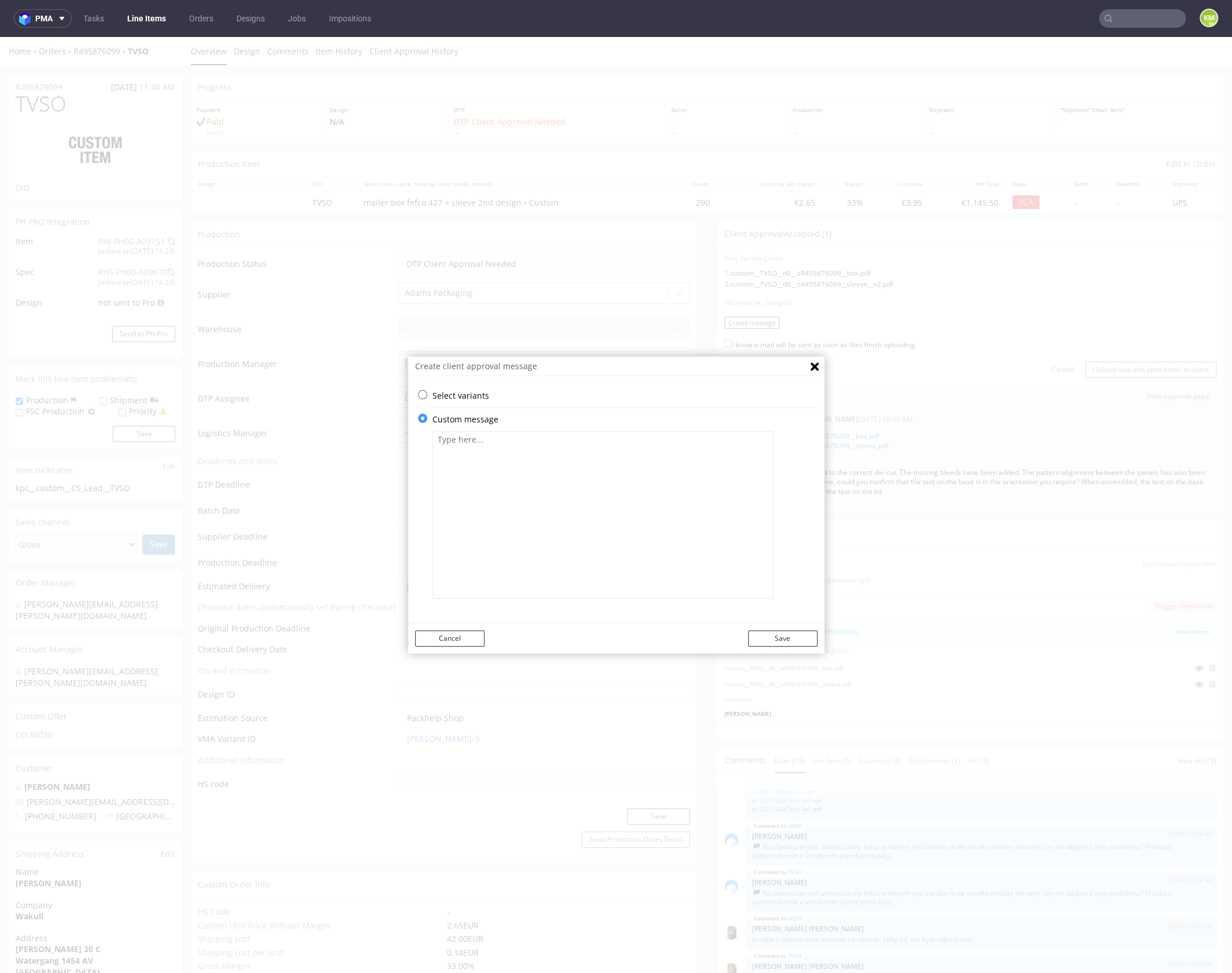
click at [531, 543] on textarea at bounding box center [603, 515] width 341 height 168
paste textarea "The text on the bottom of the sleeve has been rotated so it faces the same way …"
type textarea "The text on the bottom of the sleeve has been rotated so it faces the same way …"
click at [790, 641] on button "Save" at bounding box center [782, 638] width 69 height 16
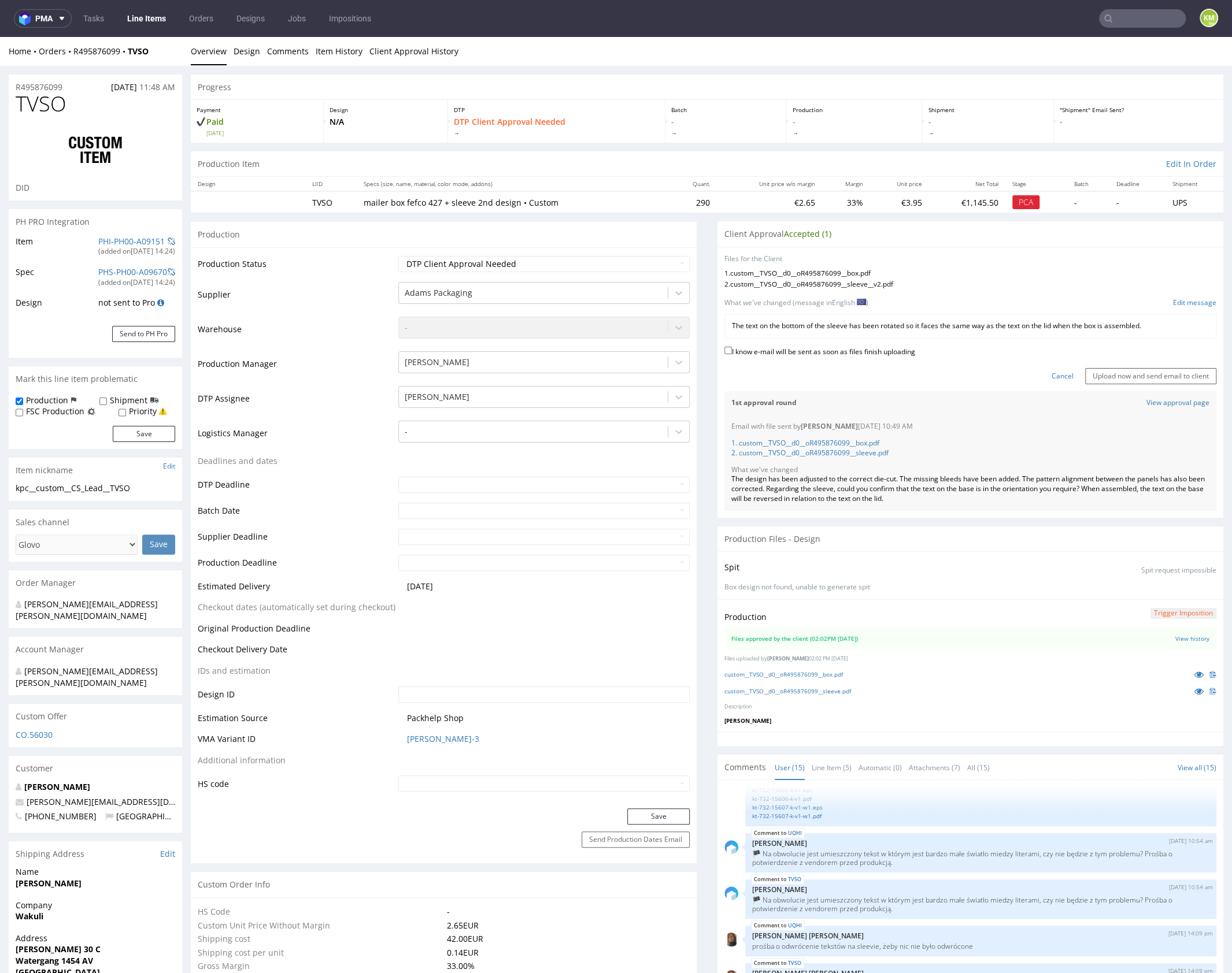
click at [793, 349] on label "I know e-mail will be sent as soon as files finish uploading" at bounding box center [820, 350] width 191 height 13
click at [732, 349] on input "I know e-mail will be sent as soon as files finish uploading" at bounding box center [728, 350] width 8 height 8
checkbox input "true"
click at [1145, 374] on input "Upload now and send email to client" at bounding box center [1151, 376] width 131 height 16
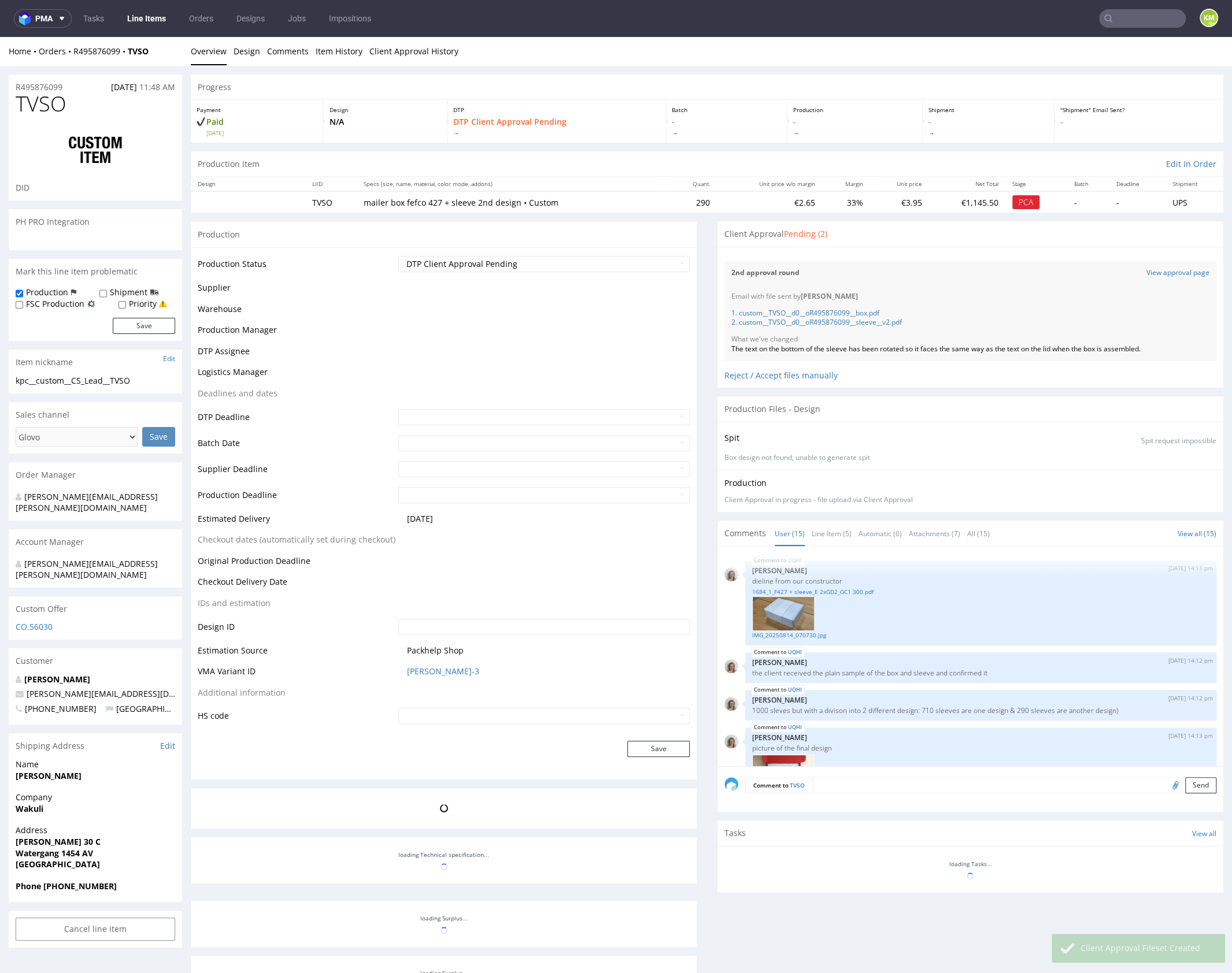
scroll to position [705, 0]
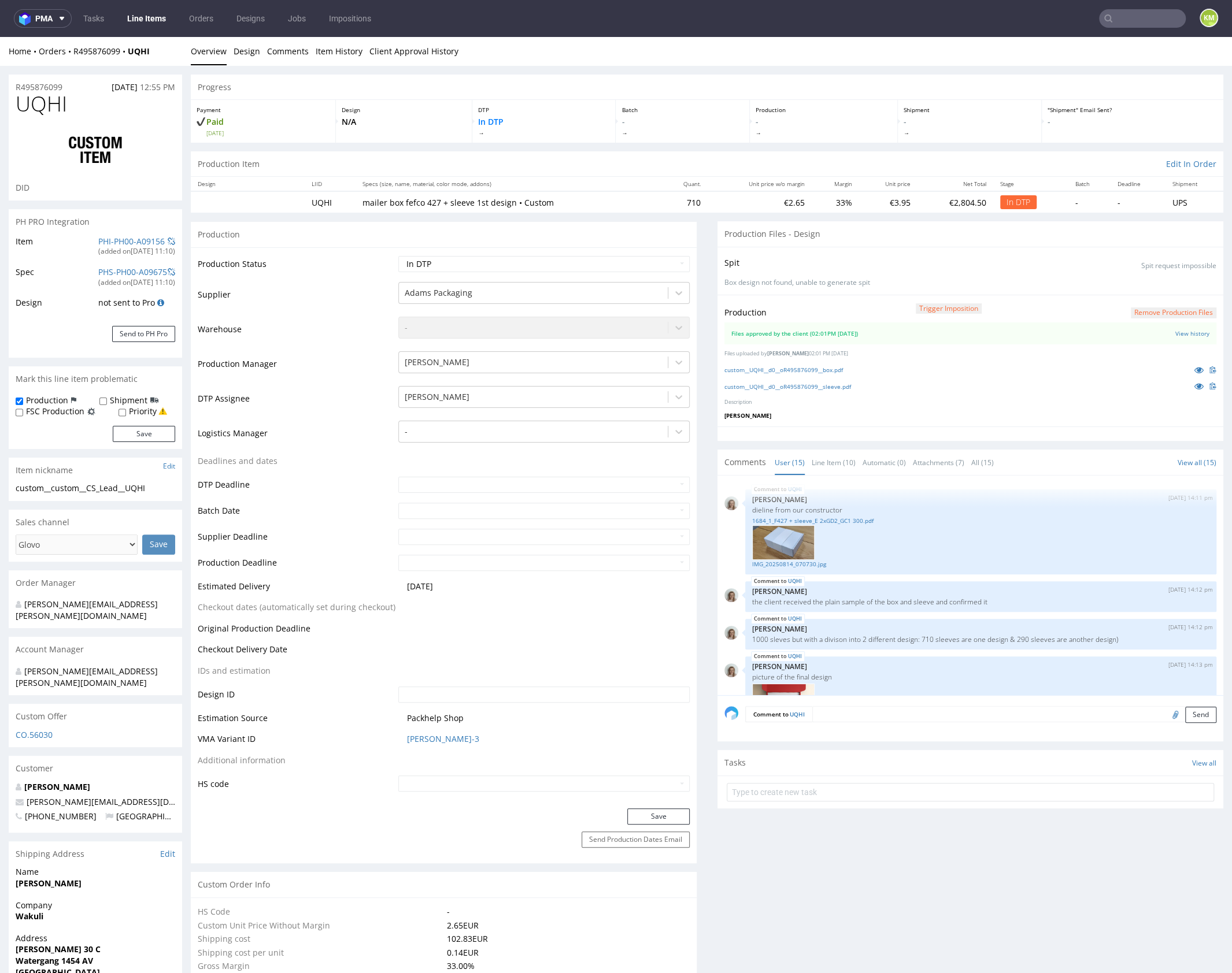
scroll to position [705, 0]
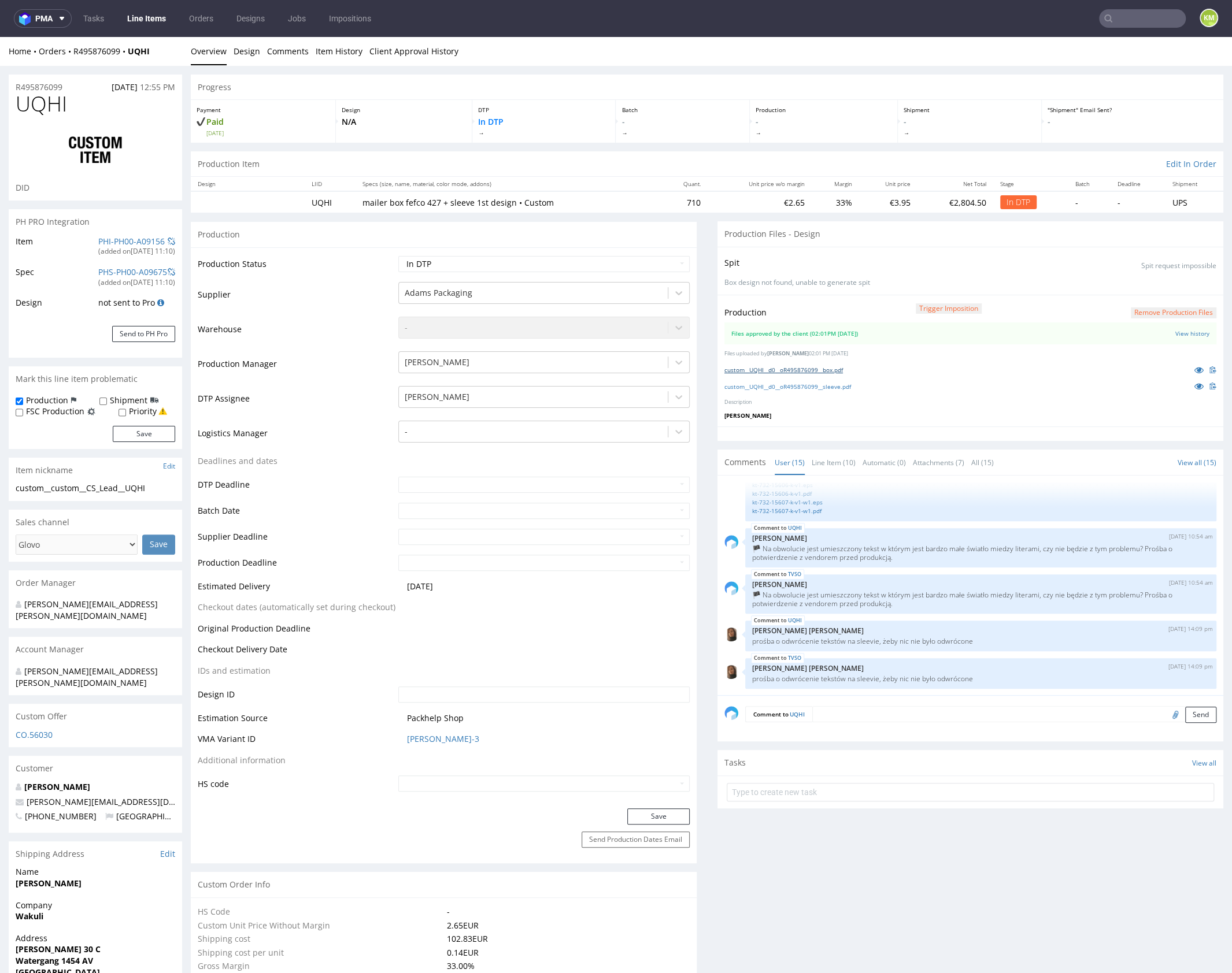
click at [840, 367] on link "custom__UQHI__d0__oR495876099__box.pdf" at bounding box center [784, 369] width 118 height 8
click at [846, 385] on link "custom__UQHI__d0__oR495876099__sleeve.pdf" at bounding box center [788, 386] width 127 height 8
click at [559, 260] on select "Waiting for Artwork Waiting for Diecut Waiting for Mockup Waiting for DTP Waiti…" at bounding box center [544, 264] width 291 height 16
select select "dtp_ca_needed"
click at [398, 256] on select "Waiting for Artwork Waiting for Diecut Waiting for Mockup Waiting for DTP Waiti…" at bounding box center [544, 264] width 291 height 16
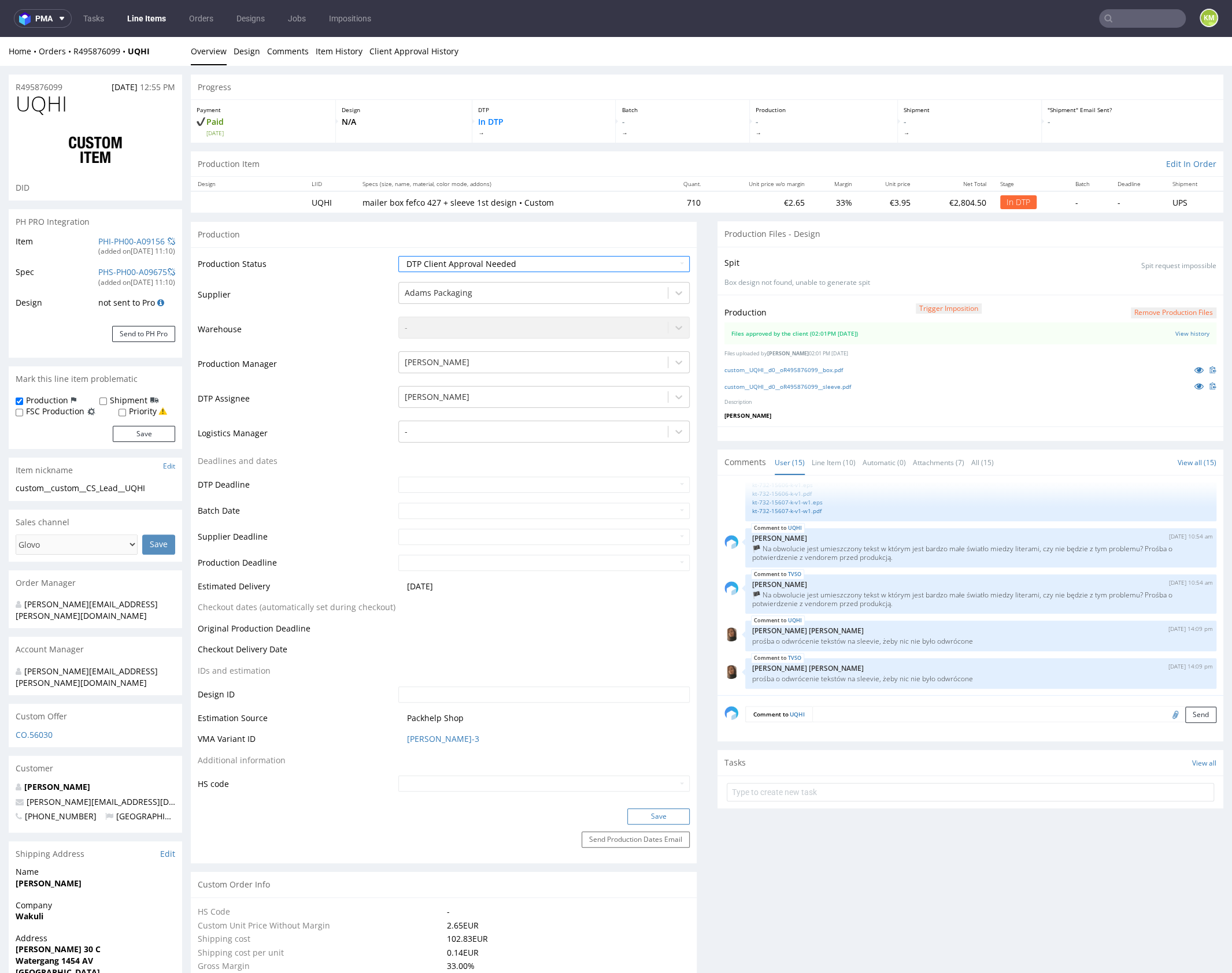
click at [664, 815] on button "Save" at bounding box center [658, 816] width 63 height 16
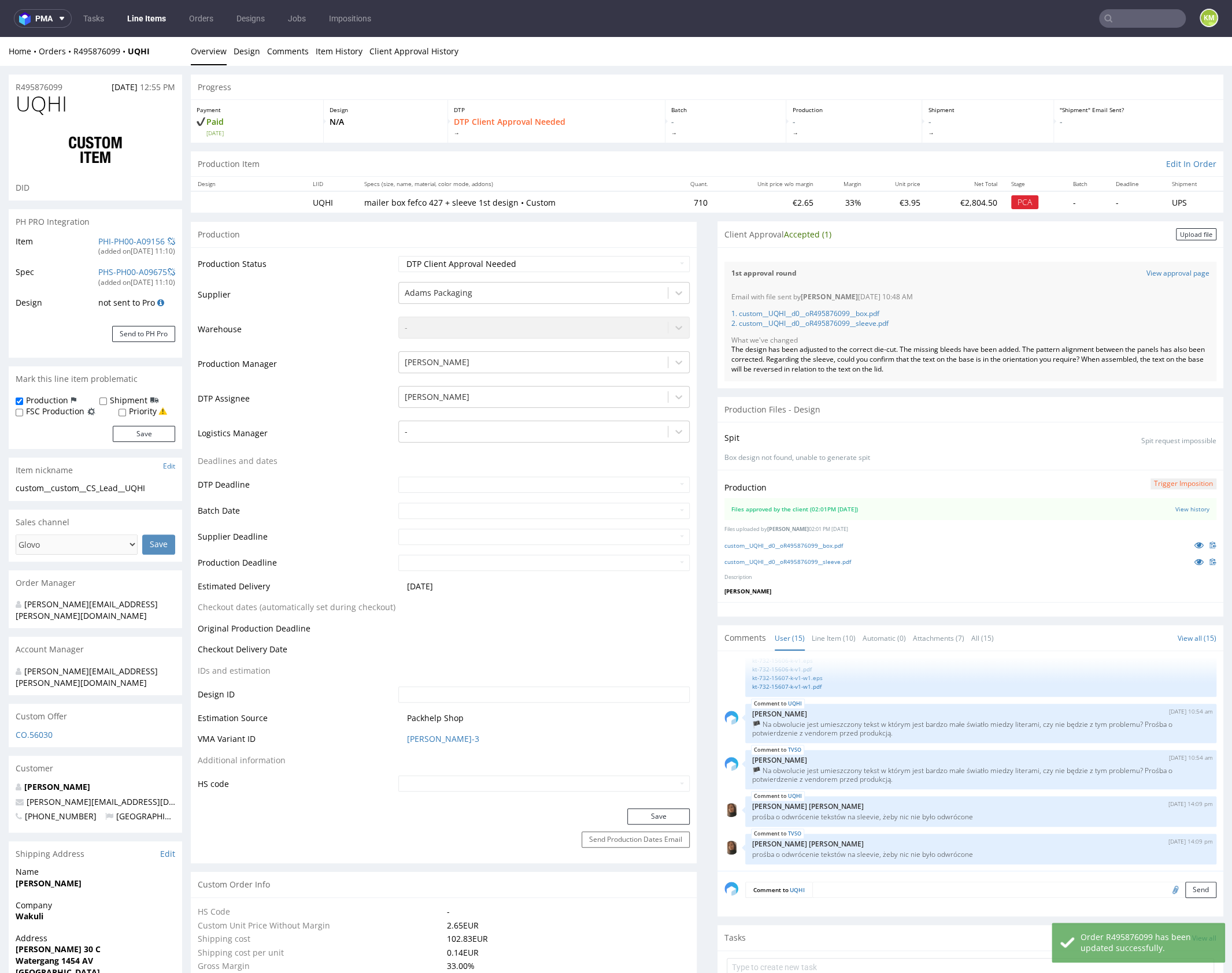
drag, startPoint x: 1187, startPoint y: 234, endPoint x: 1152, endPoint y: 239, distance: 35.4
click at [1187, 234] on div "Upload file" at bounding box center [1196, 235] width 40 height 12
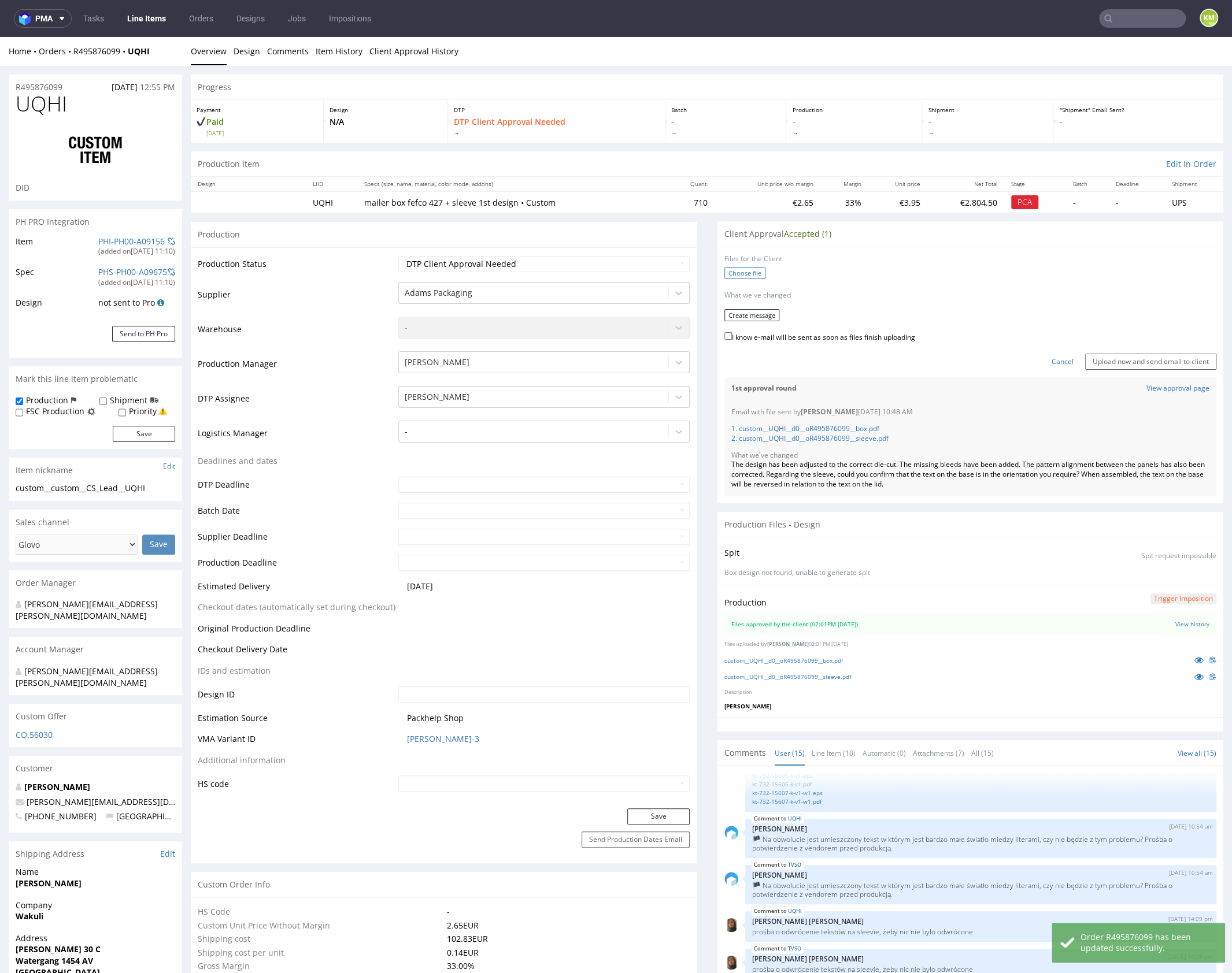
click at [741, 272] on label "Choose file" at bounding box center [745, 273] width 41 height 12
click at [0, 37] on input "Choose file" at bounding box center [0, 37] width 0 height 0
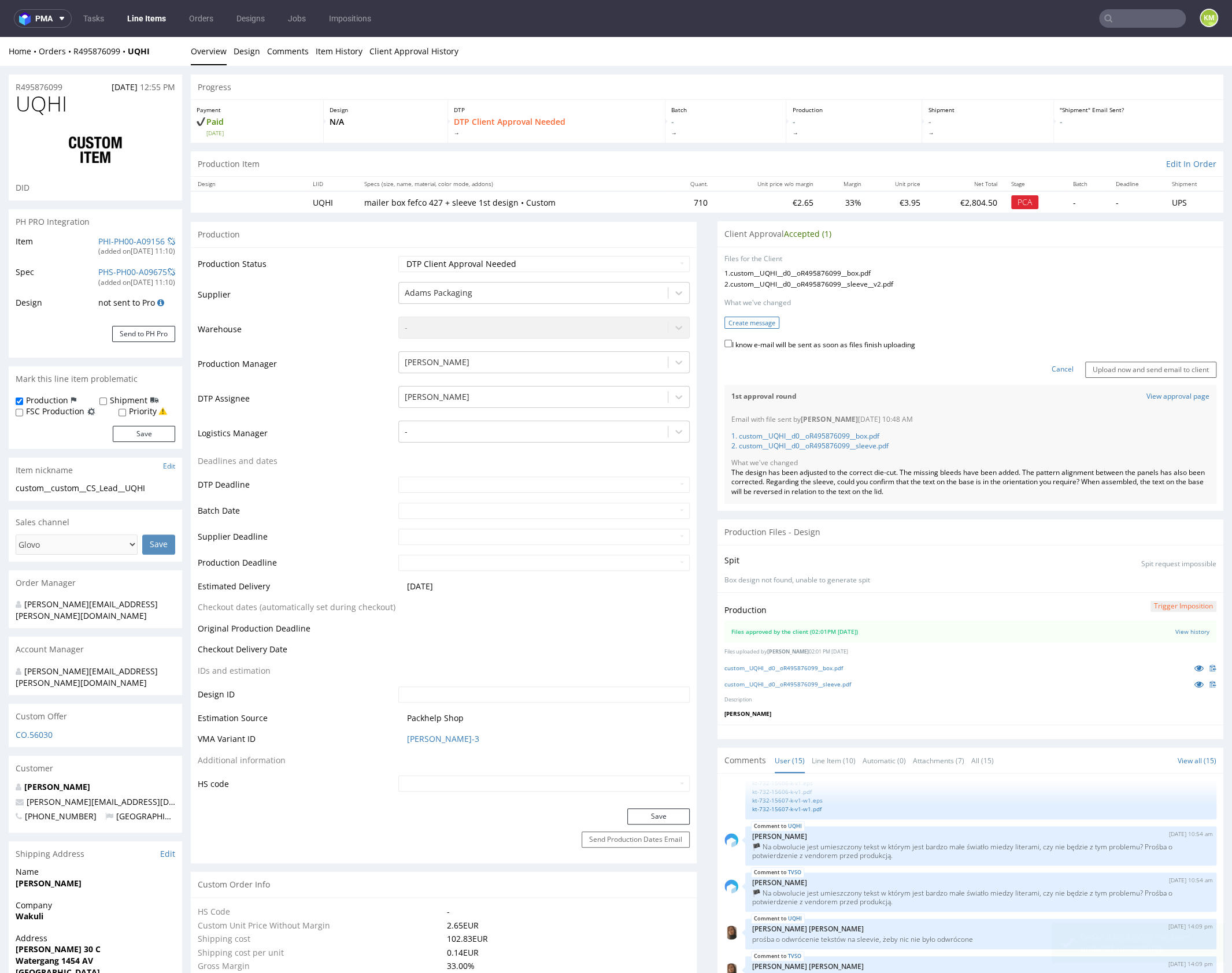
click at [739, 321] on button "Create message" at bounding box center [752, 323] width 55 height 12
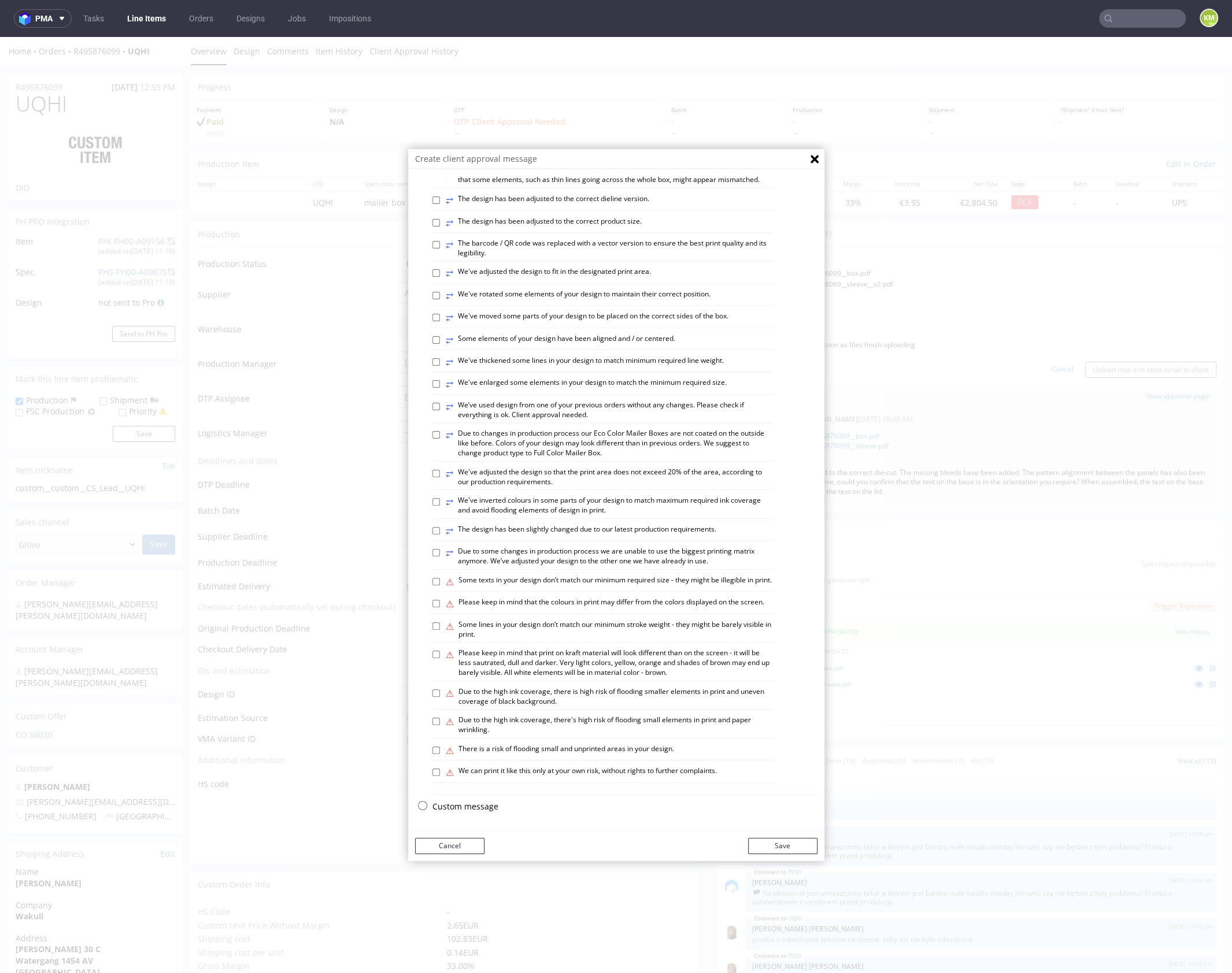
scroll to position [320, 0]
click at [475, 806] on p "Custom message" at bounding box center [625, 806] width 385 height 11
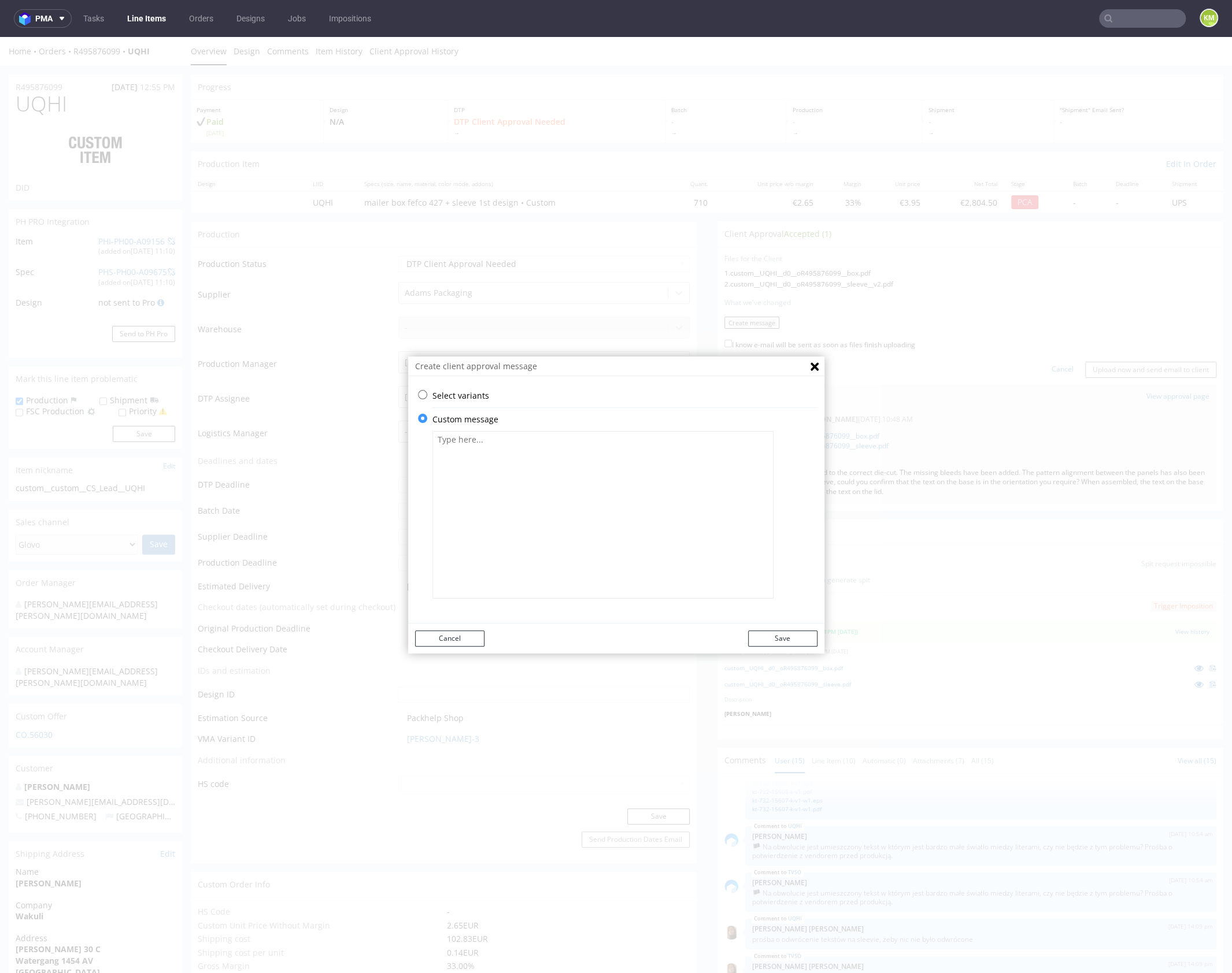
click at [579, 549] on textarea at bounding box center [603, 515] width 341 height 168
paste textarea "The text on the bottom of the sleeve has been rotated so it faces the same way …"
type textarea "The text on the bottom of the sleeve has been rotated so it faces the same way …"
click at [794, 634] on button "Save" at bounding box center [782, 638] width 69 height 16
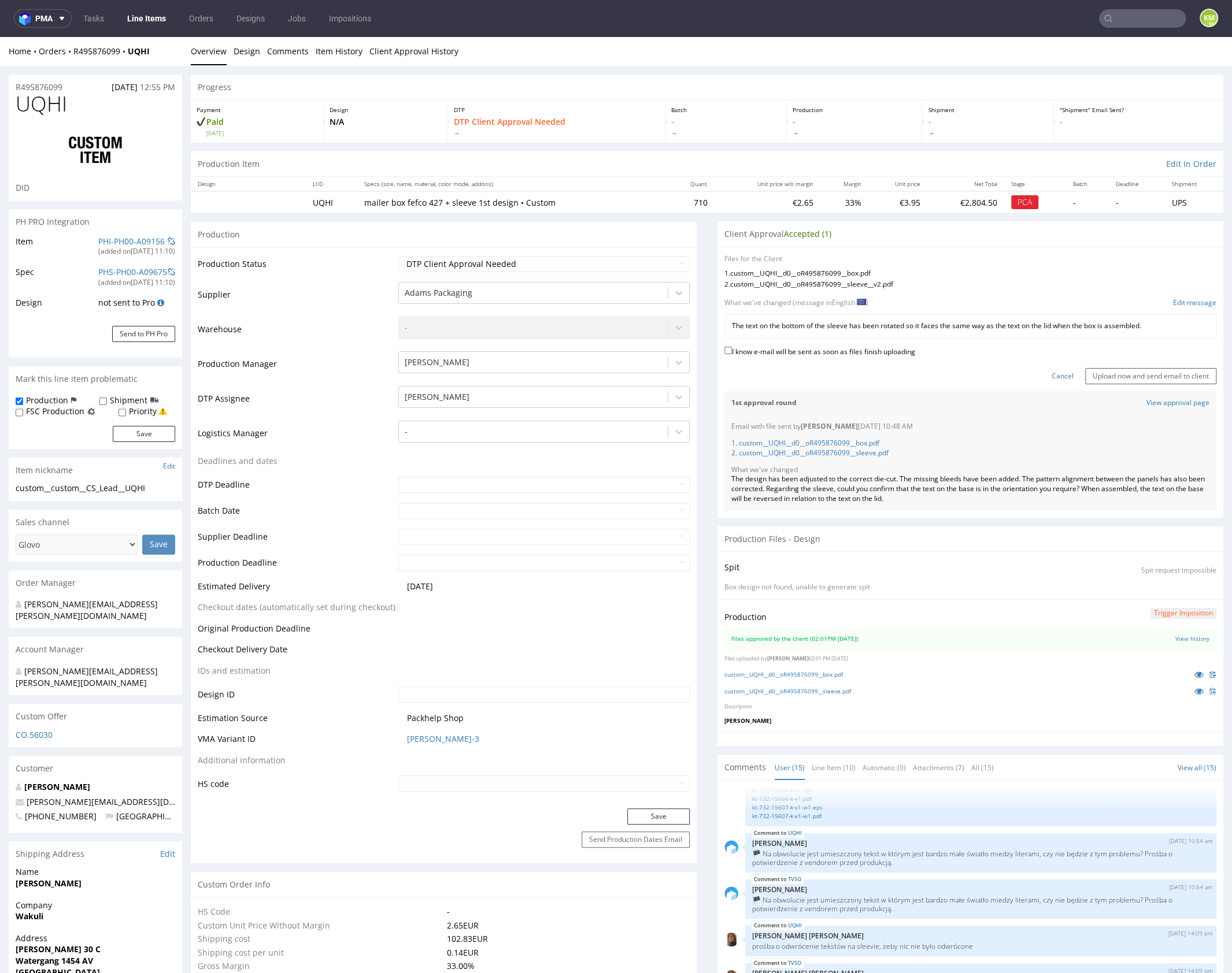
click at [848, 355] on label "I know e-mail will be sent as soon as files finish uploading" at bounding box center [820, 350] width 191 height 13
click at [732, 355] on input "I know e-mail will be sent as soon as files finish uploading" at bounding box center [728, 350] width 8 height 8
checkbox input "true"
click at [1139, 374] on input "Upload now and send email to client" at bounding box center [1151, 376] width 131 height 16
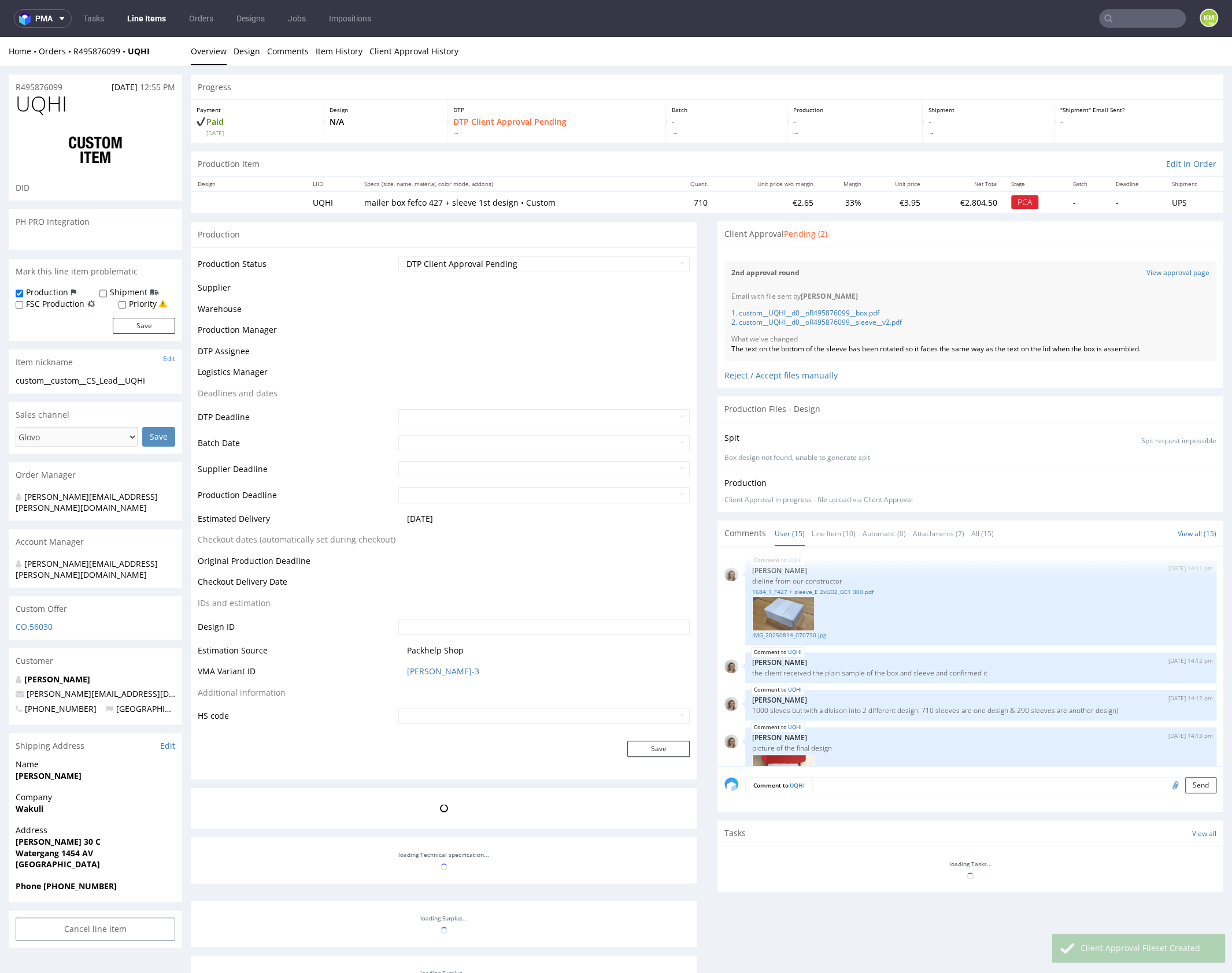
scroll to position [705, 0]
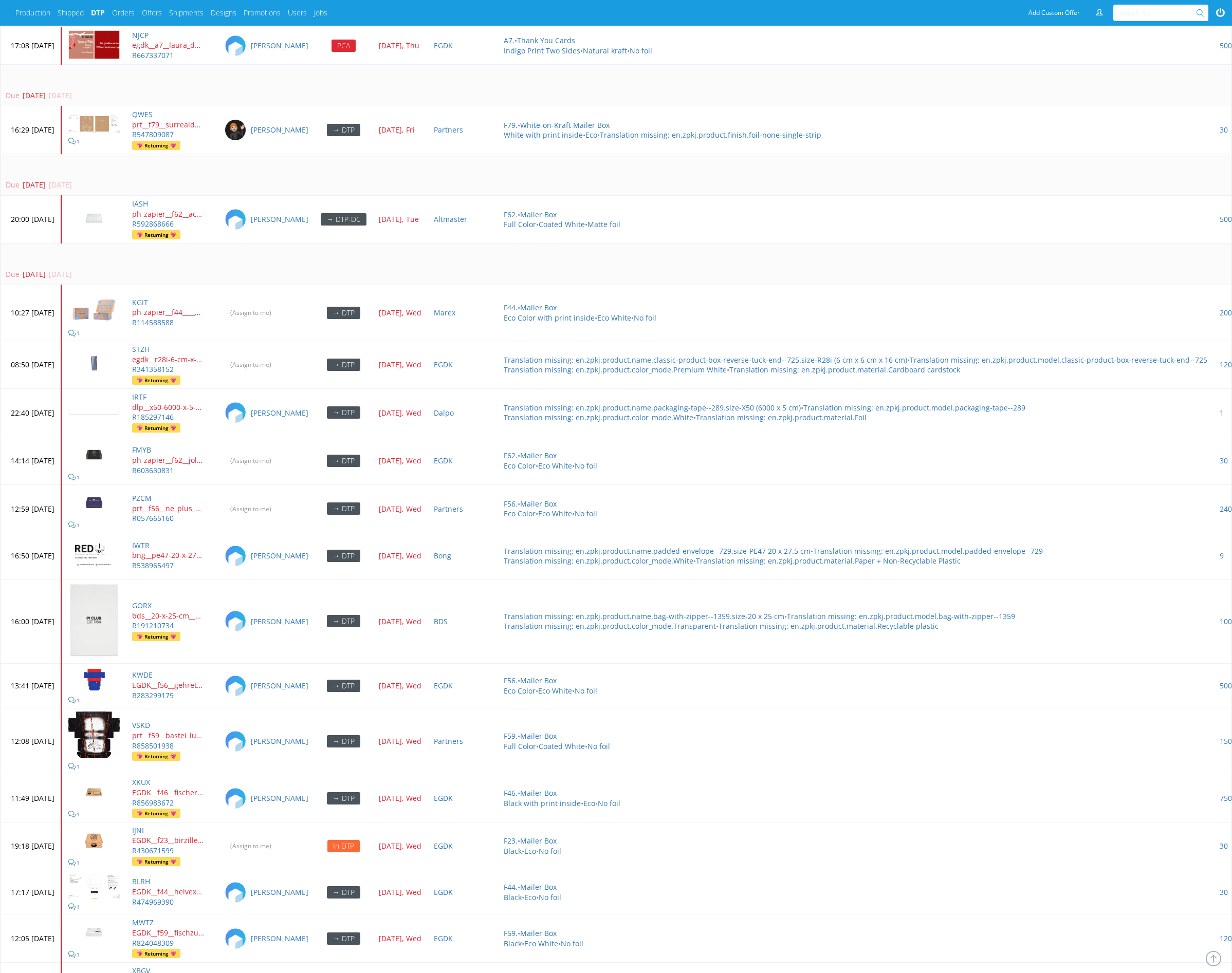
scroll to position [3181, 0]
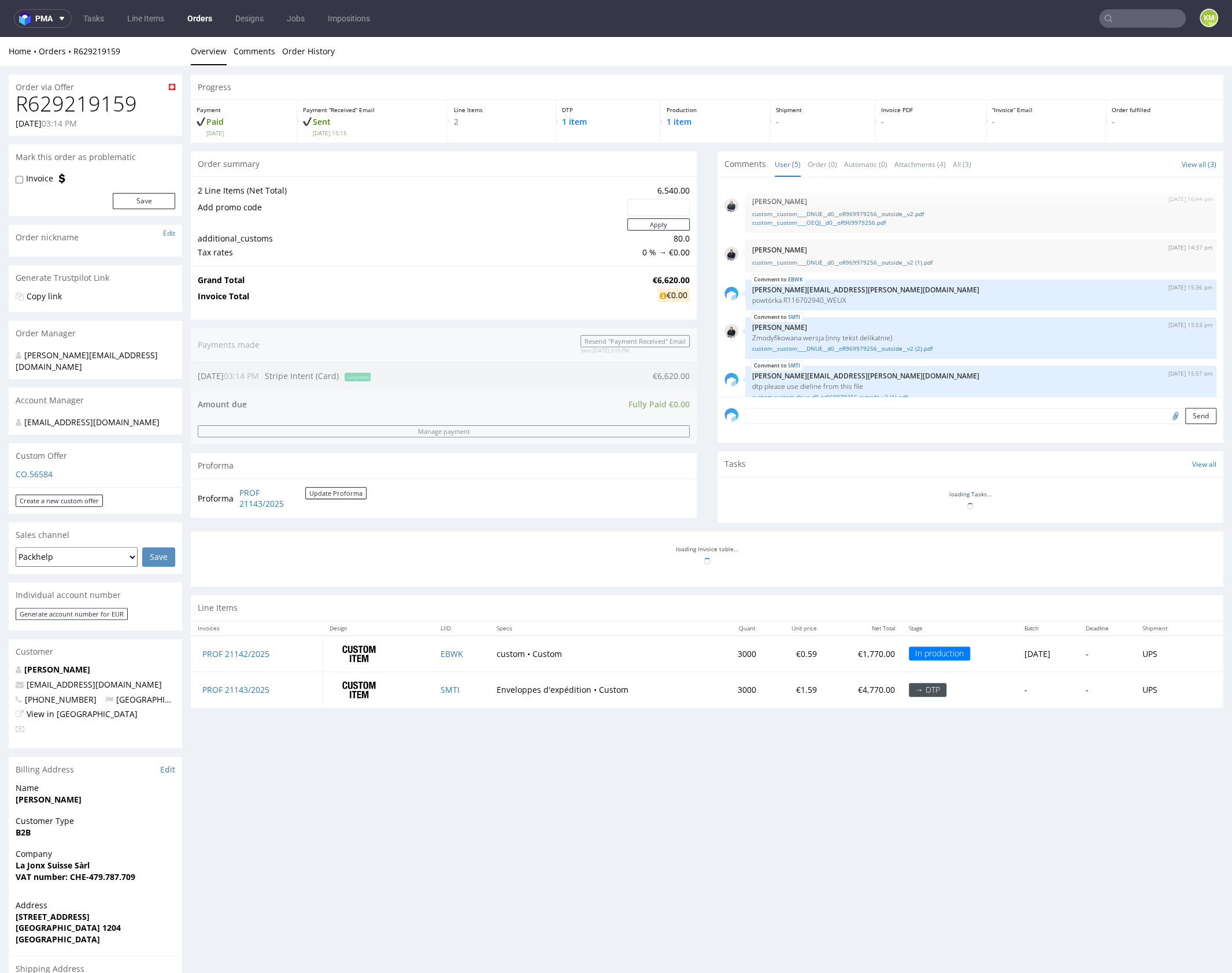
scroll to position [17, 0]
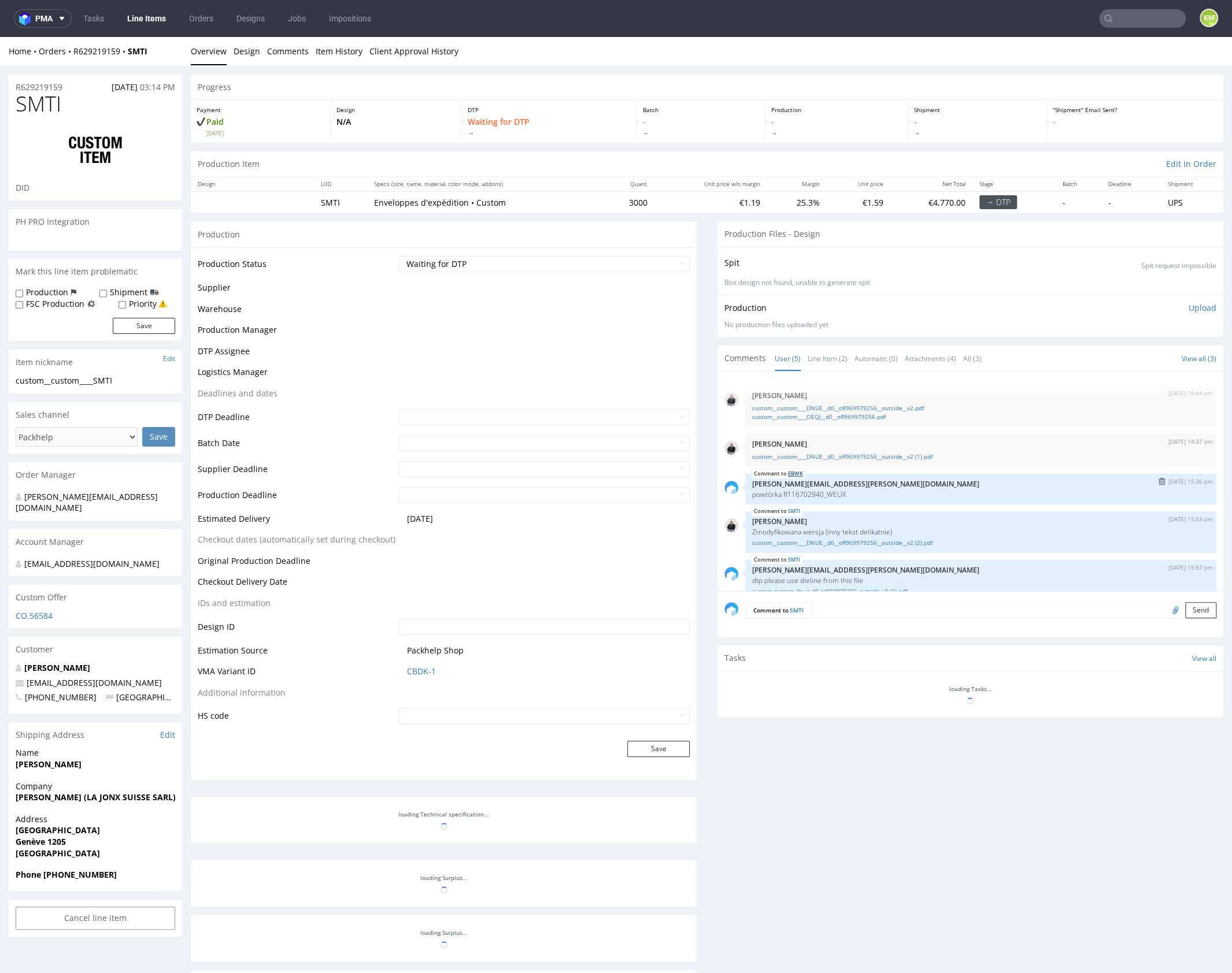
scroll to position [17, 0]
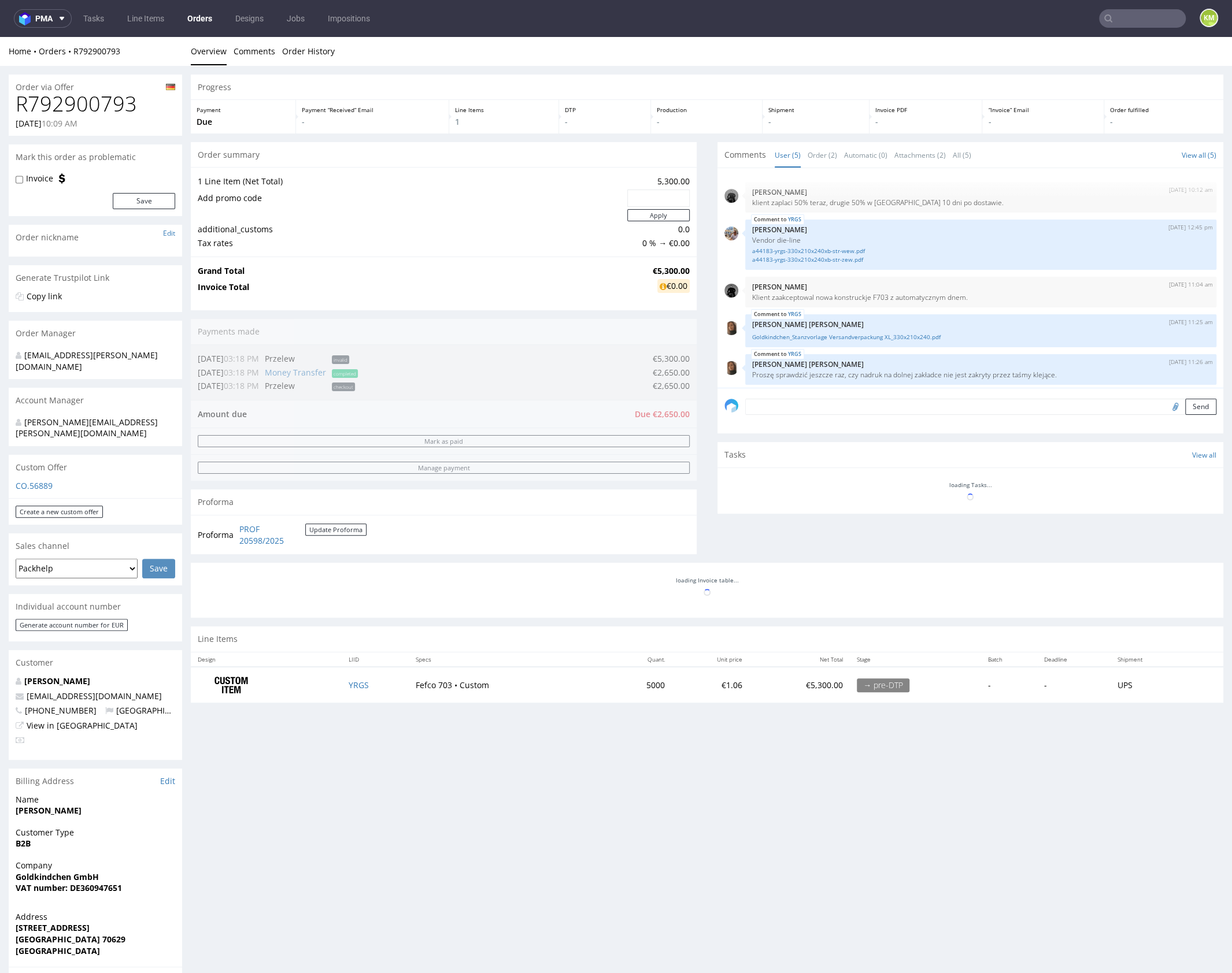
scroll to position [4, 0]
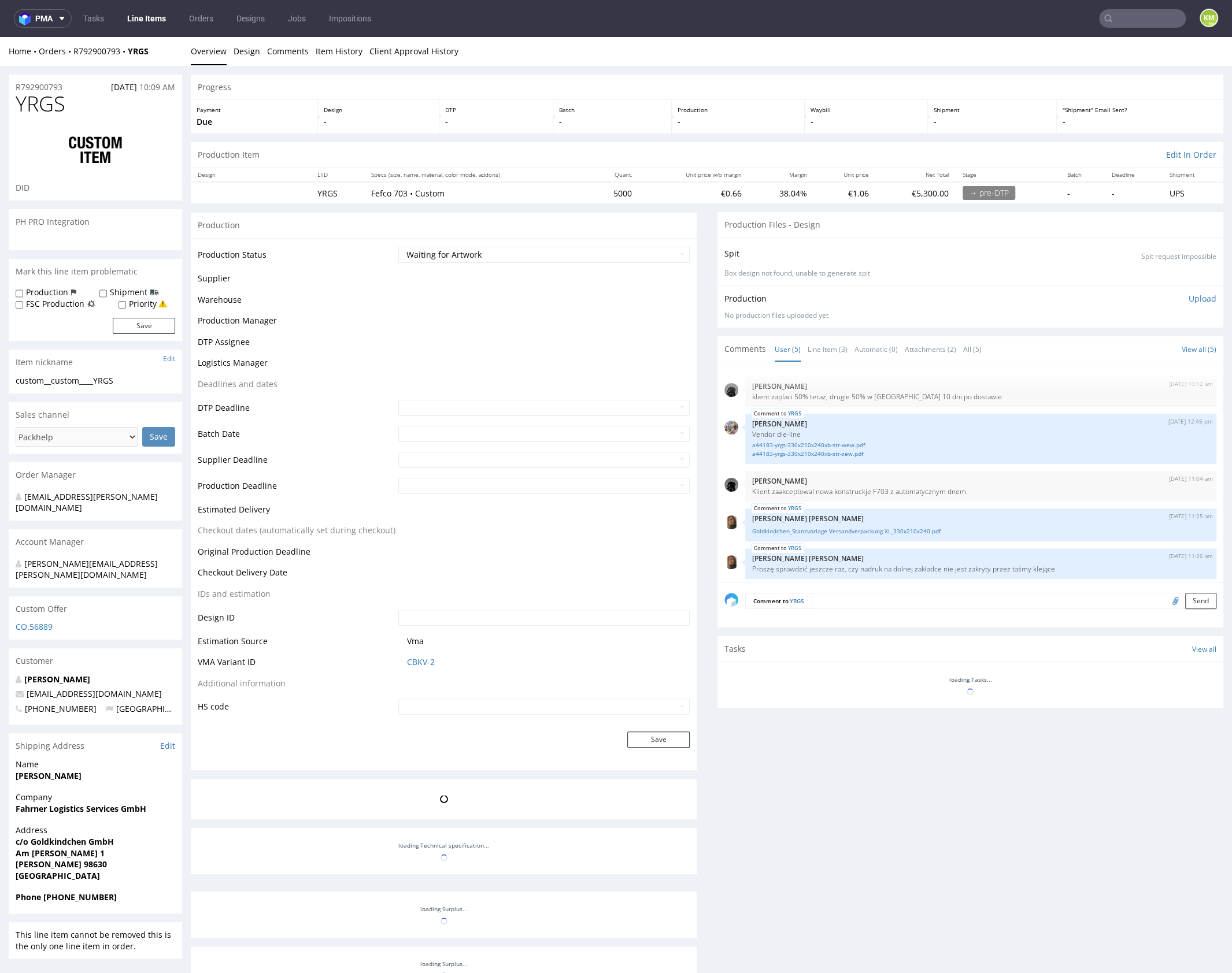
scroll to position [4, 0]
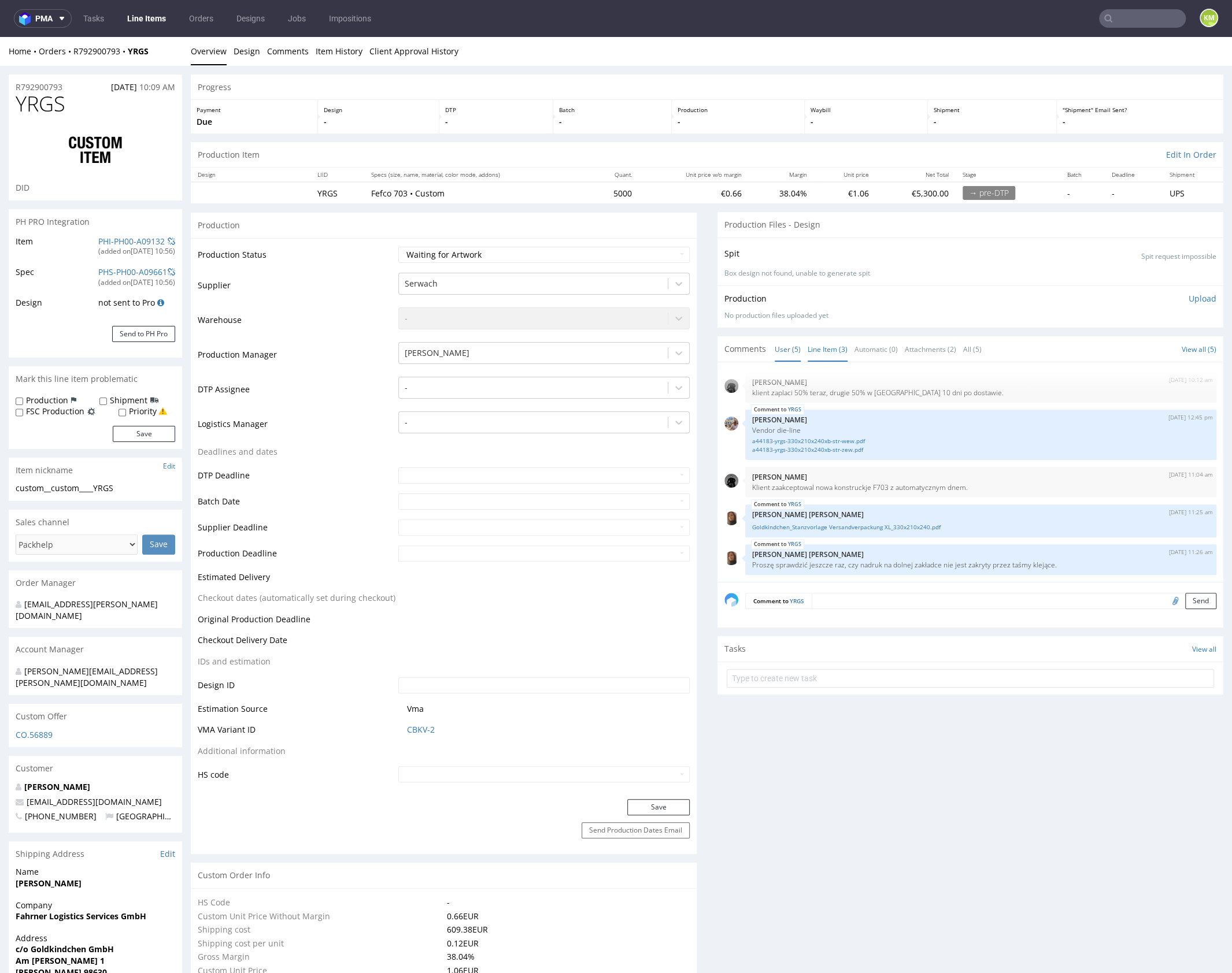
click at [825, 351] on link "Line Item (3)" at bounding box center [828, 349] width 40 height 25
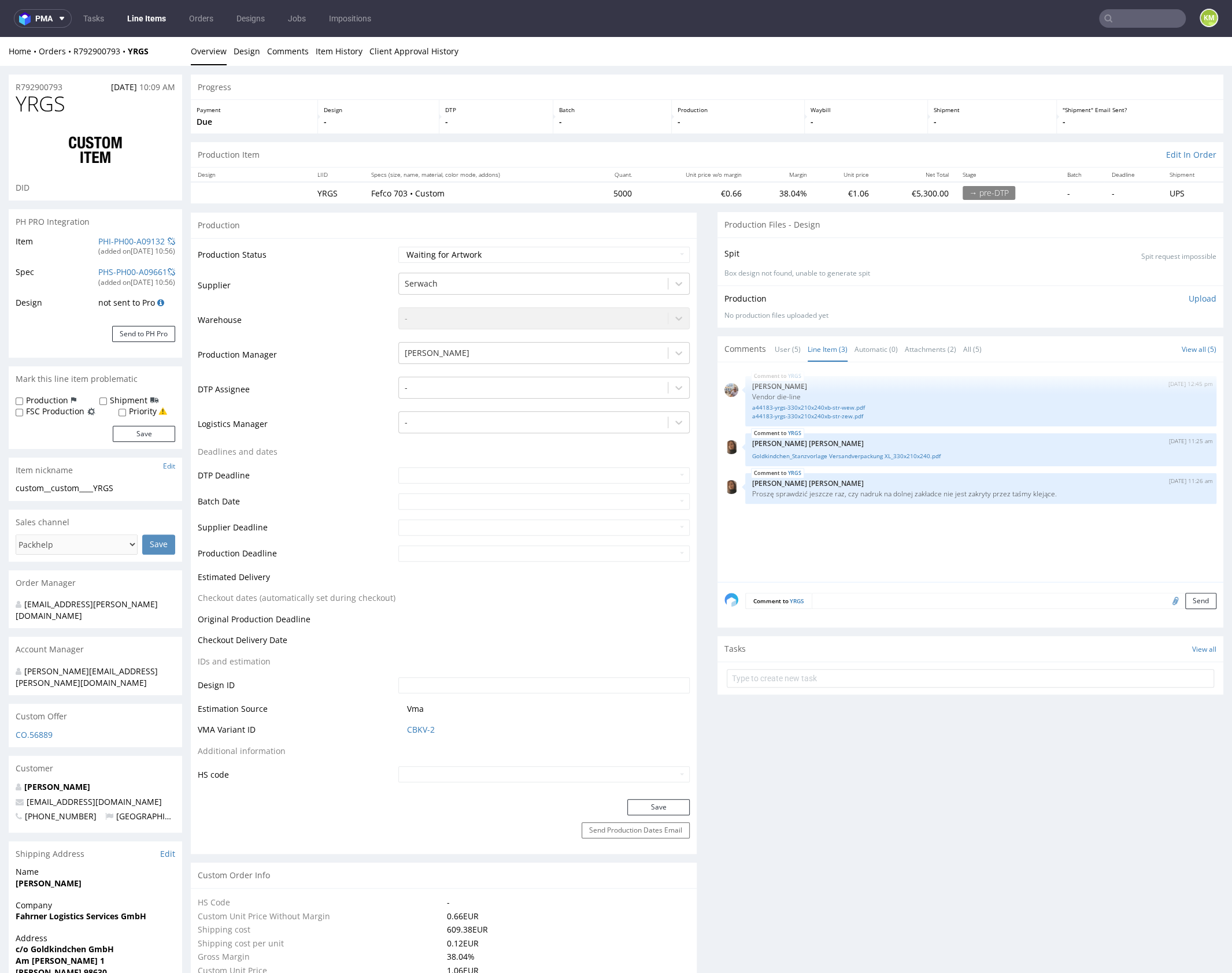
click at [904, 537] on div "YRGS 25th Sep 25 | 12:45 pm Michał Palasek Vendor die-line a44183-yrgs-330x210x…" at bounding box center [974, 475] width 499 height 212
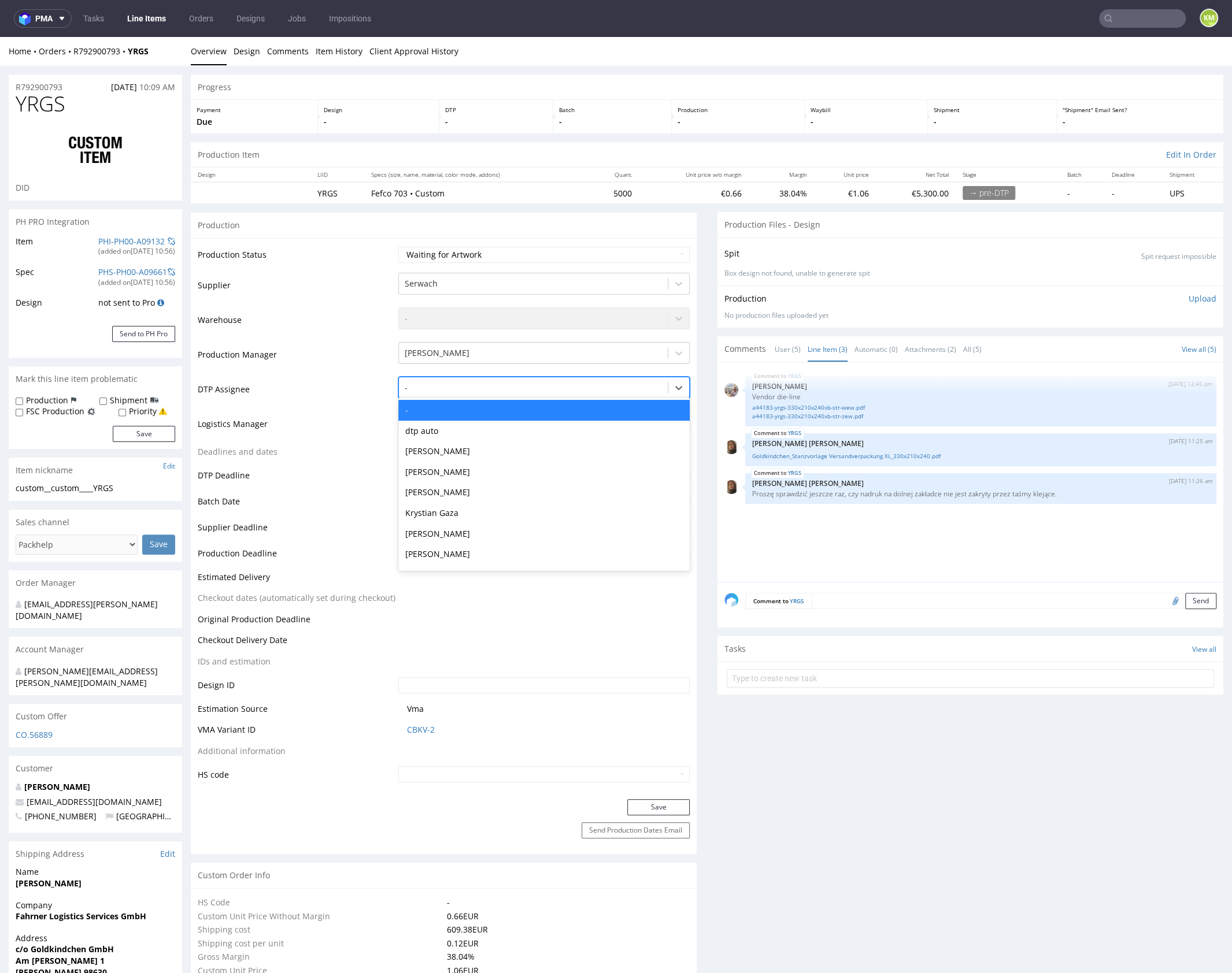
click at [511, 384] on div at bounding box center [533, 388] width 257 height 14
type input "mark"
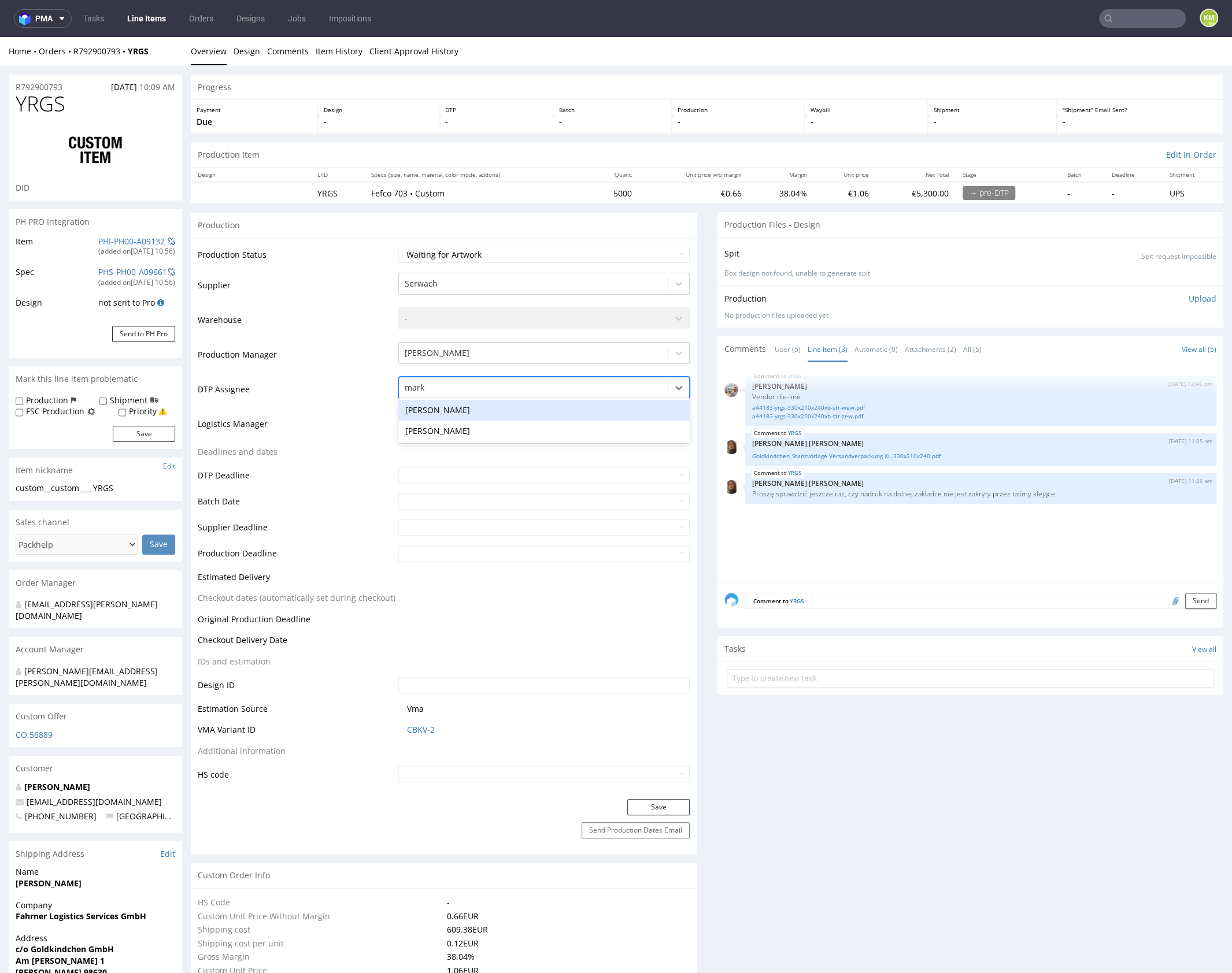
click at [501, 406] on div "[PERSON_NAME]" at bounding box center [544, 410] width 291 height 21
click at [661, 807] on button "Save" at bounding box center [658, 807] width 63 height 16
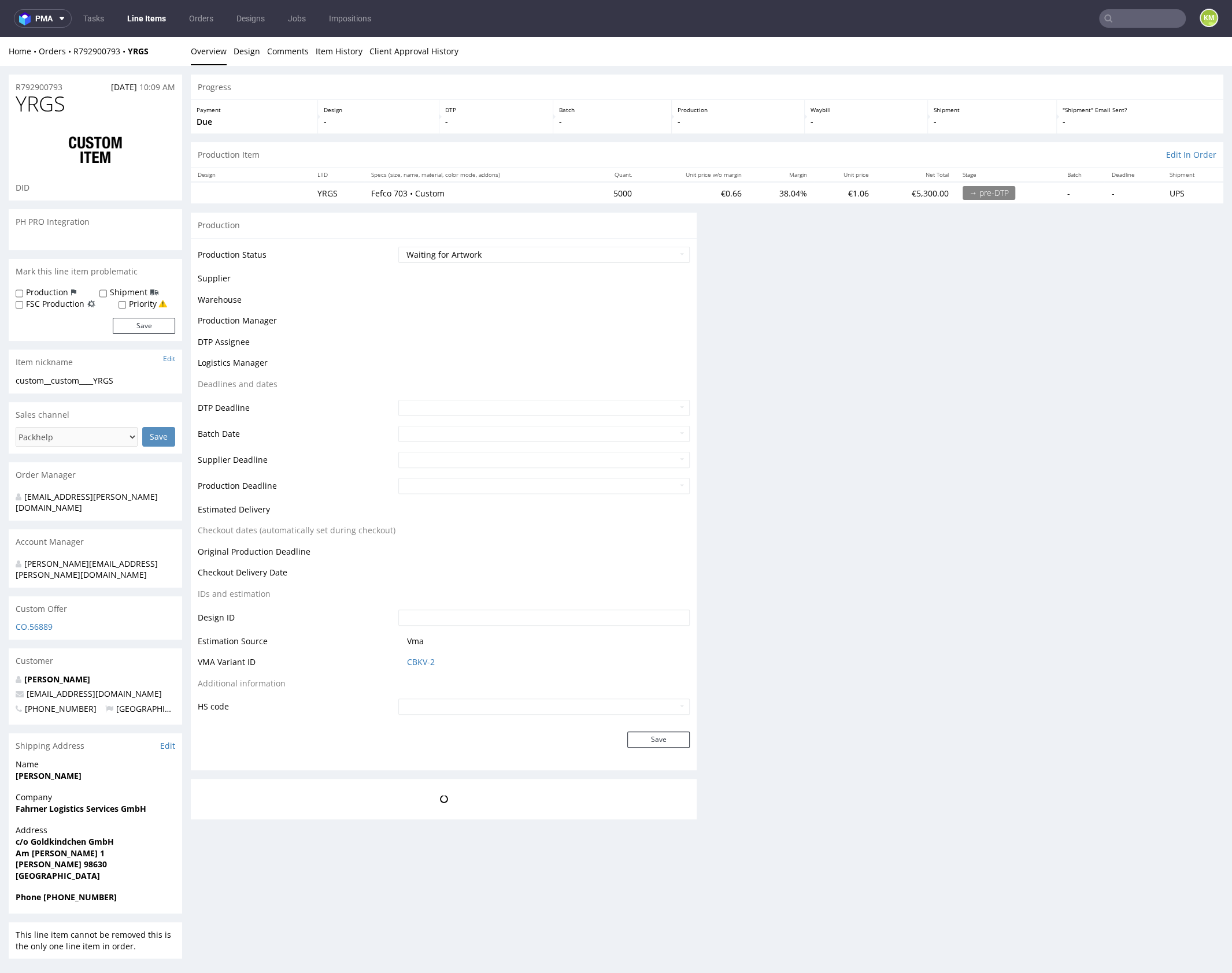
scroll to position [0, 0]
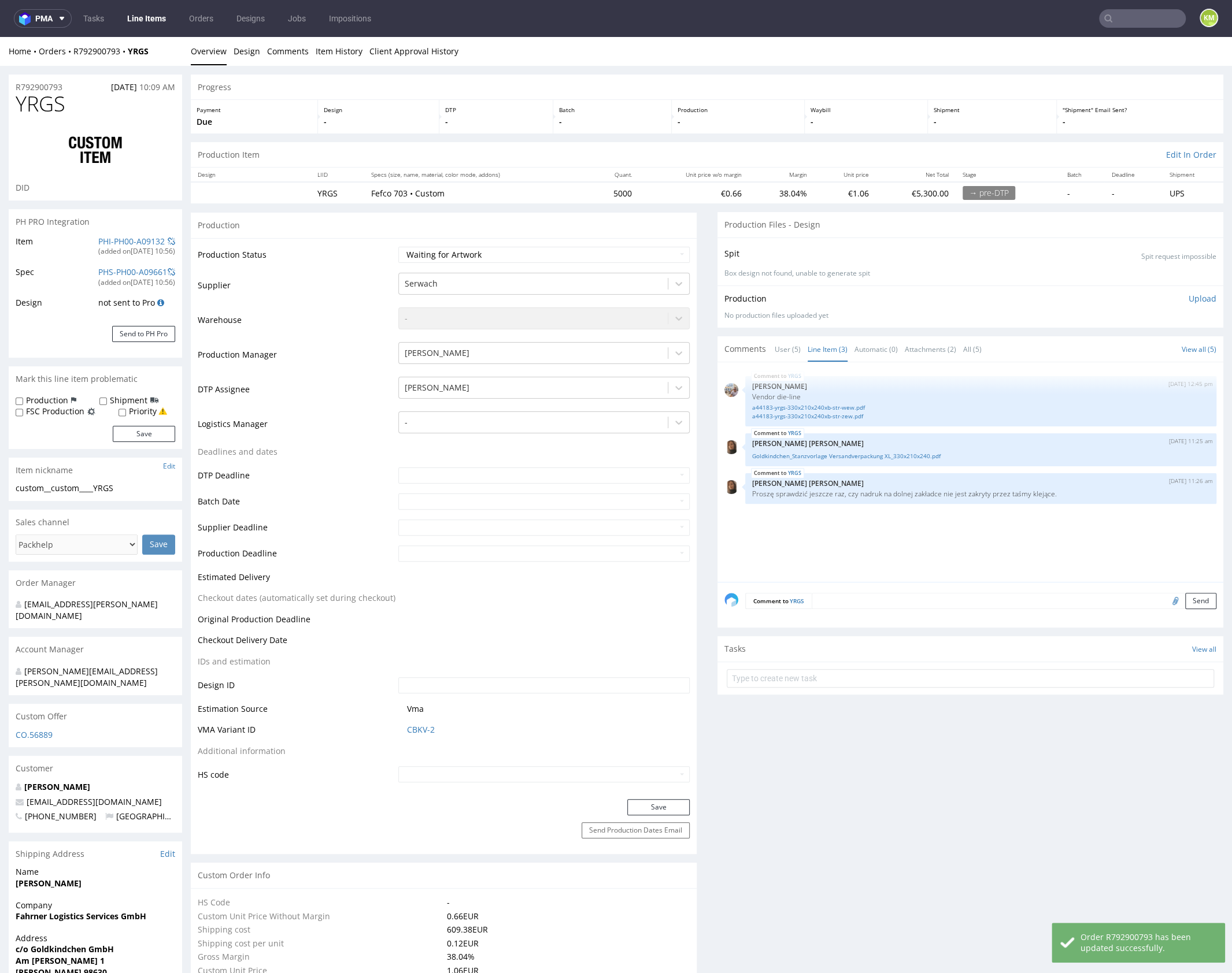
click at [906, 546] on div "YRGS 25th Sep 25 | 12:45 pm Michał Palasek Vendor die-line a44183-yrgs-330x210x…" at bounding box center [974, 475] width 499 height 212
click at [918, 545] on div "YRGS 25th Sep 25 | 12:45 pm Michał Palasek Vendor die-line a44183-yrgs-330x210x…" at bounding box center [974, 475] width 499 height 212
click at [864, 455] on link "Goldkindchen_Stanzvorlage Versandverpackung XL_330x210x240.pdf" at bounding box center [981, 457] width 458 height 9
click at [541, 254] on select "Waiting for Artwork Waiting for Diecut Waiting for Mockup Waiting for DTP Waiti…" at bounding box center [544, 254] width 291 height 16
select select "dtp_waiting_for_check"
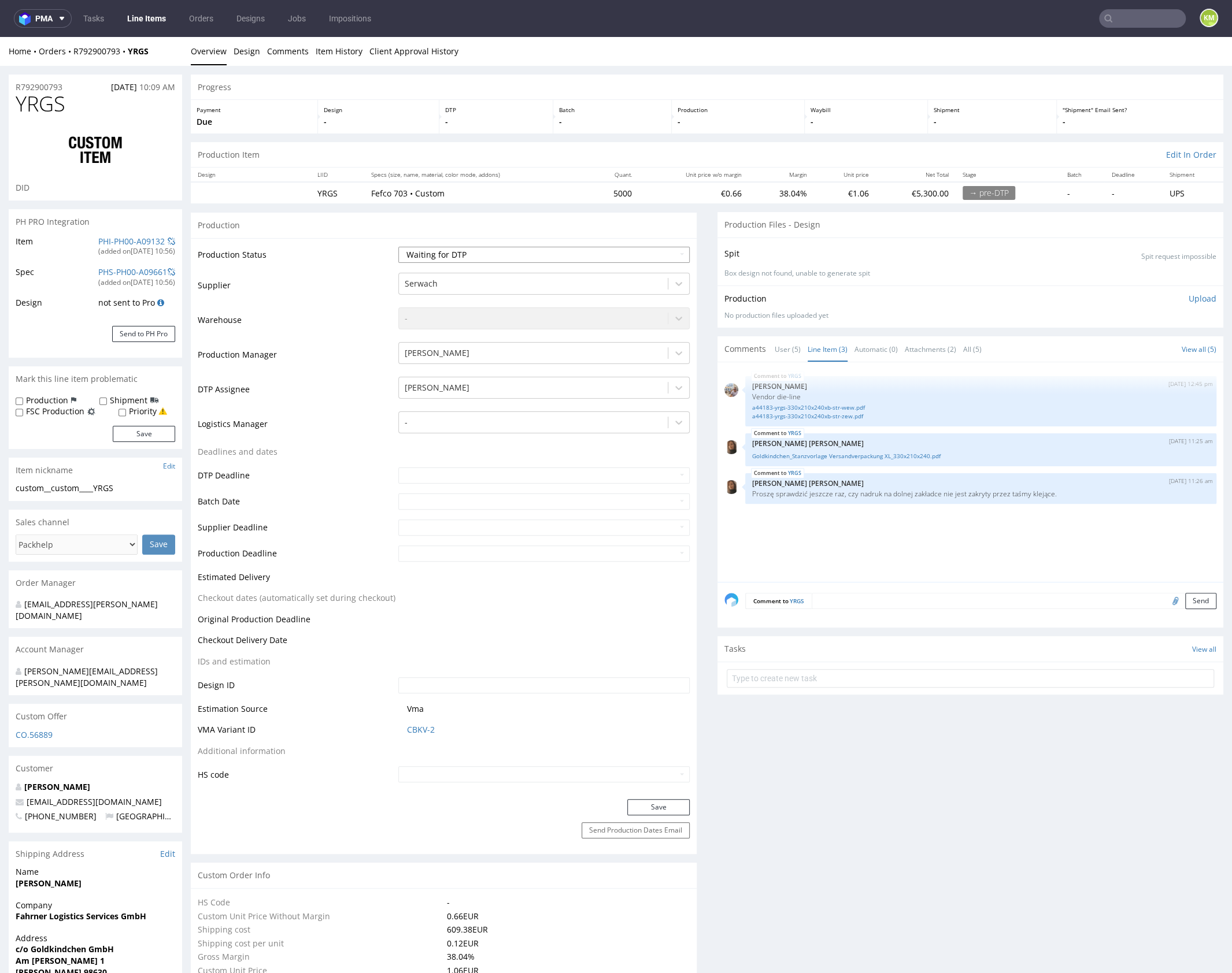
click at [398, 247] on select "Waiting for Artwork Waiting for Diecut Waiting for Mockup Waiting for DTP Waiti…" at bounding box center [544, 254] width 291 height 16
click at [662, 806] on button "Save" at bounding box center [658, 807] width 63 height 16
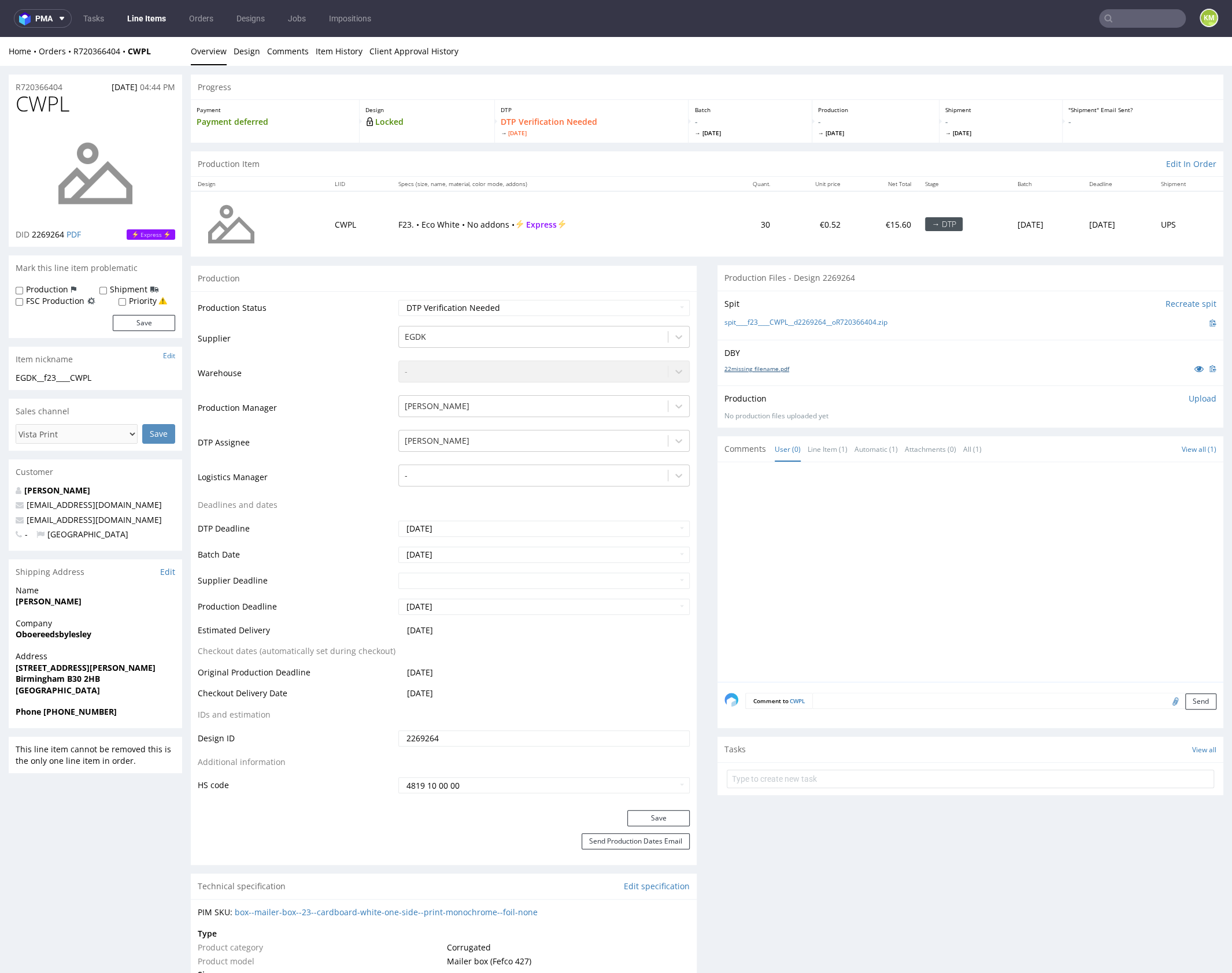
click at [771, 368] on link "22missing_filename.pdf" at bounding box center [757, 368] width 65 height 8
click at [40, 104] on span "CWPL" at bounding box center [42, 104] width 54 height 23
copy span "CWPL"
click at [860, 353] on p "DBY" at bounding box center [971, 353] width 492 height 11
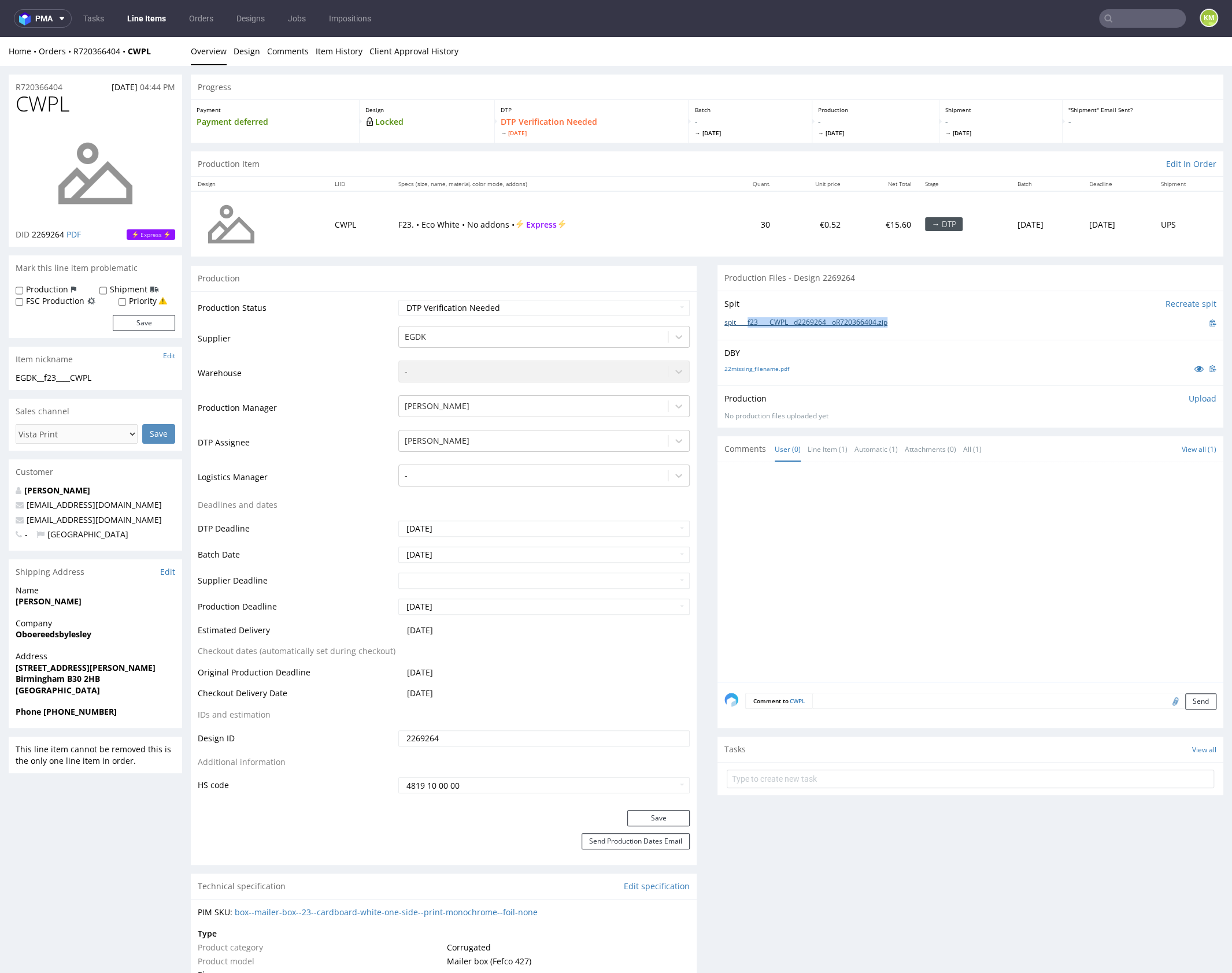
drag, startPoint x: 903, startPoint y: 323, endPoint x: 746, endPoint y: 321, distance: 157.0
click at [746, 321] on div "spit____f23____CWPL__d2269264__oR720366404.zip" at bounding box center [971, 323] width 492 height 13
copy link "f23____CWPL__d2269264__oR720366404.zip"
click at [1189, 399] on p "Upload" at bounding box center [1203, 398] width 27 height 11
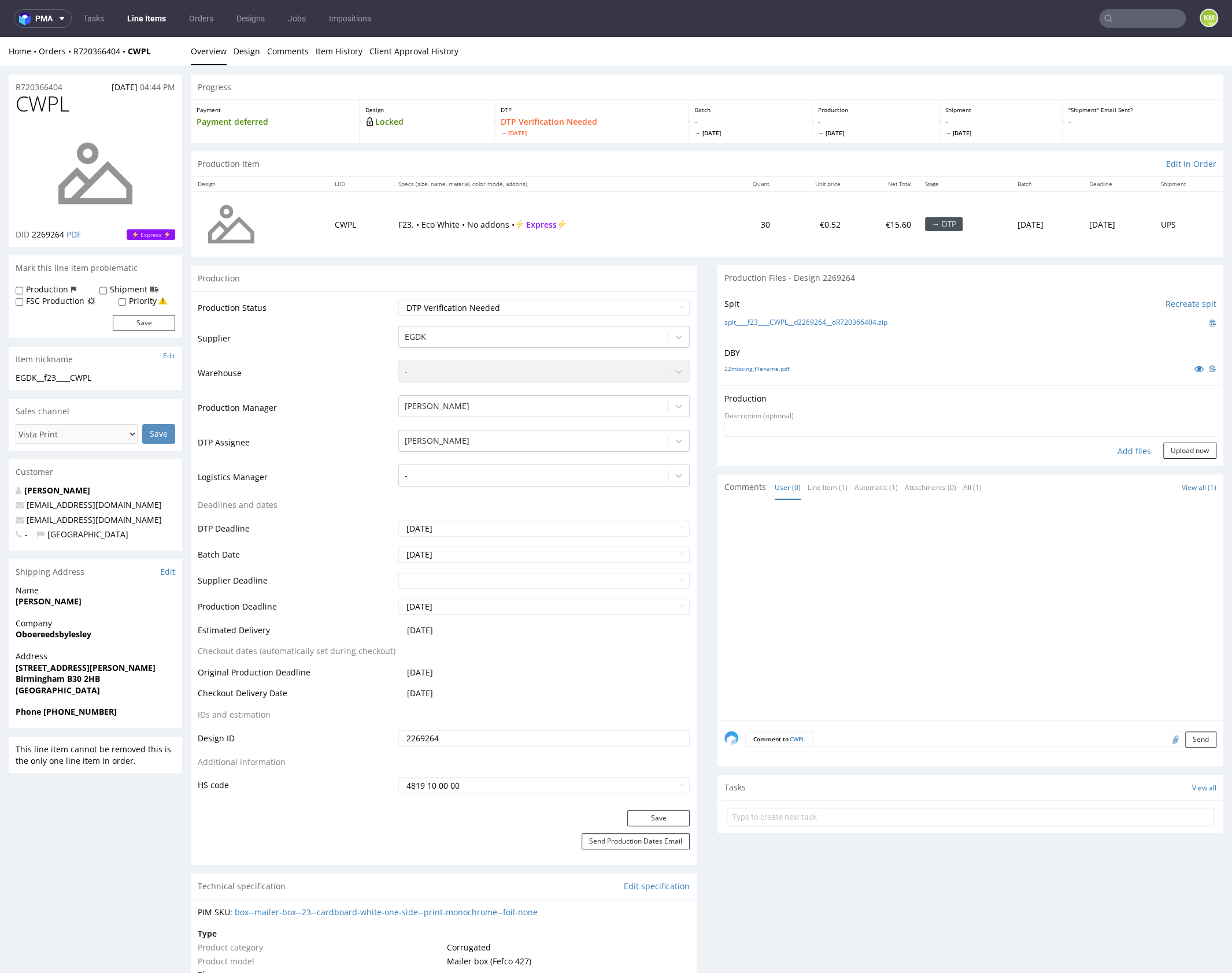
click at [1113, 461] on div "Production Upload No production files uploaded yet Description (optional) Add f…" at bounding box center [971, 426] width 506 height 81
click at [1118, 454] on div "Add files" at bounding box center [1133, 451] width 57 height 17
type input "C:\fakepath\f23____CWPL__d2269264__oR720366404__outside.pdf"
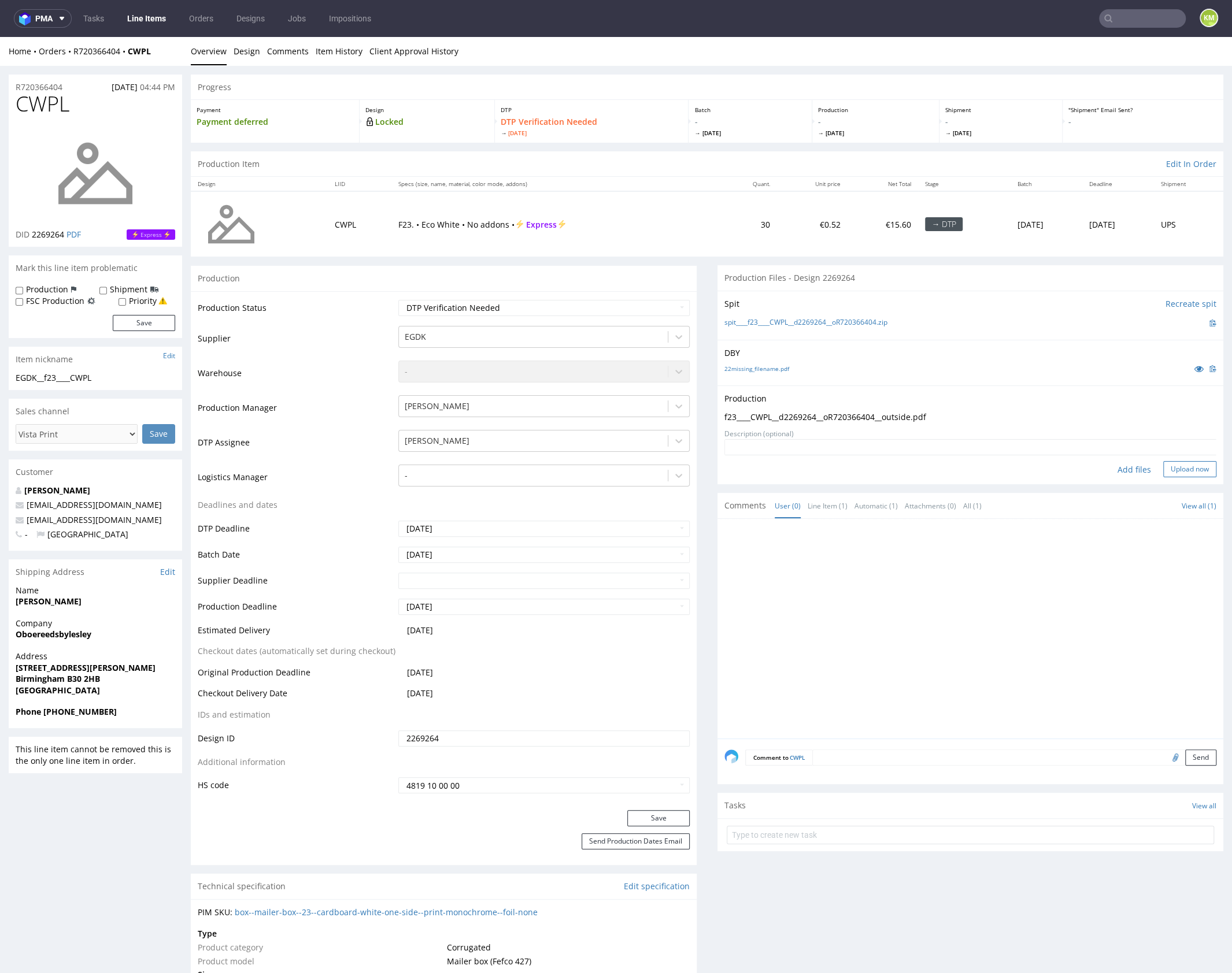
click at [1179, 467] on button "Upload now" at bounding box center [1190, 469] width 53 height 16
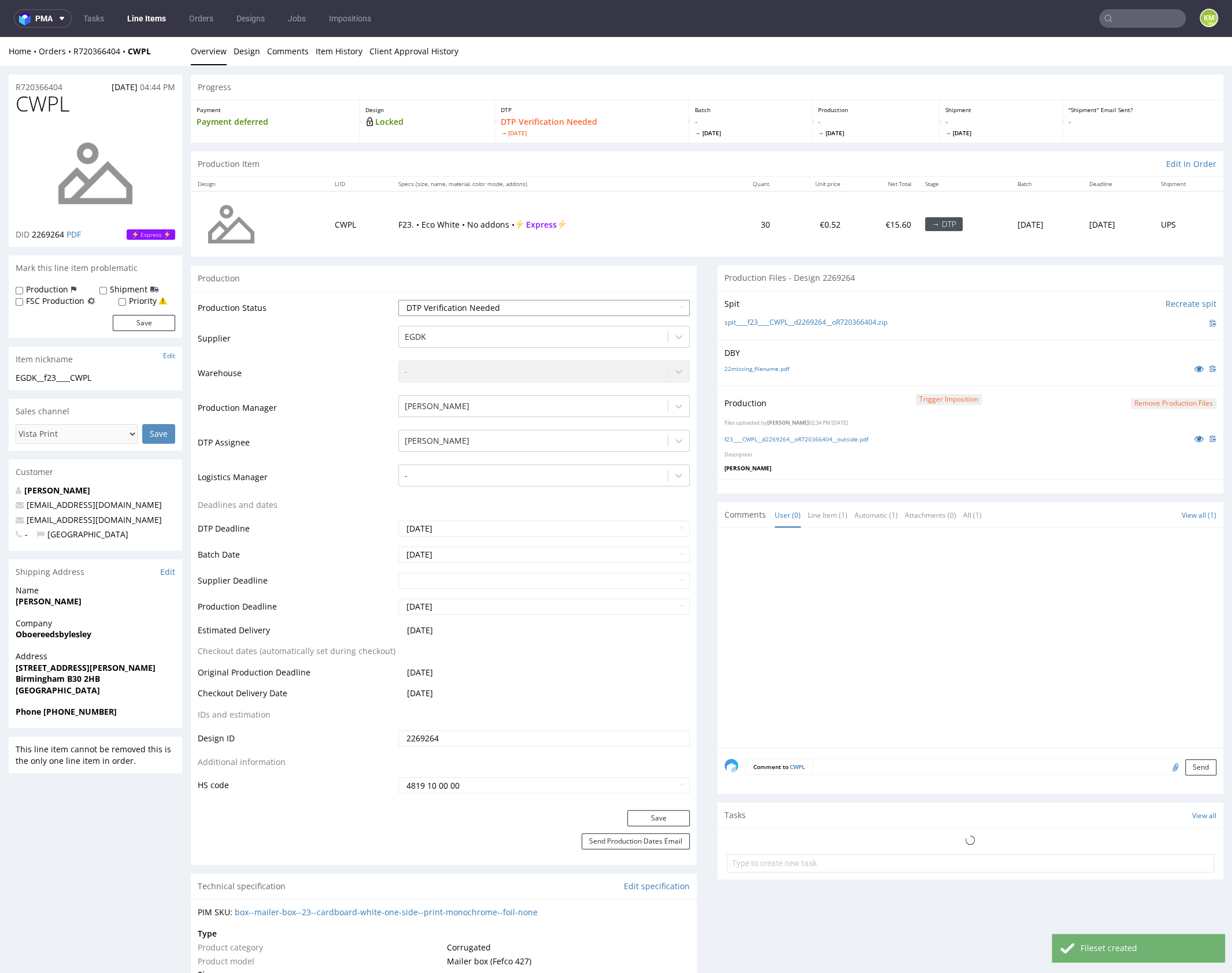
click at [615, 307] on select "Waiting for Artwork Waiting for Diecut Waiting for Mockup Waiting for DTP Waiti…" at bounding box center [544, 307] width 291 height 16
select select "dtp_production_ready"
click at [398, 300] on select "Waiting for Artwork Waiting for Diecut Waiting for Mockup Waiting for DTP Waiti…" at bounding box center [544, 307] width 291 height 16
click at [668, 814] on button "Save" at bounding box center [658, 818] width 63 height 16
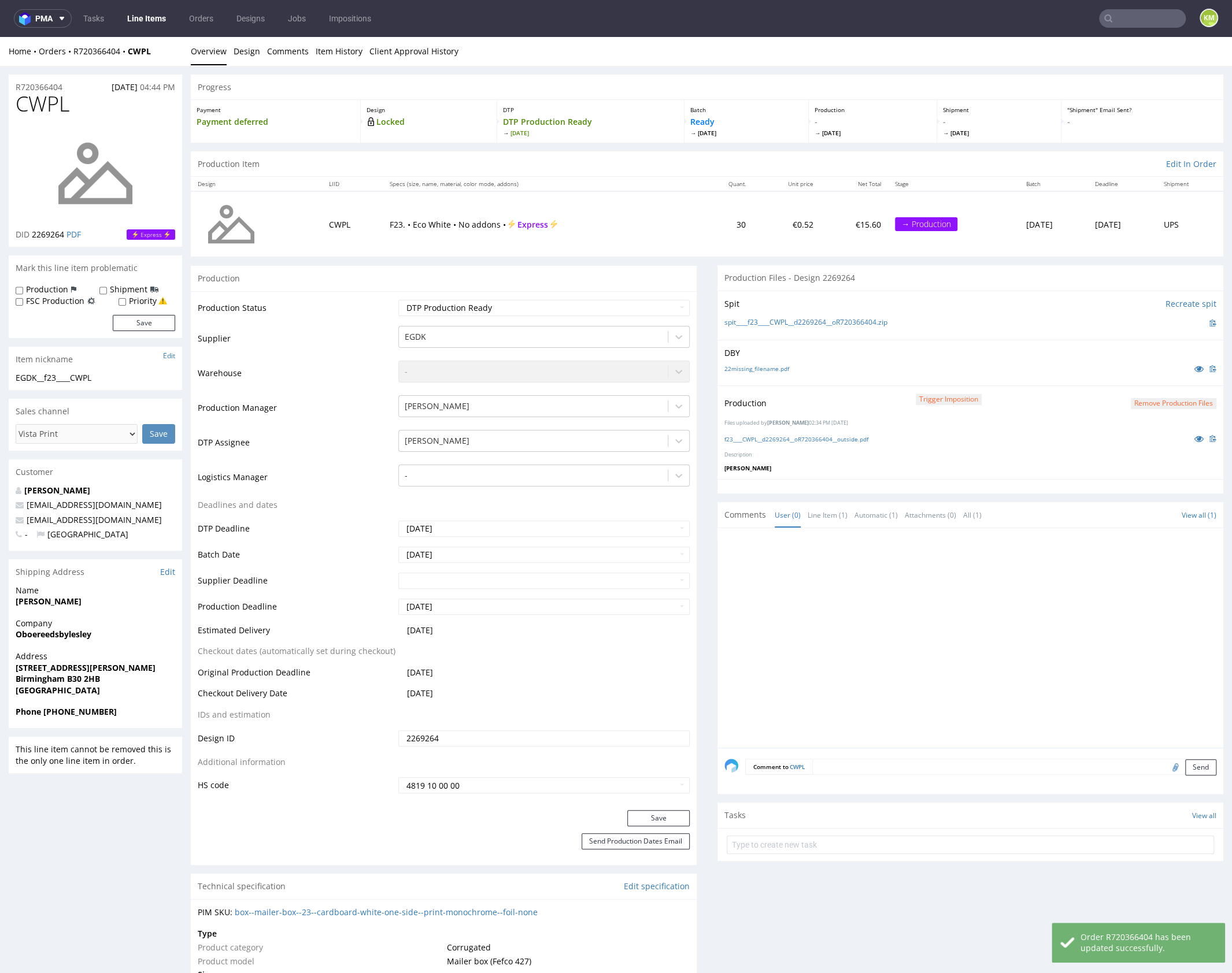
click at [866, 624] on div at bounding box center [974, 642] width 499 height 212
click at [1026, 591] on div at bounding box center [974, 642] width 499 height 212
click at [812, 570] on div at bounding box center [974, 642] width 499 height 212
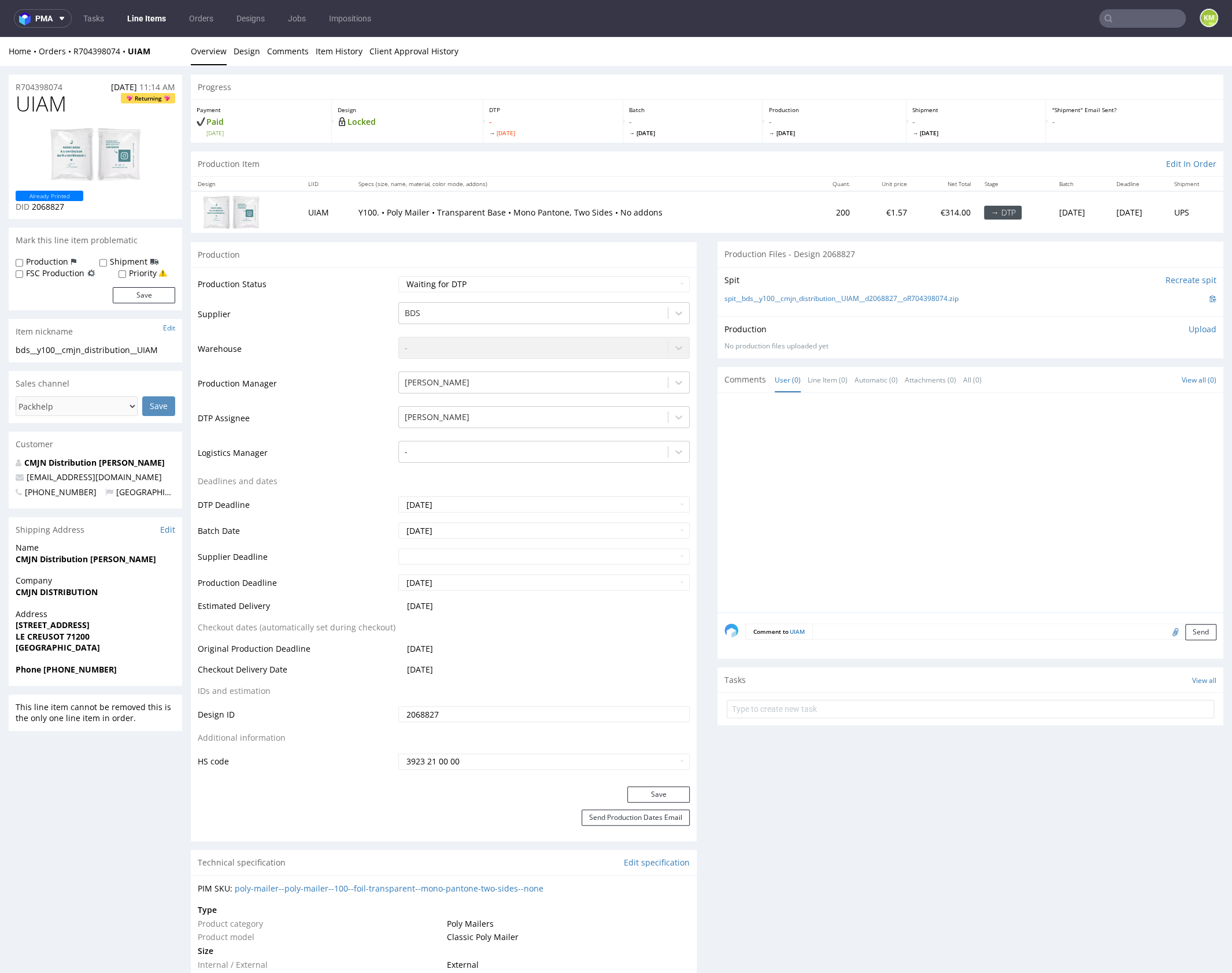
click at [855, 465] on div at bounding box center [974, 506] width 499 height 212
click at [244, 51] on link "Design" at bounding box center [247, 51] width 27 height 28
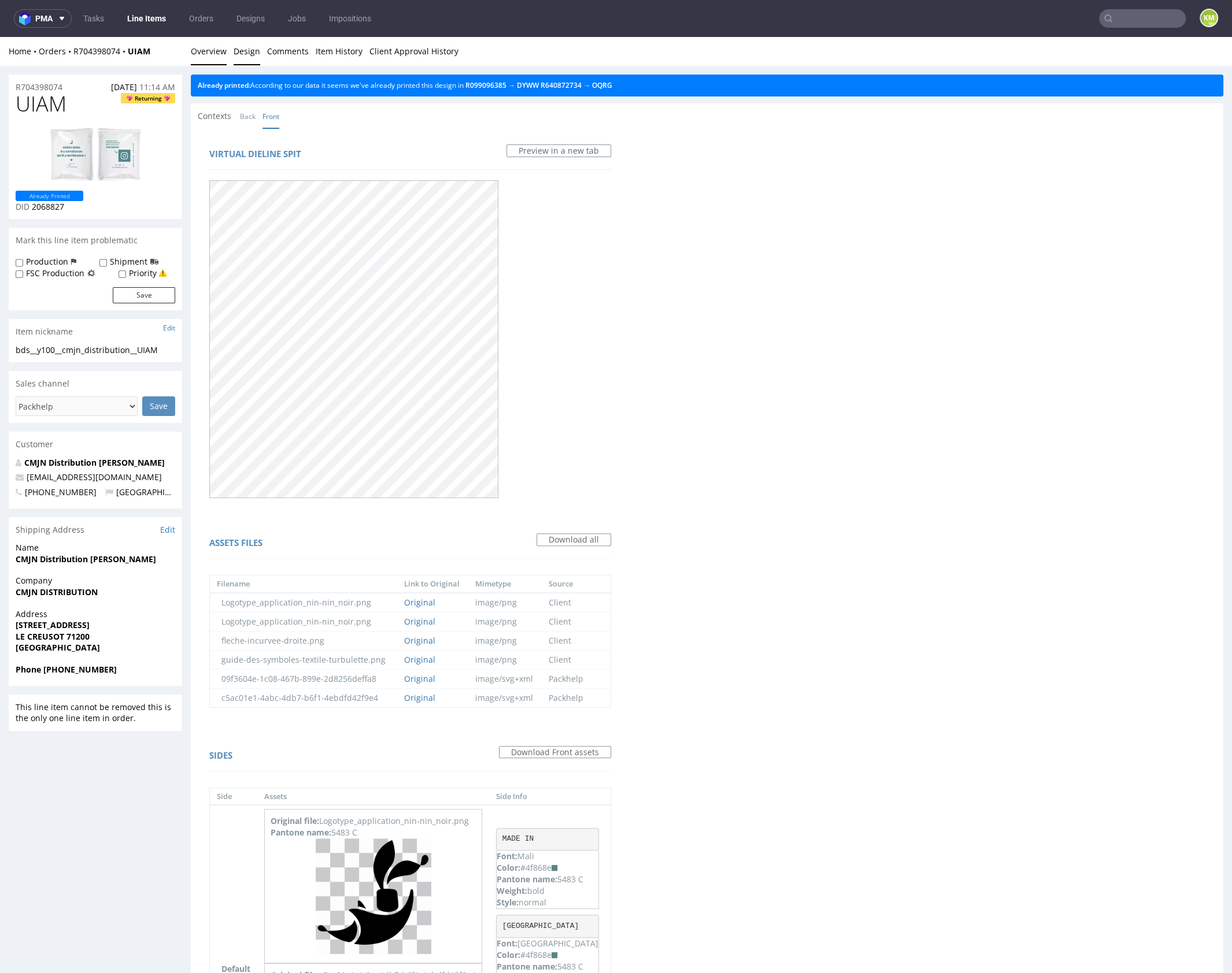
click at [218, 51] on link "Overview" at bounding box center [209, 51] width 36 height 28
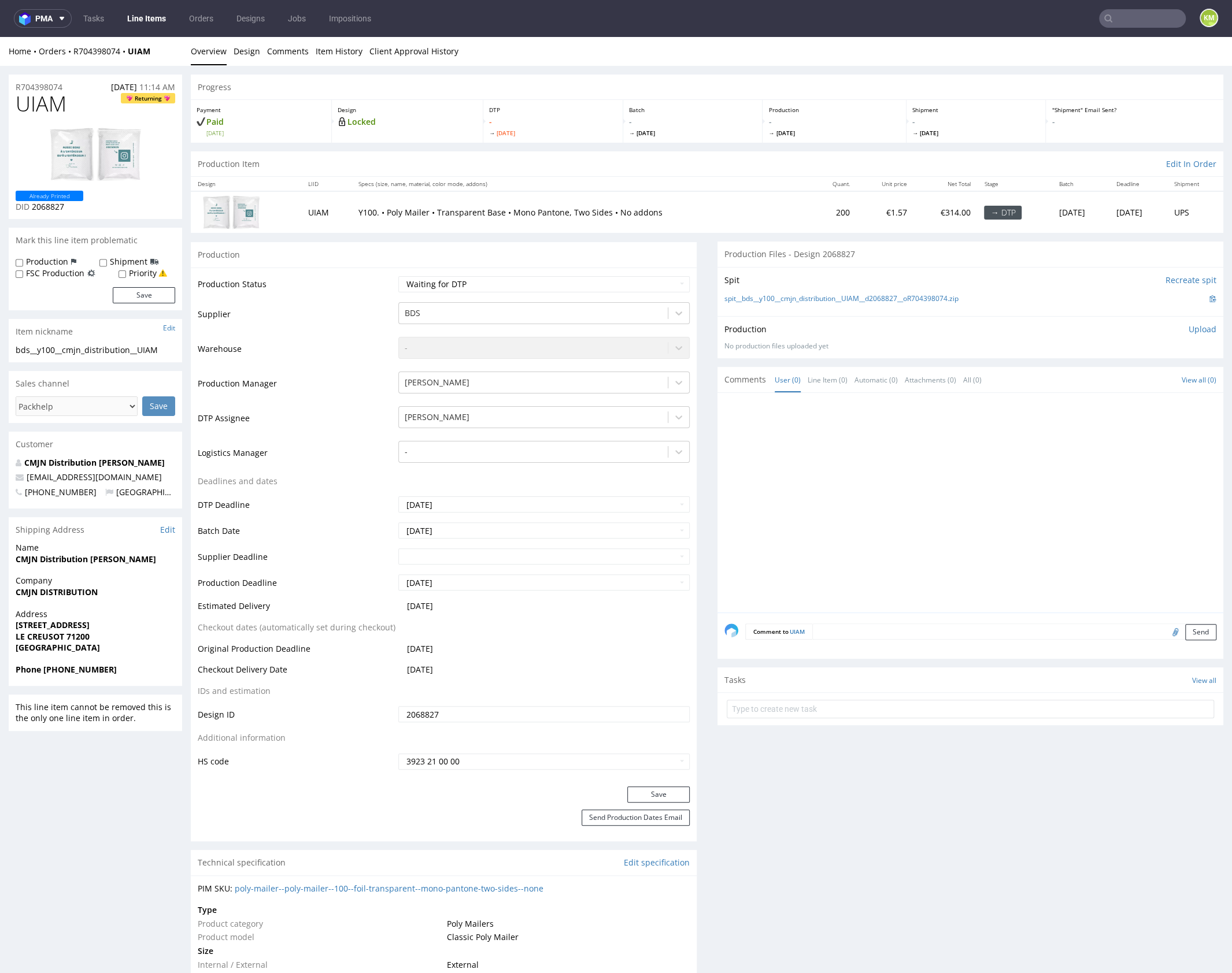
click at [863, 453] on div at bounding box center [974, 506] width 499 height 212
click at [948, 451] on div at bounding box center [974, 506] width 499 height 212
click at [932, 469] on div at bounding box center [974, 506] width 499 height 212
click at [925, 319] on div "Production Upload No production files uploaded yet Description (optional) Add f…" at bounding box center [971, 337] width 506 height 42
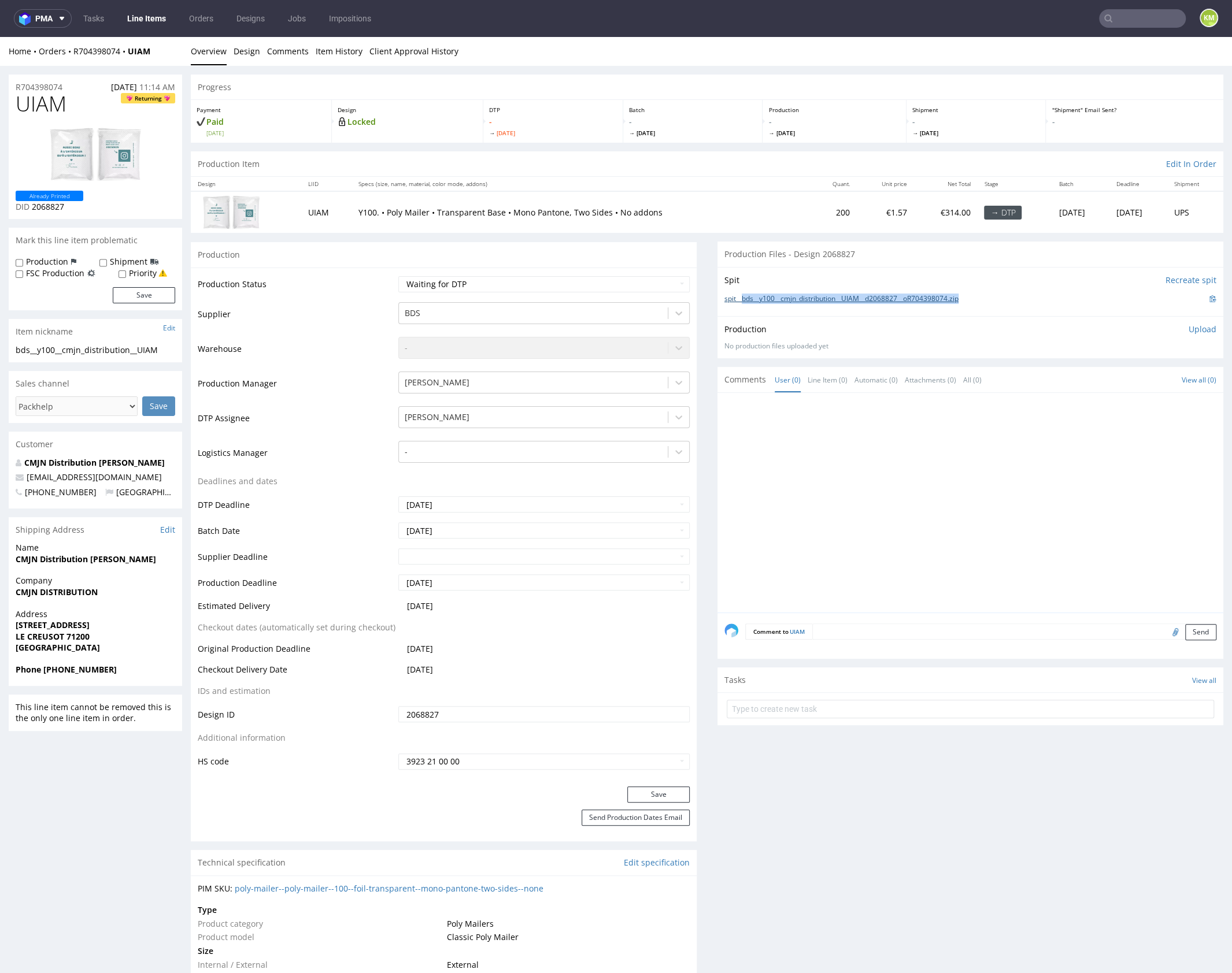
drag, startPoint x: 976, startPoint y: 299, endPoint x: 739, endPoint y: 300, distance: 237.0
click at [739, 299] on div "spit__bds__y100__cmjn_distribution__UIAM__d2068827__oR704398074.zip" at bounding box center [971, 298] width 492 height 13
copy link "bds__y100__cmjn_distribution__UIAM__d2068827__oR704398074.zip"
click at [31, 102] on span "UIAM" at bounding box center [40, 104] width 51 height 23
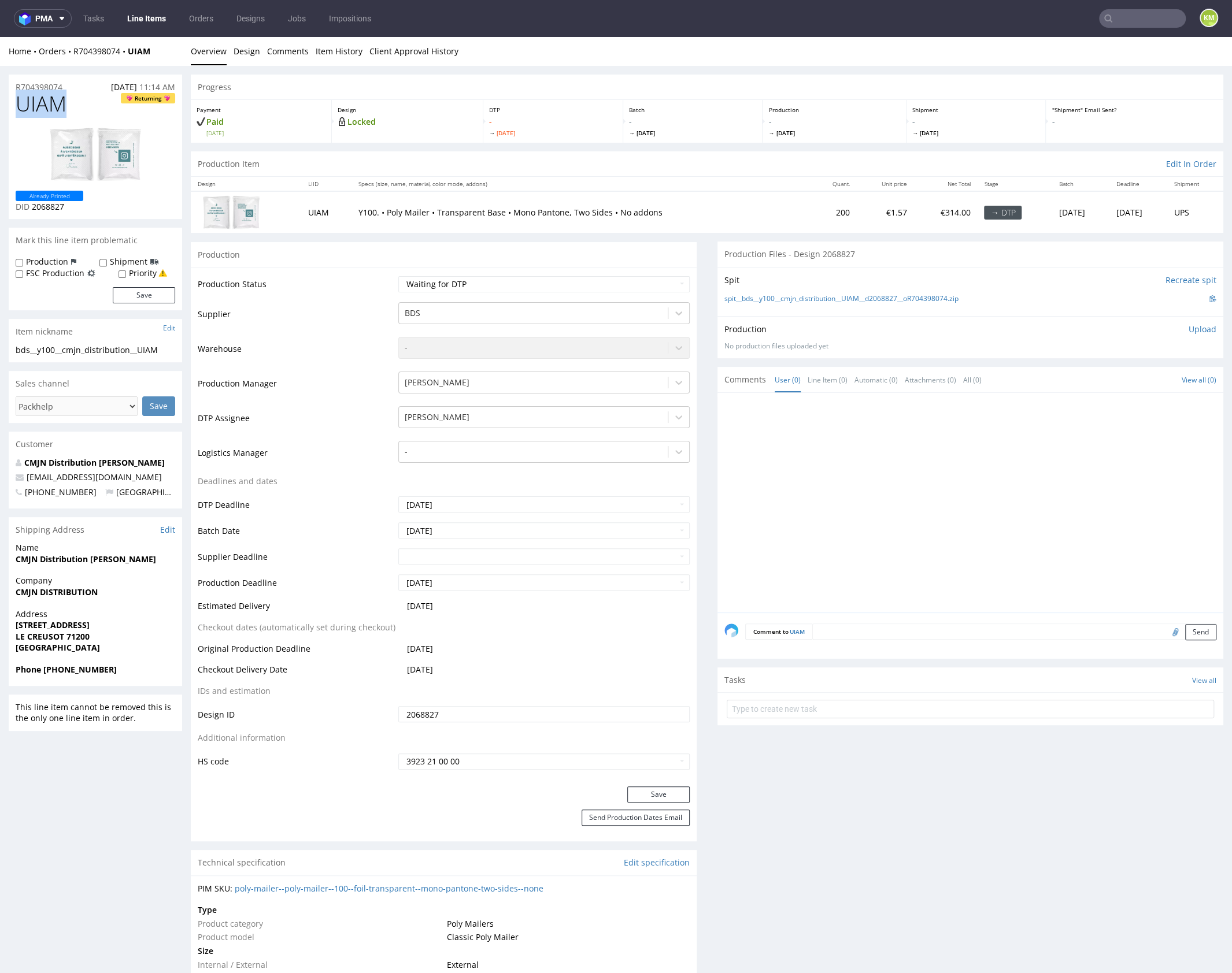
copy span "UIAM"
click at [1189, 333] on p "Upload" at bounding box center [1203, 329] width 27 height 11
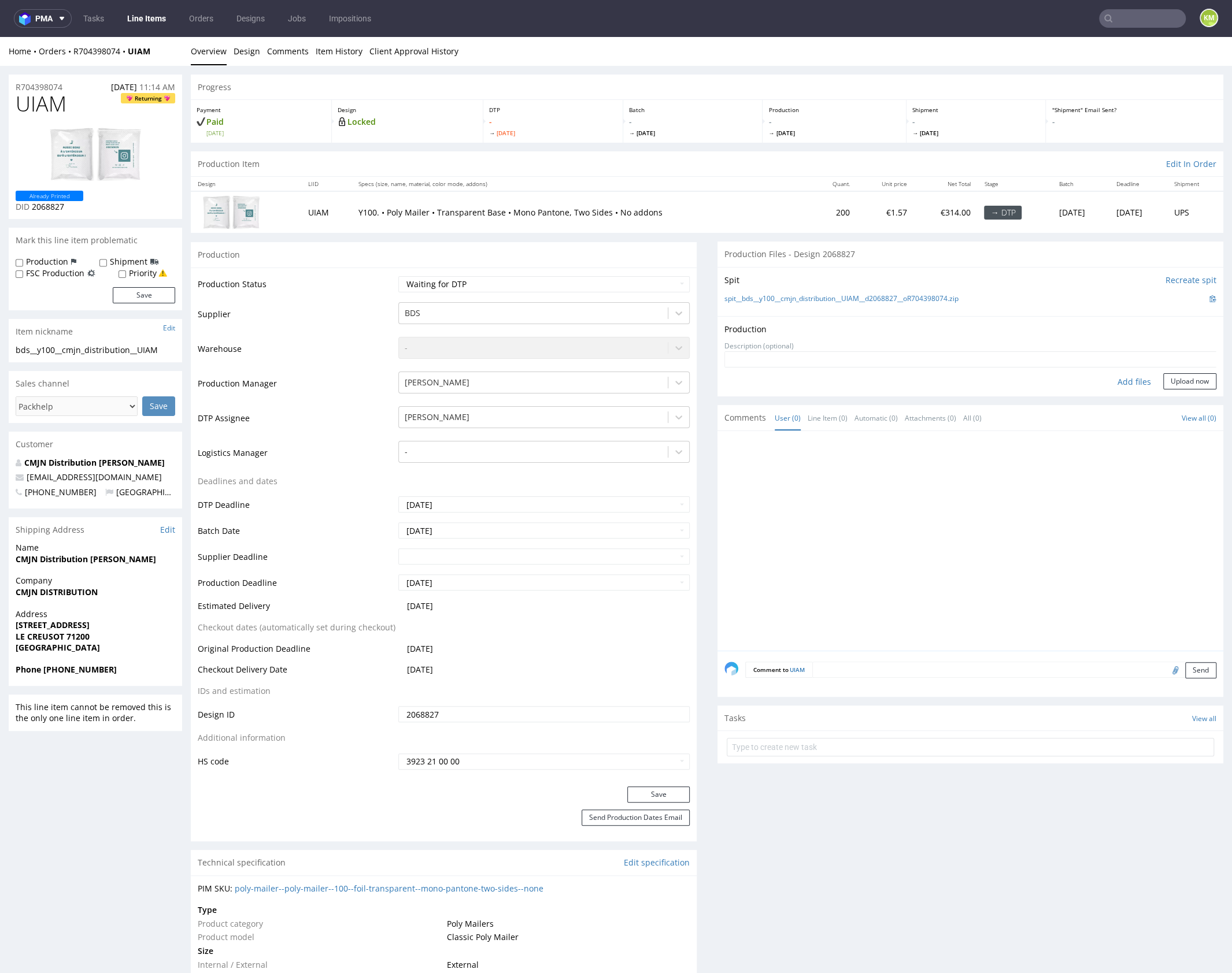
click at [1118, 380] on div "Add files" at bounding box center [1133, 382] width 57 height 17
type input "C:\fakepath\bds__y100__cmjn_distribution__UIAM__d2068827__oR704398074.pdf"
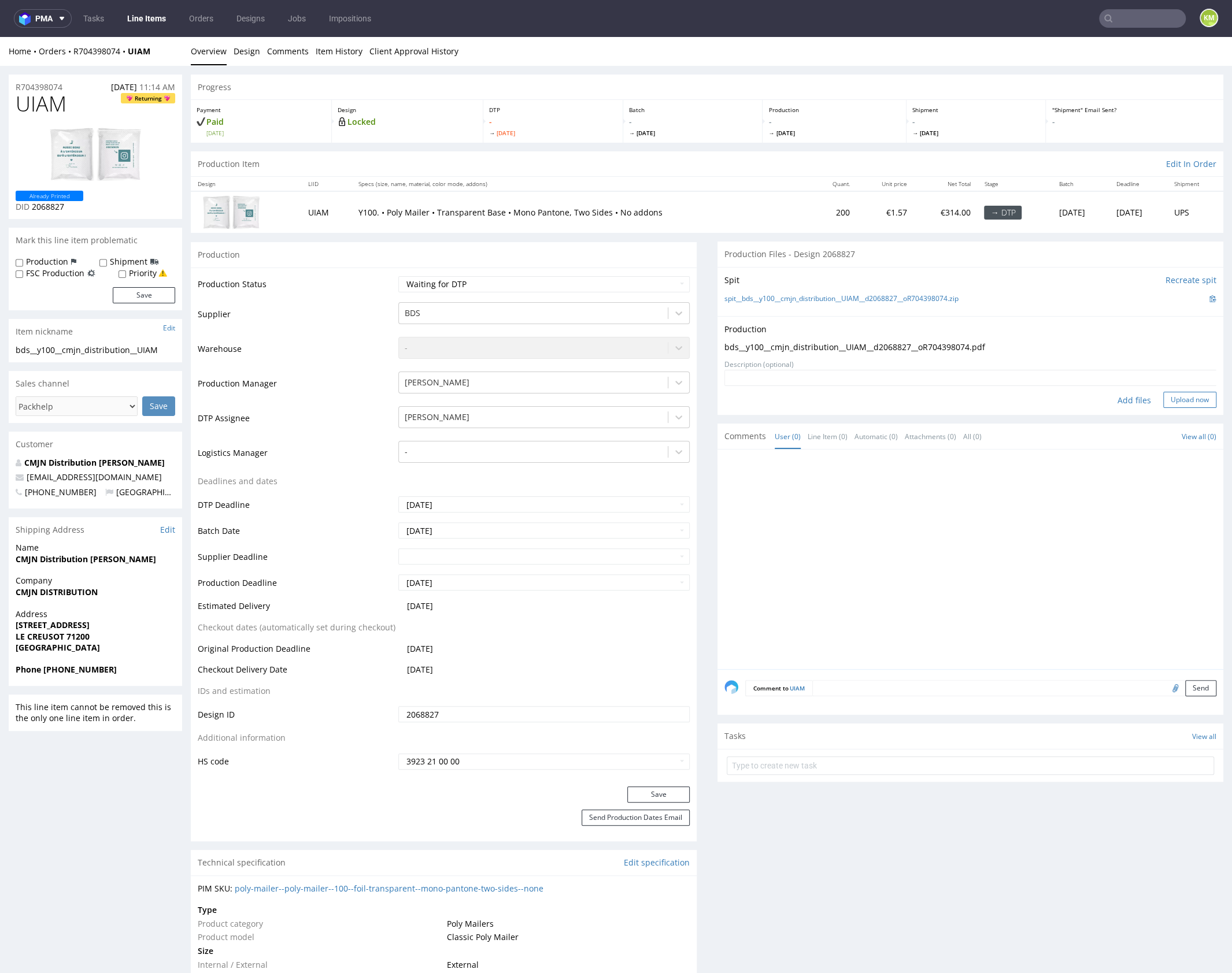
click at [1175, 403] on button "Upload now" at bounding box center [1190, 400] width 53 height 16
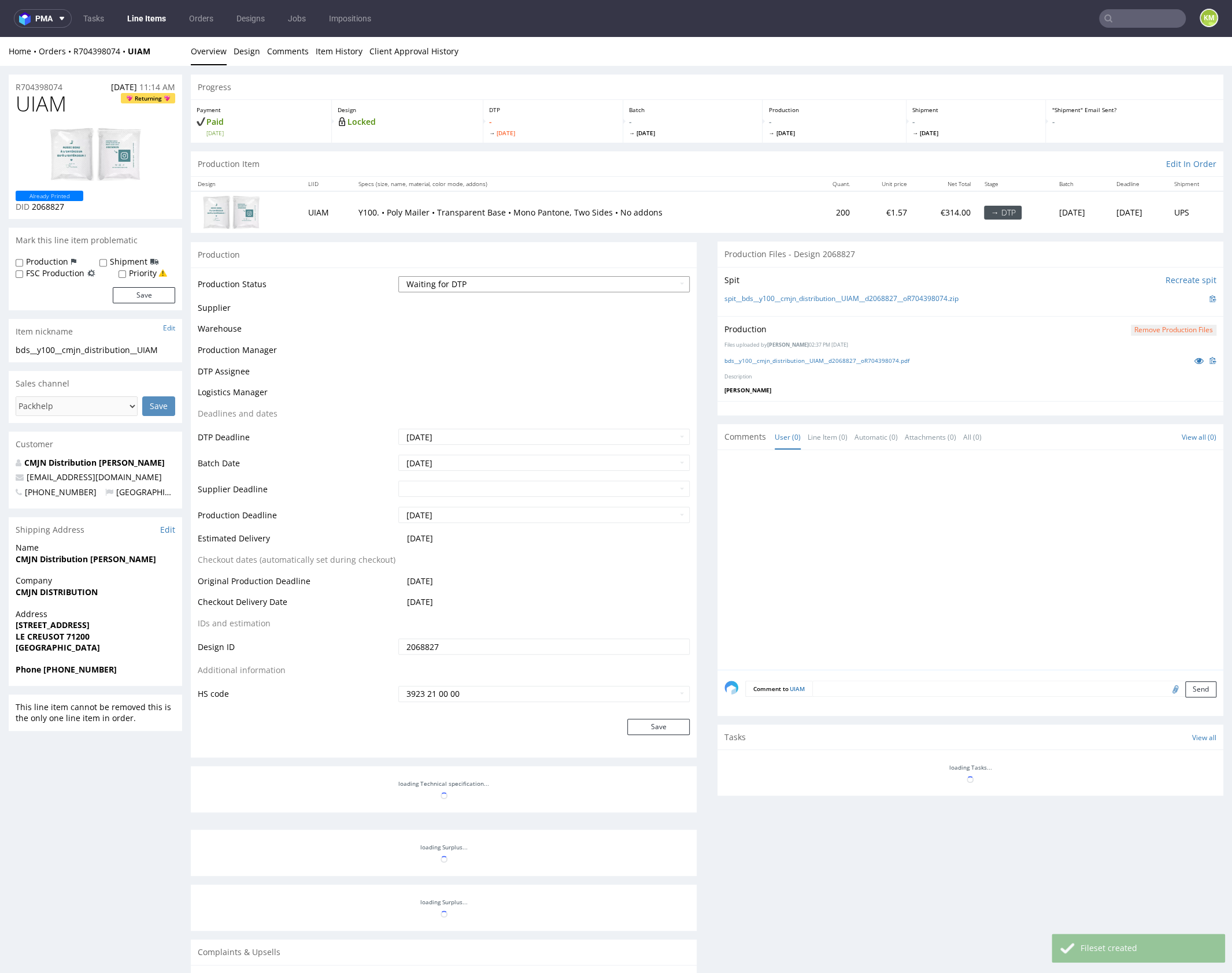
click at [601, 282] on select "Waiting for Artwork Waiting for Diecut Waiting for Mockup Waiting for DTP Waiti…" at bounding box center [544, 284] width 291 height 16
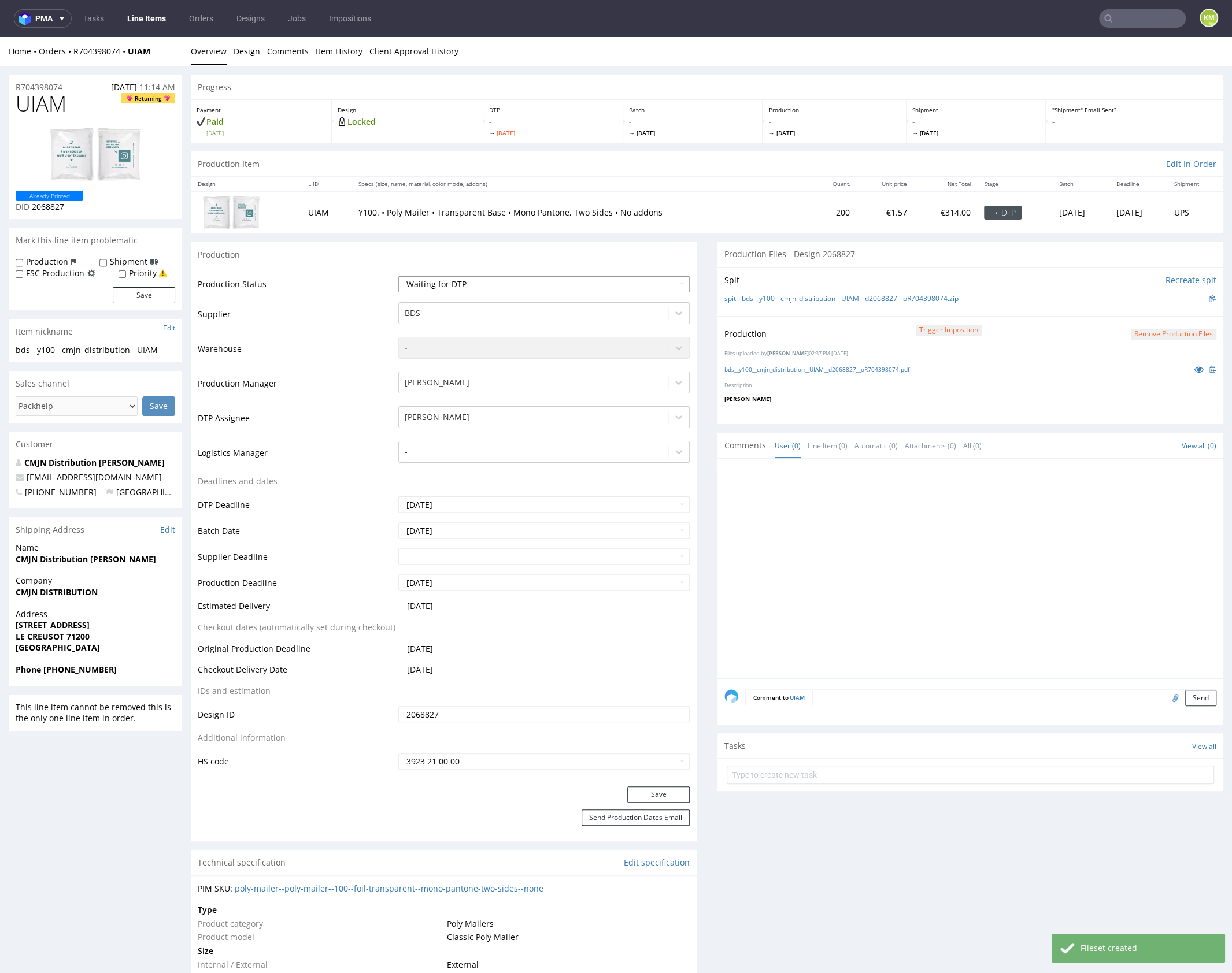
select select "dtp_production_ready"
click at [398, 277] on select "Waiting for Artwork Waiting for Diecut Waiting for Mockup Waiting for DTP Waiti…" at bounding box center [544, 284] width 291 height 16
click at [673, 790] on button "Save" at bounding box center [658, 795] width 63 height 16
click at [856, 629] on div at bounding box center [974, 572] width 499 height 212
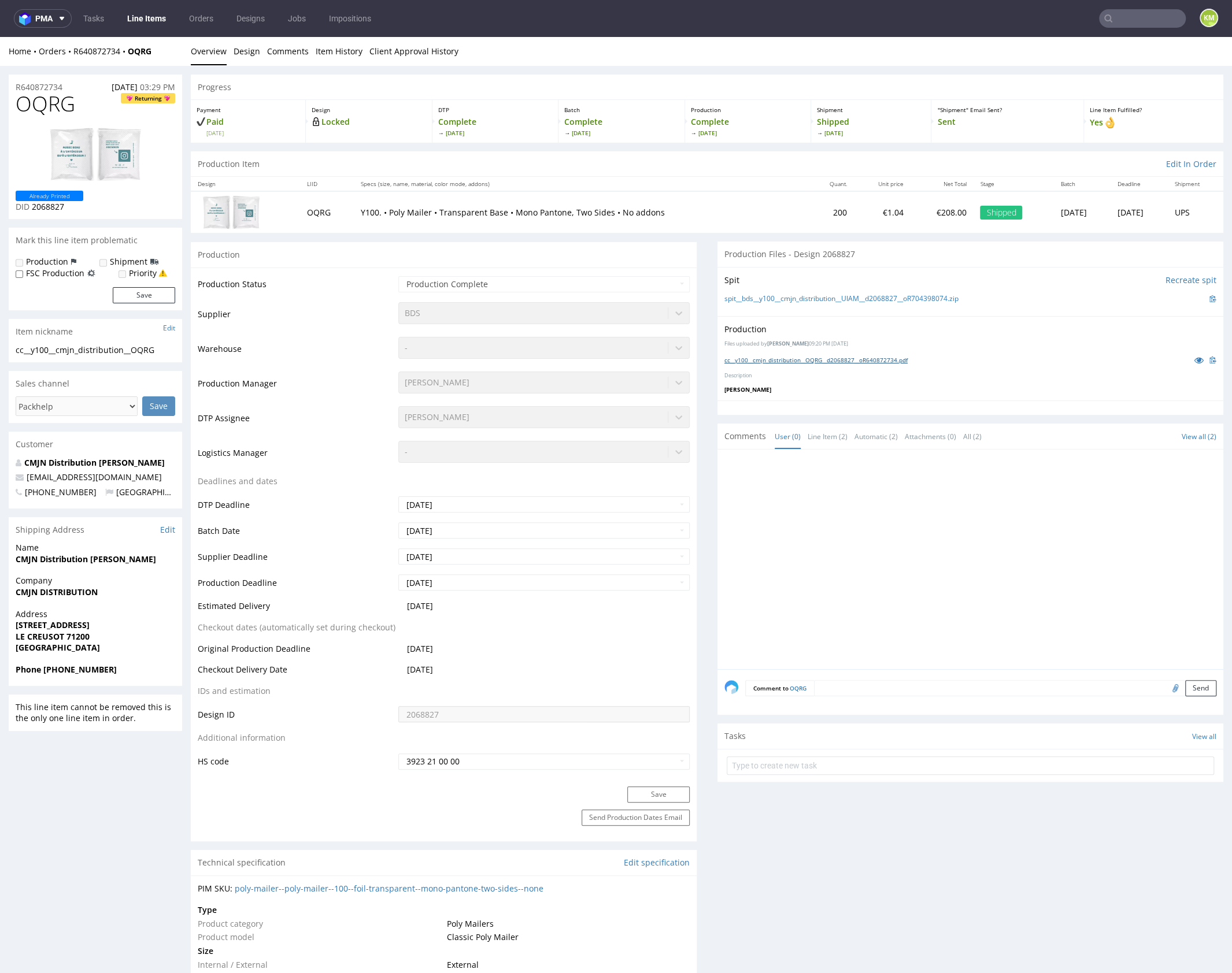
click at [862, 358] on link "cc__y100__cmjn_distribution__OQRG__d2068827__oR640872734.pdf" at bounding box center [816, 360] width 183 height 8
click at [968, 526] on div at bounding box center [974, 563] width 499 height 212
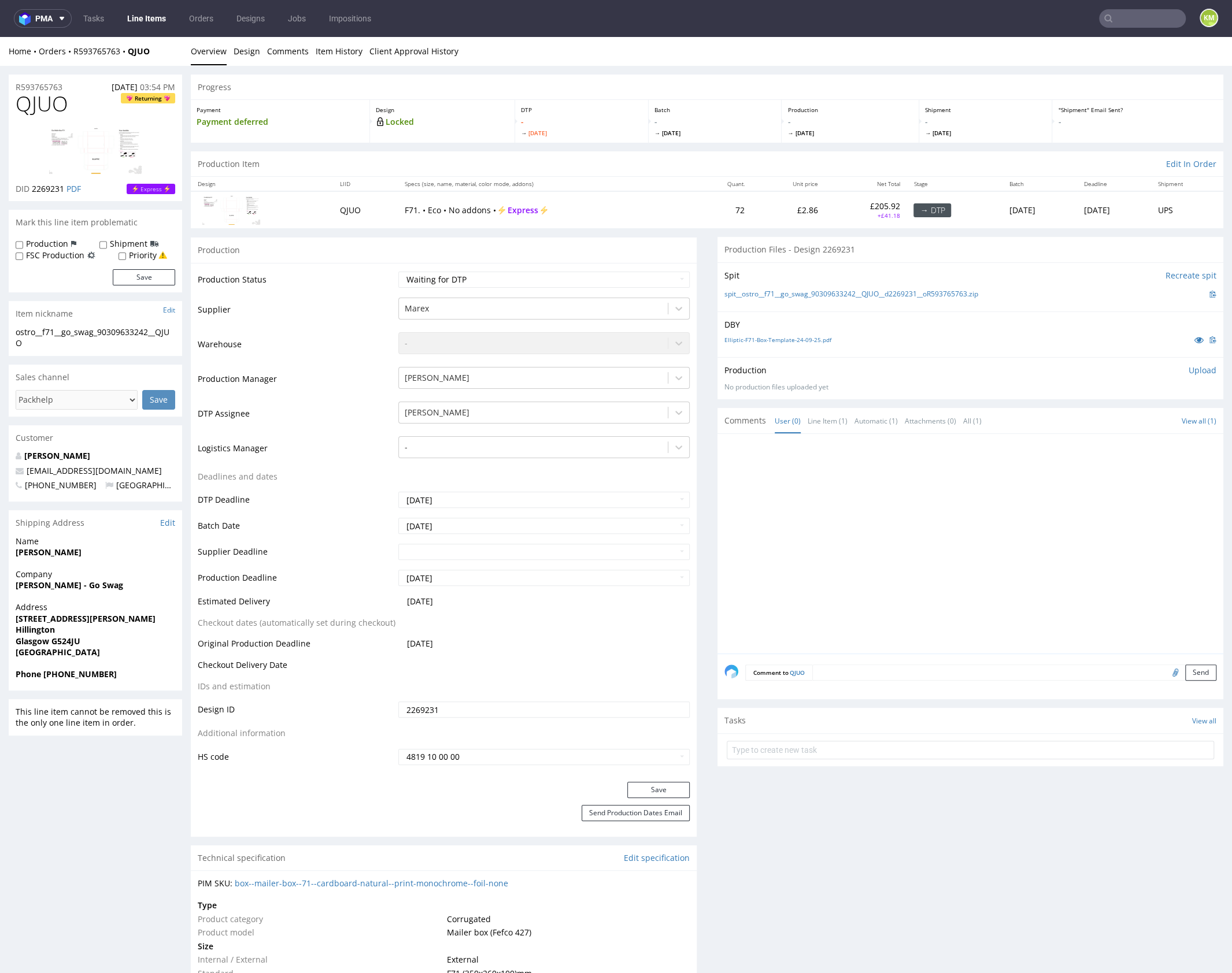
click at [913, 522] on div at bounding box center [974, 547] width 499 height 212
drag, startPoint x: 913, startPoint y: 522, endPoint x: 839, endPoint y: 398, distance: 144.4
click at [914, 522] on div at bounding box center [974, 547] width 499 height 212
click at [798, 340] on link "Elliptic-F71-Box-Template-24-09-25.pdf" at bounding box center [778, 339] width 107 height 8
drag, startPoint x: 997, startPoint y: 292, endPoint x: 737, endPoint y: 290, distance: 260.0
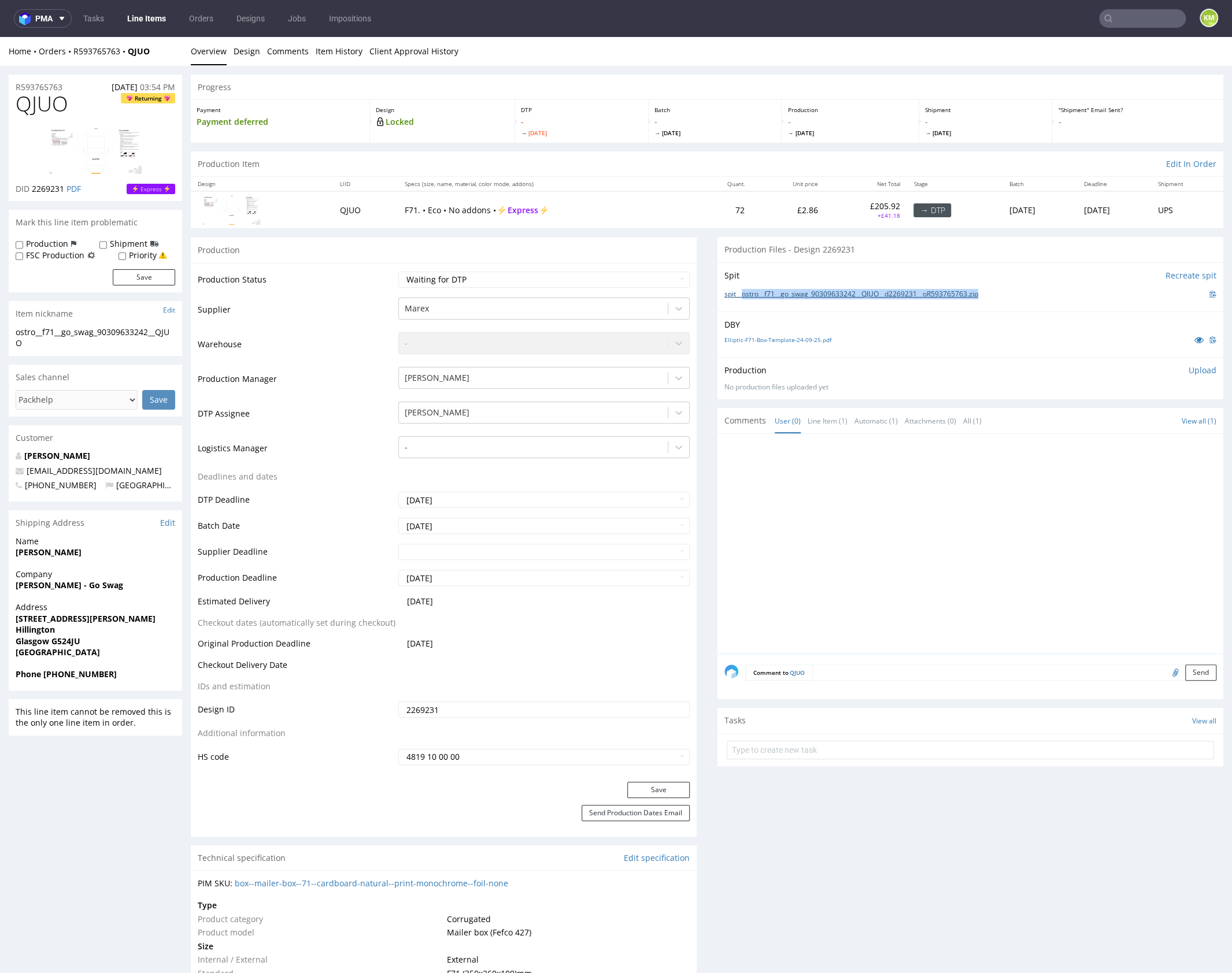
click at [736, 290] on div "spit__ostro__f71__go_swag_90309633242__QJUO__d2269231__oR593765763.zip" at bounding box center [971, 294] width 492 height 13
copy link "ostro__f71__go_swag_90309633242__QJUO__d2269231__oR593765763.zip"
click at [812, 531] on div at bounding box center [974, 547] width 499 height 212
drag, startPoint x: 812, startPoint y: 531, endPoint x: 760, endPoint y: 476, distance: 75.7
click at [810, 526] on div at bounding box center [974, 547] width 499 height 212
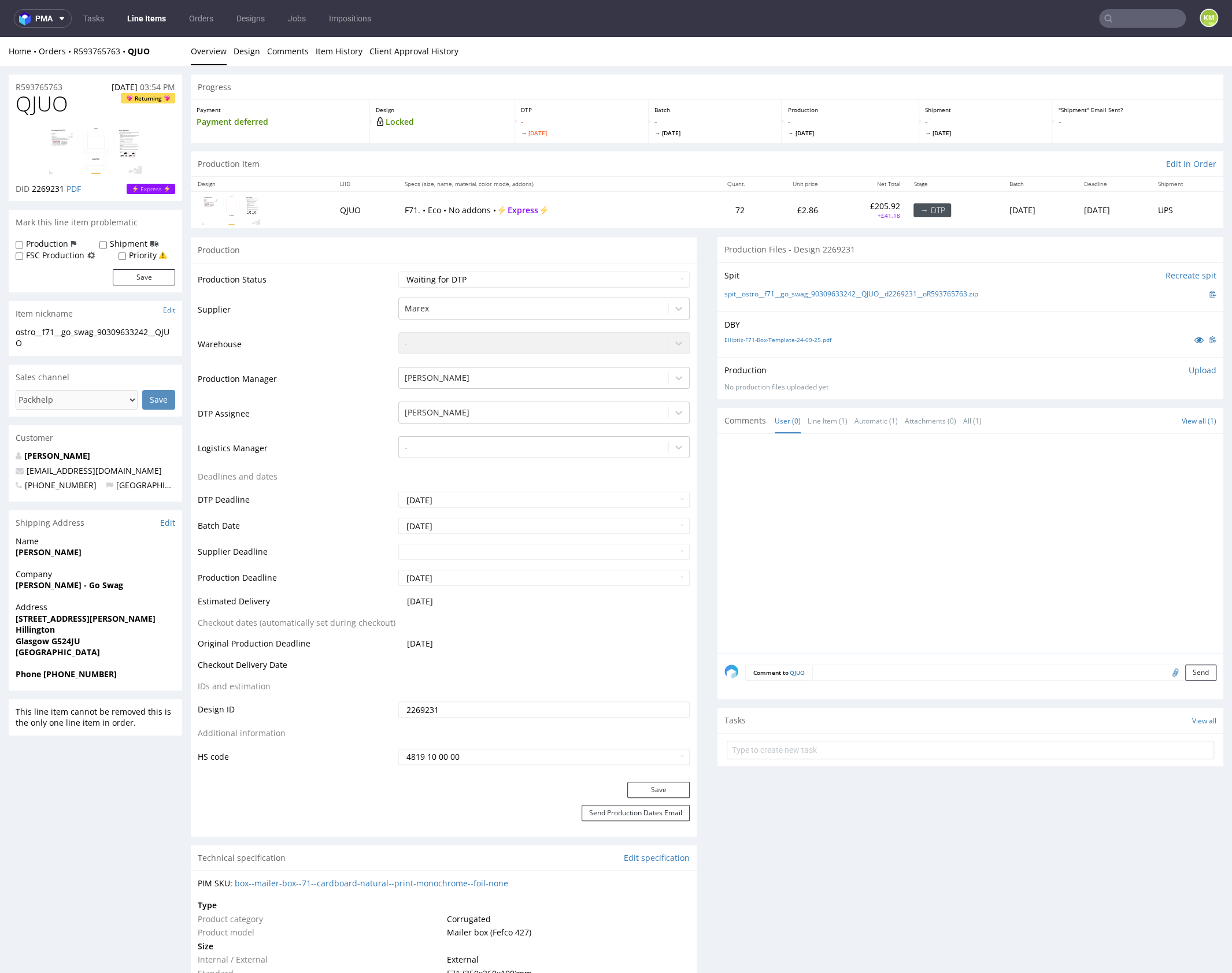
click at [51, 100] on span "QJUO" at bounding box center [41, 104] width 52 height 23
copy span "QJUO"
click at [1195, 369] on p "Upload" at bounding box center [1203, 370] width 27 height 11
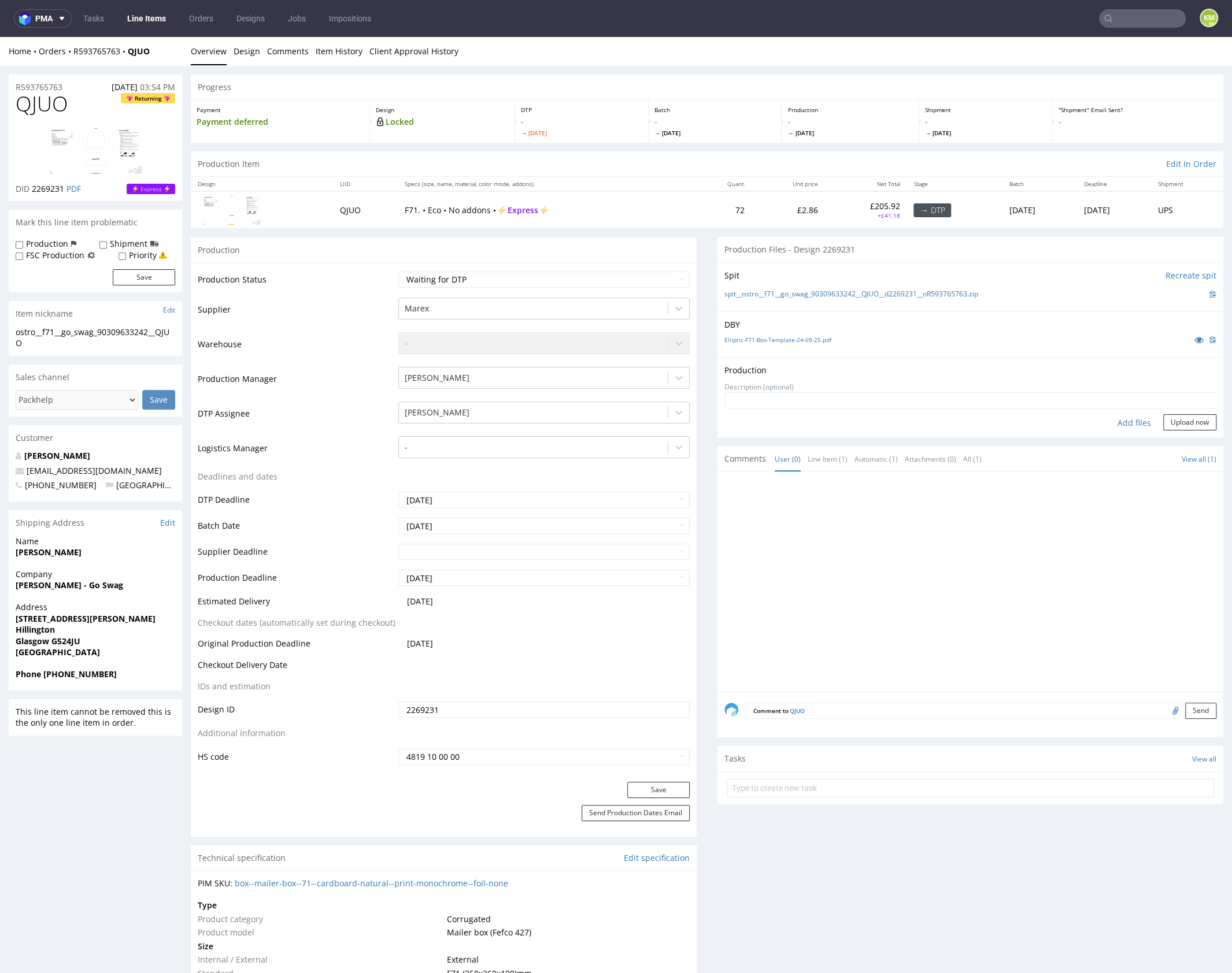
click at [1107, 422] on div "Add files" at bounding box center [1133, 423] width 57 height 17
type input "C:\fakepath\ostro__f71__go_swag_90309633242__QJUO__d2269231__oR593765763__outsi…"
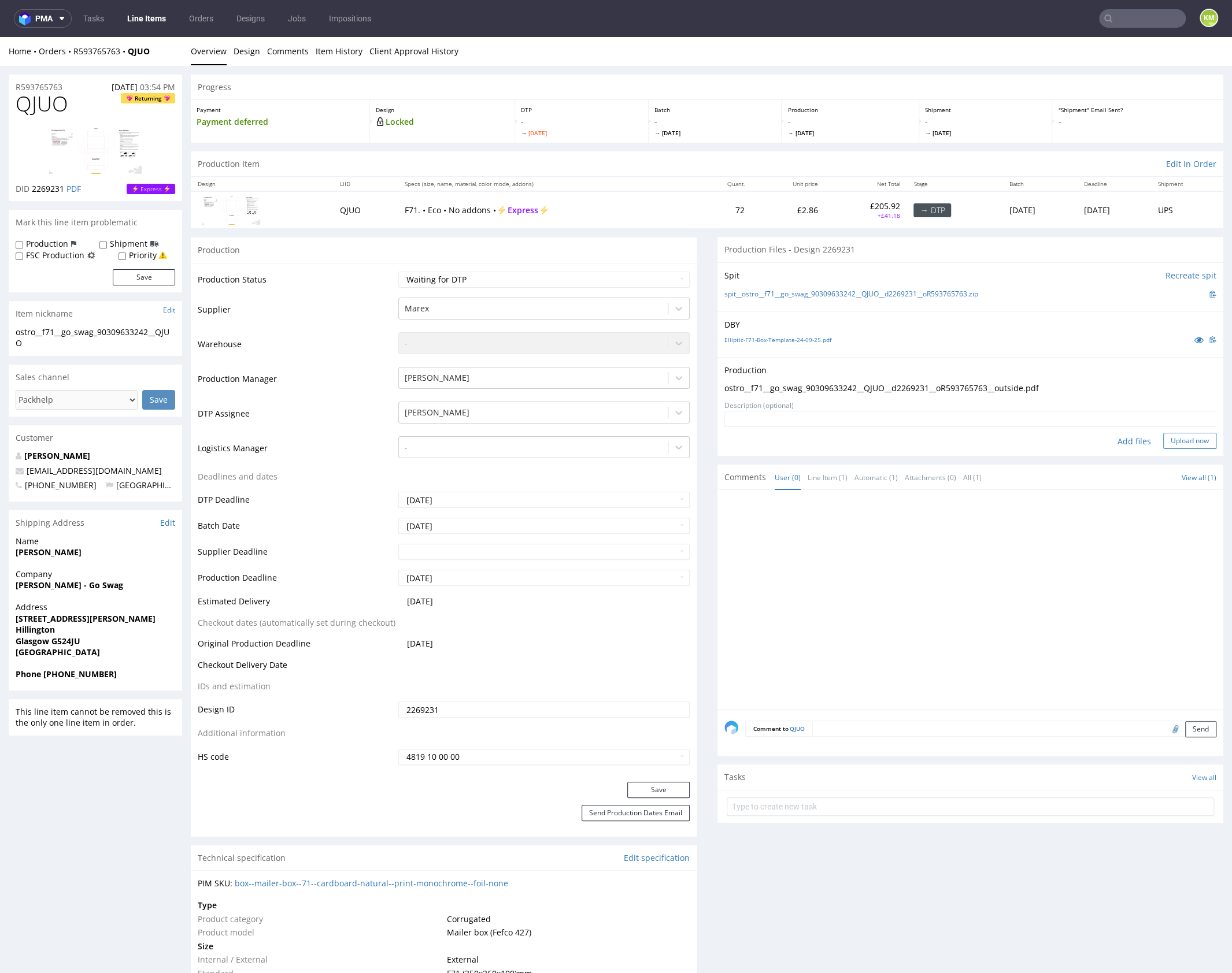
click at [1186, 439] on button "Upload now" at bounding box center [1190, 440] width 53 height 16
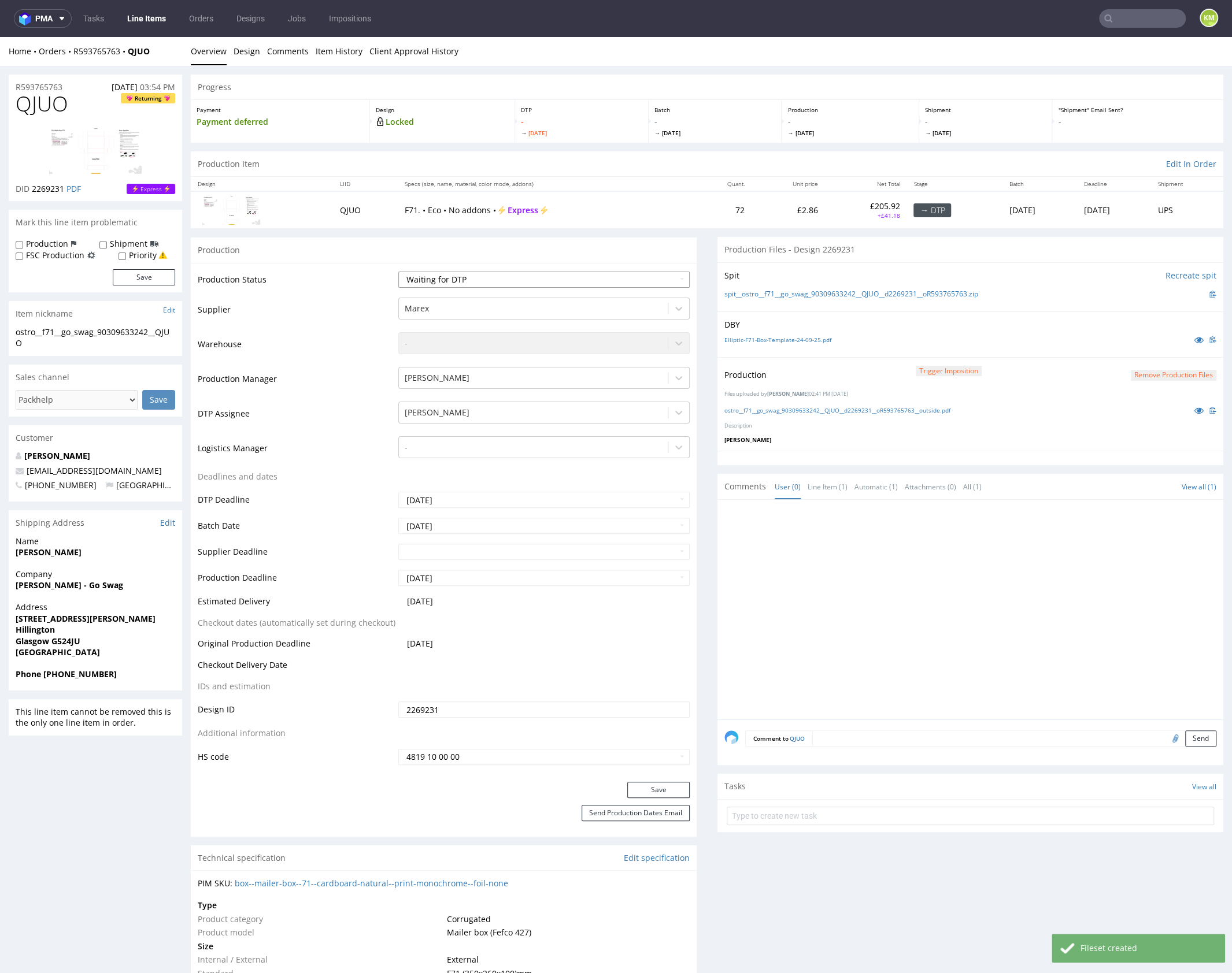
click at [584, 277] on select "Waiting for Artwork Waiting for Diecut Waiting for Mockup Waiting for DTP Waiti…" at bounding box center [544, 279] width 291 height 16
select select "dtp_production_ready"
click at [398, 272] on select "Waiting for Artwork Waiting for Diecut Waiting for Mockup Waiting for DTP Waiti…" at bounding box center [544, 279] width 291 height 16
click at [667, 787] on button "Save" at bounding box center [658, 790] width 63 height 16
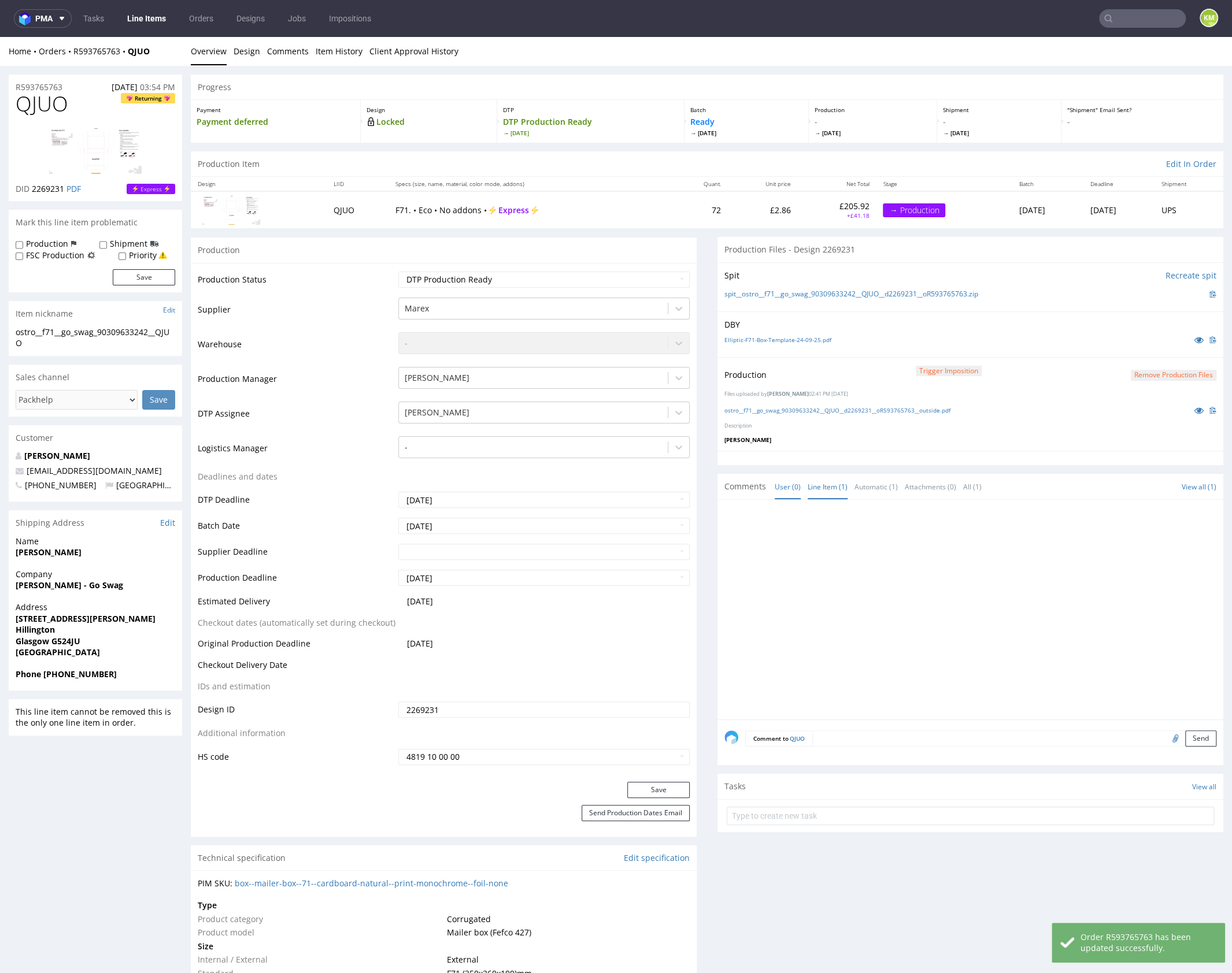
click at [851, 609] on div at bounding box center [974, 613] width 499 height 212
click at [831, 619] on div at bounding box center [974, 613] width 499 height 212
click at [1030, 562] on div at bounding box center [974, 613] width 499 height 212
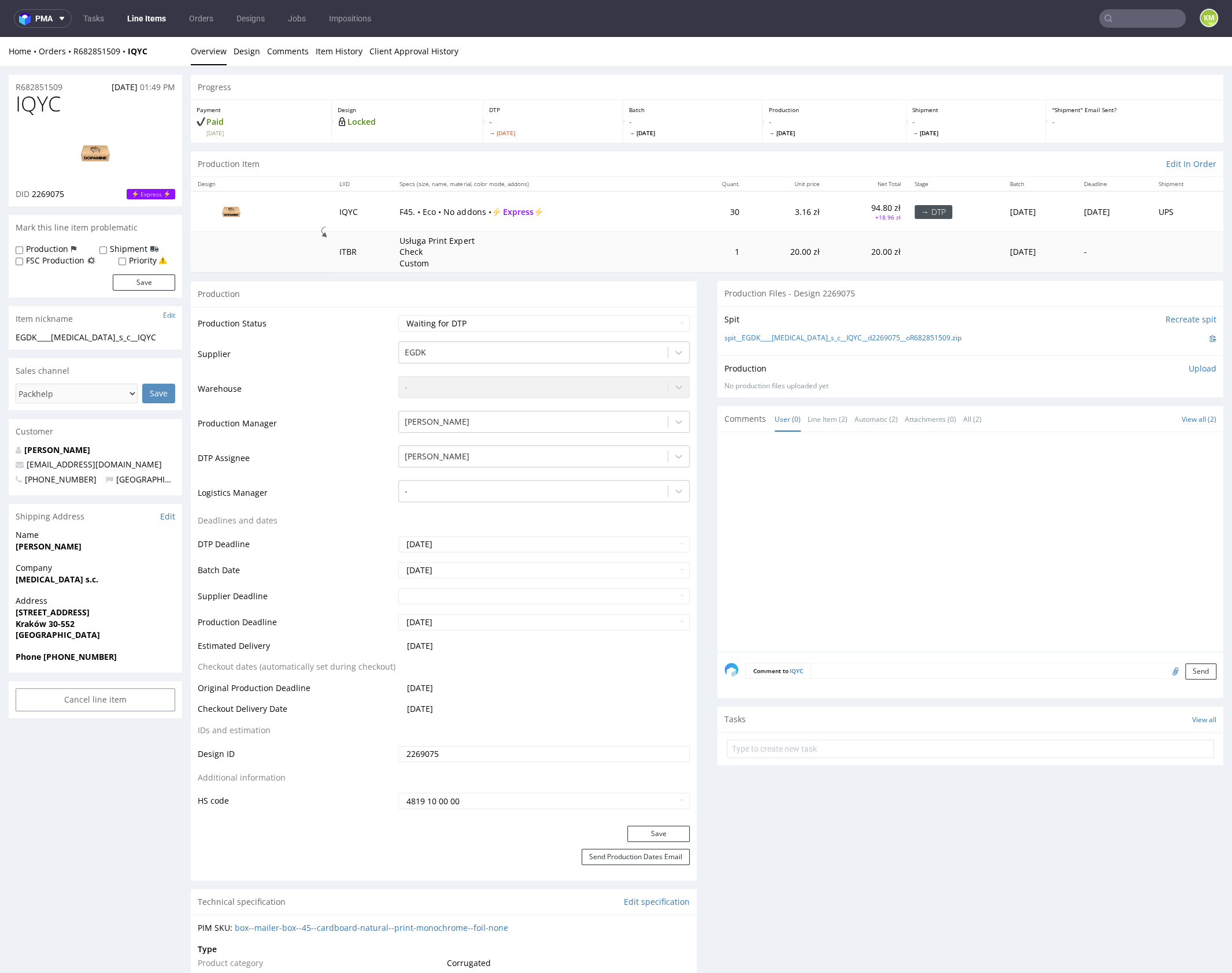
click at [822, 480] on div at bounding box center [974, 546] width 499 height 212
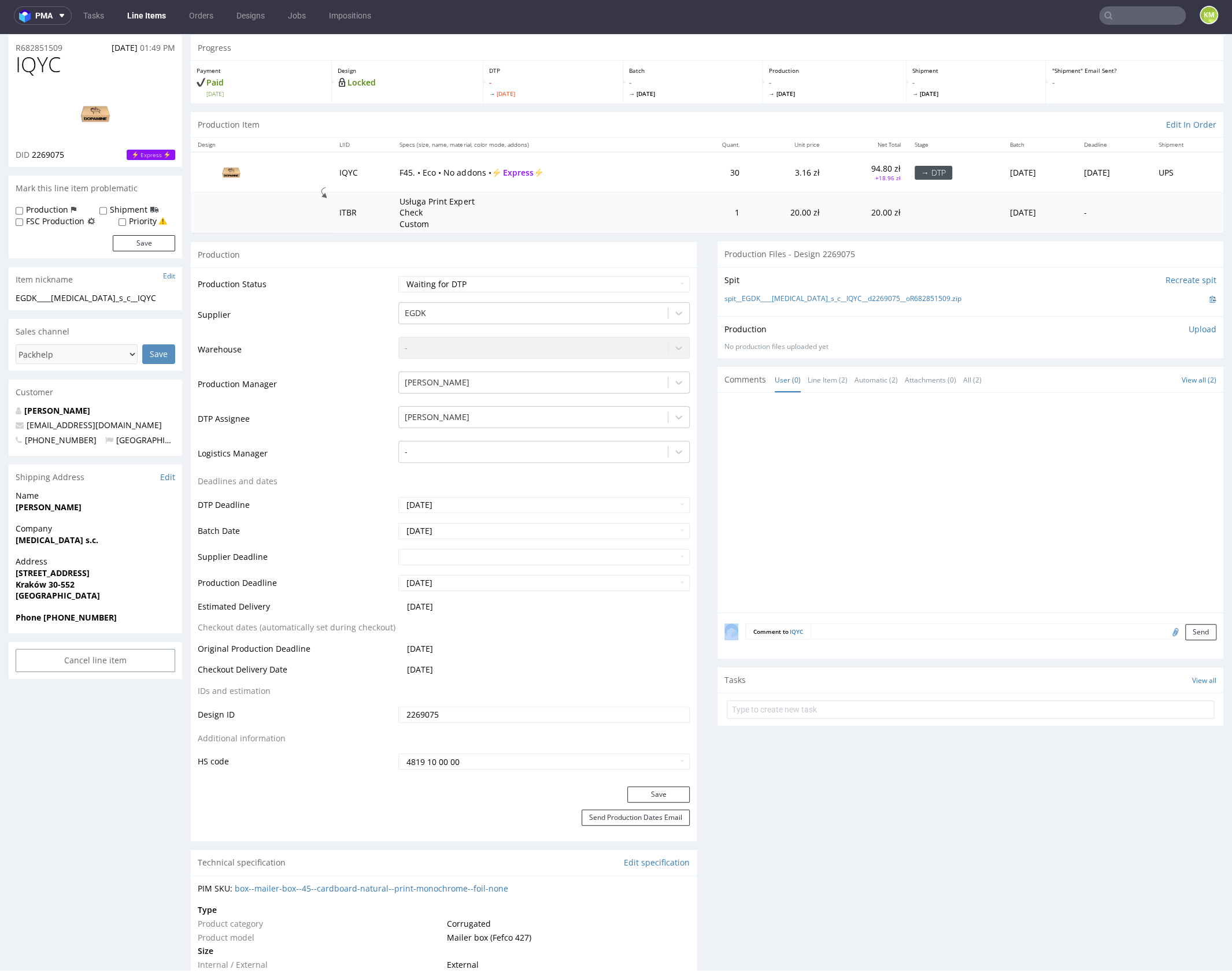
click at [880, 447] on div at bounding box center [974, 506] width 499 height 212
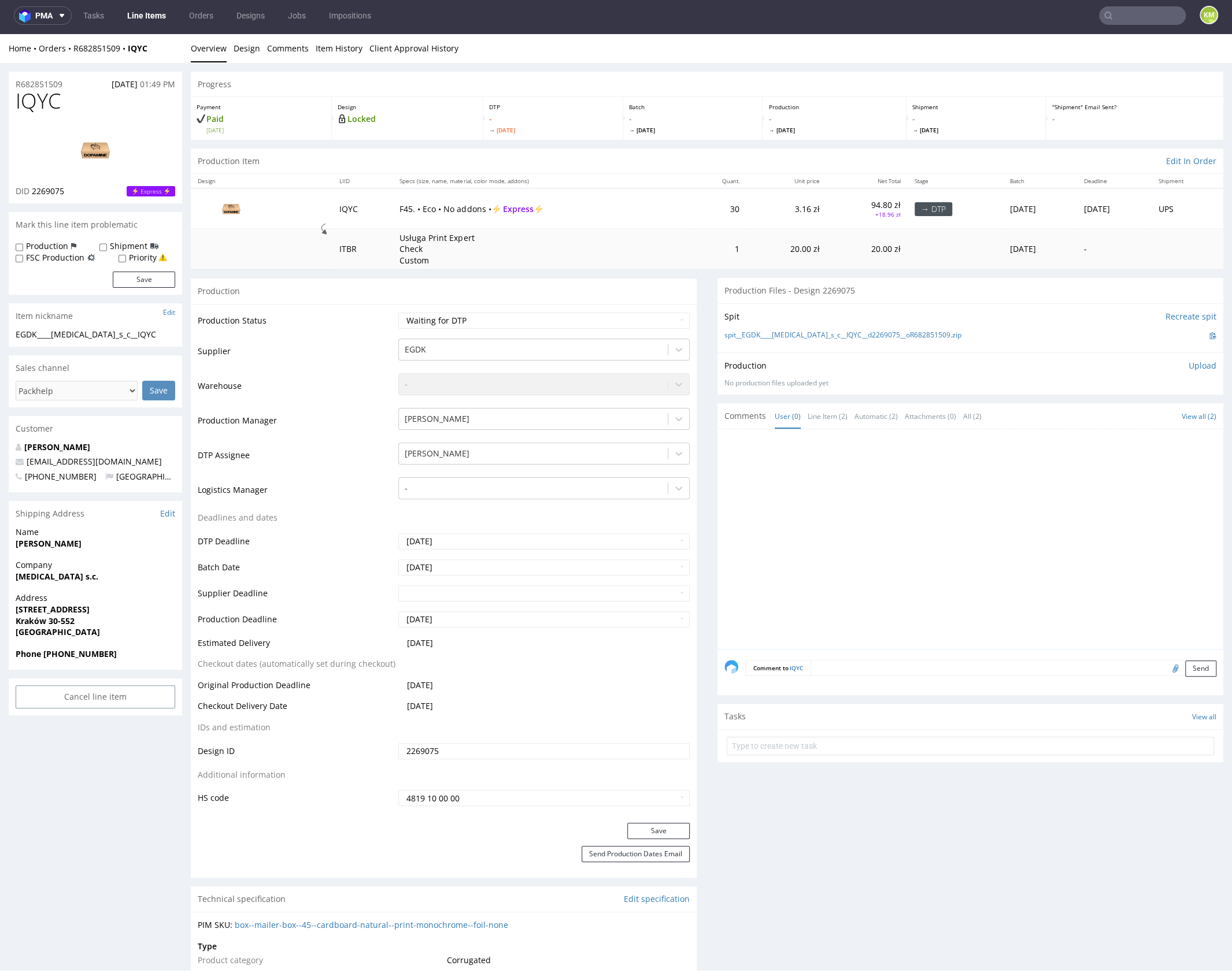
click at [864, 511] on div at bounding box center [974, 543] width 499 height 212
click at [864, 558] on div at bounding box center [974, 543] width 499 height 212
click at [946, 495] on div at bounding box center [974, 543] width 499 height 212
click at [911, 566] on div at bounding box center [974, 543] width 499 height 212
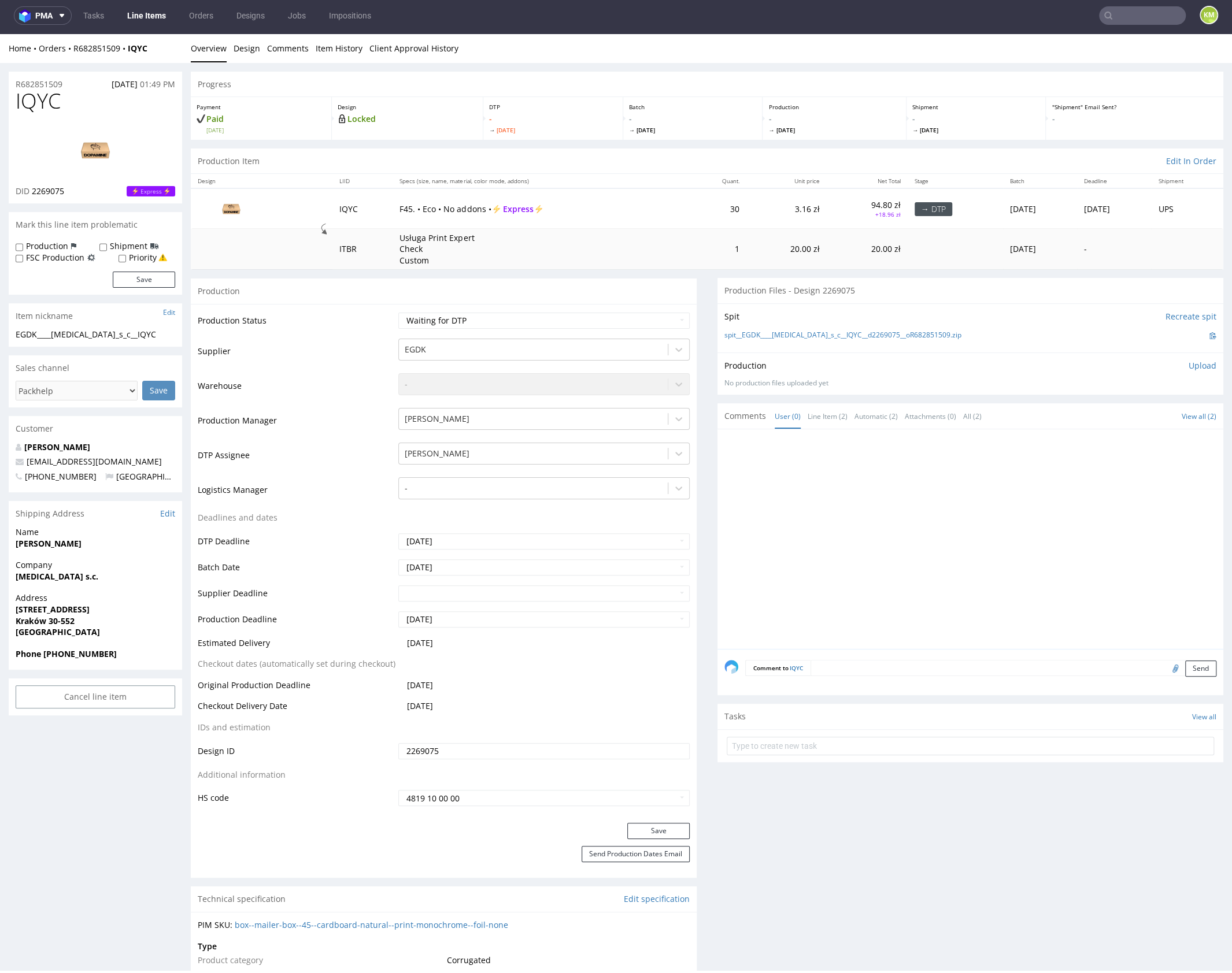
click at [960, 338] on div "spit__EGDK____[MEDICAL_DATA]_s_c__IQYC__d2269075__oR682851509.zip" at bounding box center [971, 336] width 492 height 13
drag, startPoint x: 958, startPoint y: 335, endPoint x: 737, endPoint y: 333, distance: 221.0
click at [737, 333] on div "spit__EGDK____[MEDICAL_DATA]_s_c__IQYC__d2269075__oR682851509.zip" at bounding box center [971, 336] width 492 height 13
copy link "EGDK____[MEDICAL_DATA]_s_c__IQYC__d2269075__oR682851509.zip"
